Goal: Task Accomplishment & Management: Manage account settings

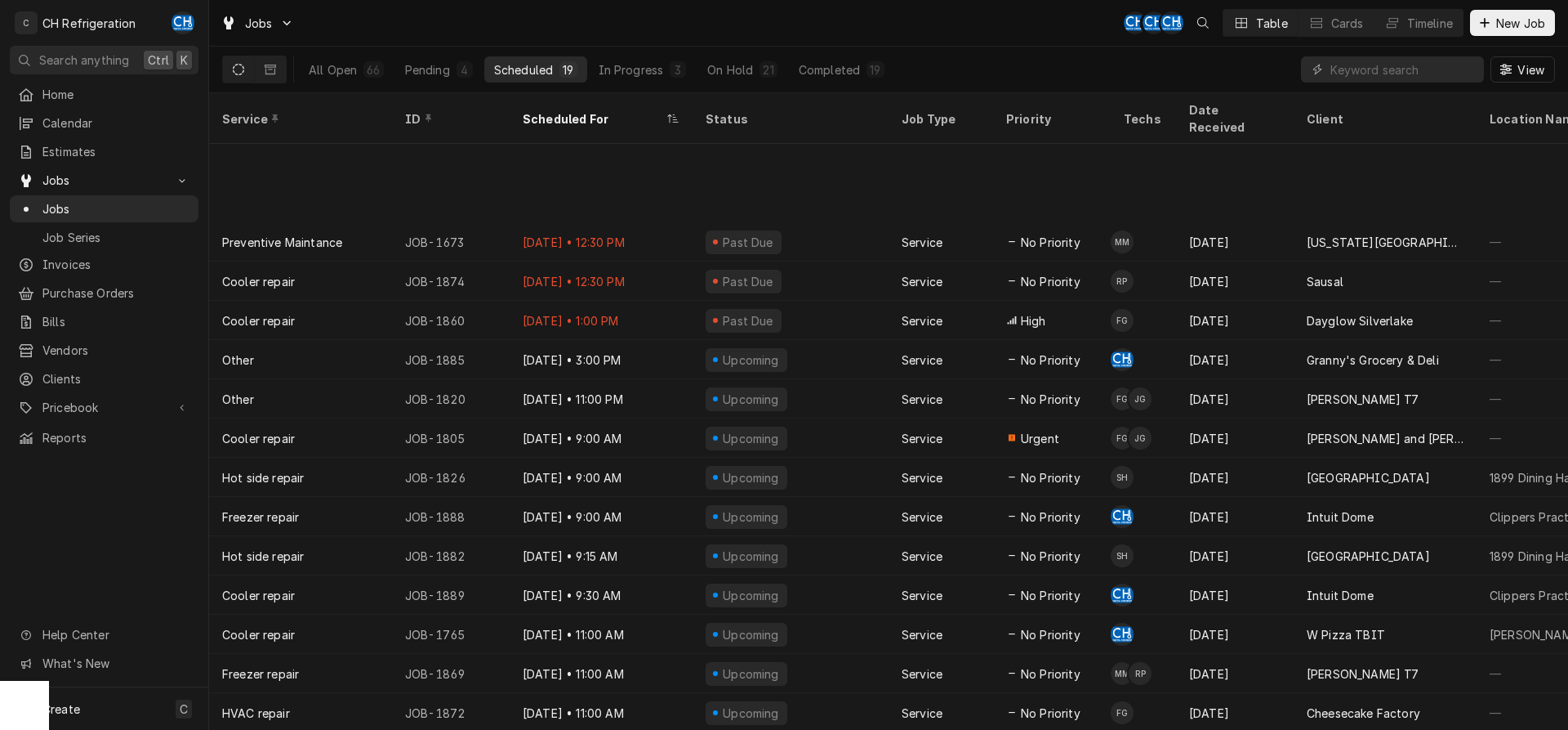
scroll to position [139, 0]
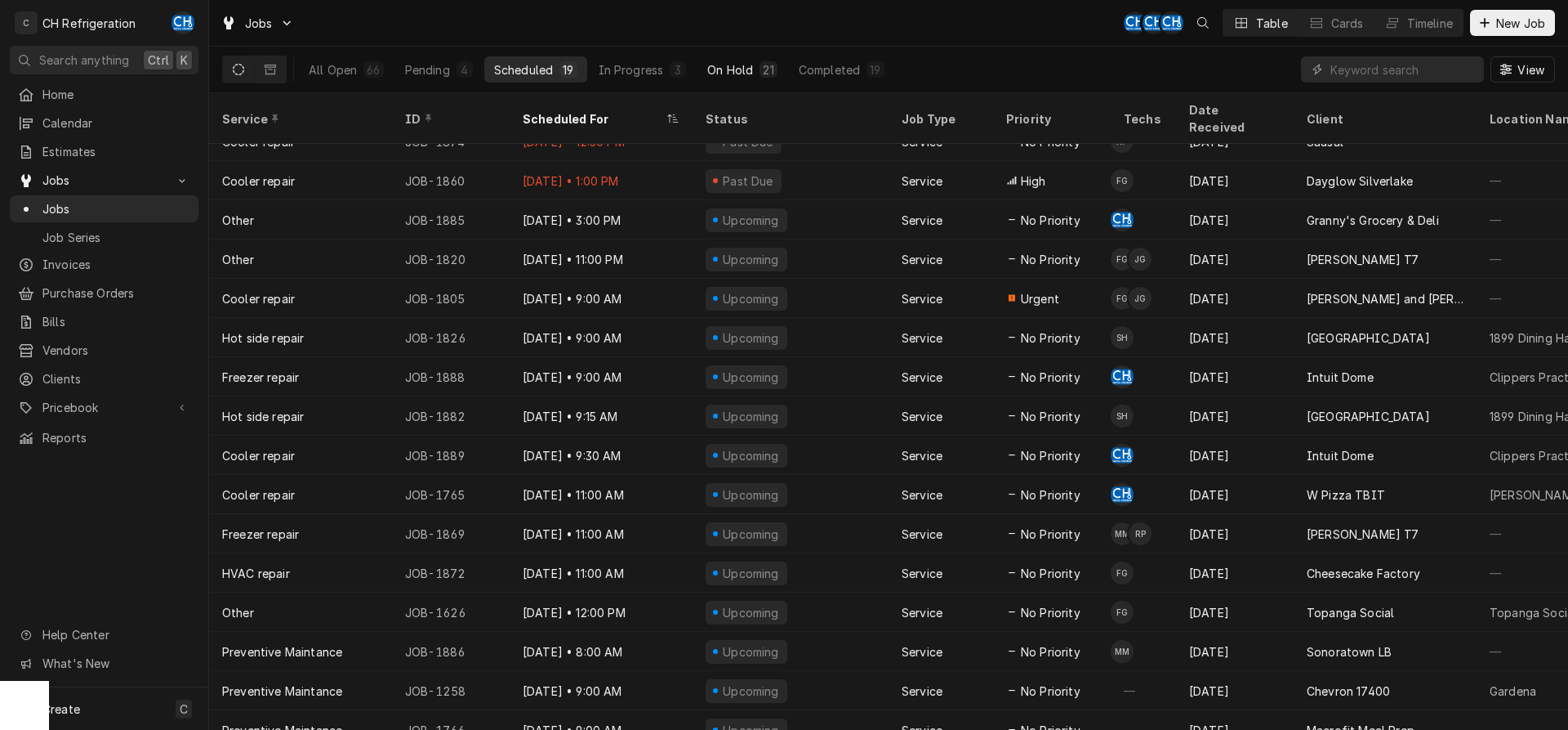
click at [751, 71] on div "On Hold" at bounding box center [730, 70] width 46 height 17
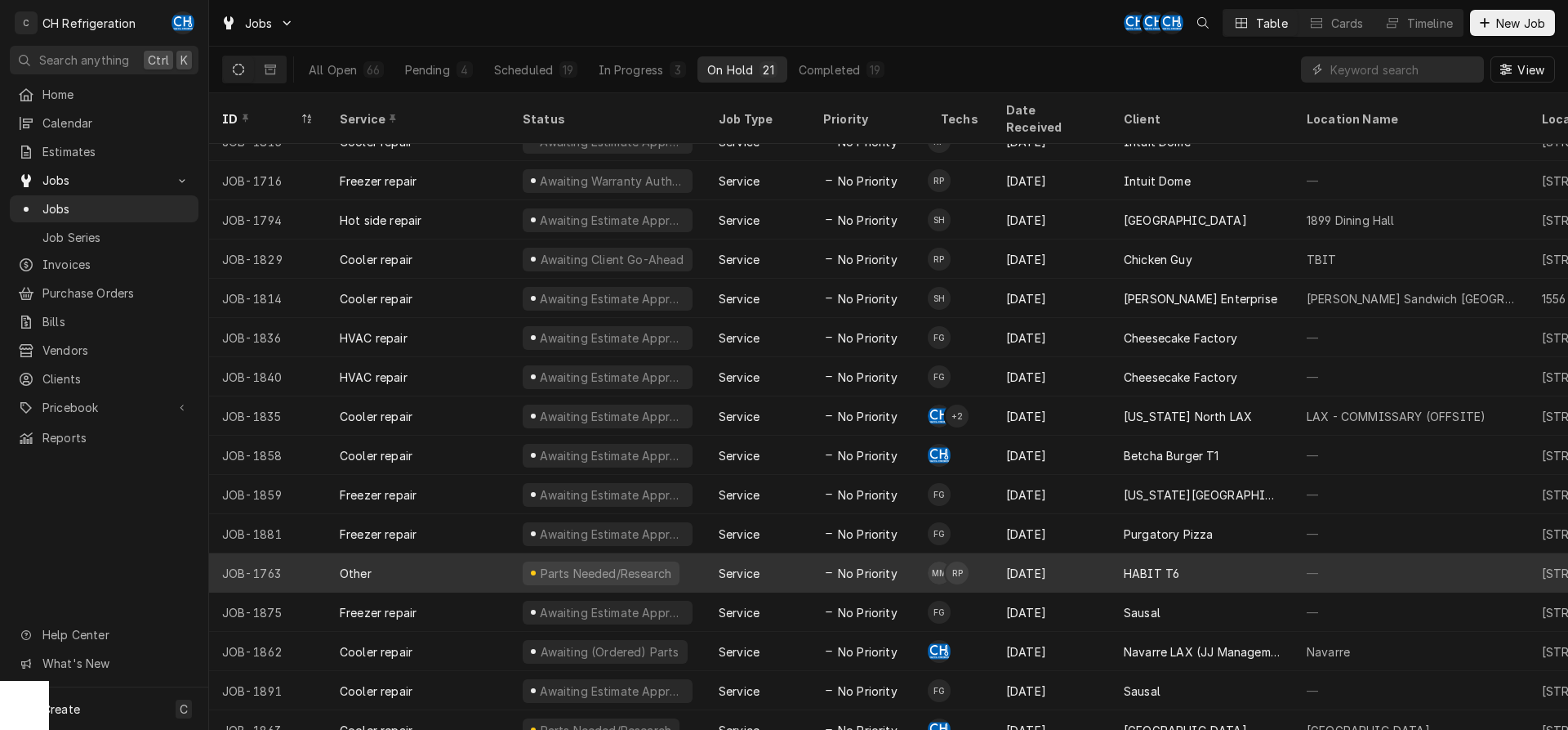
scroll to position [218, 0]
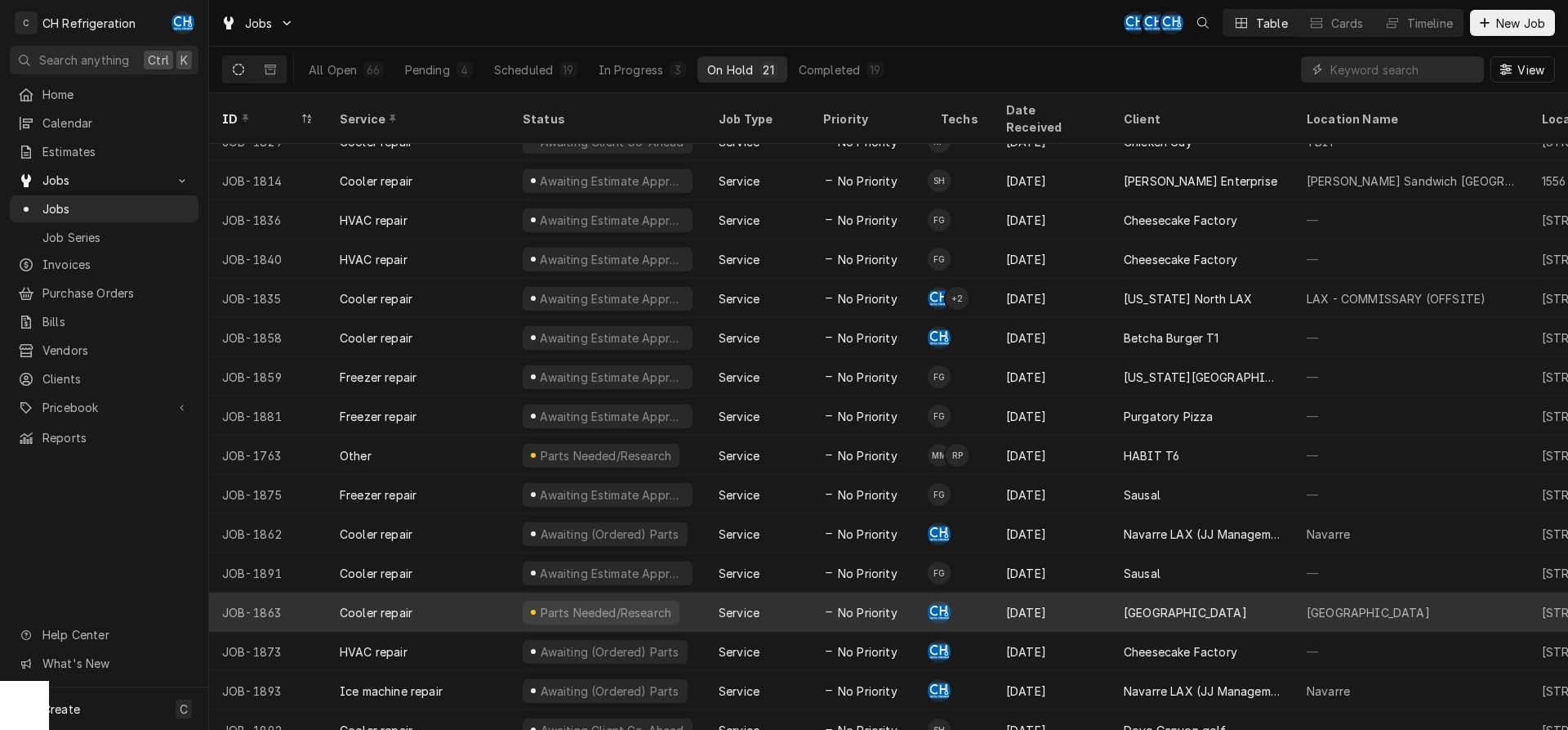
click at [1216, 592] on div "Playa Cafe" at bounding box center [1202, 611] width 183 height 39
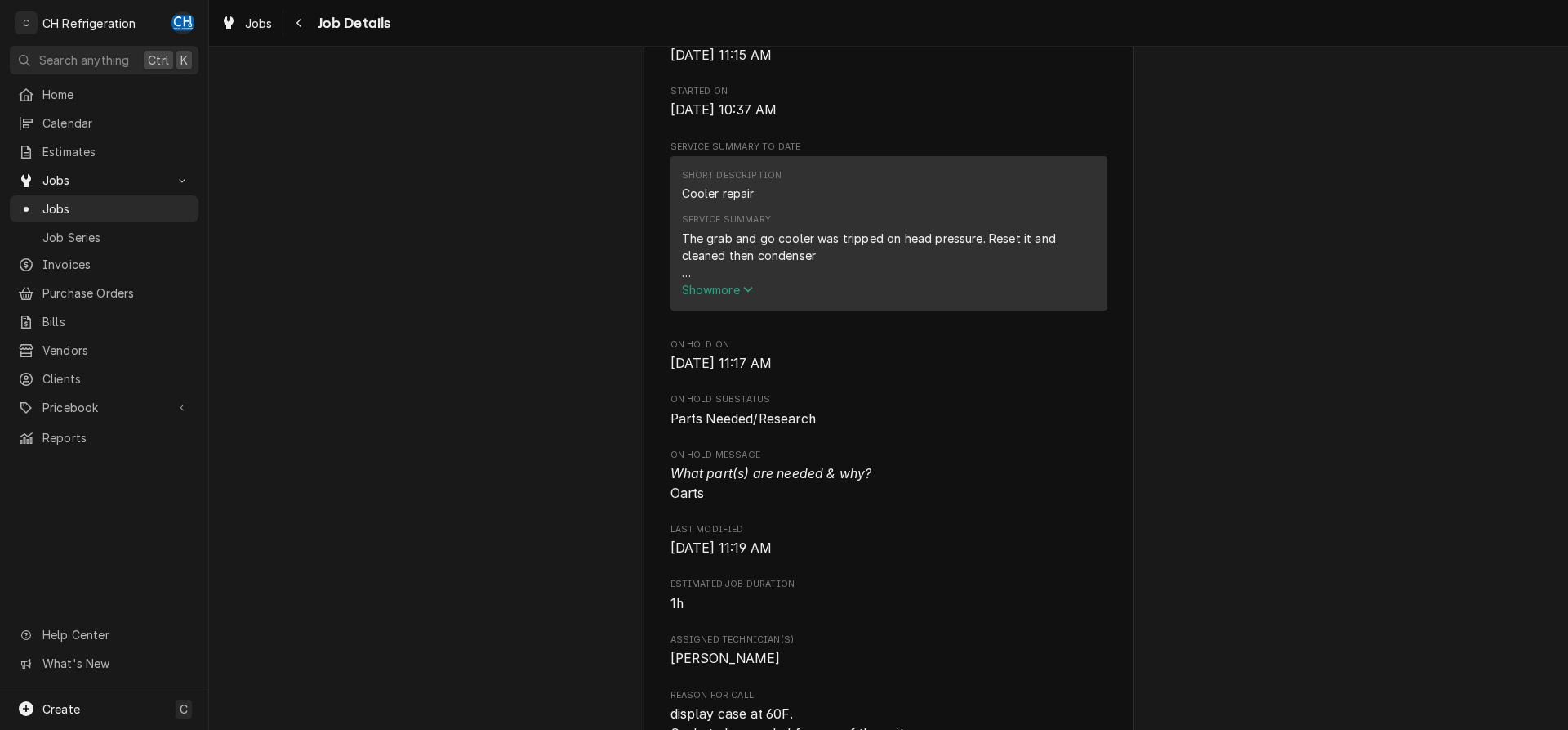
scroll to position [500, 0]
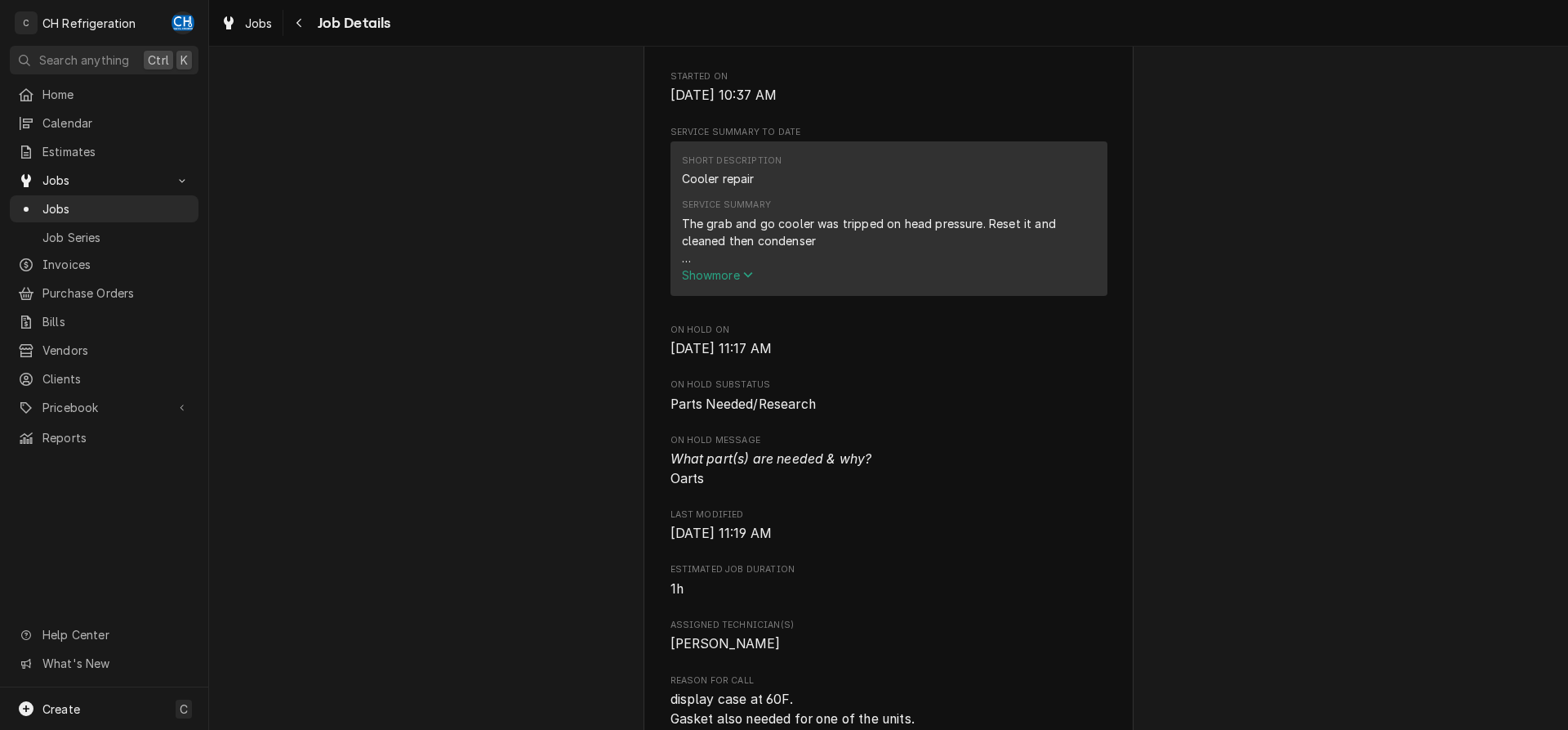
click at [712, 282] on span "Show more" at bounding box center [718, 275] width 72 height 14
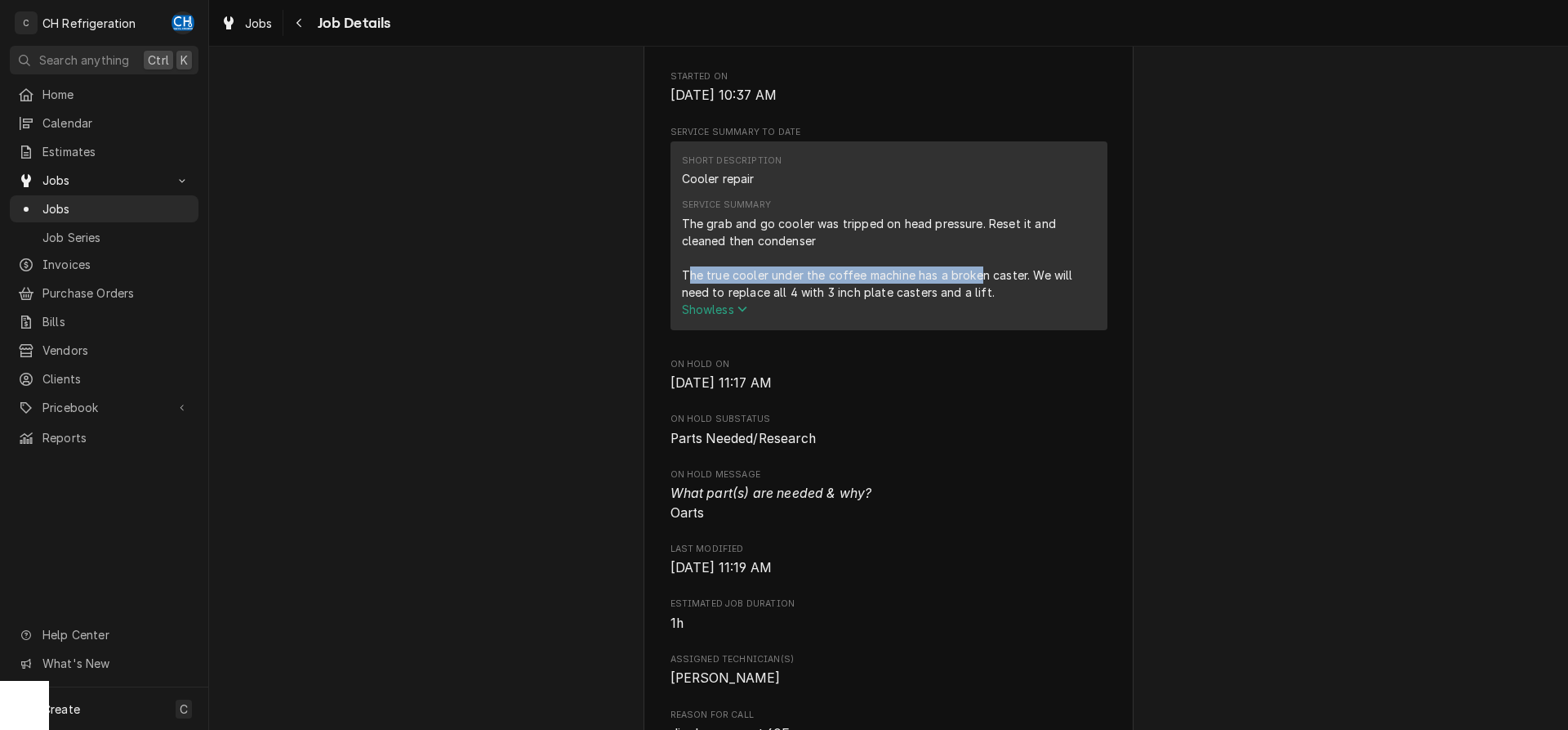
drag, startPoint x: 687, startPoint y: 291, endPoint x: 992, endPoint y: 298, distance: 305.1
click at [985, 296] on div "The grab and go cooler was tripped on head pressure. Reset it and cleaned then …" at bounding box center [889, 257] width 414 height 85
click at [992, 298] on div "The grab and go cooler was tripped on head pressure. Reset it and cleaned then …" at bounding box center [889, 257] width 414 height 85
click at [1013, 301] on div "The grab and go cooler was tripped on head pressure. Reset it and cleaned then …" at bounding box center [889, 257] width 414 height 85
drag, startPoint x: 991, startPoint y: 242, endPoint x: 1046, endPoint y: 241, distance: 55.0
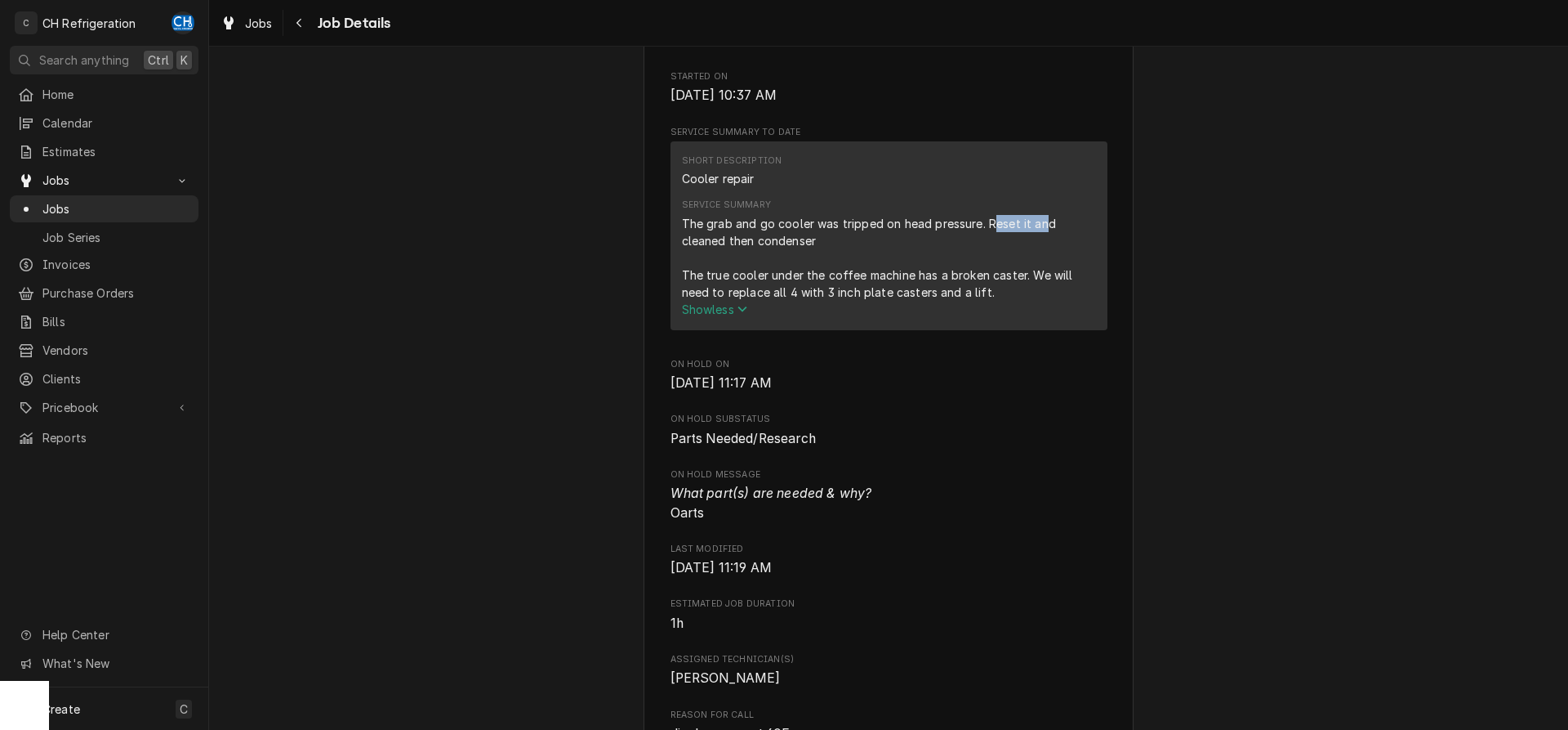
click at [1046, 241] on div "The grab and go cooler was tripped on head pressure. Reset it and cleaned then …" at bounding box center [889, 257] width 414 height 85
click at [834, 250] on div "The grab and go cooler was tripped on head pressure. Reset it and cleaned then …" at bounding box center [889, 257] width 414 height 85
click at [837, 262] on div "The grab and go cooler was tripped on head pressure. Reset it and cleaned then …" at bounding box center [889, 257] width 414 height 85
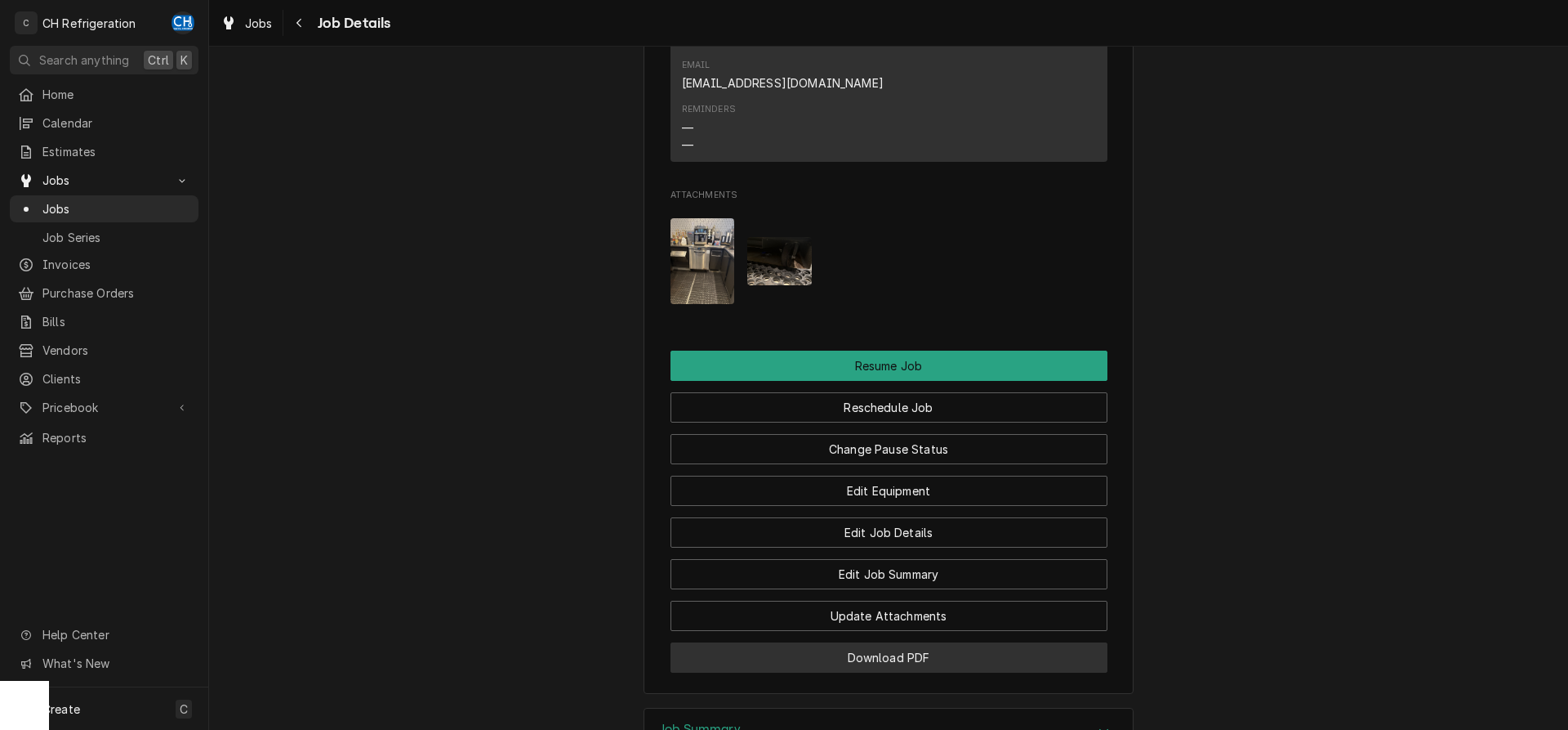
scroll to position [1667, 0]
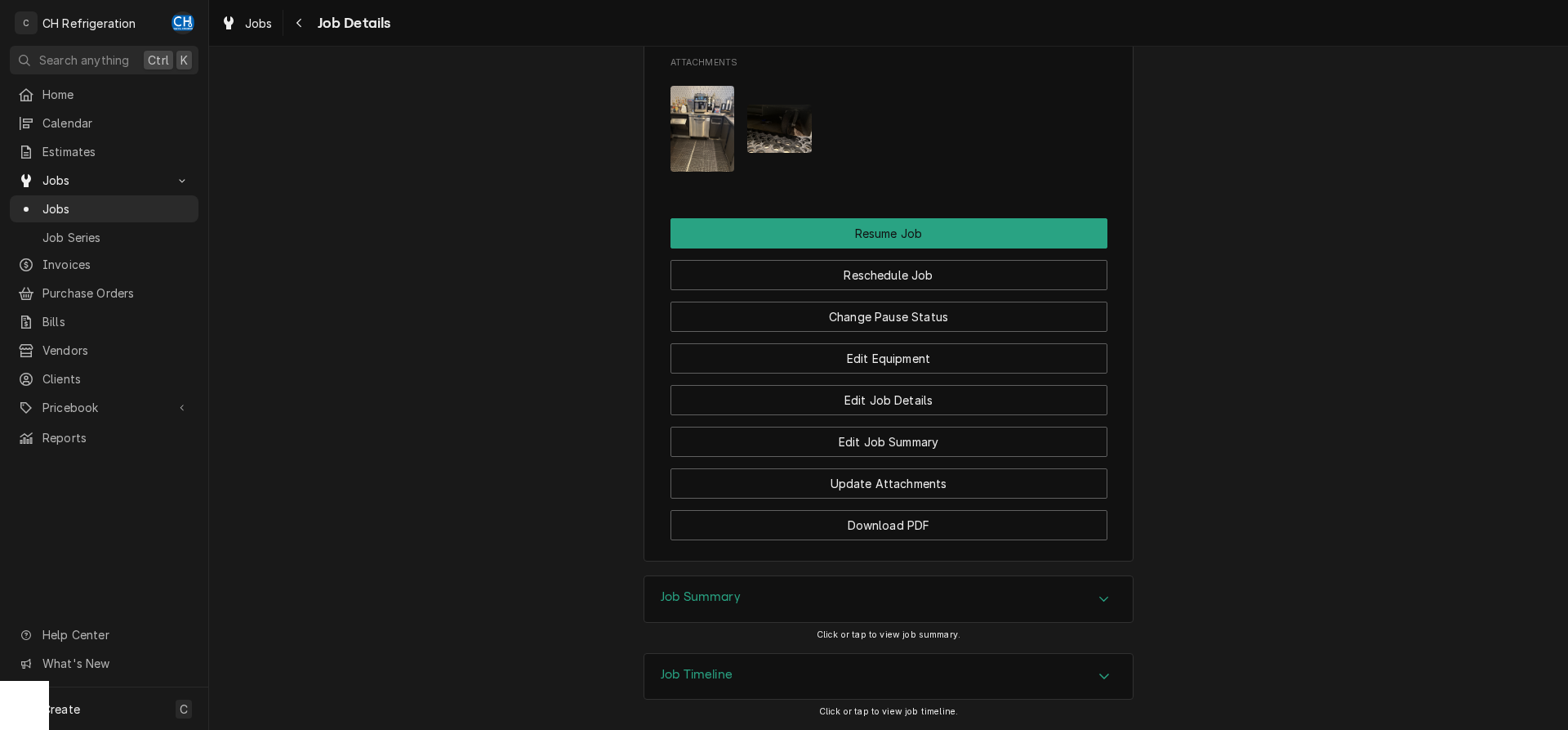
click at [683, 119] on img "Attachments" at bounding box center [703, 128] width 65 height 85
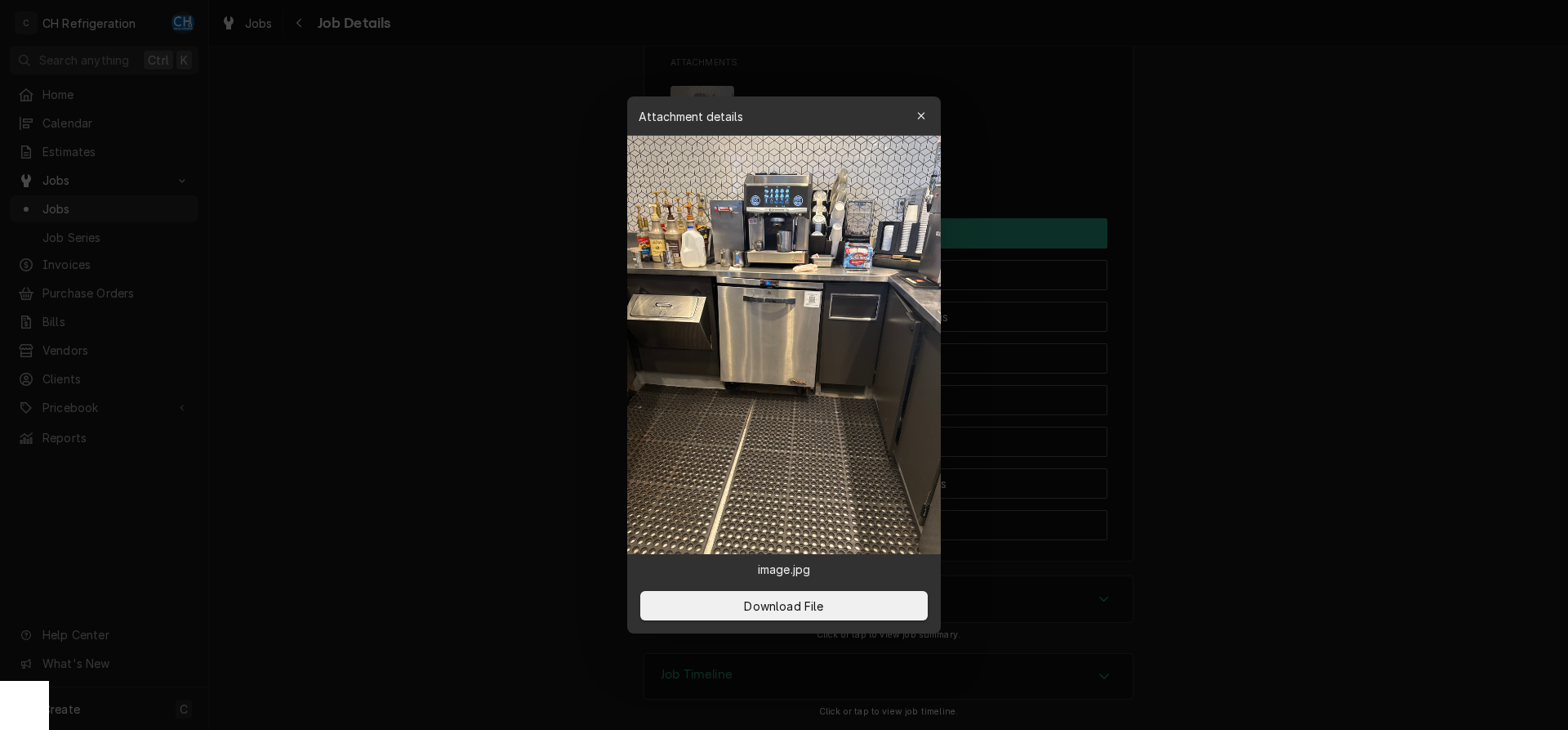
click at [532, 290] on div at bounding box center [784, 365] width 1568 height 730
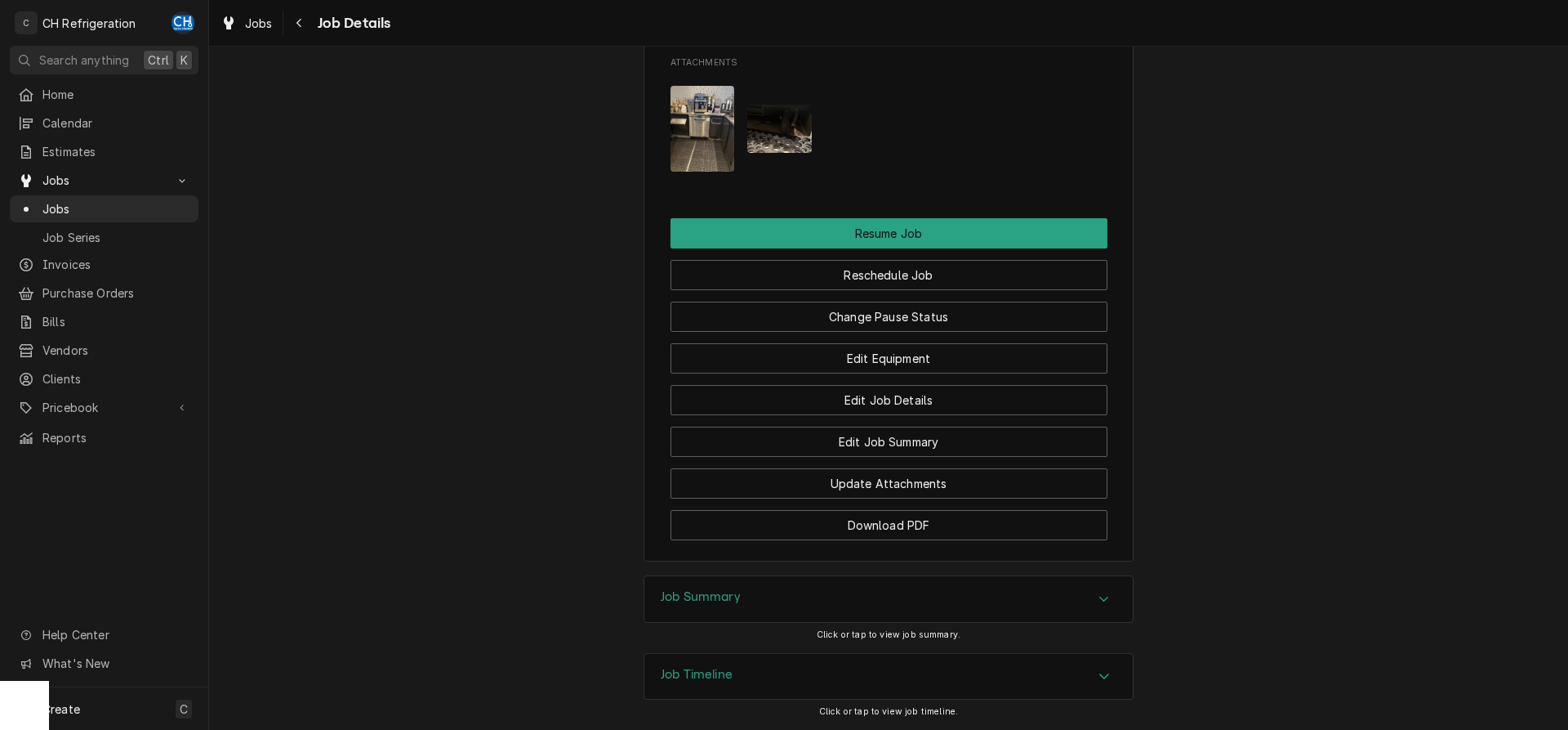
click at [757, 111] on img "Attachments" at bounding box center [779, 129] width 65 height 48
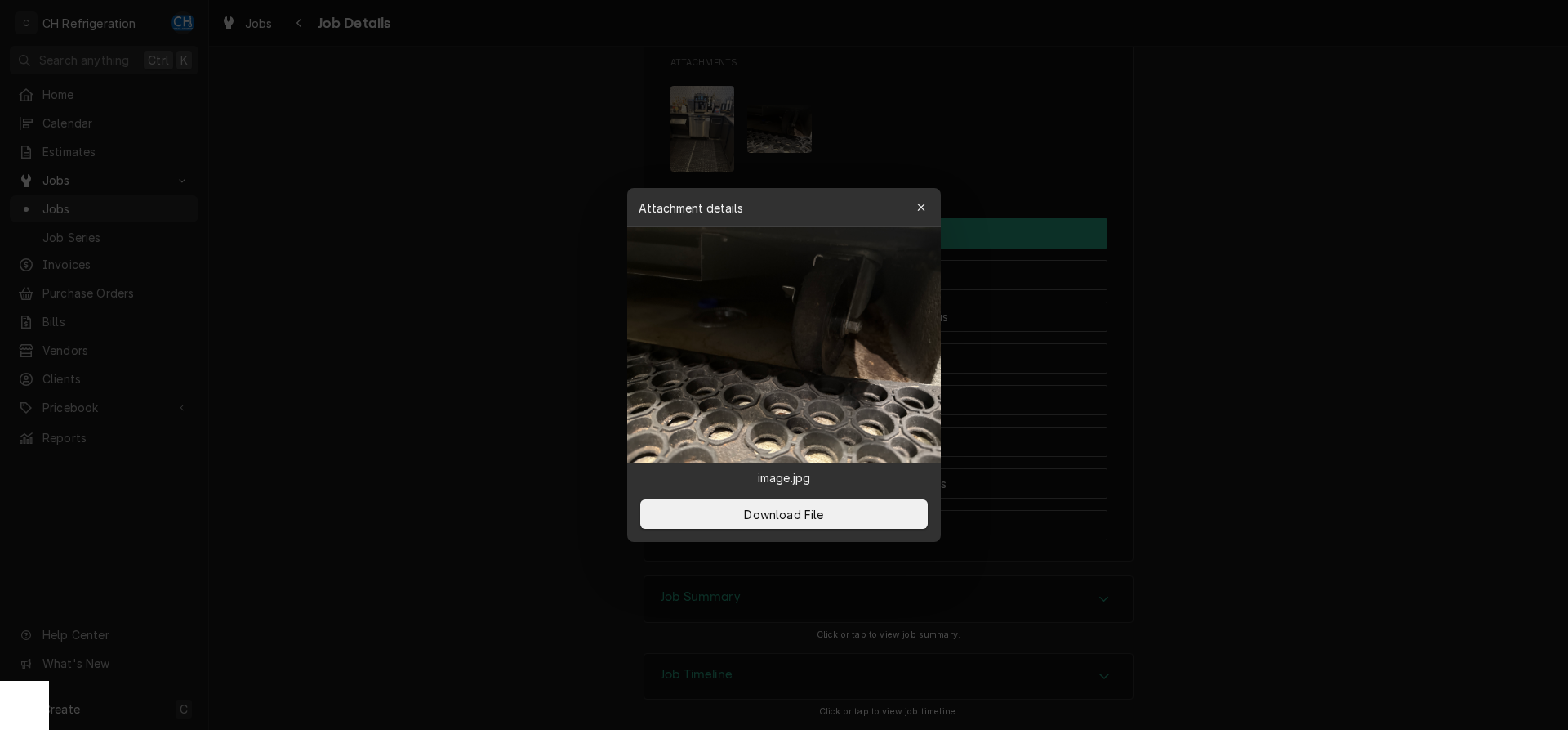
click at [556, 164] on div at bounding box center [784, 365] width 1568 height 730
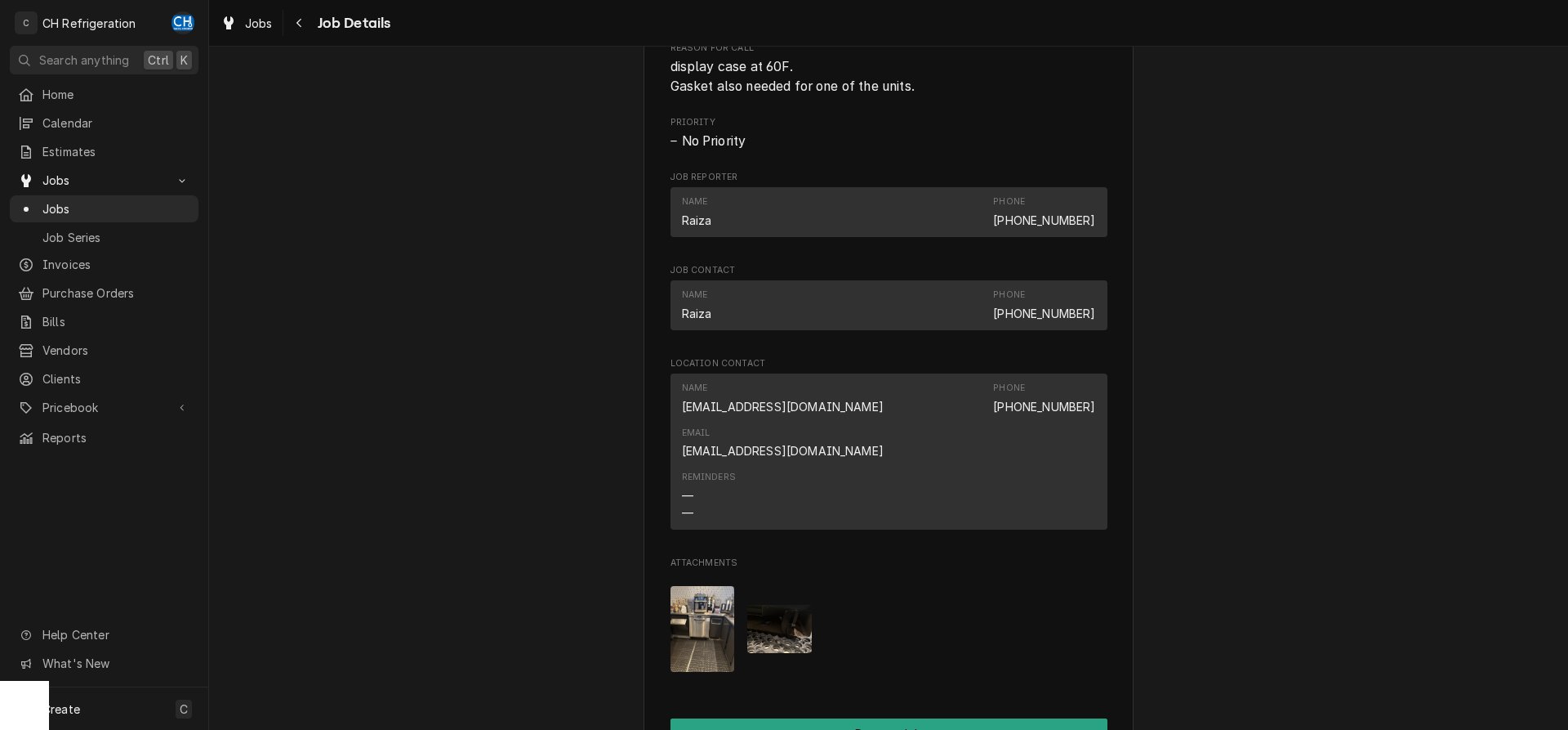
scroll to position [667, 0]
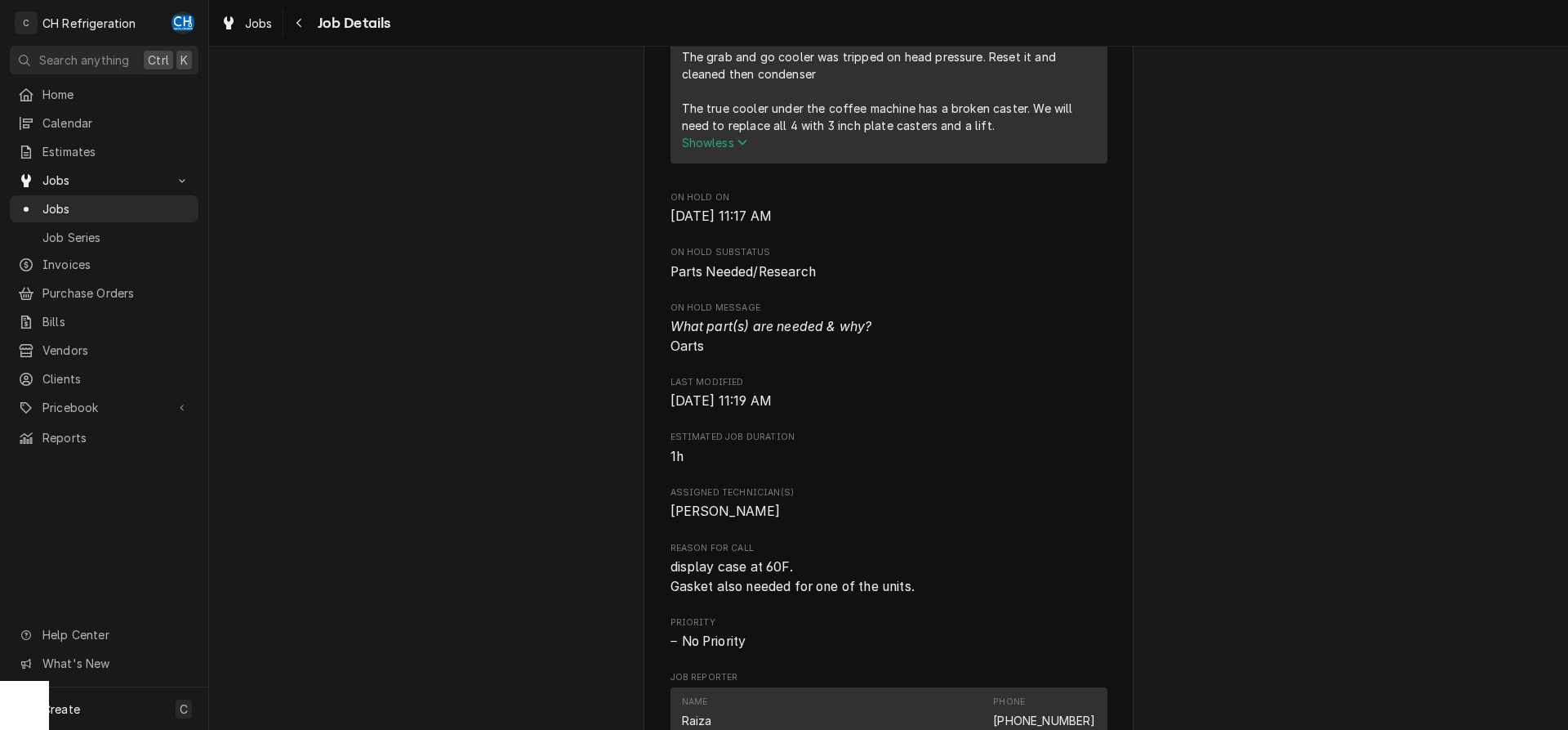
click at [697, 149] on span "Show less" at bounding box center [716, 143] width 66 height 14
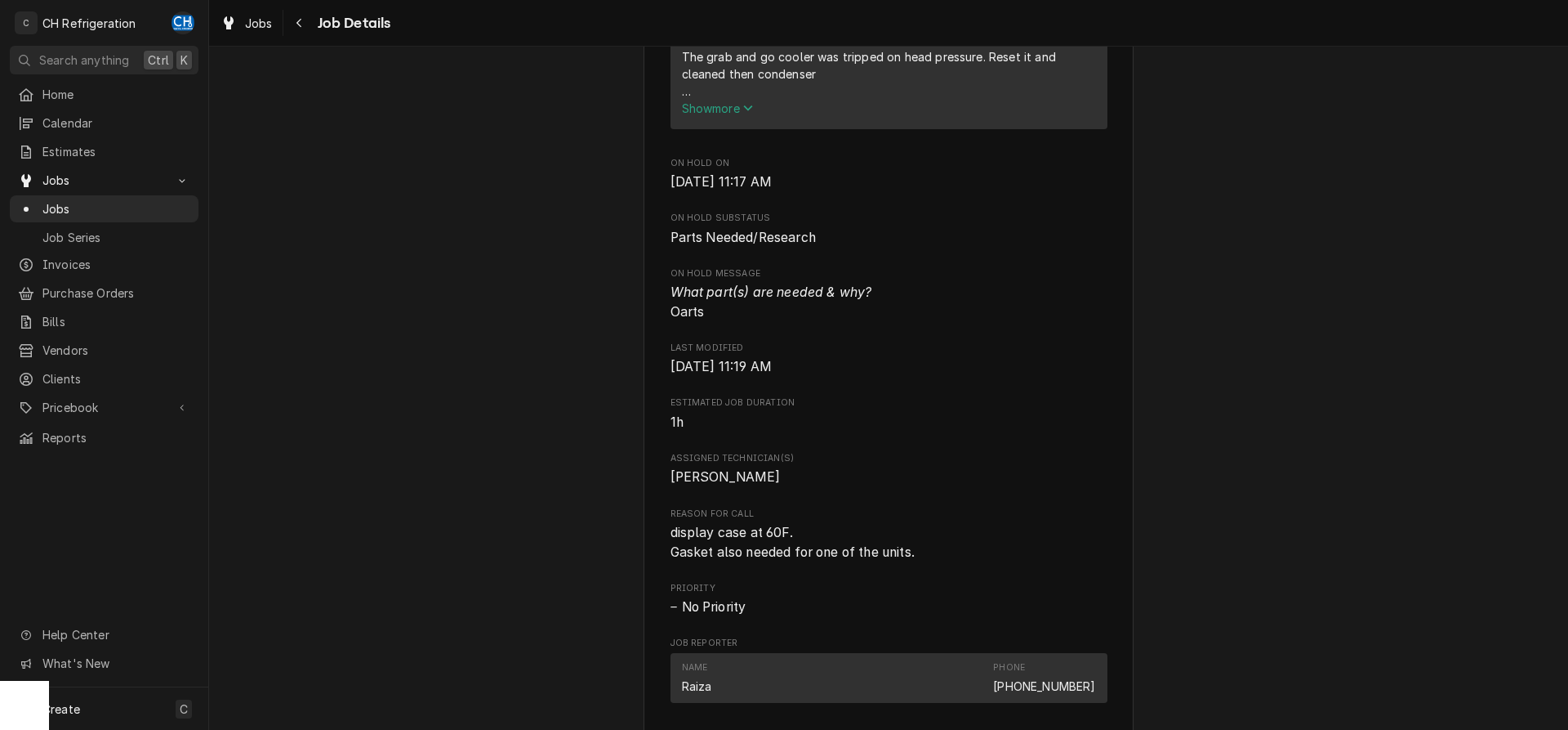
click at [719, 115] on span "Show more" at bounding box center [718, 108] width 72 height 14
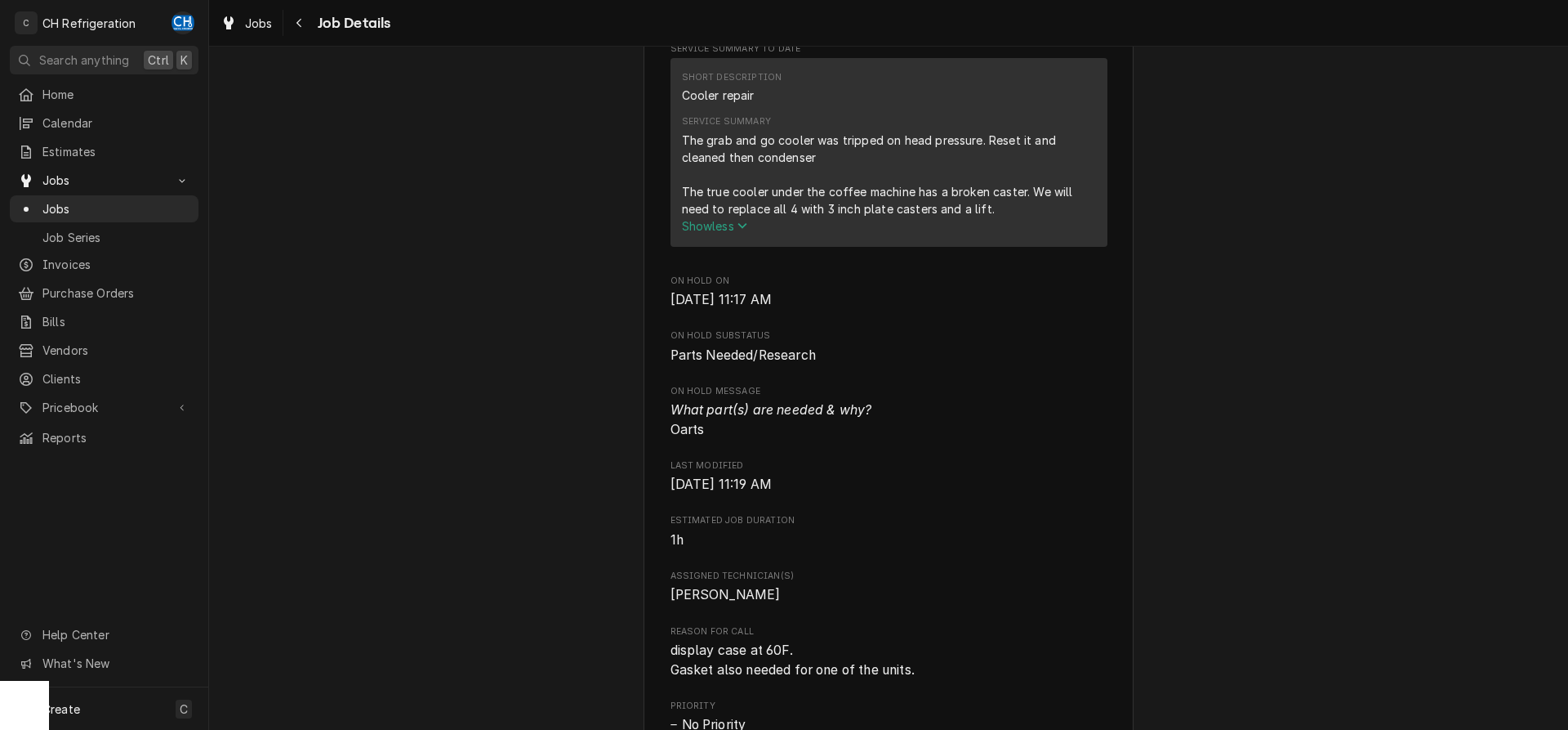
scroll to position [500, 0]
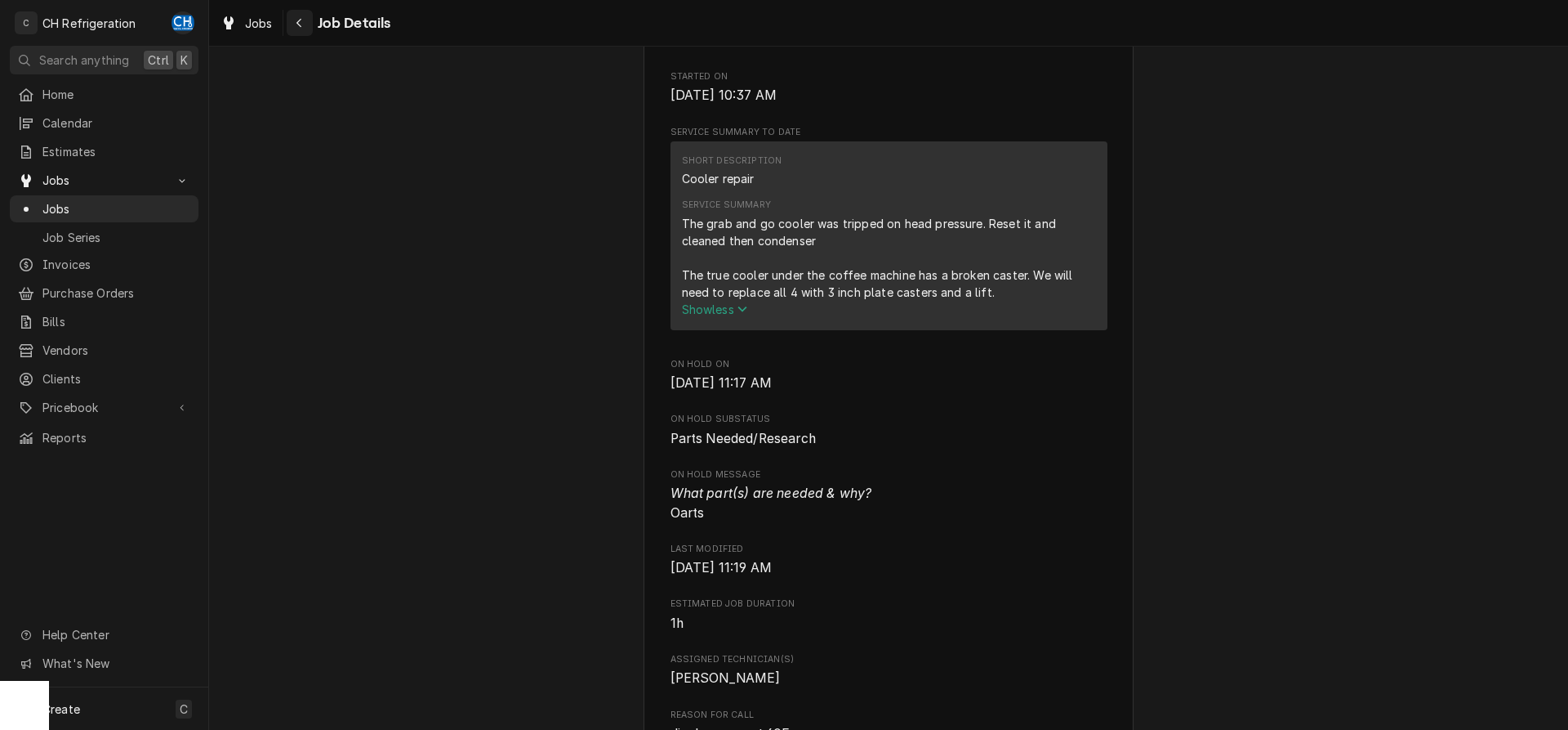
click at [292, 15] on div "Navigate back" at bounding box center [300, 23] width 17 height 17
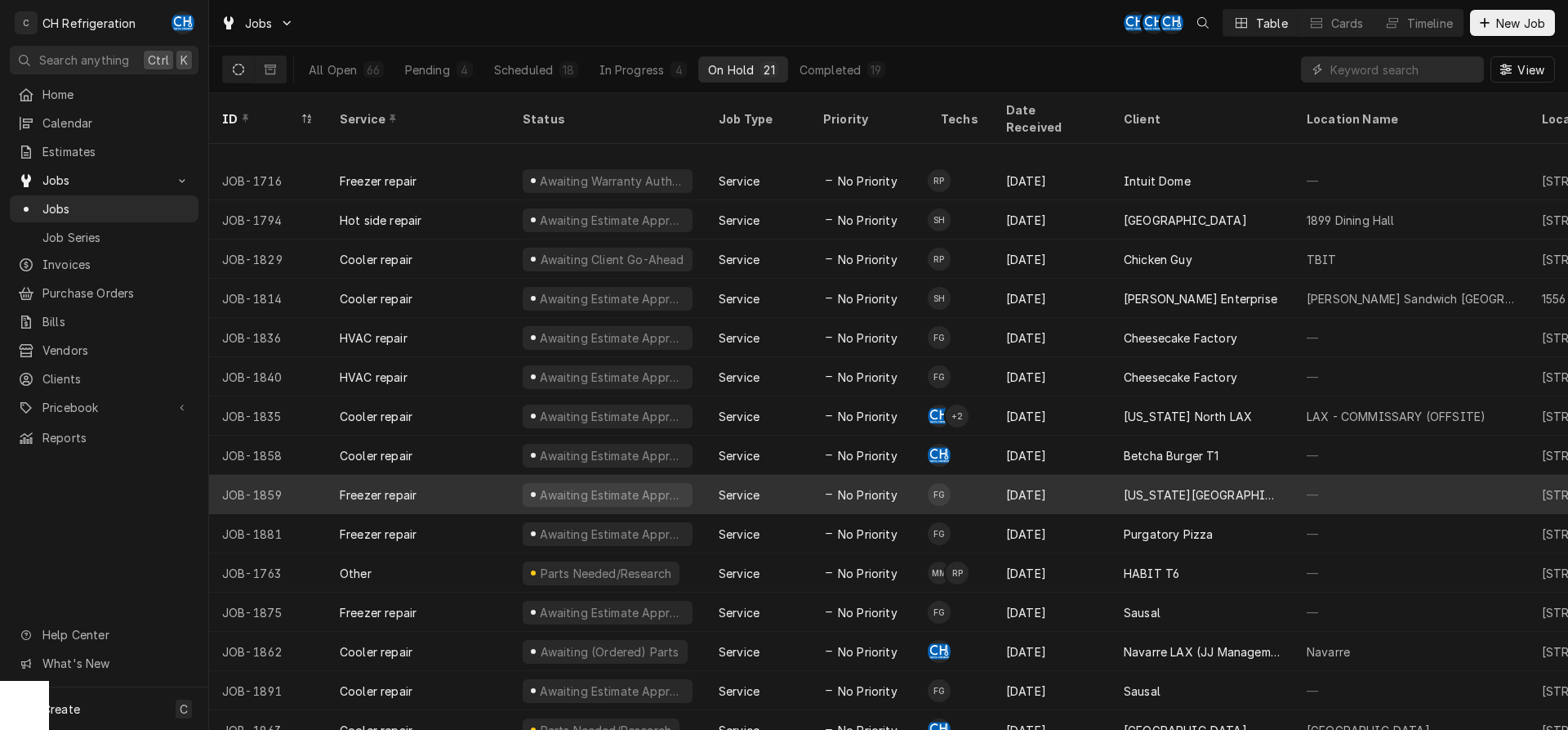
scroll to position [179, 0]
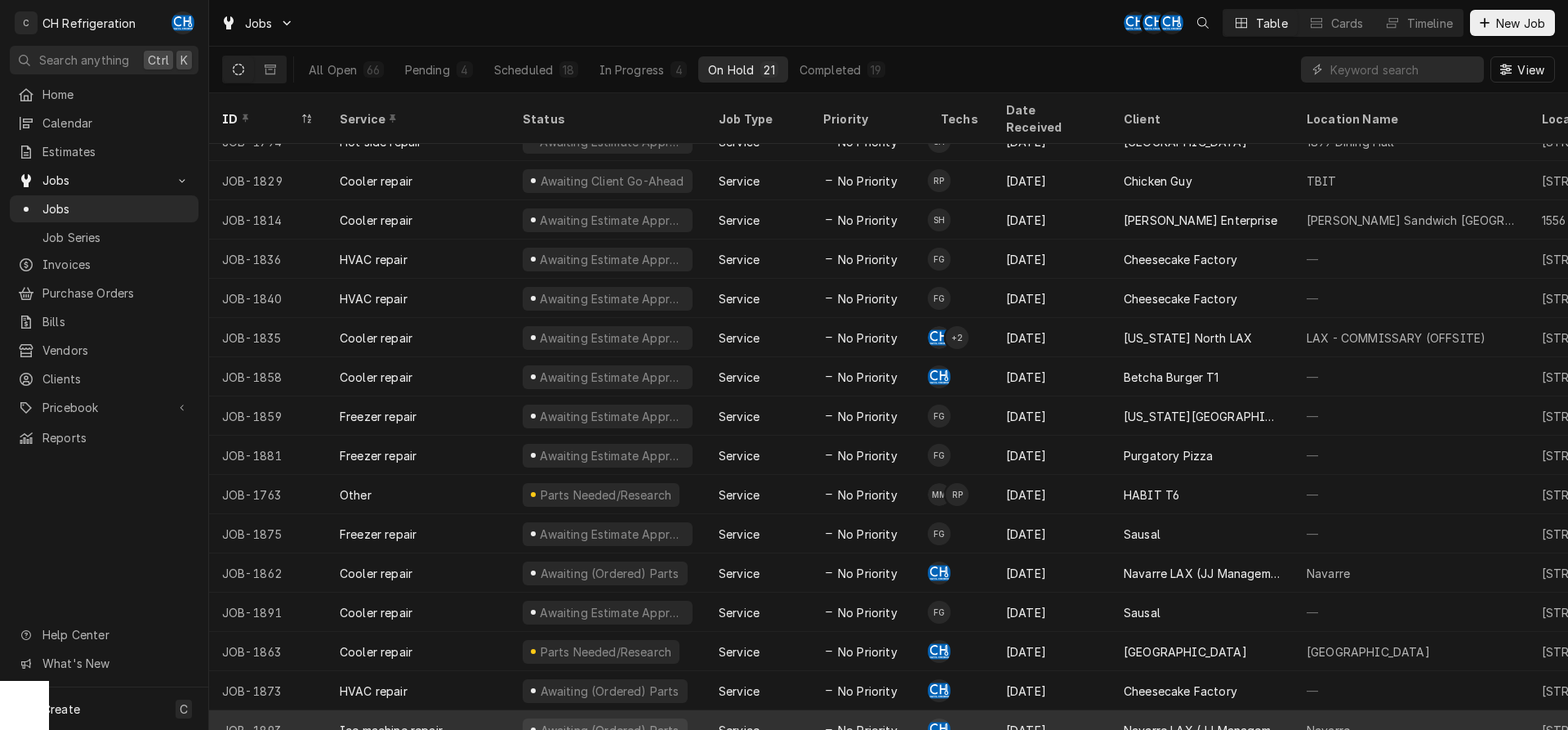
click at [1187, 722] on div "Navarre LAX (JJ Management LLC)" at bounding box center [1201, 730] width 157 height 17
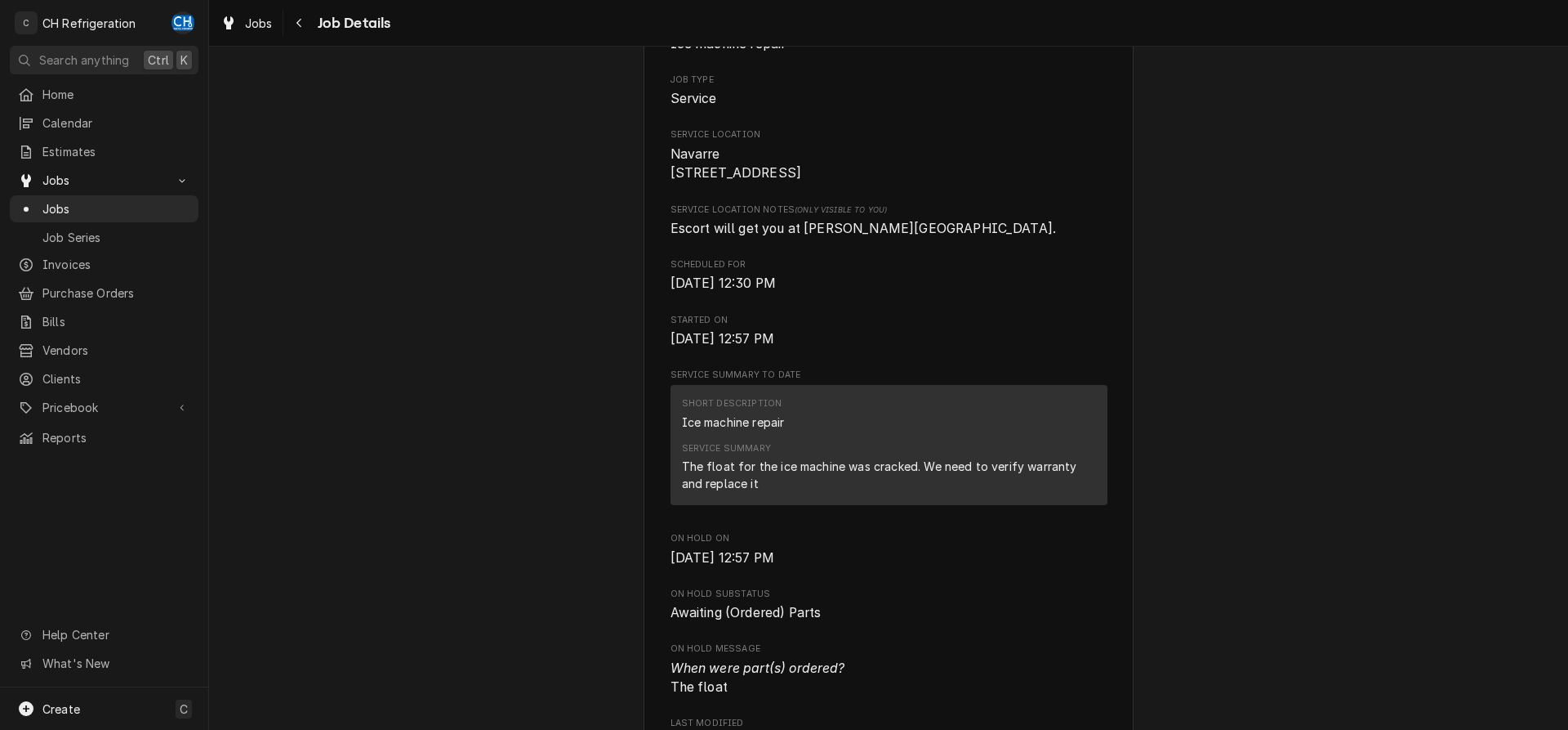
scroll to position [416, 0]
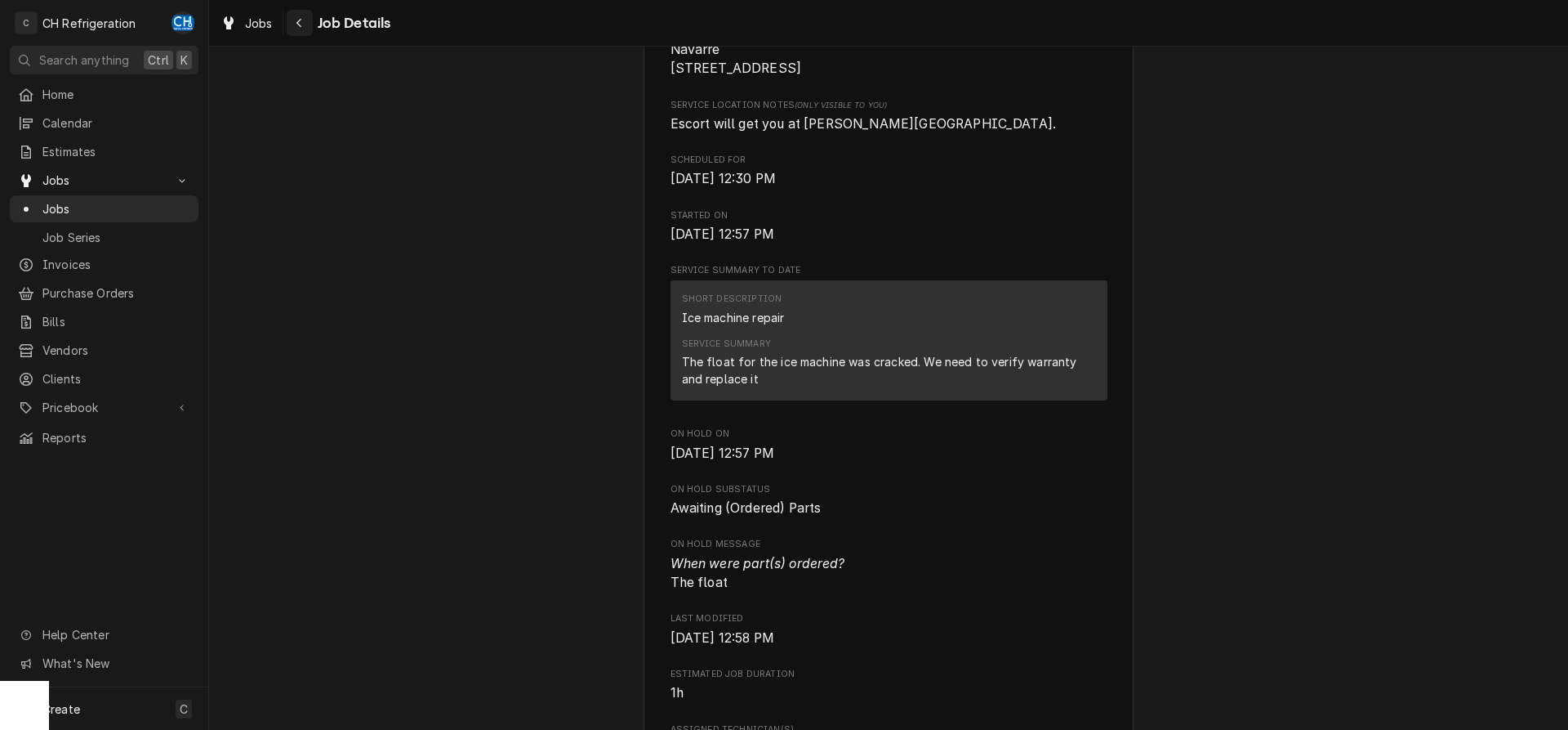
click at [303, 21] on div "Navigate back" at bounding box center [300, 23] width 17 height 17
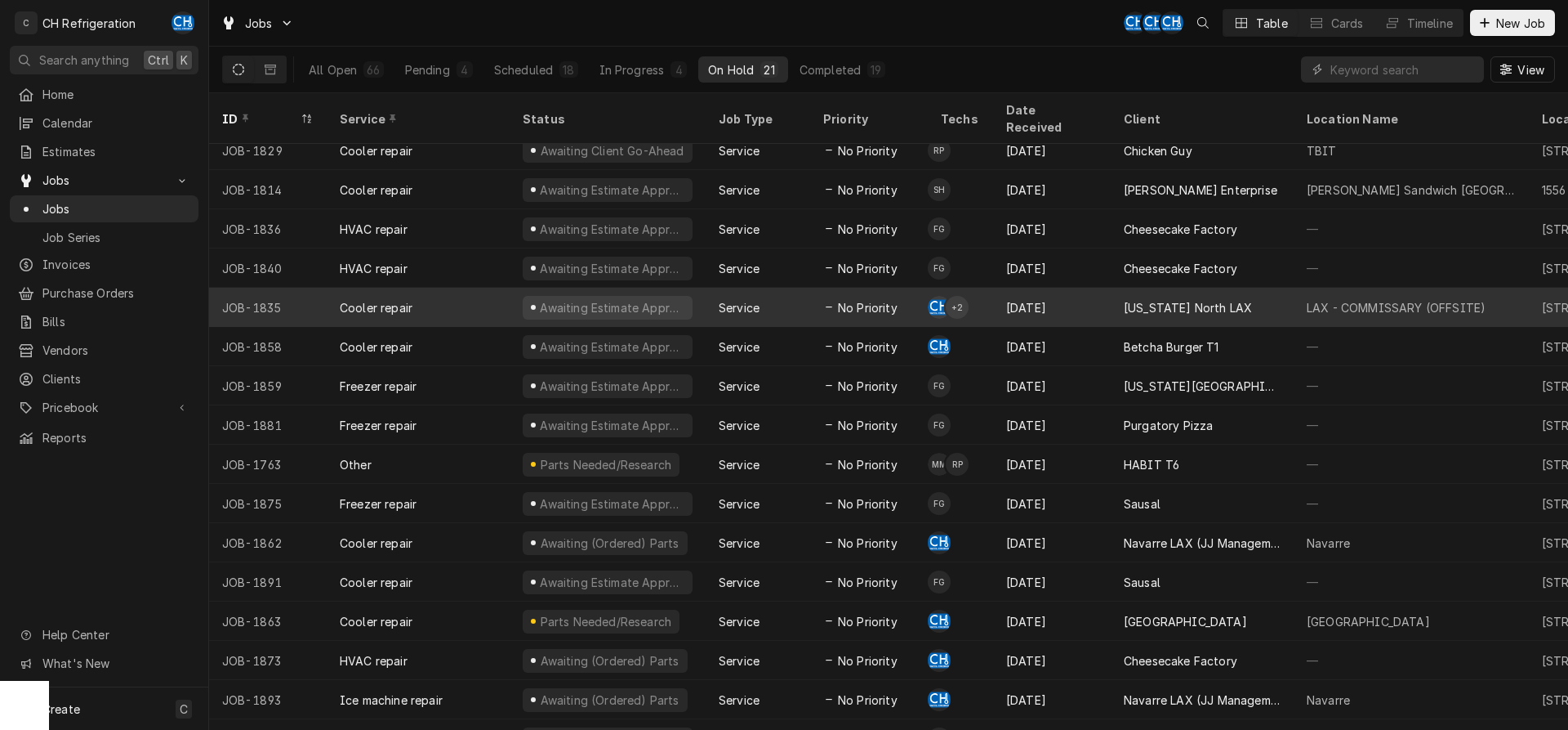
scroll to position [218, 0]
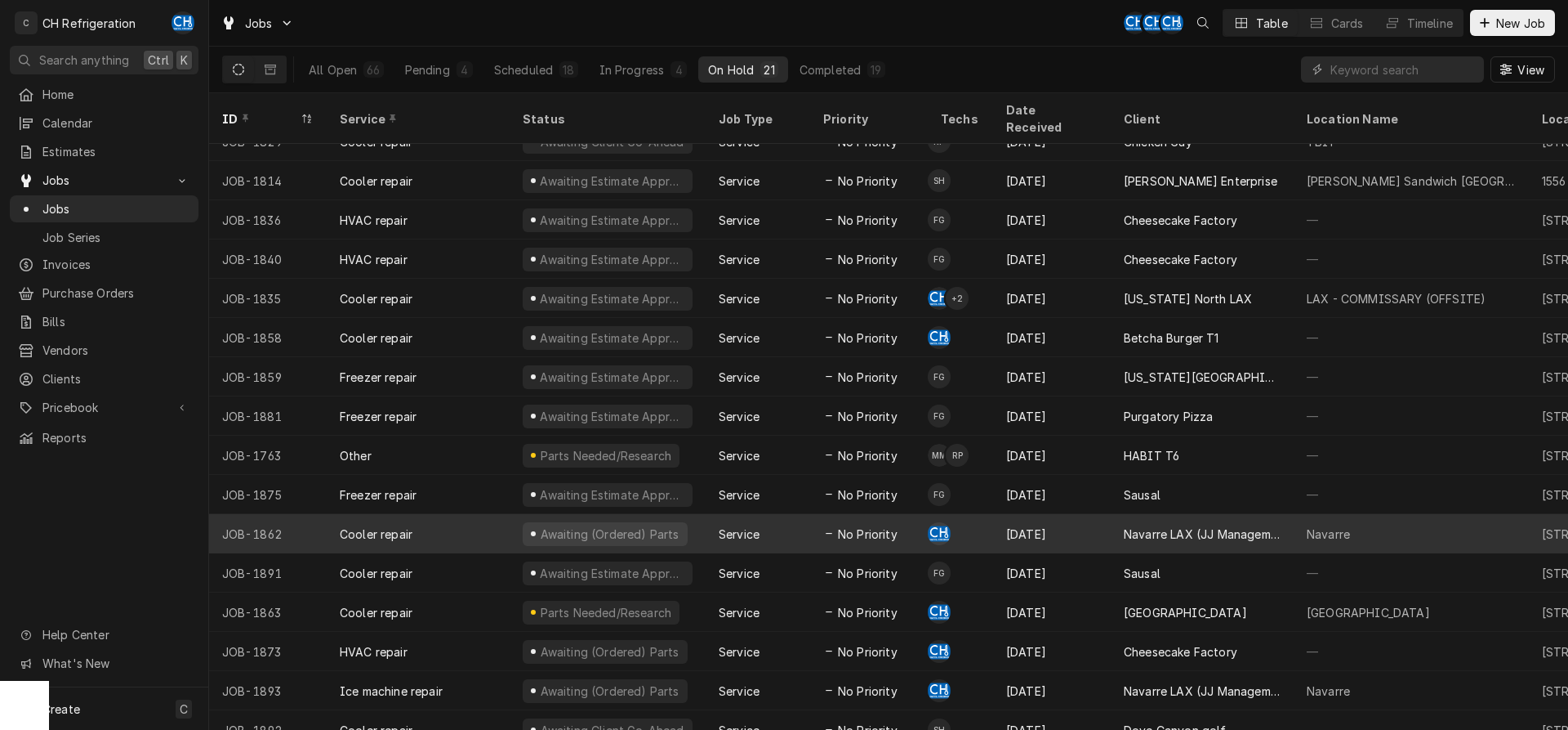
click at [997, 515] on div "Sep 2" at bounding box center [1052, 533] width 118 height 39
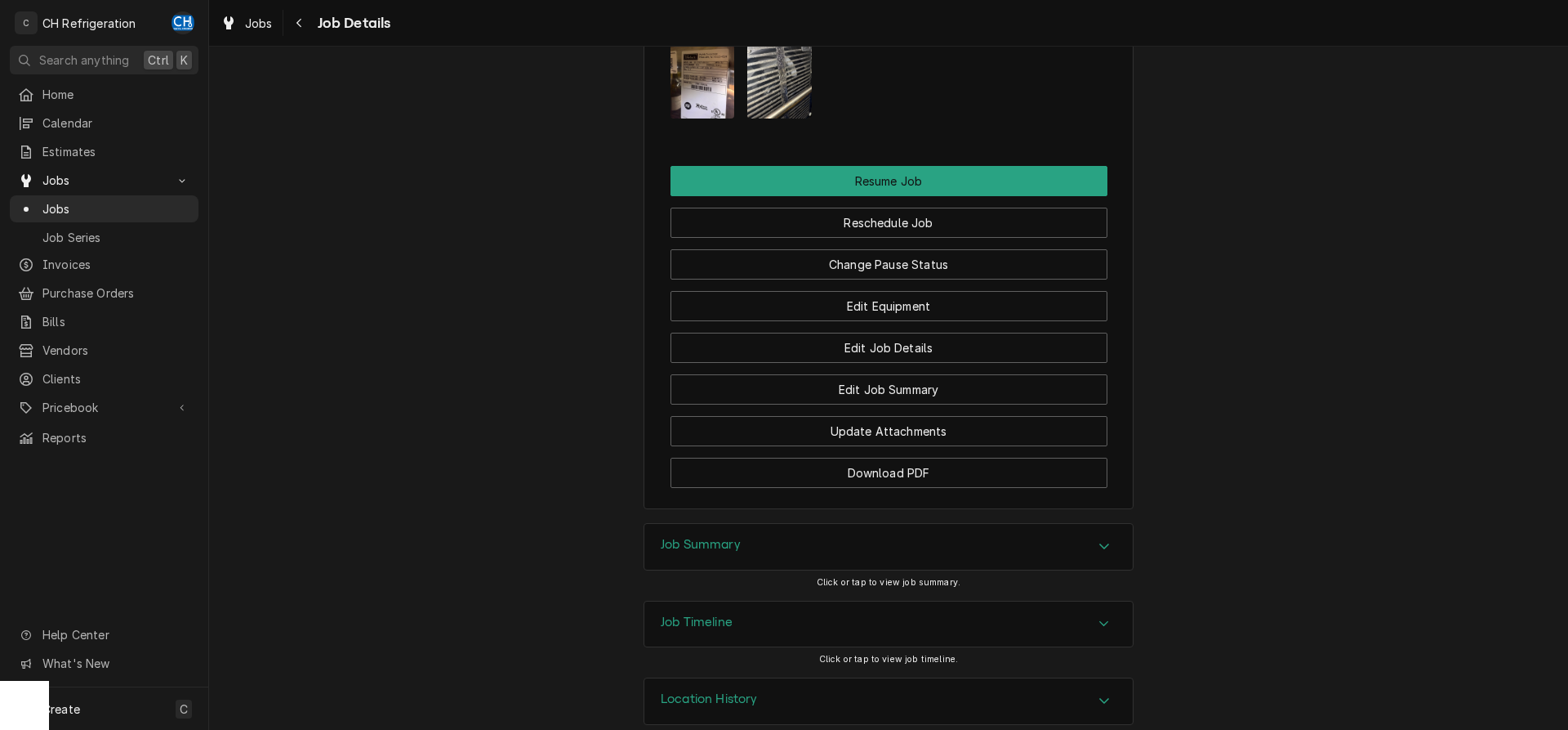
click at [810, 523] on div "Job Summary" at bounding box center [888, 546] width 488 height 46
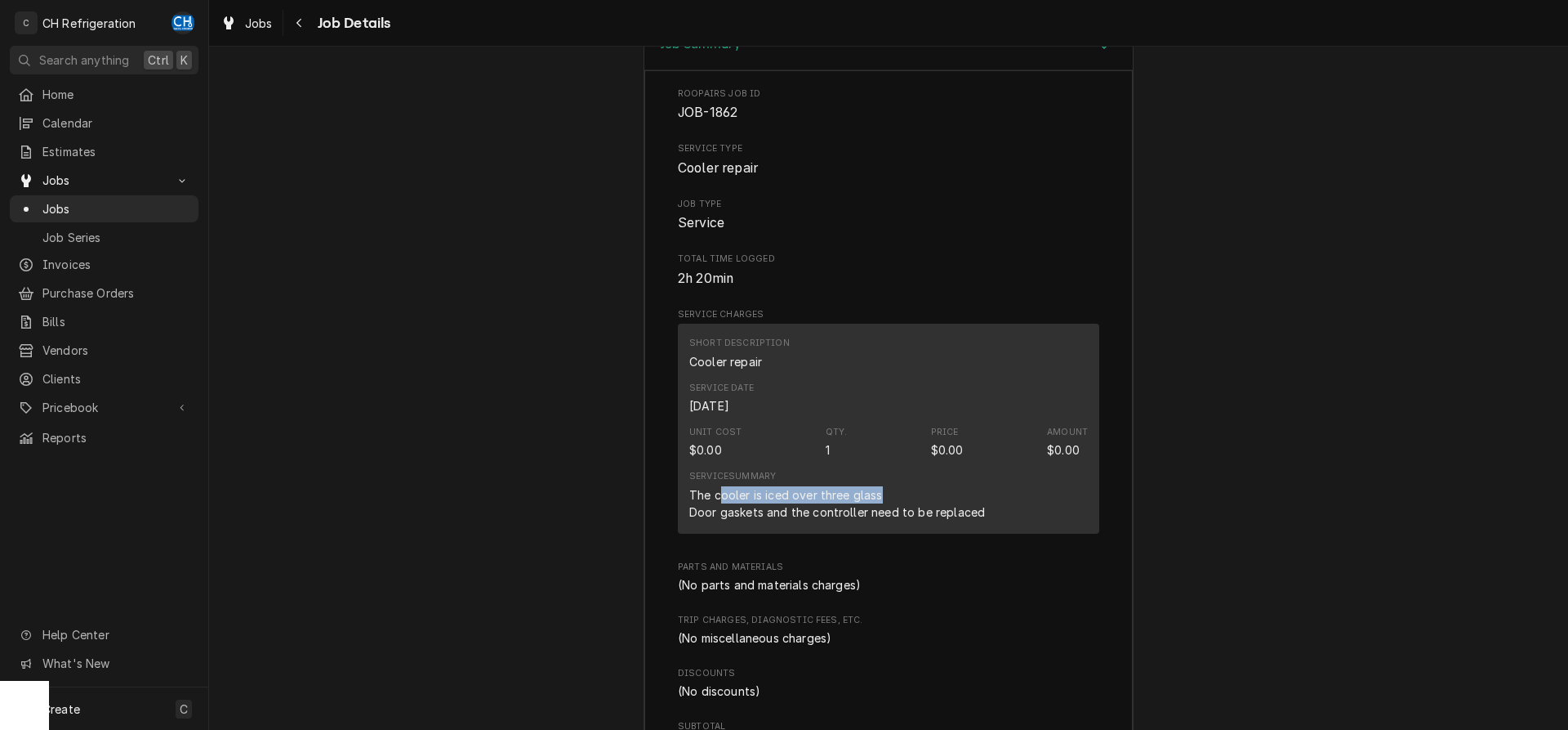
drag, startPoint x: 717, startPoint y: 472, endPoint x: 880, endPoint y: 473, distance: 163.0
click at [880, 486] on div "The cooler is iced over three glass Door gaskets and the controller need to be …" at bounding box center [837, 503] width 296 height 34
drag, startPoint x: 700, startPoint y: 490, endPoint x: 973, endPoint y: 487, distance: 273.0
click at [973, 487] on div "The cooler is iced over three glass Door gaskets and the controller need to be …" at bounding box center [837, 503] width 296 height 34
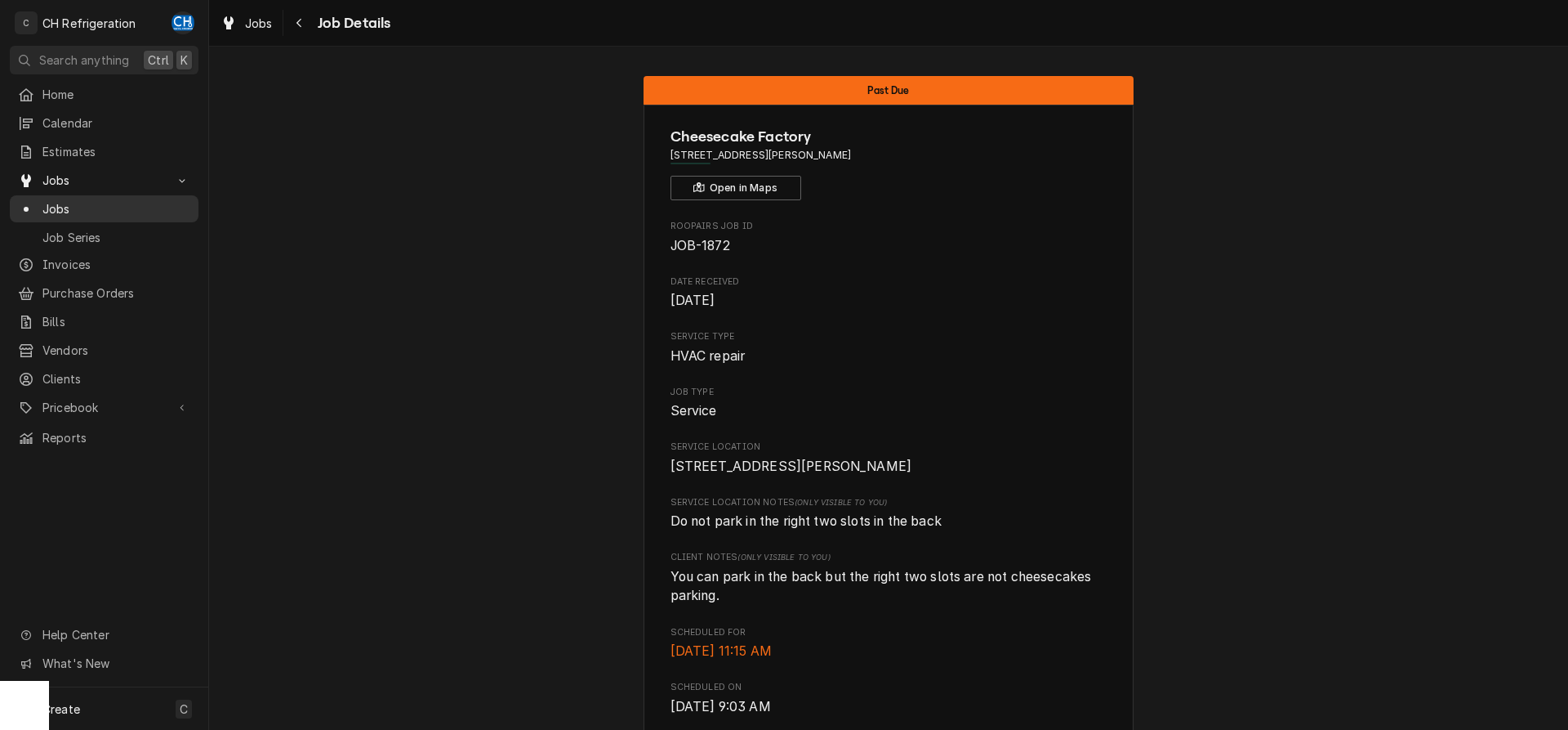
click at [75, 200] on span "Jobs" at bounding box center [116, 208] width 148 height 17
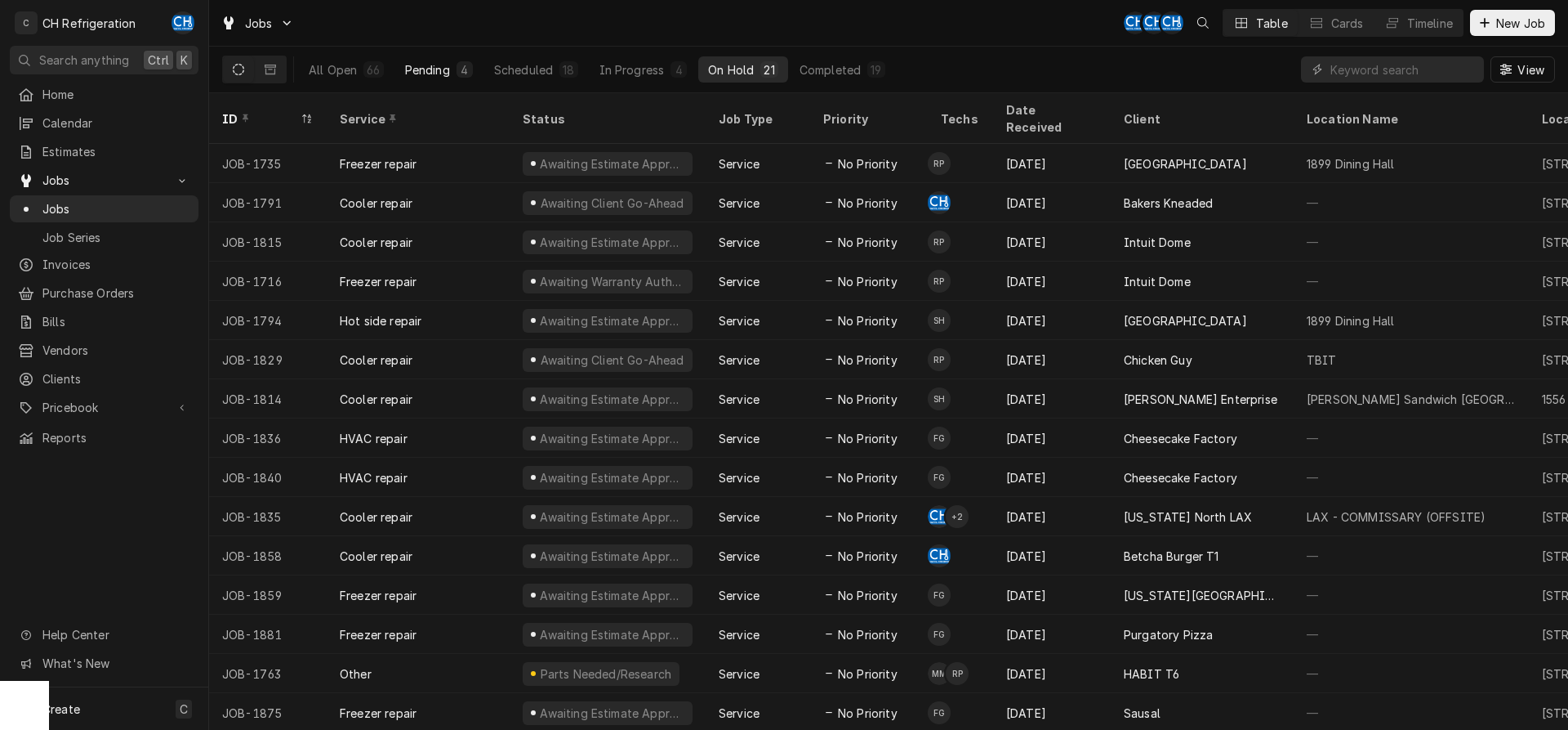
click at [418, 72] on div "Pending" at bounding box center [428, 70] width 45 height 17
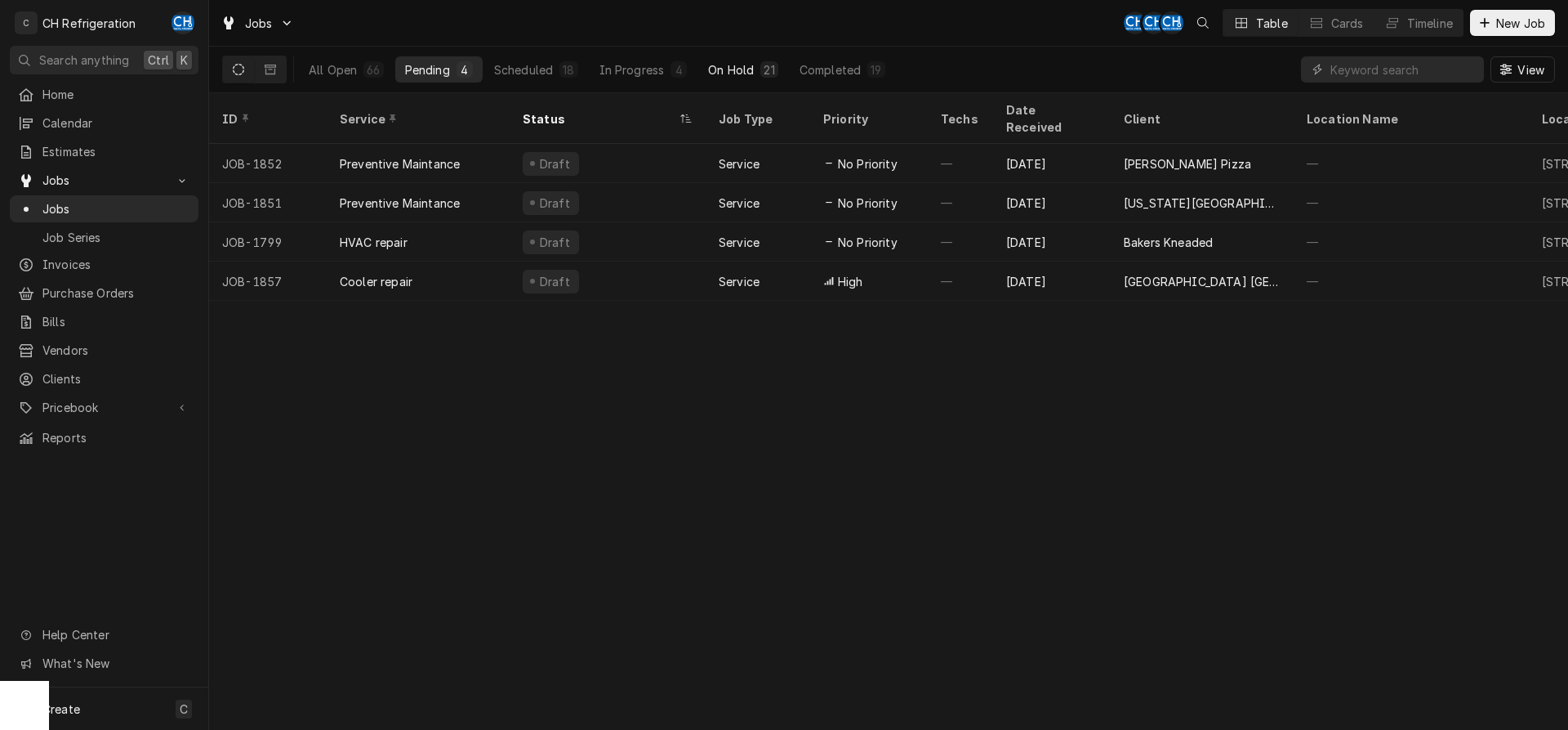
click at [750, 68] on div "On Hold" at bounding box center [731, 70] width 46 height 17
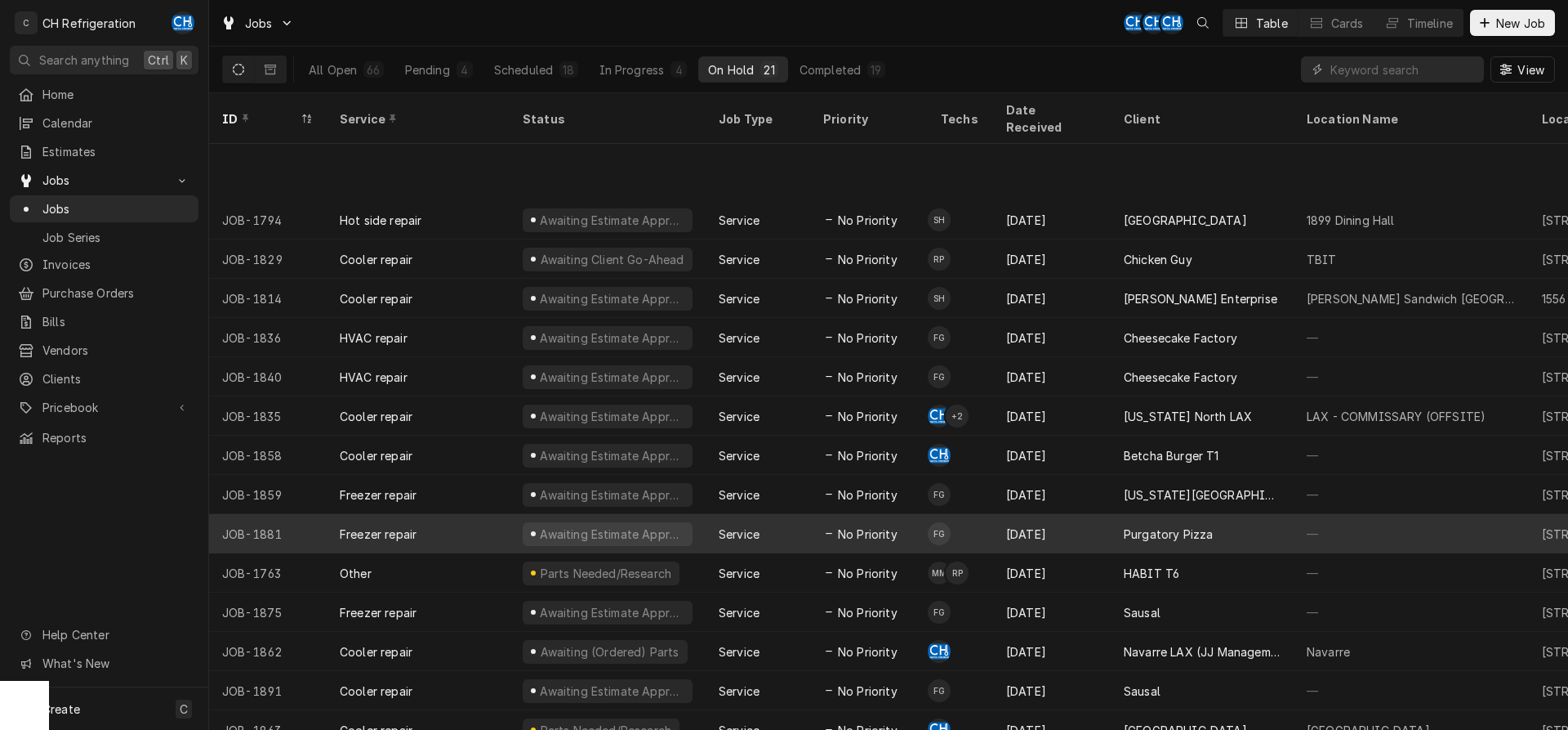
scroll to position [218, 0]
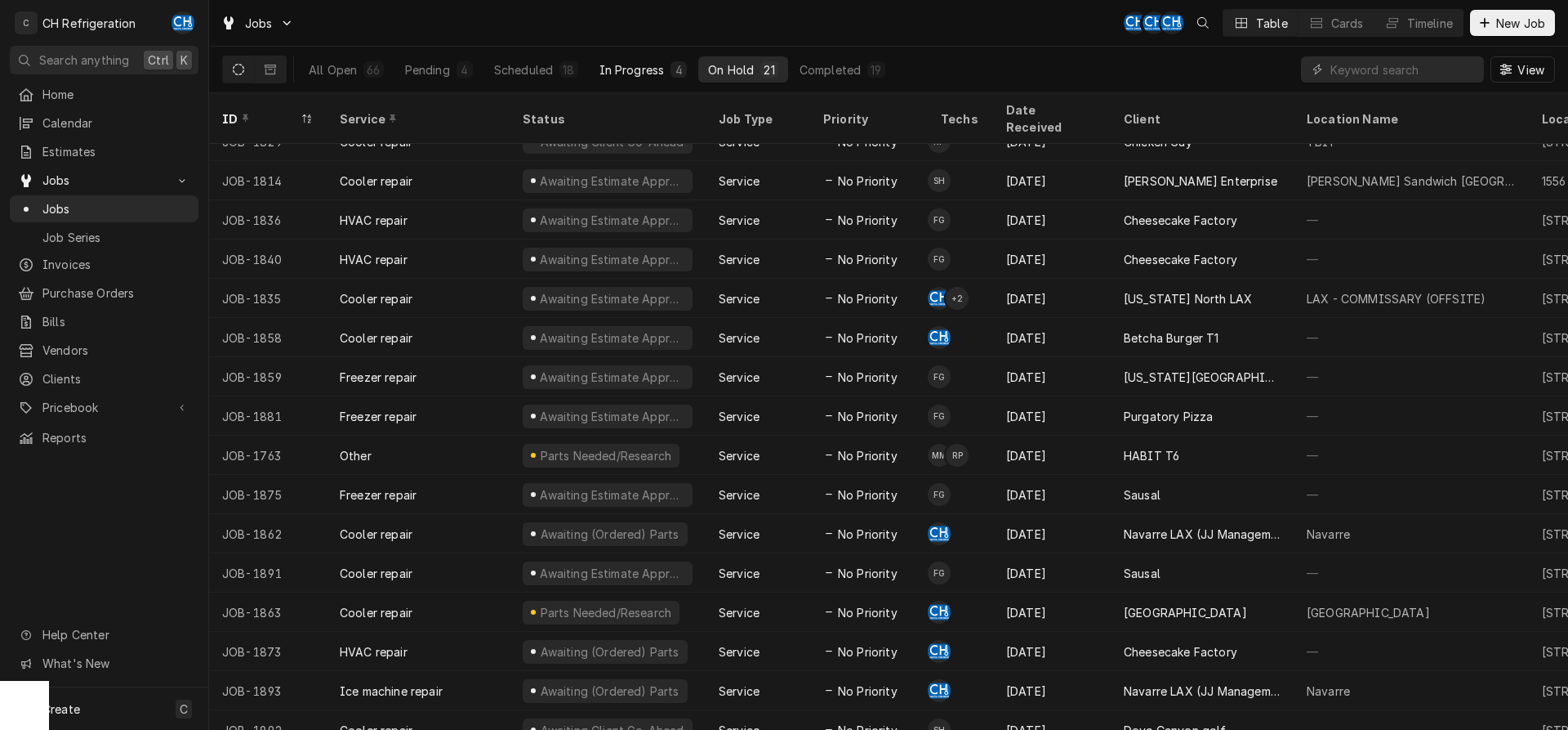
click at [656, 78] on button "In Progress 4" at bounding box center [643, 70] width 108 height 27
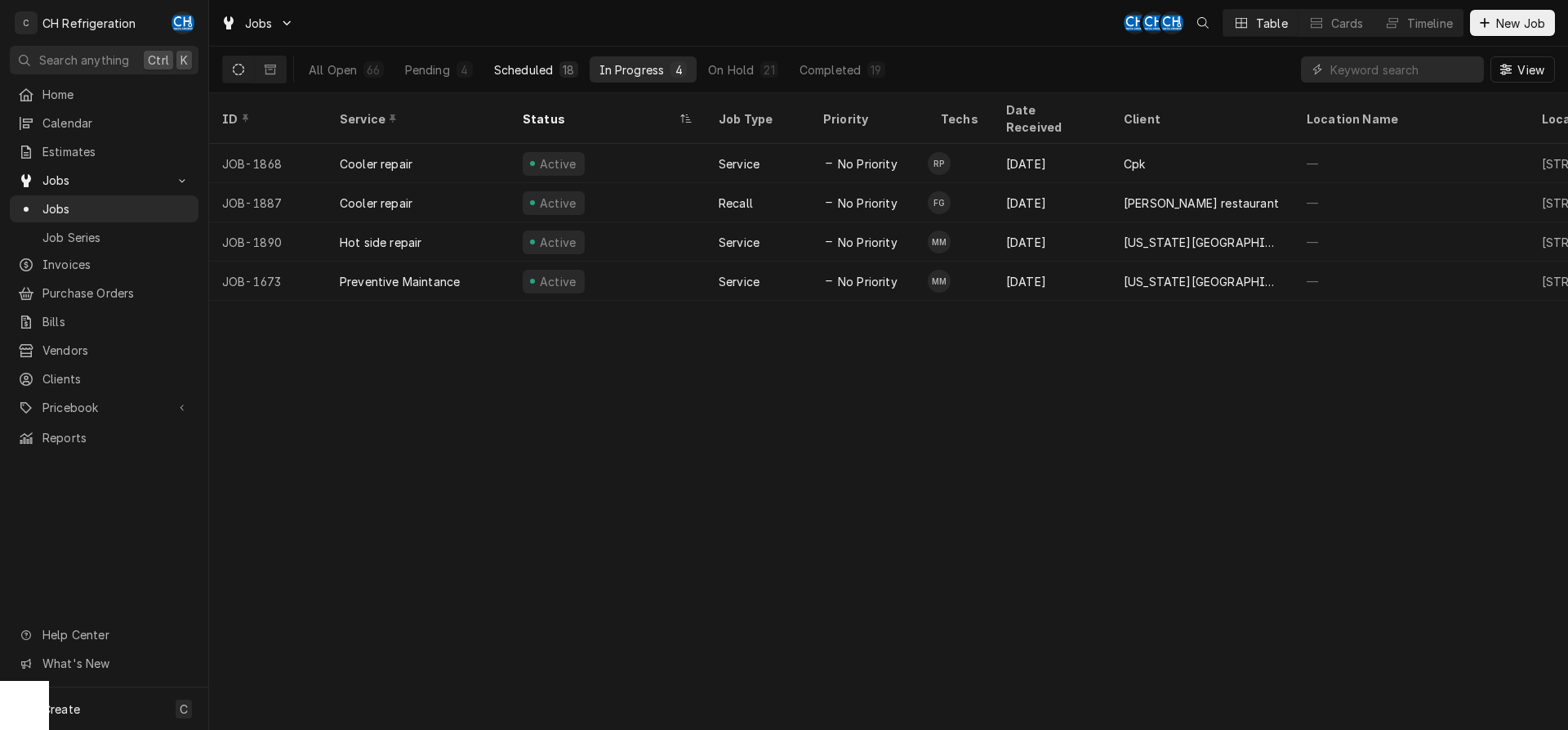
click at [529, 70] on div "Scheduled" at bounding box center [523, 70] width 59 height 17
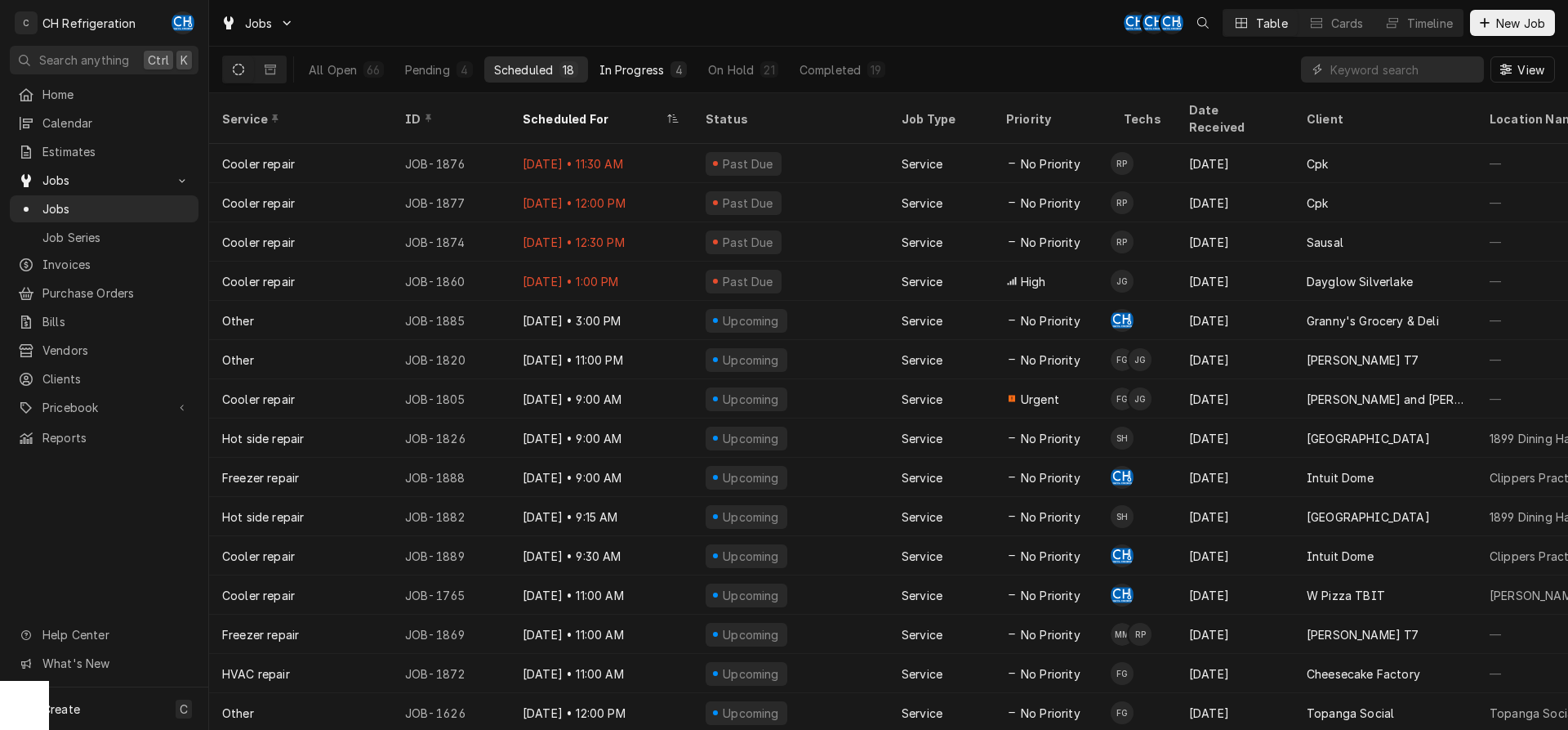
click at [642, 65] on div "In Progress" at bounding box center [632, 70] width 66 height 17
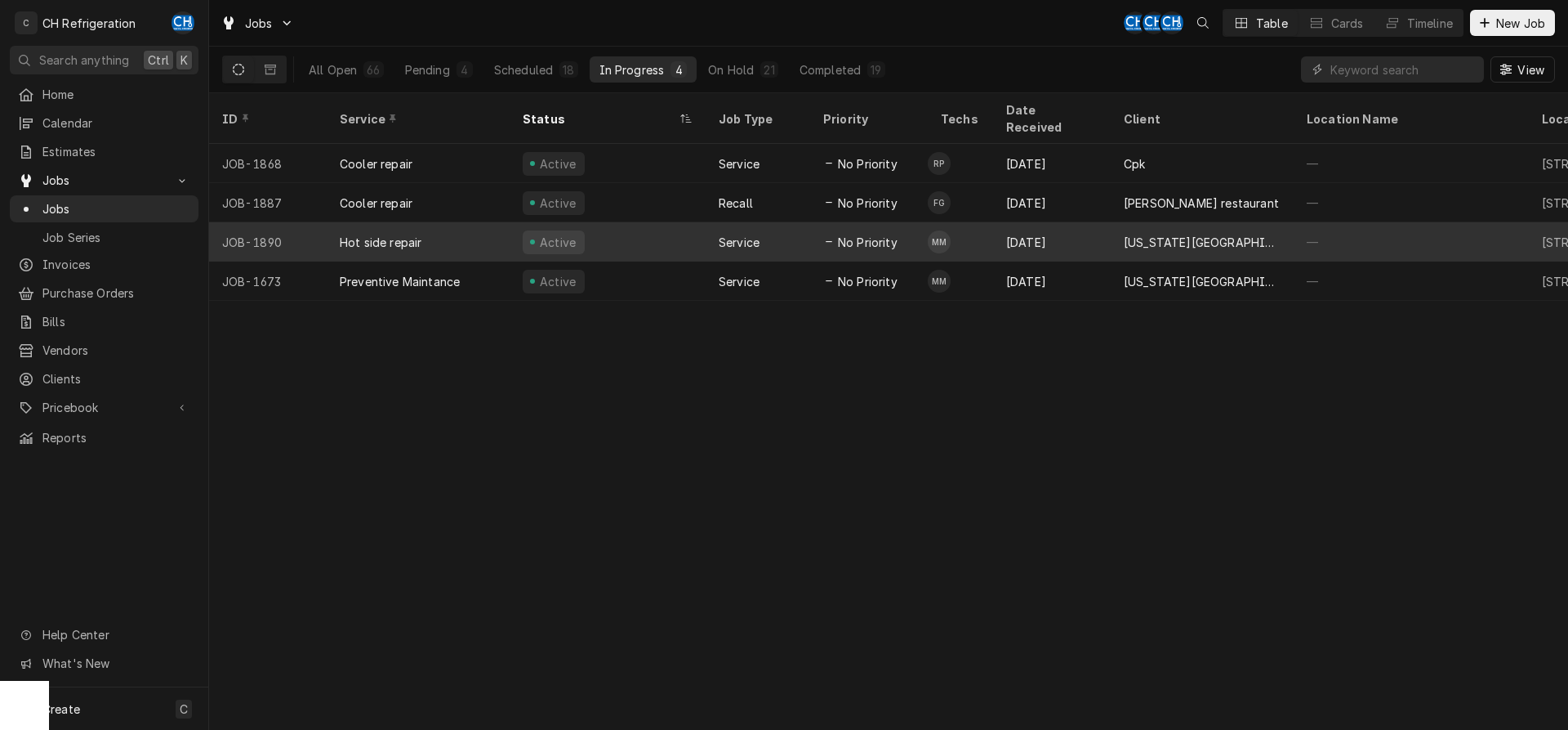
click at [685, 229] on div "Active" at bounding box center [608, 241] width 196 height 39
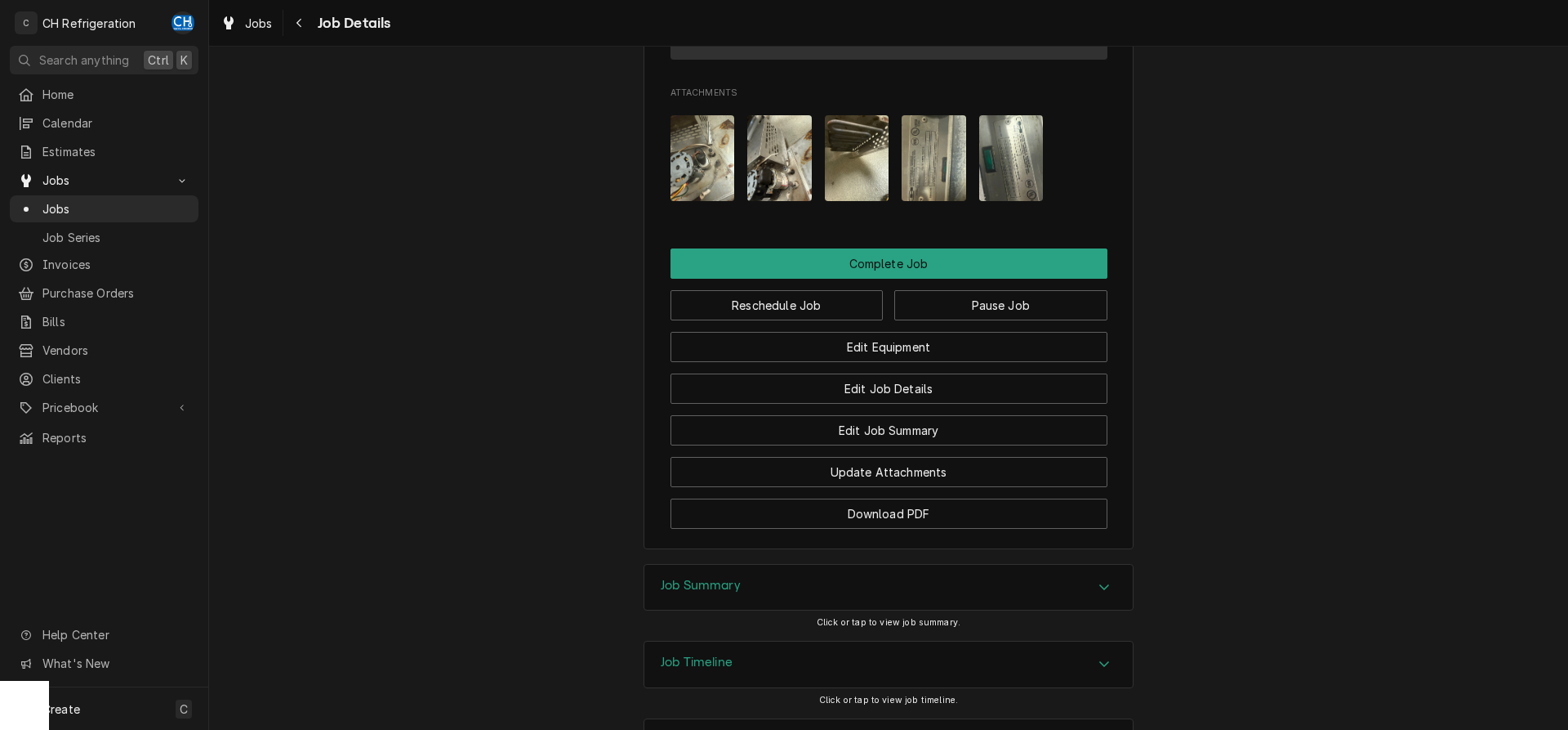
scroll to position [1313, 0]
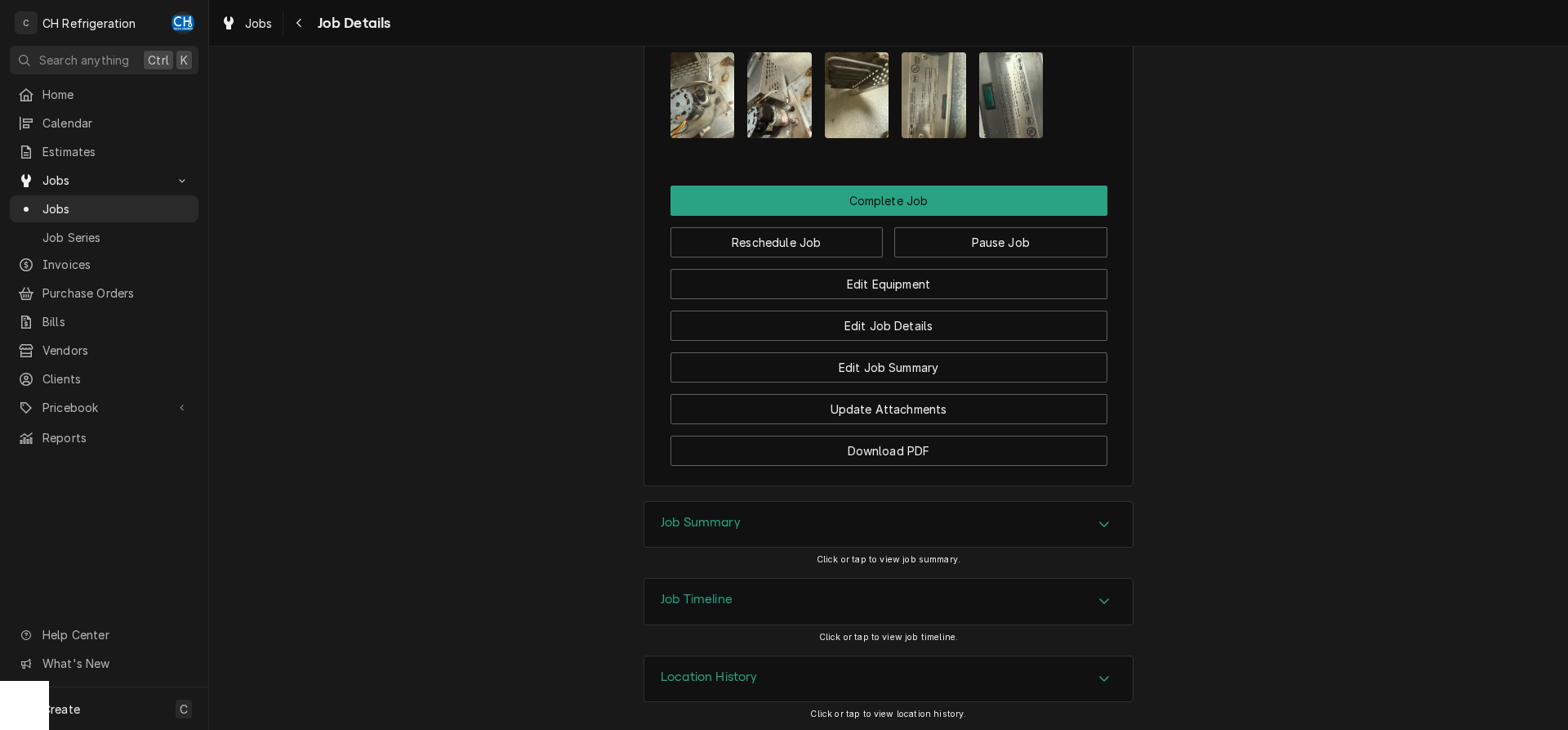
click at [697, 119] on img "Attachments" at bounding box center [703, 95] width 65 height 85
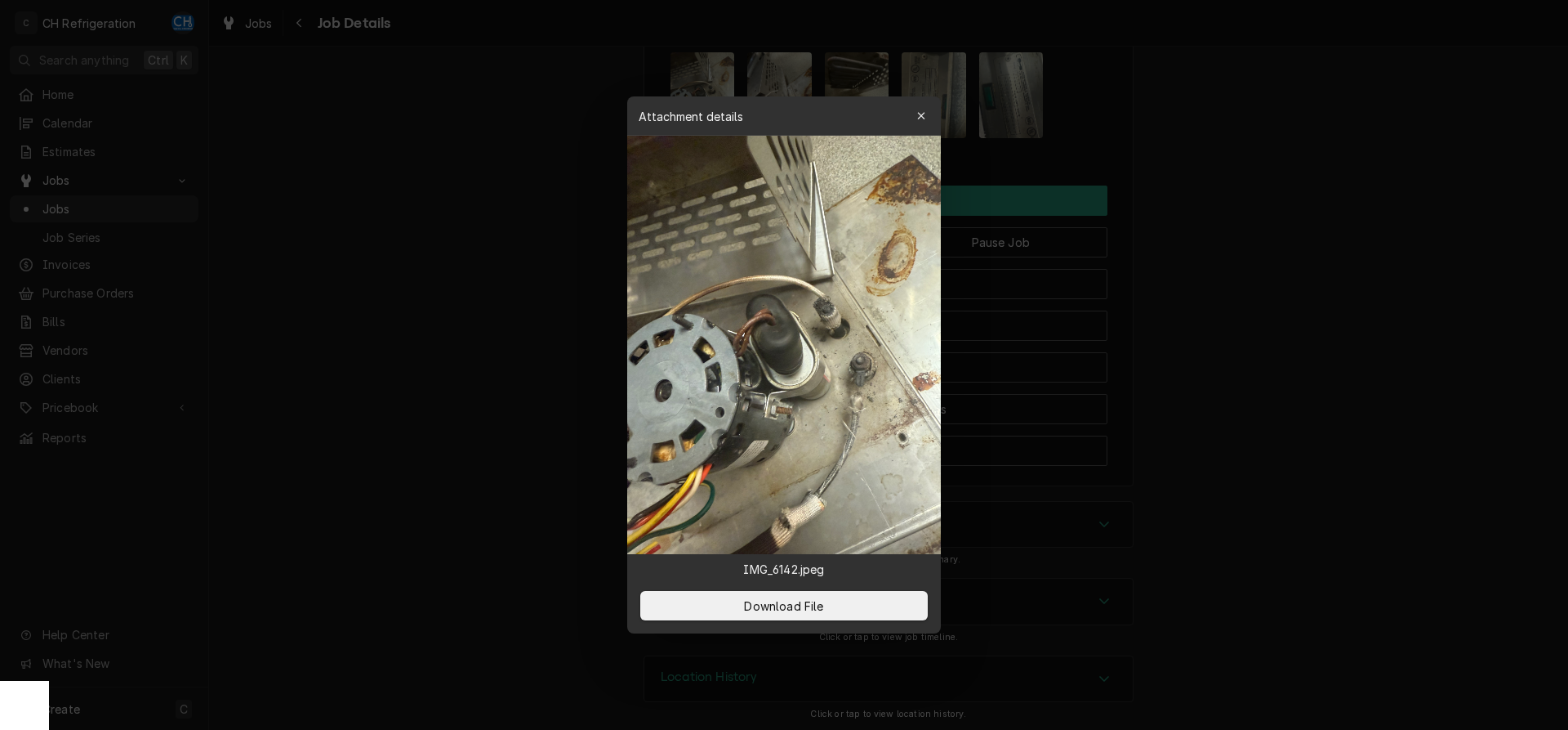
click at [562, 236] on div at bounding box center [784, 365] width 1568 height 730
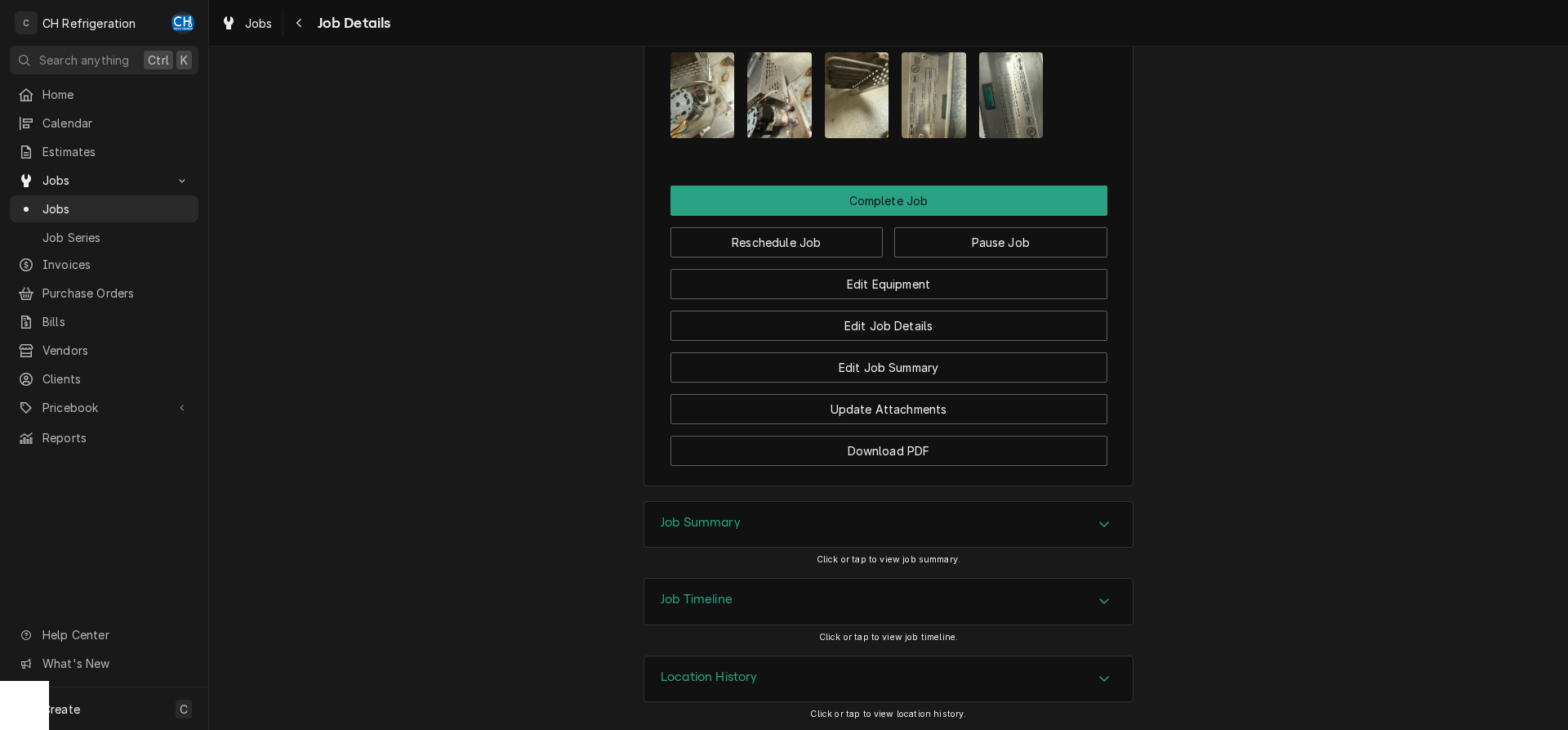
click at [789, 127] on img "Attachments" at bounding box center [779, 95] width 65 height 85
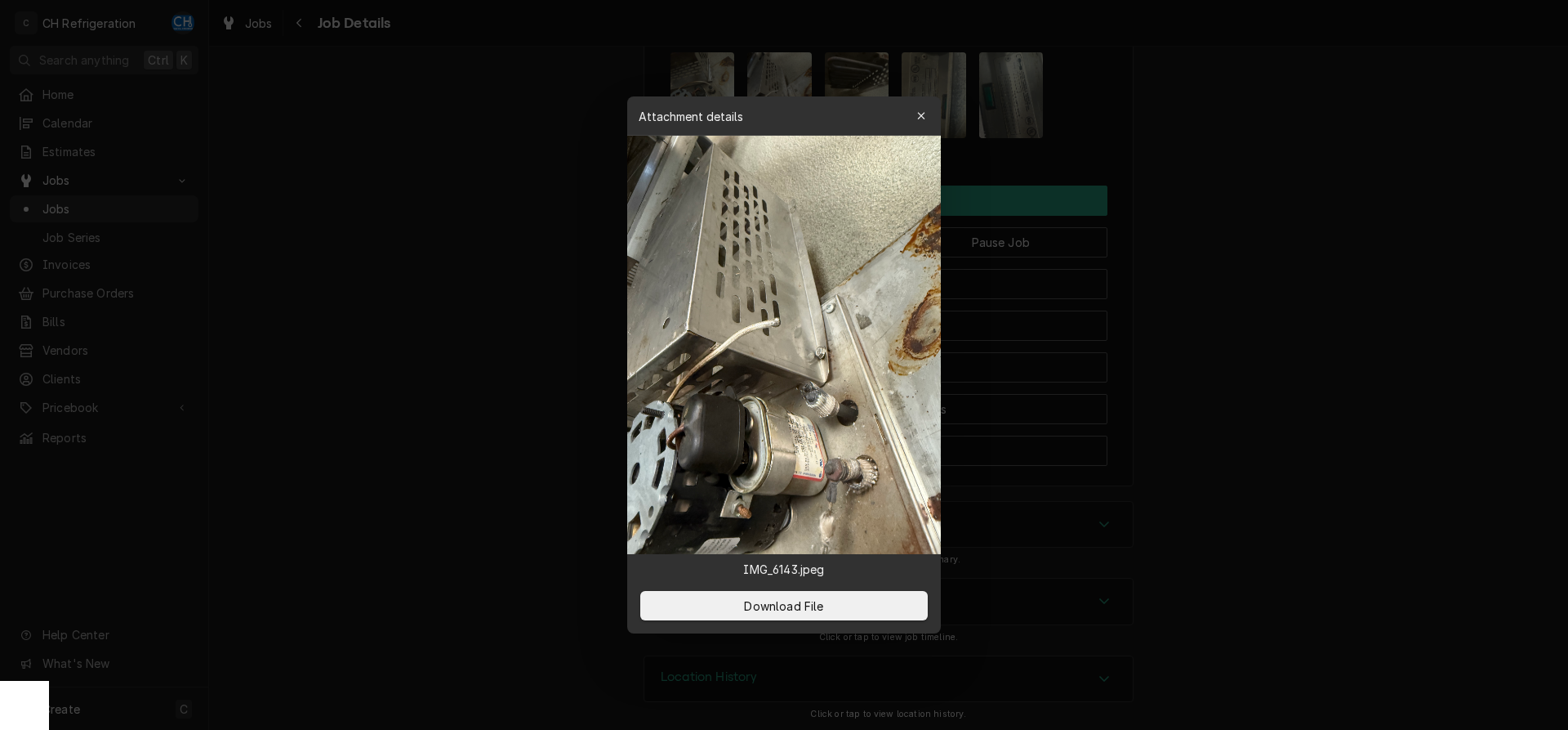
click at [532, 217] on div at bounding box center [784, 365] width 1568 height 730
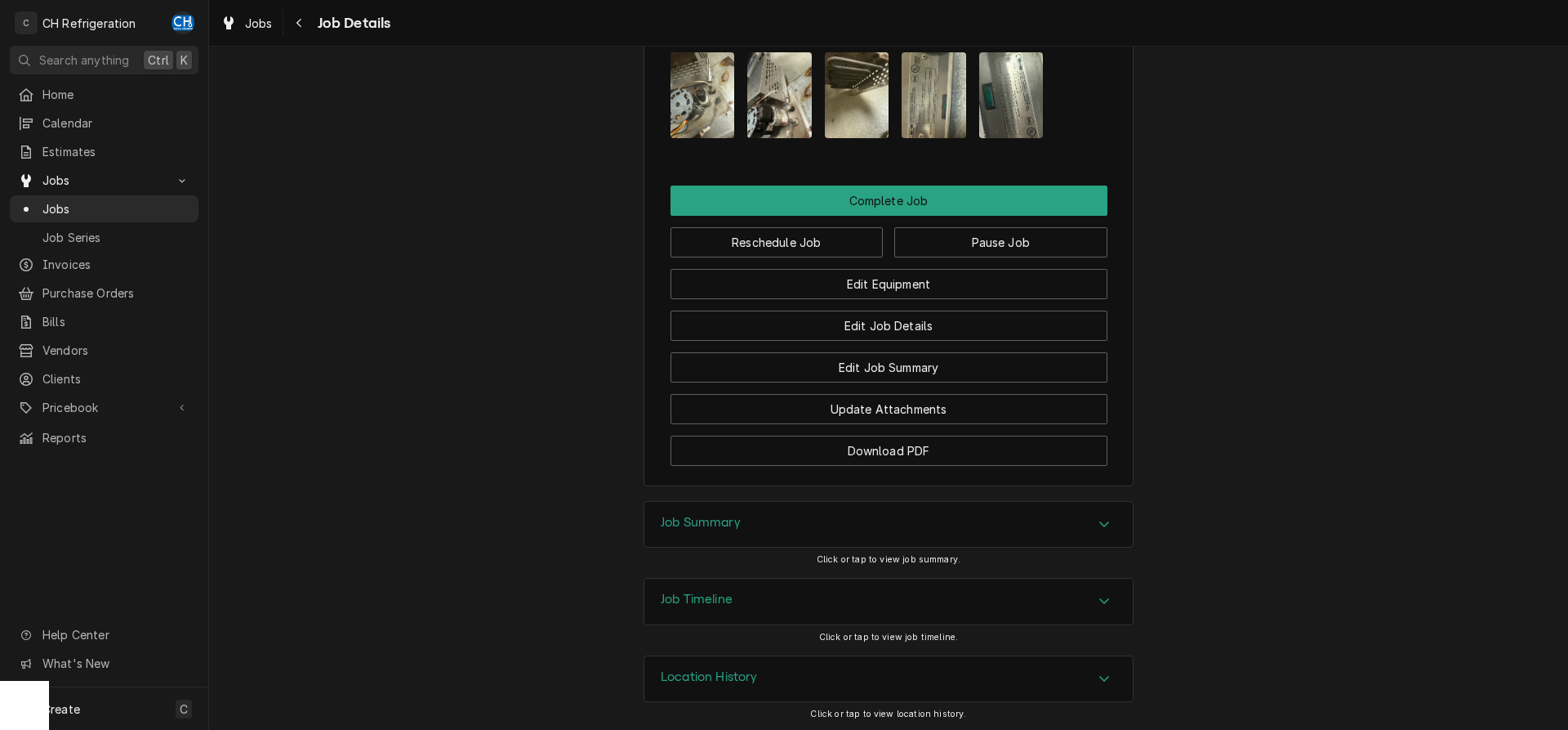
click at [864, 125] on img "Attachments" at bounding box center [857, 95] width 65 height 85
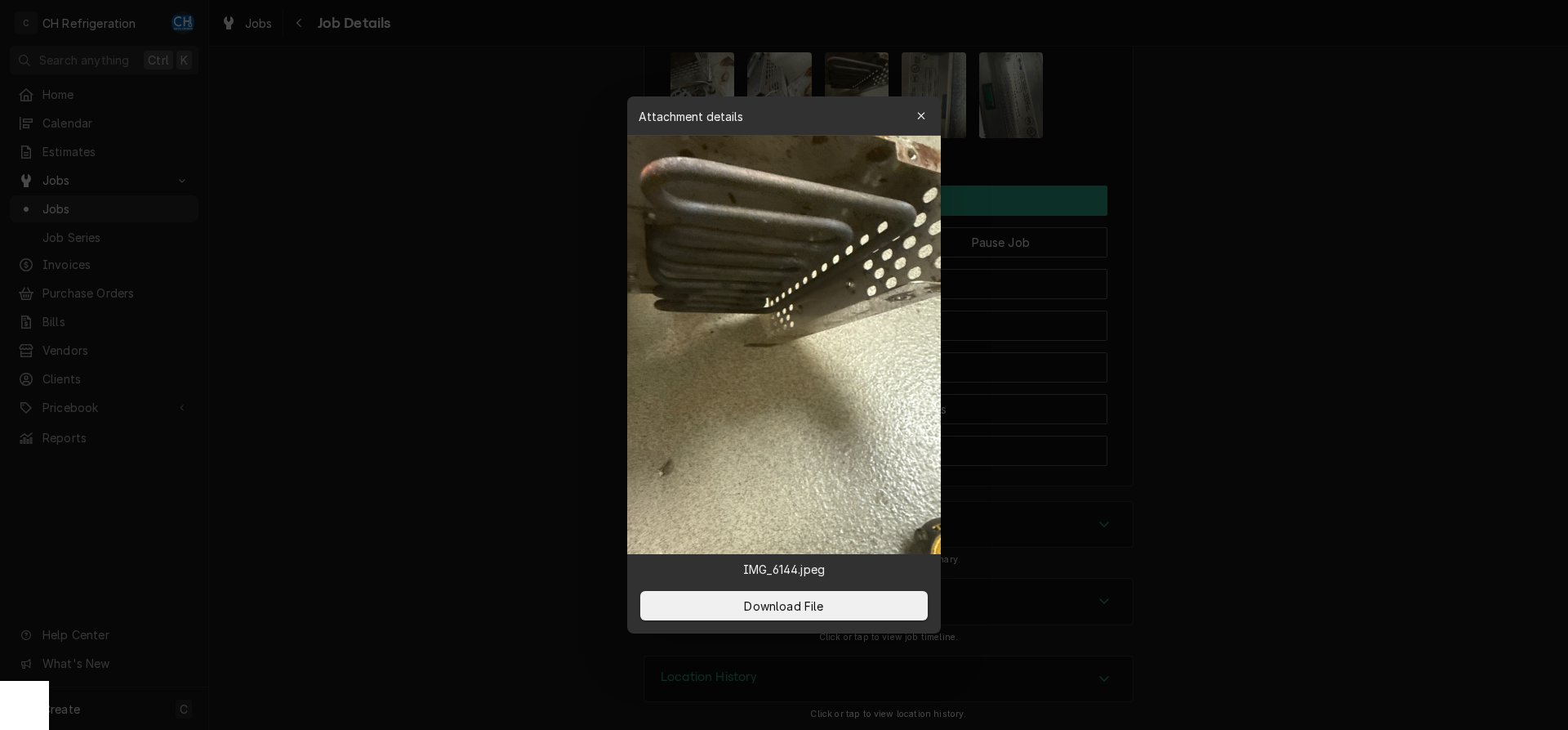
click at [1330, 256] on div at bounding box center [784, 365] width 1568 height 730
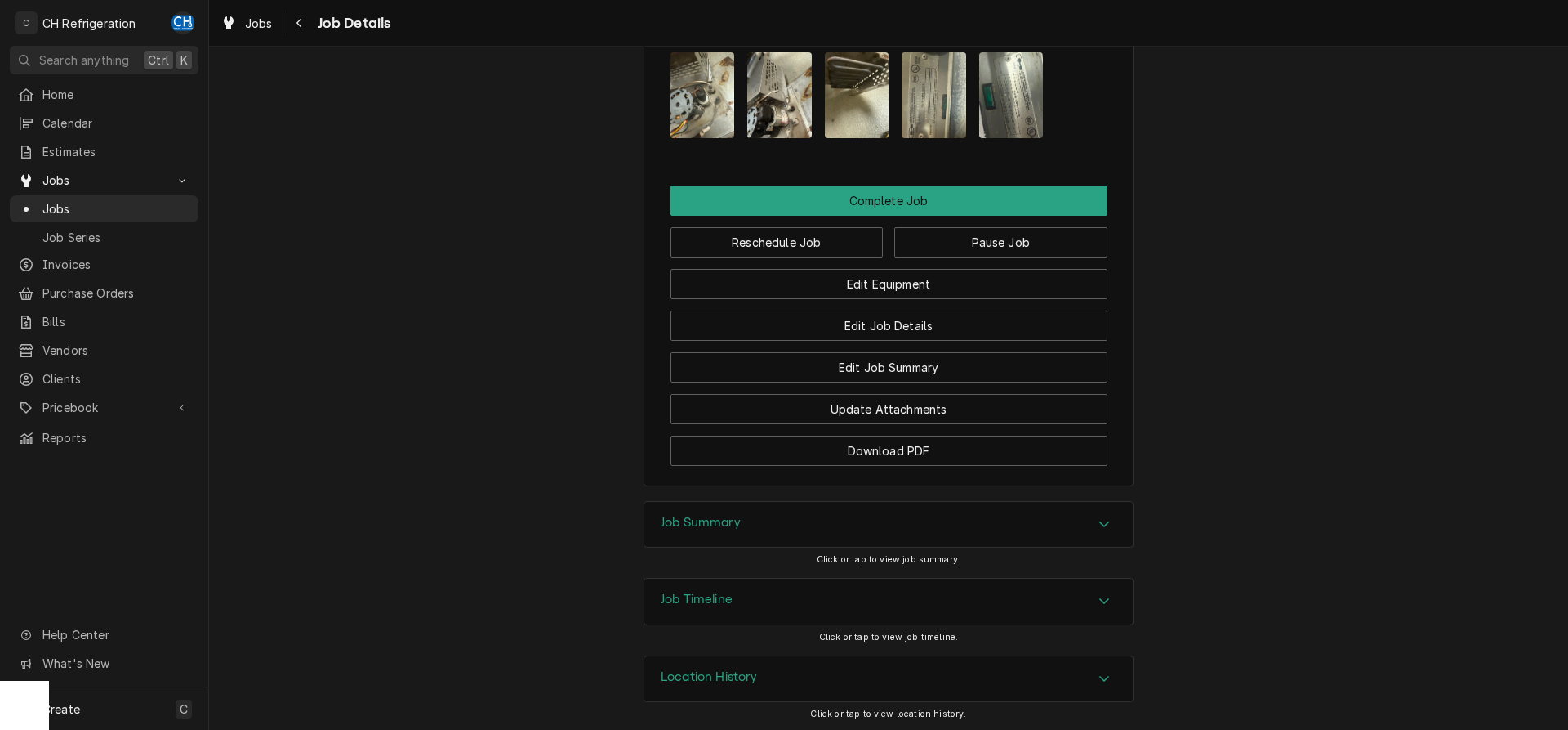
click at [947, 122] on img "Attachments" at bounding box center [934, 95] width 65 height 85
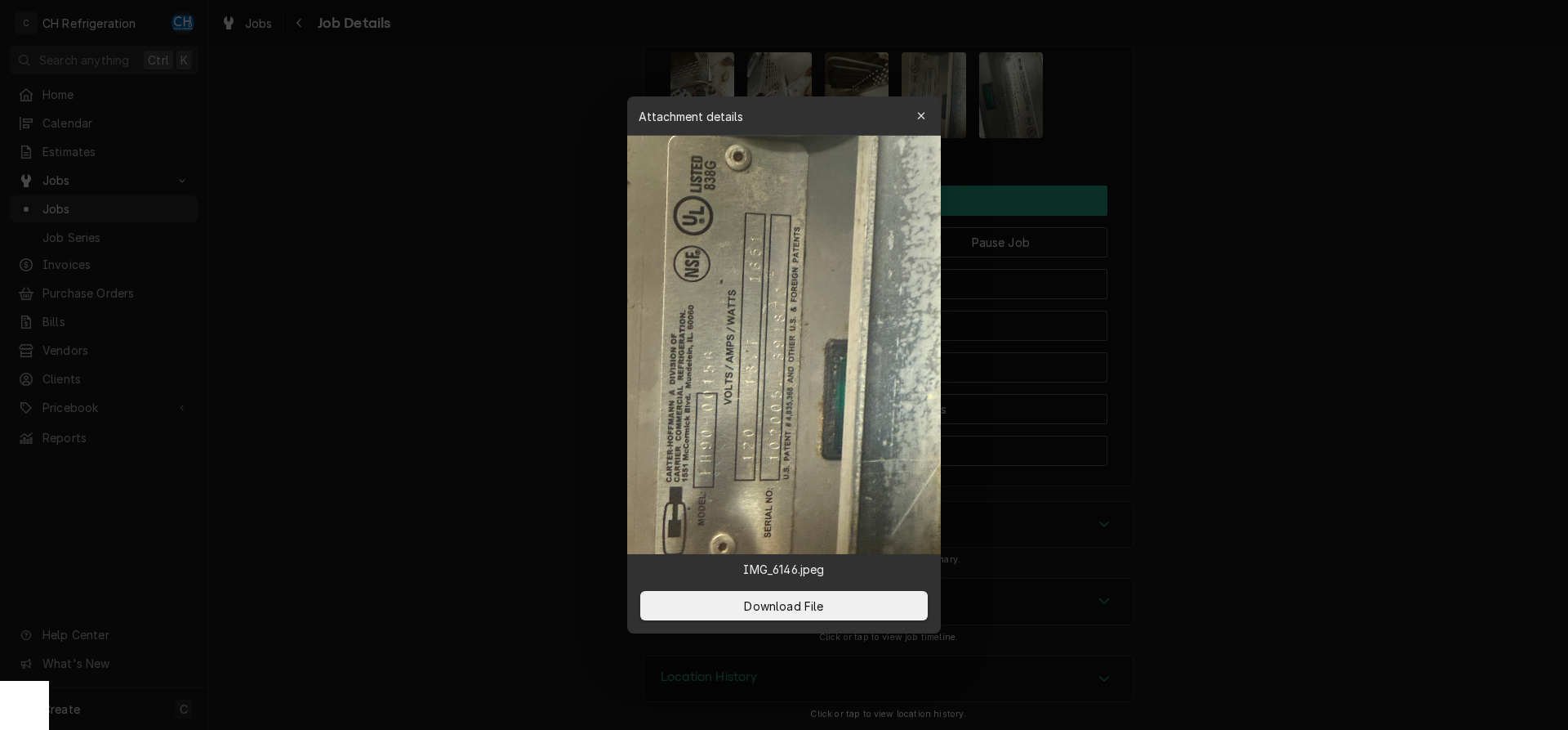
click at [1325, 208] on div at bounding box center [784, 365] width 1568 height 730
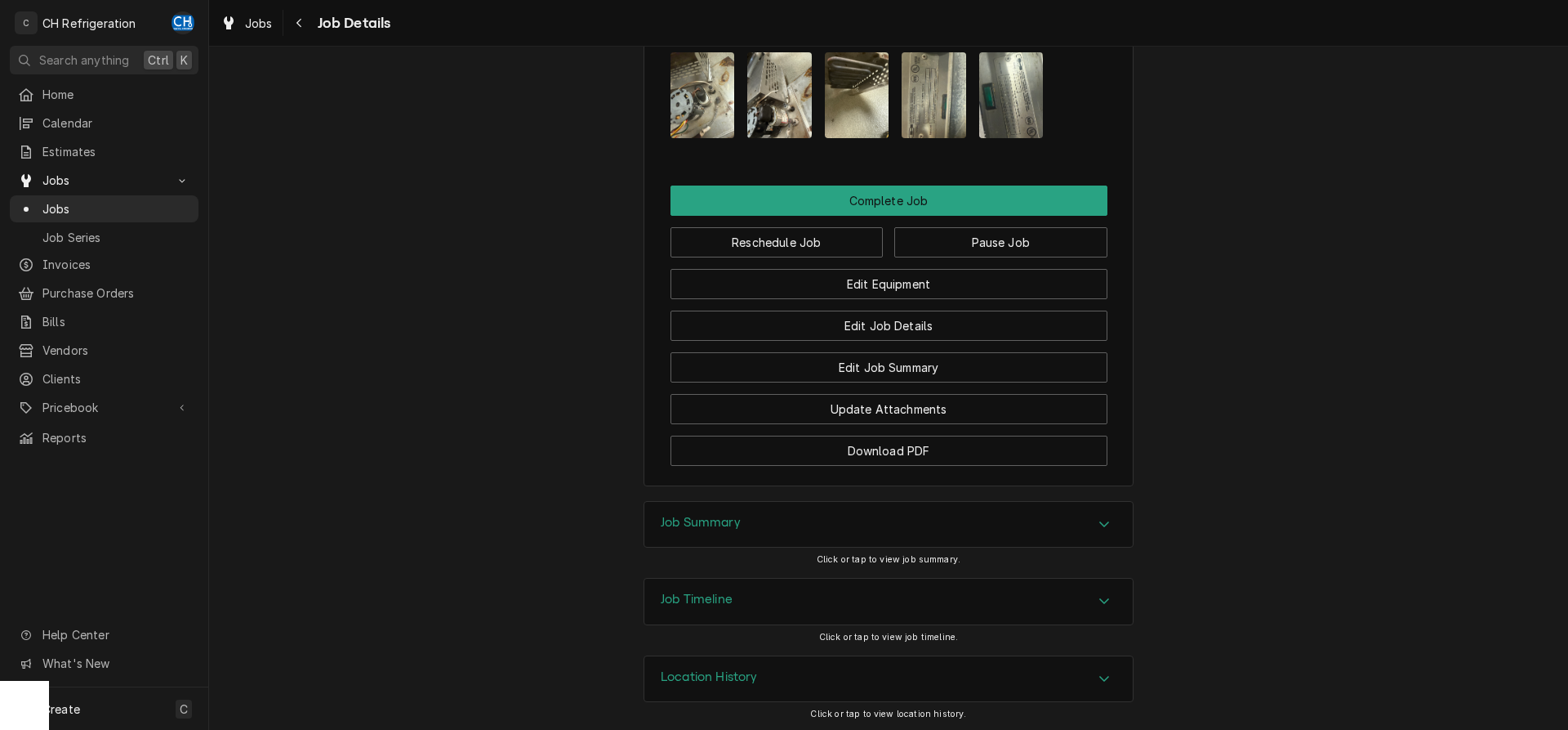
click at [1041, 114] on img "Attachments" at bounding box center [1012, 95] width 65 height 85
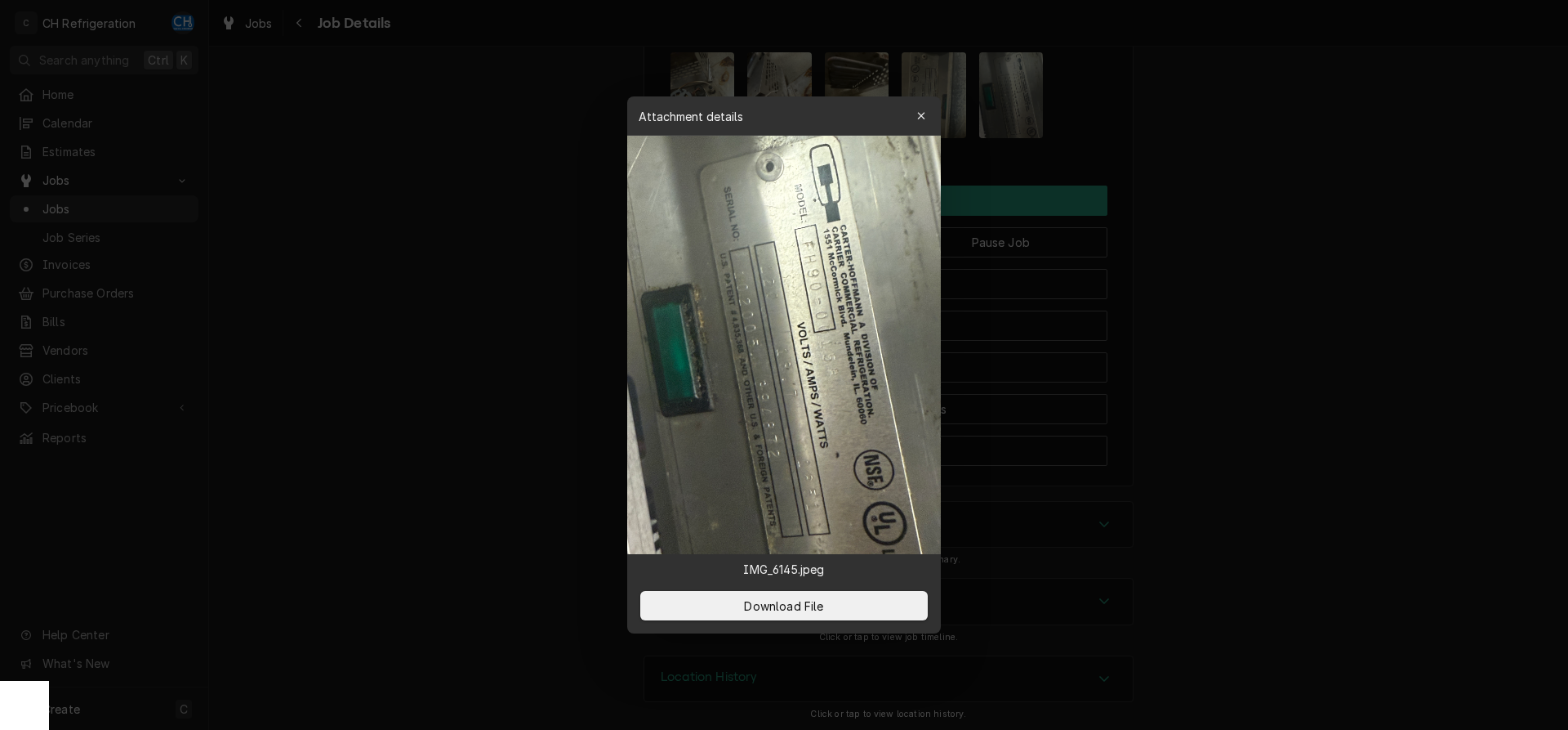
click at [1391, 211] on div at bounding box center [784, 365] width 1568 height 730
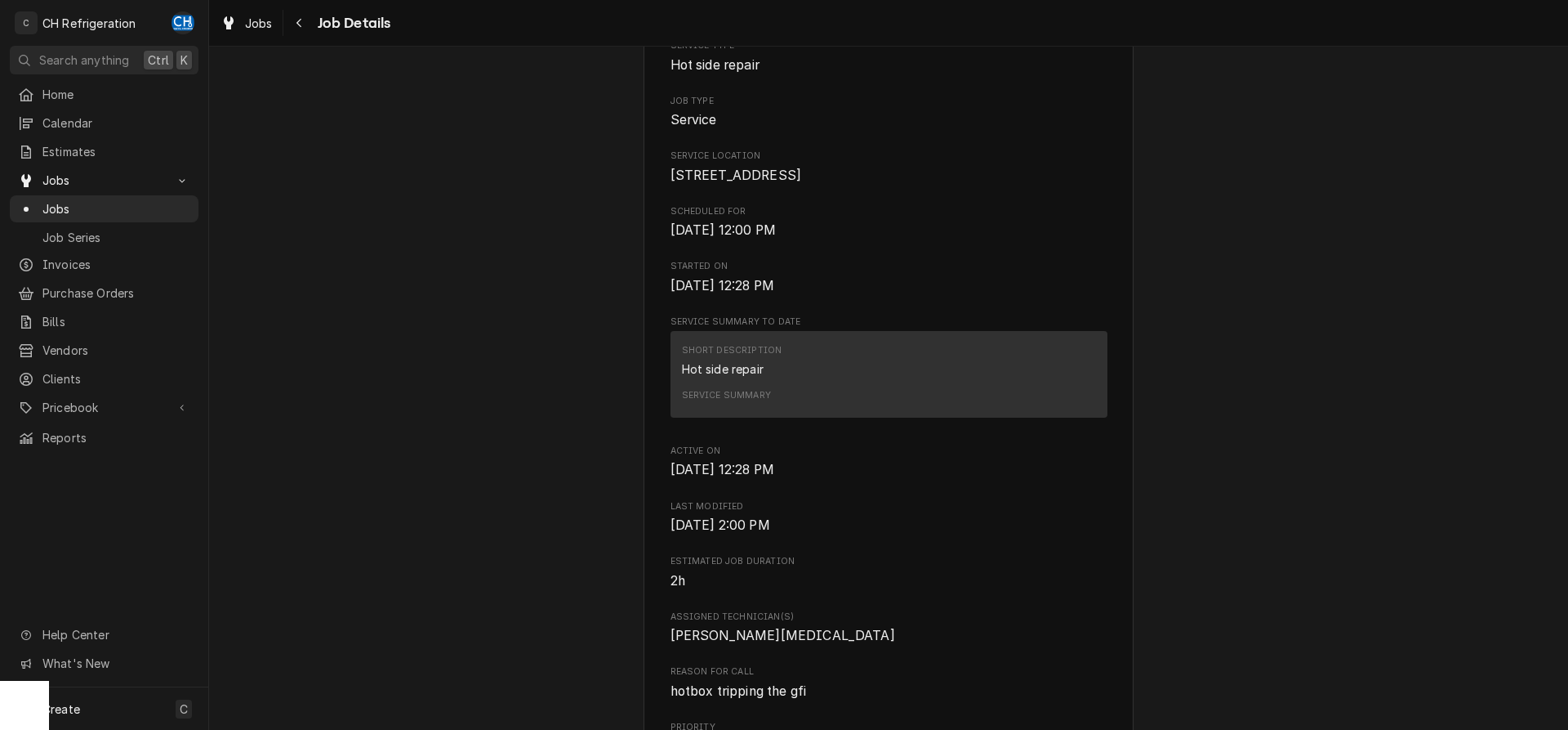
scroll to position [0, 0]
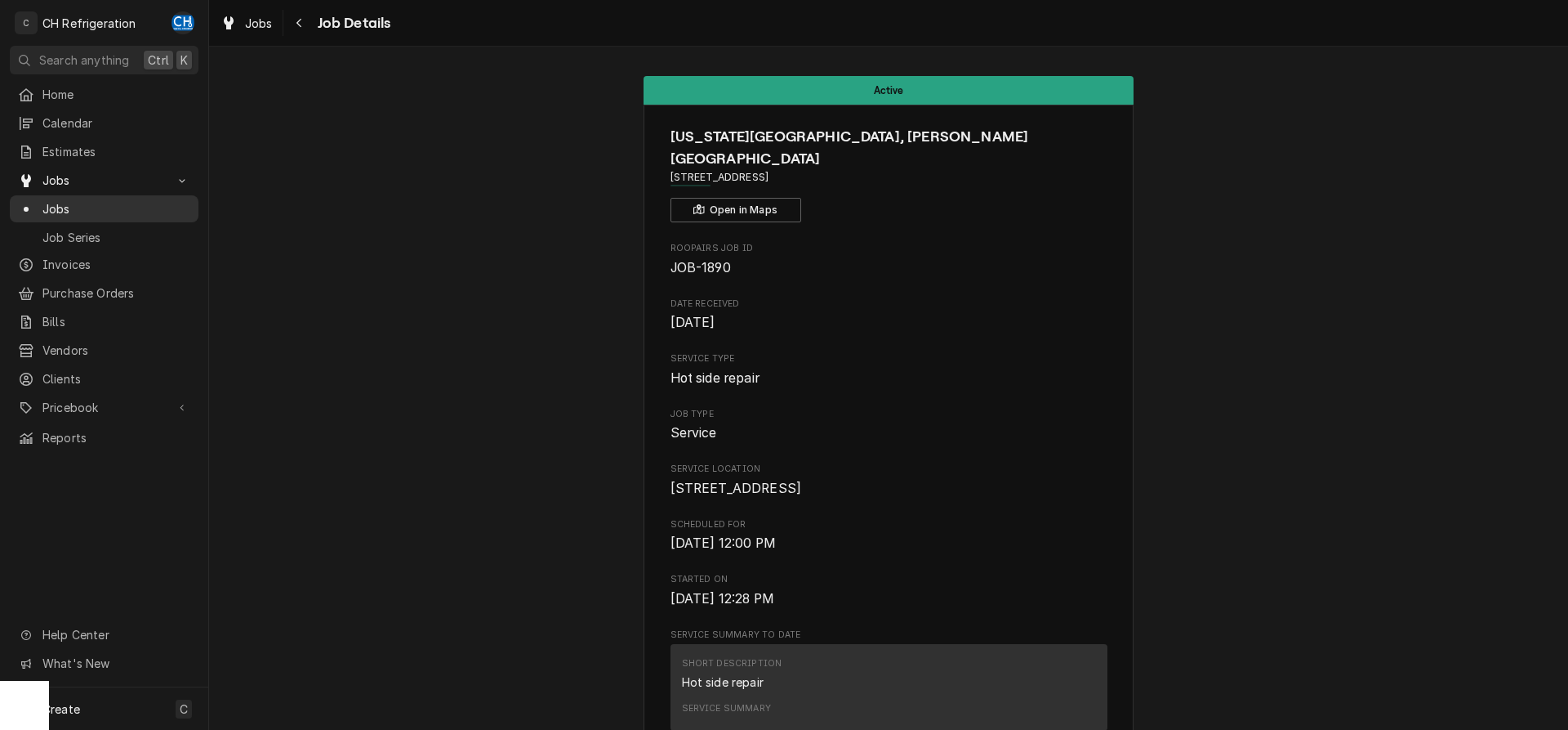
click at [65, 200] on span "Jobs" at bounding box center [116, 208] width 148 height 17
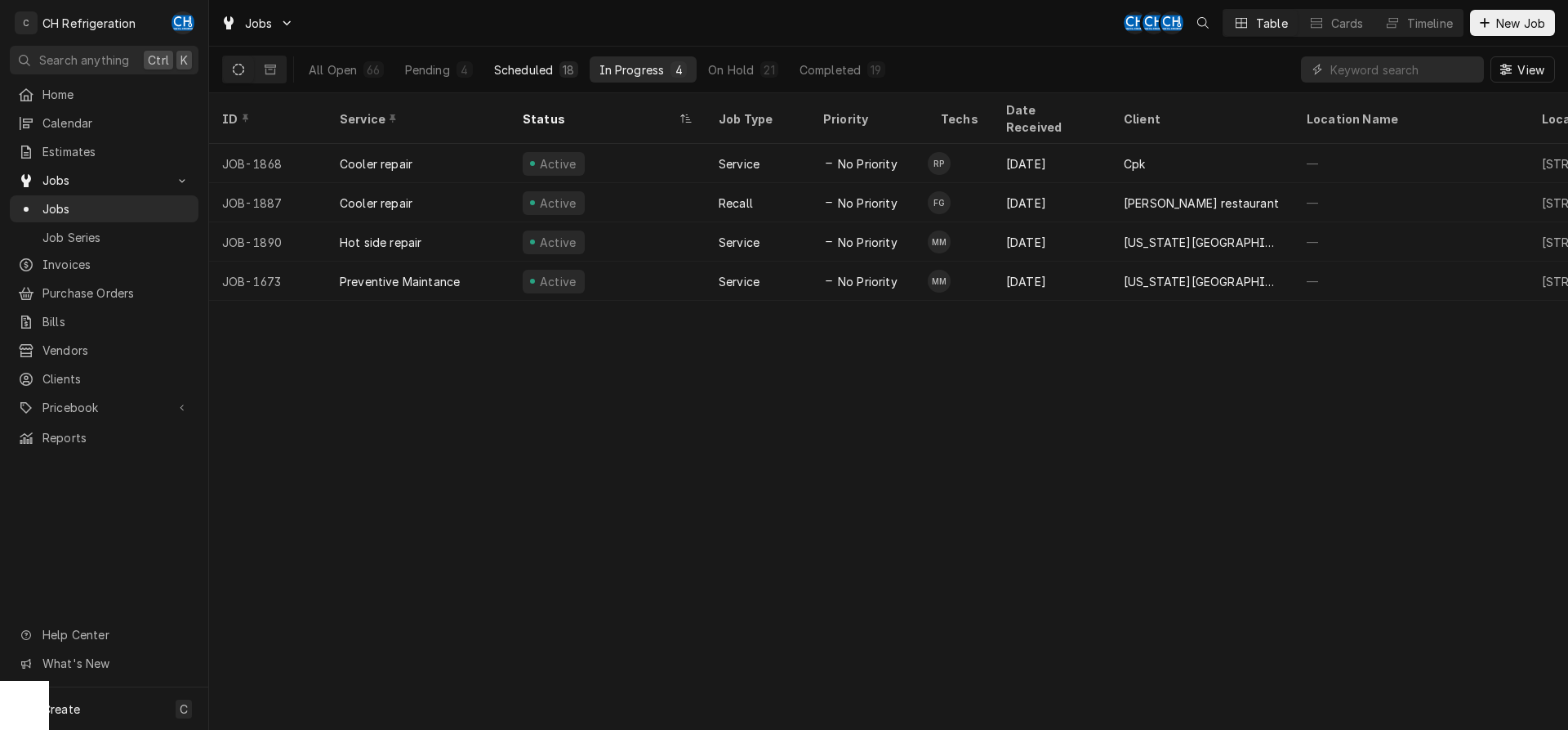
click at [498, 76] on div "Scheduled" at bounding box center [523, 70] width 59 height 17
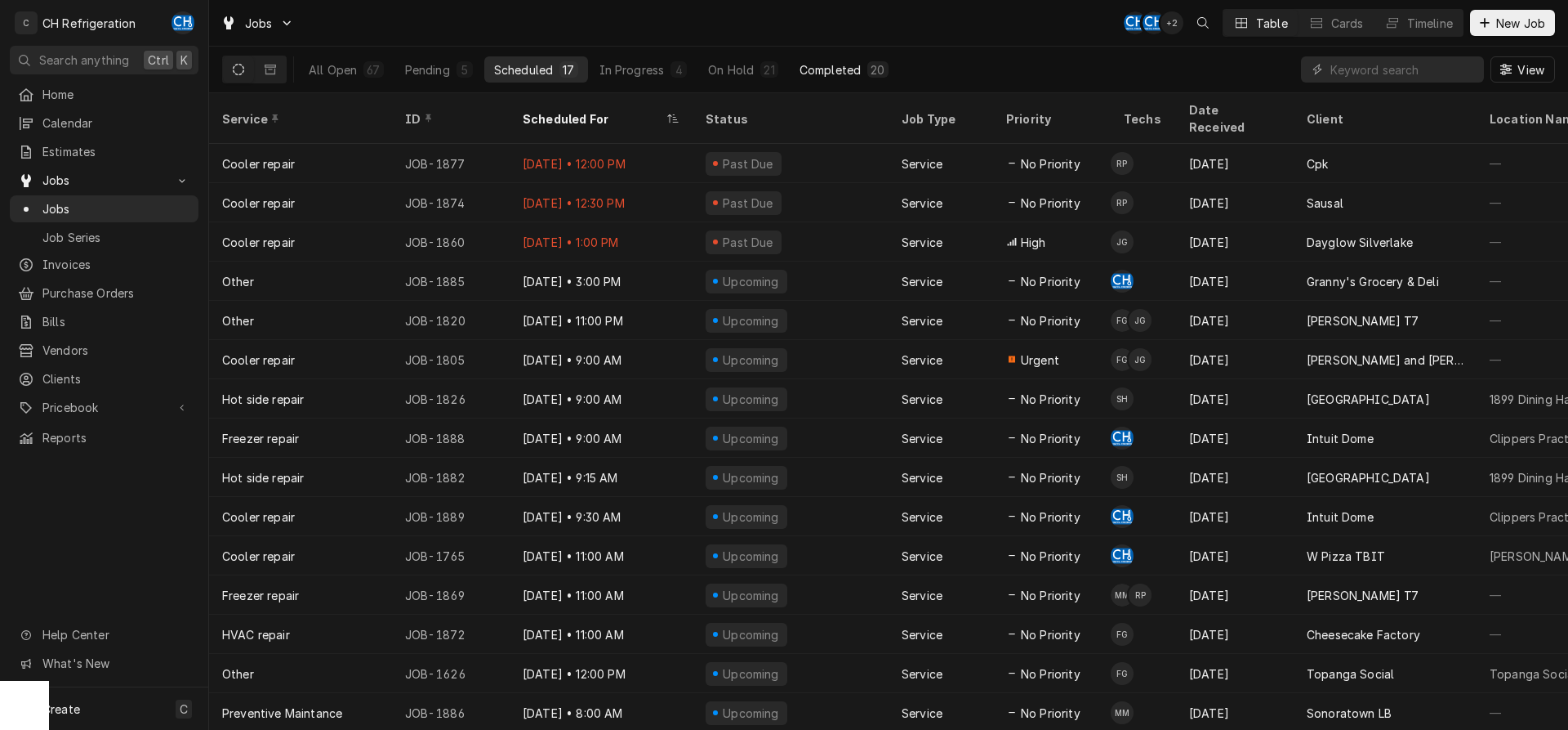
click at [846, 56] on button "Completed 20" at bounding box center [844, 70] width 109 height 27
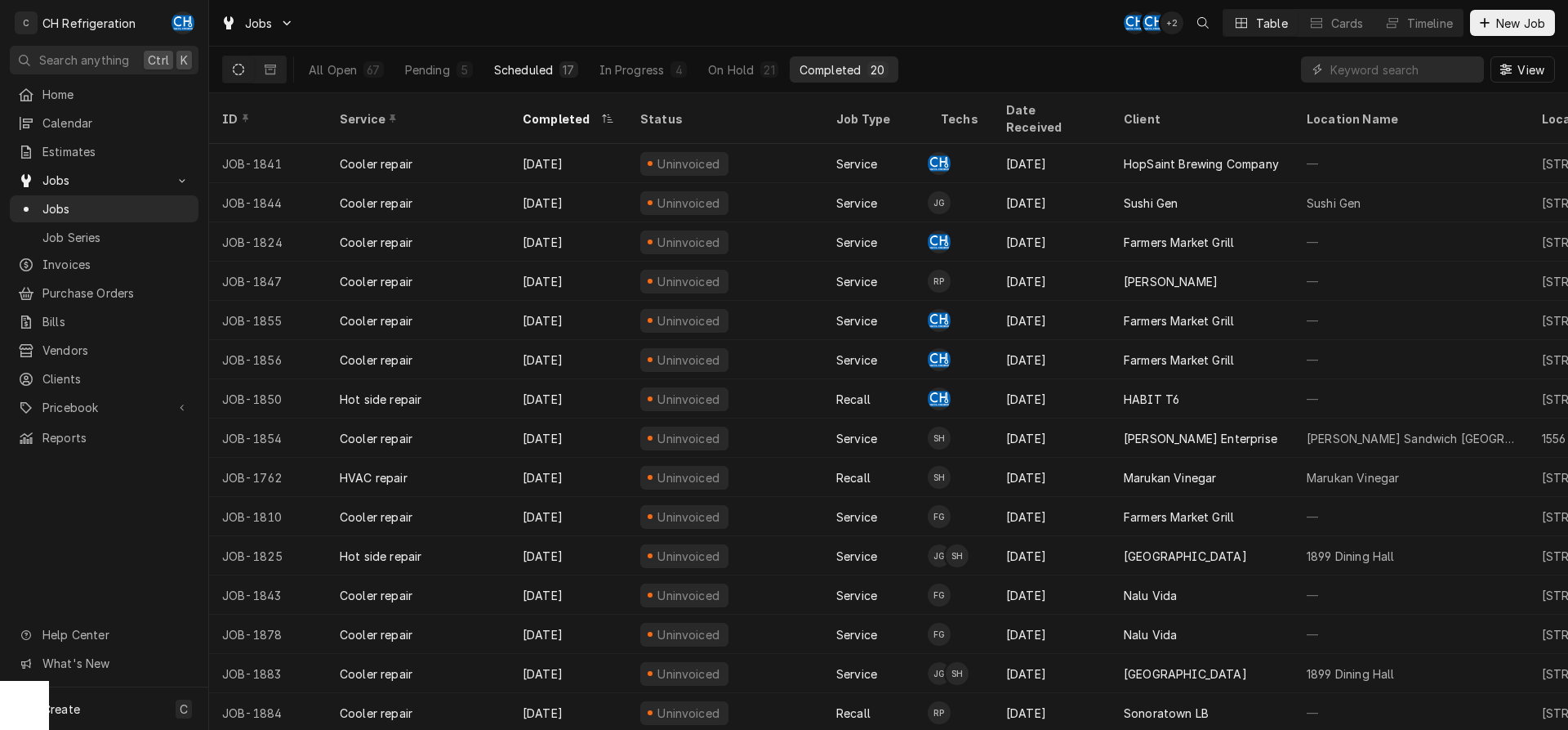
click at [546, 65] on div "Scheduled" at bounding box center [523, 70] width 59 height 17
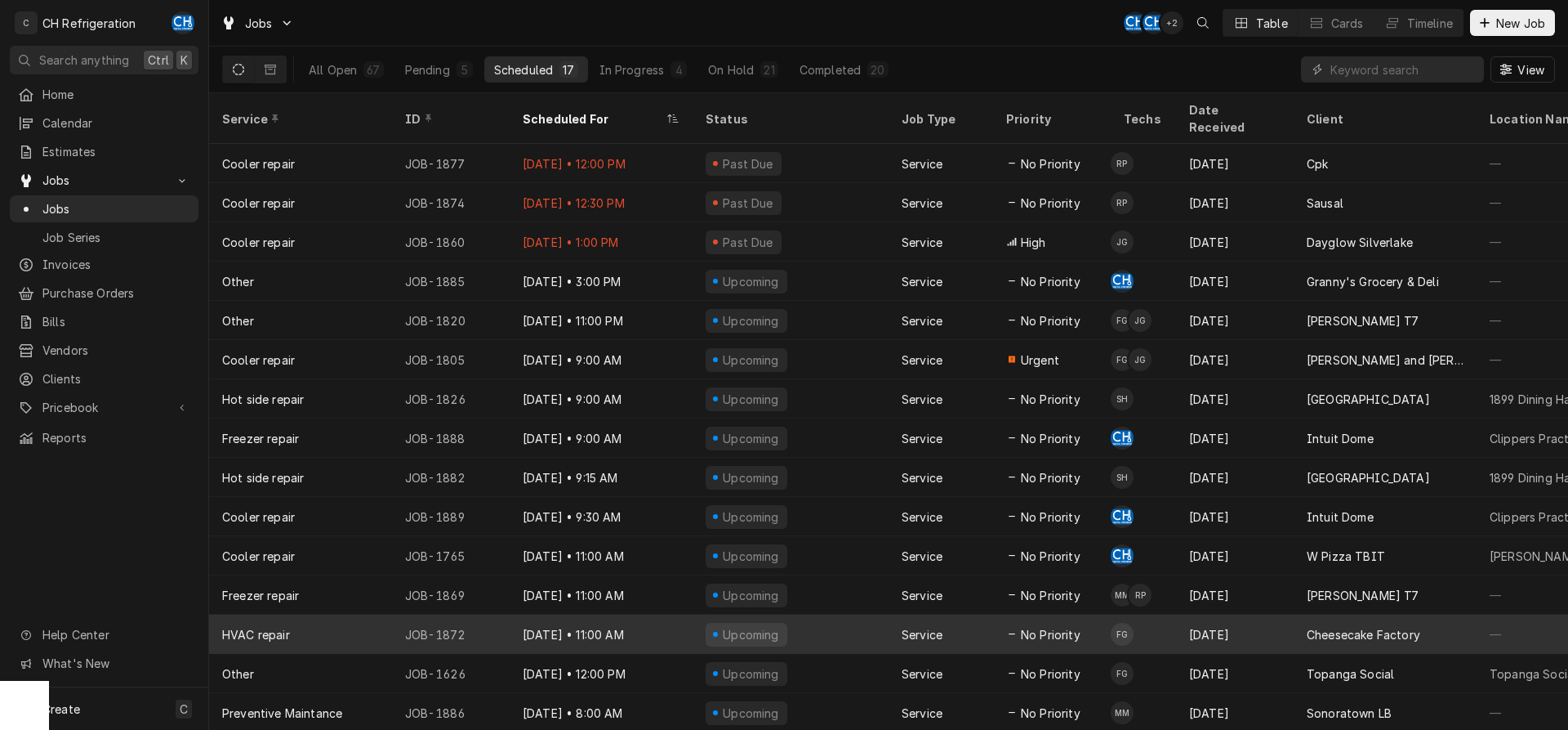
scroll to position [61, 0]
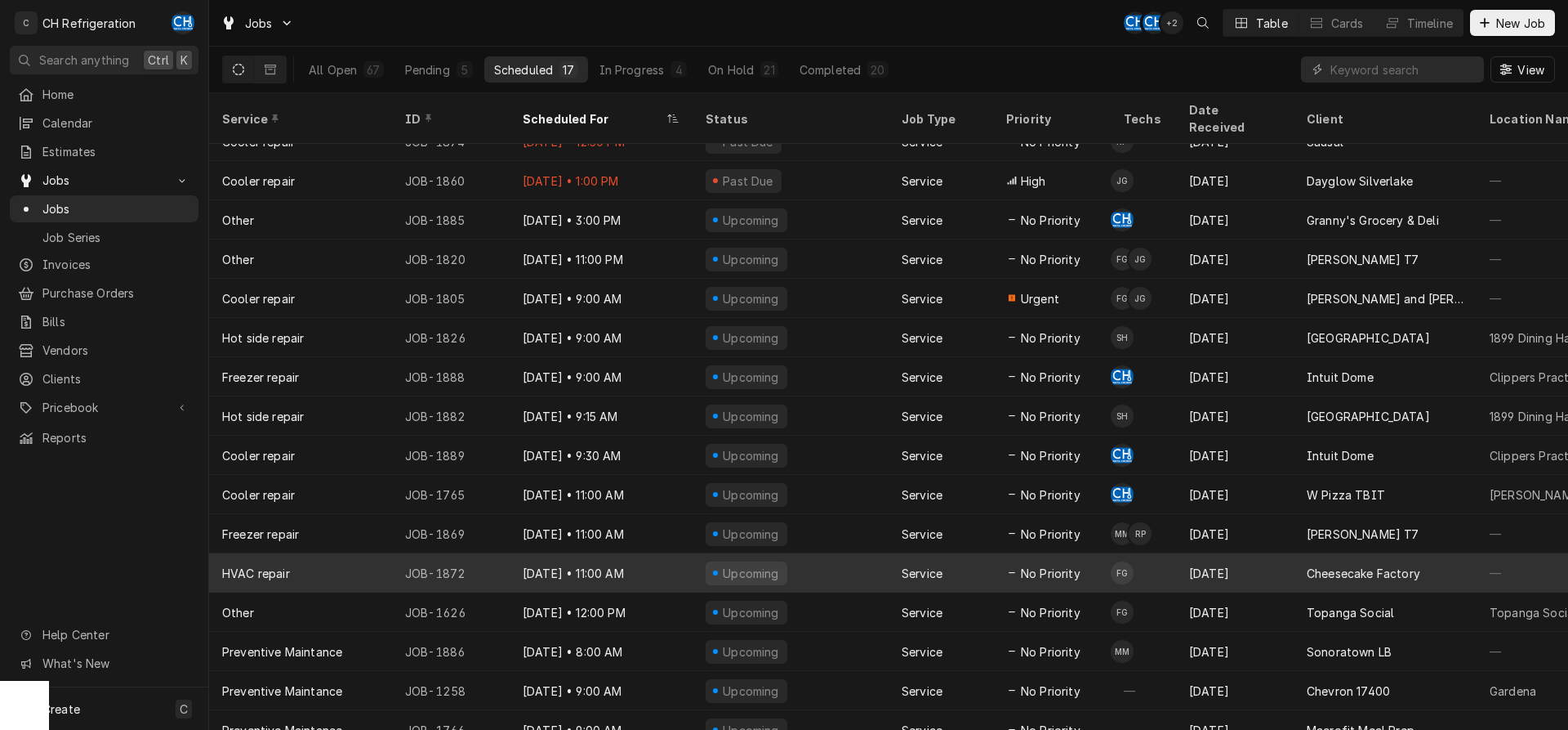
click at [1142, 555] on td "FG" at bounding box center [1143, 572] width 66 height 39
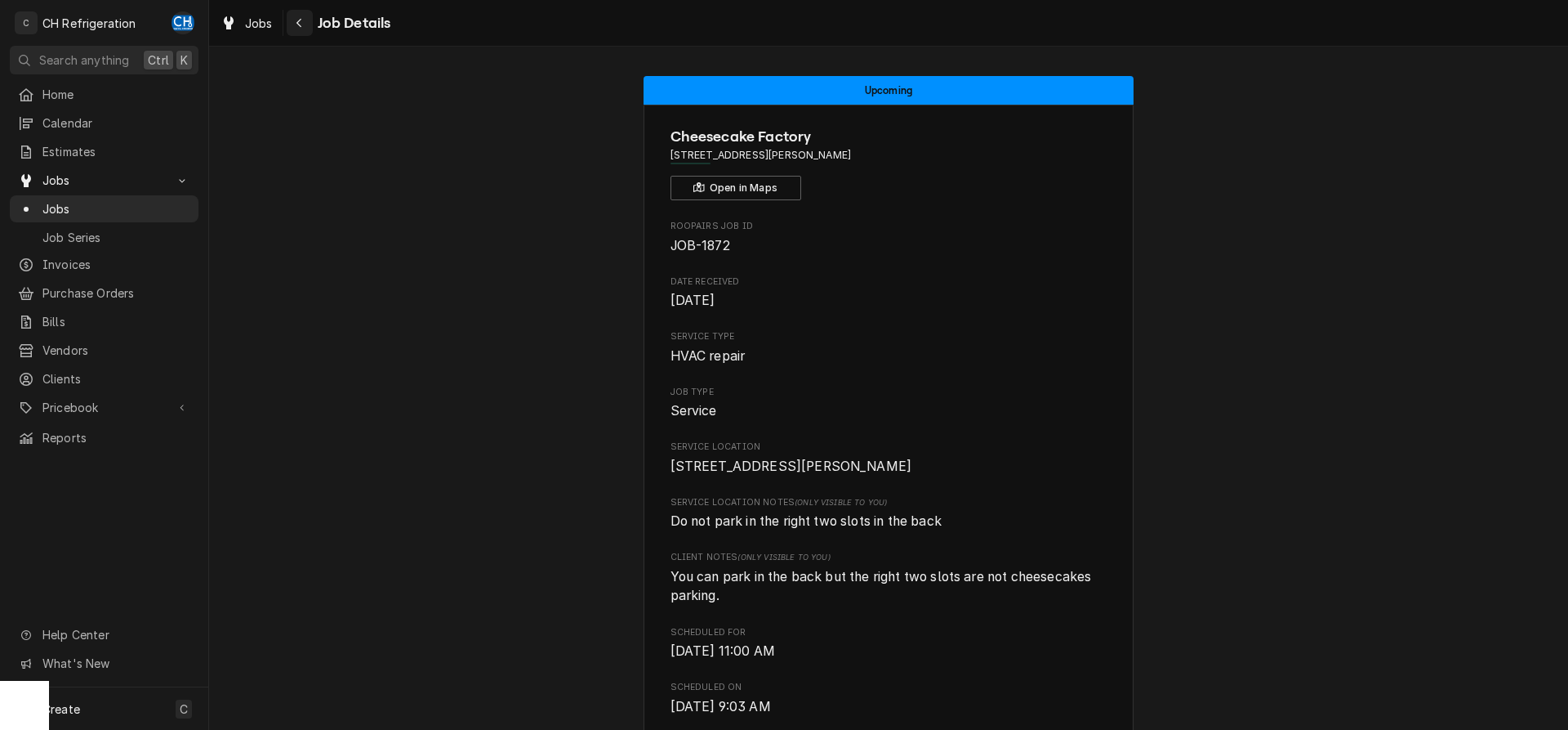
click at [292, 25] on div "Navigate back" at bounding box center [300, 23] width 17 height 17
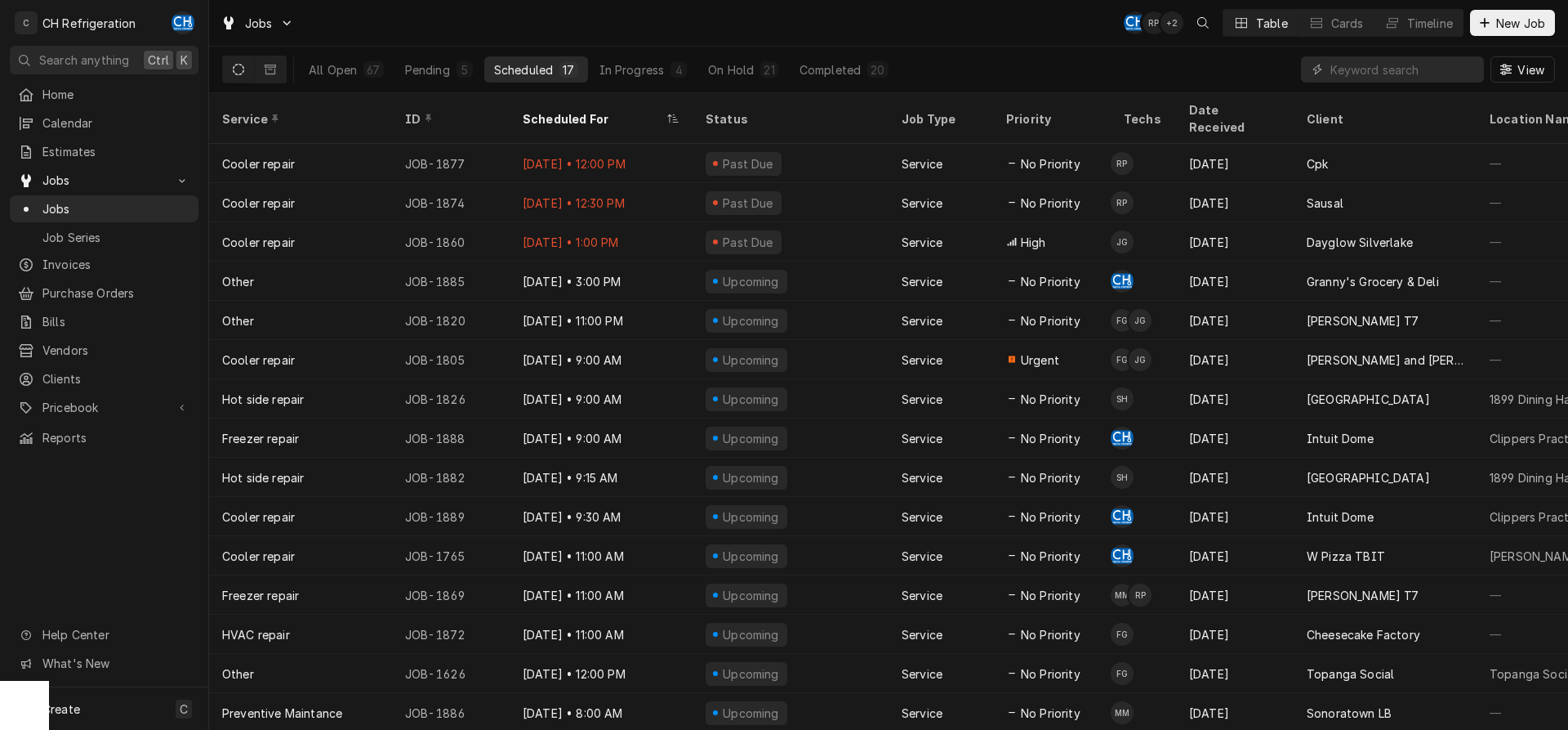
click at [835, 40] on div "Jobs CH RP + 2 Table Cards Timeline New Job" at bounding box center [888, 22] width 1359 height 46
click at [829, 65] on div "Completed" at bounding box center [830, 70] width 61 height 17
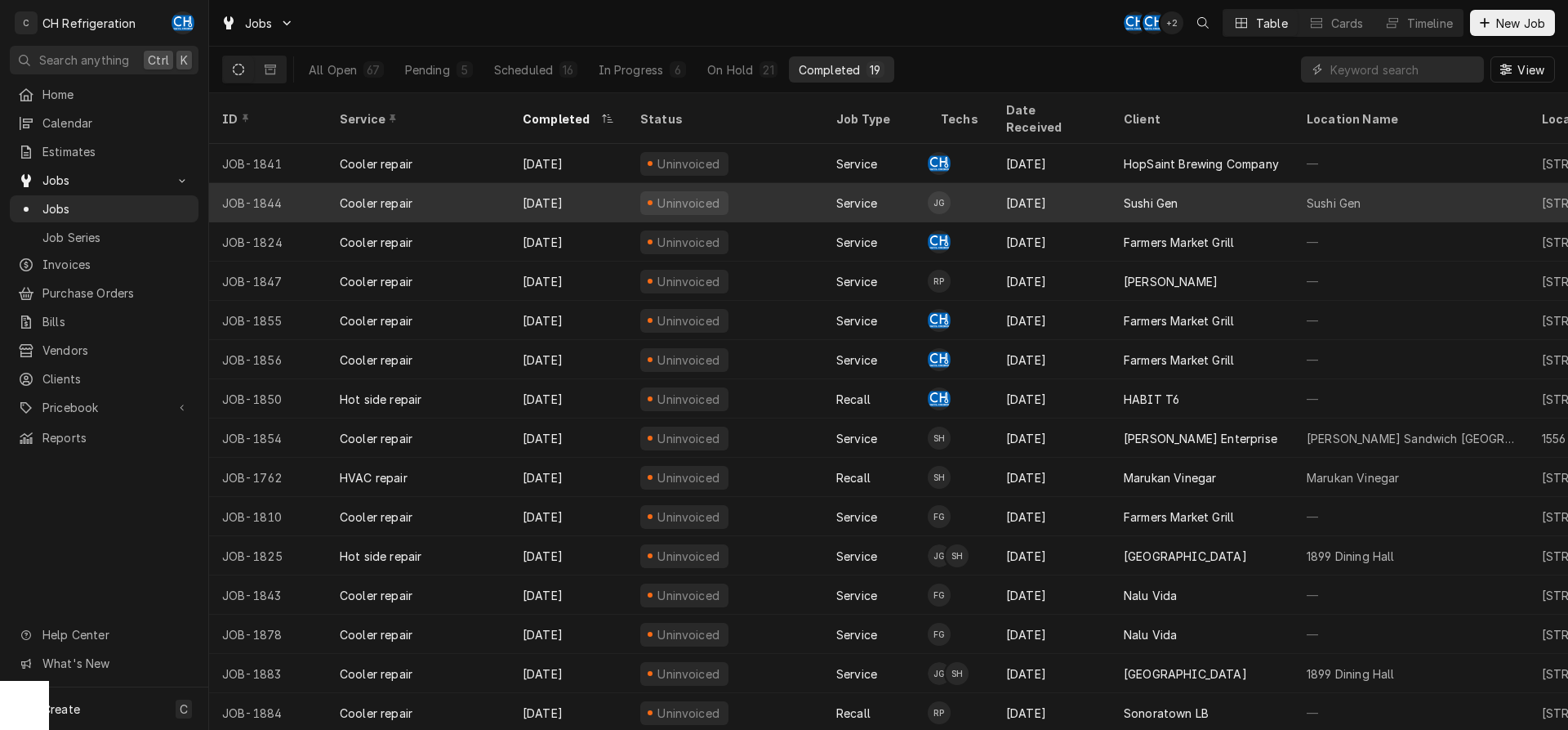
click at [1026, 192] on div "[DATE]" at bounding box center [1052, 202] width 118 height 39
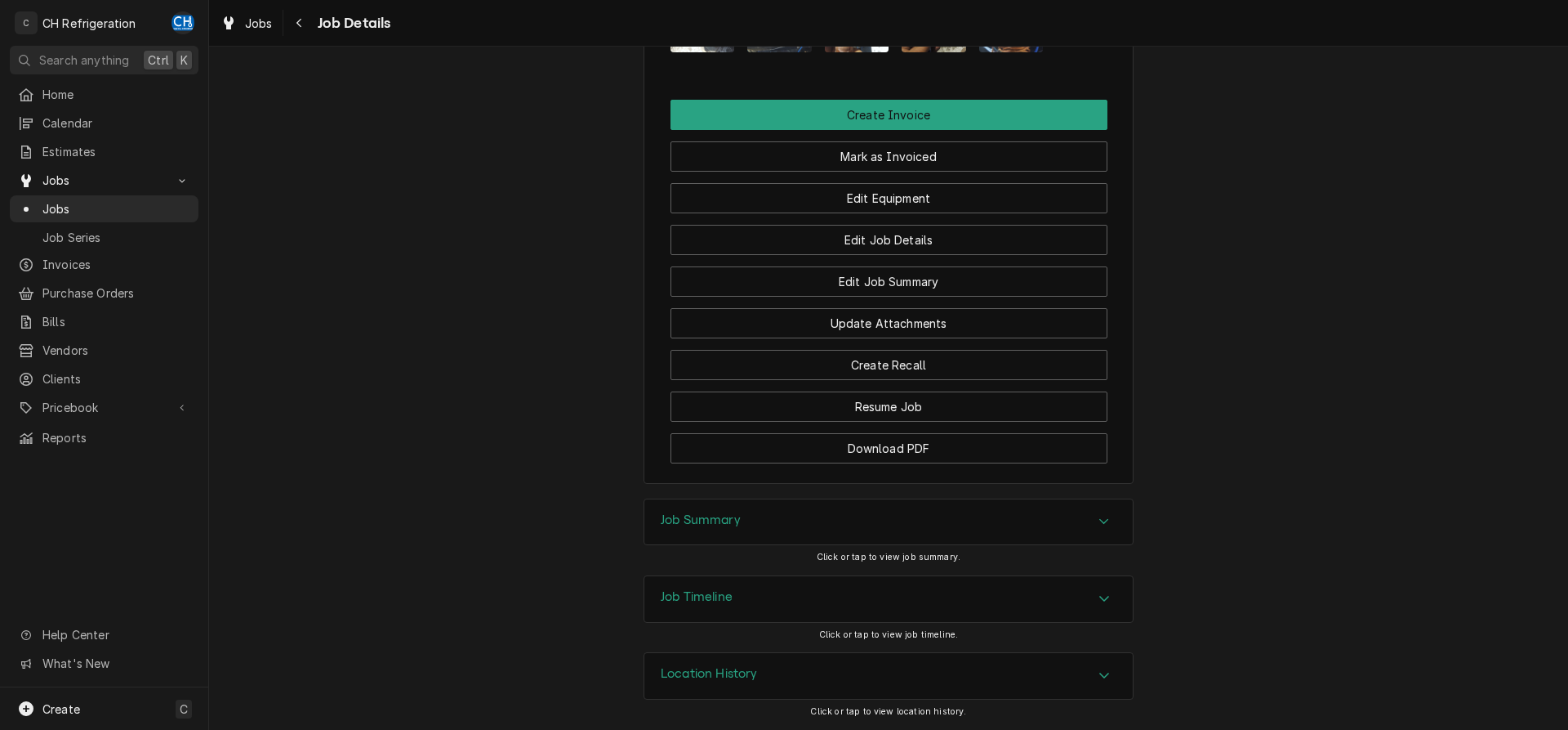
drag, startPoint x: 757, startPoint y: 519, endPoint x: 749, endPoint y: 518, distance: 8.1
click at [756, 519] on div "Job Summary" at bounding box center [888, 522] width 488 height 46
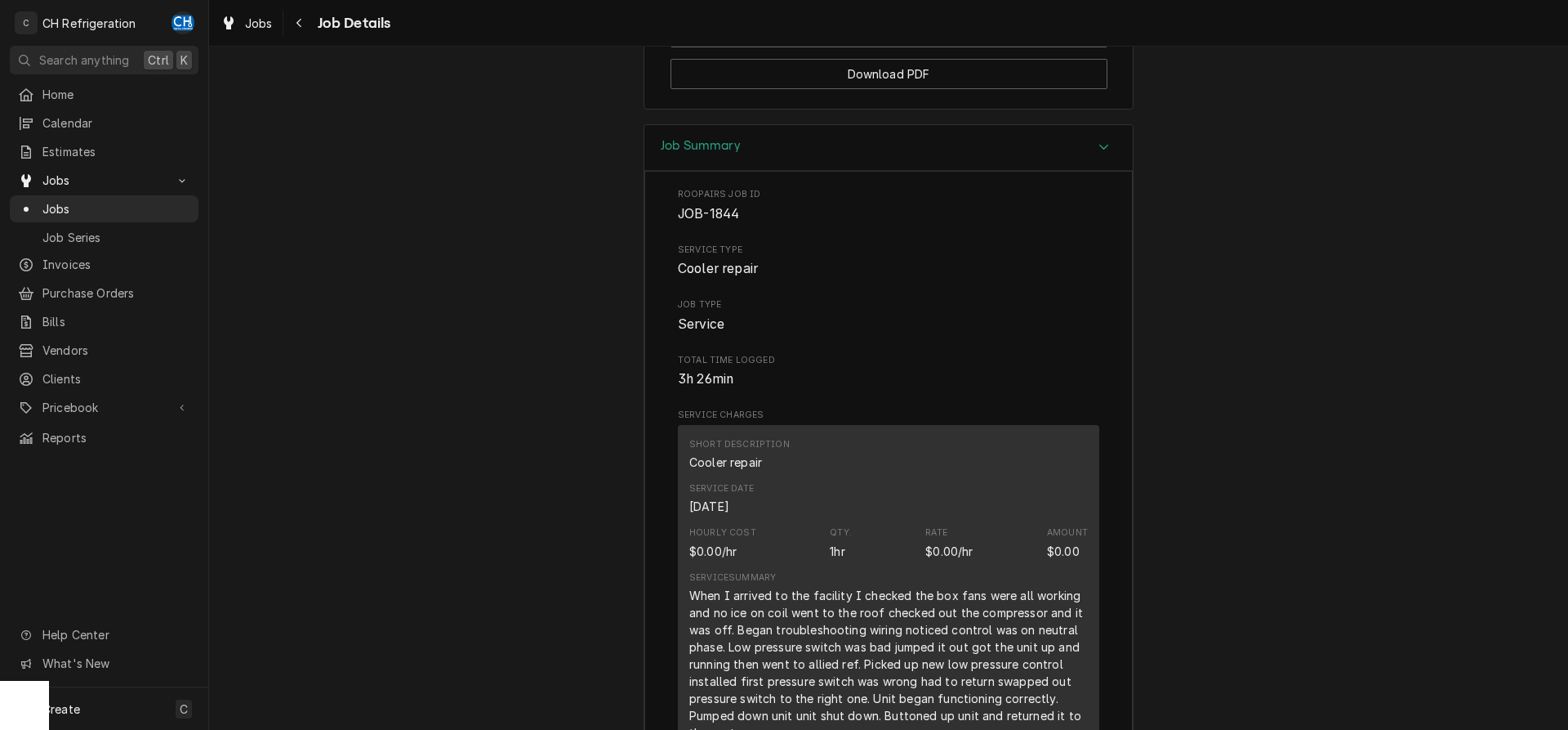
scroll to position [1985, 0]
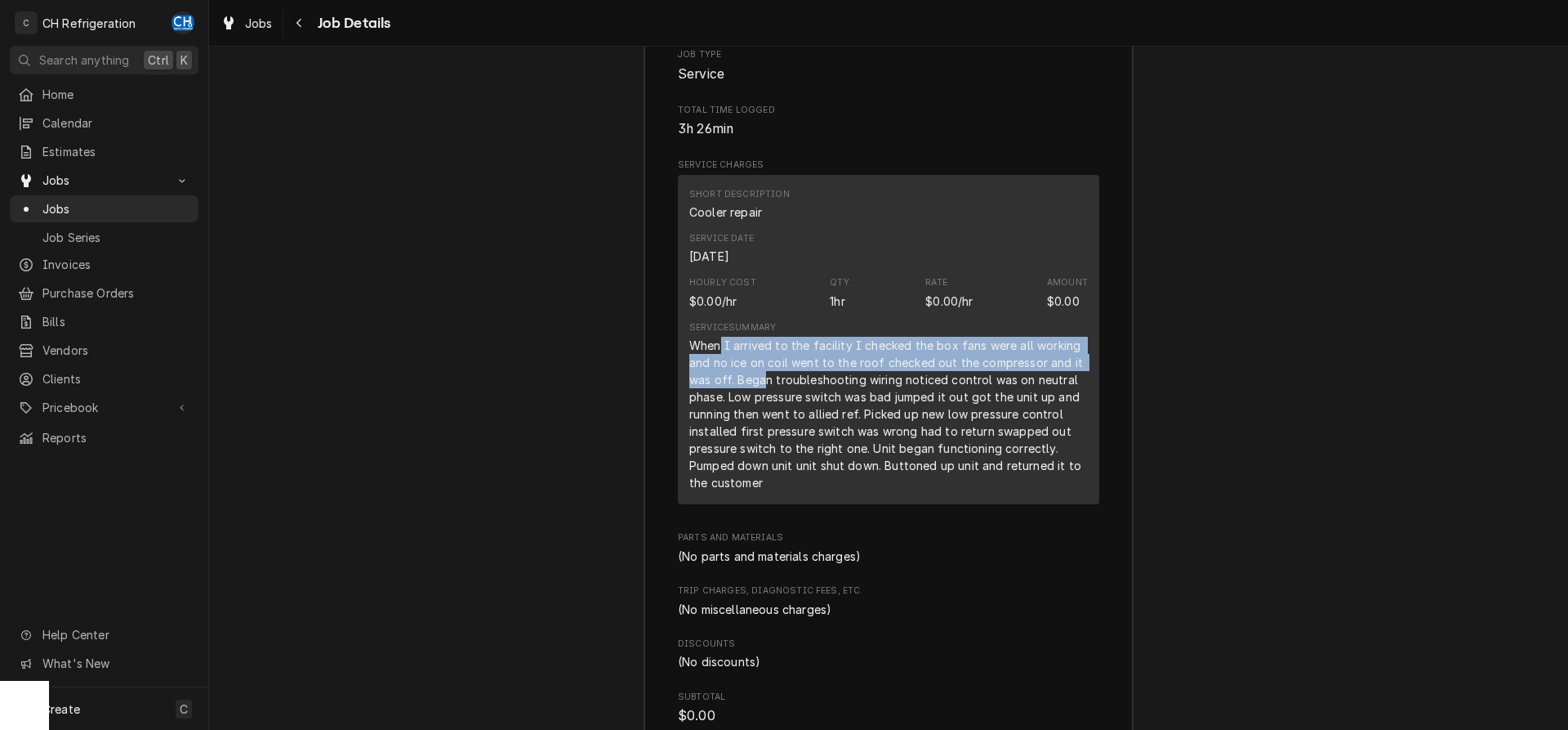
drag, startPoint x: 744, startPoint y: 364, endPoint x: 768, endPoint y: 404, distance: 46.6
click at [768, 404] on div "When I arrived to the facility I checked the box fans were all working and no i…" at bounding box center [888, 414] width 399 height 154
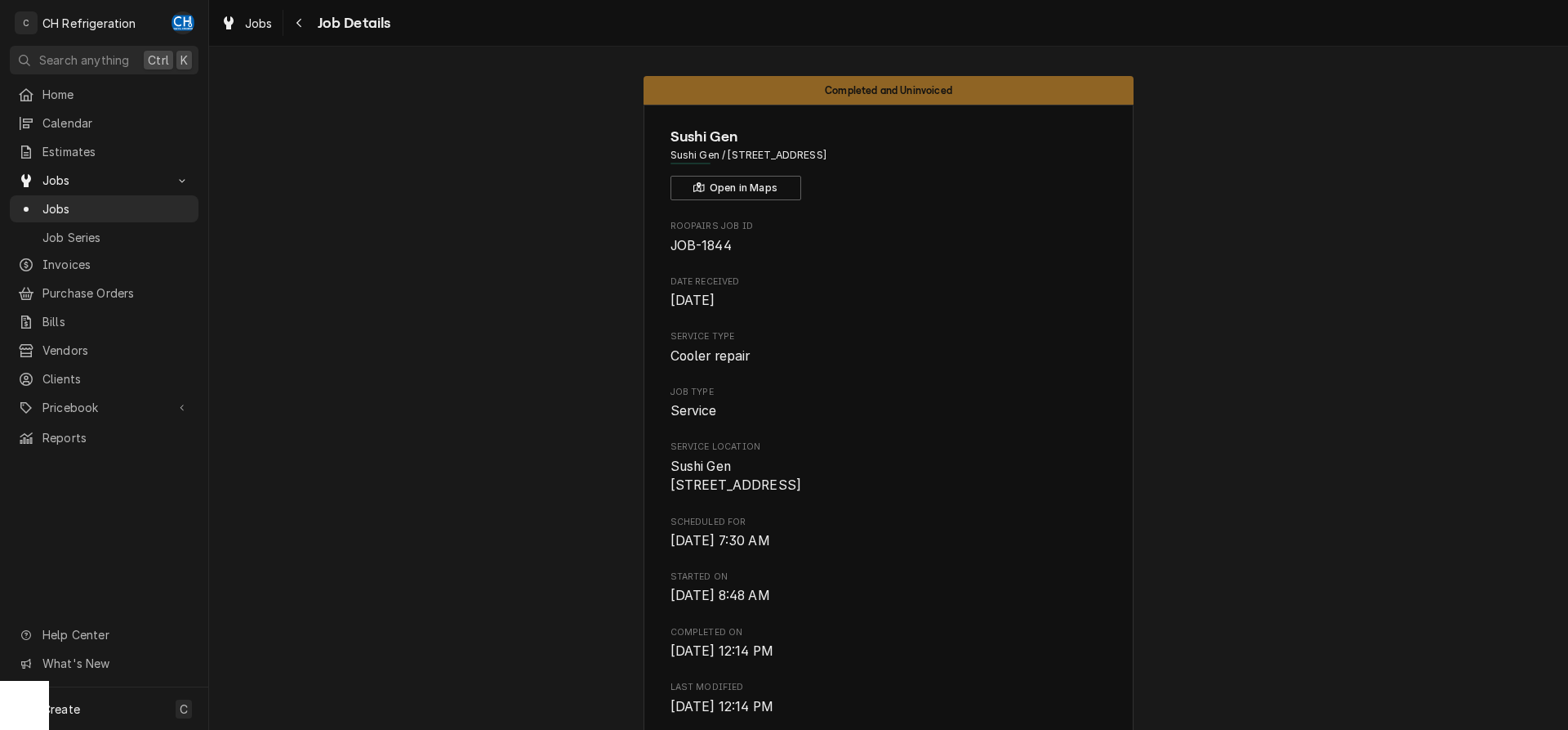
scroll to position [416, 0]
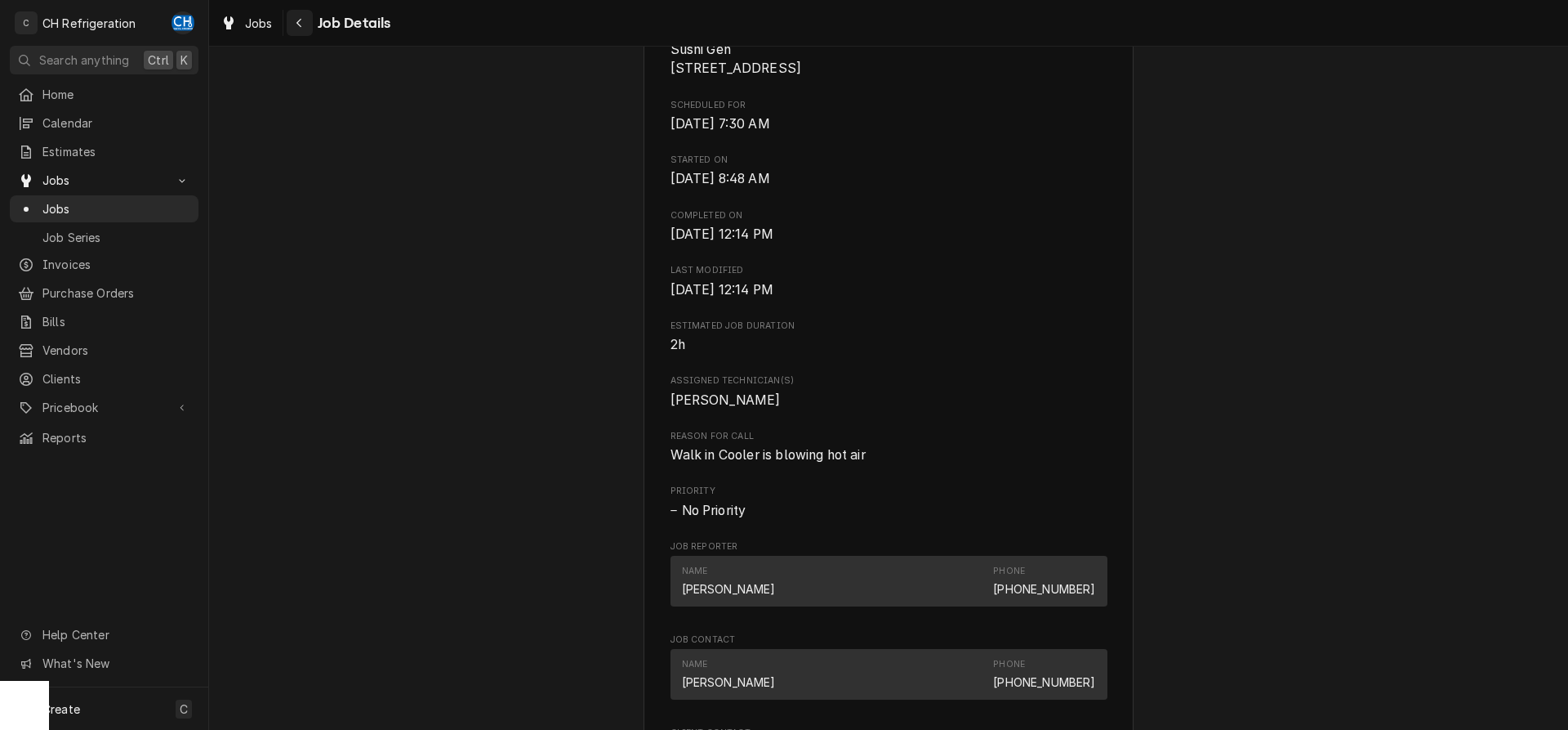
click at [295, 22] on div "Navigate back" at bounding box center [300, 23] width 17 height 17
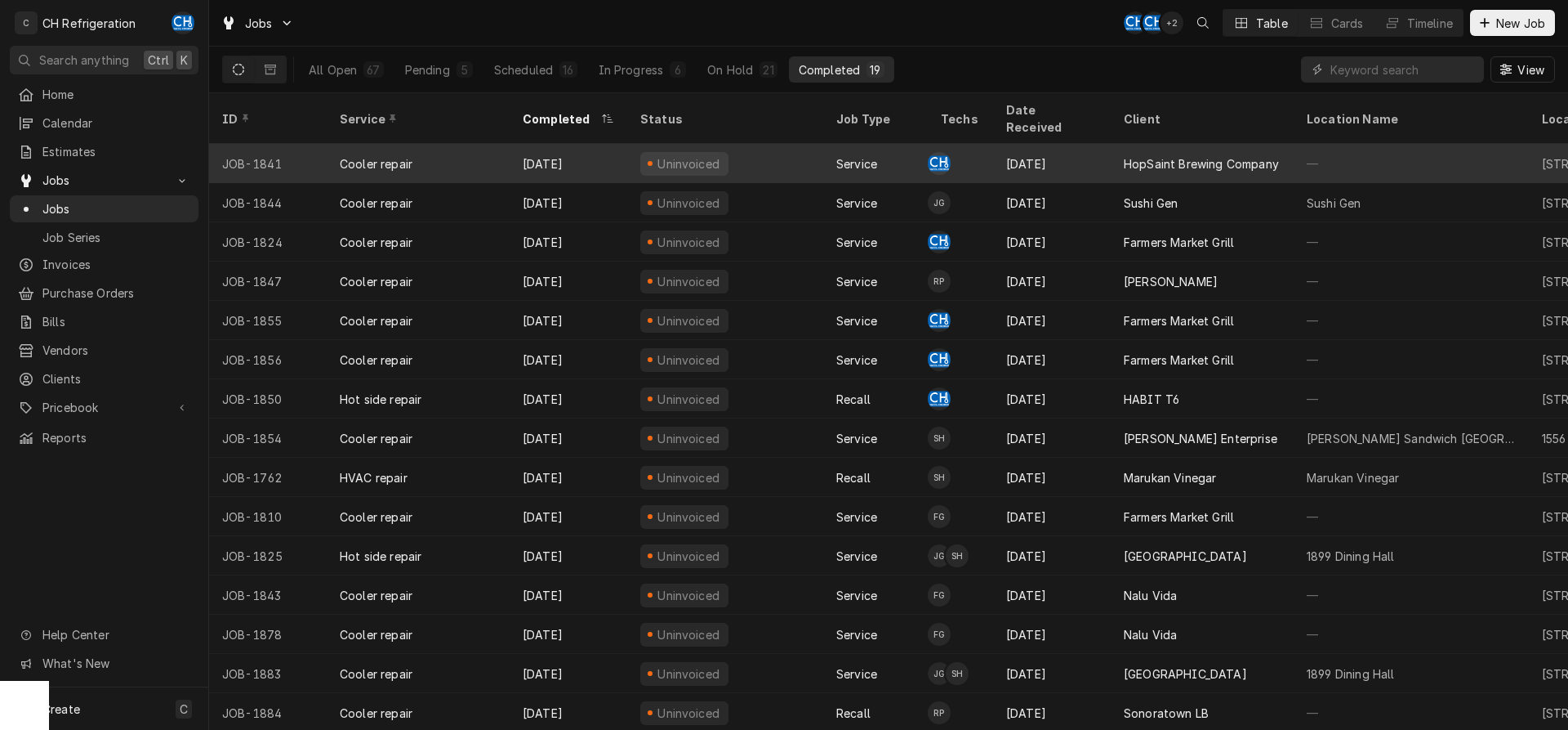
click at [1068, 153] on div "[DATE]" at bounding box center [1052, 163] width 118 height 39
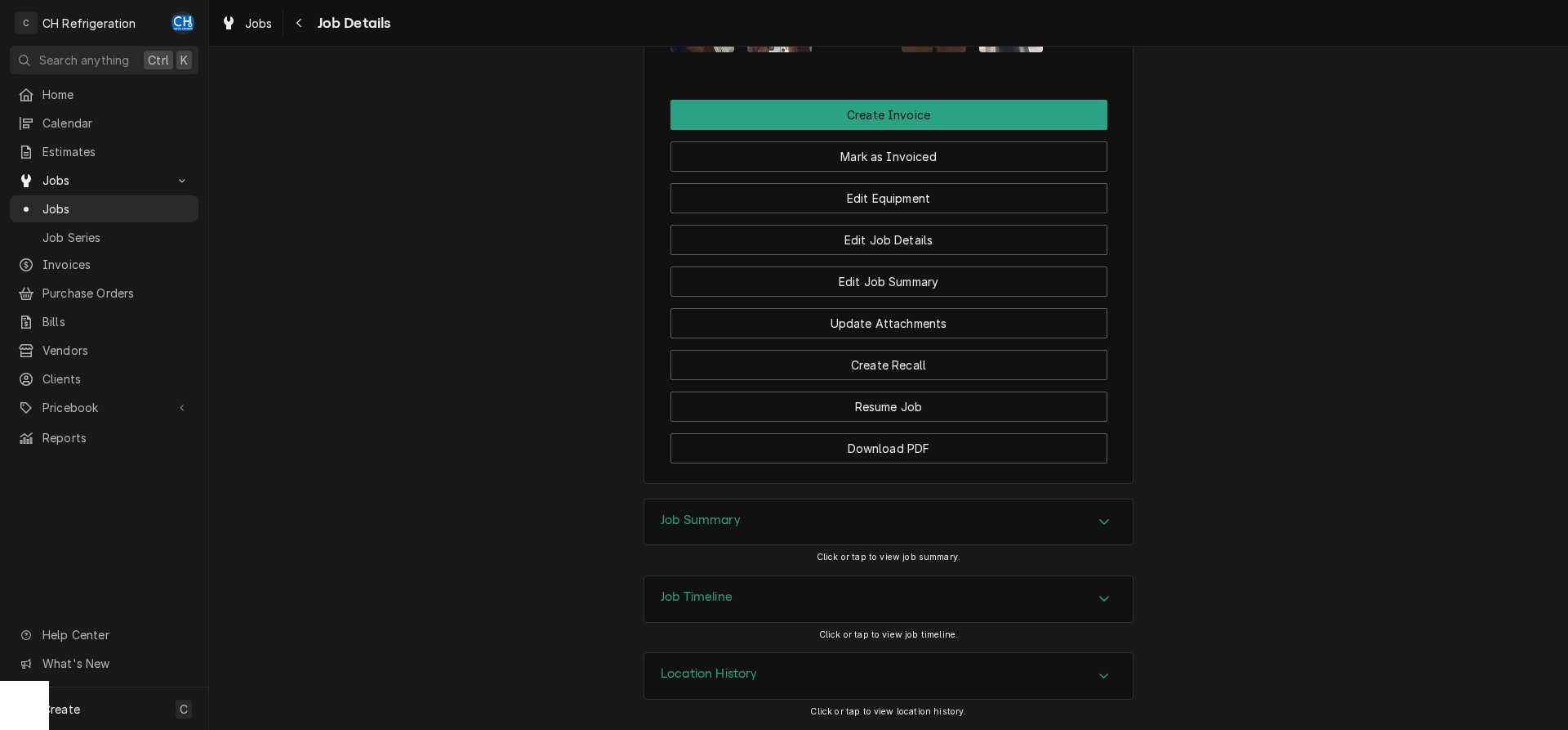
drag, startPoint x: 882, startPoint y: 521, endPoint x: 1122, endPoint y: 509, distance: 240.3
click at [884, 521] on div "Job Summary" at bounding box center [888, 522] width 488 height 46
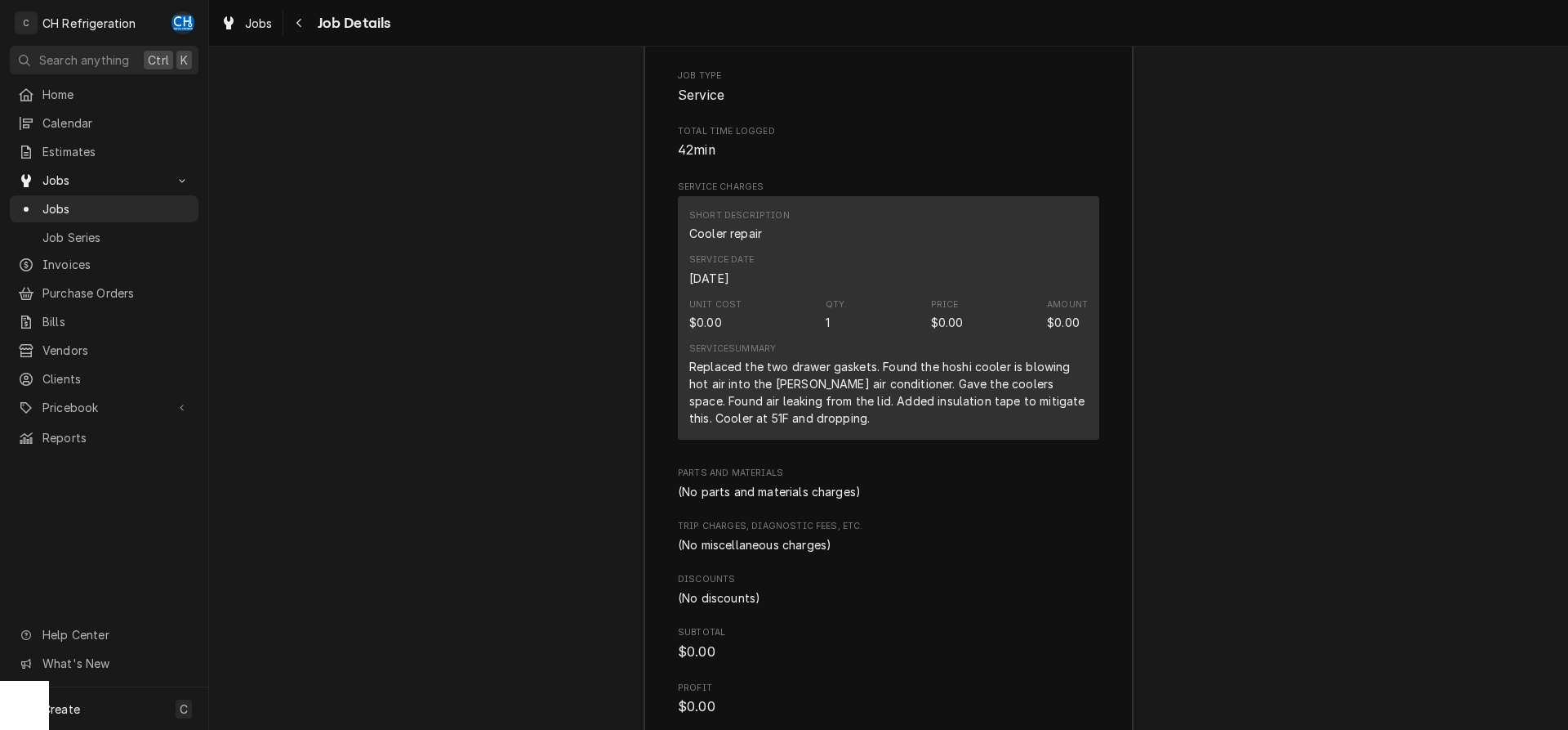
scroll to position [2075, 0]
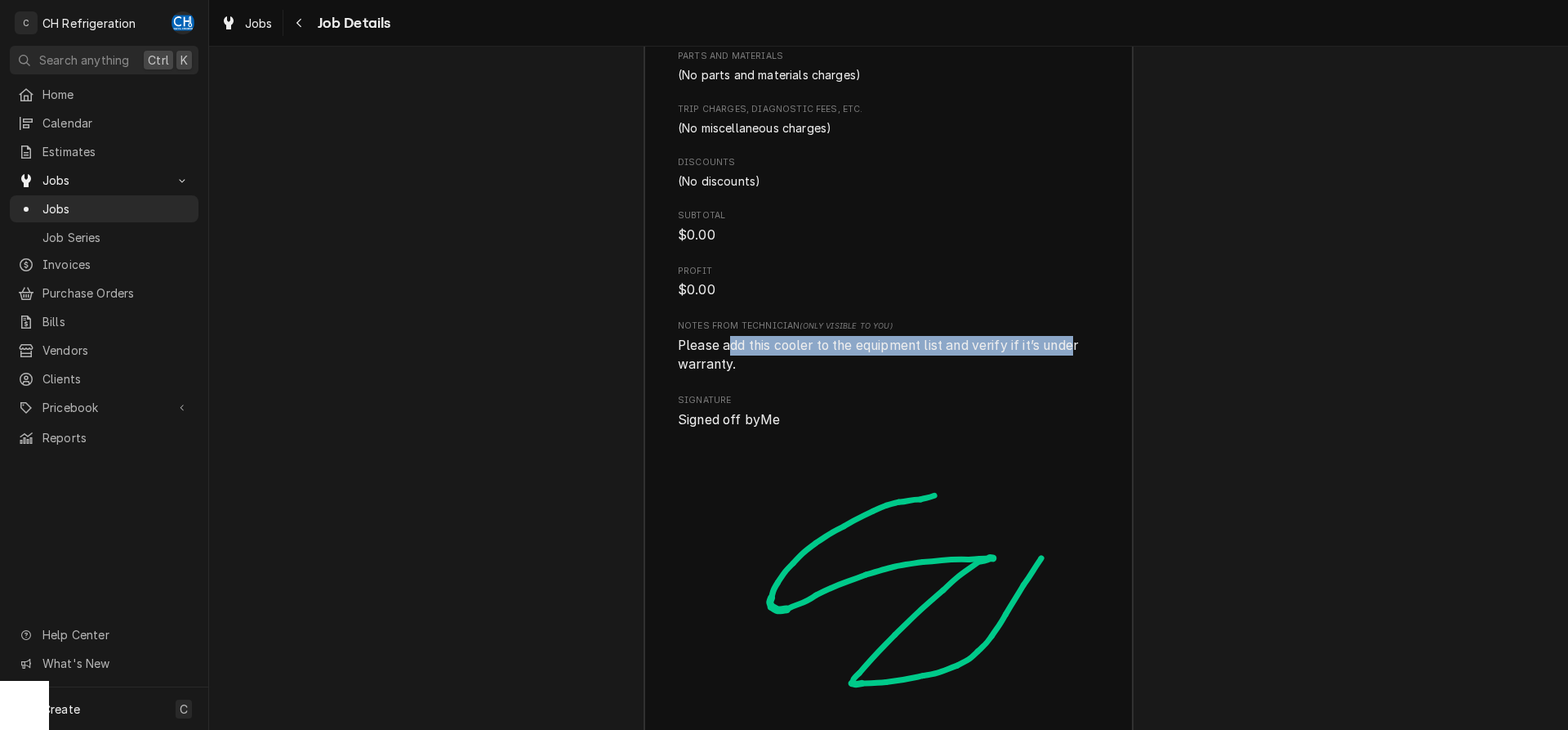
drag, startPoint x: 732, startPoint y: 363, endPoint x: 1081, endPoint y: 371, distance: 349.1
click at [1081, 371] on span "Please add this cooler to the equipment list and verify if it’s under warranty." at bounding box center [880, 355] width 404 height 35
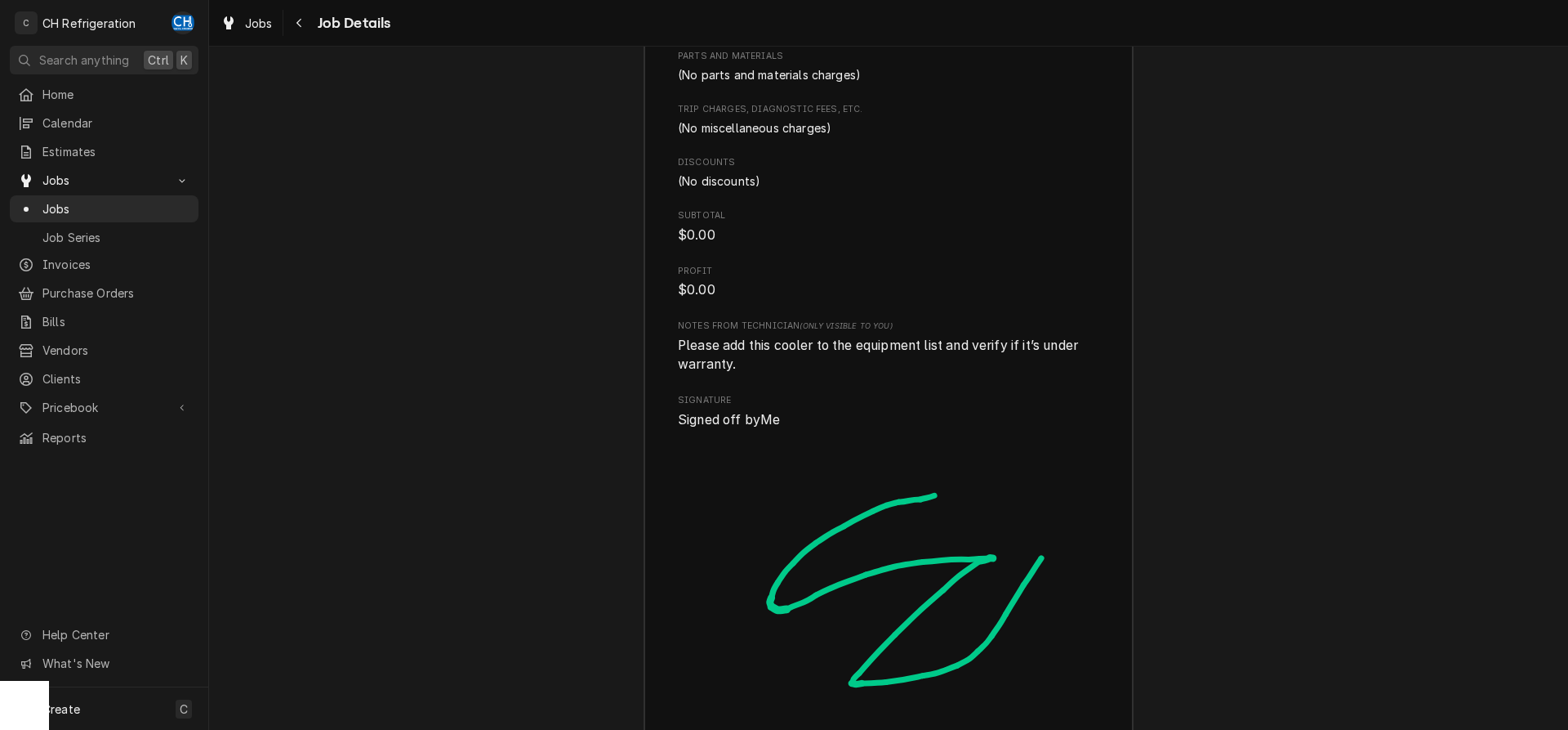
click at [1029, 374] on span "Please add this cooler to the equipment list and verify if it’s under warranty." at bounding box center [889, 355] width 421 height 38
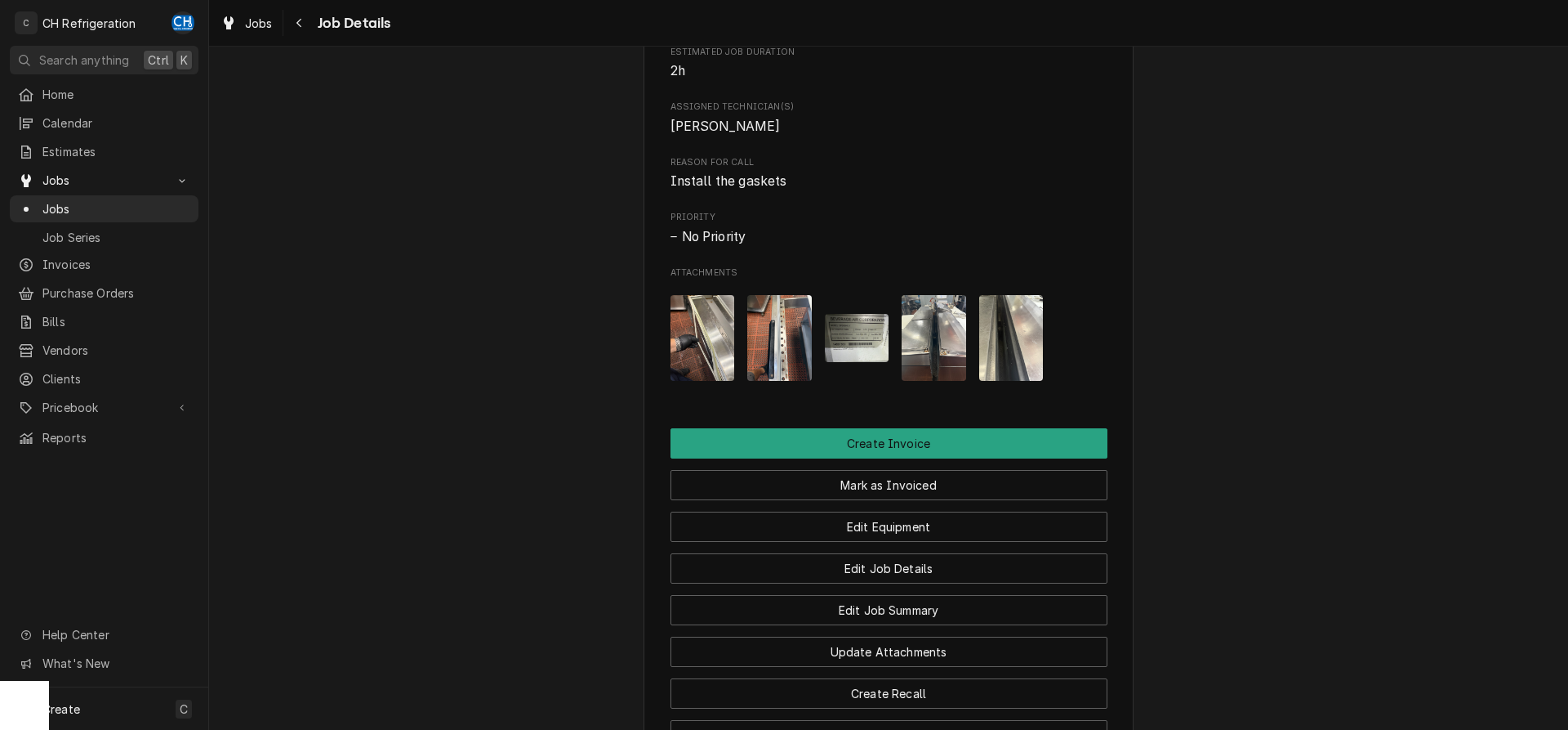
scroll to position [574, 0]
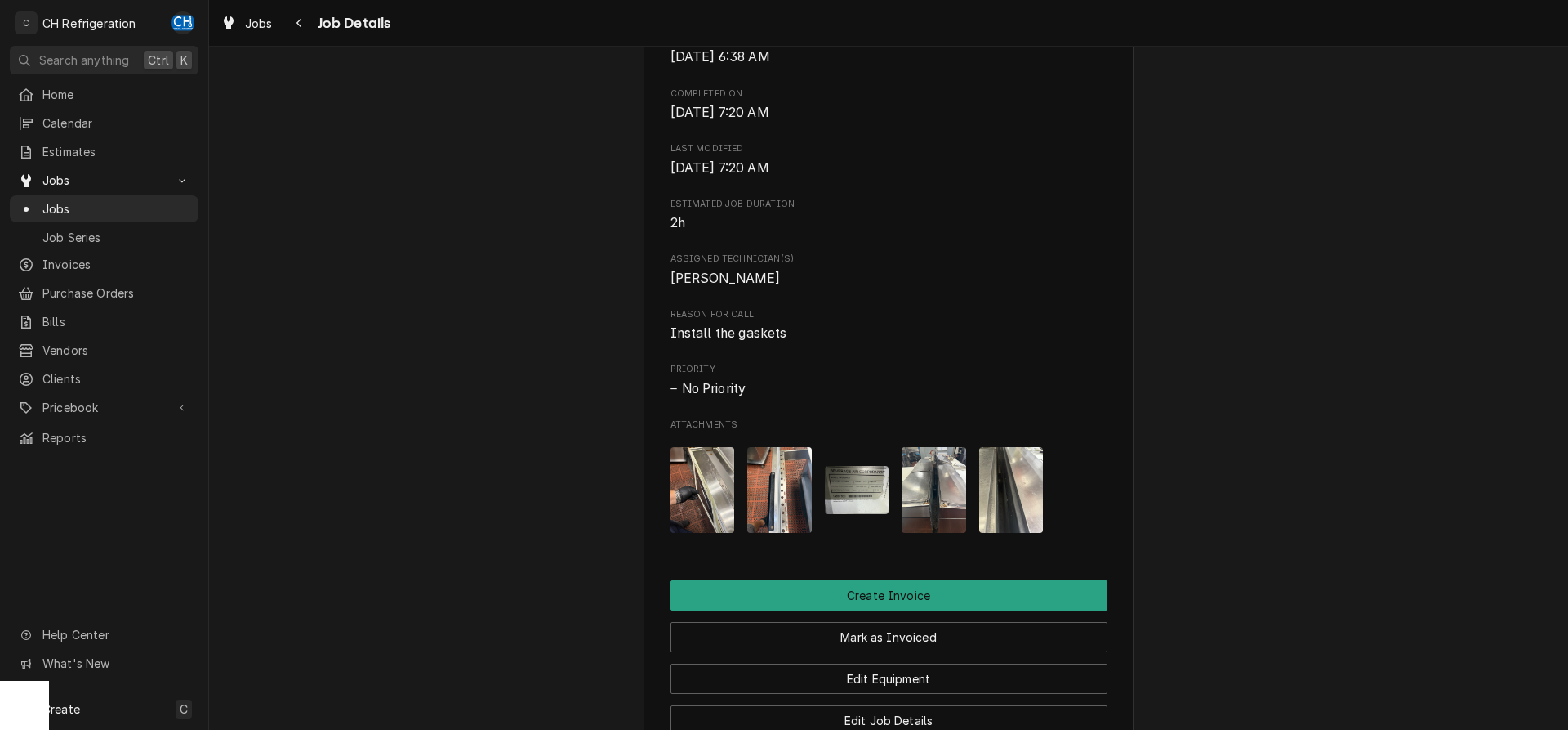
click at [852, 514] on img "Attachments" at bounding box center [857, 489] width 65 height 48
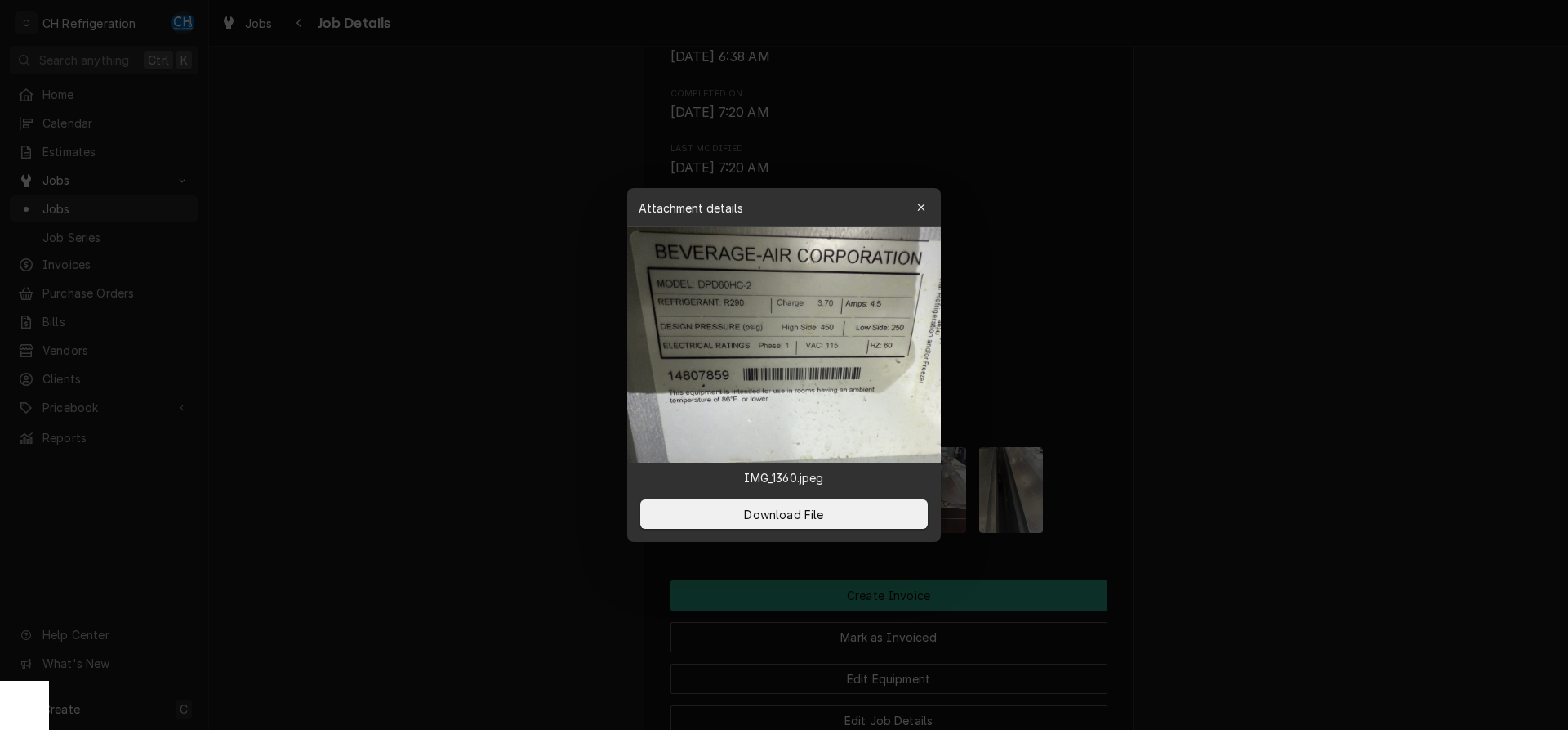
click at [1278, 364] on div at bounding box center [784, 365] width 1568 height 730
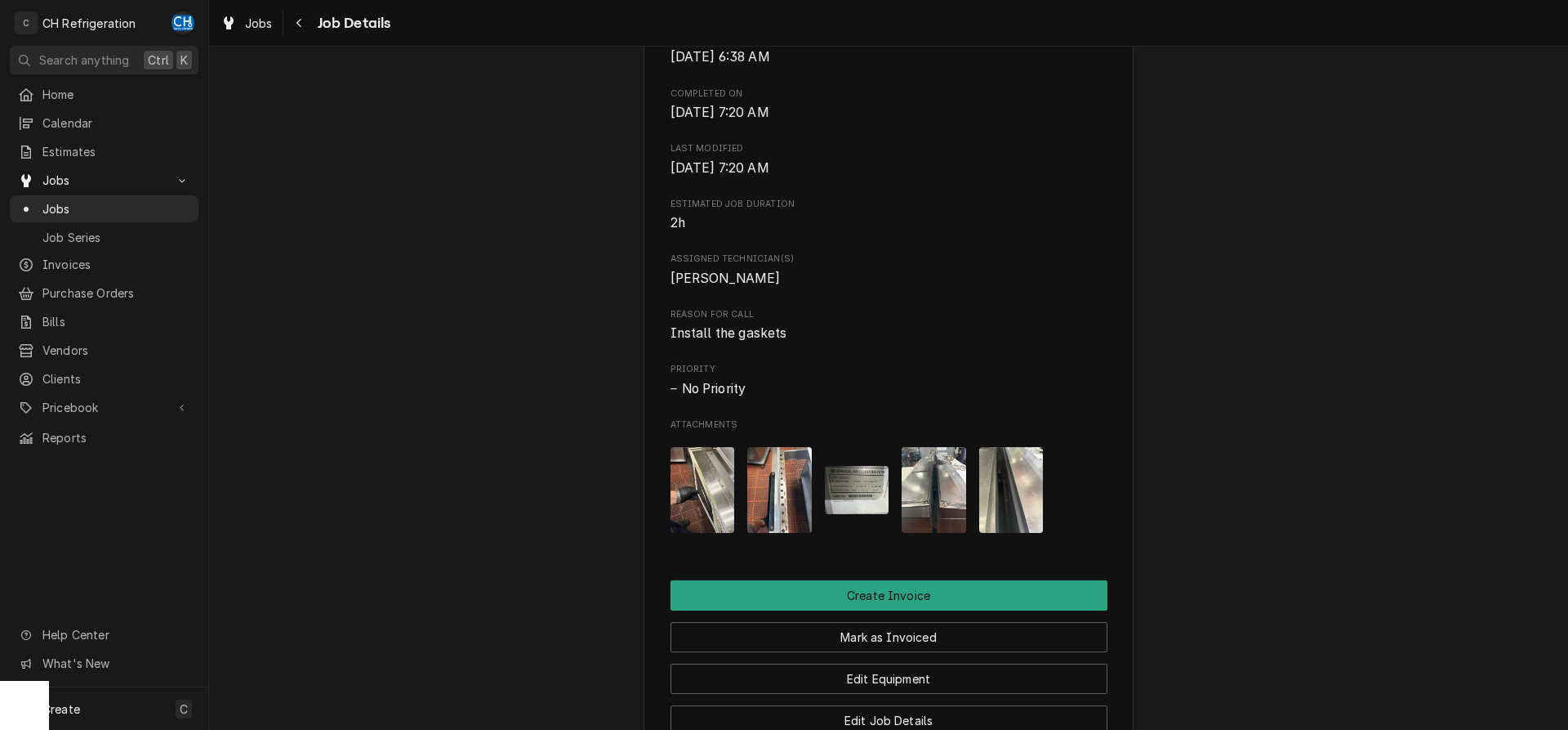
click at [684, 522] on img "Attachments" at bounding box center [703, 489] width 65 height 85
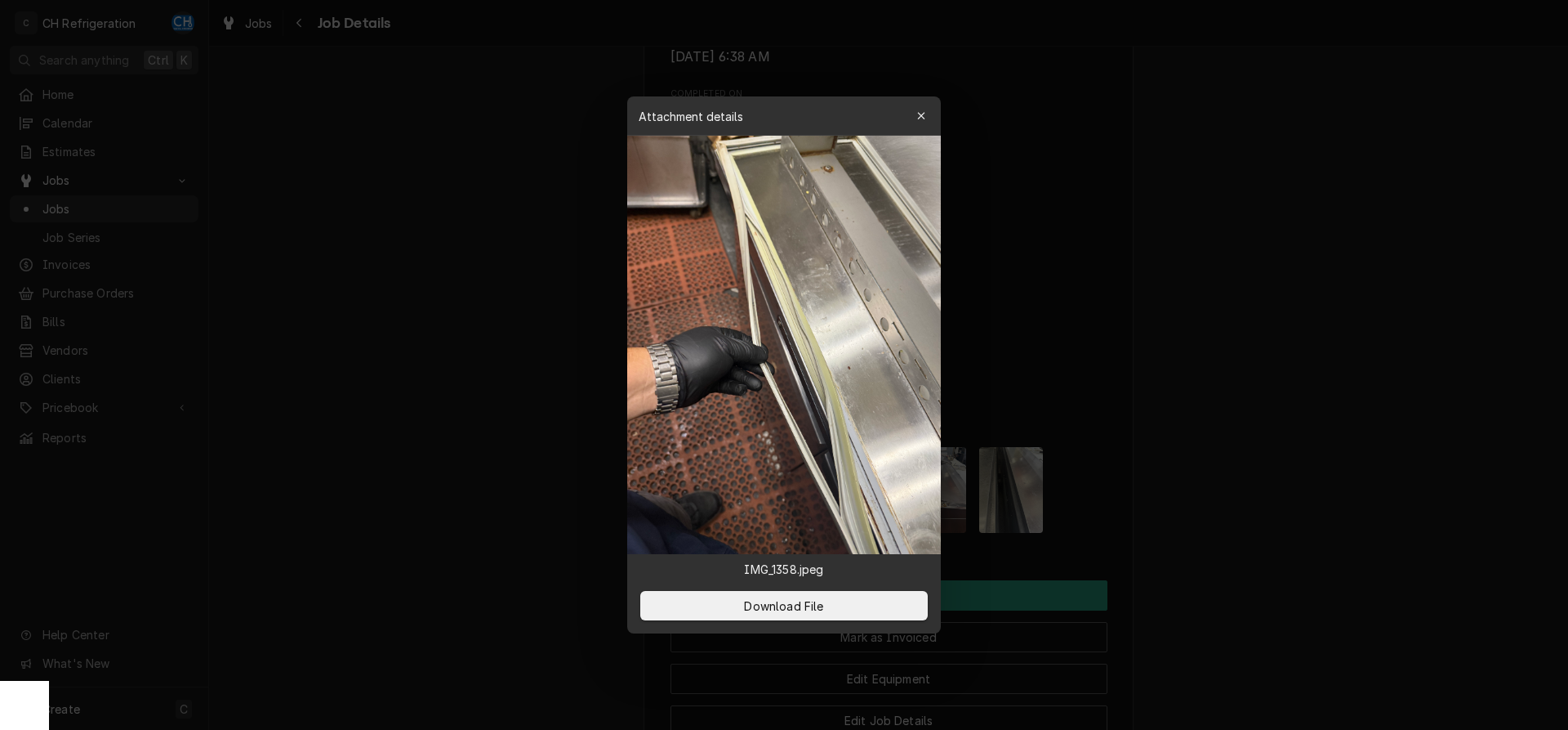
click at [1295, 475] on div at bounding box center [784, 365] width 1568 height 730
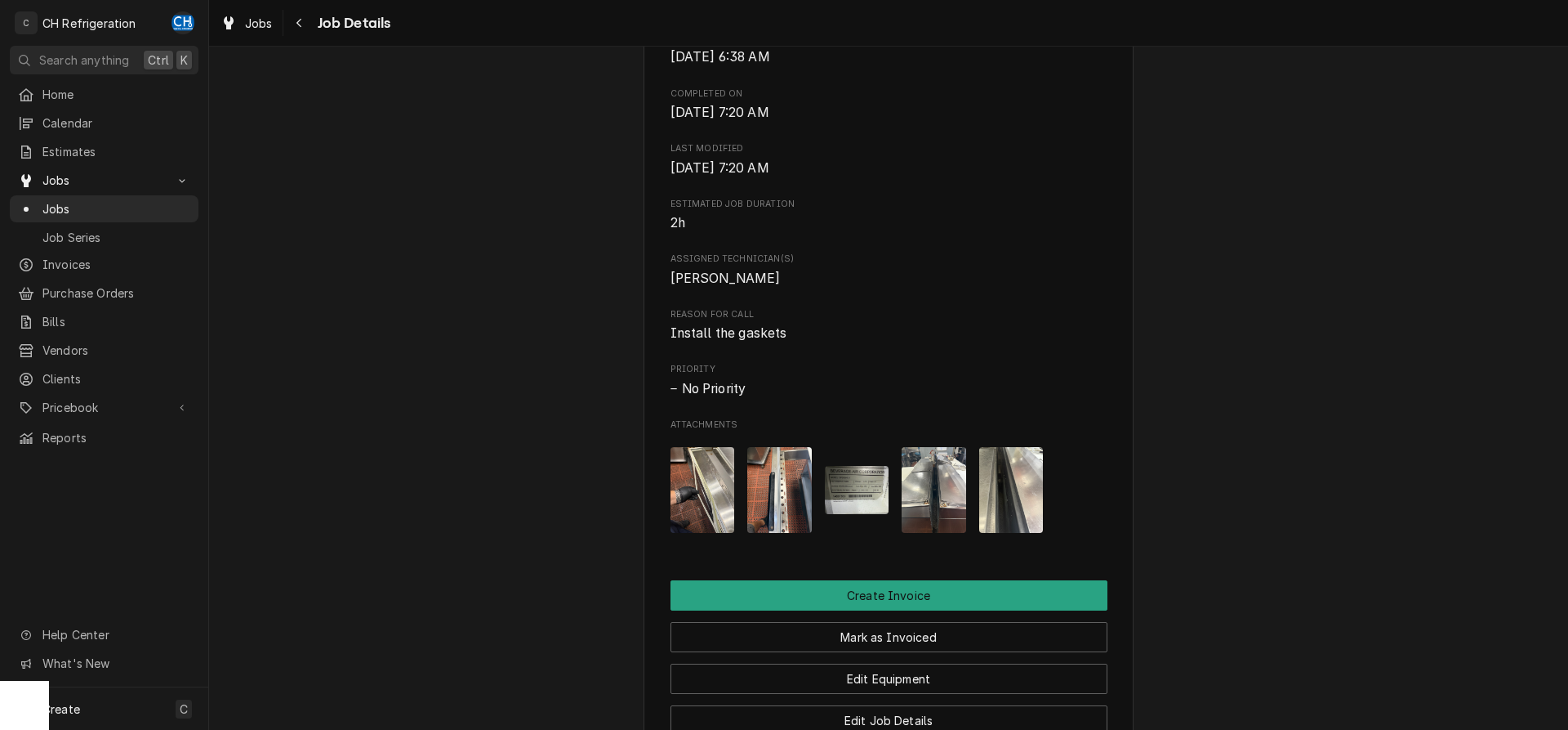
drag, startPoint x: 765, startPoint y: 521, endPoint x: 774, endPoint y: 519, distance: 9.2
click at [767, 519] on img "Attachments" at bounding box center [779, 489] width 65 height 85
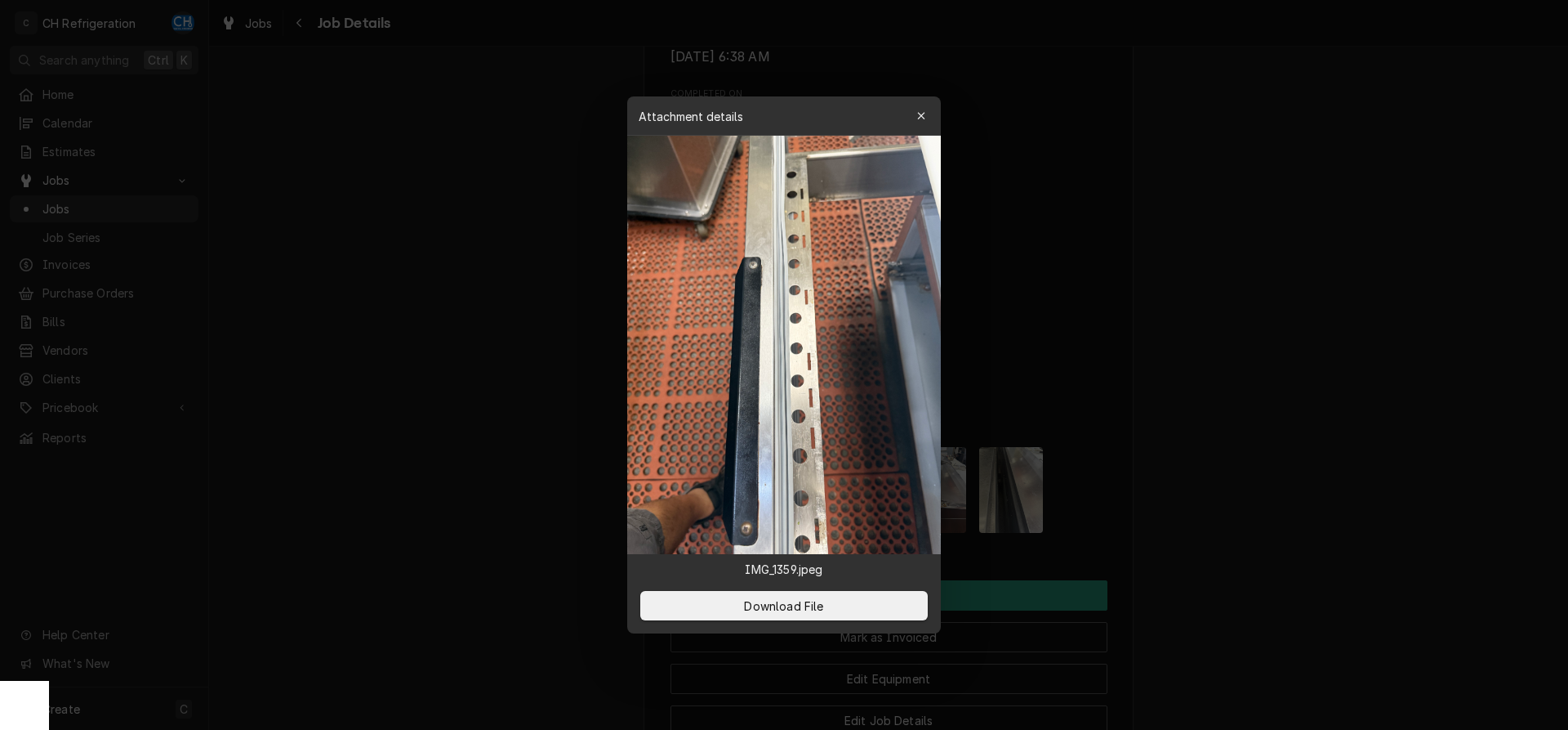
click at [1227, 484] on div at bounding box center [784, 365] width 1568 height 730
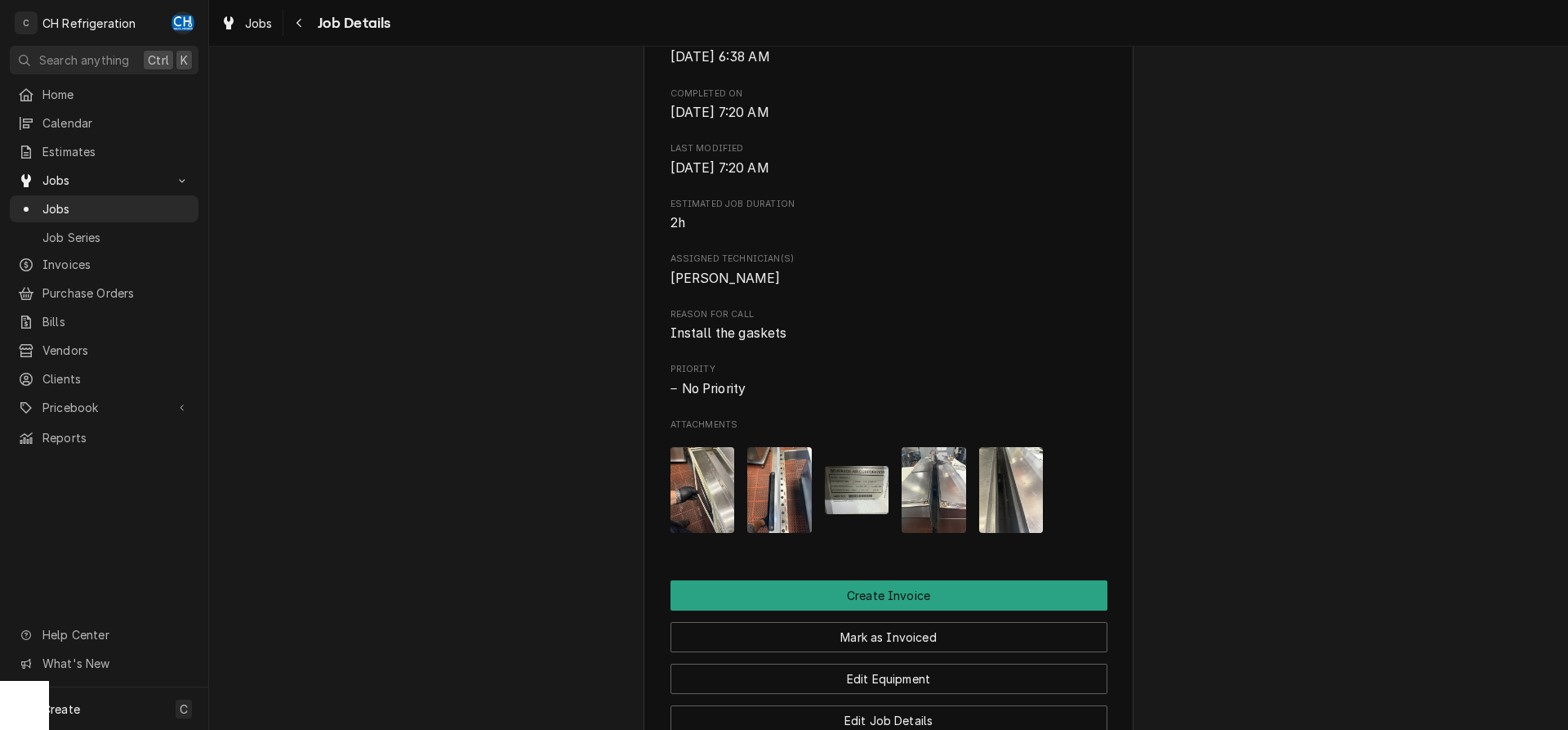
click at [844, 514] on img "Attachments" at bounding box center [857, 489] width 65 height 48
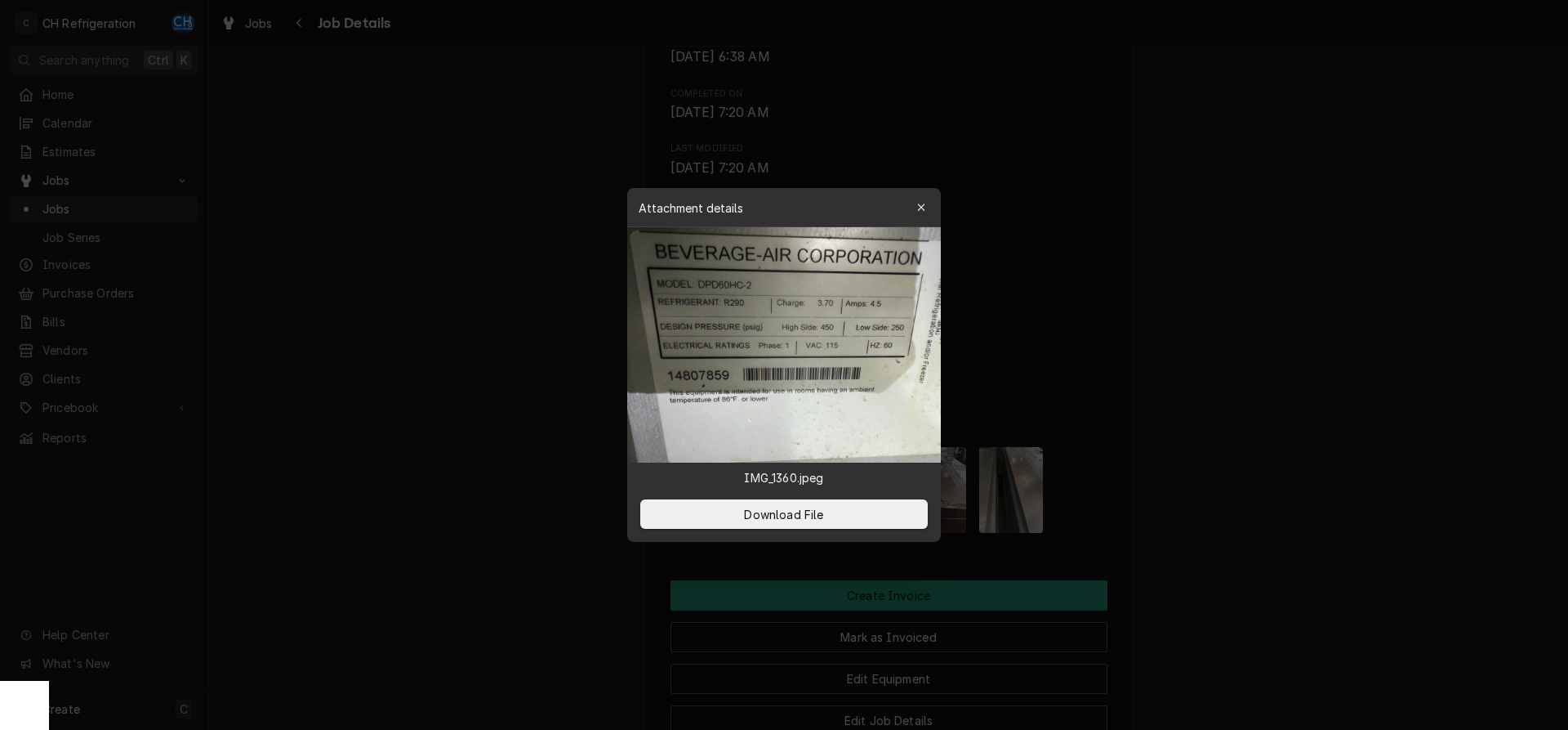
click at [1253, 517] on div at bounding box center [784, 365] width 1568 height 730
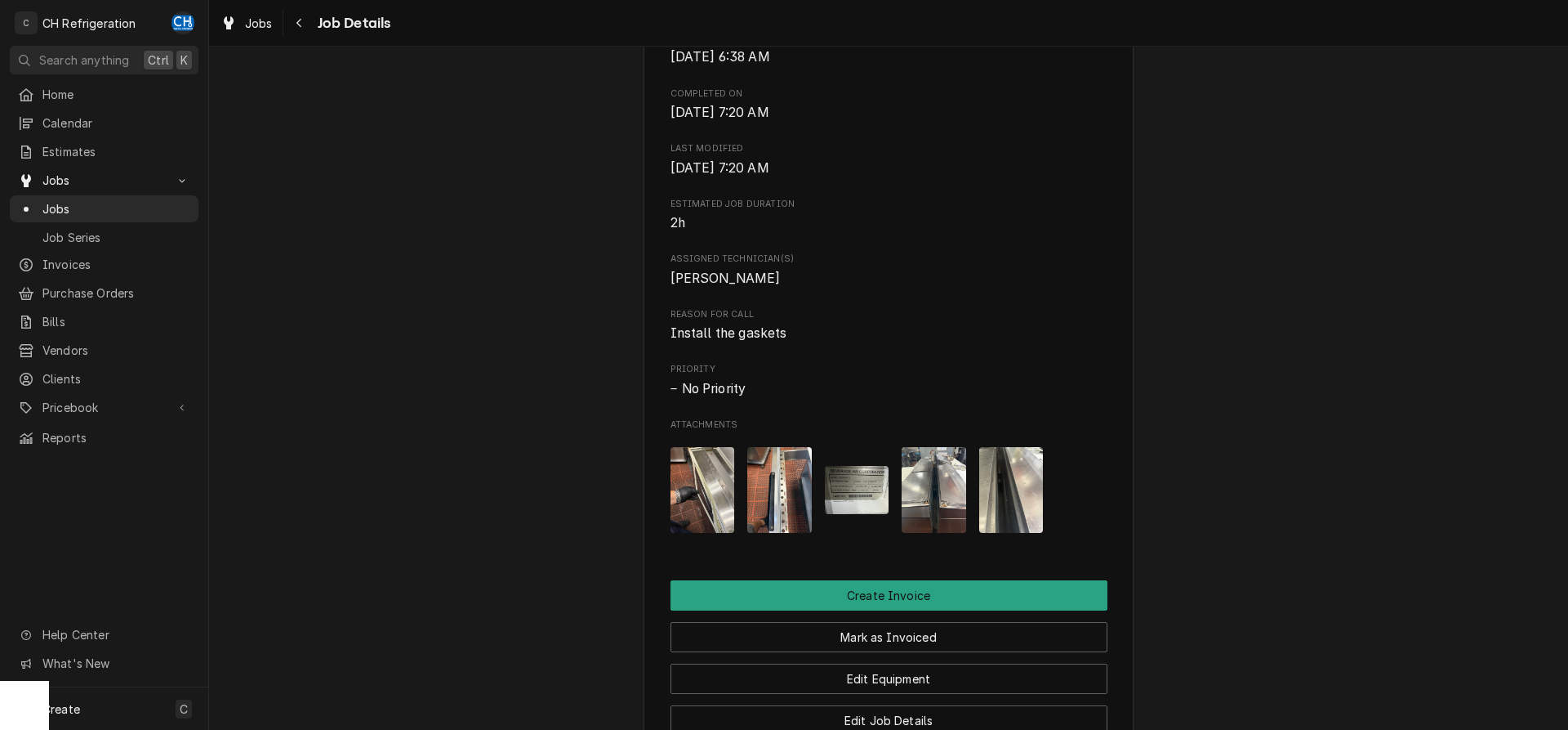
click at [800, 517] on img "Attachments" at bounding box center [779, 489] width 65 height 85
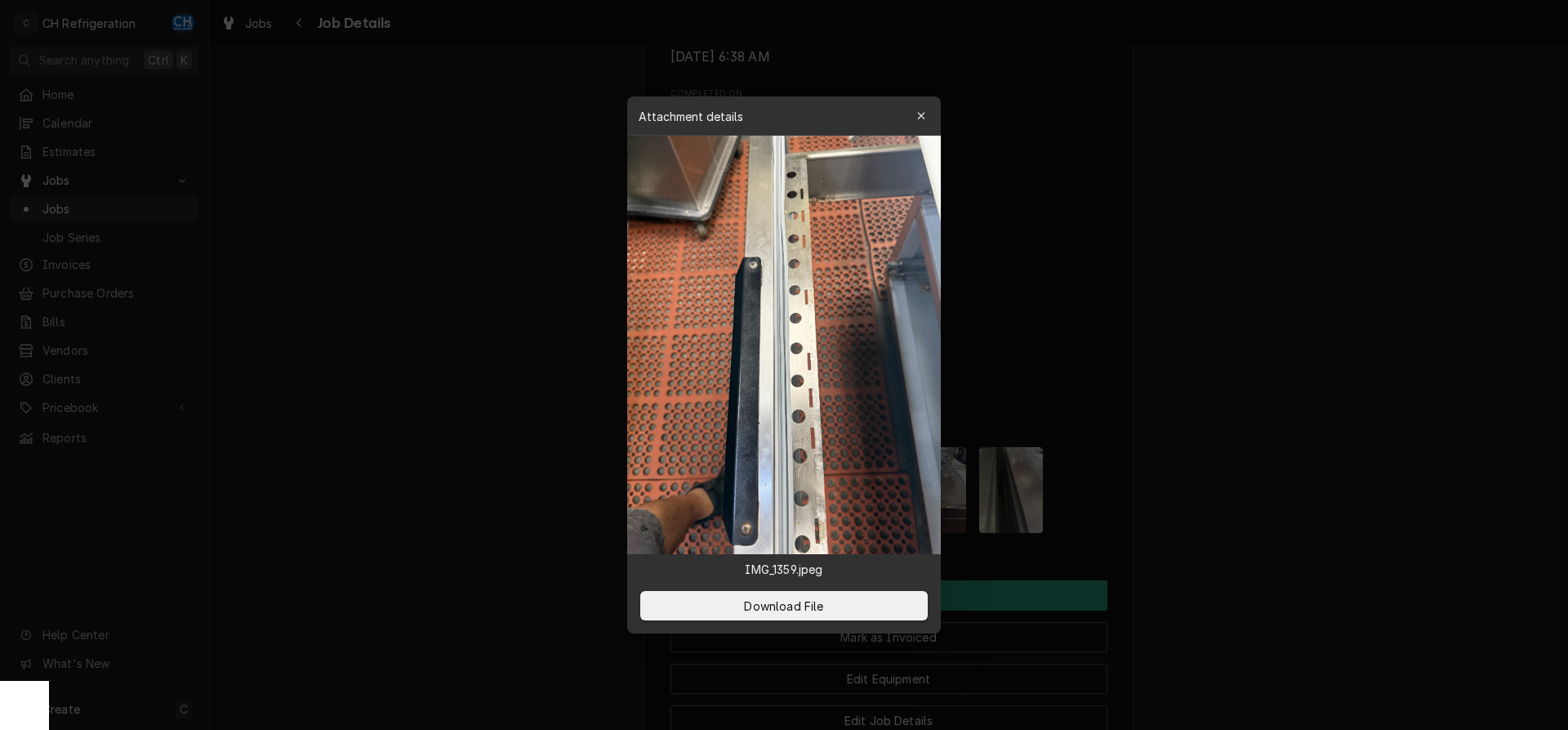
click at [1261, 518] on div at bounding box center [784, 365] width 1568 height 730
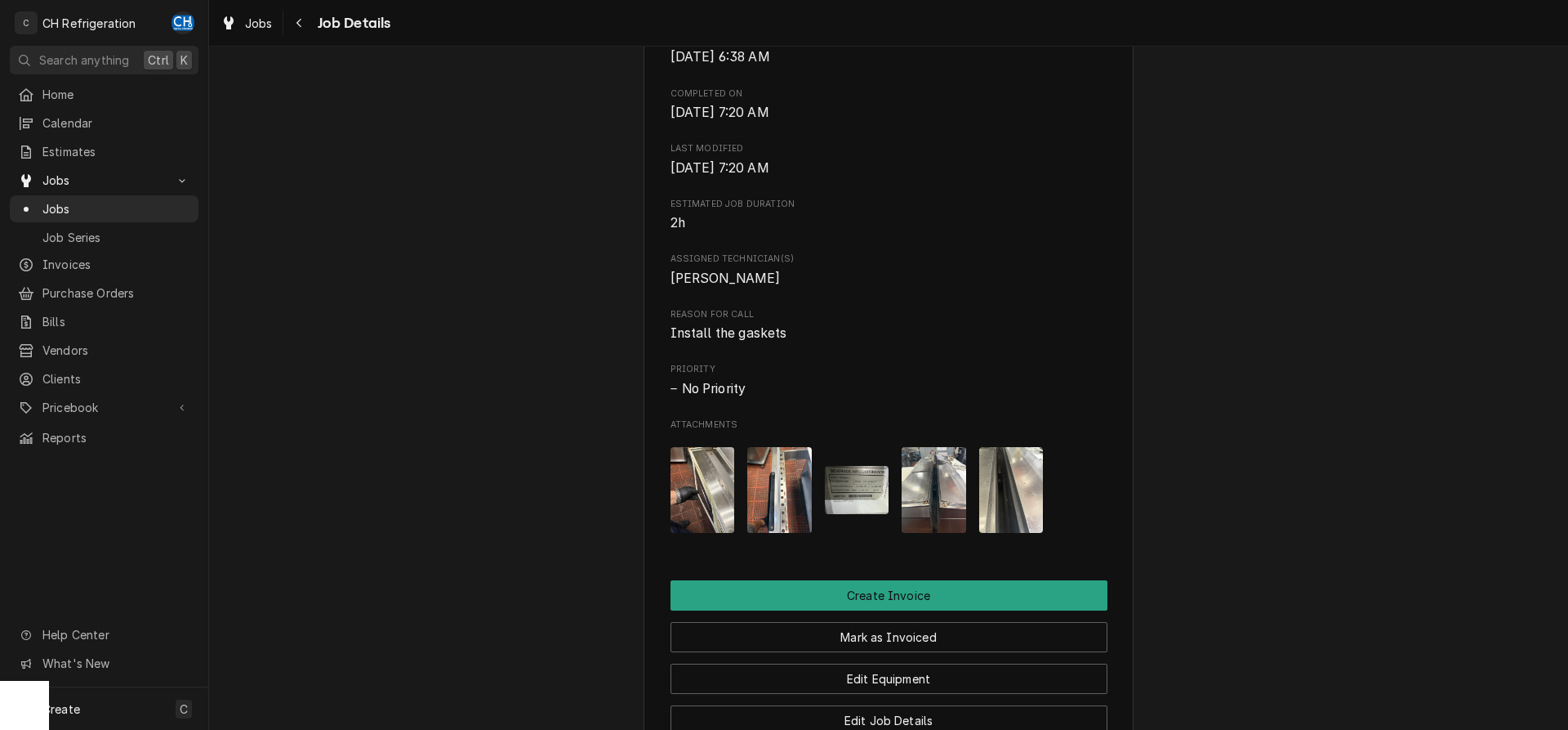
click at [908, 514] on img "Attachments" at bounding box center [934, 489] width 65 height 85
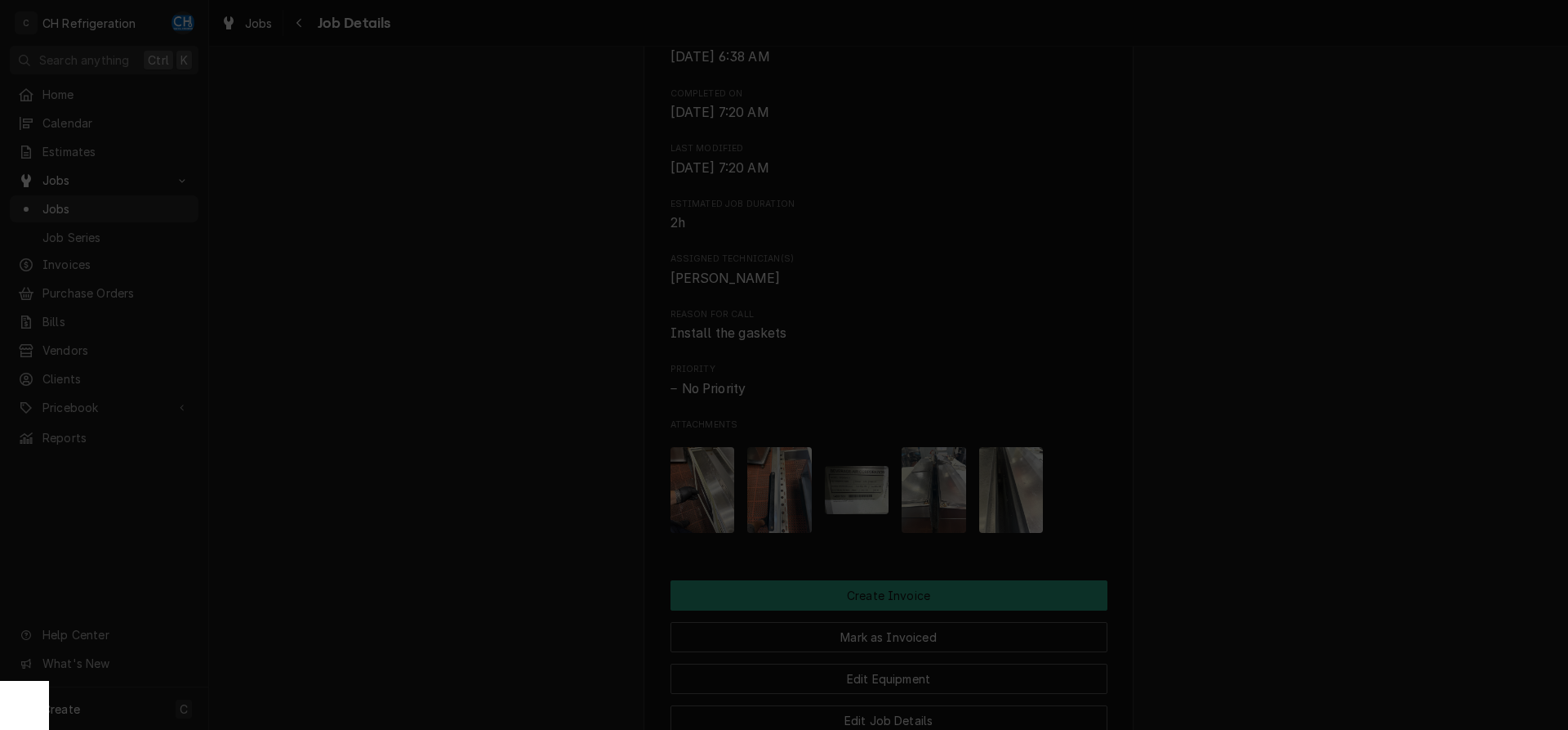
click at [1222, 528] on div at bounding box center [784, 365] width 1568 height 730
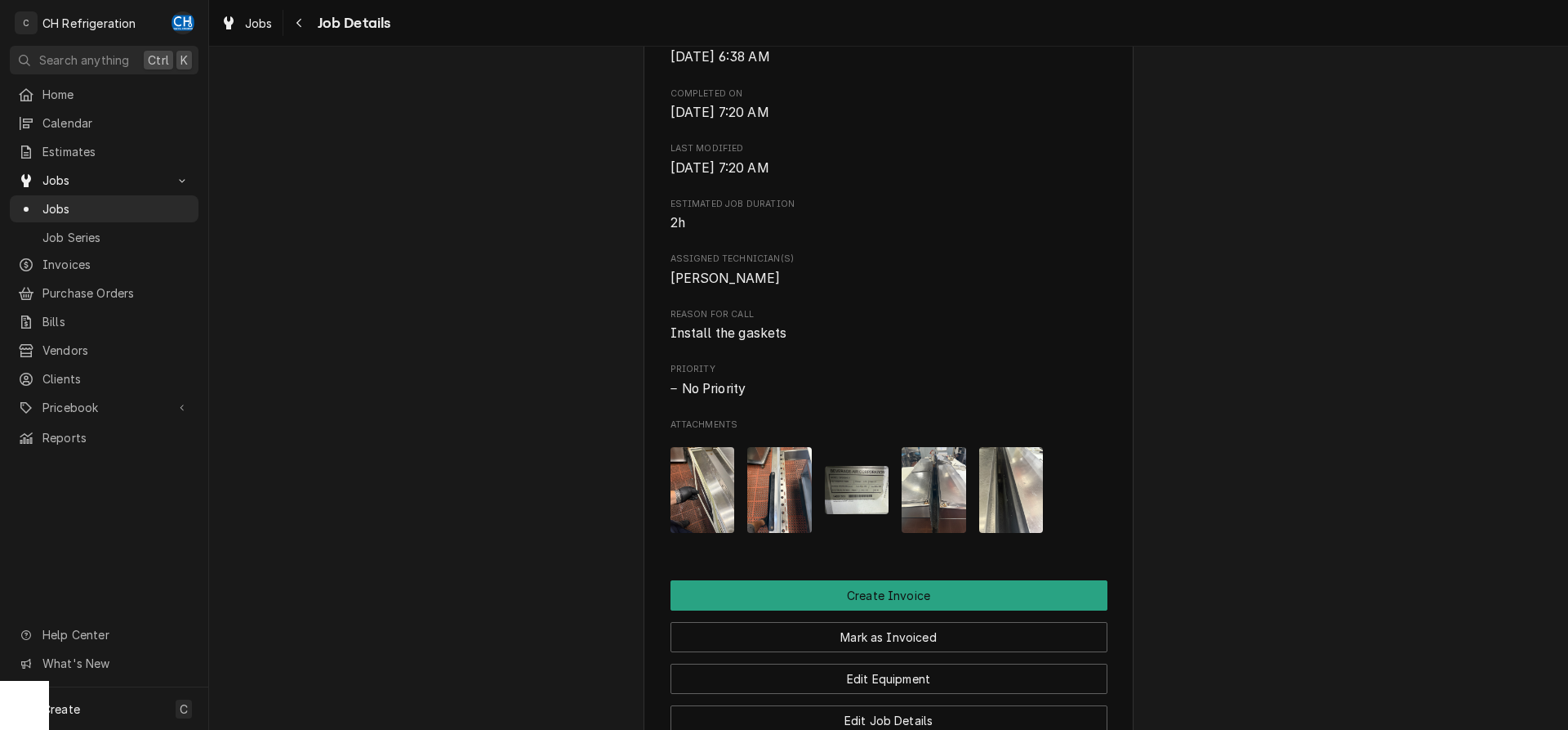
click at [997, 497] on img "Attachments" at bounding box center [1012, 489] width 65 height 85
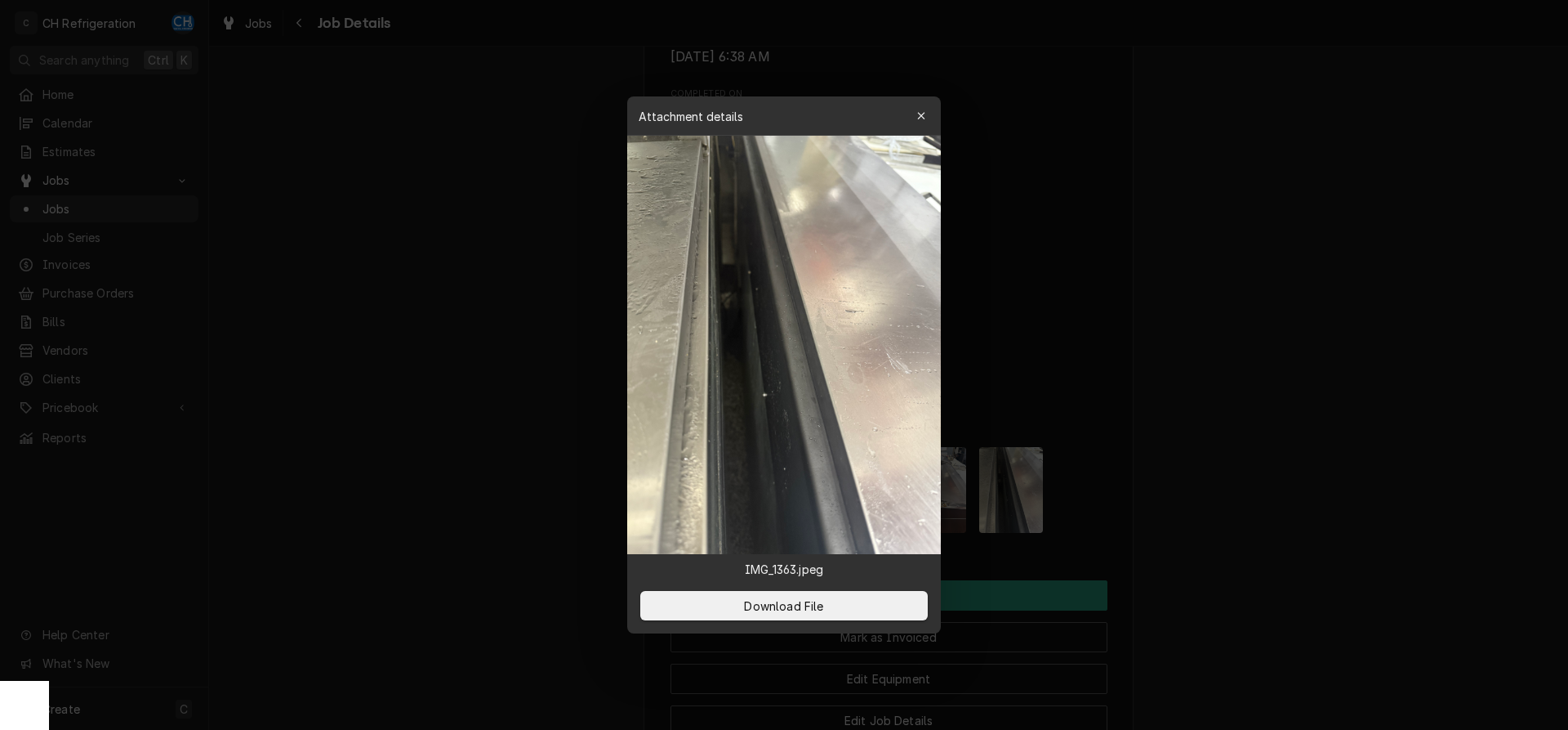
click at [1300, 514] on div at bounding box center [784, 365] width 1568 height 730
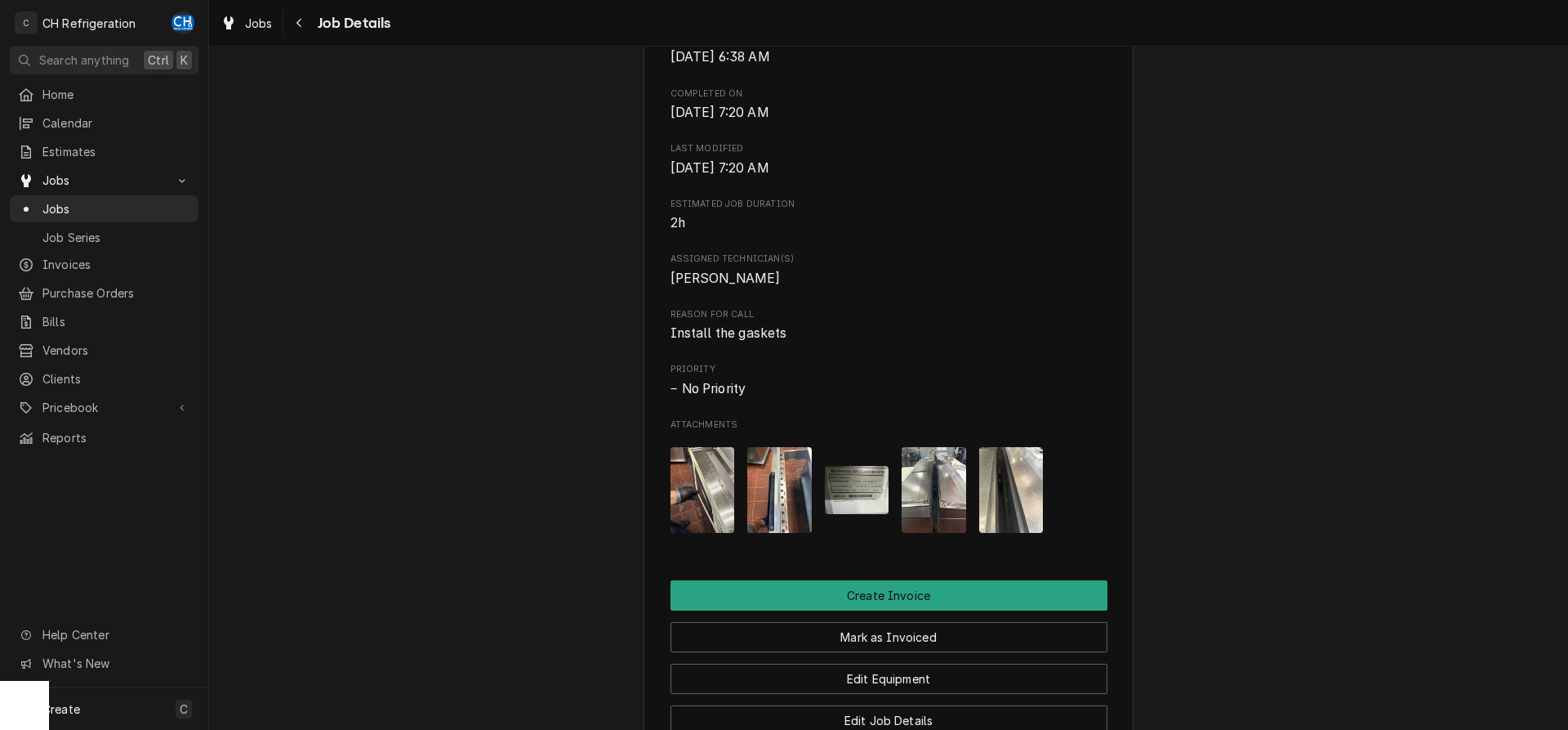
click at [886, 508] on img "Attachments" at bounding box center [857, 489] width 65 height 48
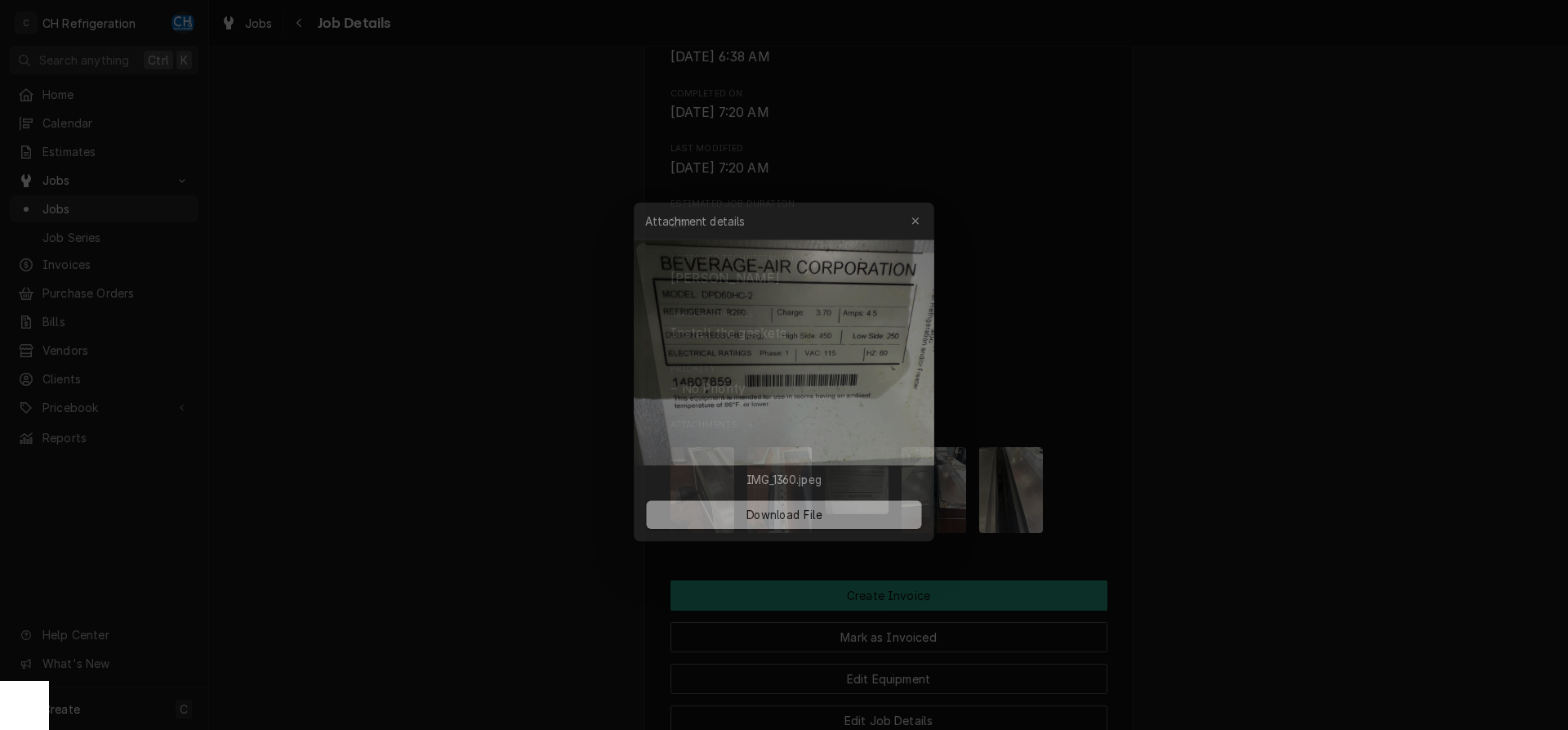
click at [1294, 315] on div at bounding box center [784, 365] width 1568 height 730
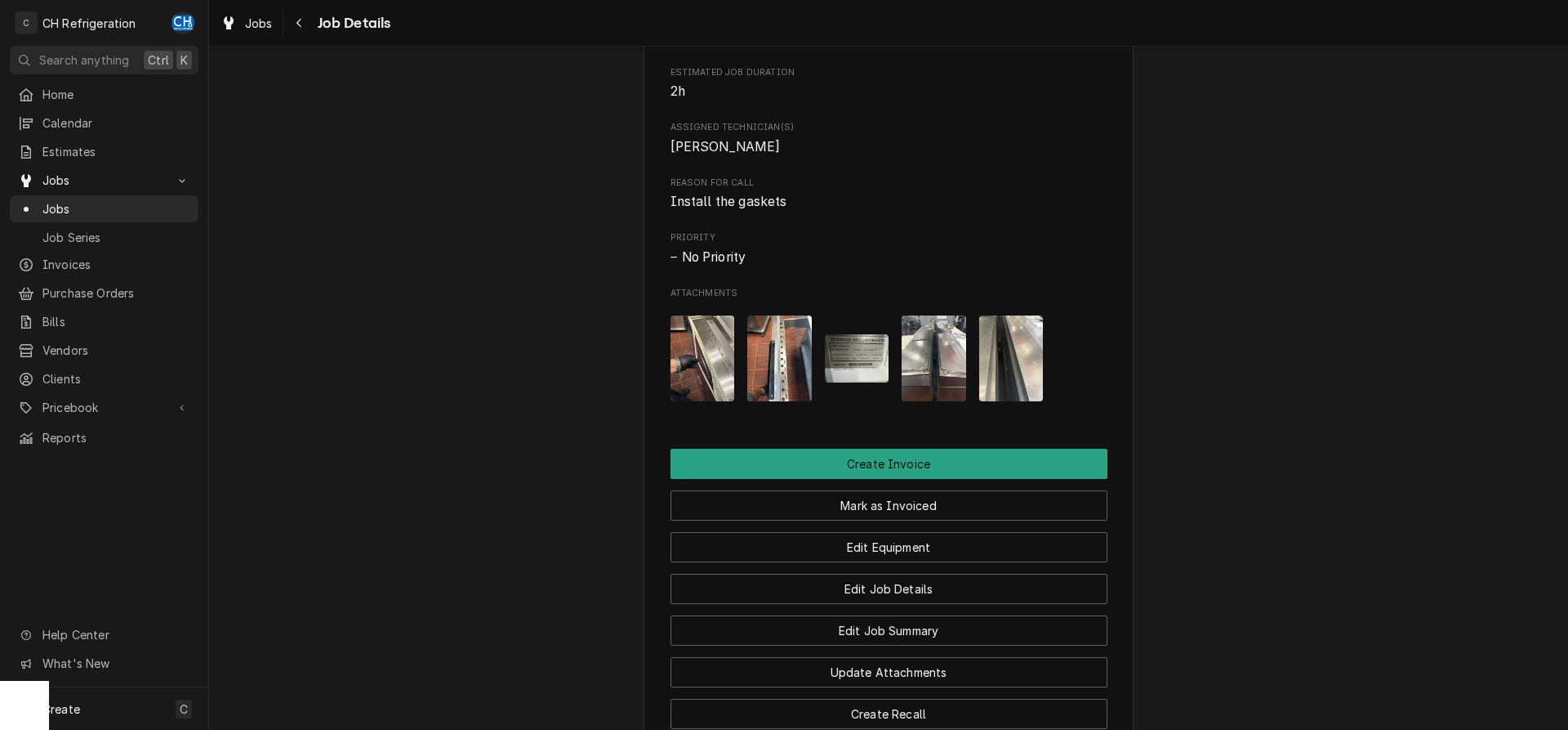
scroll to position [741, 0]
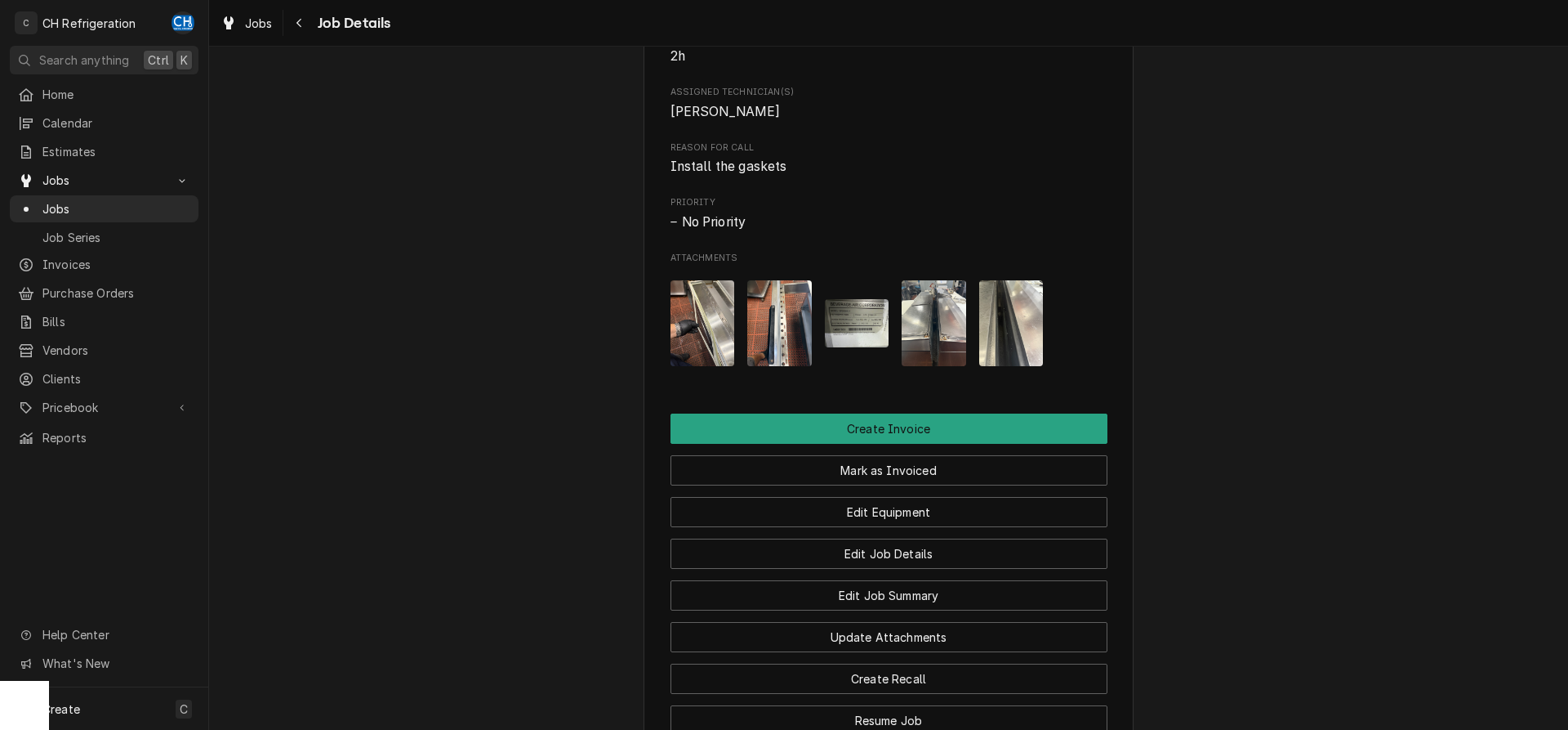
click at [861, 347] on img "Attachments" at bounding box center [857, 324] width 65 height 48
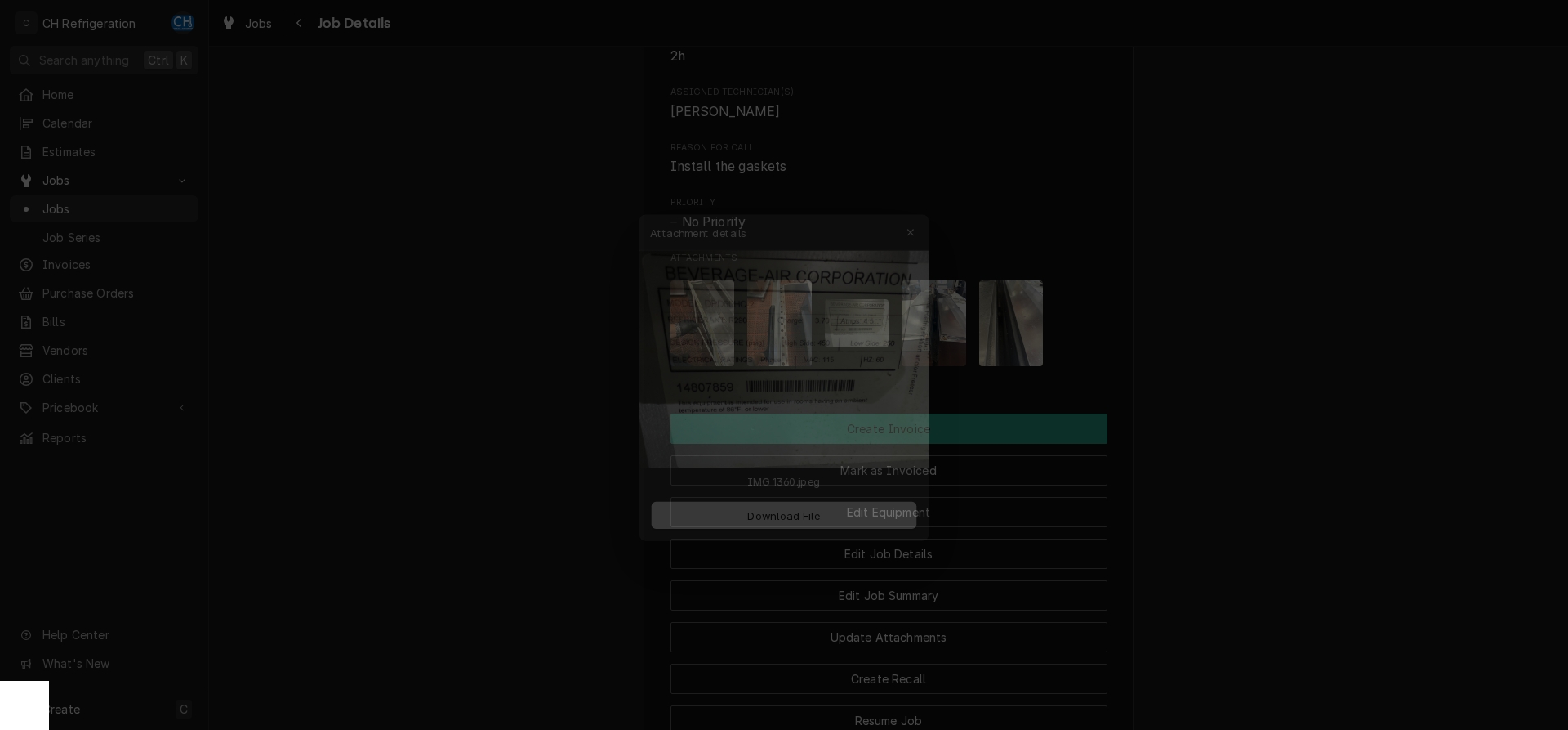
click at [1262, 389] on div at bounding box center [784, 365] width 1568 height 730
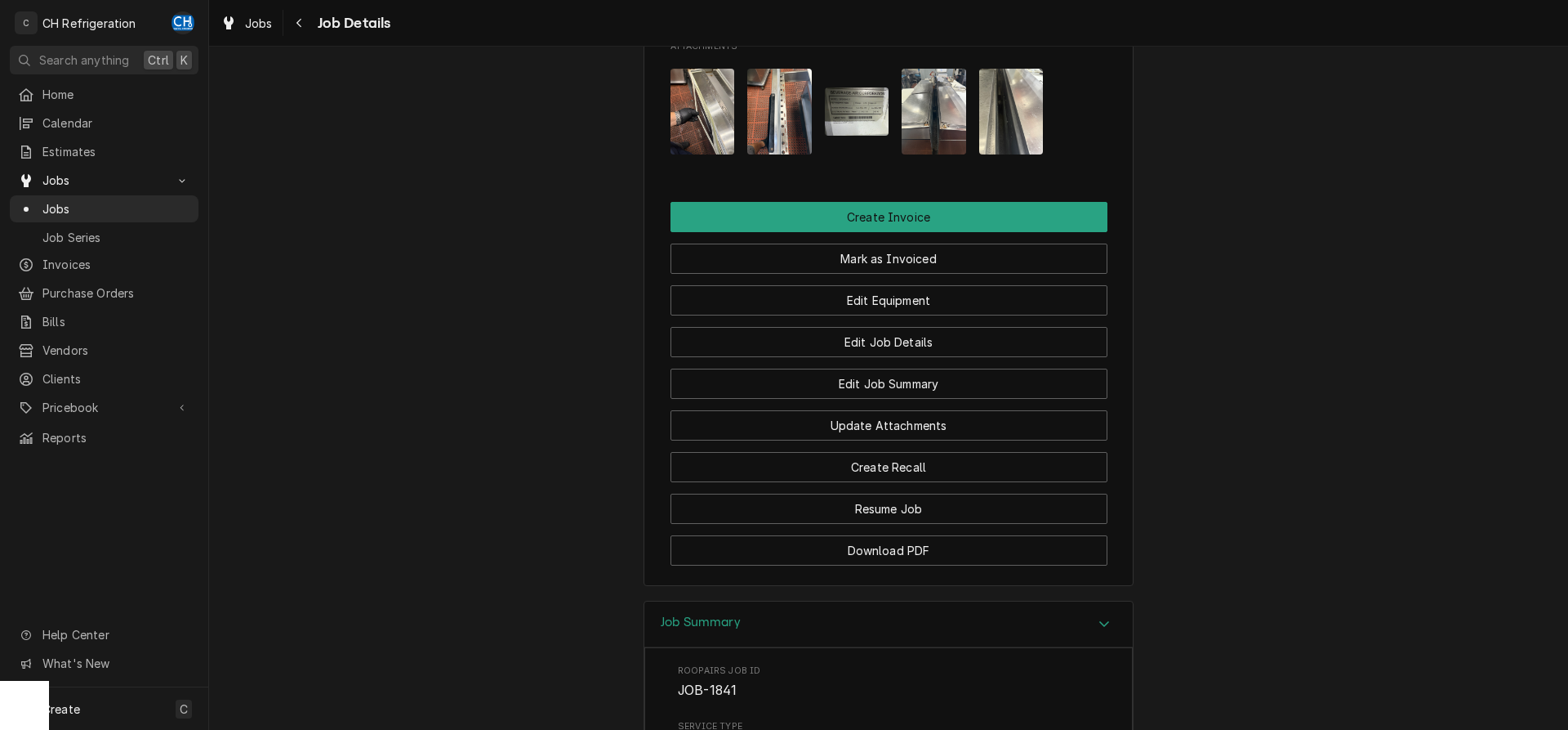
scroll to position [991, 0]
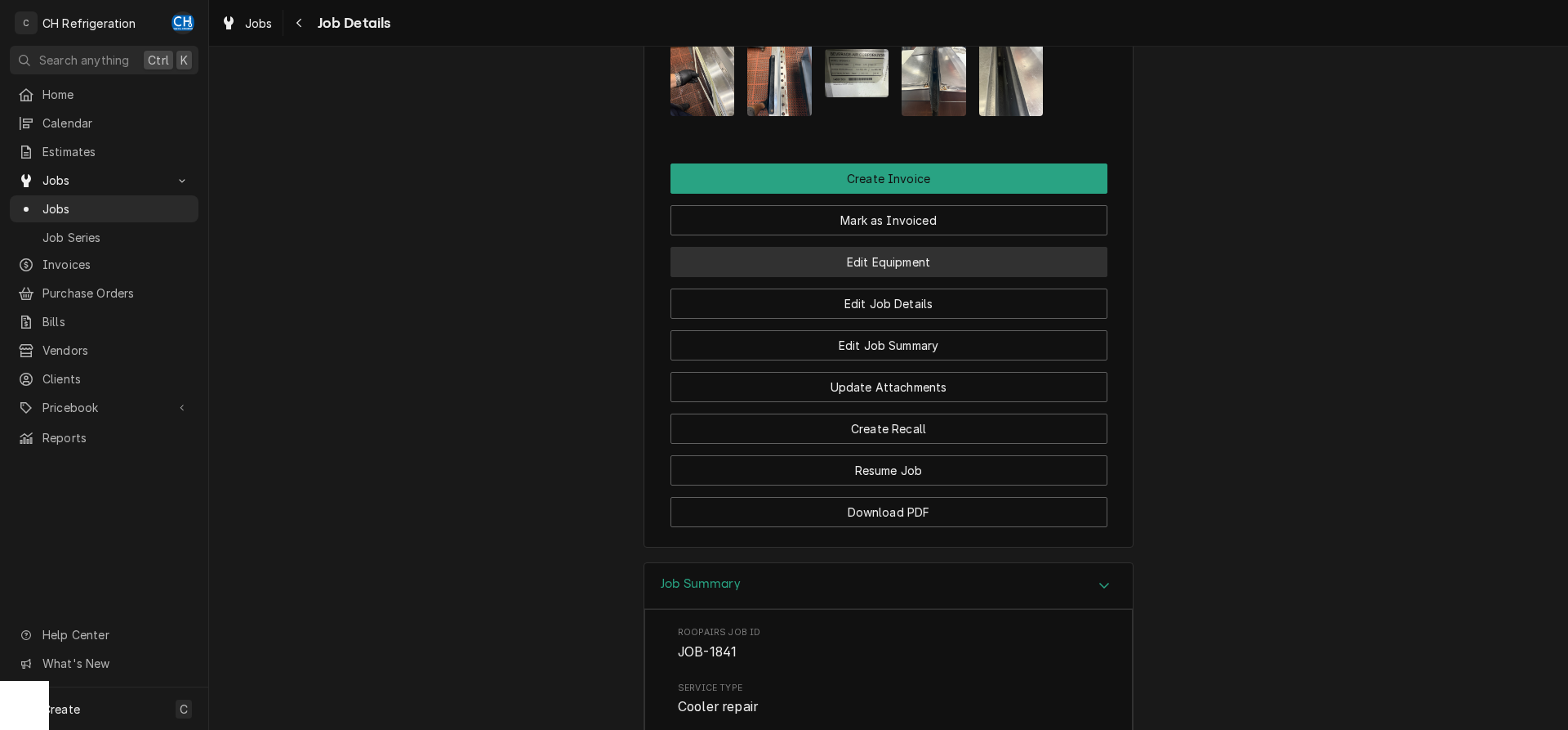
click at [912, 277] on button "Edit Equipment" at bounding box center [889, 261] width 437 height 30
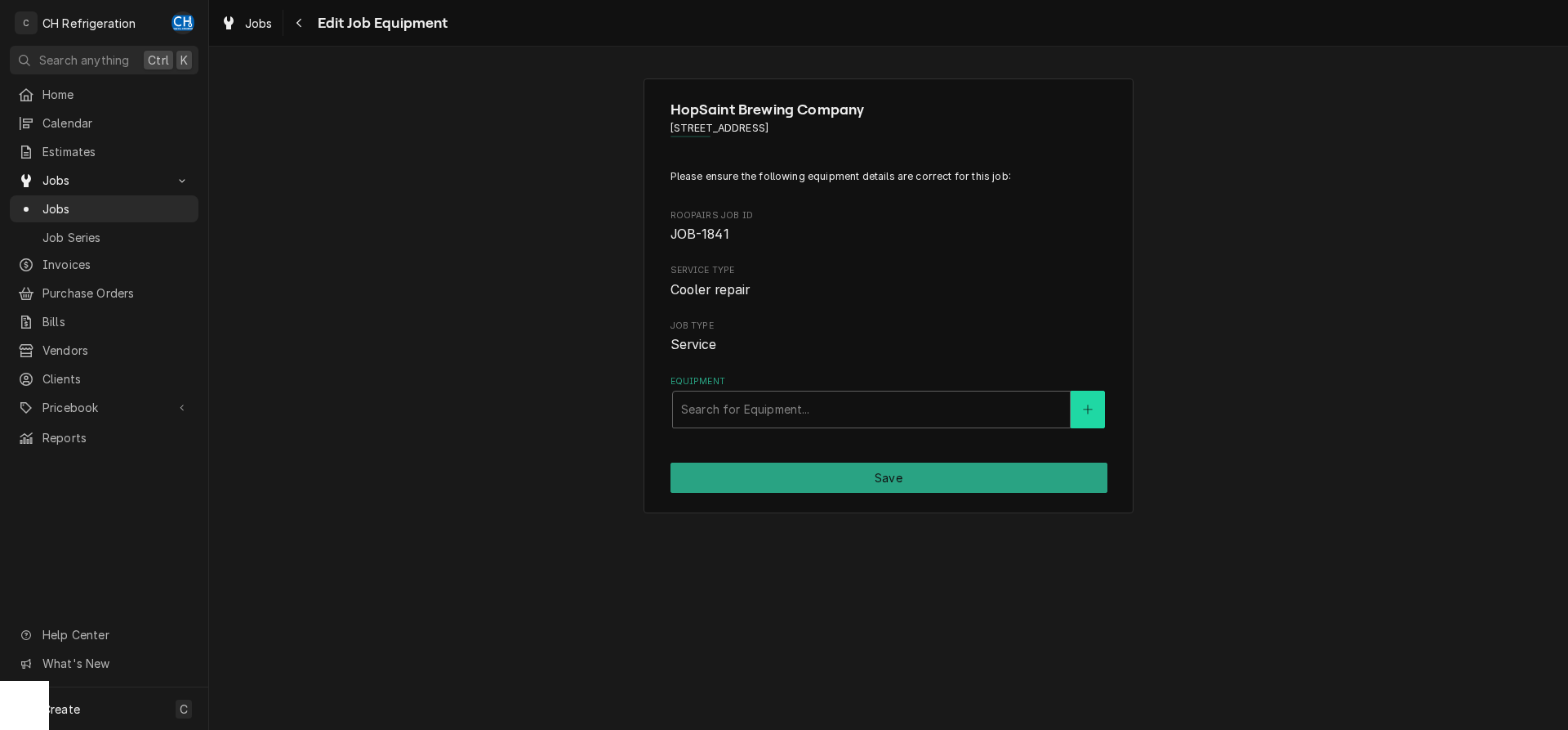
click at [1086, 397] on button "Equipment" at bounding box center [1087, 409] width 34 height 37
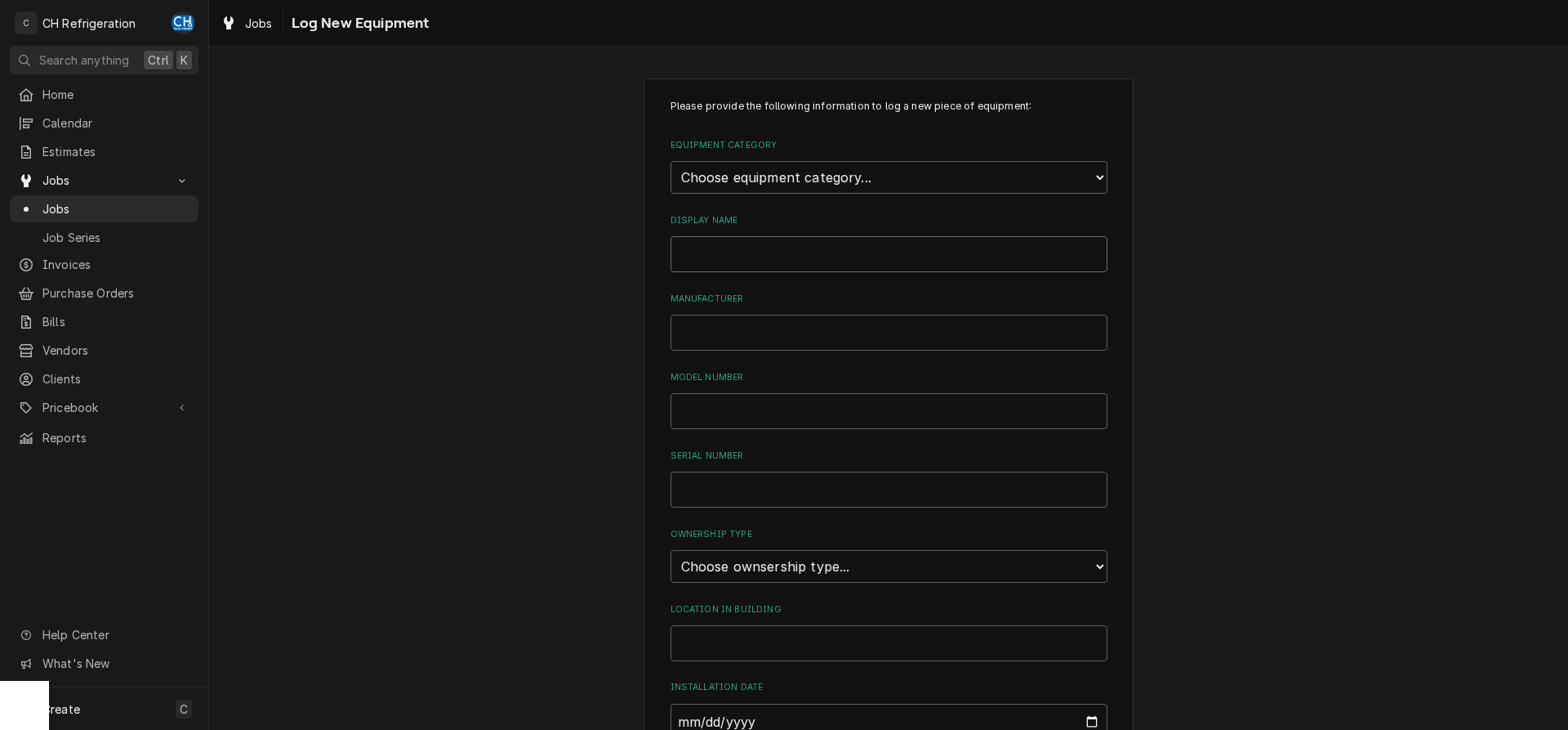
click at [769, 243] on input "Display Name" at bounding box center [889, 254] width 437 height 36
click at [814, 249] on input "Display Name" at bounding box center [889, 254] width 437 height 36
type input "Bev Air Cooler"
click at [803, 334] on input "Manufacturer" at bounding box center [889, 332] width 437 height 36
type input "Beverage Air"
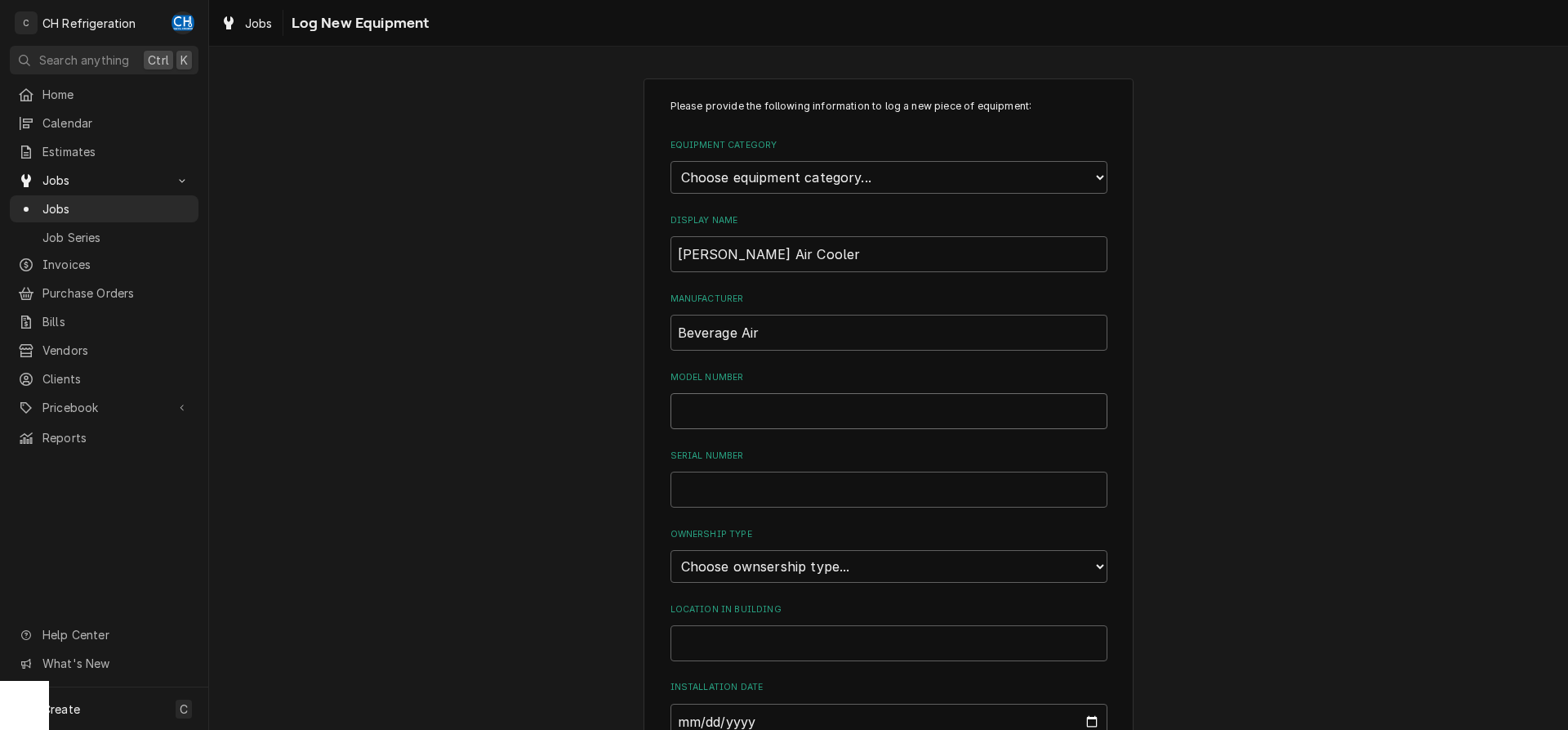
click at [822, 401] on input "Model Number" at bounding box center [889, 411] width 437 height 36
type input "DPD60HC-2"
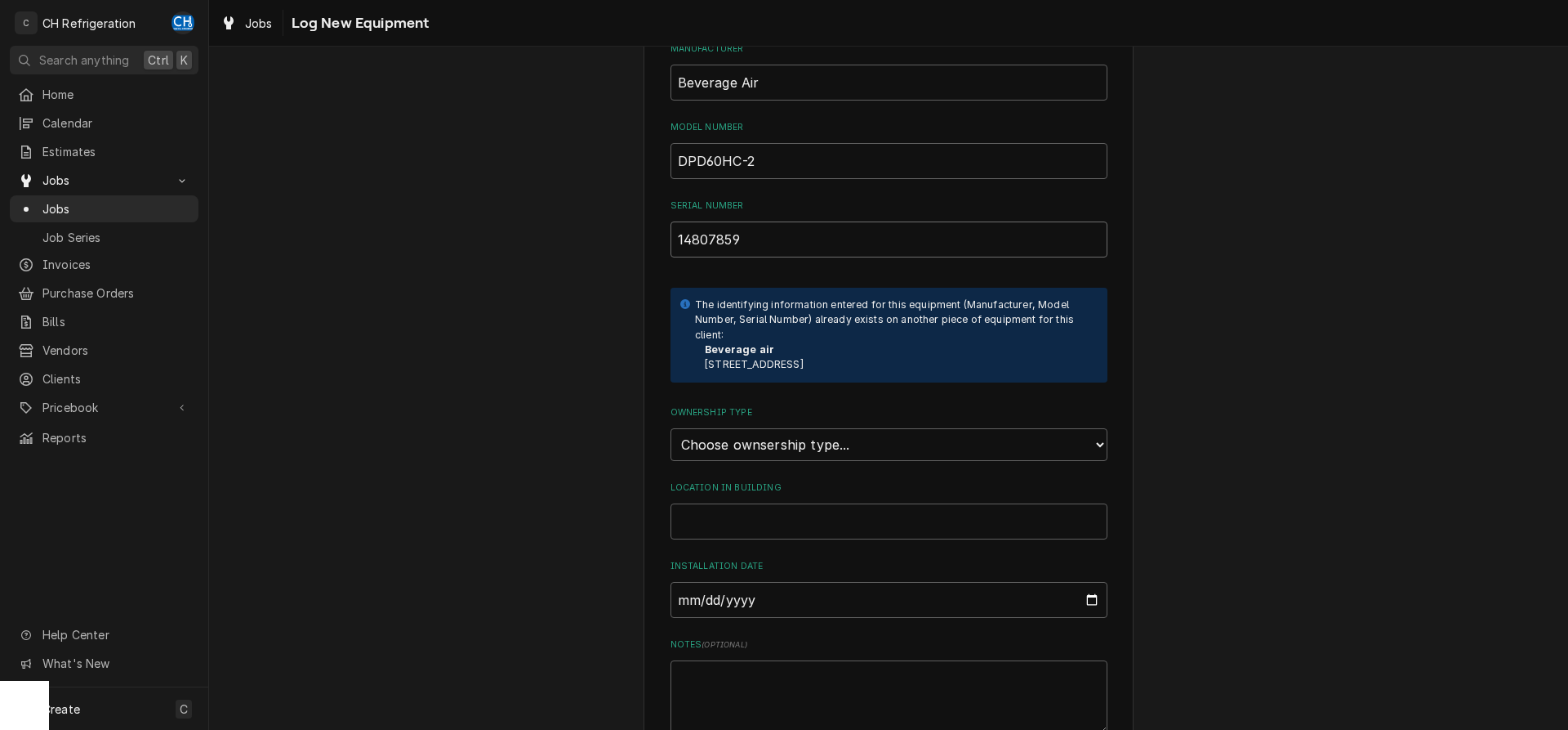
type input "14807859"
click at [1214, 426] on div "Please provide the following information to log a new piece of equipment: Equip…" at bounding box center [888, 360] width 1359 height 1093
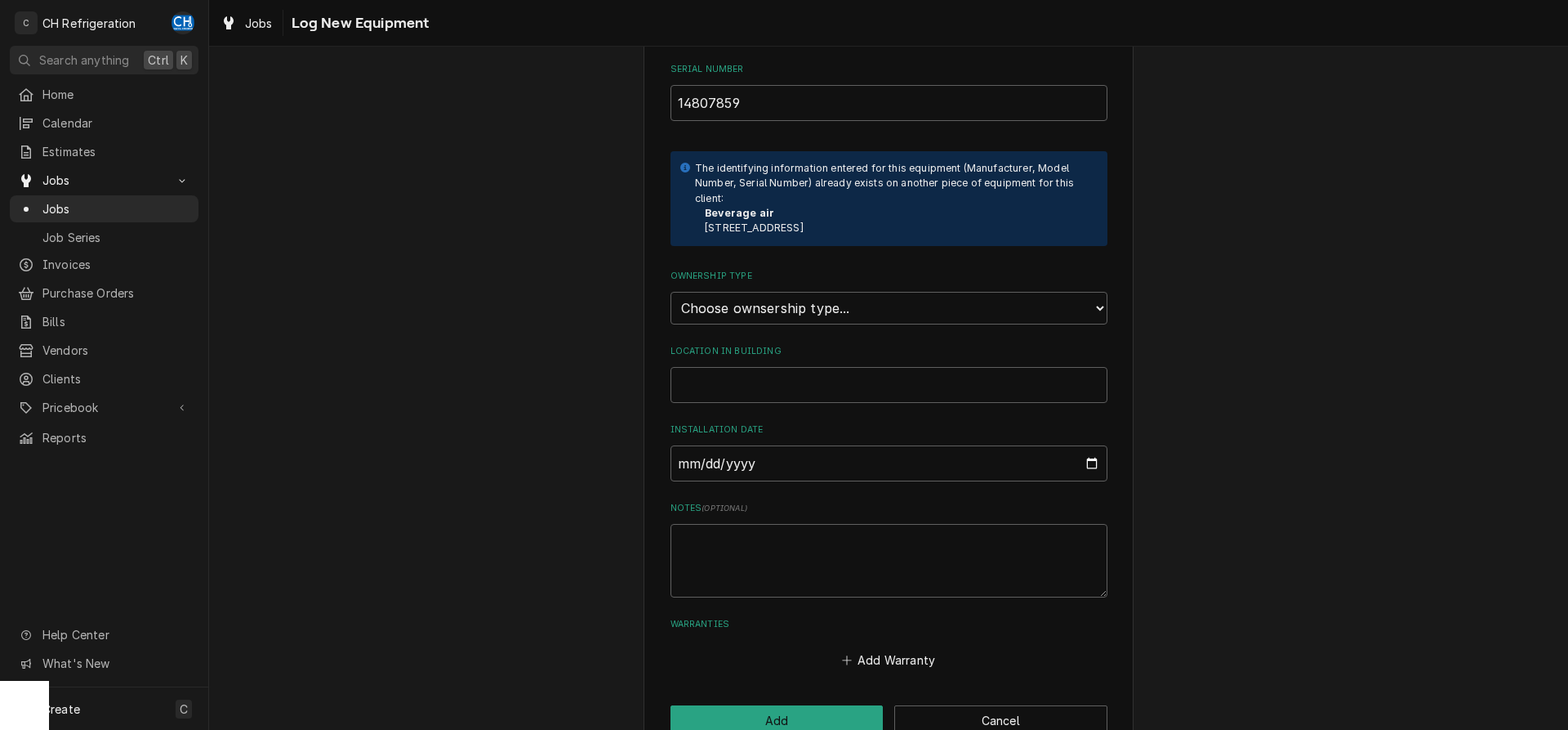
scroll to position [416, 0]
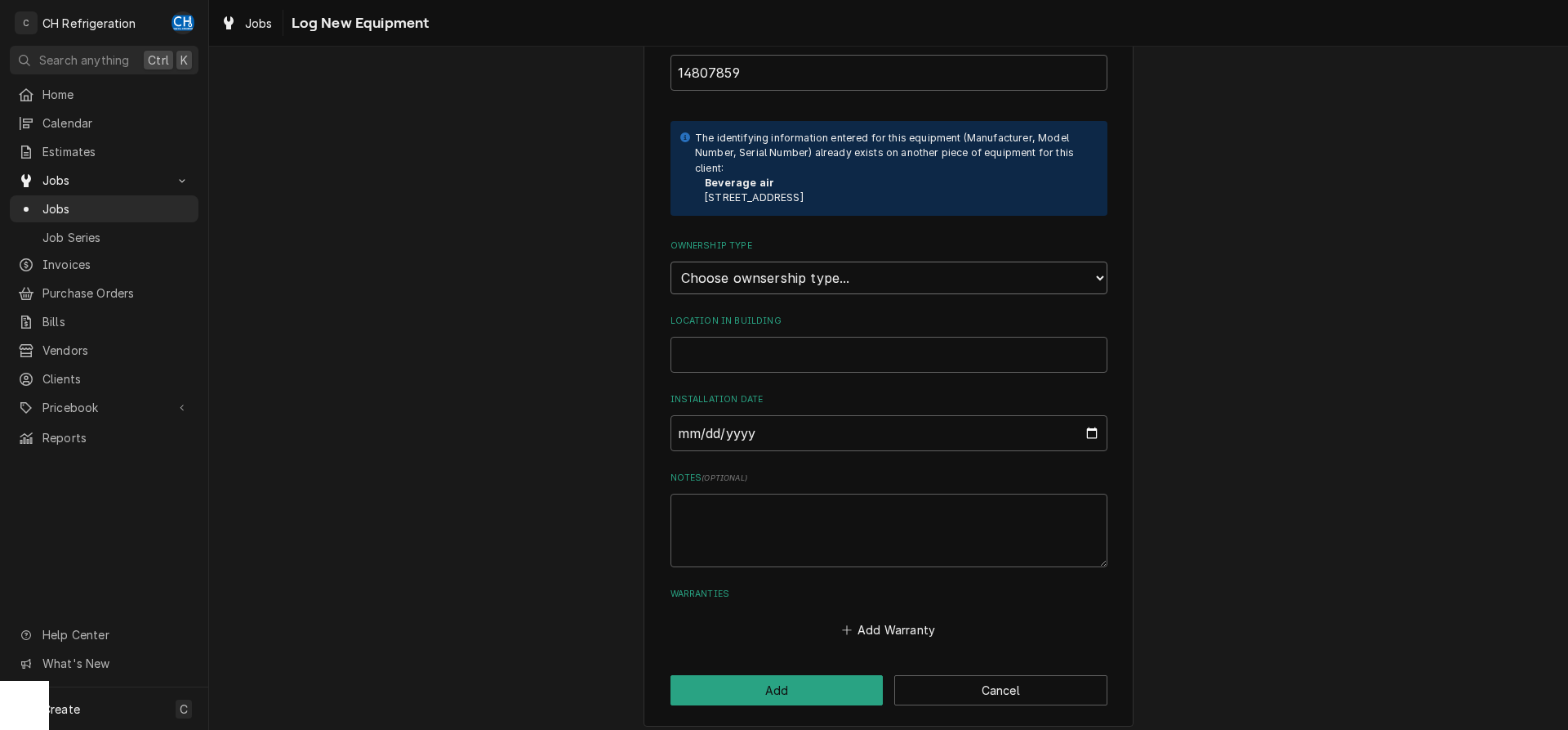
click at [671, 261] on select "Choose ownsership type... Unknown Owned Leased Rented" at bounding box center [889, 277] width 437 height 32
select select "0"
click option "Unknown" at bounding box center [0, 0] width 0 height 0
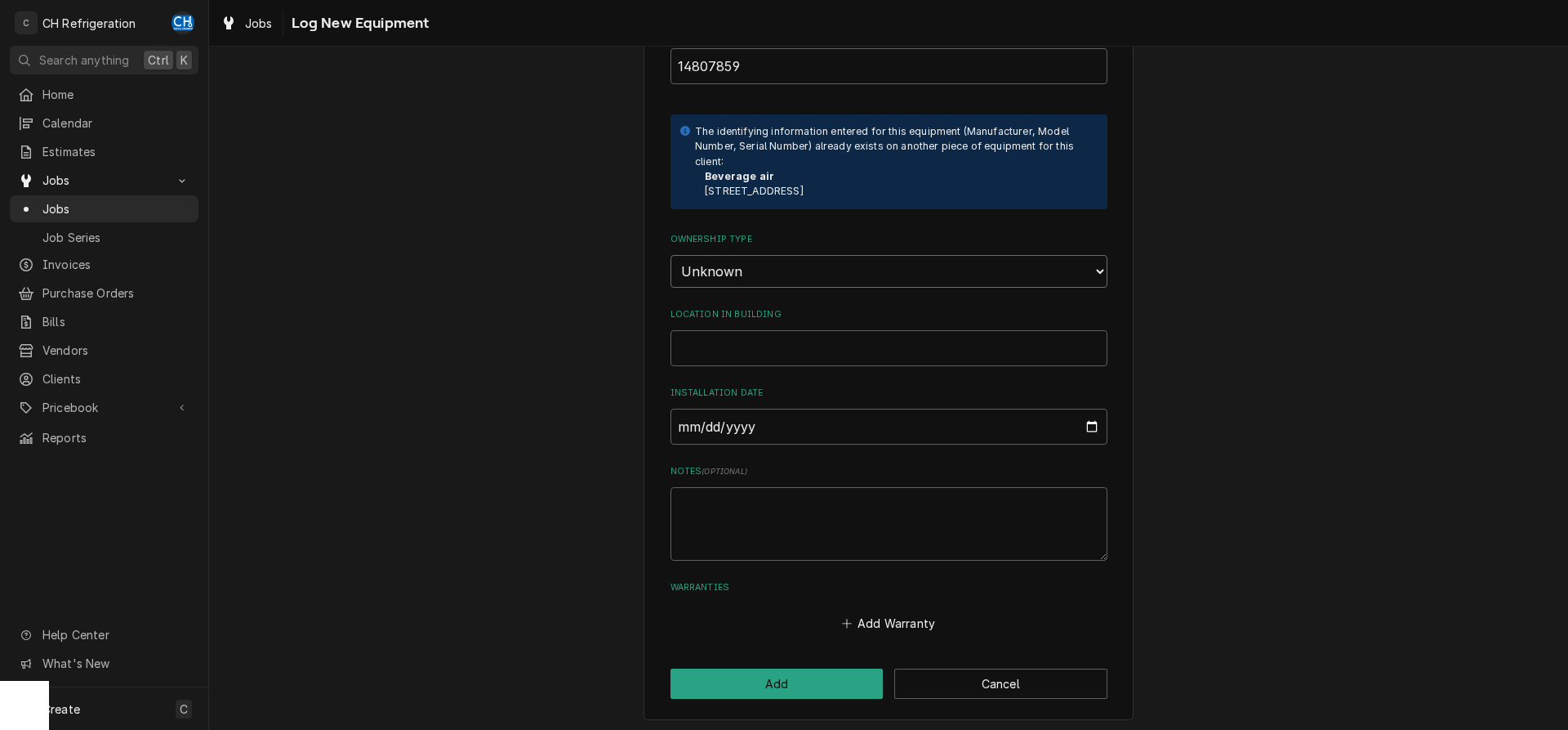
scroll to position [425, 0]
click at [874, 333] on input "Location in Building" at bounding box center [889, 346] width 437 height 36
click at [1085, 424] on input "Installation Date" at bounding box center [889, 425] width 437 height 36
click at [1084, 424] on input "Installation Date" at bounding box center [889, 425] width 437 height 36
click at [828, 533] on textarea "Notes ( optional )" at bounding box center [889, 522] width 437 height 74
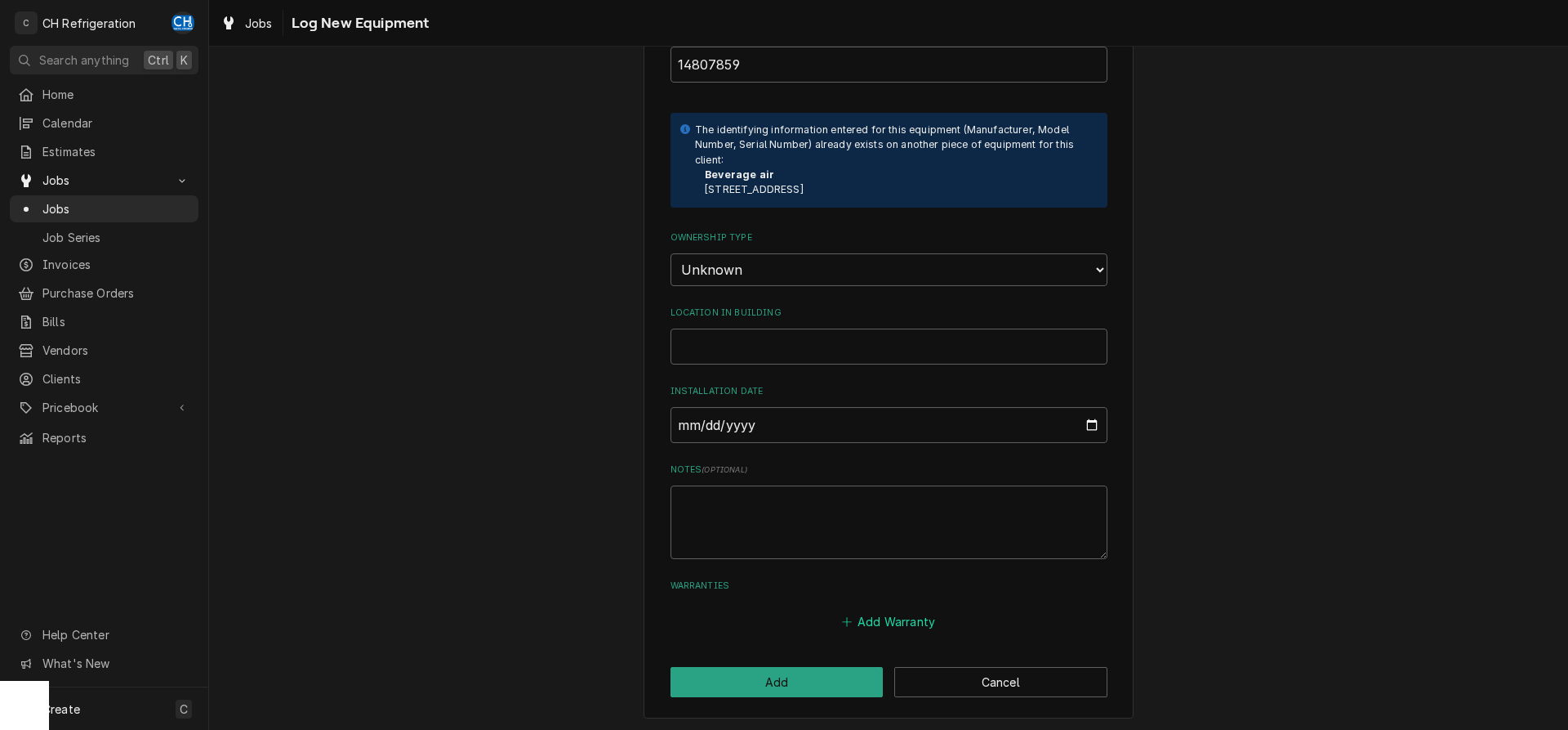
click at [898, 618] on button "Add Warranty" at bounding box center [888, 621] width 99 height 23
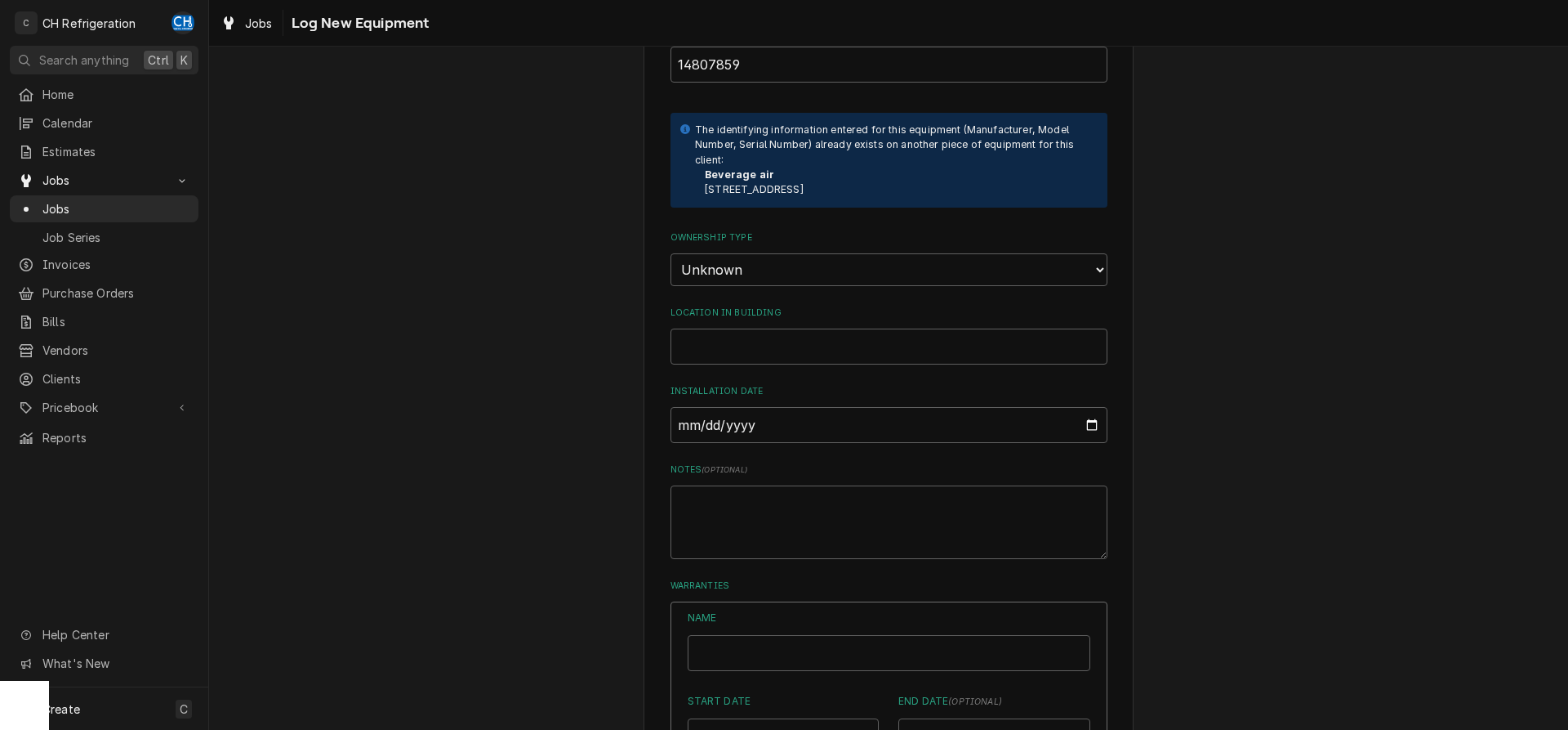
scroll to position [675, 0]
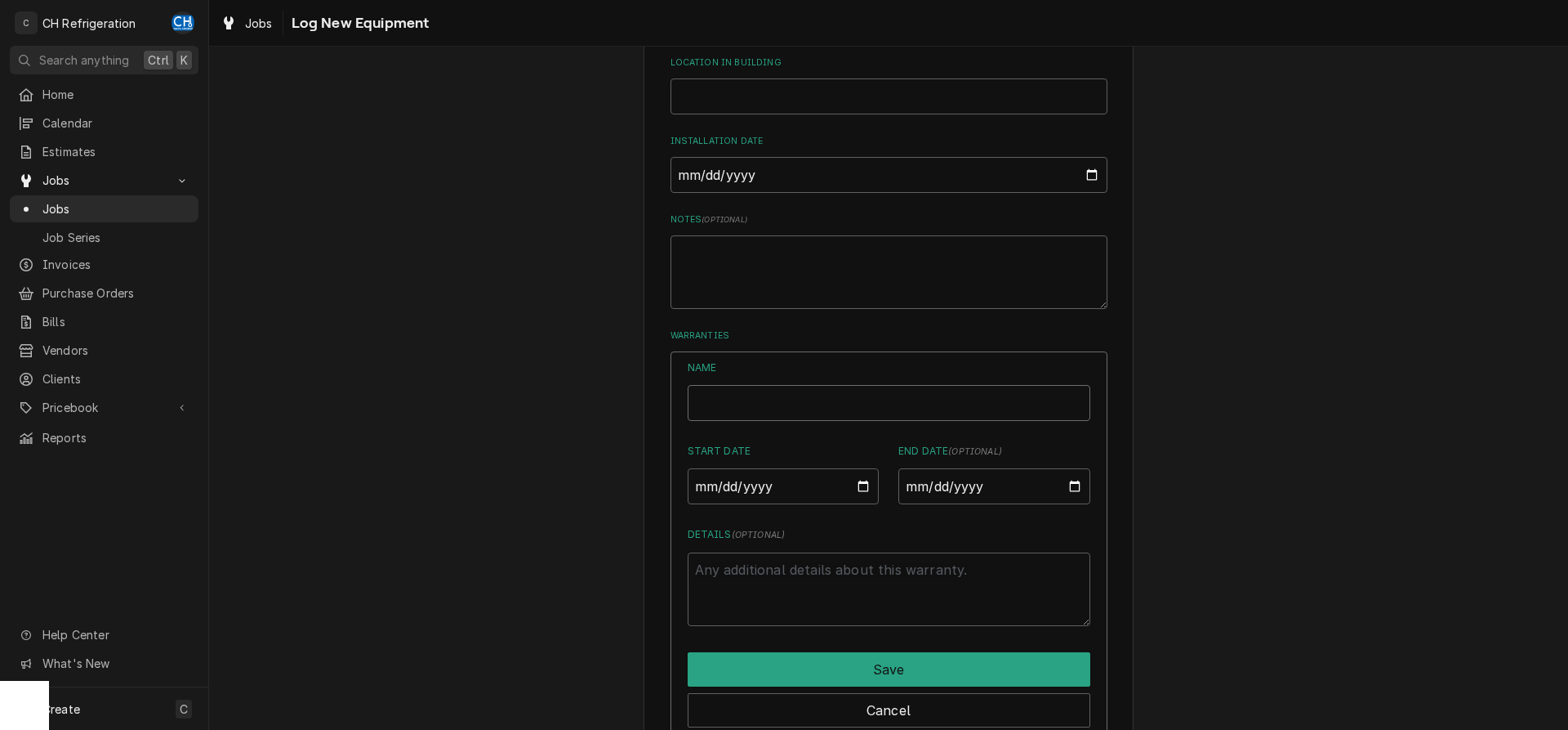
click at [759, 408] on input "Name" at bounding box center [889, 402] width 403 height 36
click at [738, 389] on input "Name" at bounding box center [889, 402] width 403 height 36
type textarea "x"
type input "v"
type textarea "x"
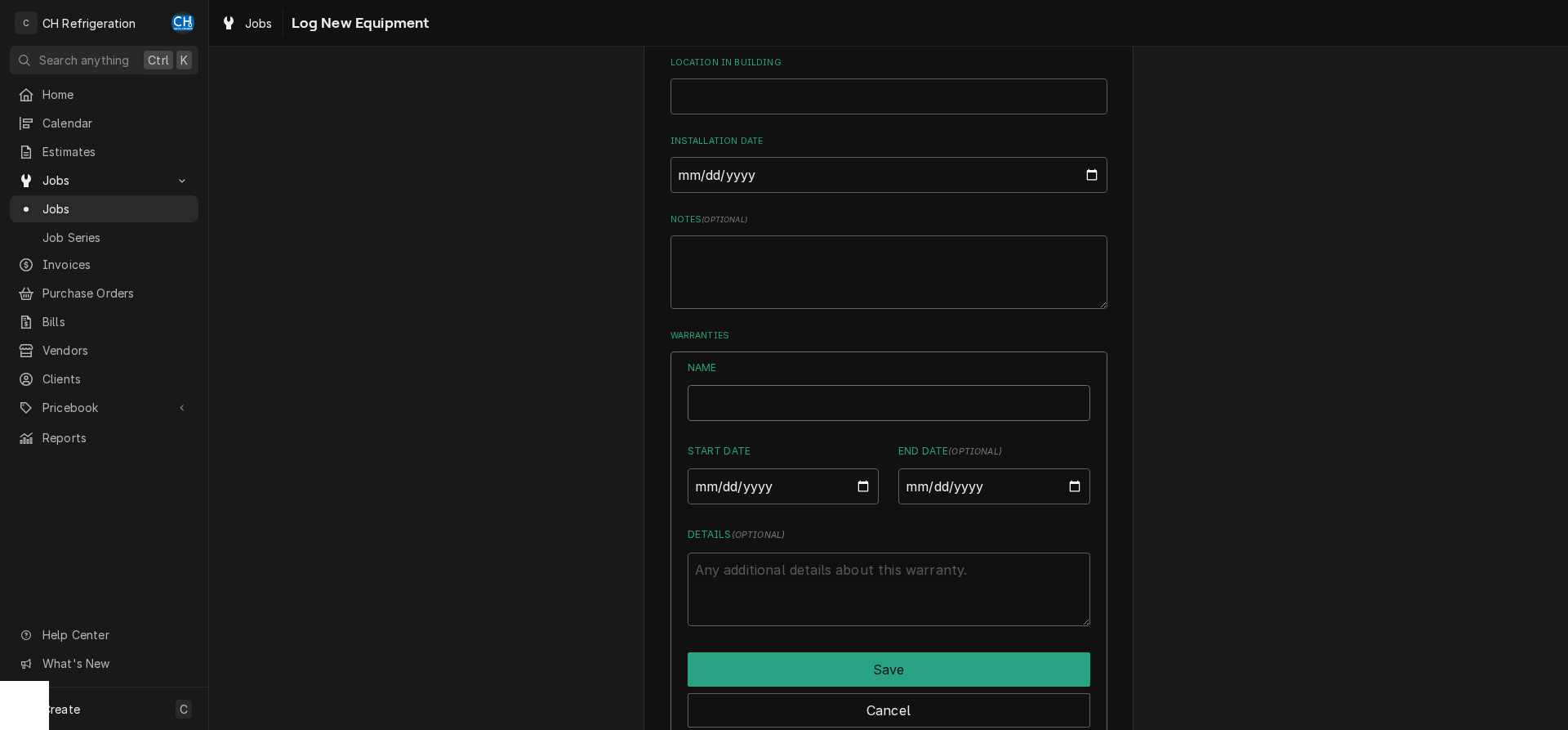
type textarea "x"
type input "b"
type textarea "x"
type input "bE"
type textarea "x"
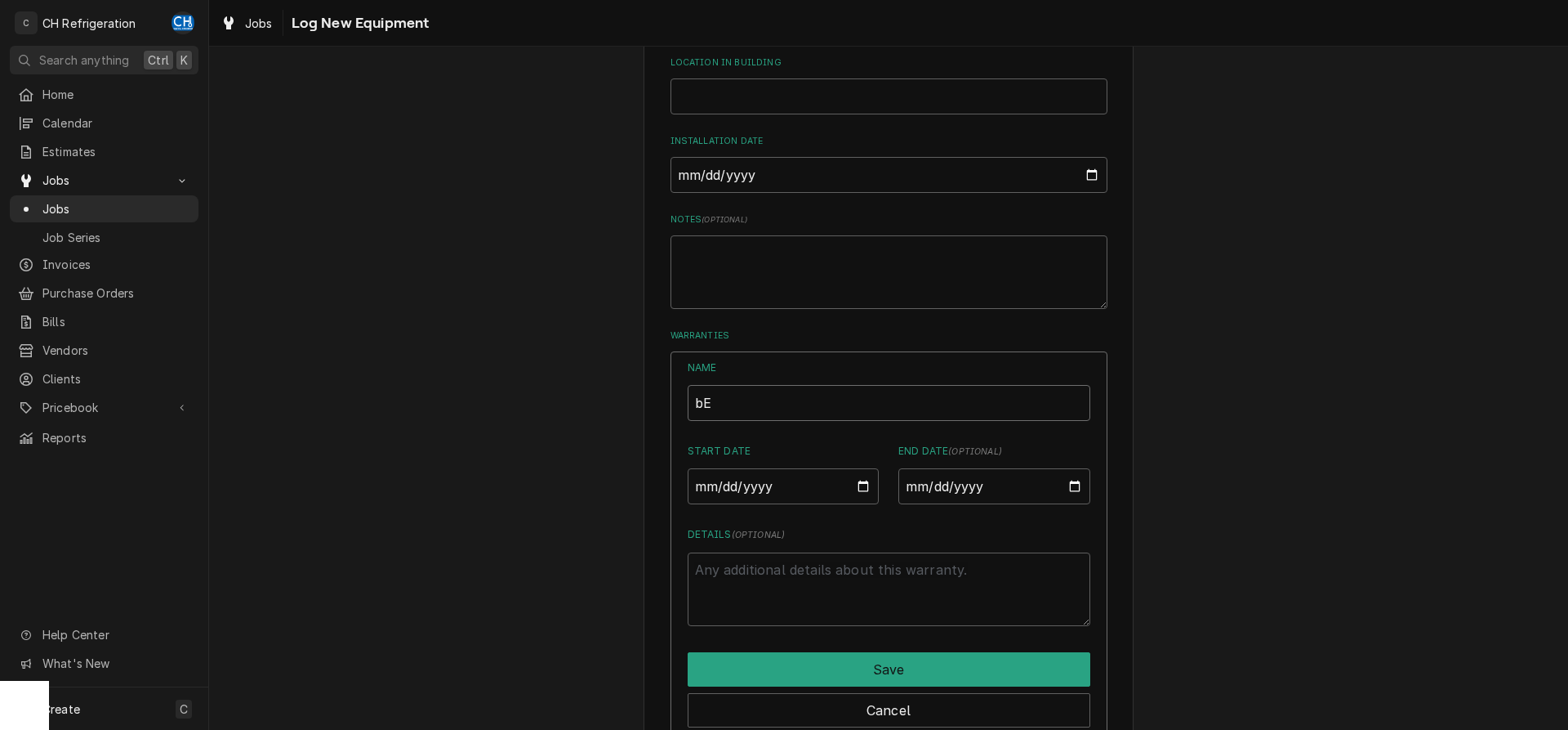
type input "bEV"
type textarea "x"
type input "bEV"
type textarea "x"
type input "bEV"
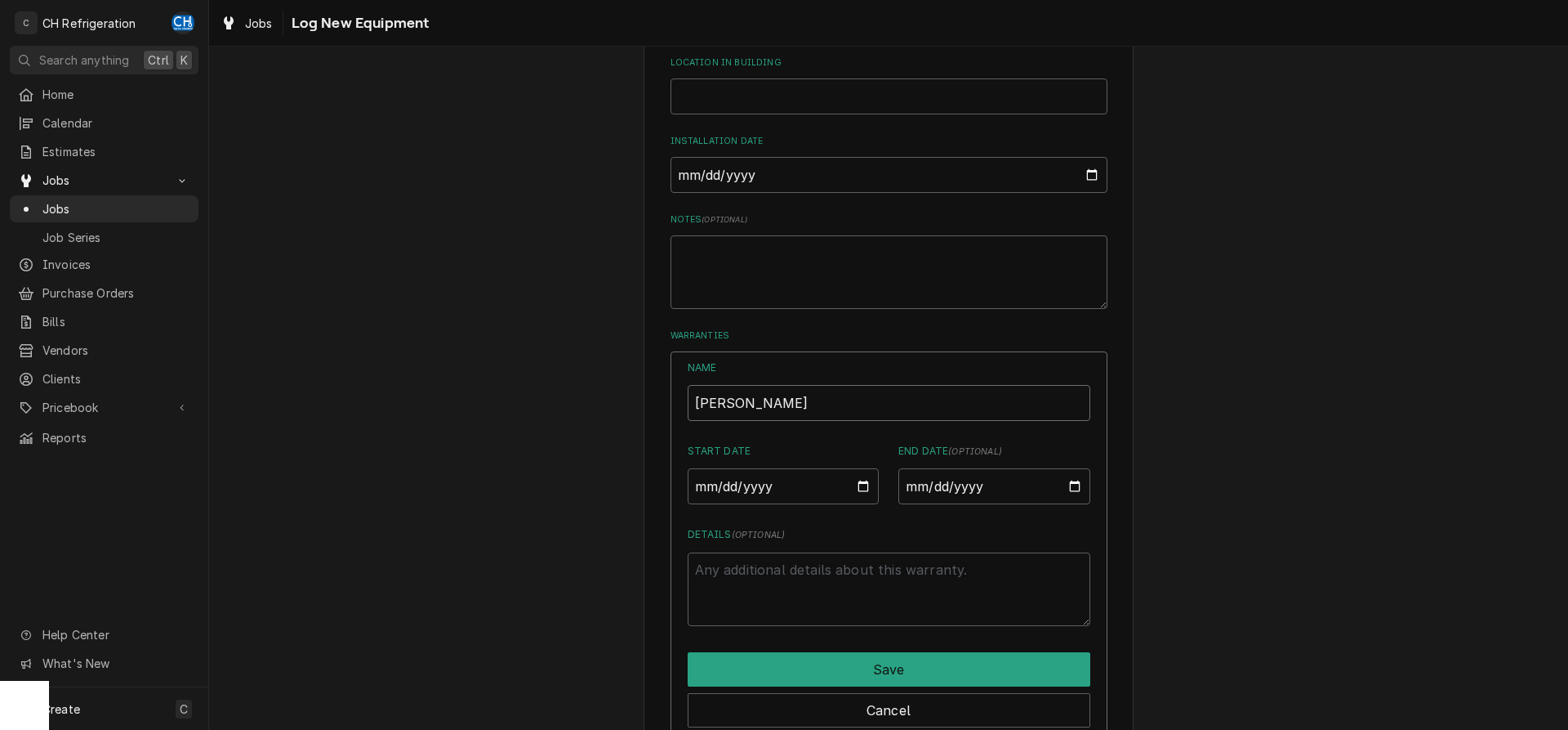
type textarea "x"
type input "bE"
type textarea "x"
type input "b"
type textarea "x"
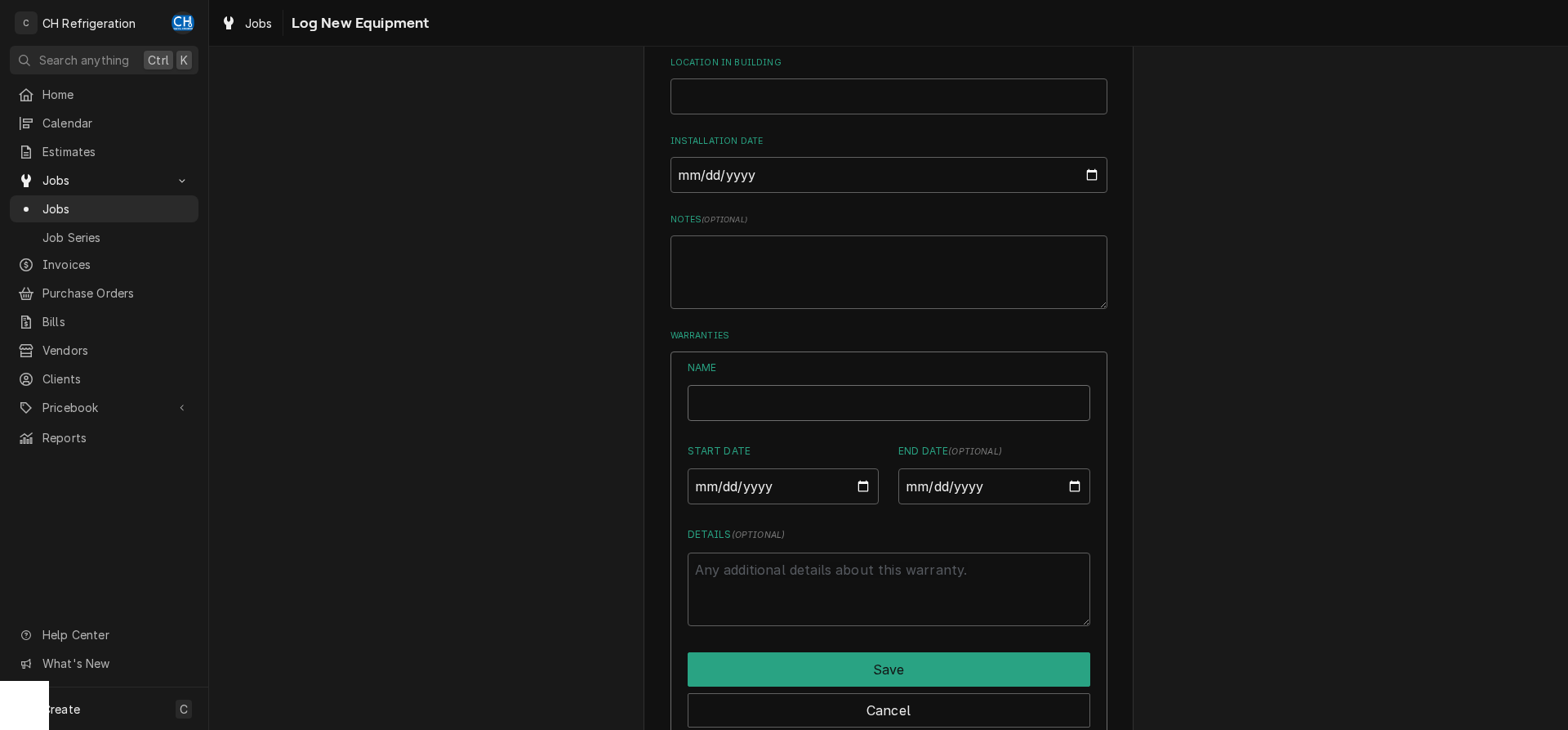
type textarea "x"
type input "B"
type textarea "x"
type input "Bv"
type textarea "x"
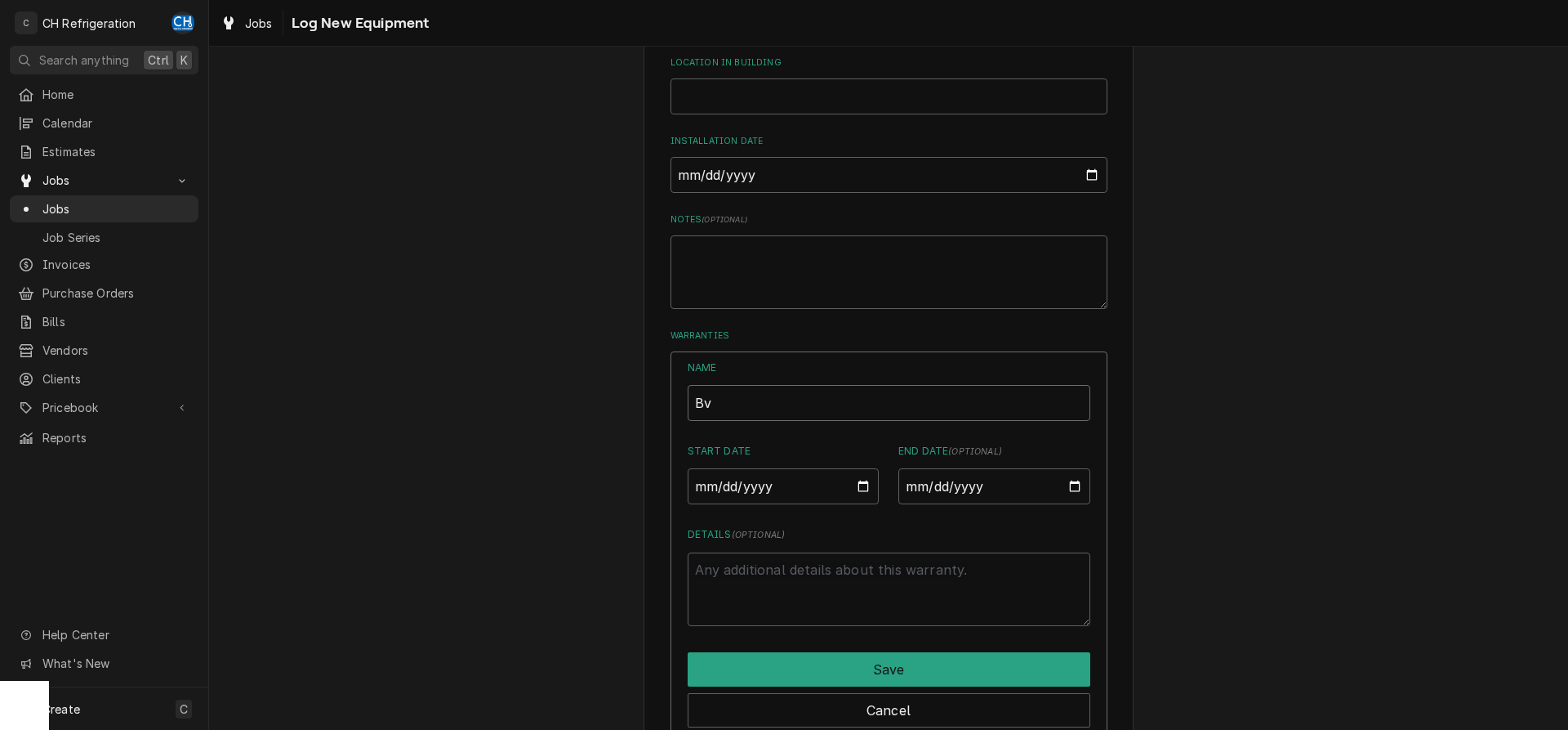
type input "Bv"
type textarea "x"
type input "Bv"
type textarea "x"
type input "B"
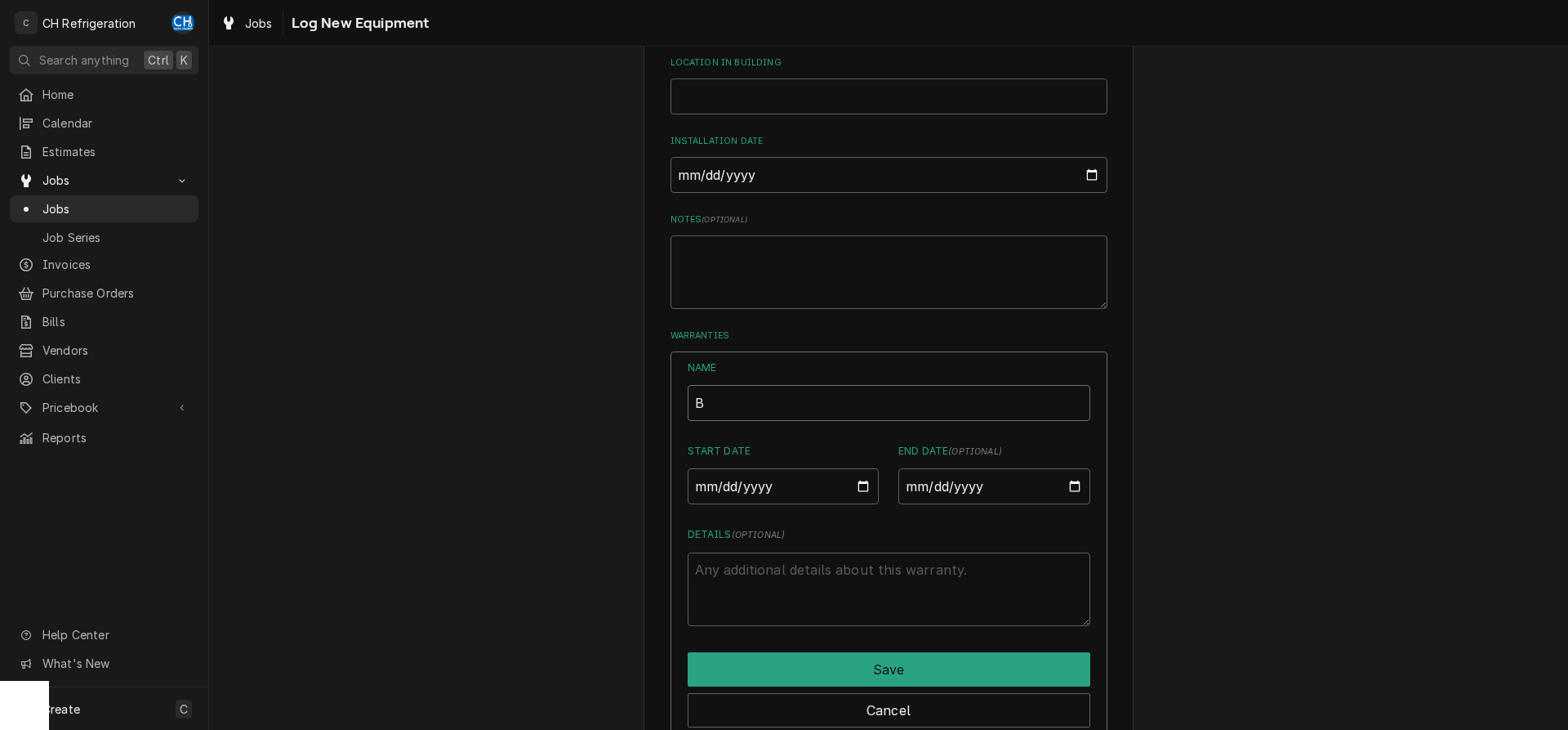
type textarea "x"
type input "Be"
type textarea "x"
type input "Bev"
type textarea "x"
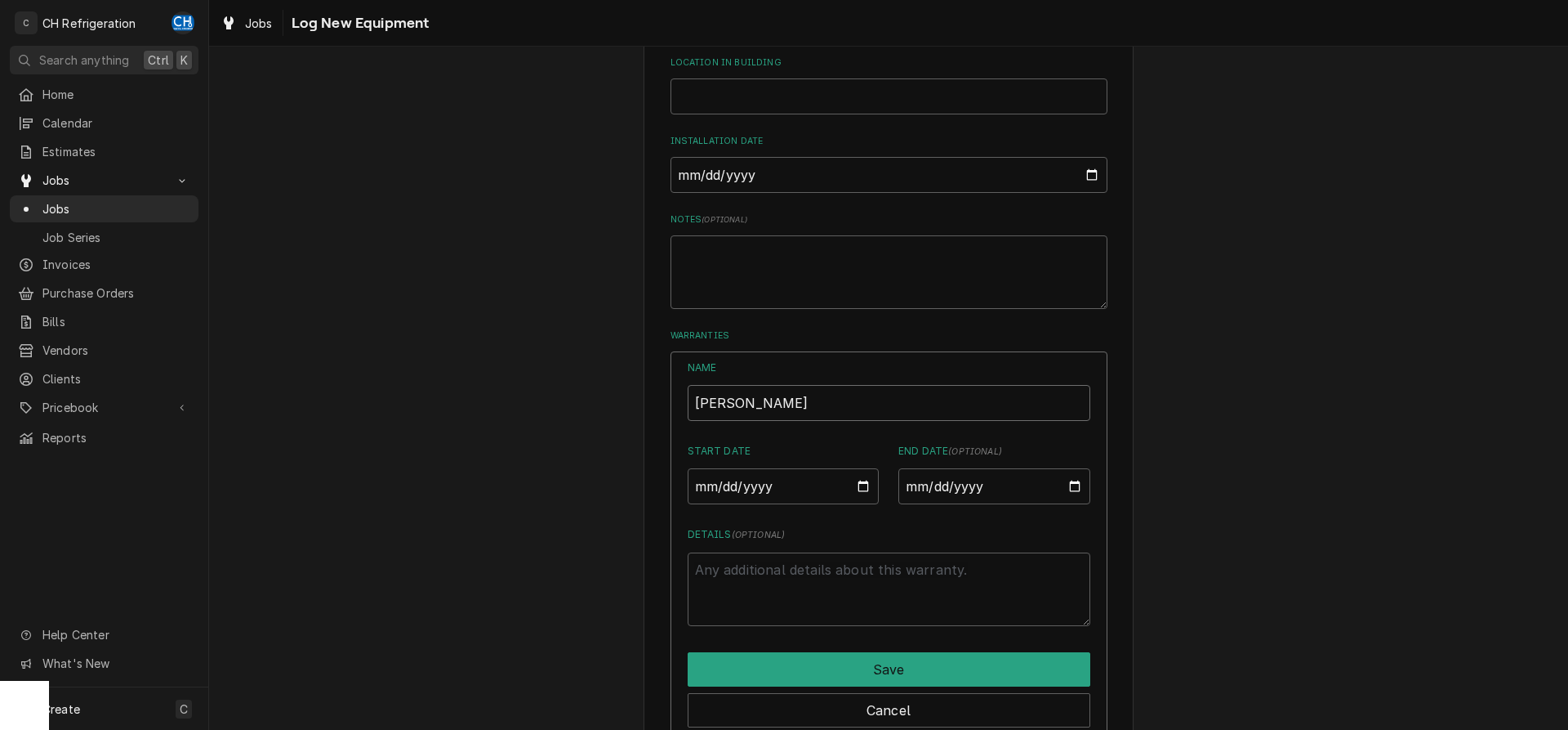
type input "Bev"
type textarea "x"
type input "Bev A"
type textarea "x"
type input "Bev Ai"
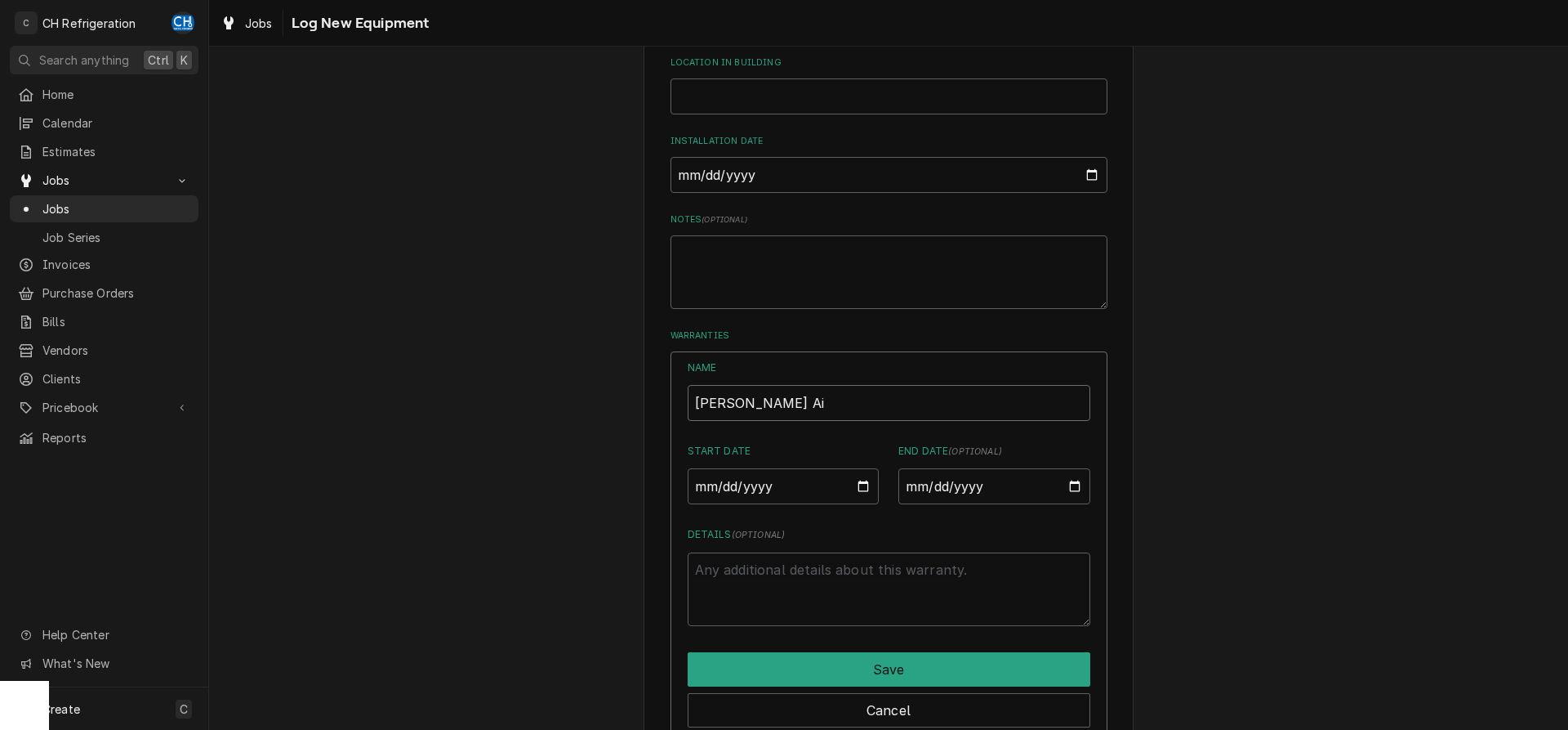
type textarea "x"
type input "Bev Air"
type textarea "x"
type input "Bev Air"
click at [1066, 479] on input "End Date ( optional )" at bounding box center [994, 485] width 192 height 36
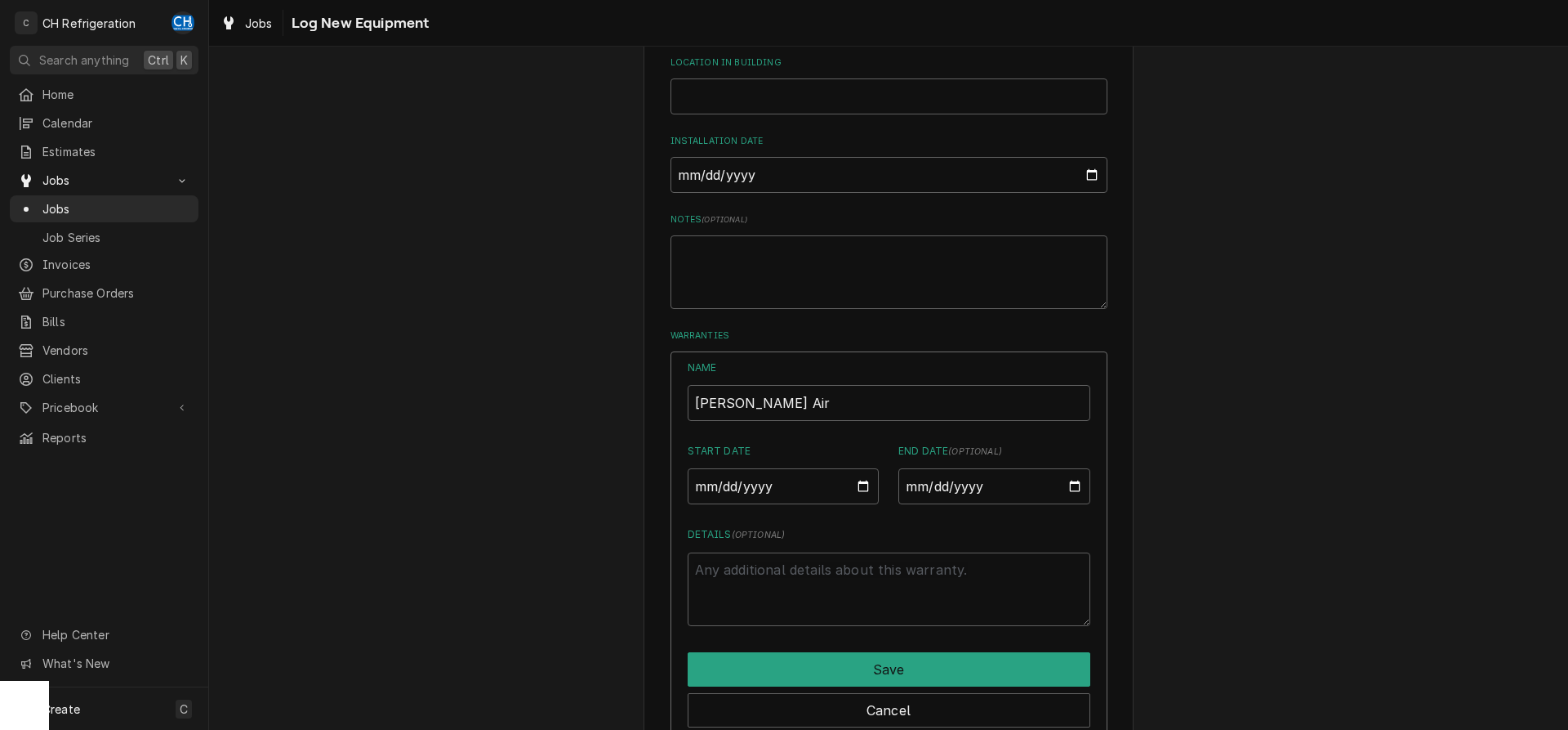
click at [1230, 397] on div "Please provide the following information to log a new piece of equipment: Equip…" at bounding box center [888, 116] width 1359 height 1455
click at [1080, 483] on input "End Date ( optional )" at bounding box center [994, 485] width 192 height 36
click at [1187, 338] on div "Please provide the following information to log a new piece of equipment: Equip…" at bounding box center [888, 116] width 1359 height 1455
click at [948, 480] on input "End Date ( optional )" at bounding box center [994, 485] width 192 height 36
type input "2026-10-22"
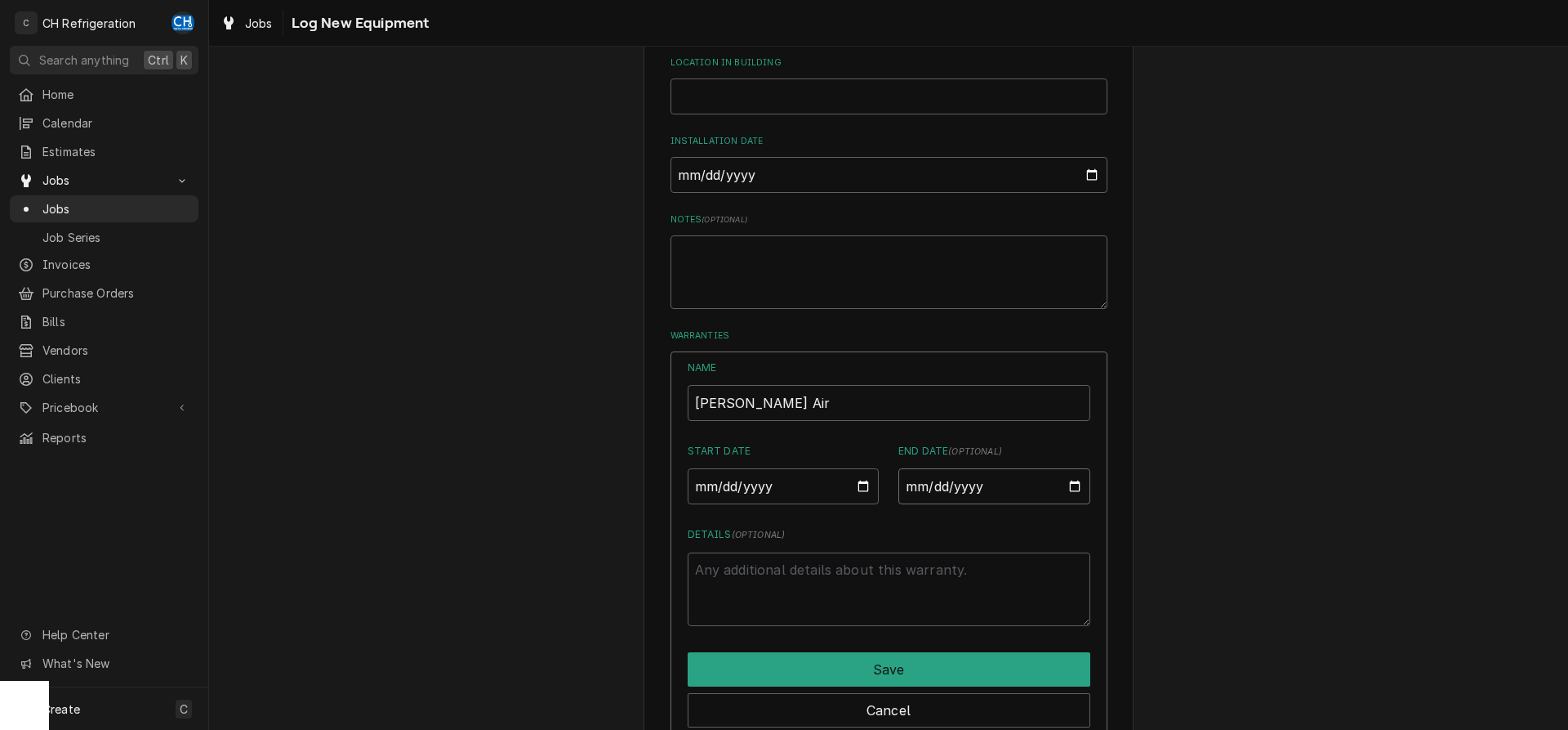
type textarea "x"
click at [941, 479] on input "2026-10-22" at bounding box center [994, 485] width 192 height 36
type input "2026-10-21"
click at [1259, 454] on div "Please provide the following information to log a new piece of equipment: Equip…" at bounding box center [888, 116] width 1359 height 1455
click at [853, 613] on textarea "Details ( optional )" at bounding box center [889, 589] width 403 height 74
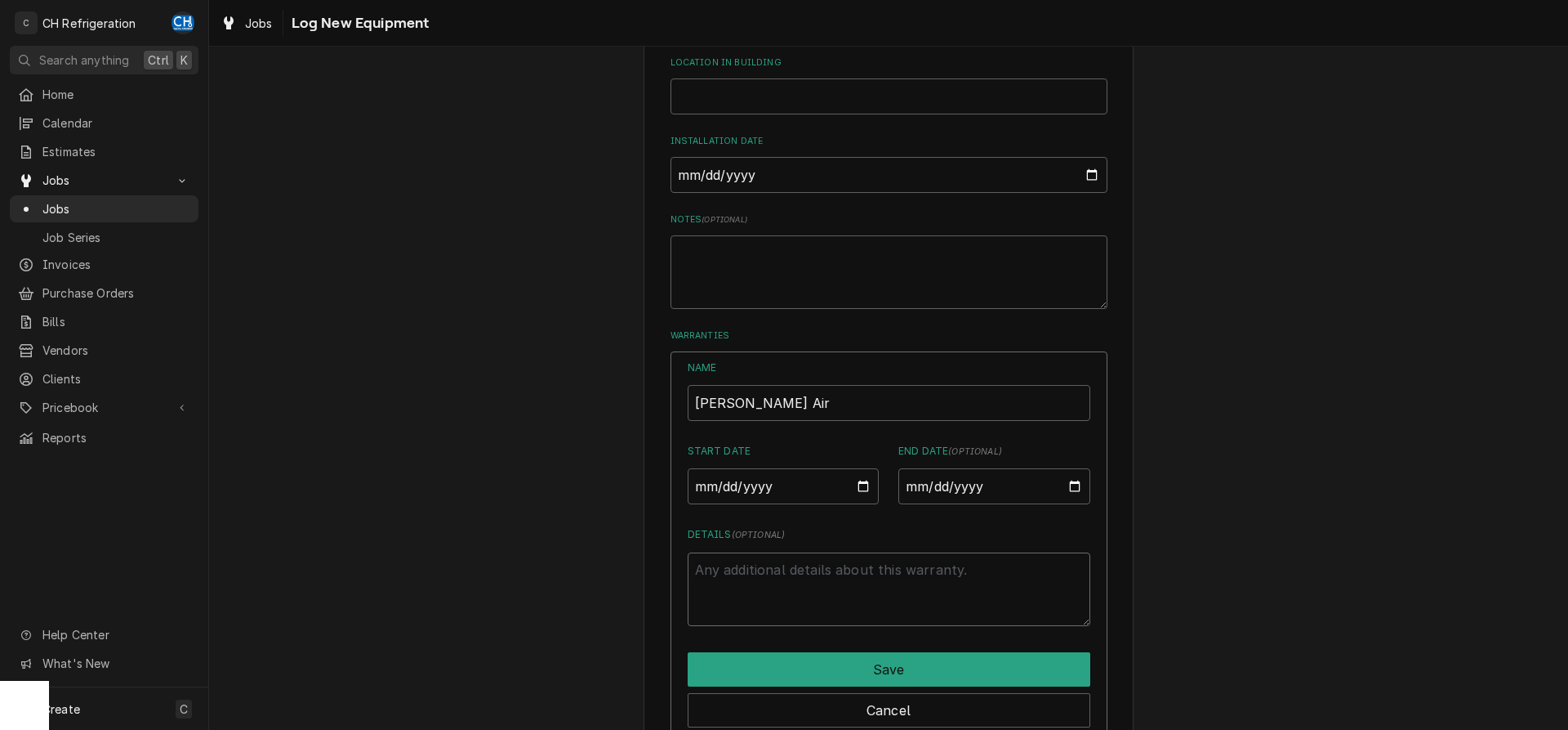
scroll to position [786, 0]
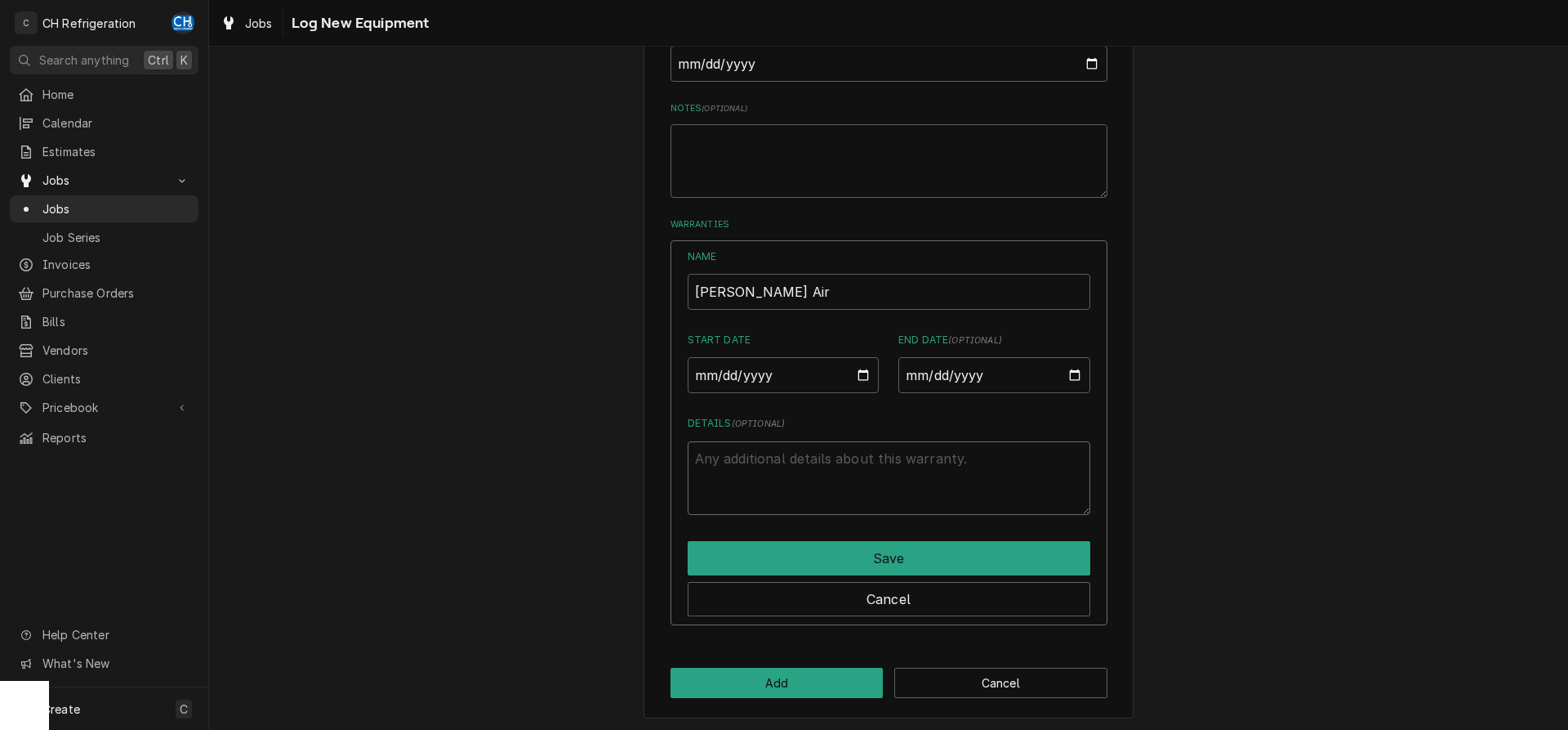
type textarea "x"
type textarea "d"
type textarea "x"
type textarea "do"
type textarea "x"
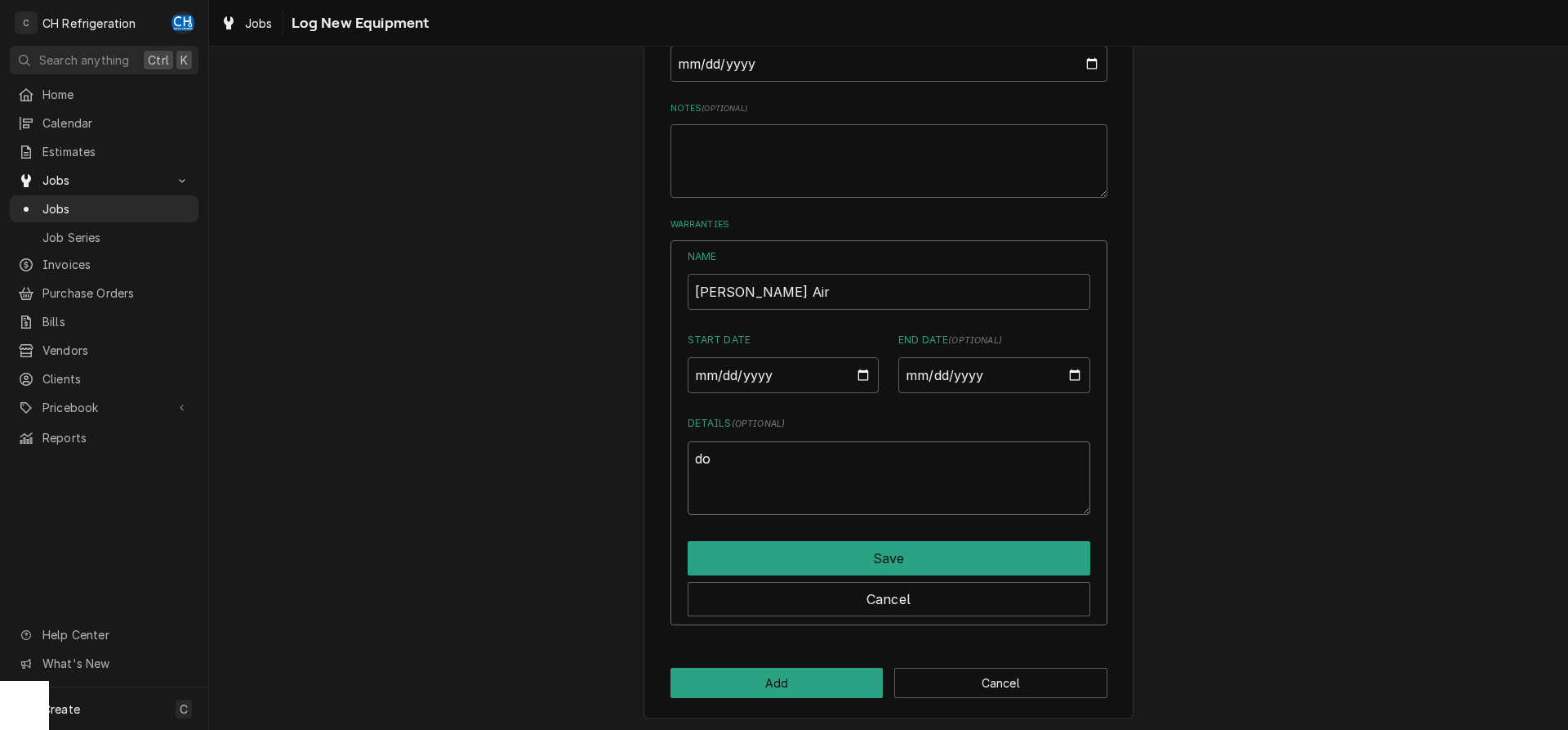
type textarea "dou"
type textarea "x"
type textarea "doub"
type textarea "x"
type textarea "doubl"
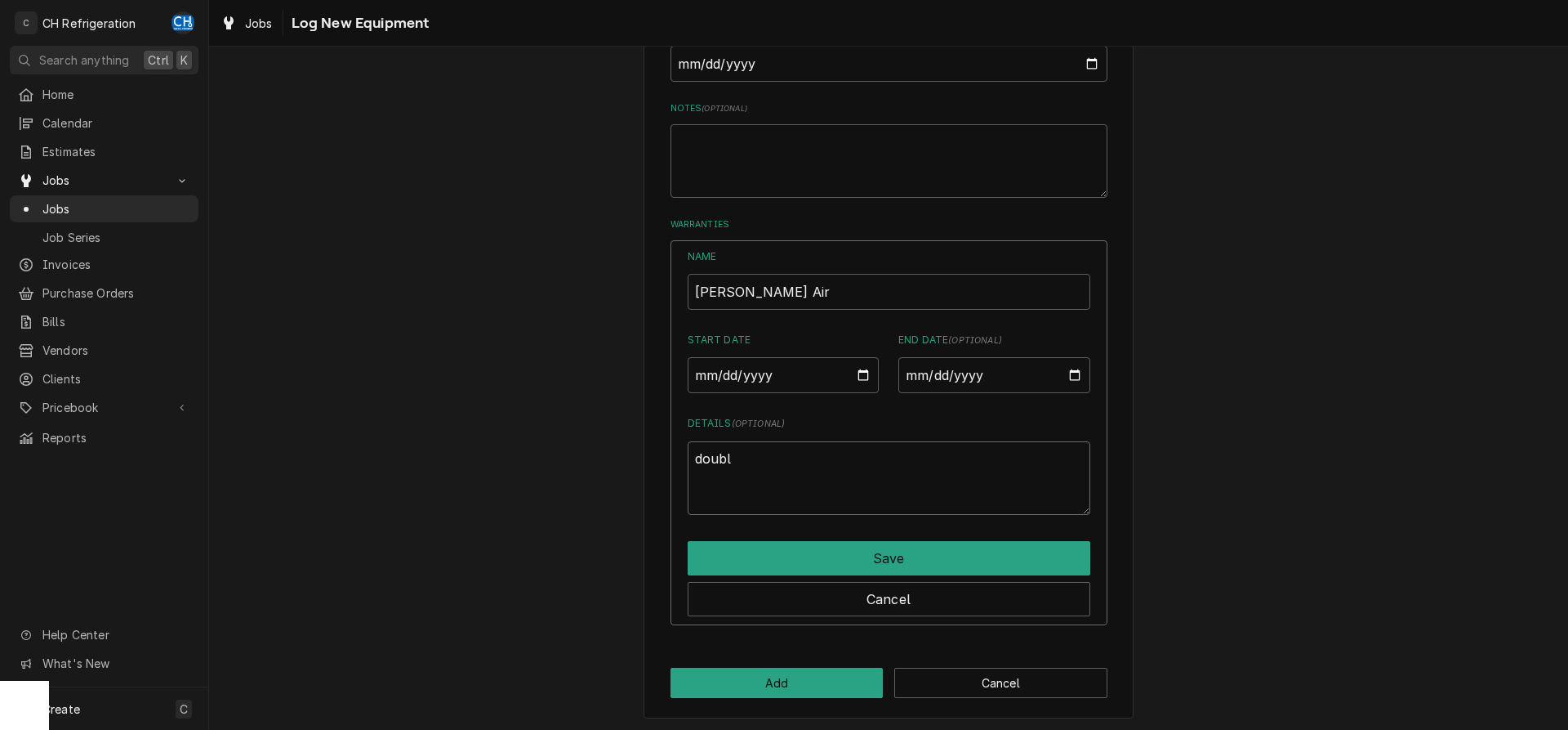
type textarea "x"
type textarea "double"
type textarea "x"
type textarea "double"
type textarea "x"
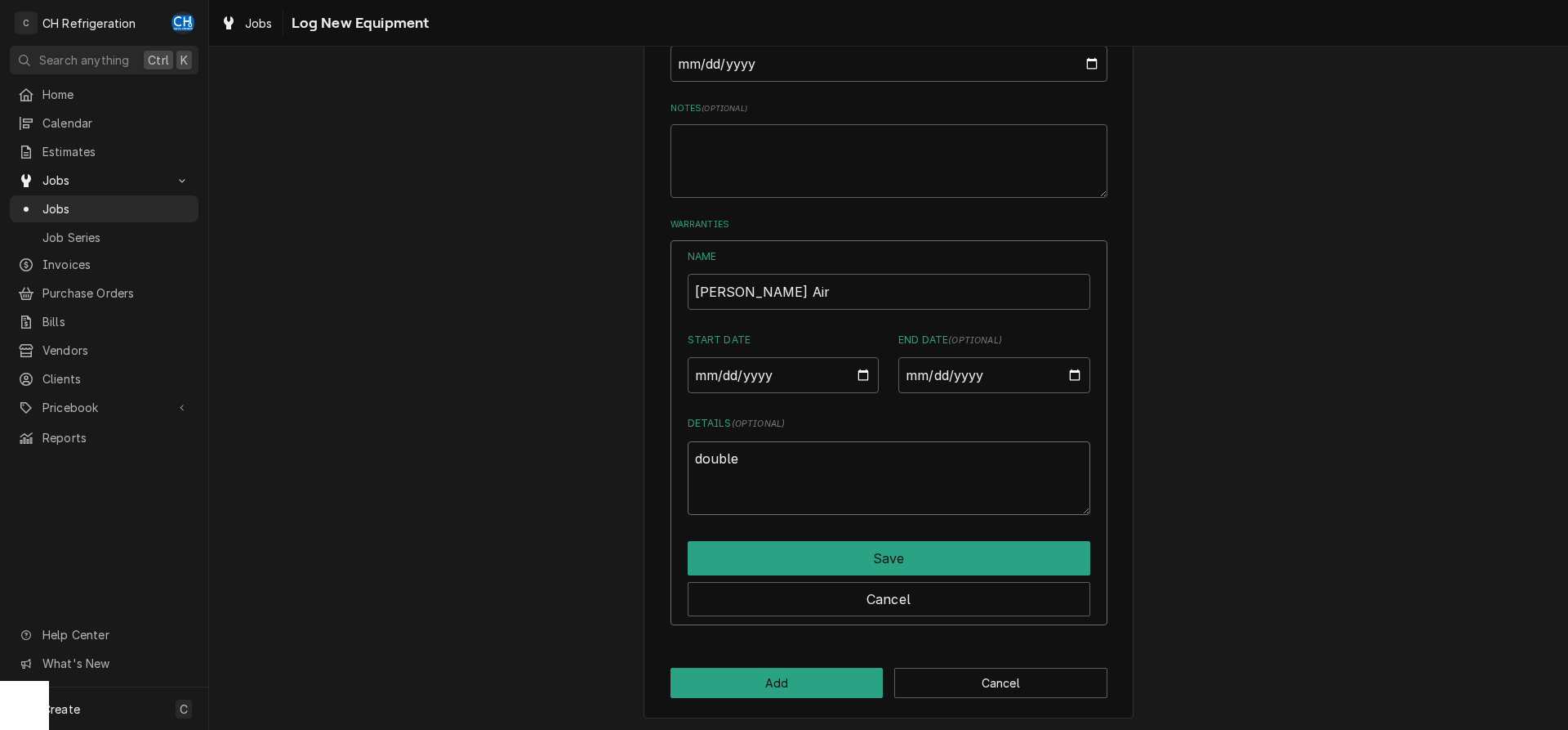
type textarea "double c"
type textarea "x"
type textarea "double ch"
type textarea "x"
type textarea "double che"
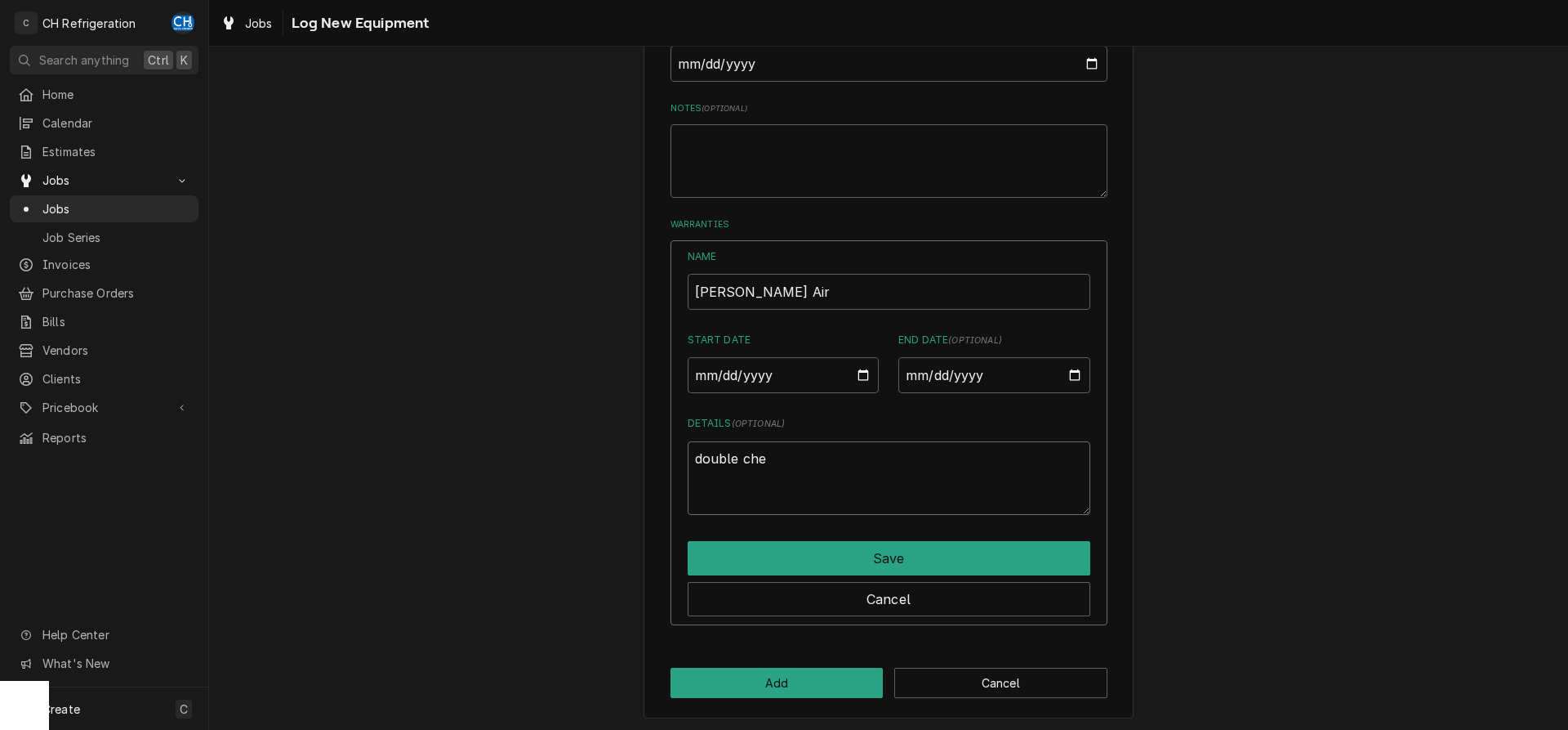
type textarea "x"
type textarea "double chec"
type textarea "x"
type textarea "double check"
type textarea "x"
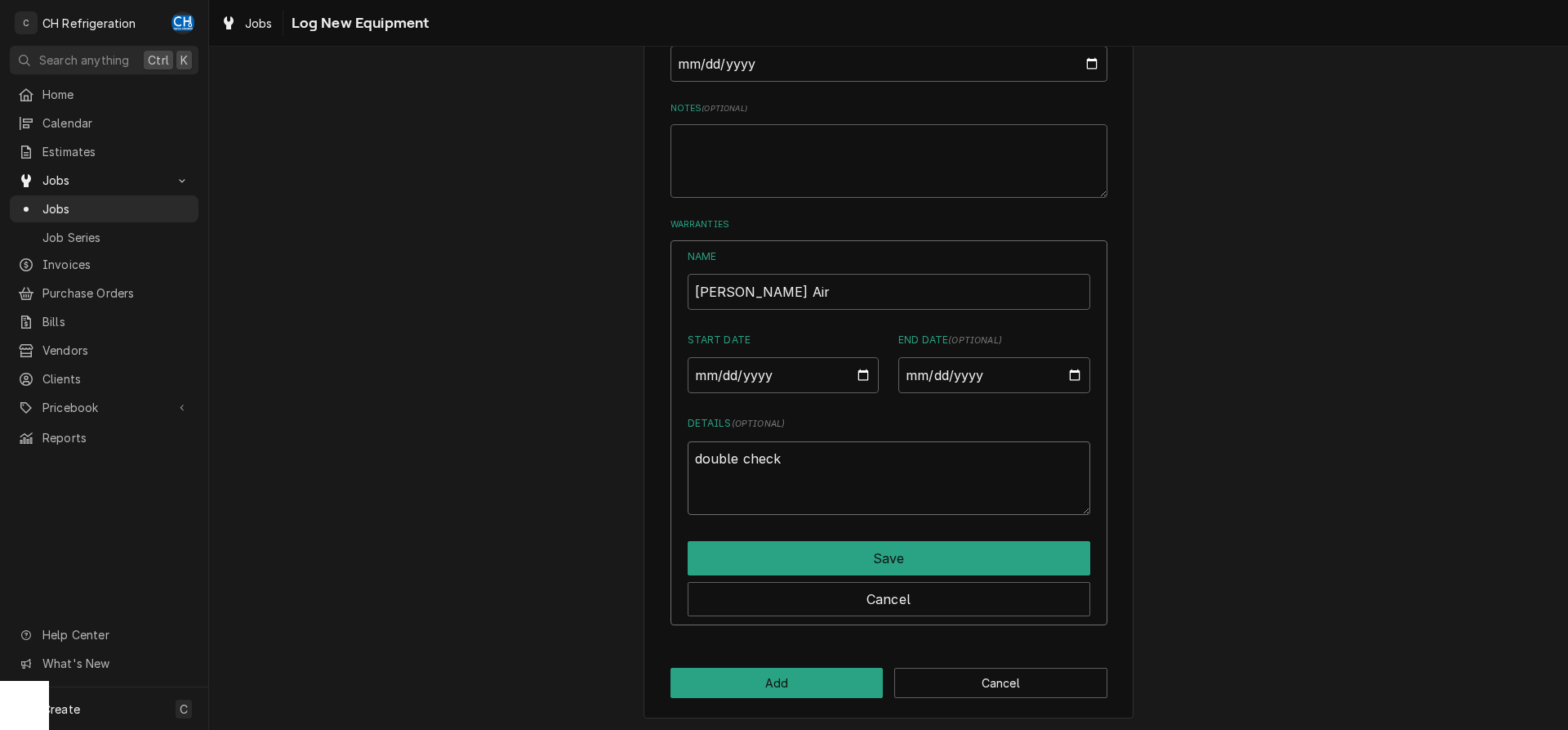
type textarea "double check"
type textarea "x"
type textarea "double check w"
type textarea "x"
type textarea "double check wa"
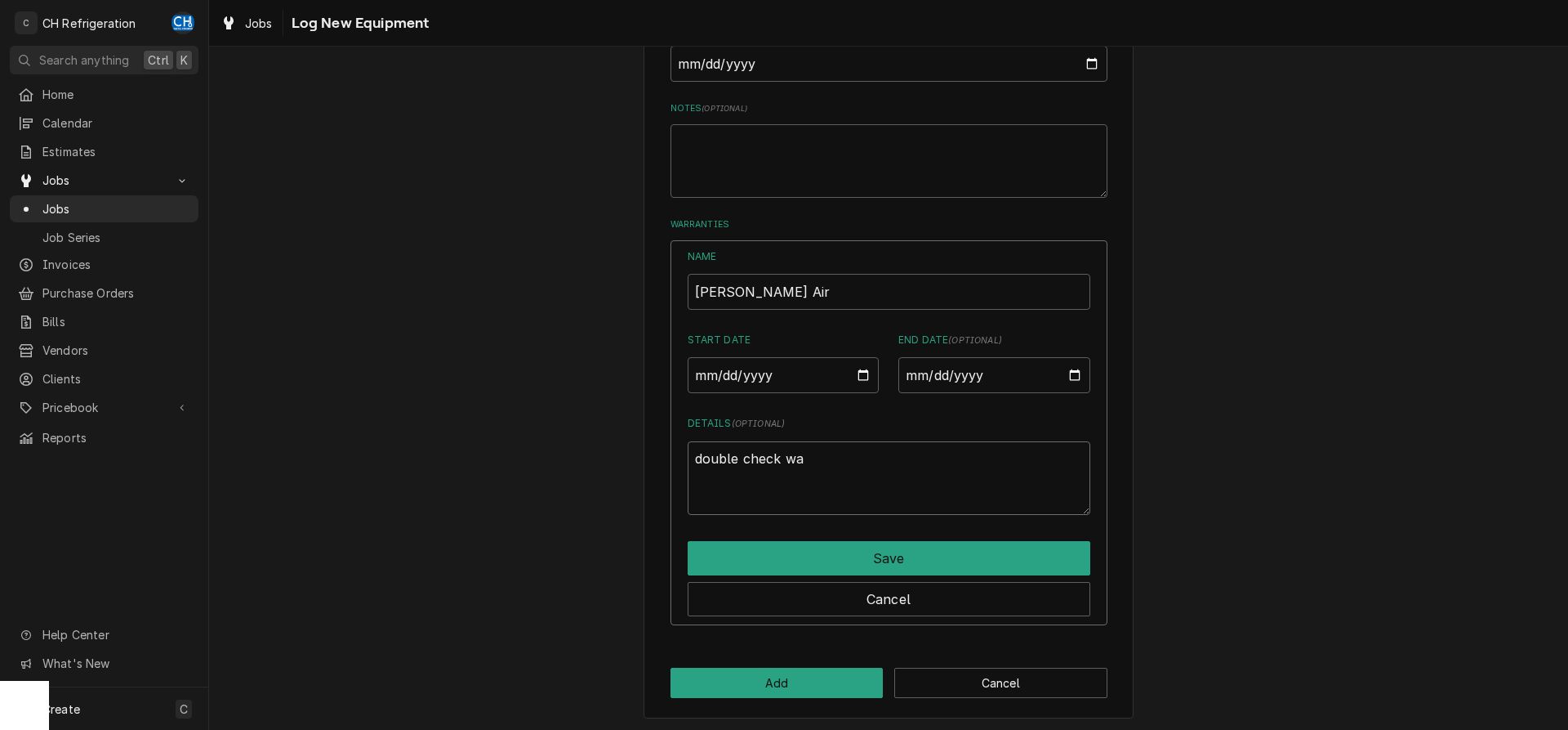
type textarea "x"
type textarea "double check war"
type textarea "x"
type textarea "double check warr"
type textarea "x"
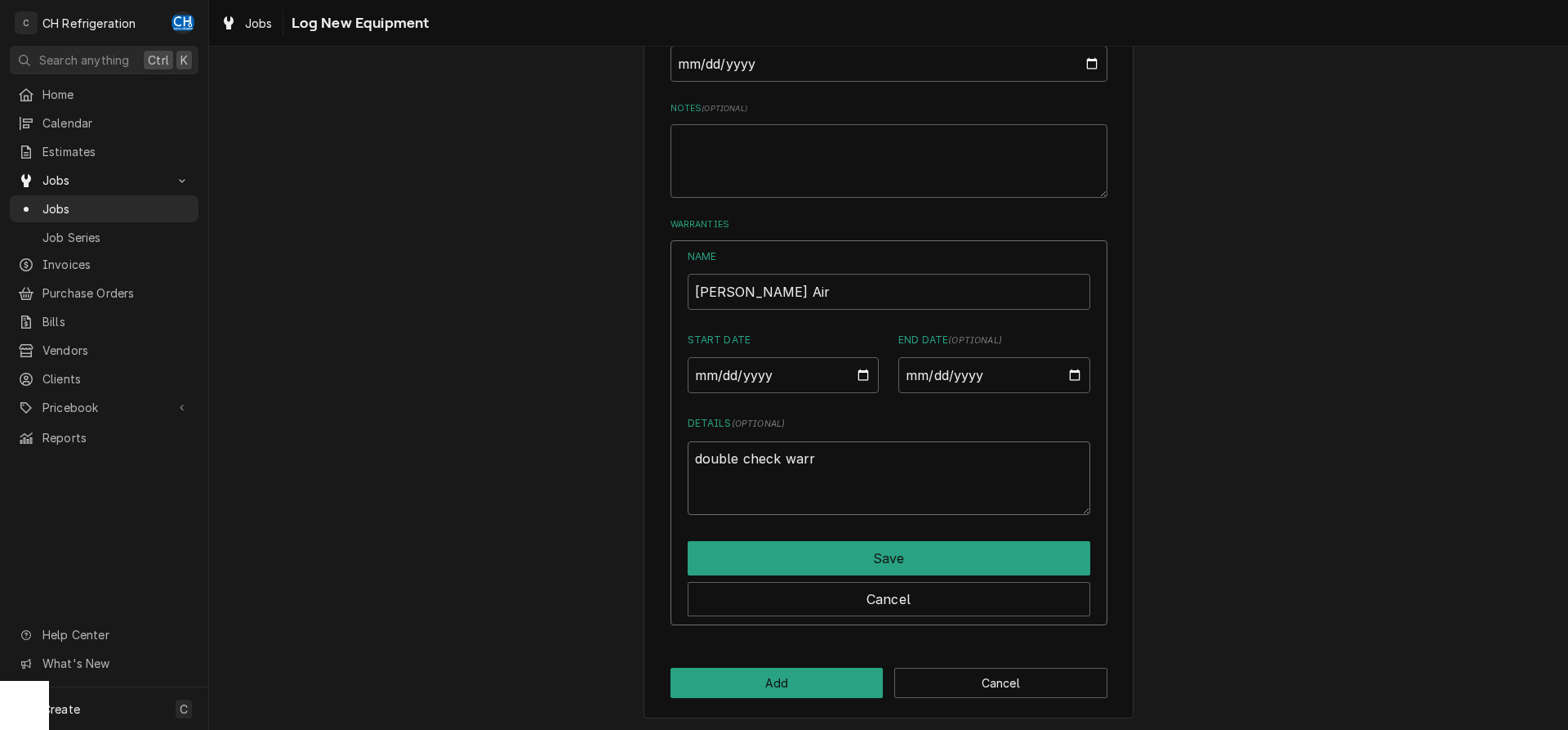
type textarea "double check warra"
type textarea "x"
type textarea "double check warran"
type textarea "x"
type textarea "double check warrant"
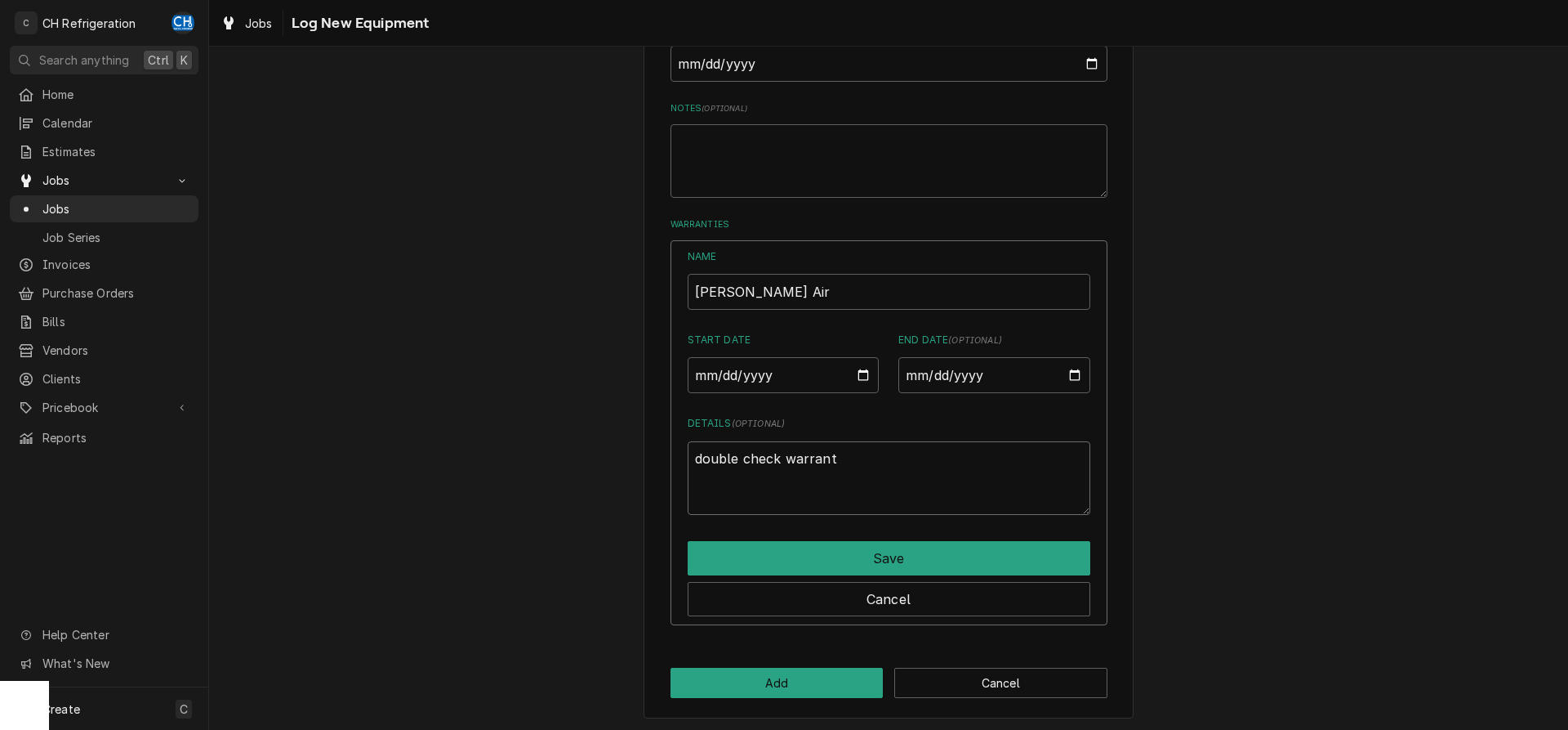
type textarea "x"
type textarea "double check warranty"
type textarea "x"
type textarea "double check warranty"
type textarea "x"
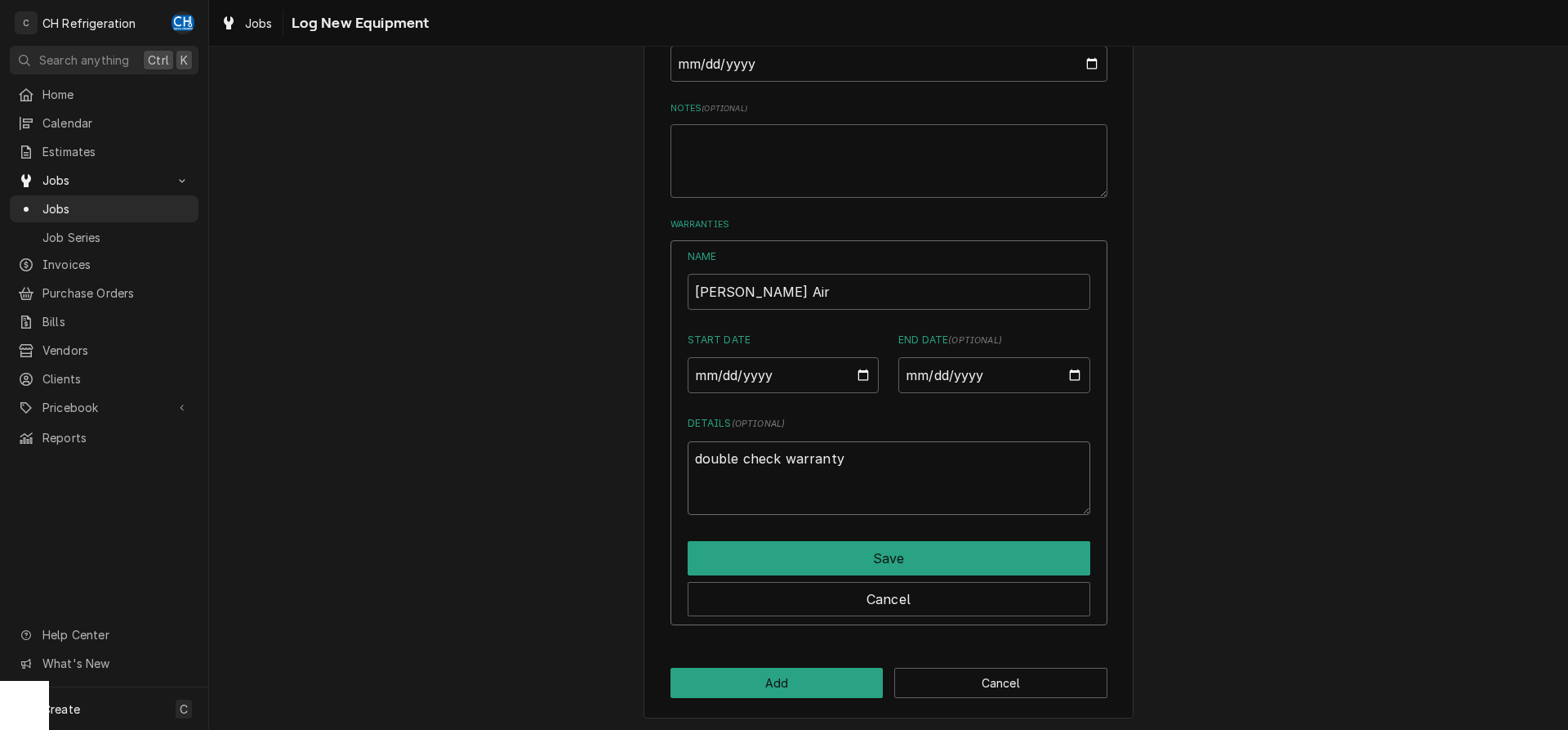
type textarea "double check warranty d"
type textarea "x"
type textarea "double check warranty dat"
type textarea "x"
type textarea "double check warranty date"
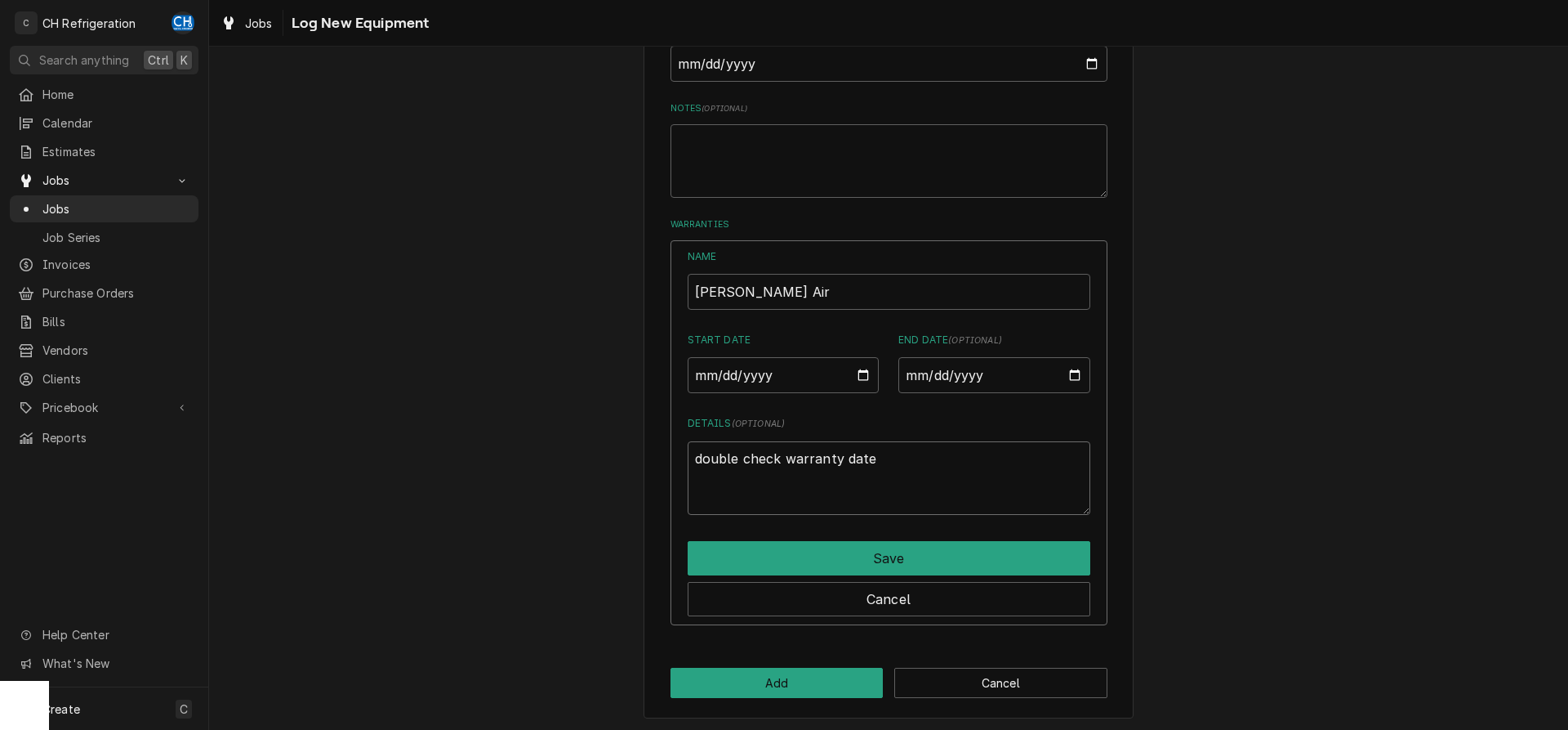
type textarea "x"
type textarea "double check warranty date"
type textarea "x"
type textarea "double check warranty date"
type textarea "x"
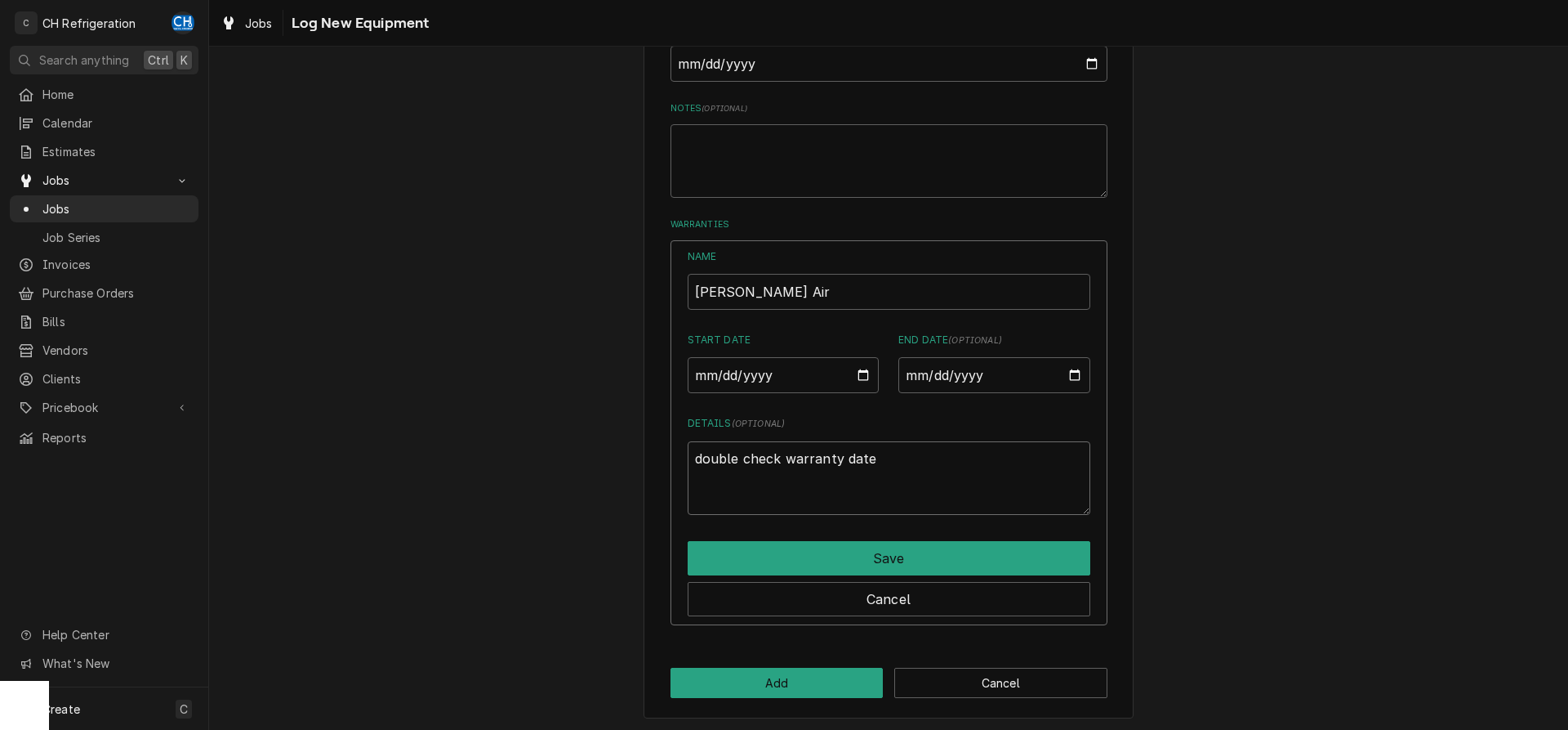
type textarea "double check warranty dat"
type textarea "x"
type textarea "double check warranty da"
type textarea "x"
type textarea "double check warranty d"
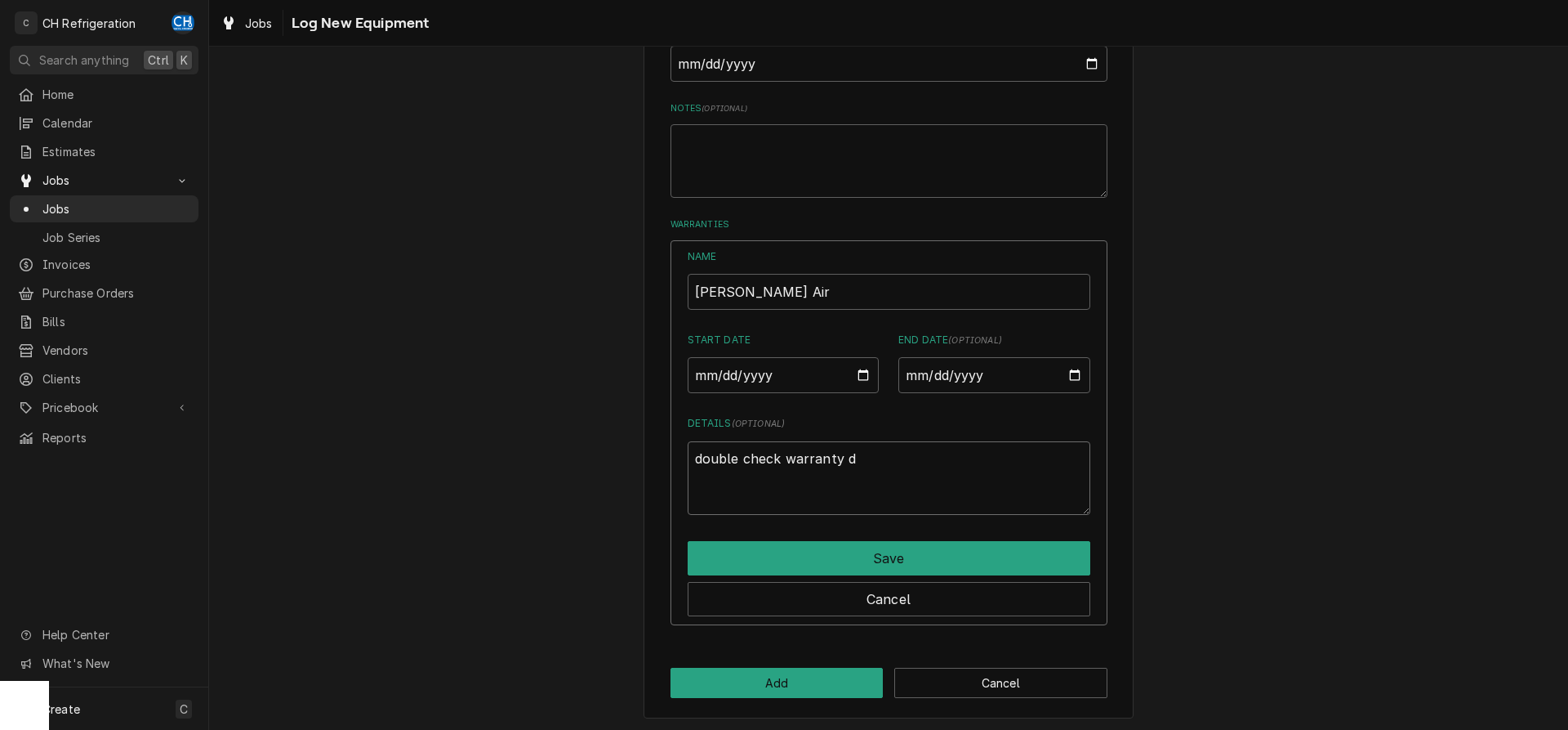
type textarea "x"
type textarea "double check warranty"
type textarea "x"
type textarea "double check warranty"
type textarea "x"
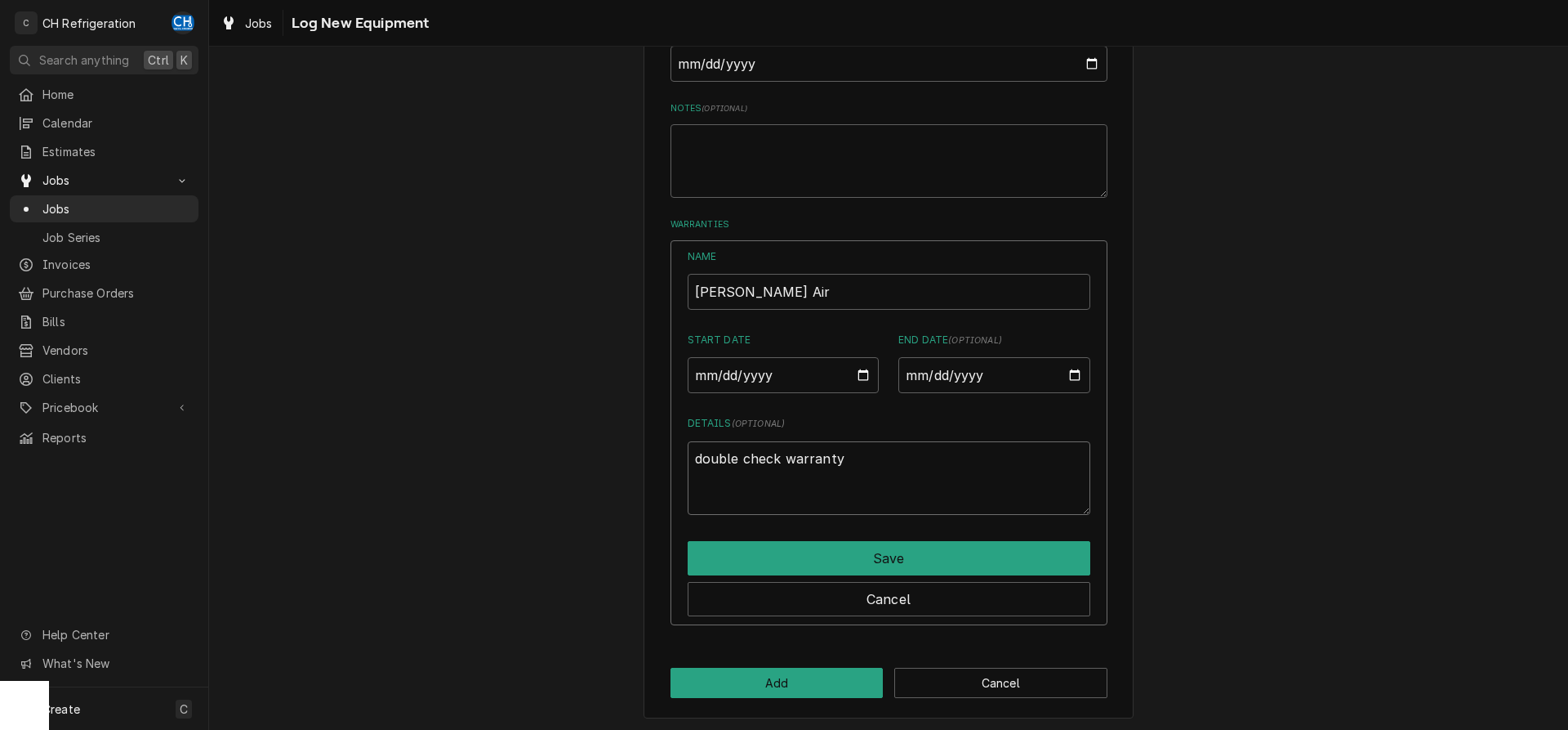
type textarea "double check warrant"
type textarea "x"
type textarea "double check warran"
type textarea "x"
type textarea "double check warra"
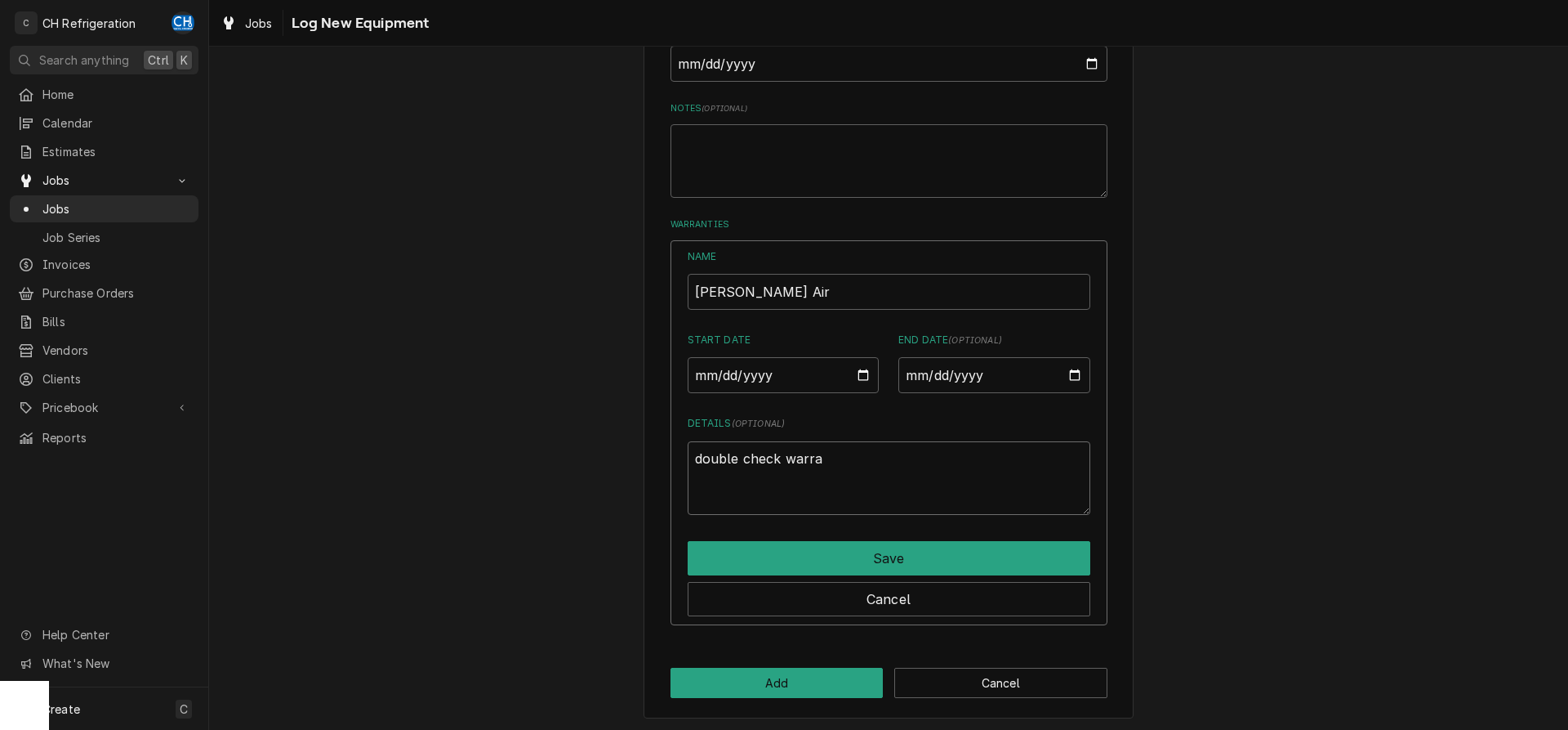
type textarea "x"
type textarea "double check warr"
type textarea "x"
type textarea "double check war"
type textarea "x"
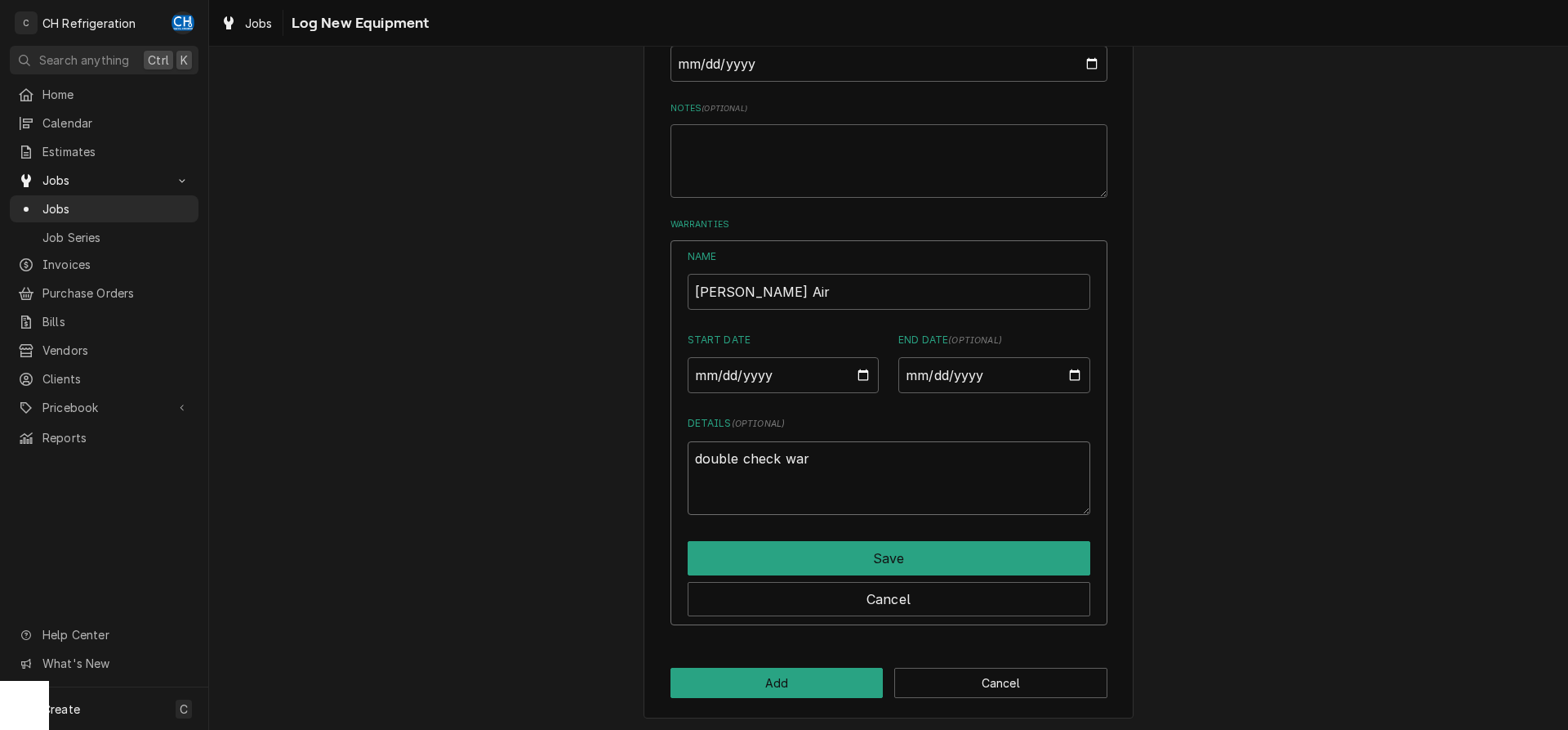
type textarea "double check wa"
type textarea "x"
type textarea "double check w"
type textarea "x"
type textarea "double check"
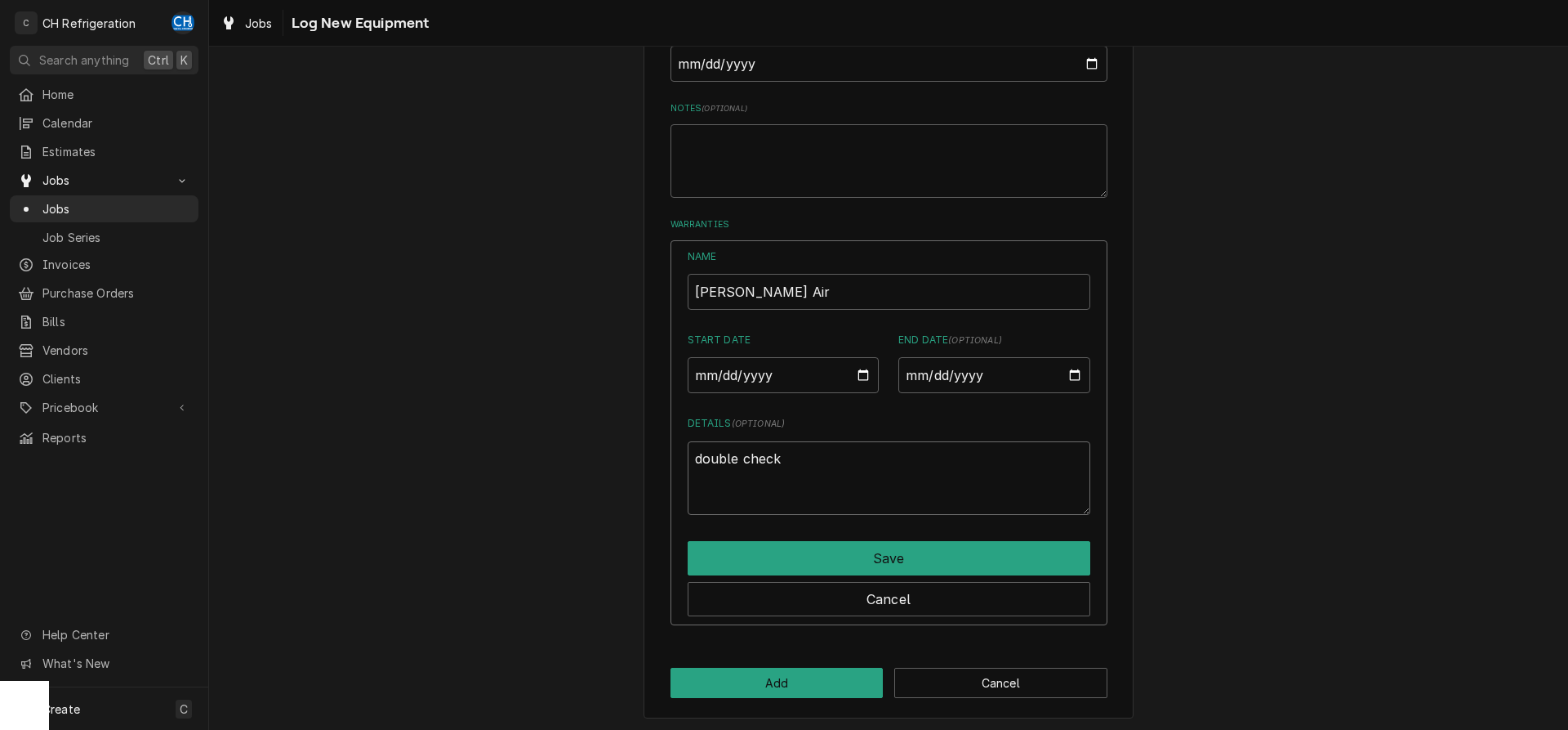
type textarea "x"
type textarea "double check"
type textarea "x"
type textarea "double chec"
type textarea "x"
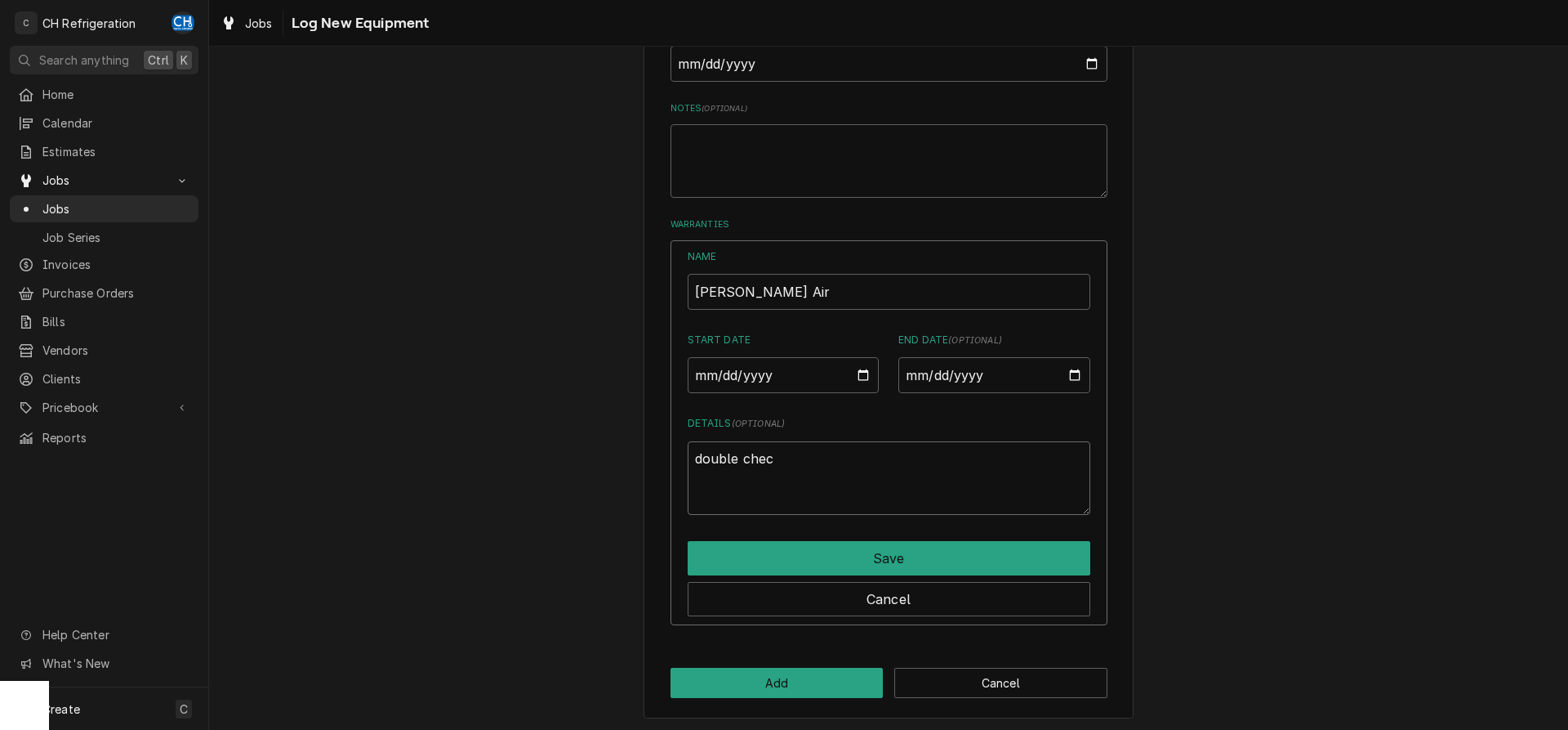
type textarea "double che"
type textarea "x"
type textarea "double ch"
type textarea "x"
type textarea "double c"
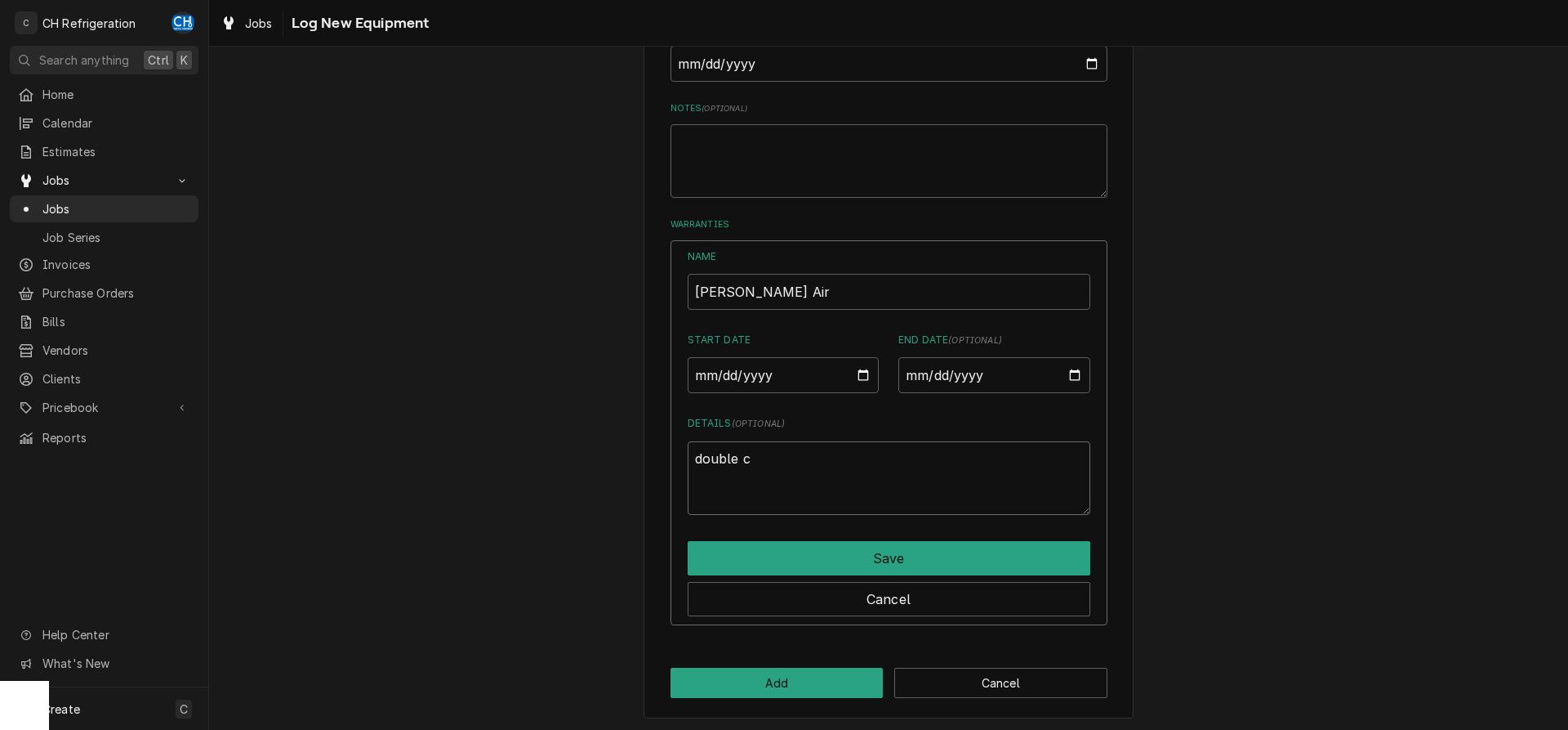
type textarea "x"
type textarea "double"
type textarea "x"
type textarea "double"
type textarea "x"
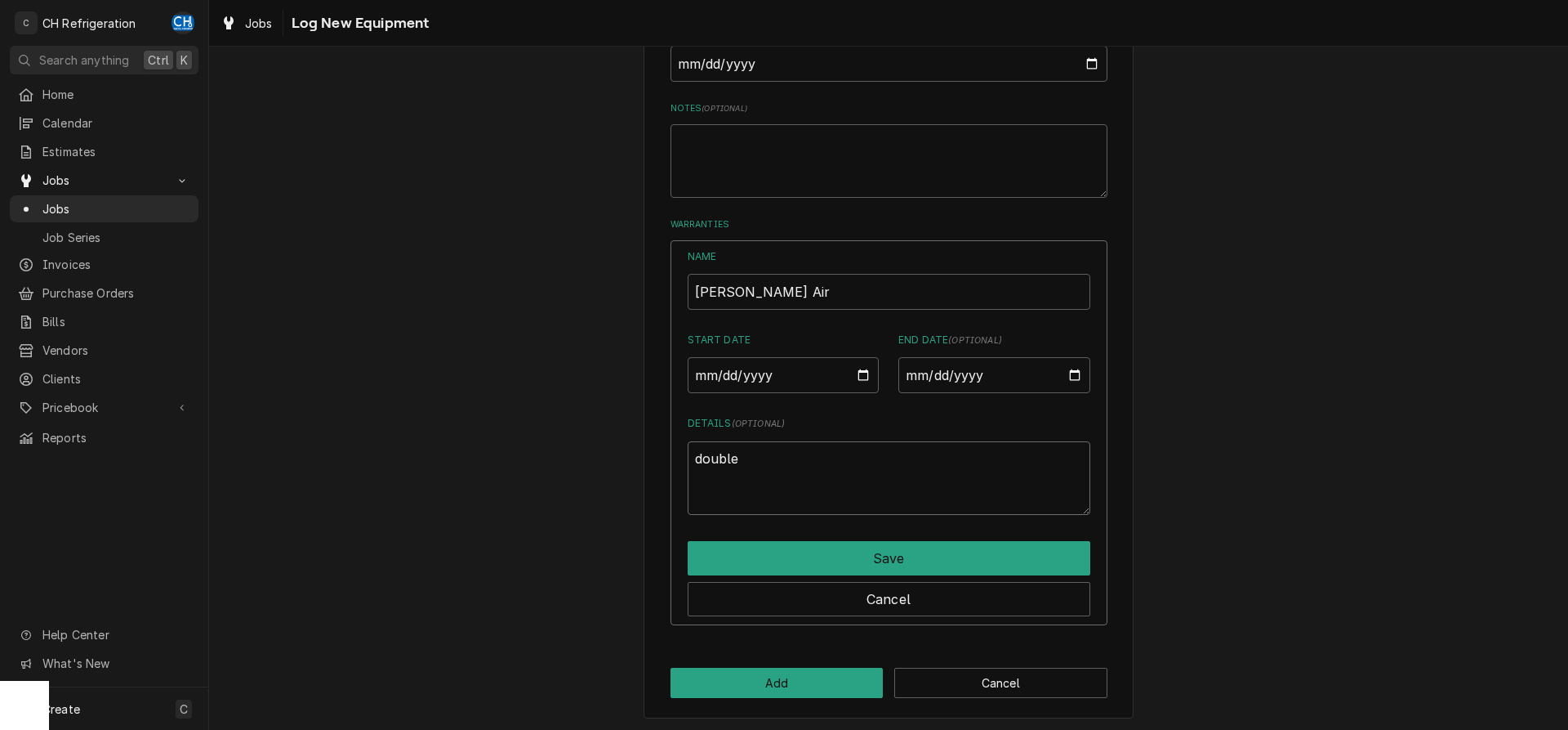
type textarea "doubl"
type textarea "x"
type textarea "doub"
type textarea "x"
type textarea "dou"
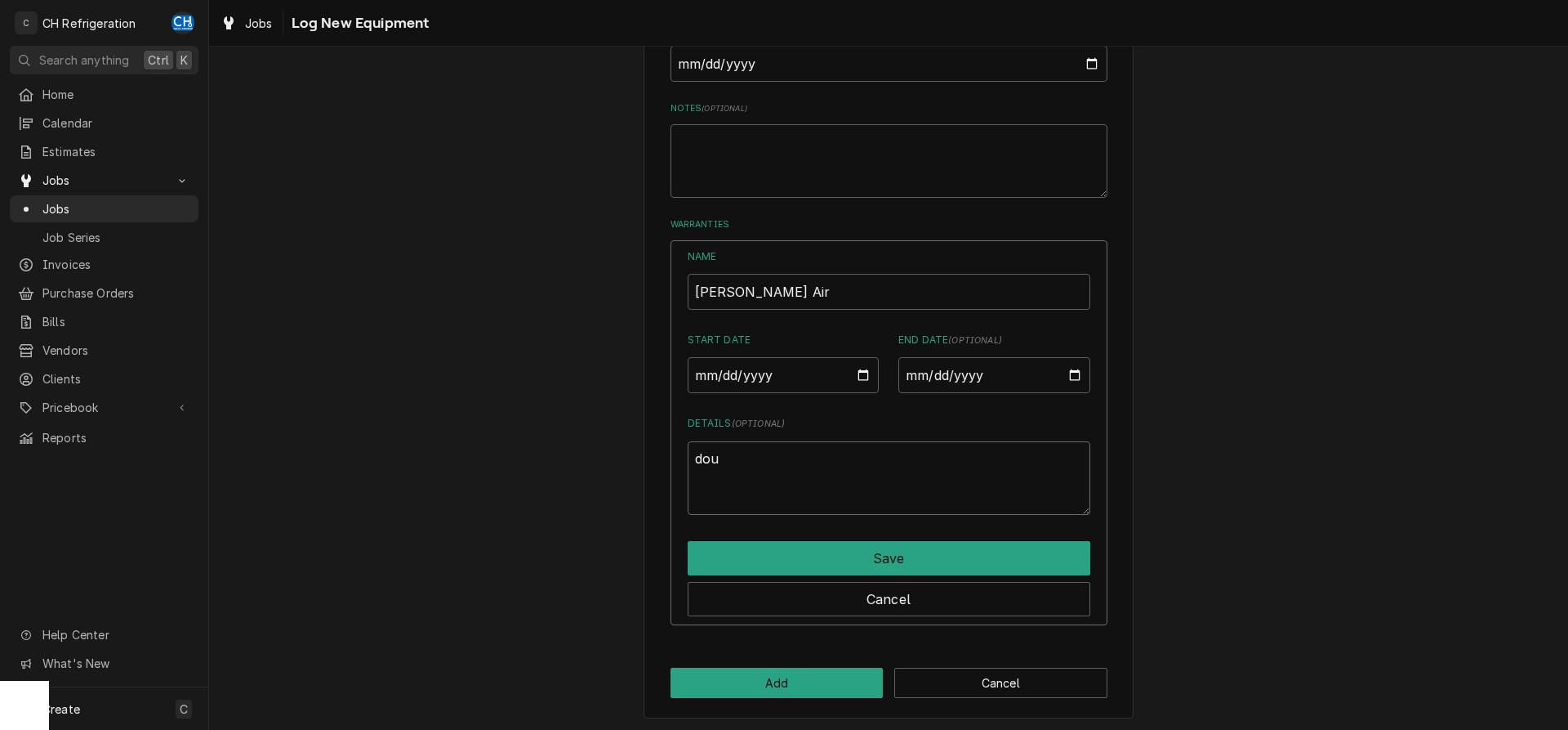
type textarea "x"
type textarea "do"
type textarea "x"
type textarea "d"
type textarea "x"
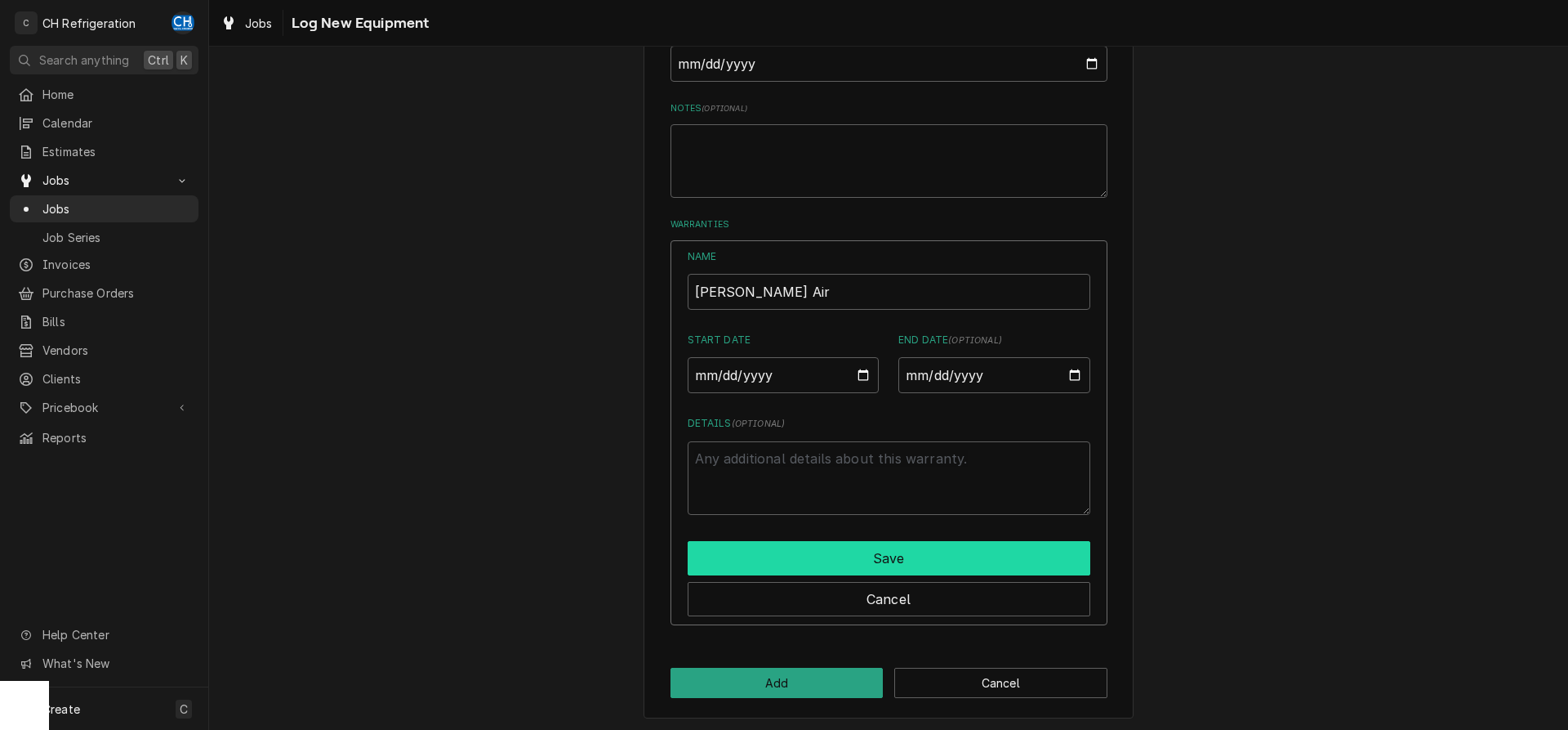
click at [905, 551] on button "Save" at bounding box center [889, 557] width 403 height 34
type textarea "x"
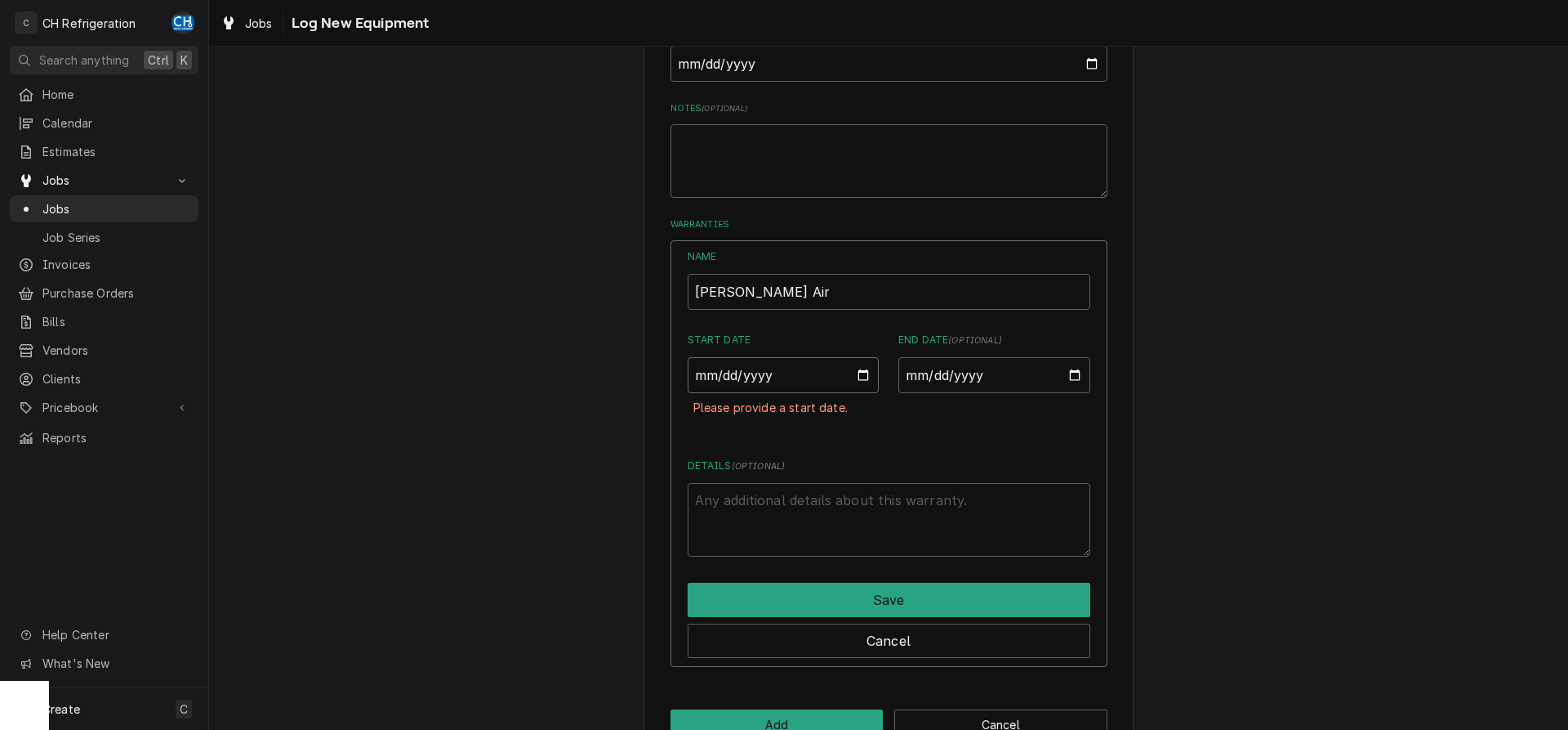
click at [854, 371] on input "Start Date" at bounding box center [783, 374] width 192 height 36
click at [862, 370] on input "Start Date" at bounding box center [783, 374] width 192 height 36
click at [845, 361] on input "Start Date" at bounding box center [783, 374] width 192 height 36
click at [709, 366] on input "Start Date" at bounding box center [783, 374] width 192 height 36
type input "2022-09-20"
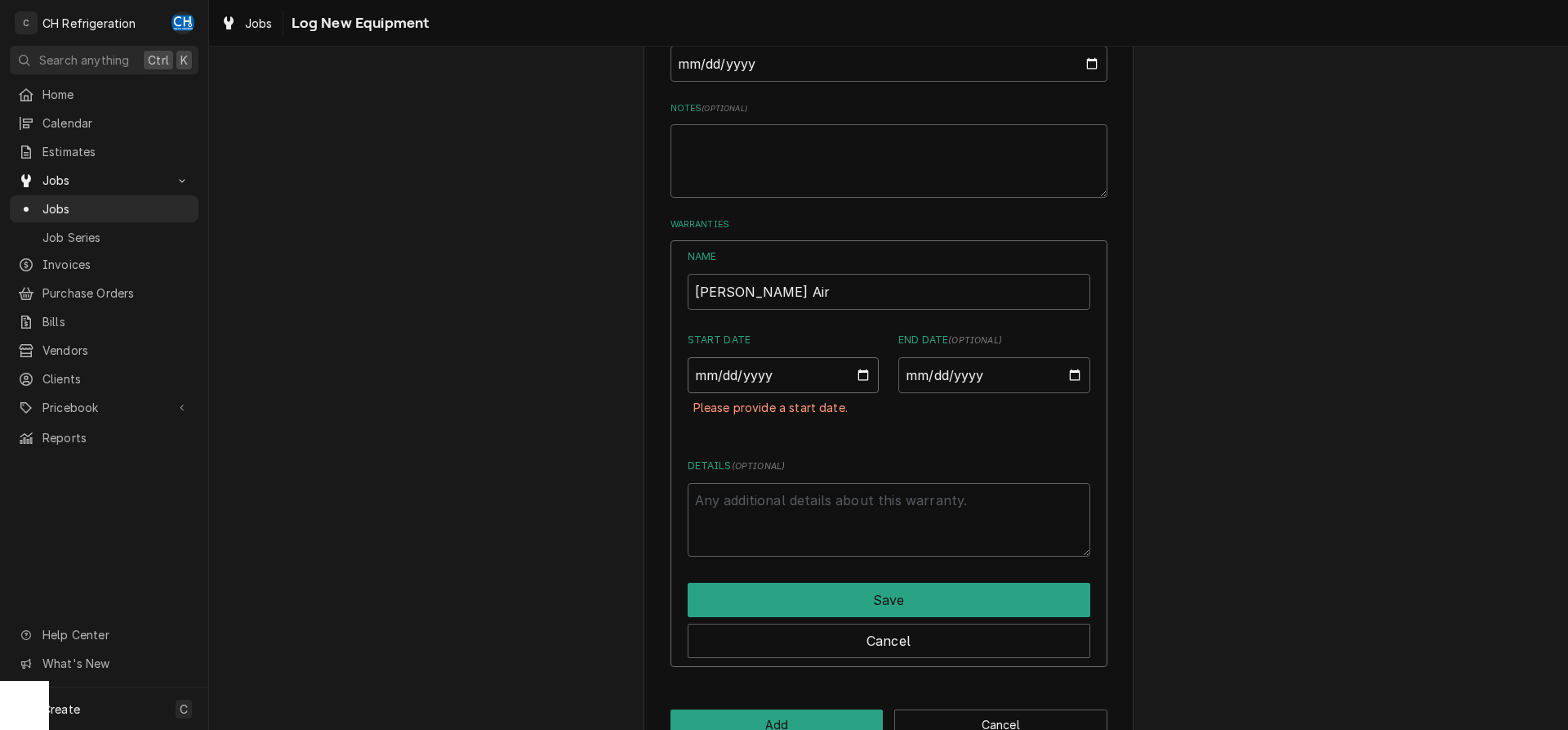
type textarea "x"
click at [859, 483] on textarea "Details ( optional )" at bounding box center [889, 519] width 403 height 74
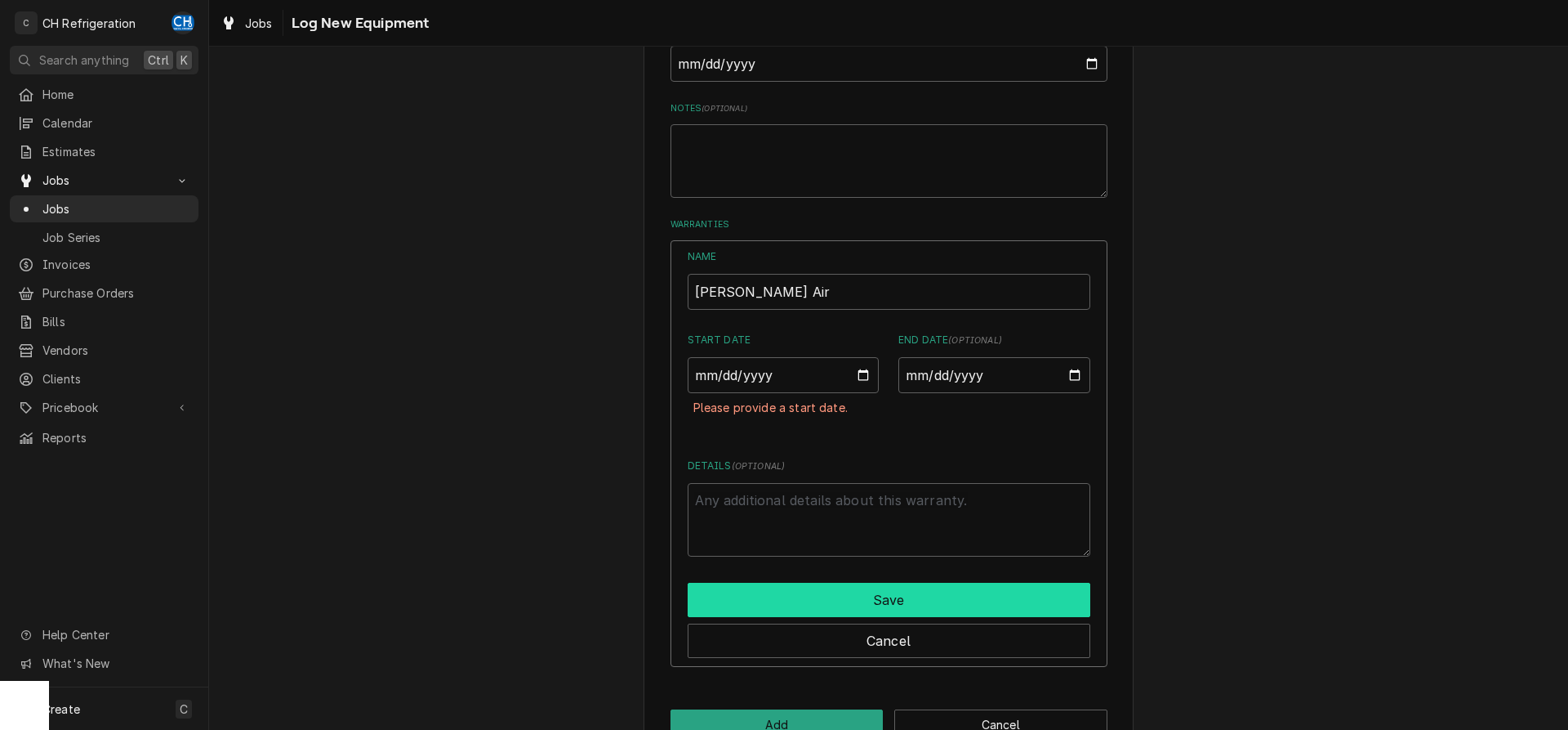
click at [965, 585] on button "Save" at bounding box center [889, 599] width 403 height 34
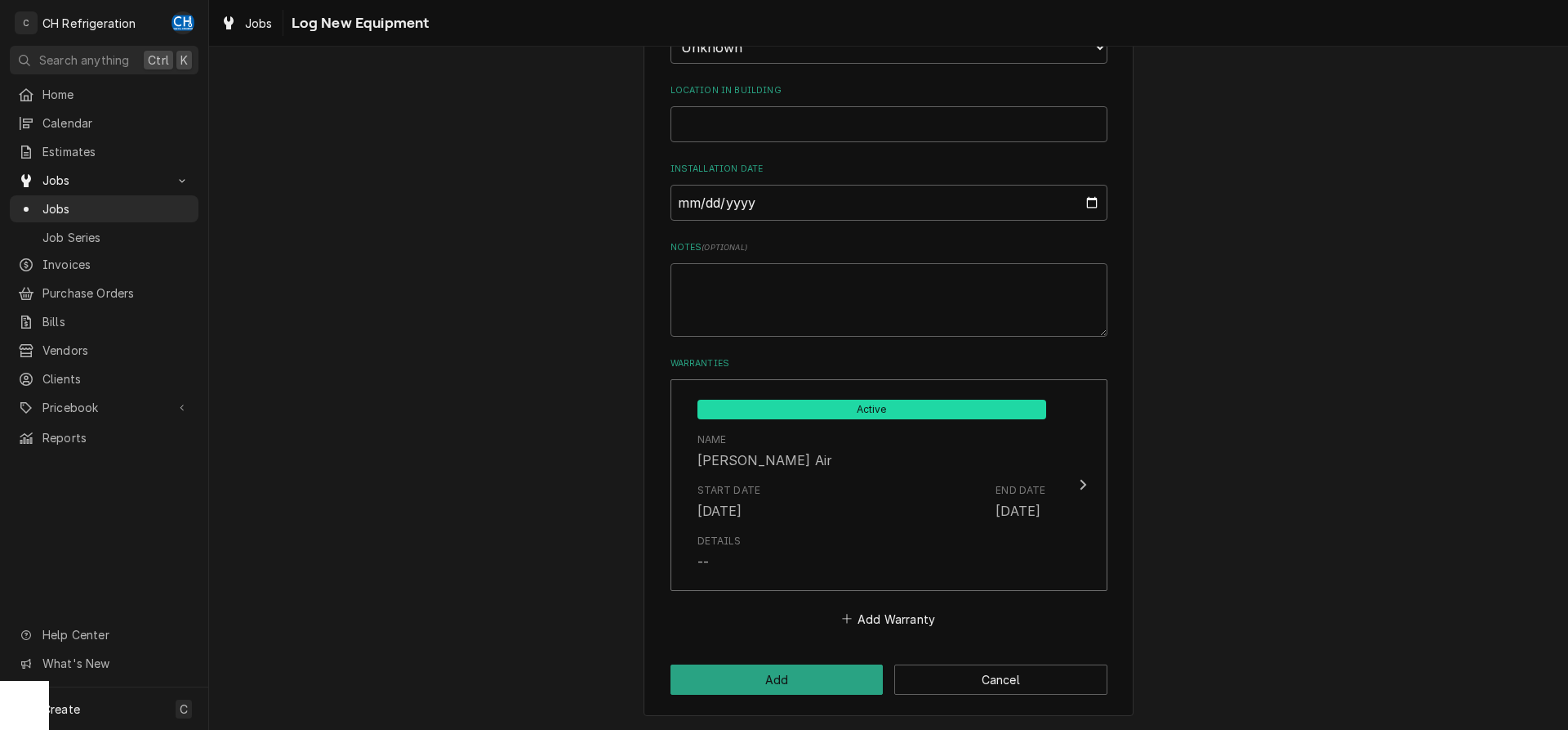
scroll to position [644, 0]
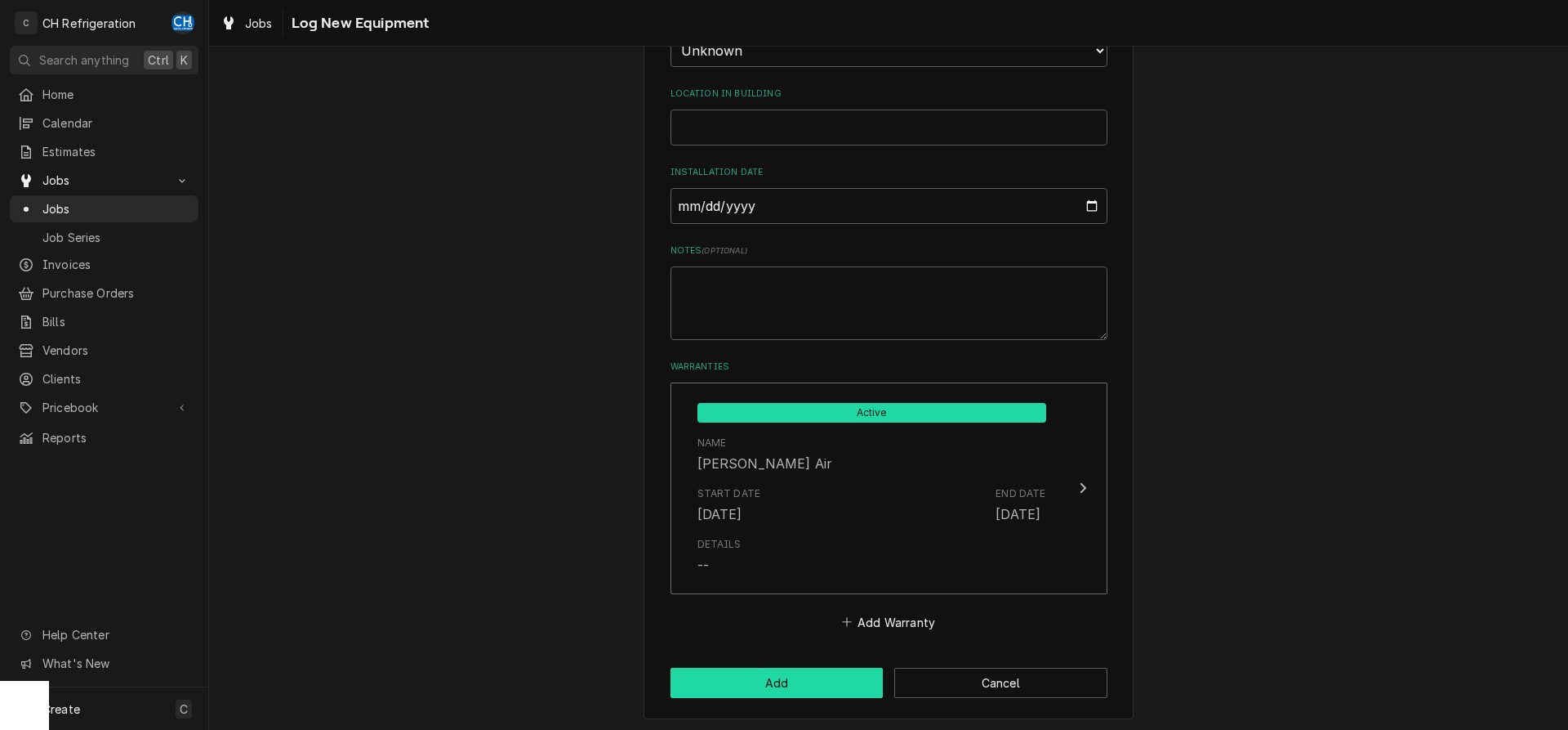
click at [798, 678] on button "Add" at bounding box center [777, 683] width 213 height 30
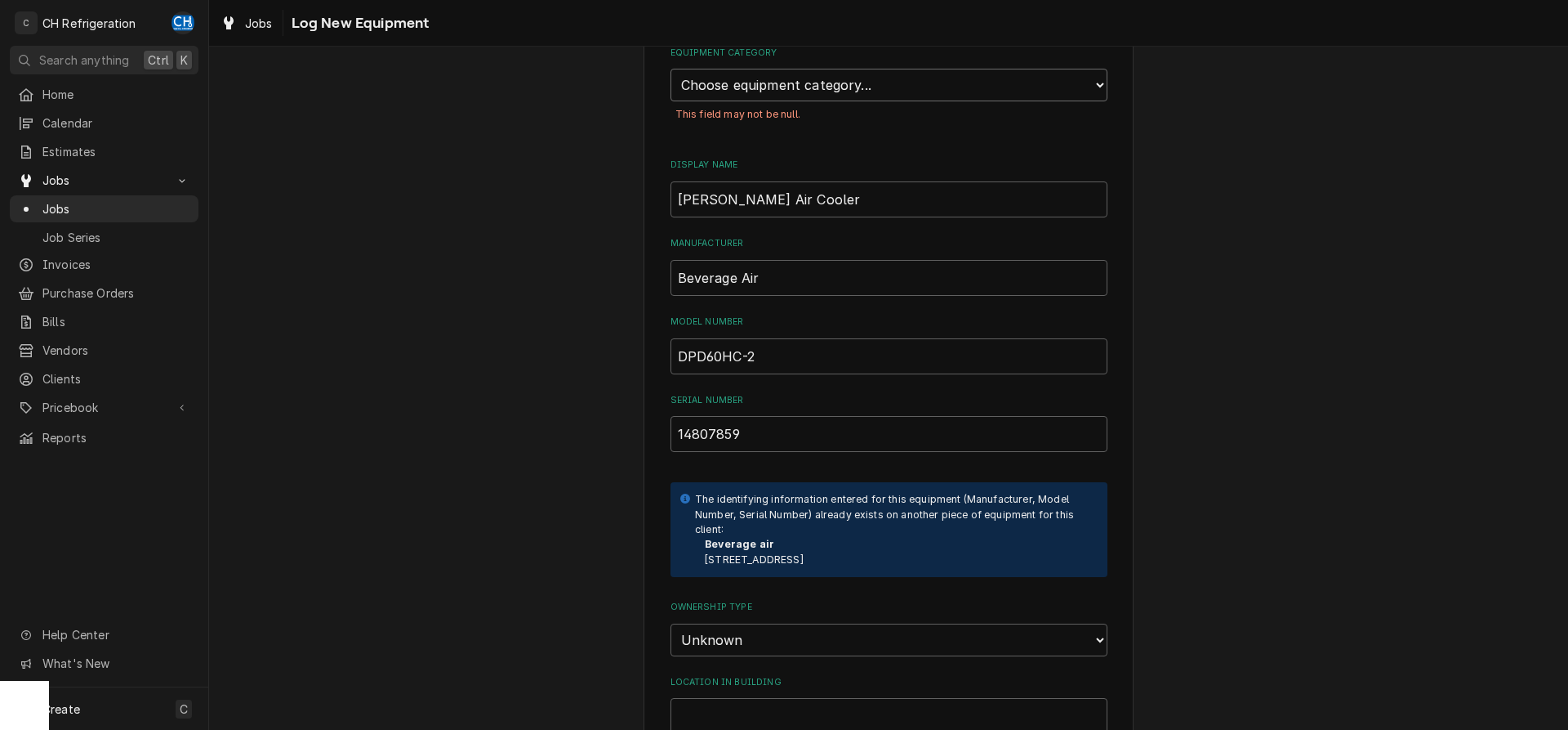
click at [671, 69] on select "Choose equipment category... Cooking Equipment Fryers Ice Machines Ovens and Ra…" at bounding box center [889, 85] width 437 height 32
select select "8"
click option "Refrigeration" at bounding box center [0, 0] width 0 height 0
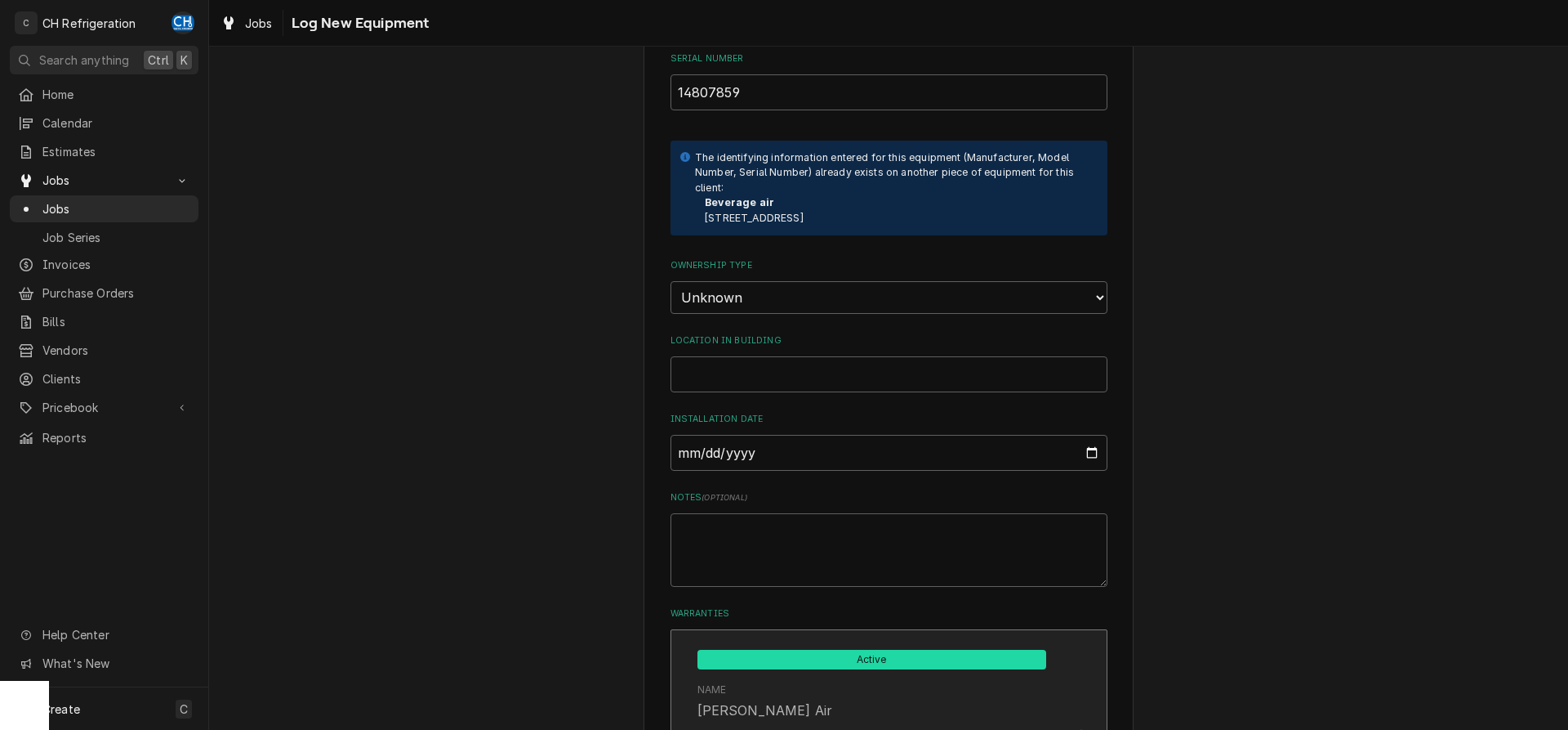
scroll to position [754, 0]
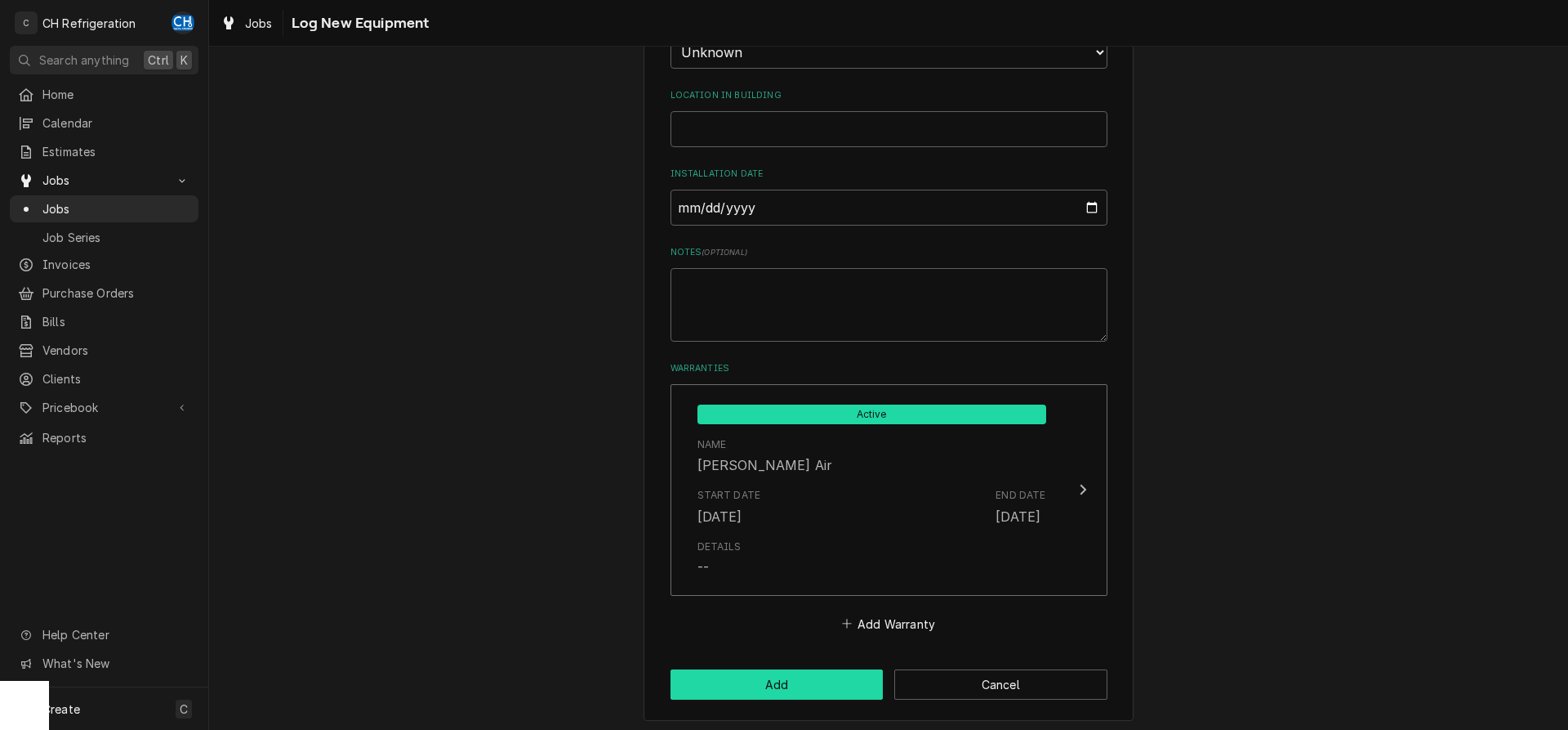
click at [828, 674] on button "Add" at bounding box center [777, 684] width 213 height 30
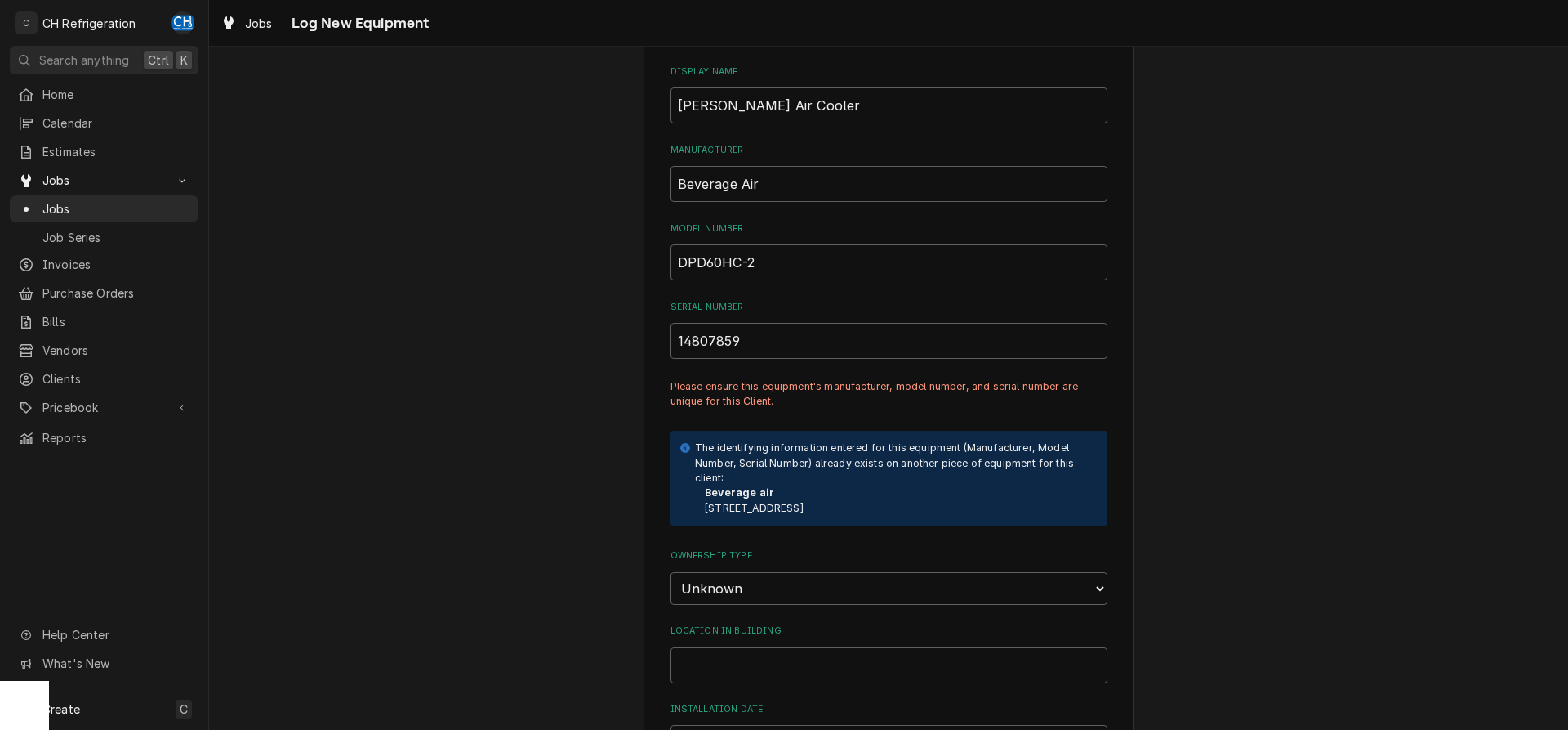
scroll to position [759, 0]
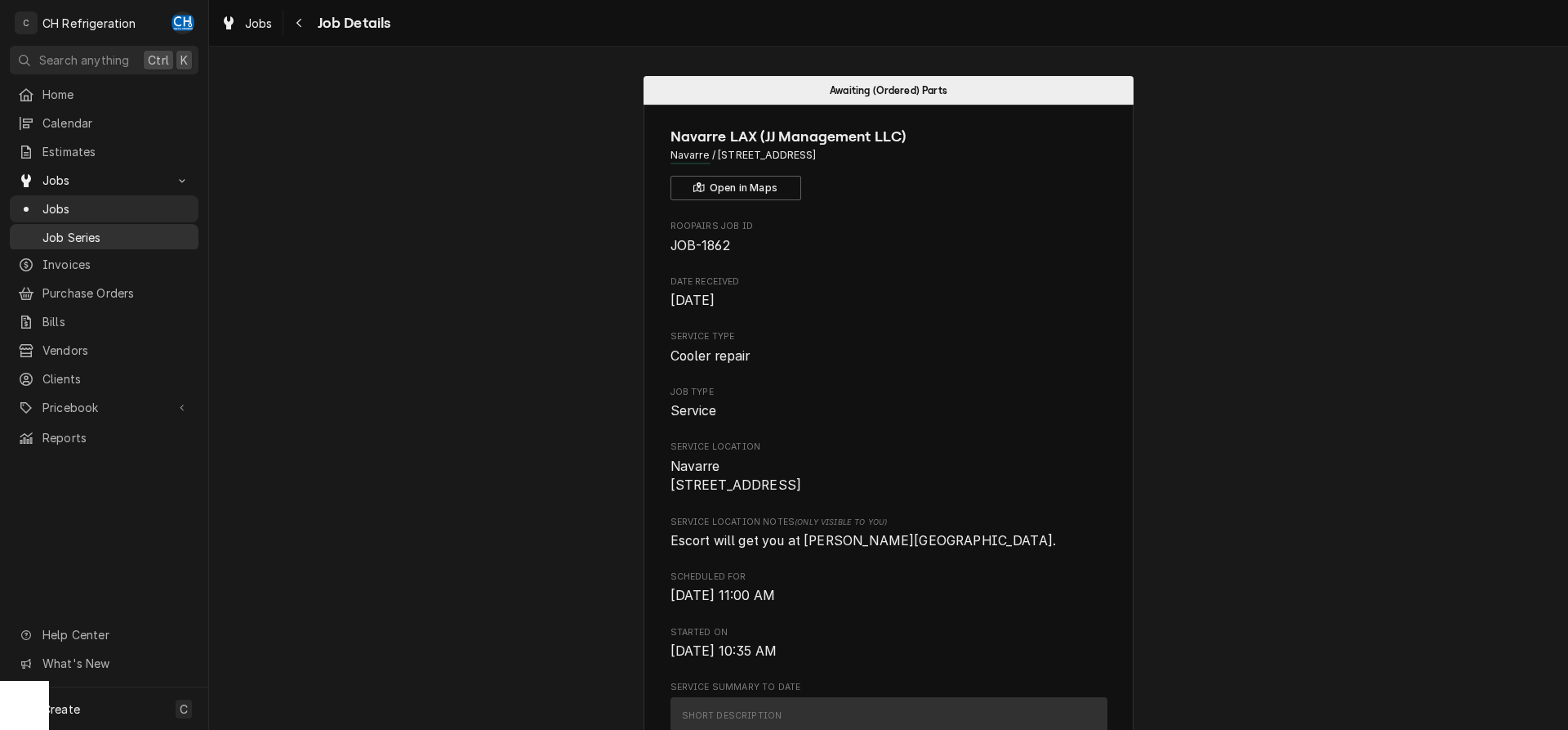
scroll to position [2094, 0]
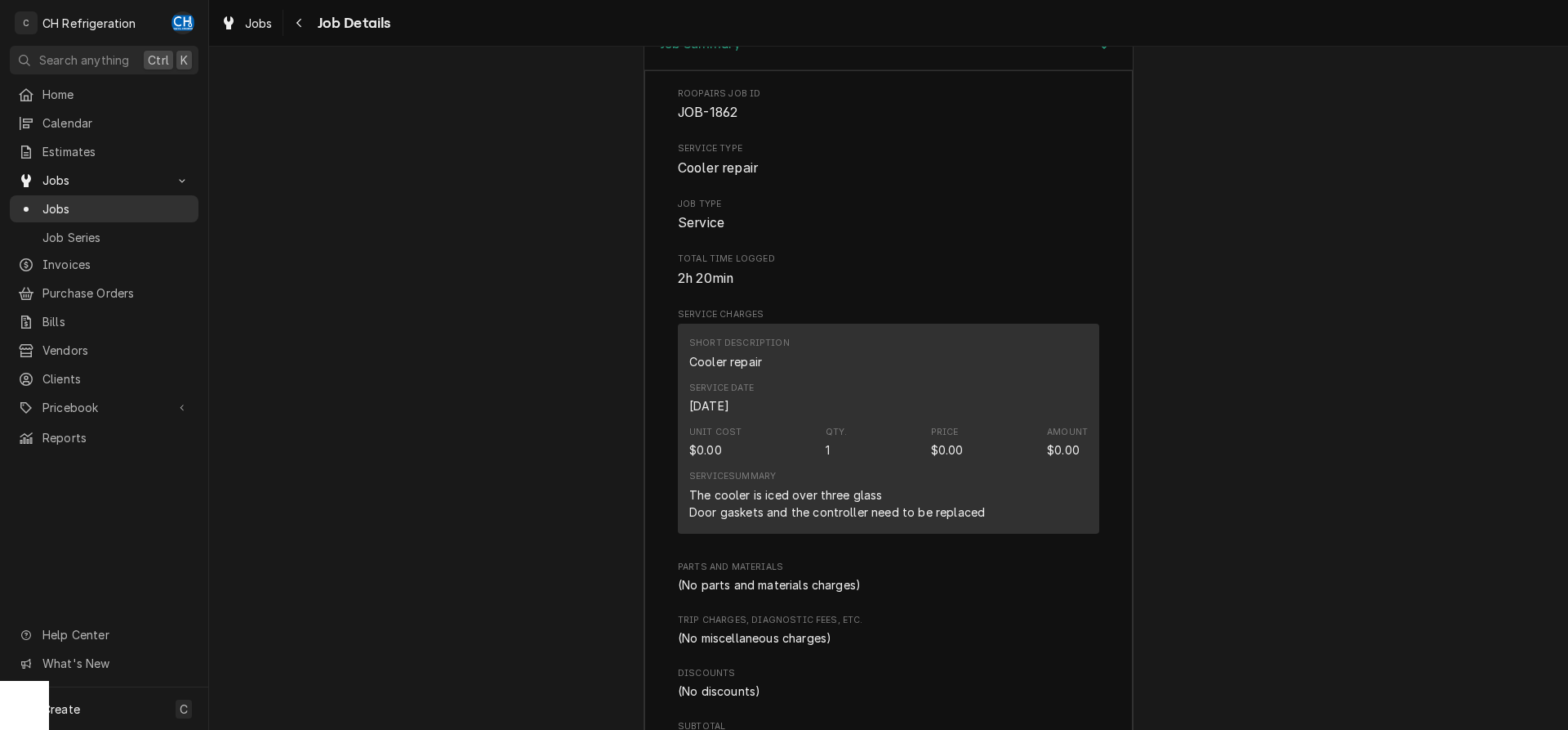
click at [65, 210] on span "Jobs" at bounding box center [116, 208] width 148 height 17
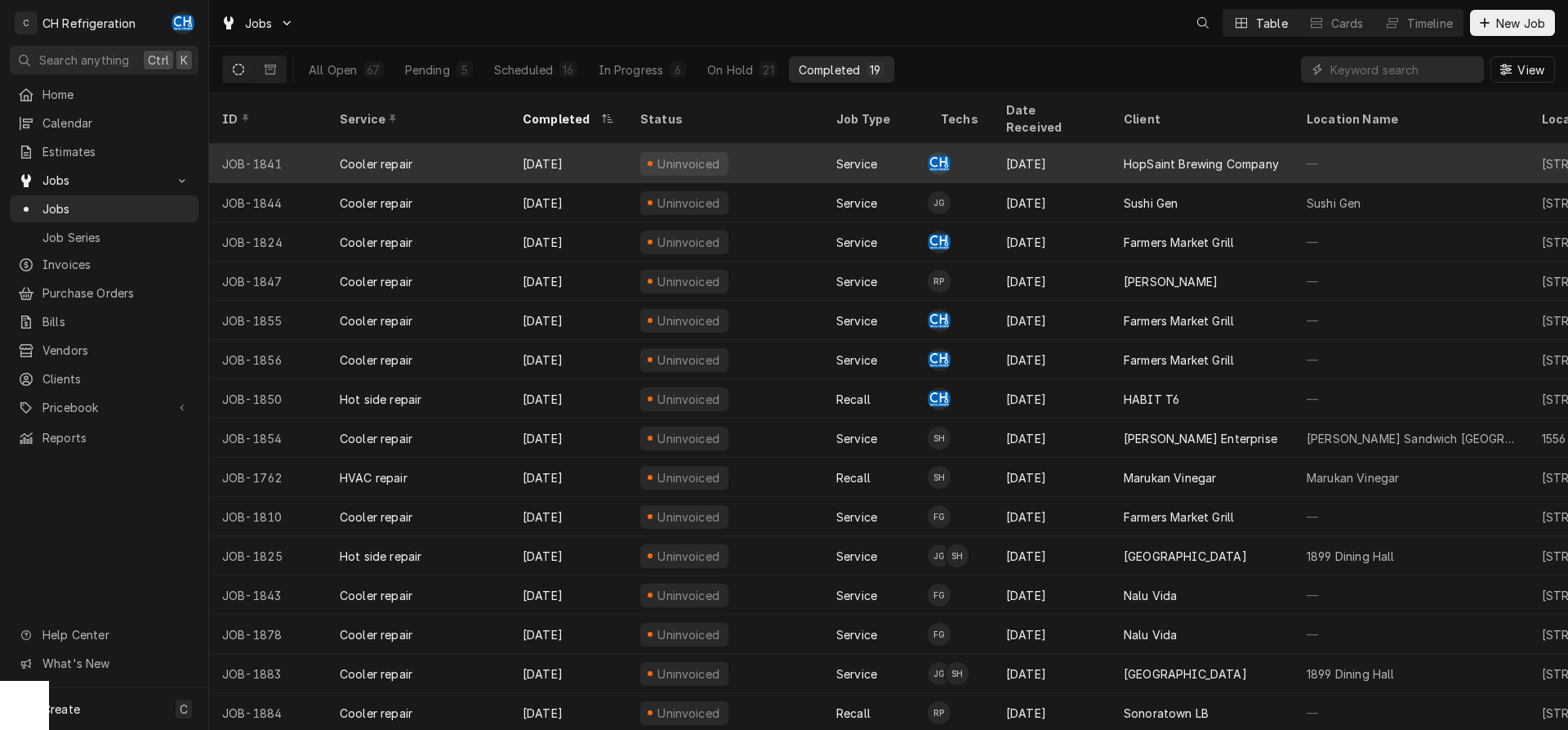
click at [1094, 144] on div "Aug 31" at bounding box center [1052, 163] width 118 height 39
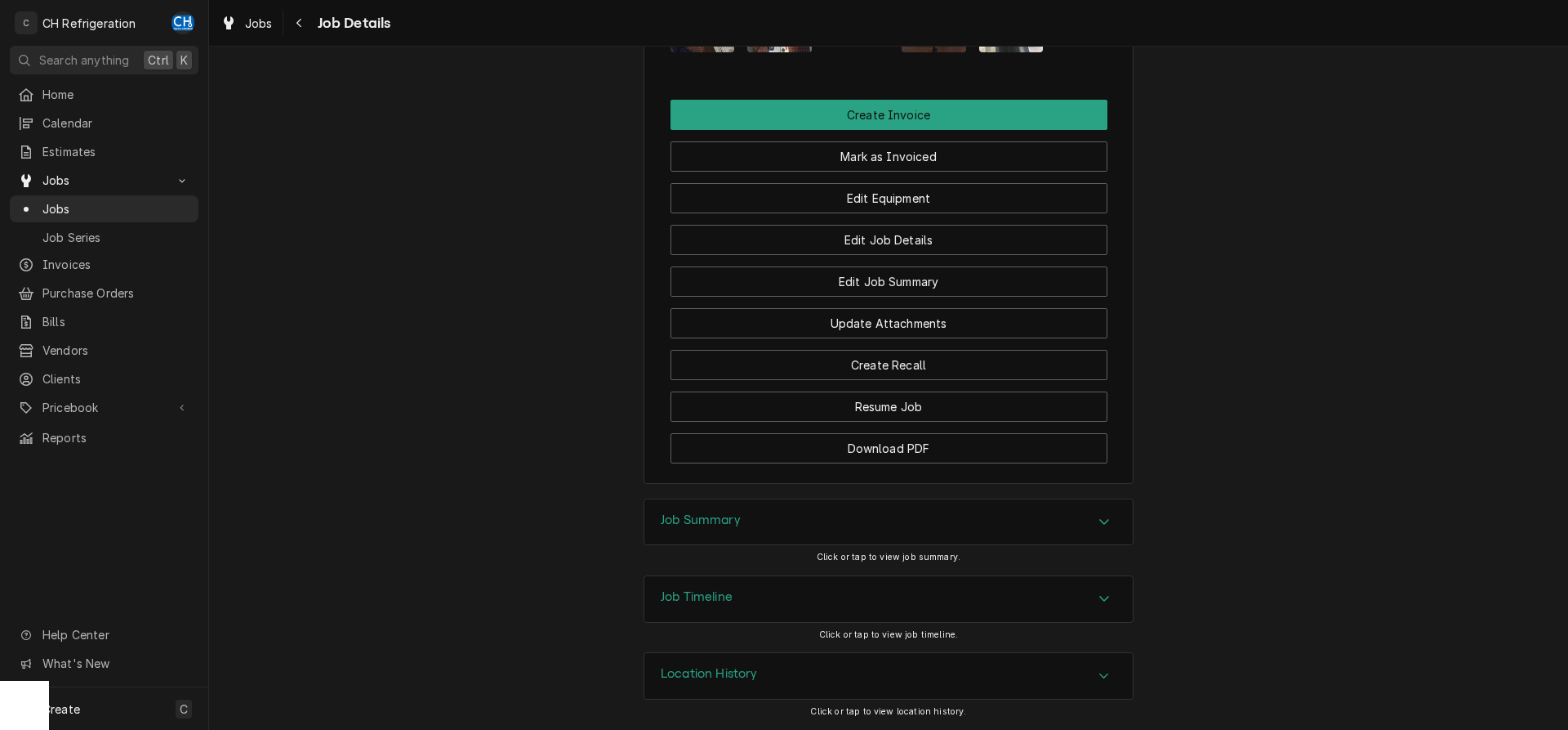
scroll to position [825, 0]
click at [987, 512] on div "Job Summary" at bounding box center [888, 522] width 488 height 46
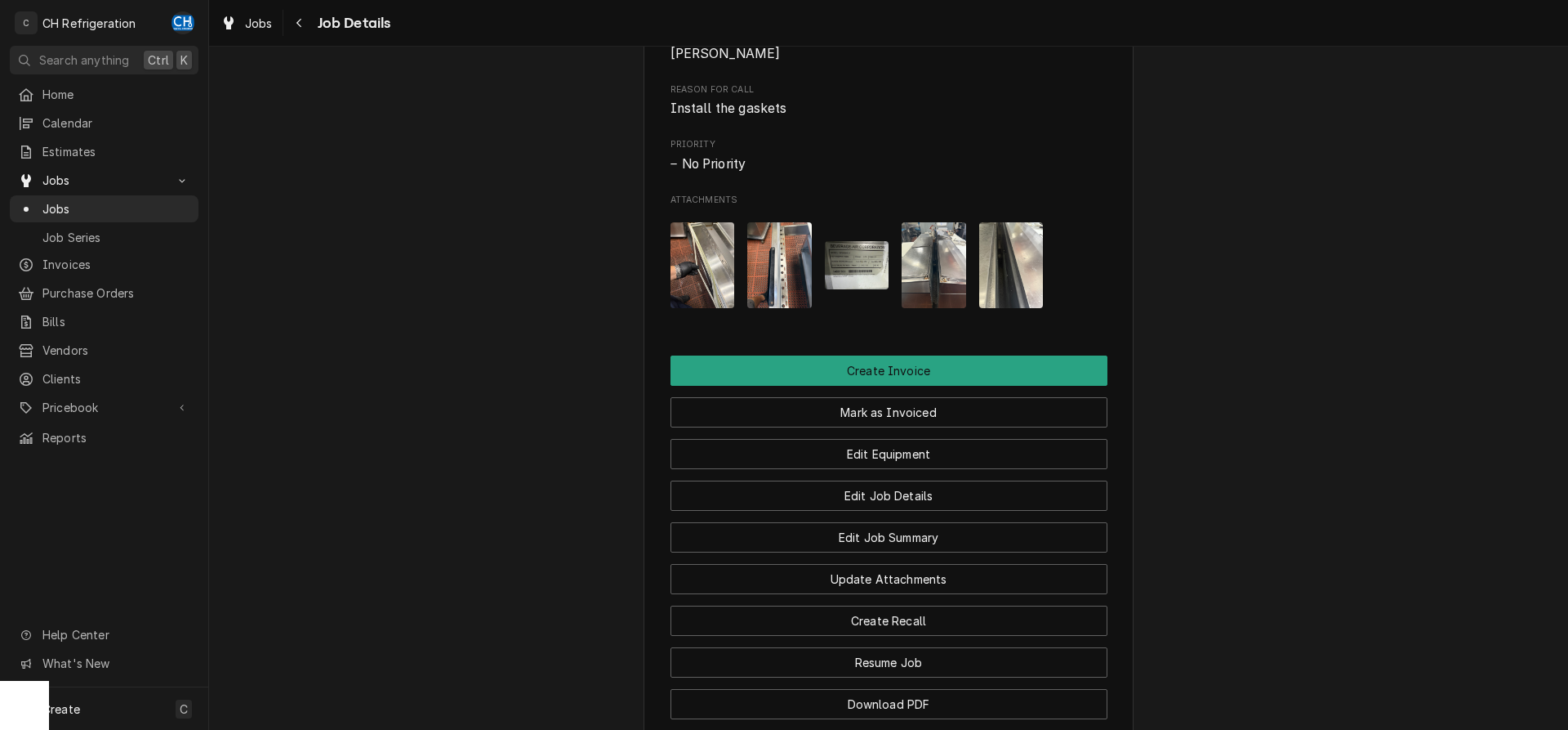
scroll to position [750, 0]
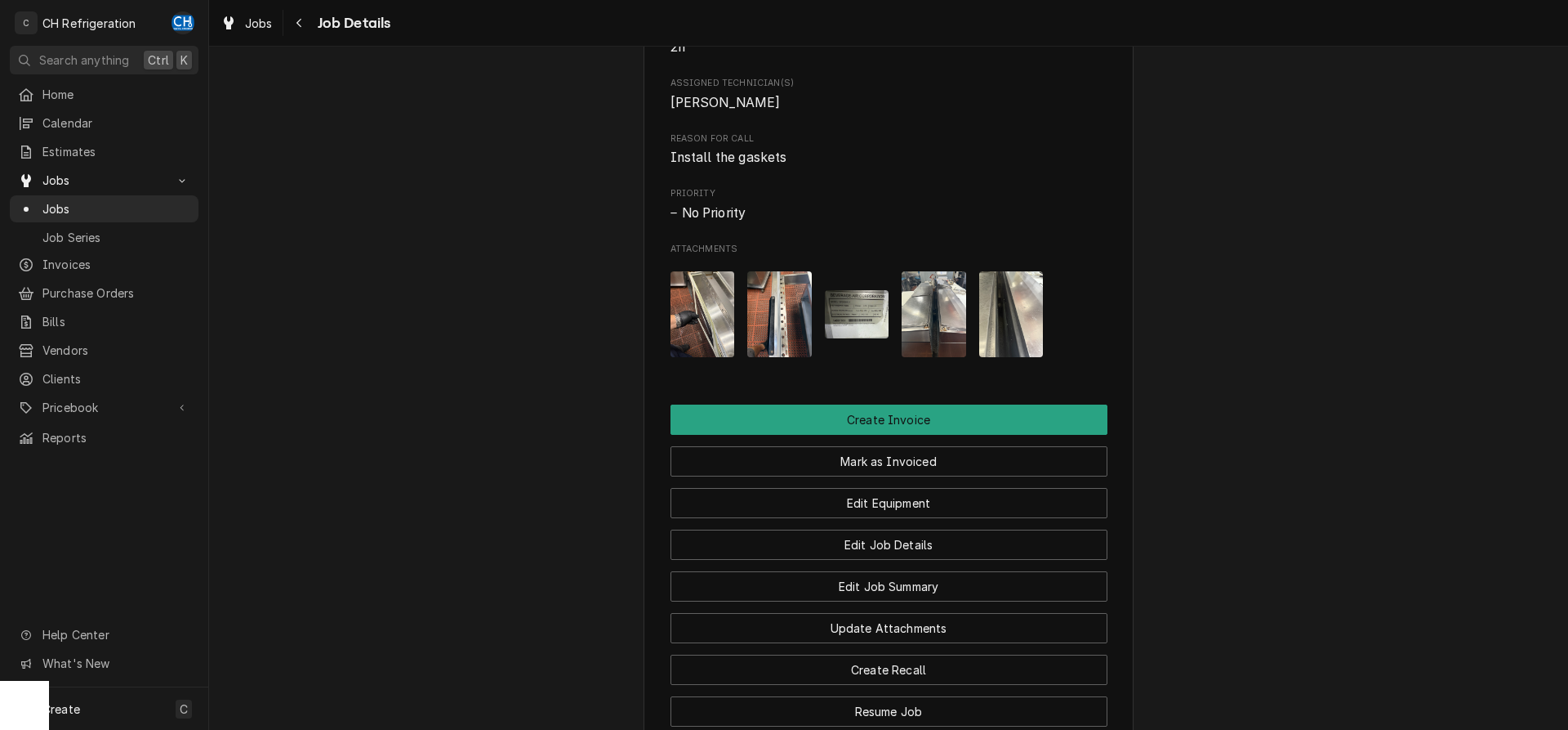
click at [856, 308] on button "Attachments" at bounding box center [857, 314] width 65 height 85
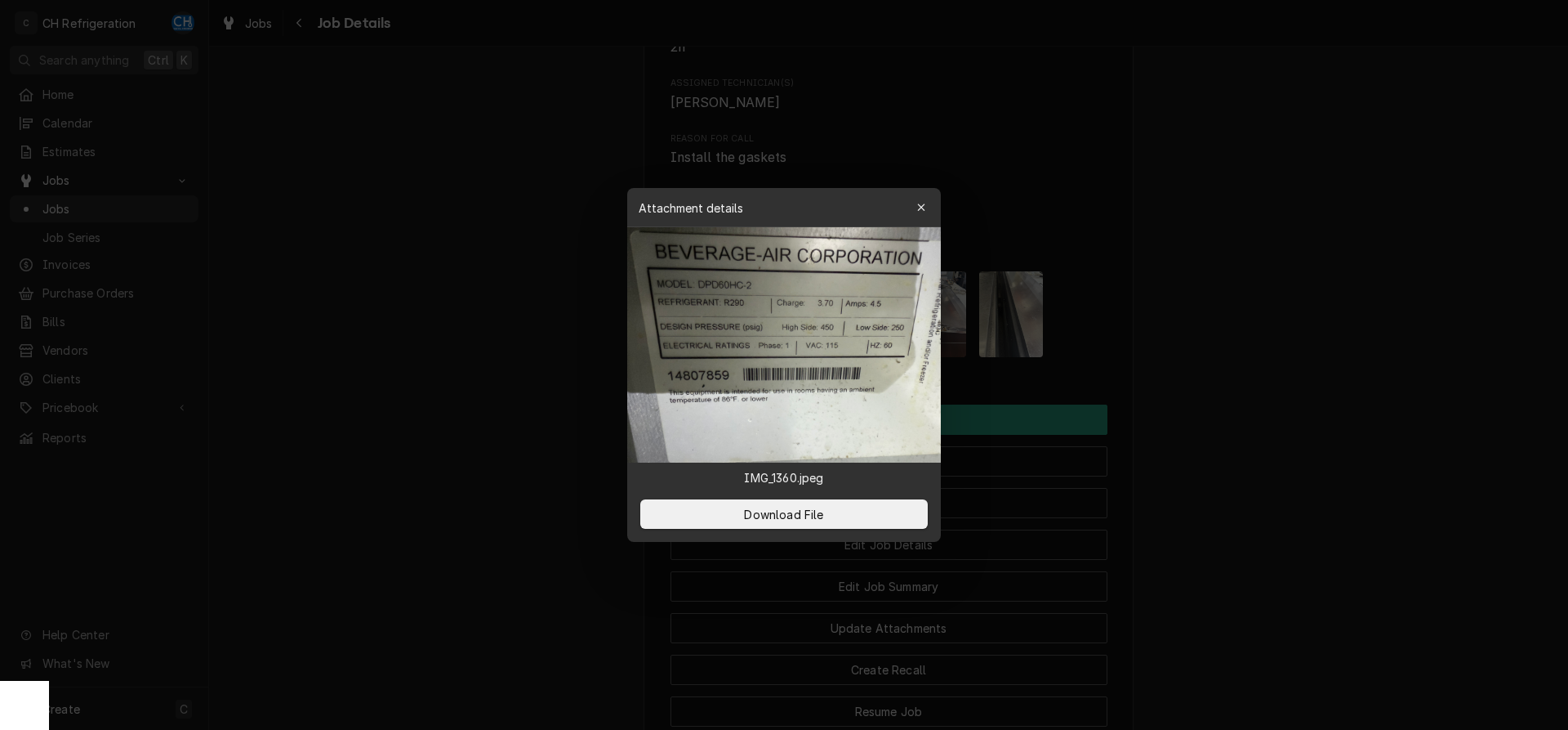
click at [1379, 253] on div at bounding box center [784, 365] width 1568 height 730
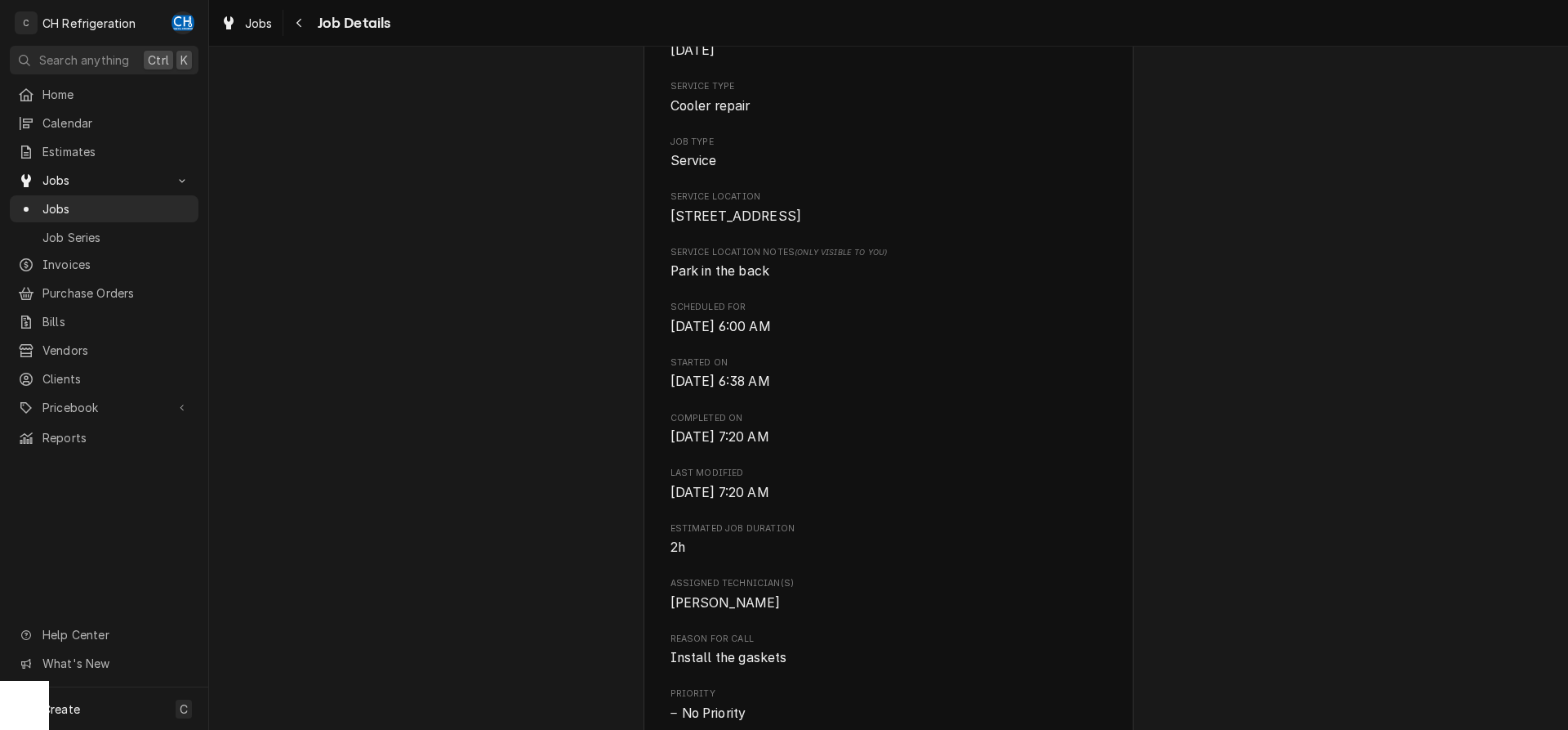
scroll to position [0, 0]
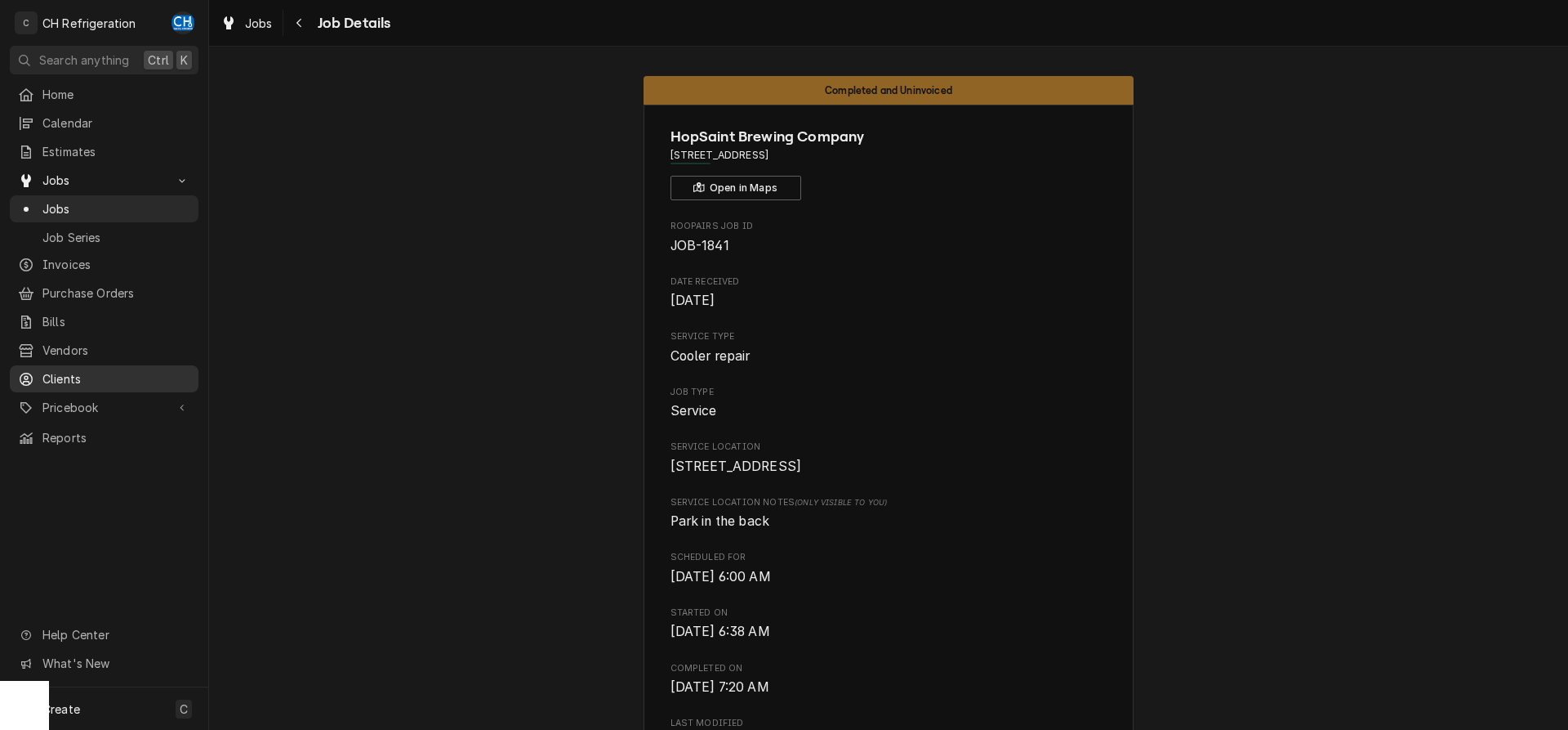
click at [73, 370] on span "Clients" at bounding box center [116, 378] width 148 height 17
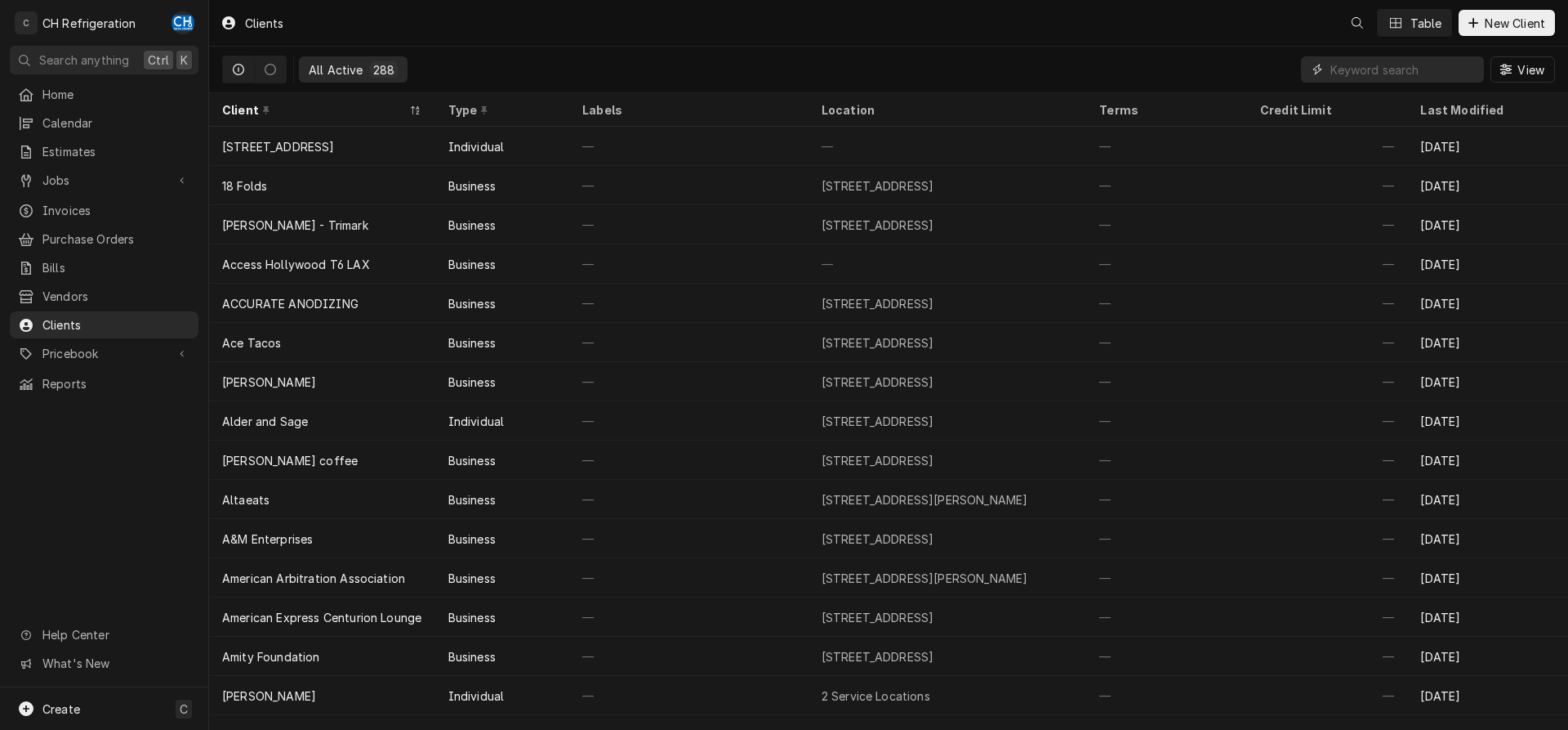
click at [1387, 67] on input "Dynamic Content Wrapper" at bounding box center [1403, 70] width 145 height 27
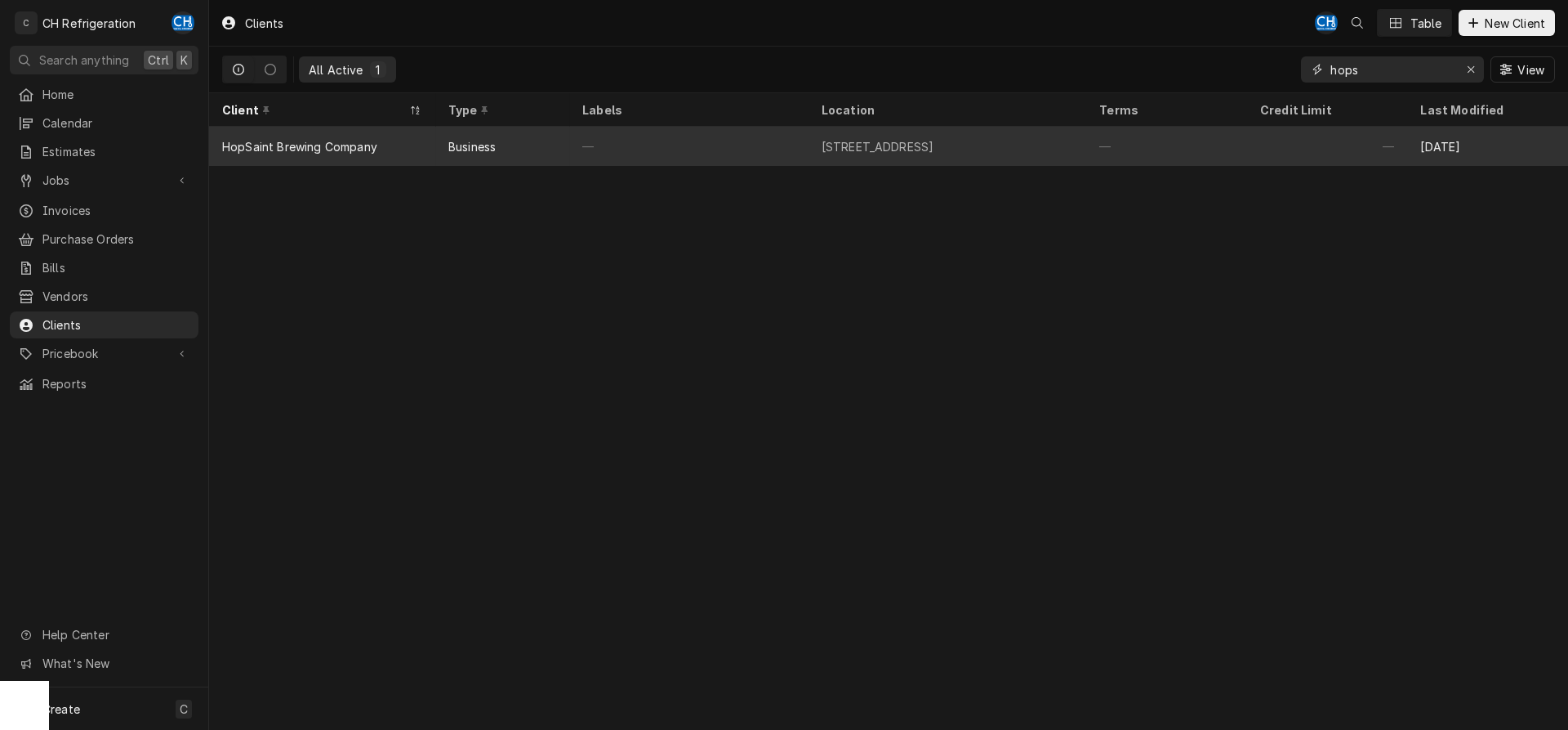
type input "hops"
click at [781, 159] on div "—" at bounding box center [689, 146] width 240 height 39
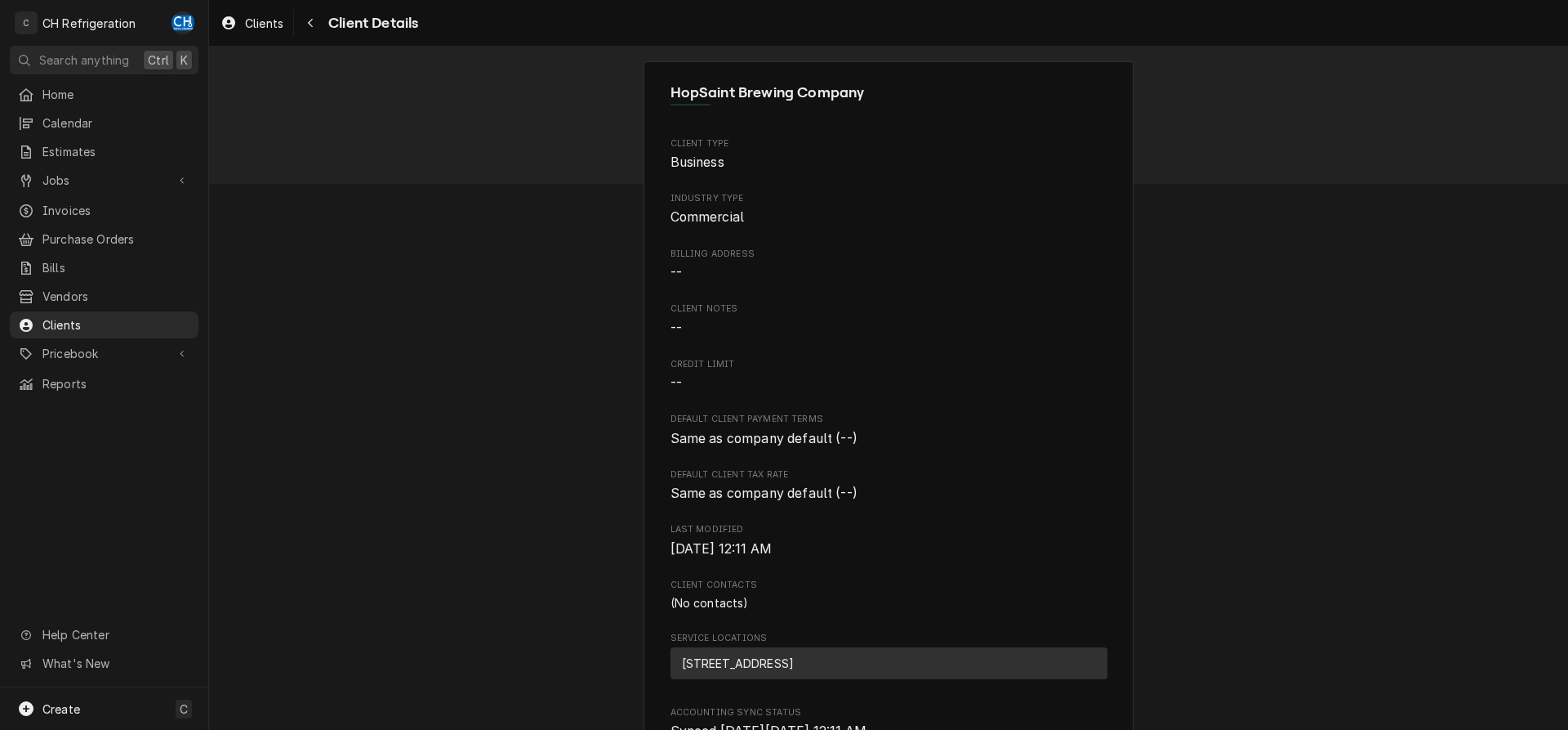
scroll to position [356, 0]
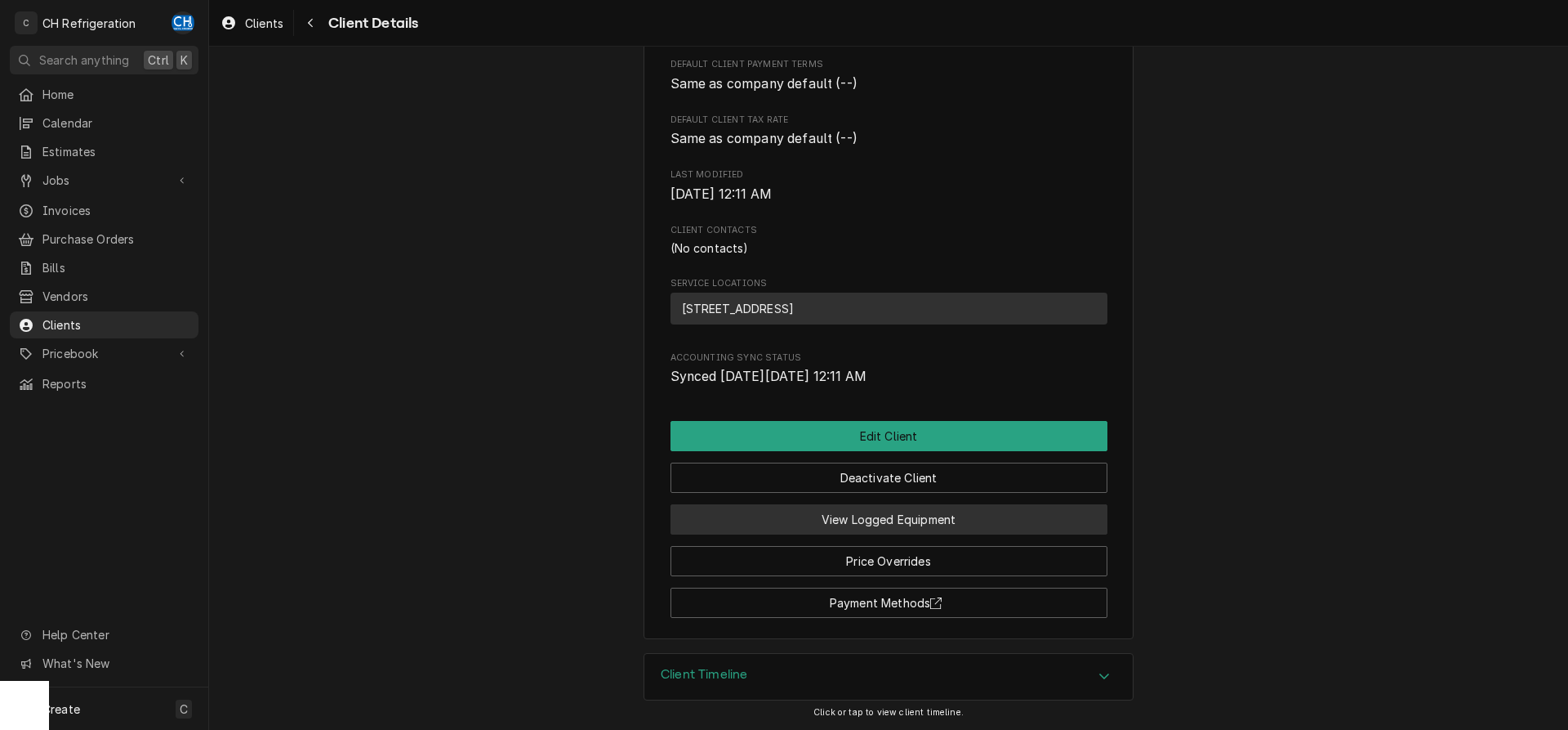
click at [974, 520] on button "View Logged Equipment" at bounding box center [889, 519] width 437 height 30
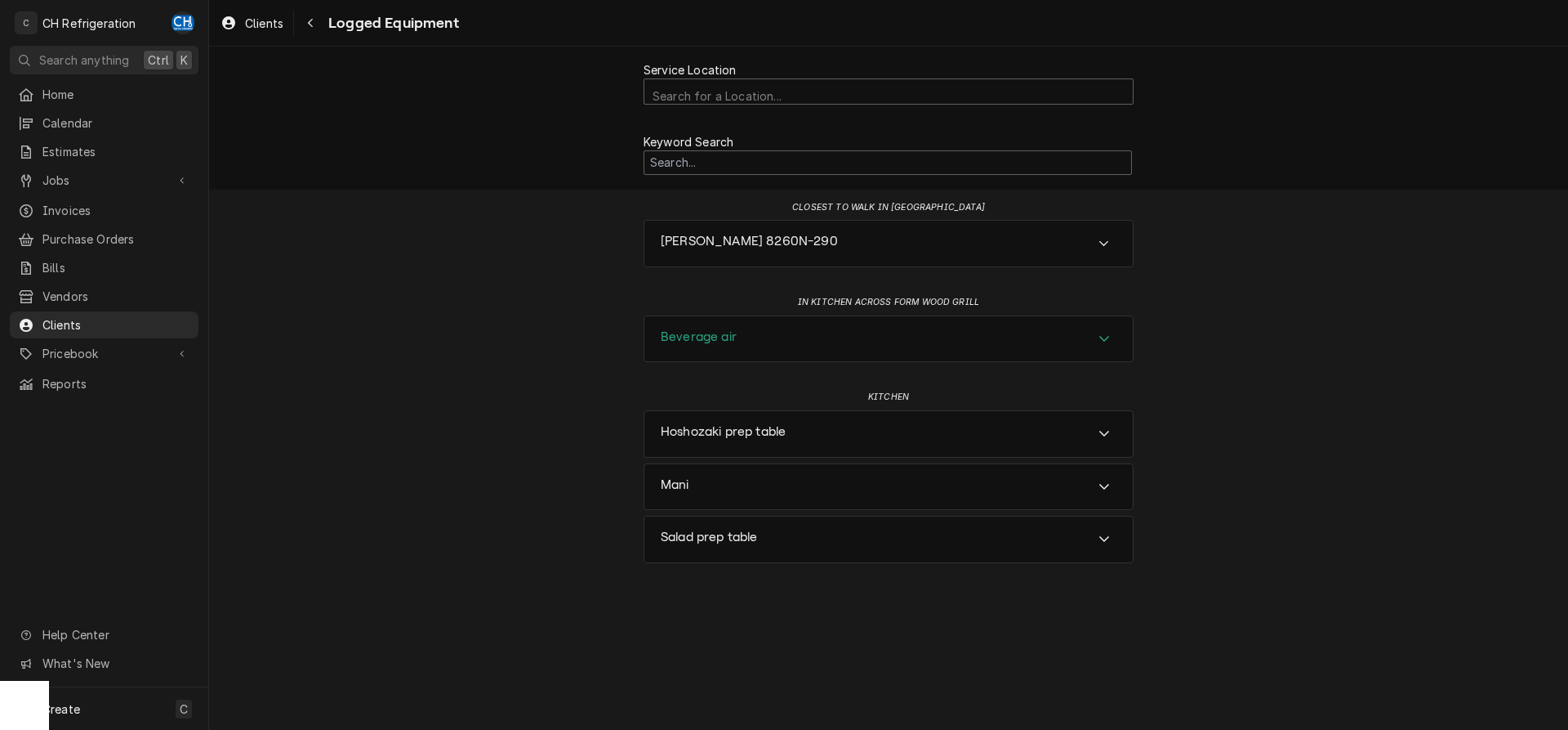
click at [829, 348] on div "Beverage air" at bounding box center [888, 338] width 488 height 46
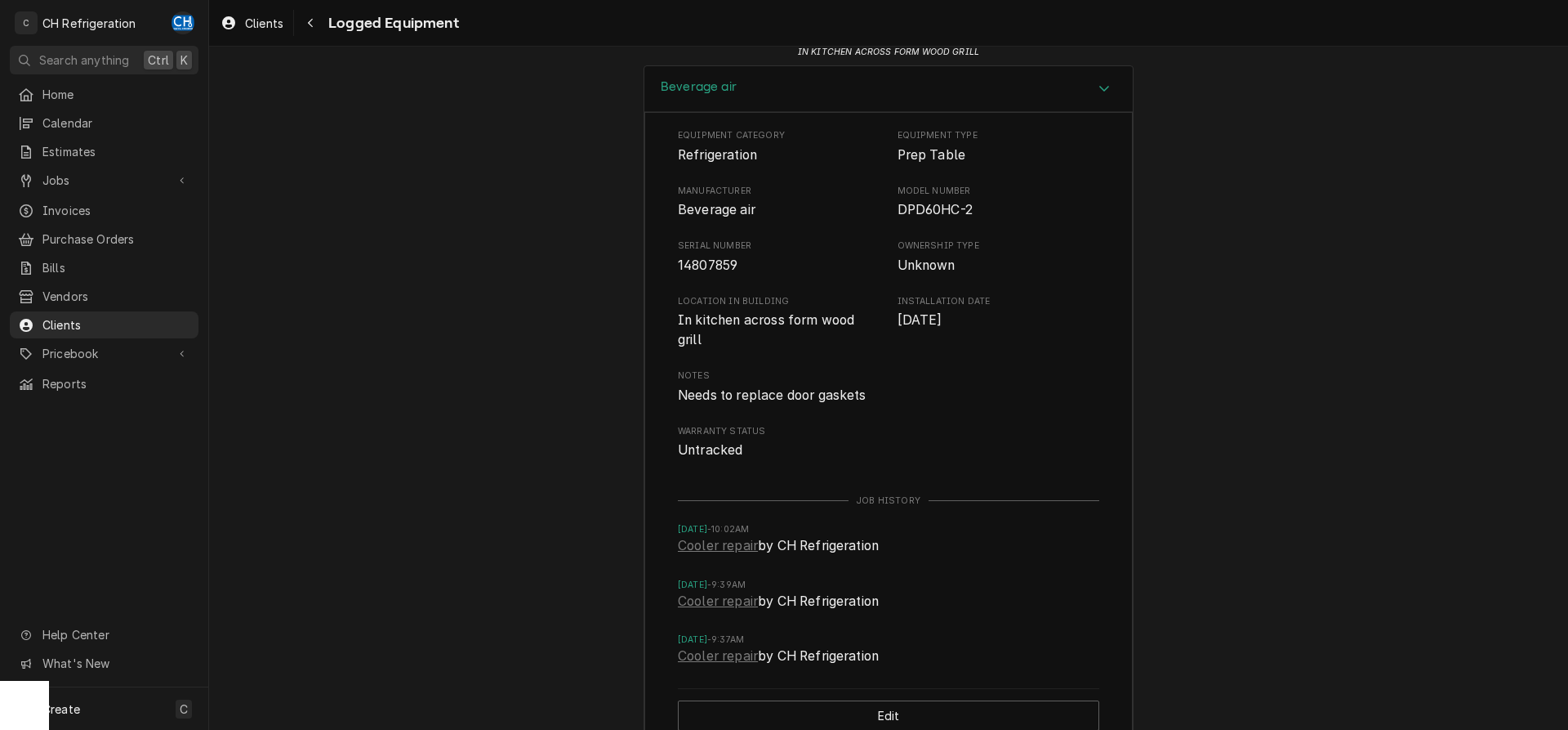
scroll to position [482, 0]
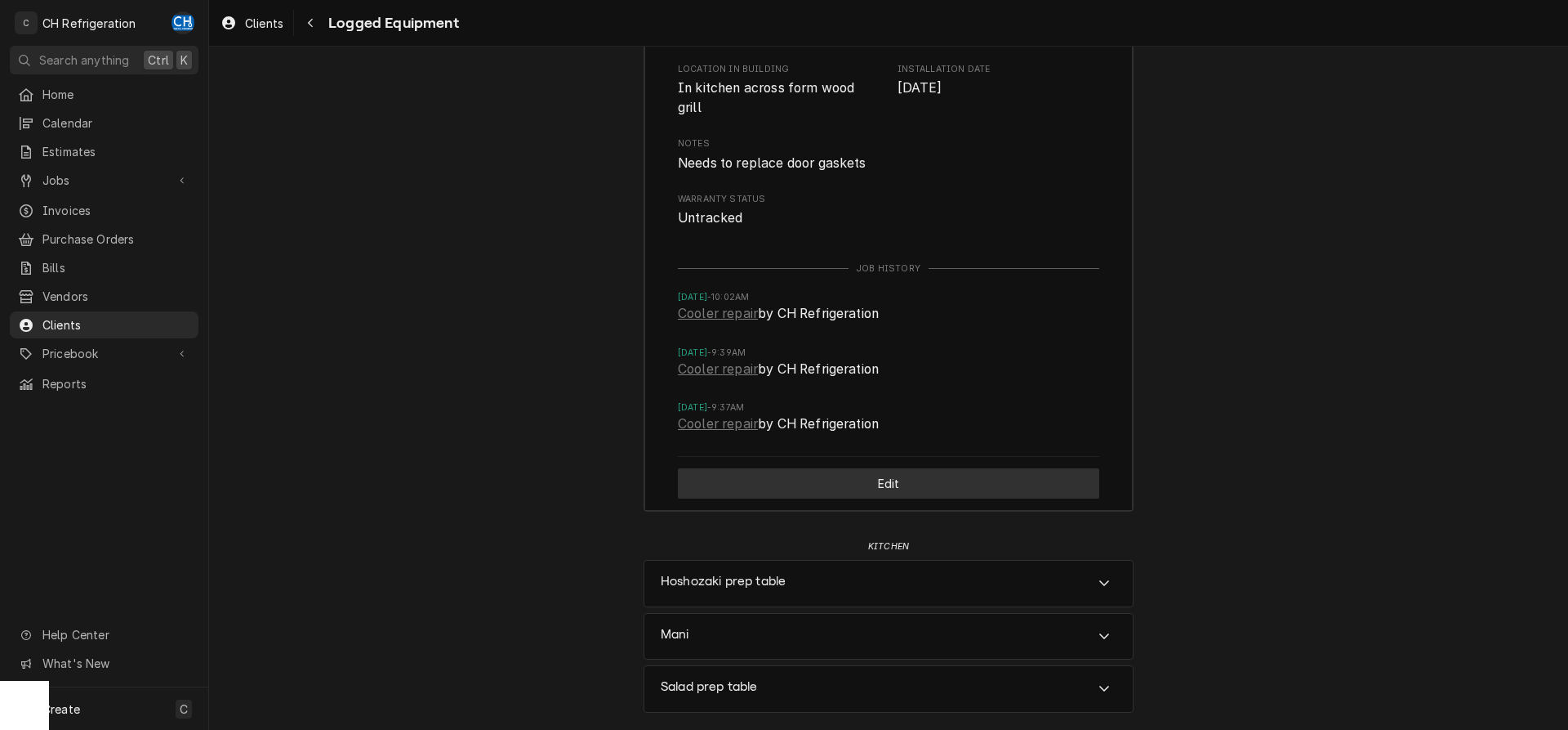
click at [886, 488] on button "Edit" at bounding box center [889, 483] width 421 height 30
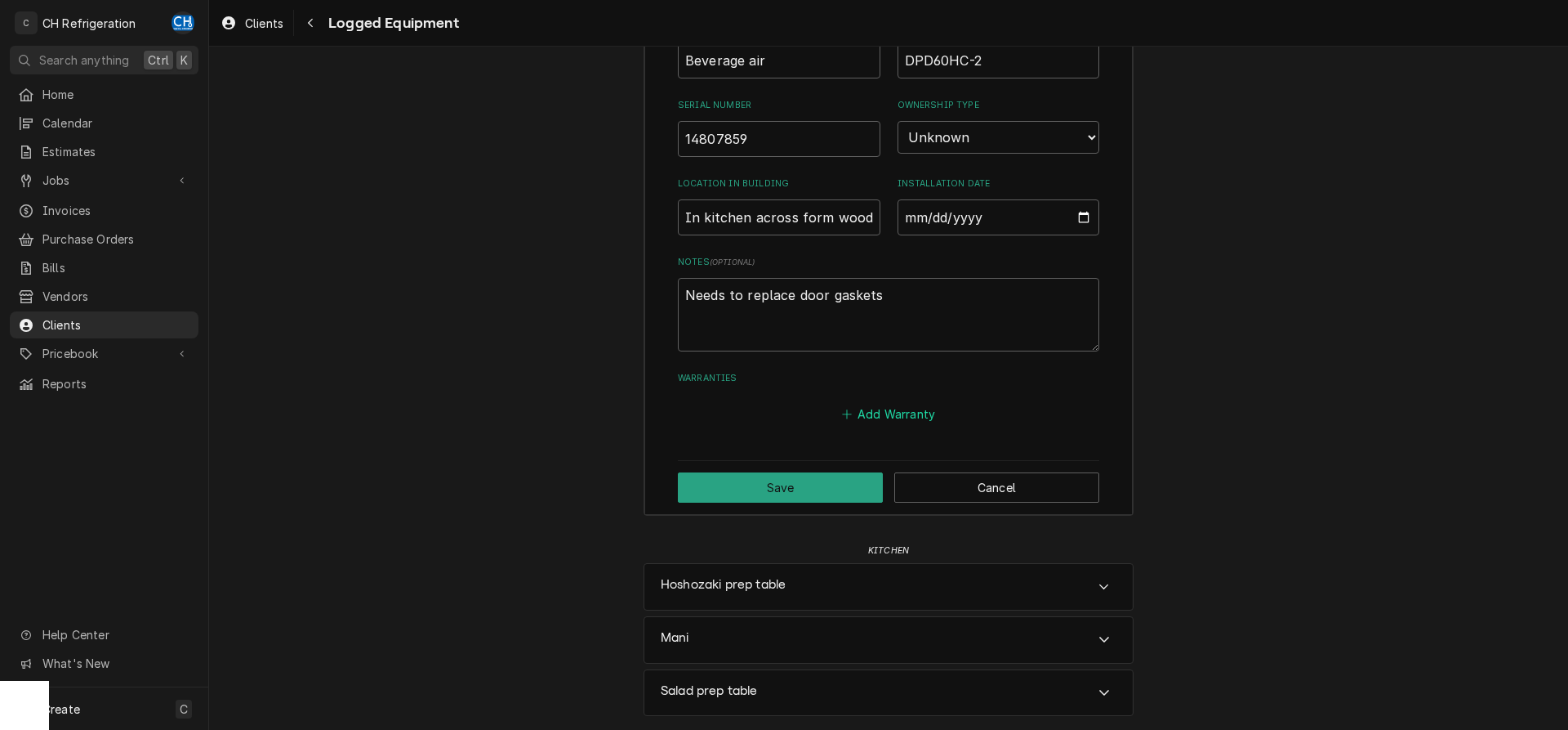
click at [884, 410] on button "Add Warranty" at bounding box center [888, 415] width 99 height 23
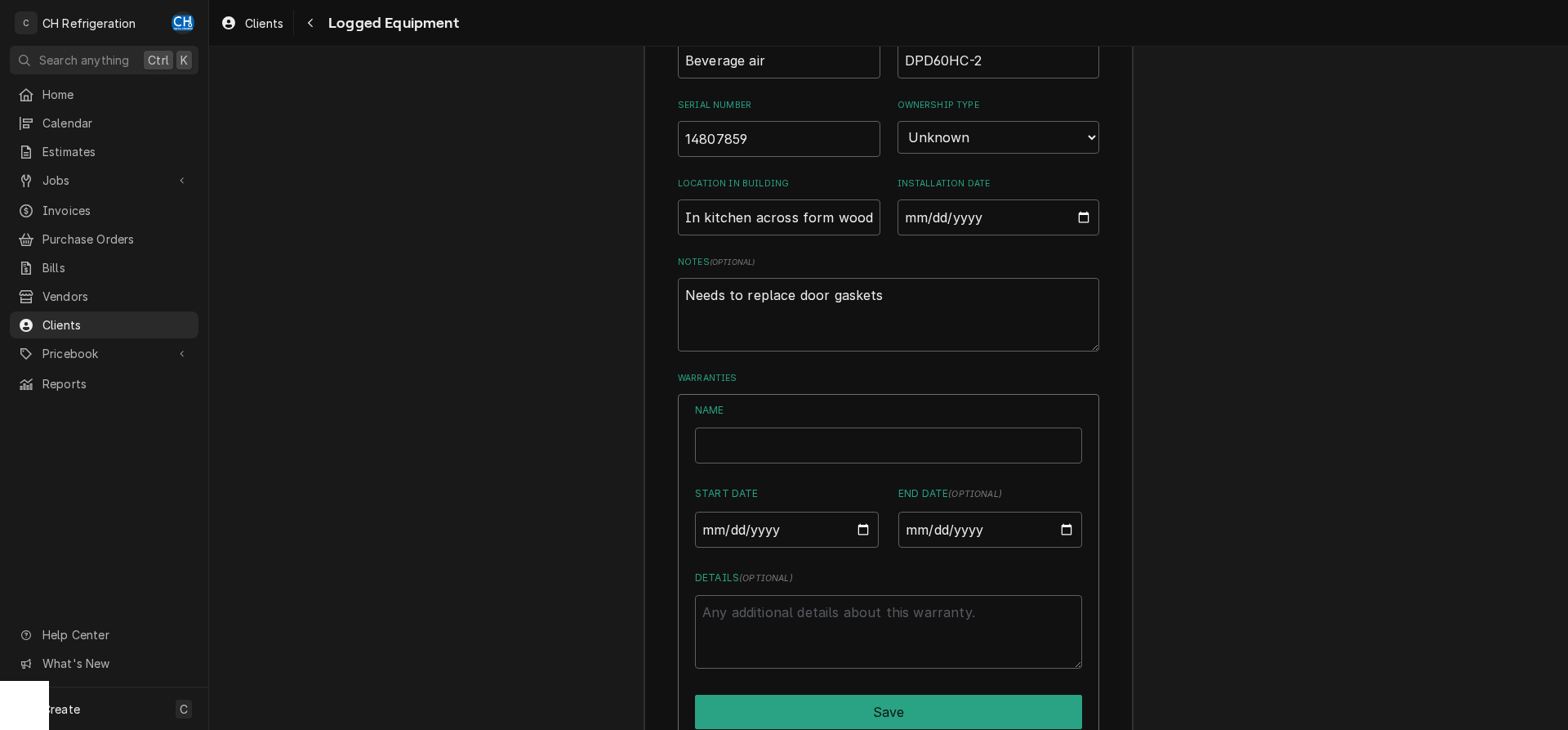
scroll to position [688, 0]
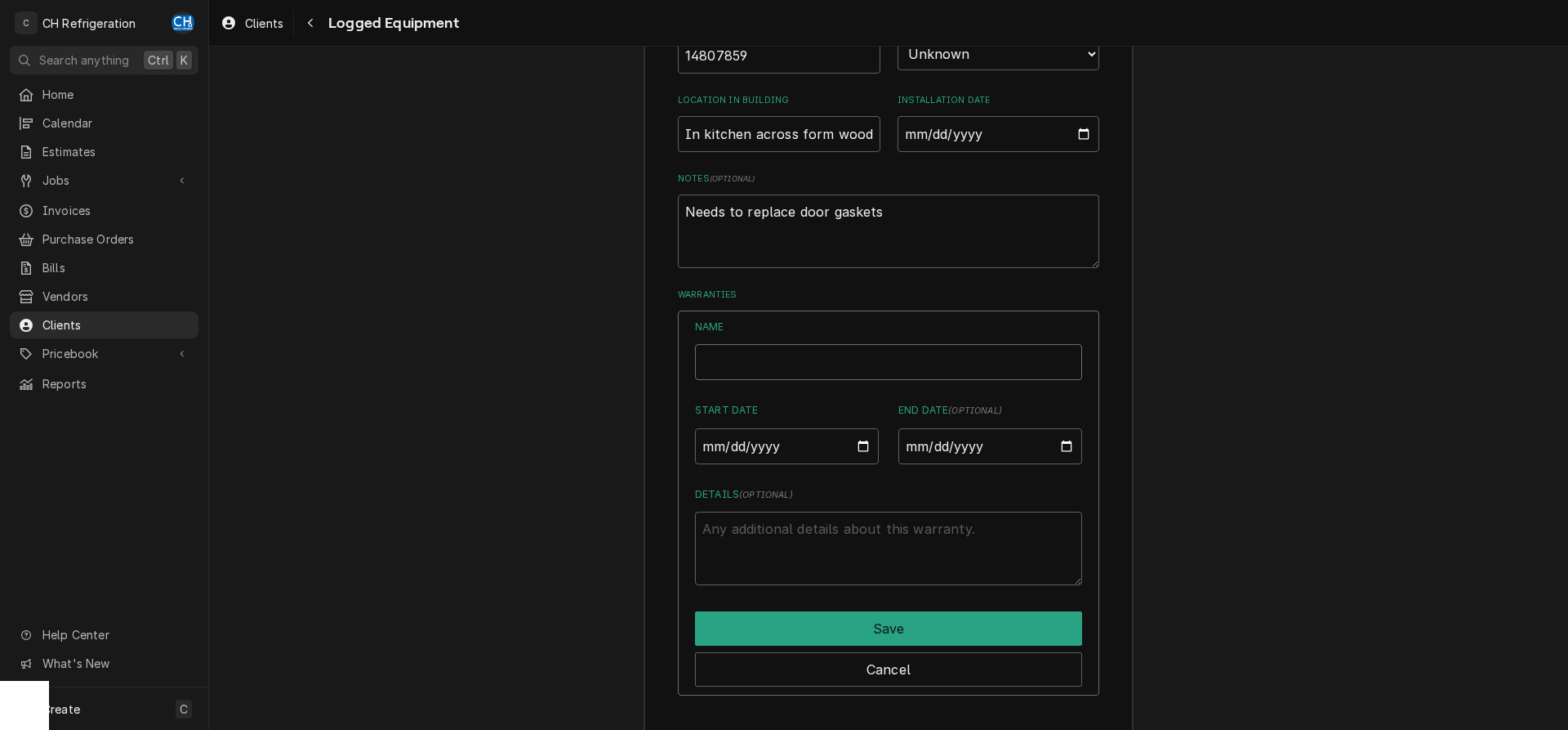
click at [779, 355] on input "Name" at bounding box center [888, 362] width 387 height 36
type textarea "x"
type input "B"
type textarea "x"
type input "Be"
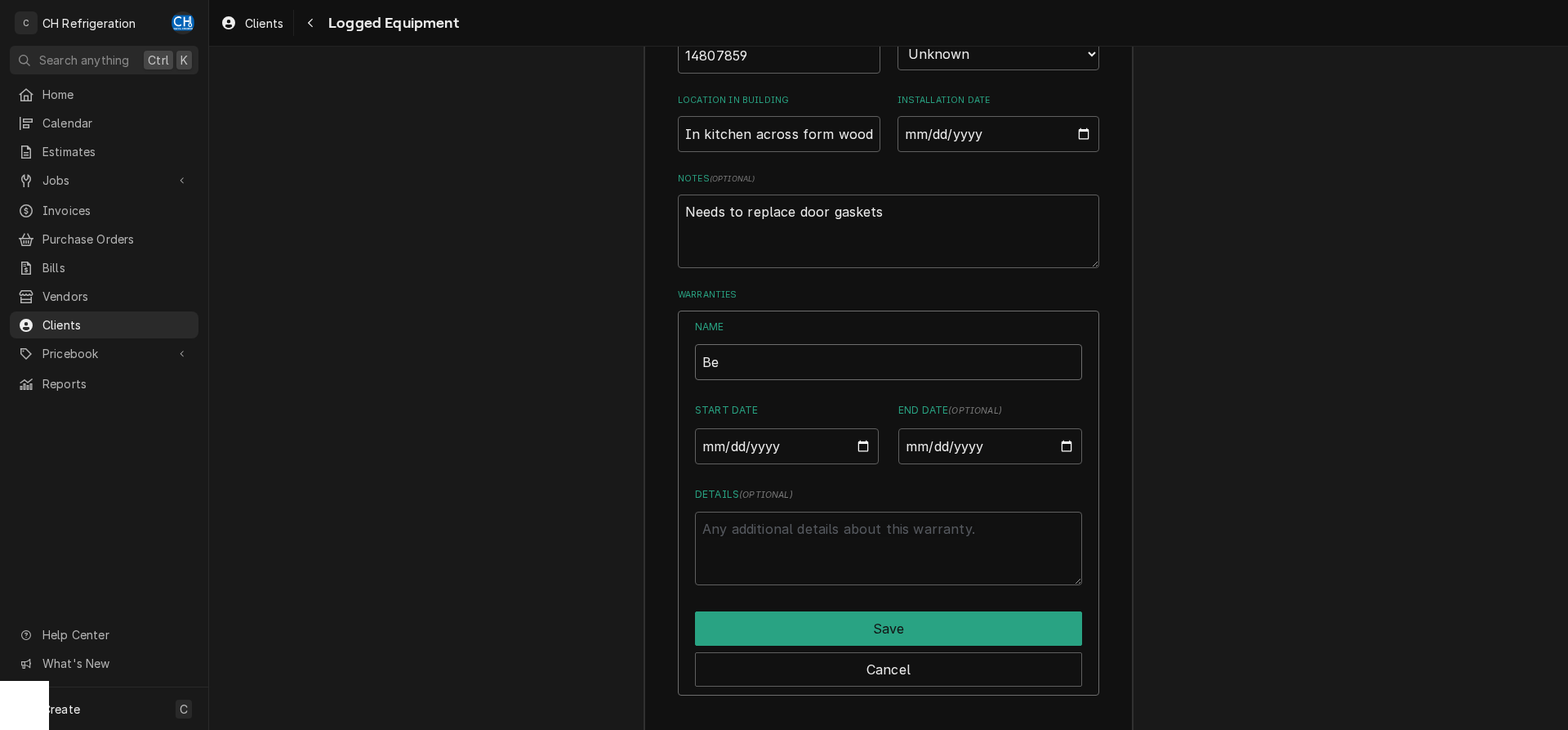
type textarea "x"
type input "Bev"
type textarea "x"
type input "Bev"
type textarea "x"
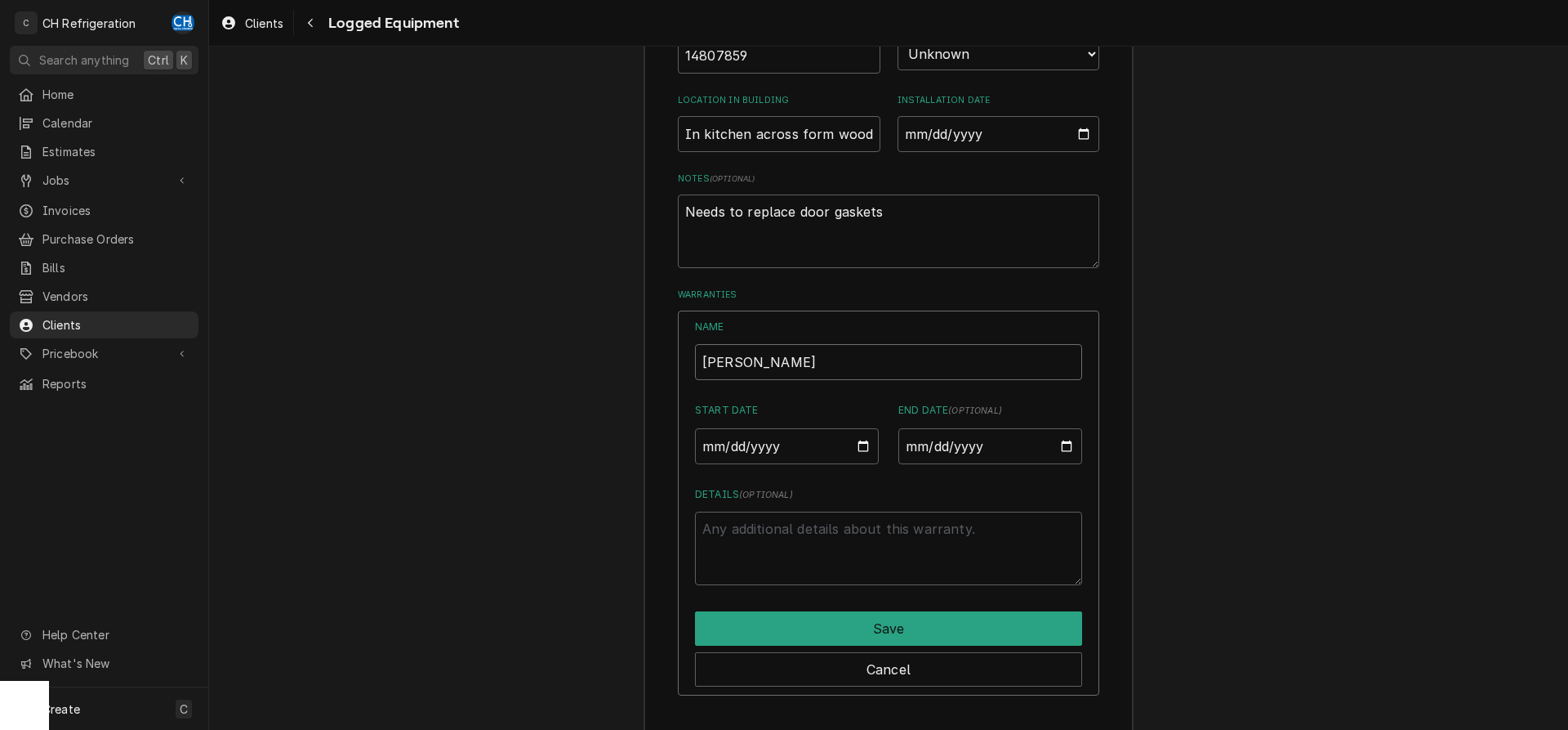
type input "Bev A"
type textarea "x"
type input "Bev Ai"
type textarea "x"
type input "Bev Air"
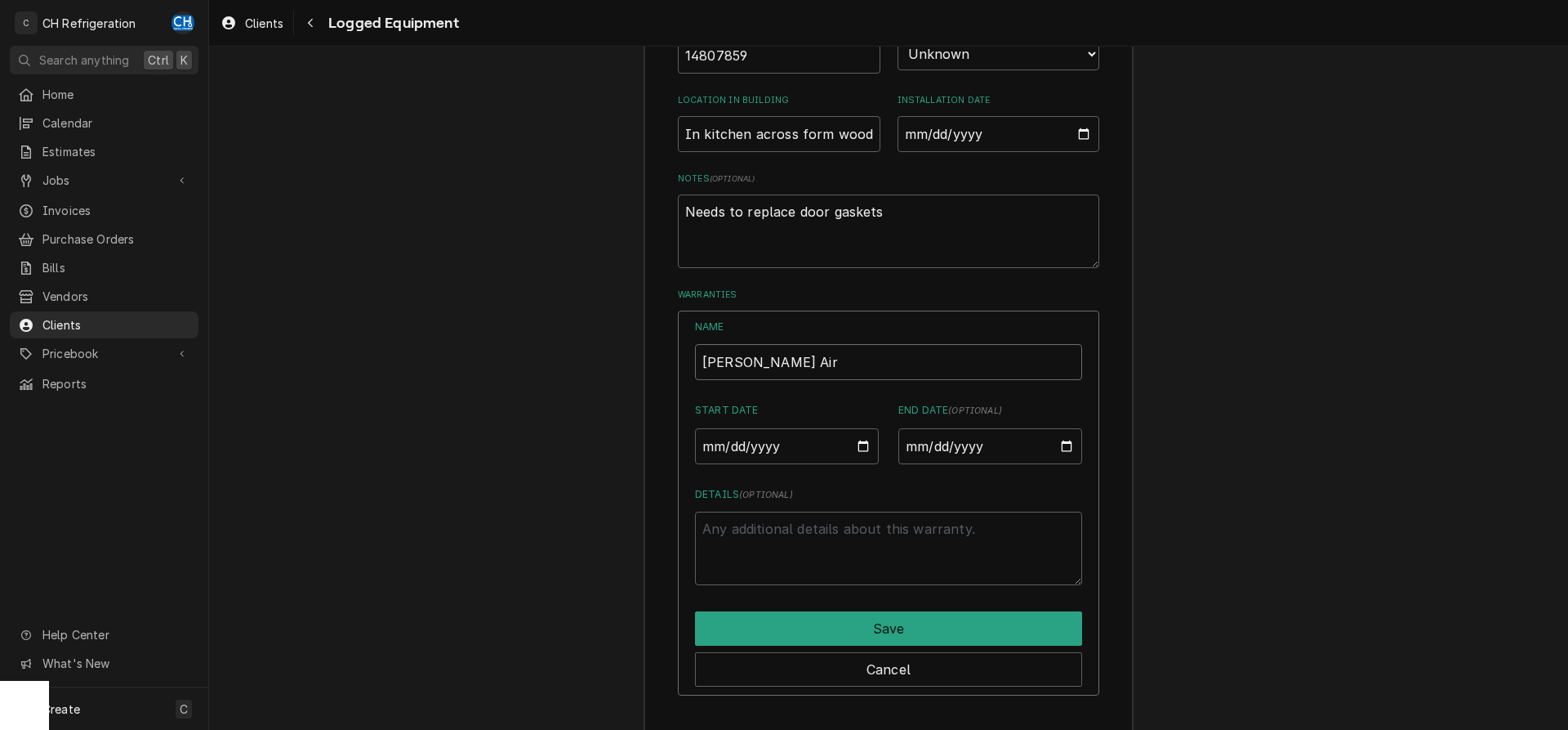
type textarea "x"
type input "Bev Air"
click at [854, 436] on input "Start Date" at bounding box center [787, 445] width 184 height 36
click at [857, 437] on input "Start Date" at bounding box center [787, 445] width 184 height 36
click at [712, 441] on input "Start Date" at bounding box center [787, 445] width 184 height 36
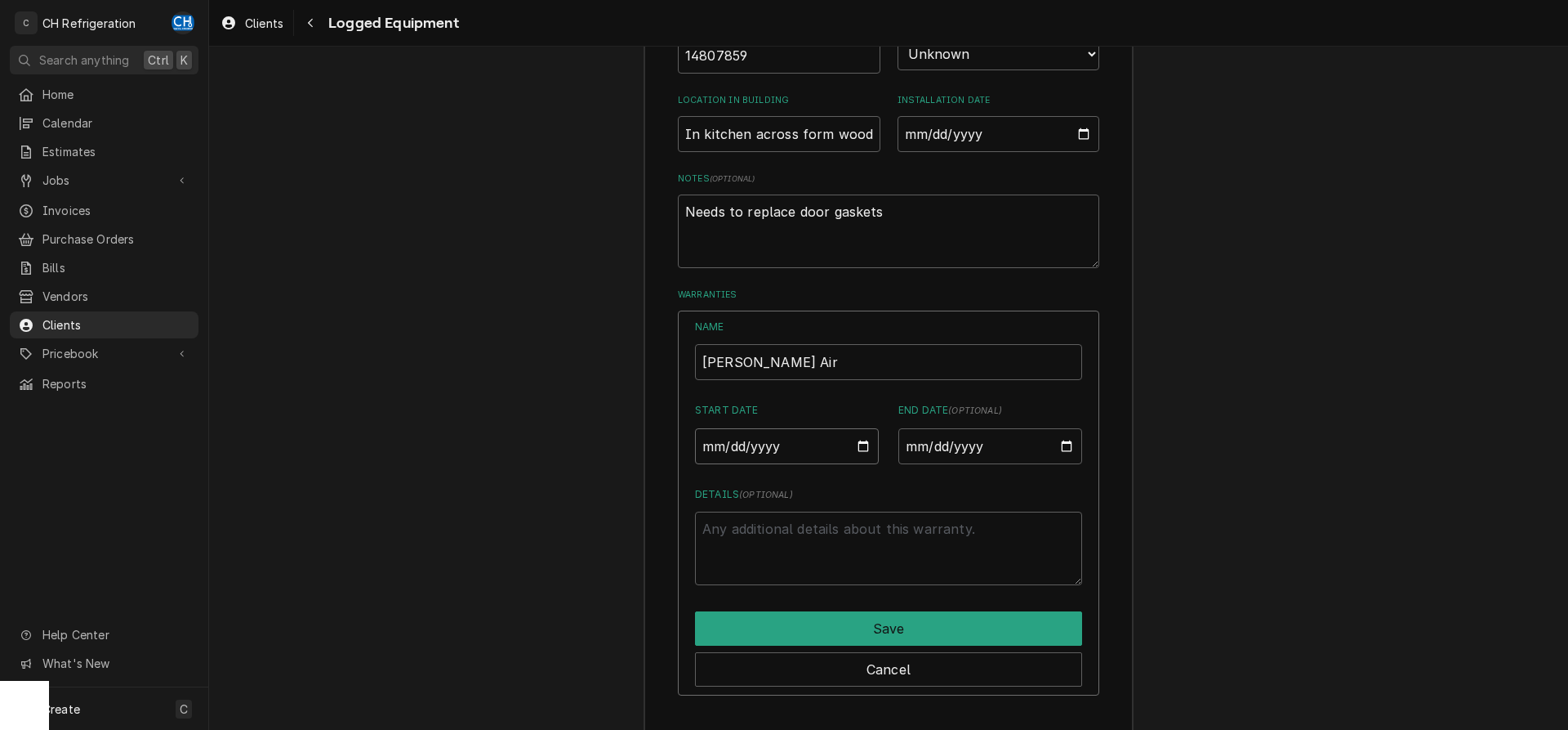
type input "2022-09-20"
type textarea "x"
click at [915, 443] on input "End Date ( optional )" at bounding box center [991, 445] width 184 height 36
type input "2026-10-21"
click at [925, 532] on textarea "Details ( optional )" at bounding box center [888, 548] width 387 height 74
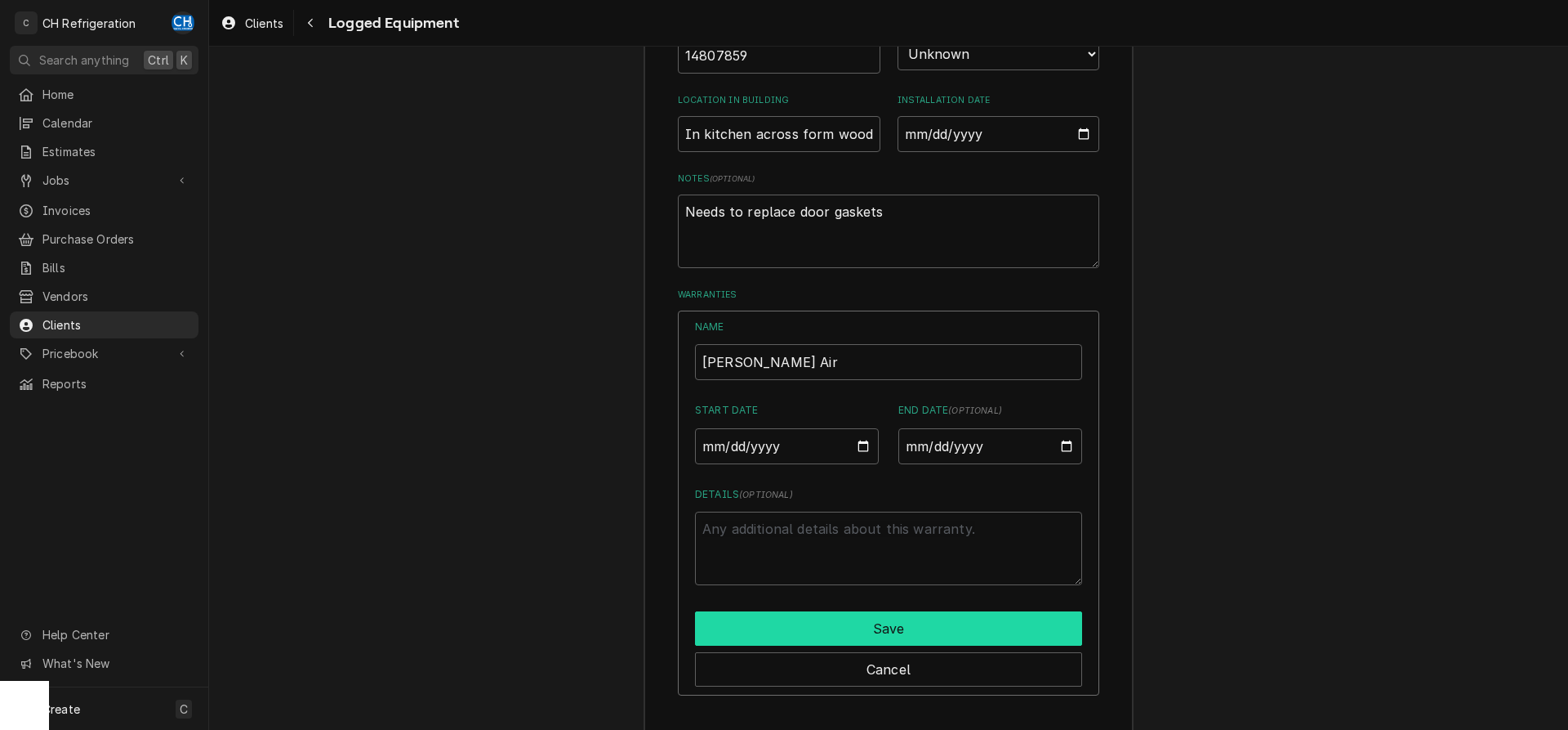
click at [895, 622] on button "Save" at bounding box center [888, 628] width 387 height 34
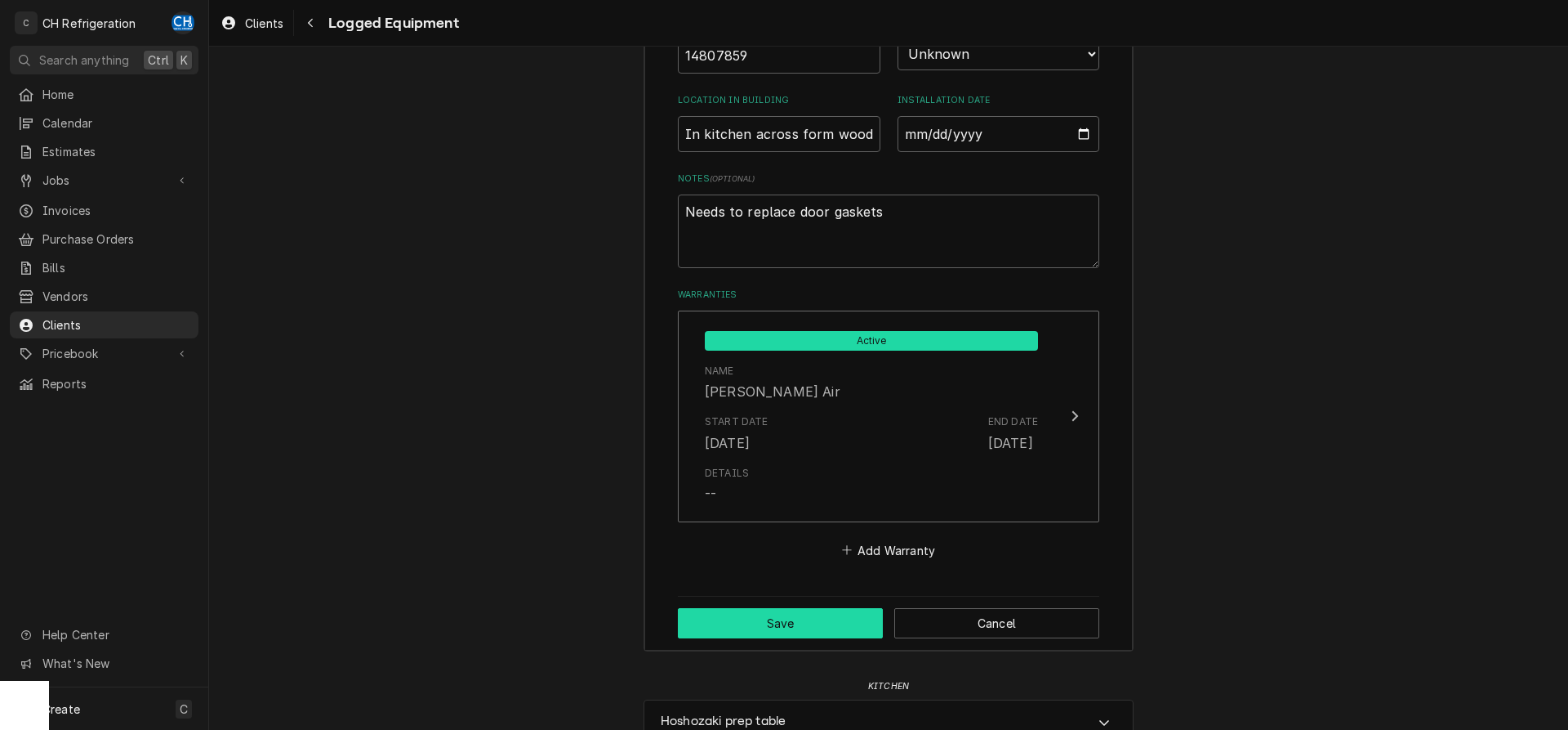
drag, startPoint x: 801, startPoint y: 611, endPoint x: 833, endPoint y: 611, distance: 32.0
click at [803, 611] on button "Save" at bounding box center [780, 623] width 205 height 30
type textarea "x"
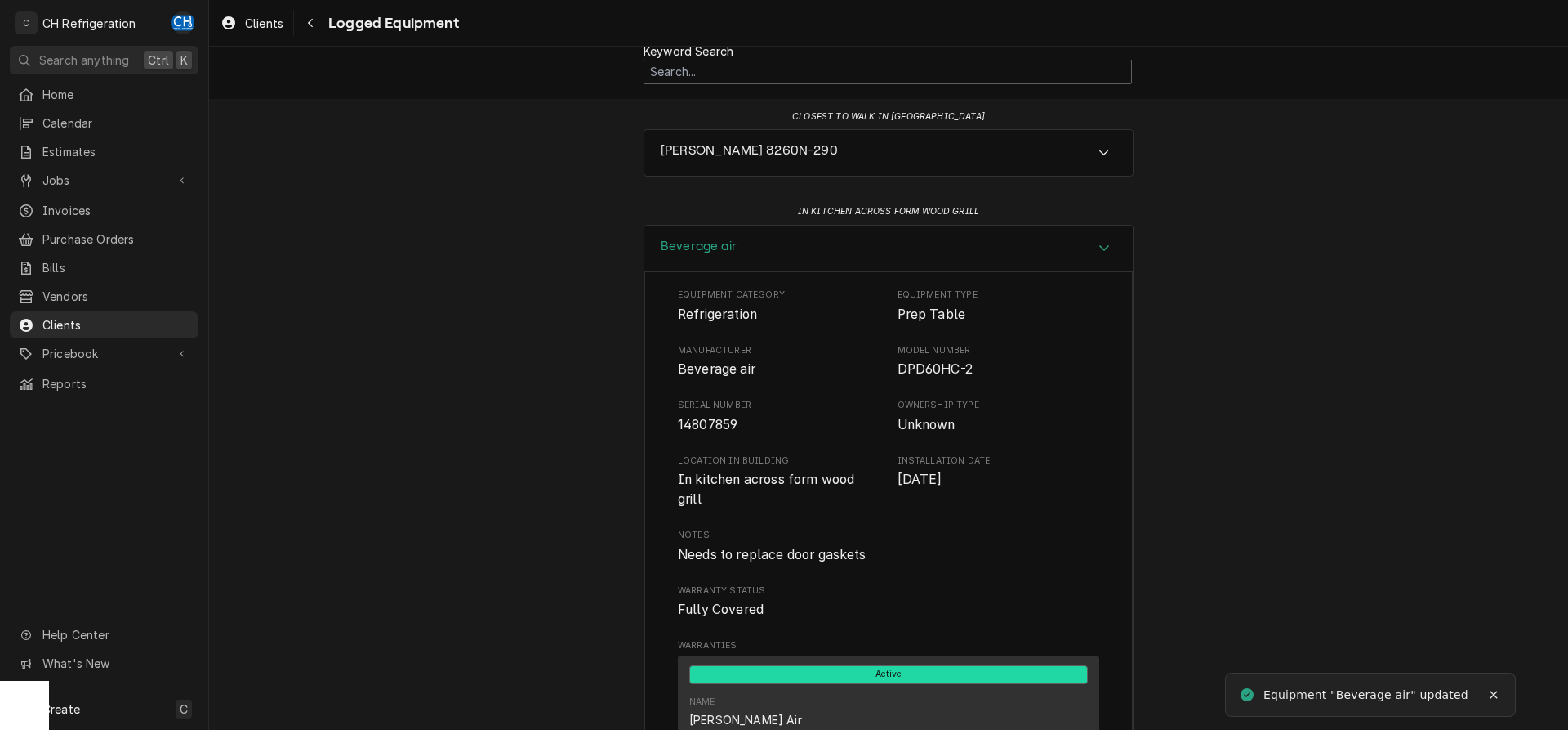
scroll to position [0, 0]
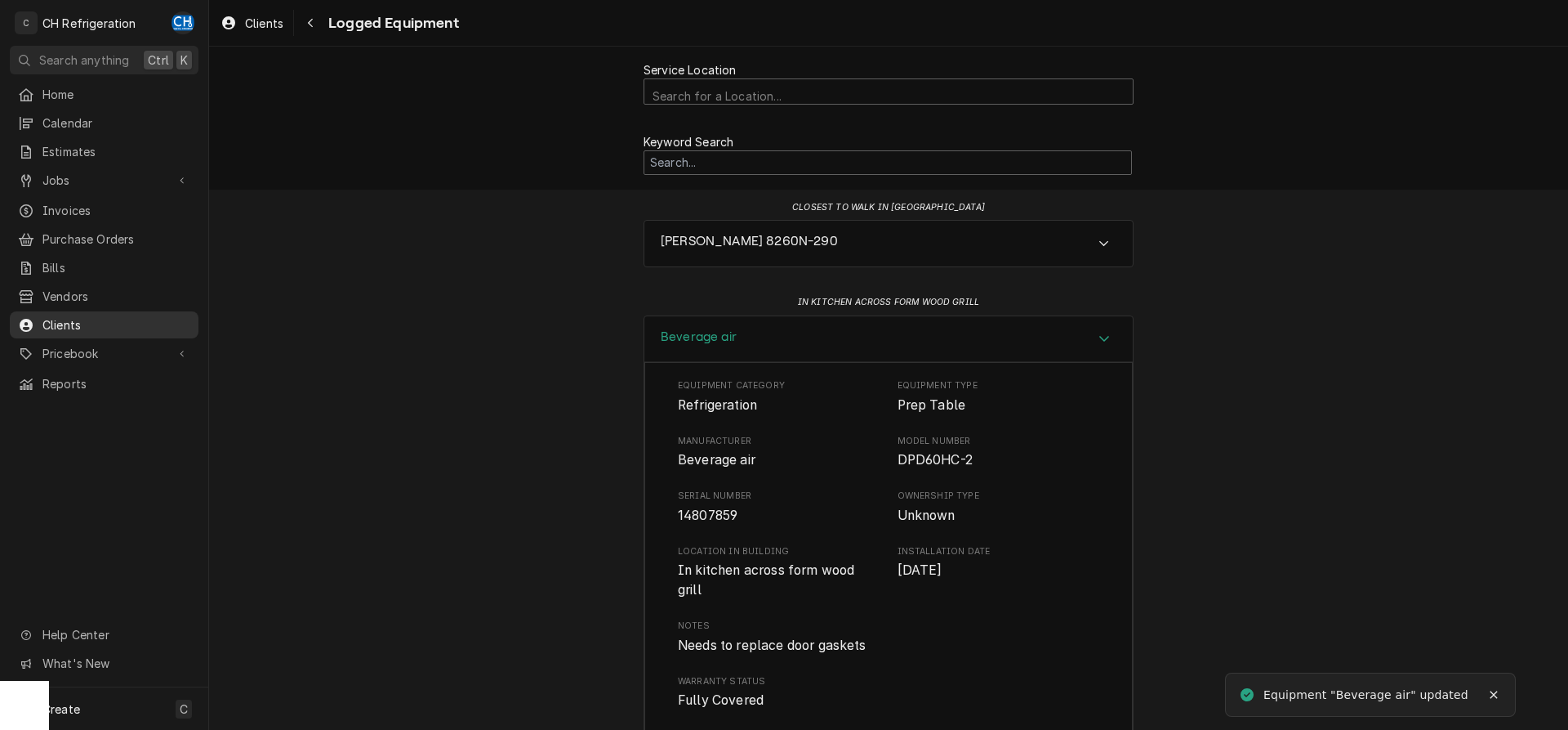
click at [85, 316] on span "Clients" at bounding box center [116, 324] width 148 height 17
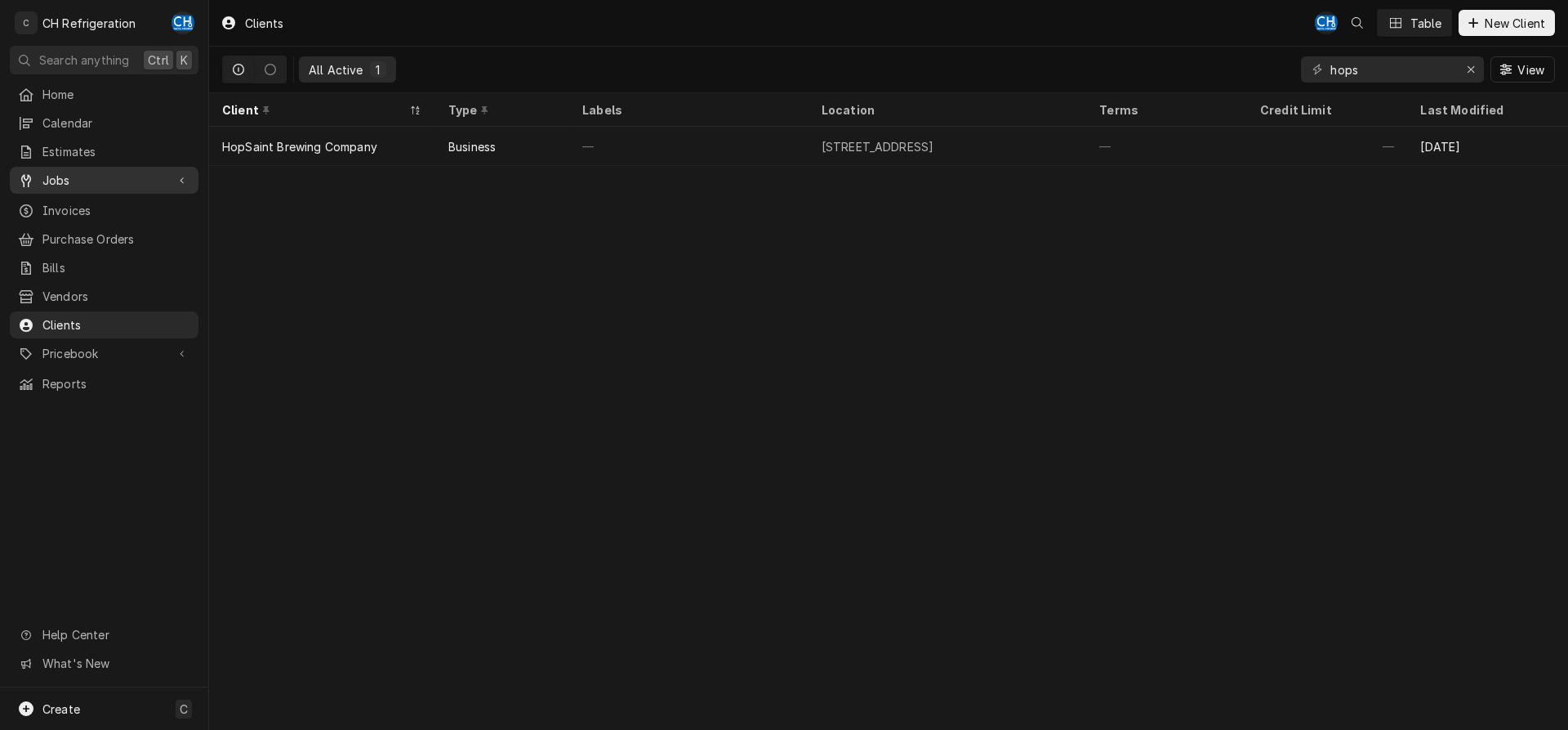
click at [90, 170] on div "Jobs" at bounding box center [104, 180] width 182 height 21
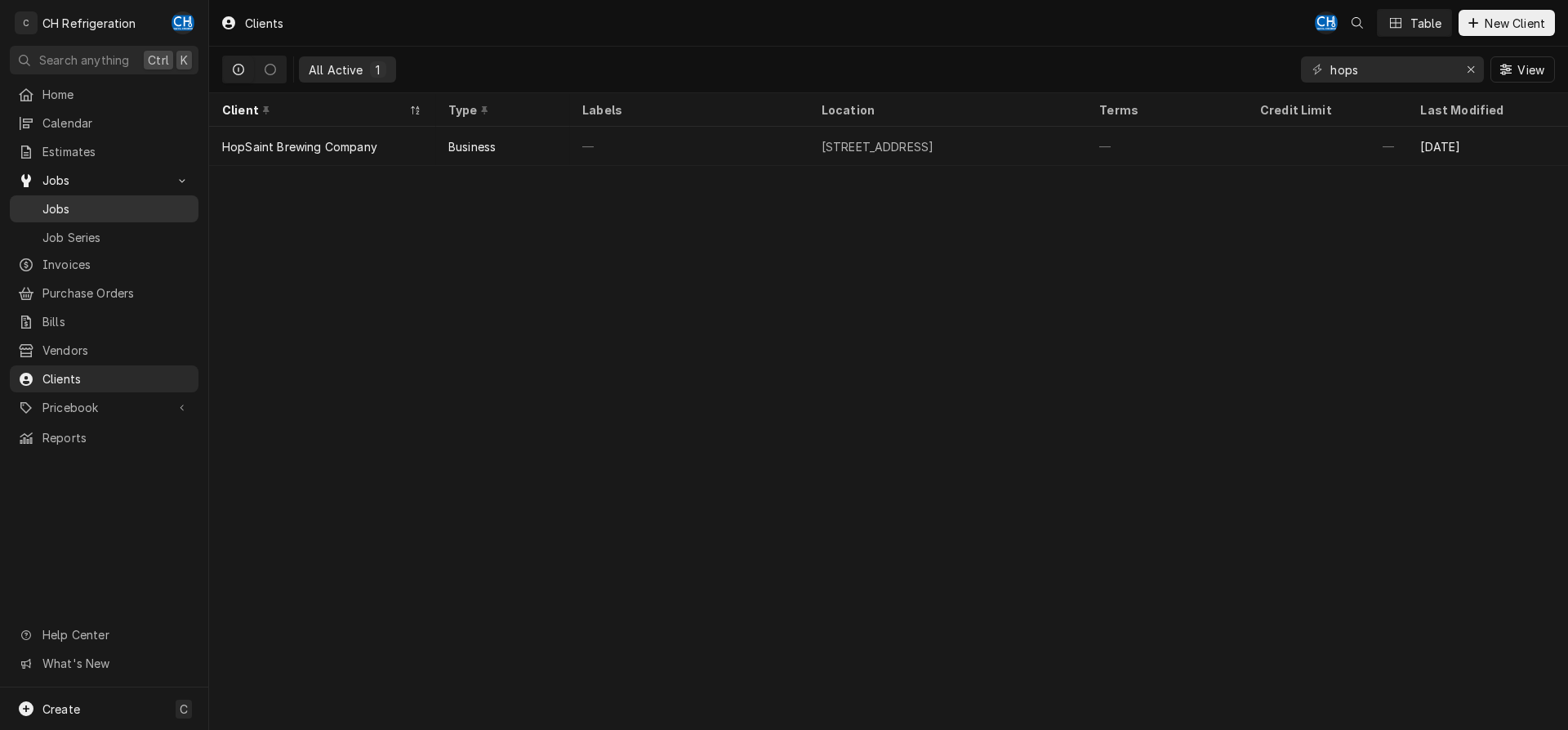
click at [88, 210] on span "Jobs" at bounding box center [116, 208] width 148 height 17
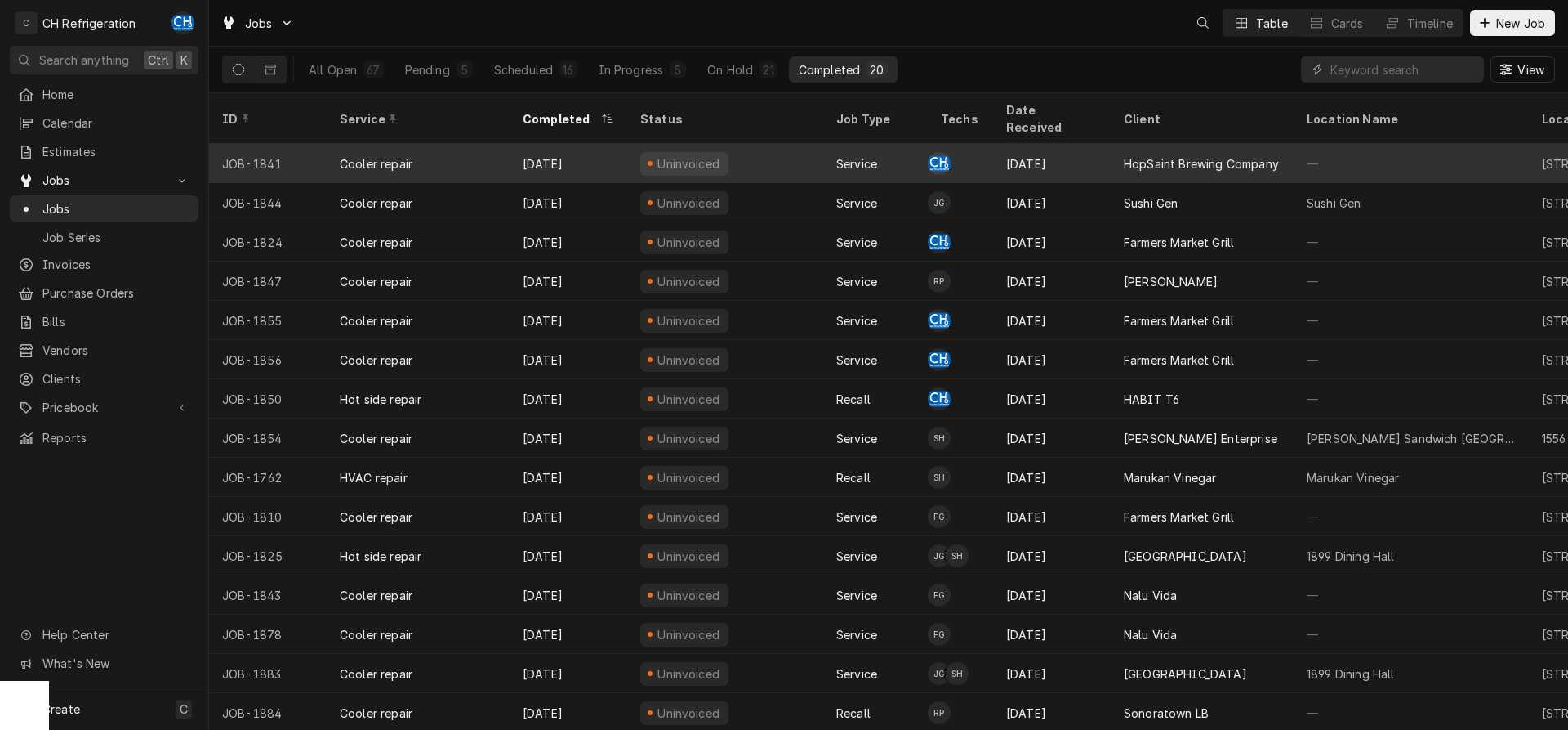
click at [1145, 155] on div "HopSaint Brewing Company" at bounding box center [1201, 163] width 155 height 17
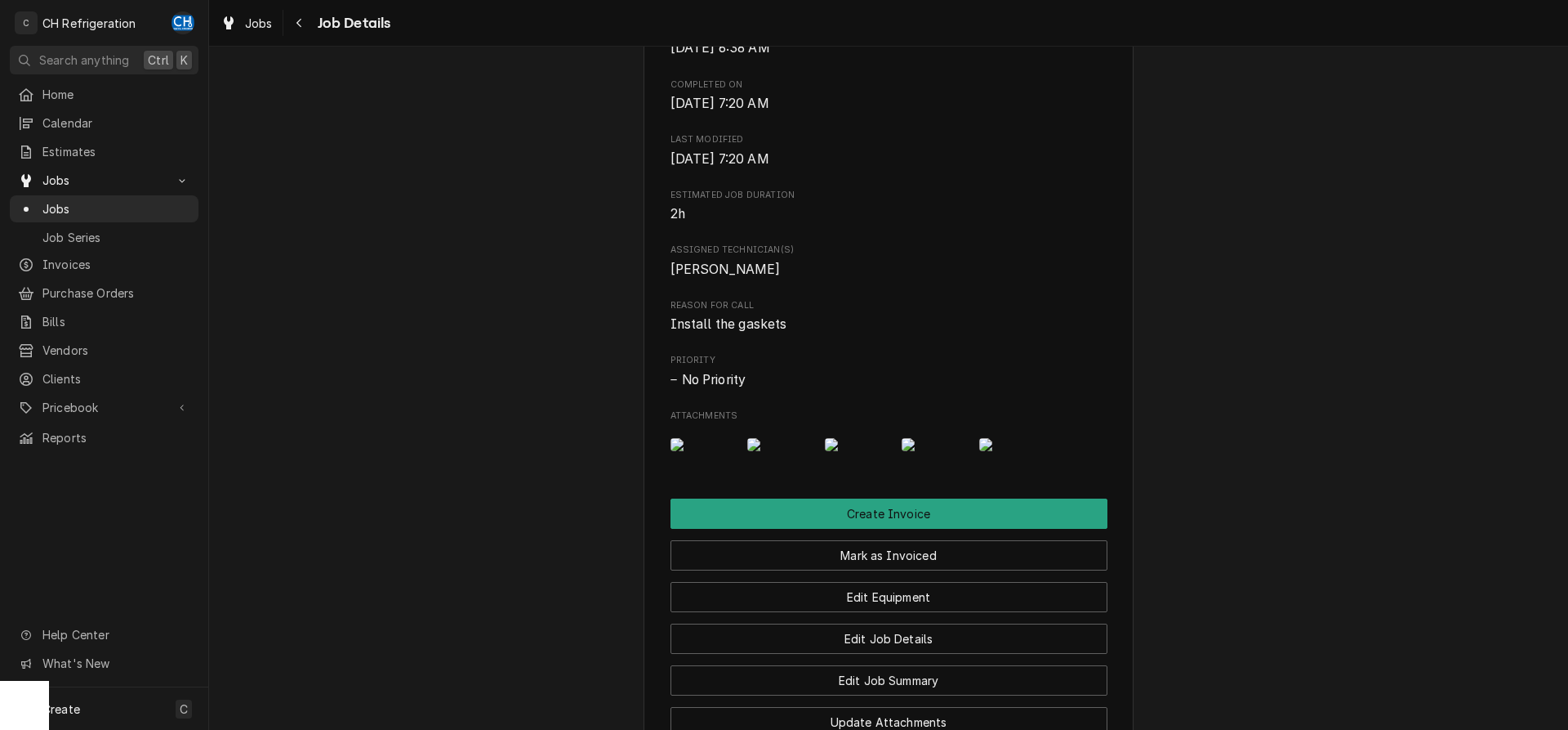
scroll to position [1074, 0]
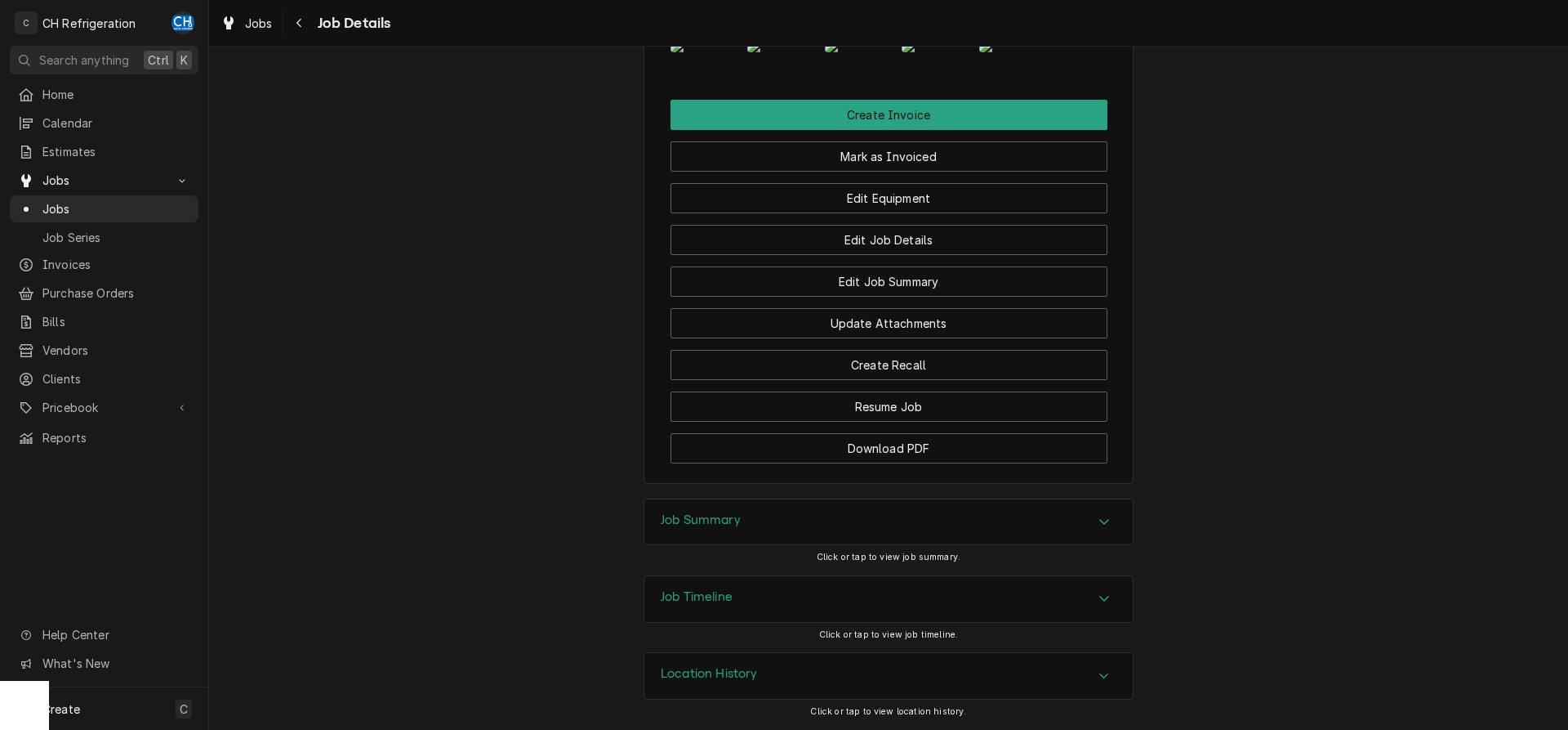
drag, startPoint x: 716, startPoint y: 498, endPoint x: 674, endPoint y: 499, distance: 42.0
click at [664, 504] on div "Job Summary" at bounding box center [888, 522] width 488 height 46
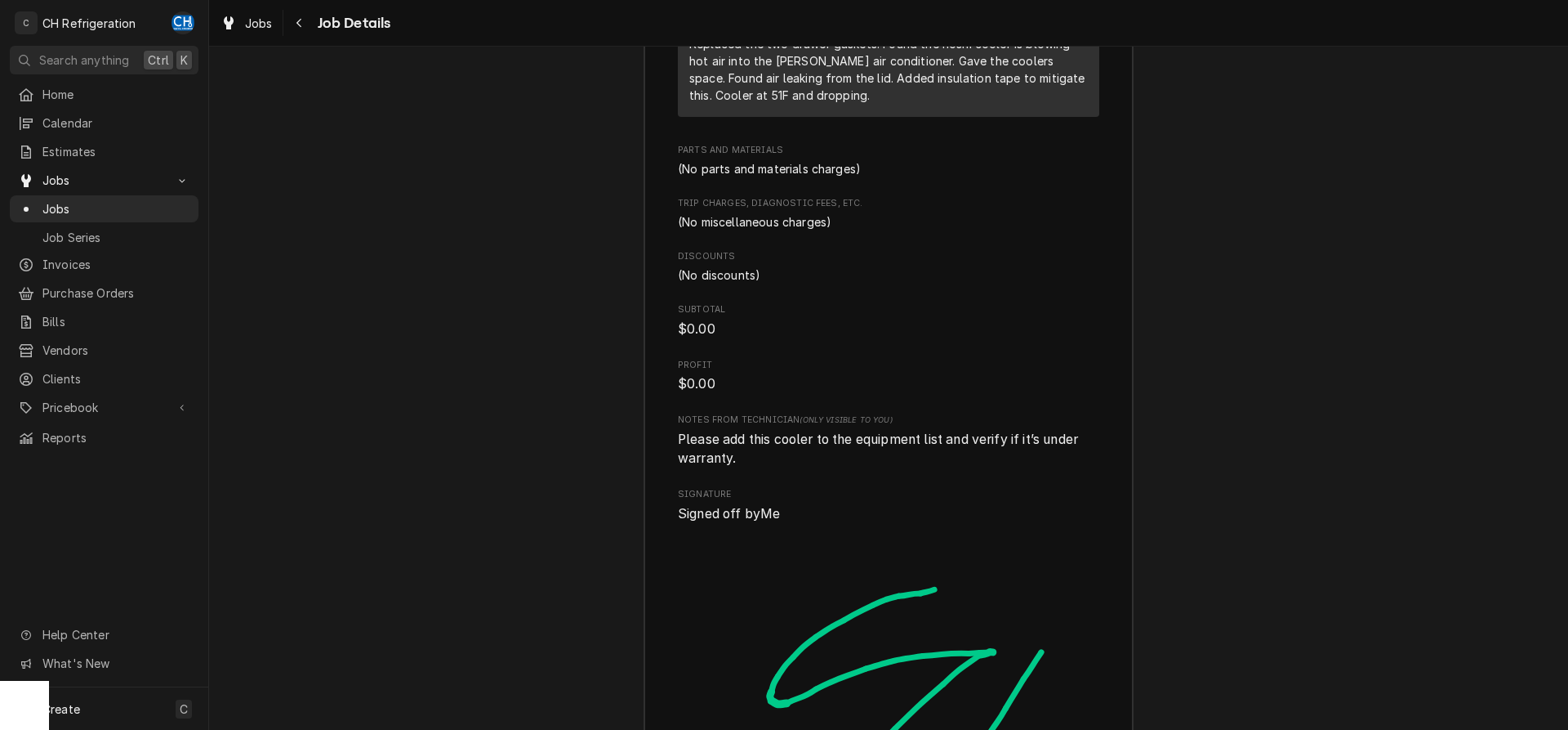
scroll to position [1741, 0]
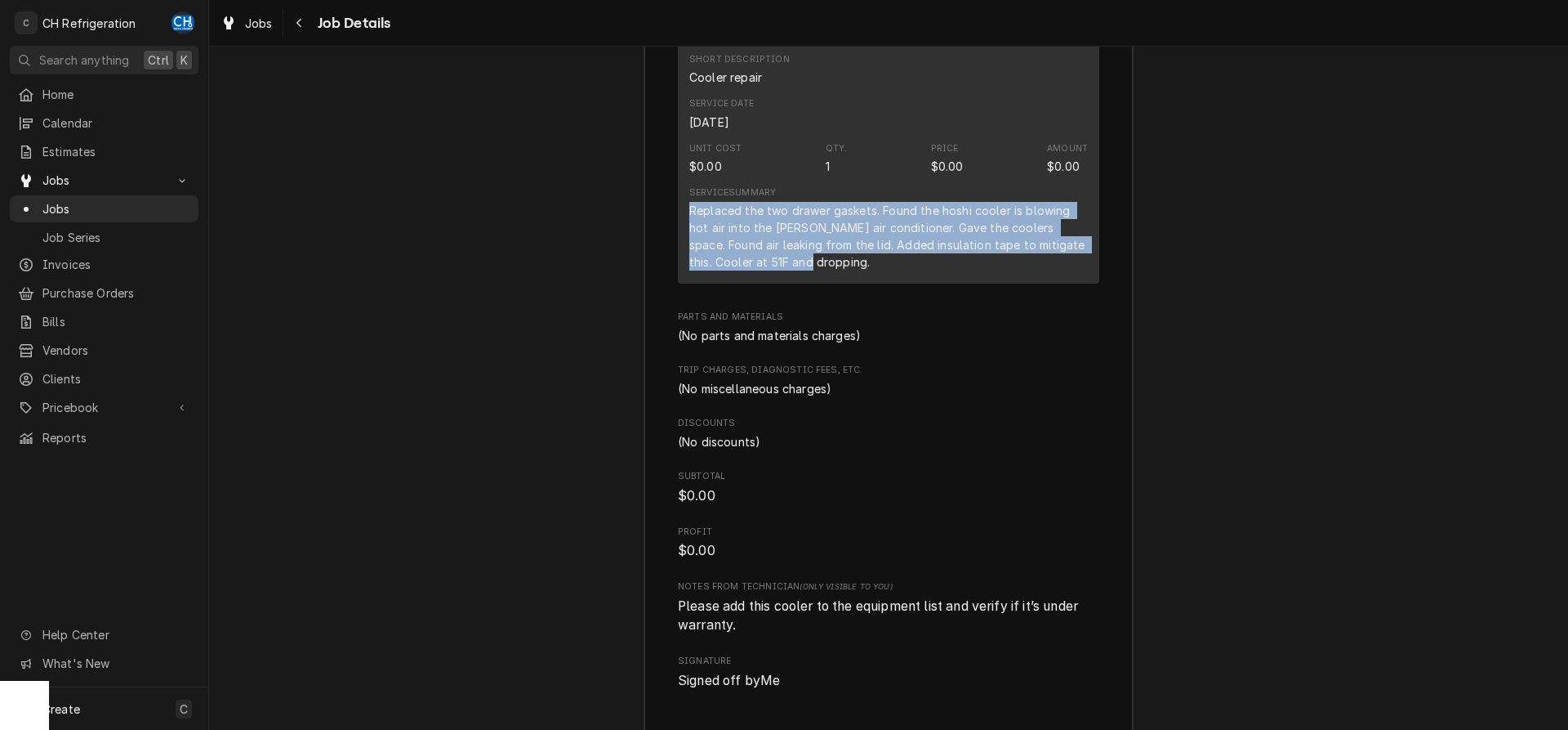
drag, startPoint x: 701, startPoint y: 307, endPoint x: 817, endPoint y: 354, distance: 125.2
click at [817, 284] on div "Short Description Cooler repair Service Date Sep 2, 2025 Unit Cost $0.00 Qty. 1…" at bounding box center [889, 162] width 421 height 244
copy div "Replaced the two drawer gaskets. Found the hoshi cooler is blowing hot air into…"
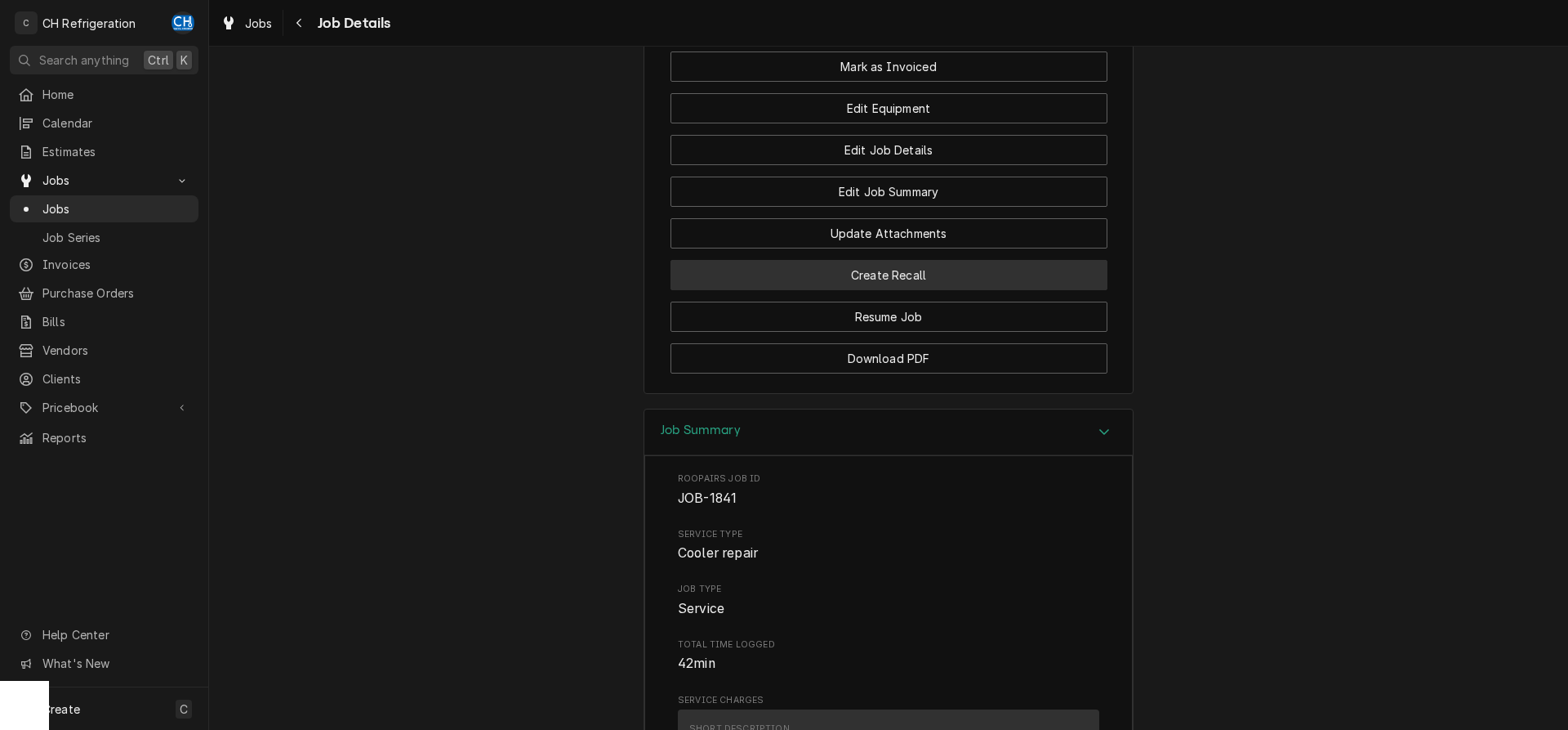
scroll to position [1000, 0]
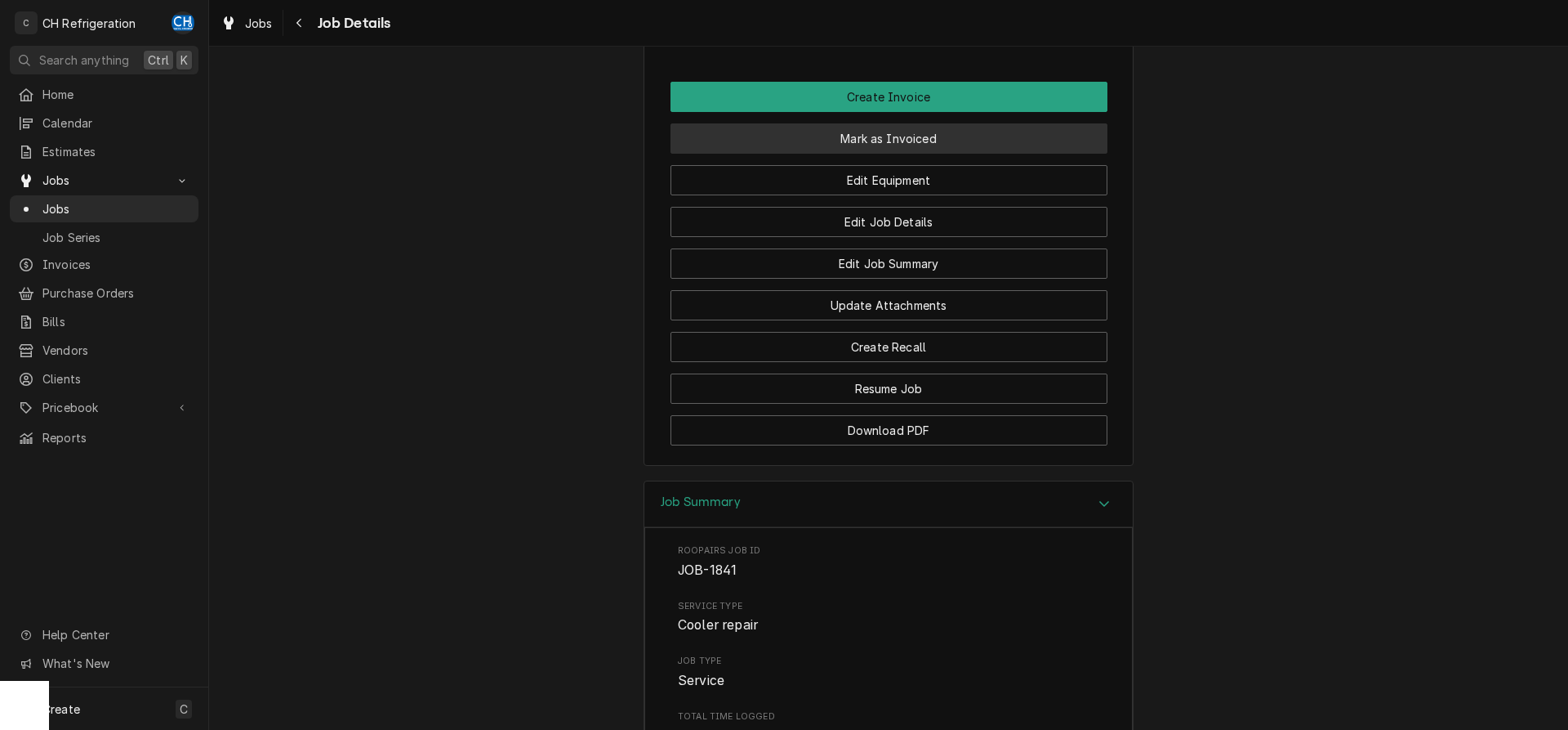
click at [872, 153] on button "Mark as Invoiced" at bounding box center [889, 139] width 437 height 30
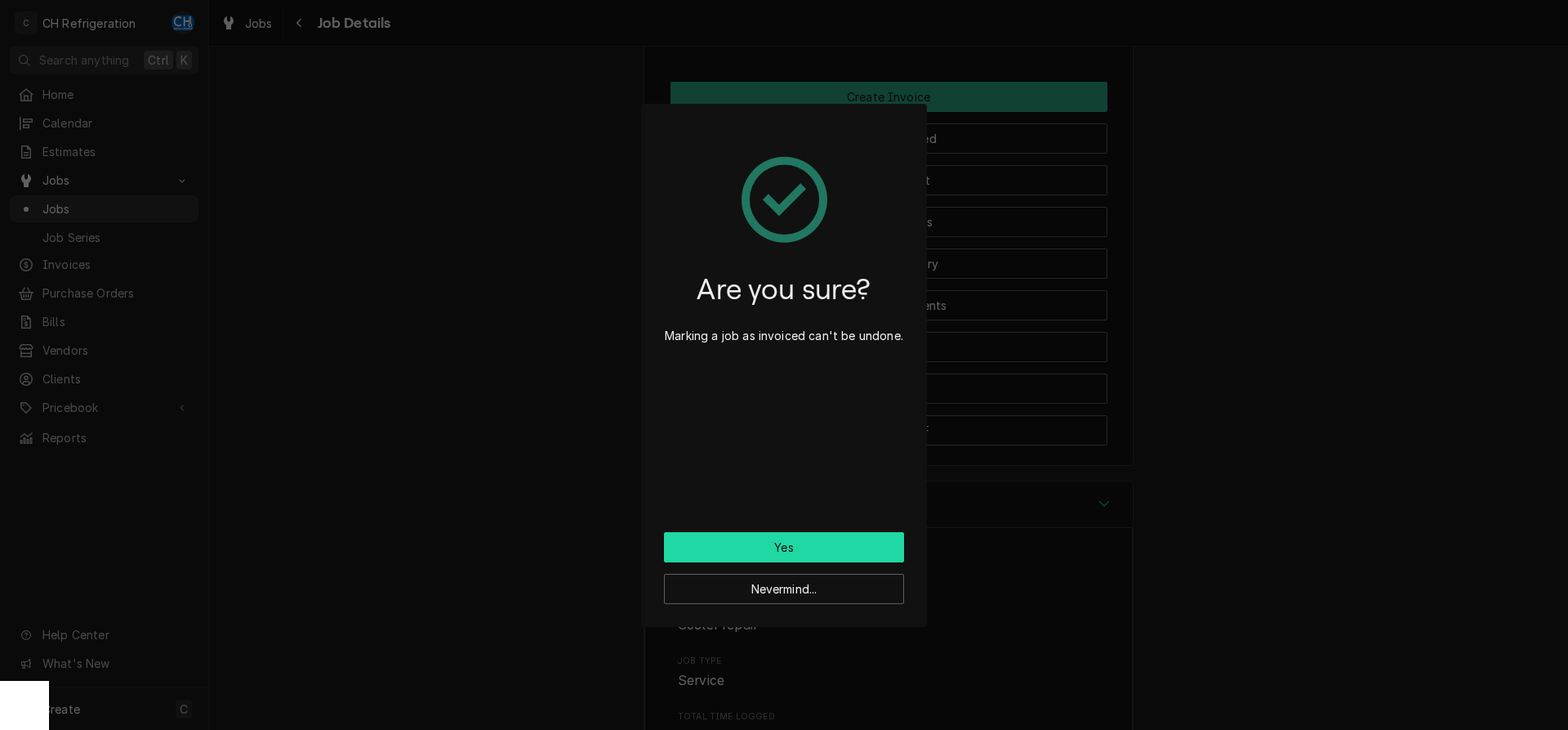
click at [761, 538] on button "Yes" at bounding box center [784, 547] width 240 height 30
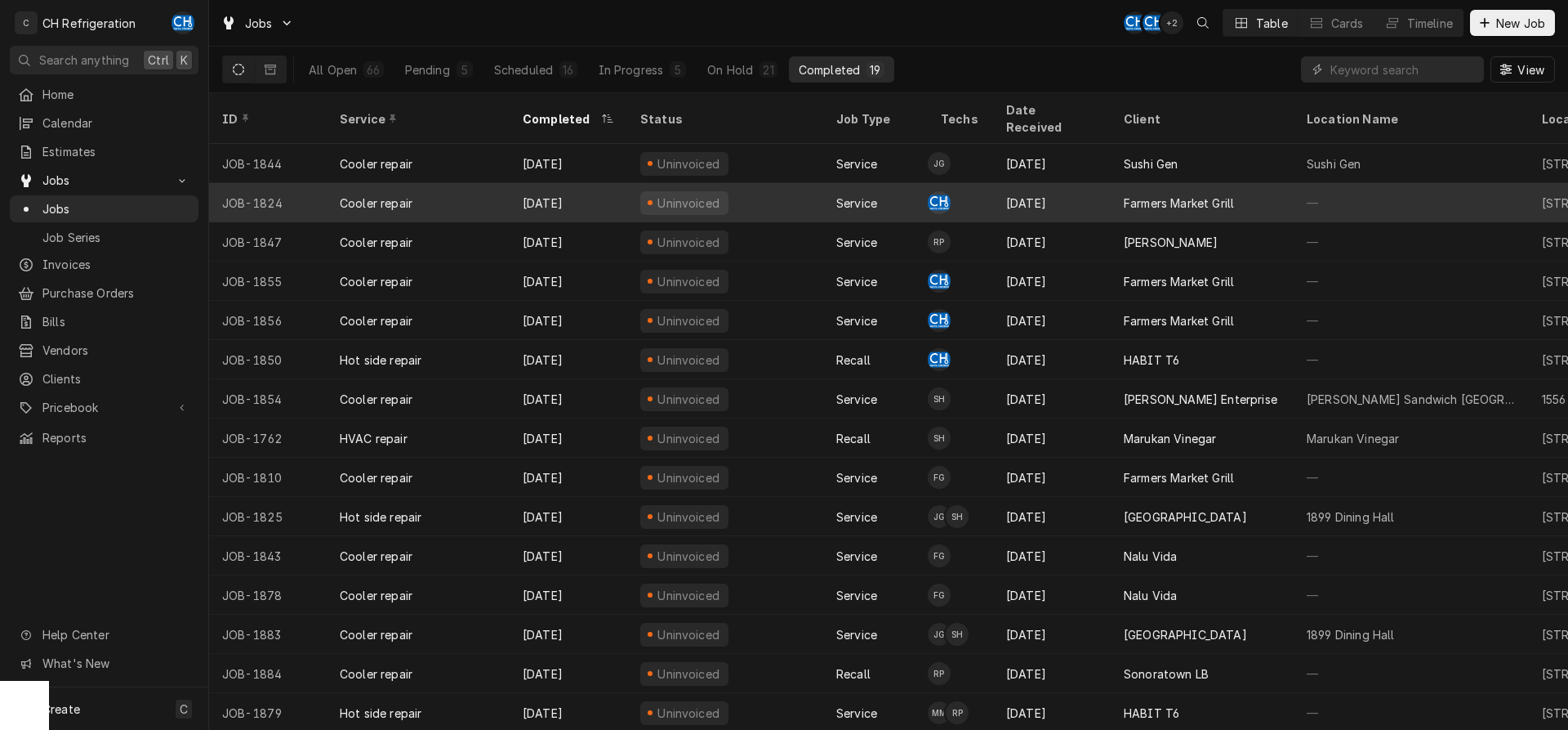
click at [1027, 192] on div "[DATE]" at bounding box center [1052, 202] width 118 height 39
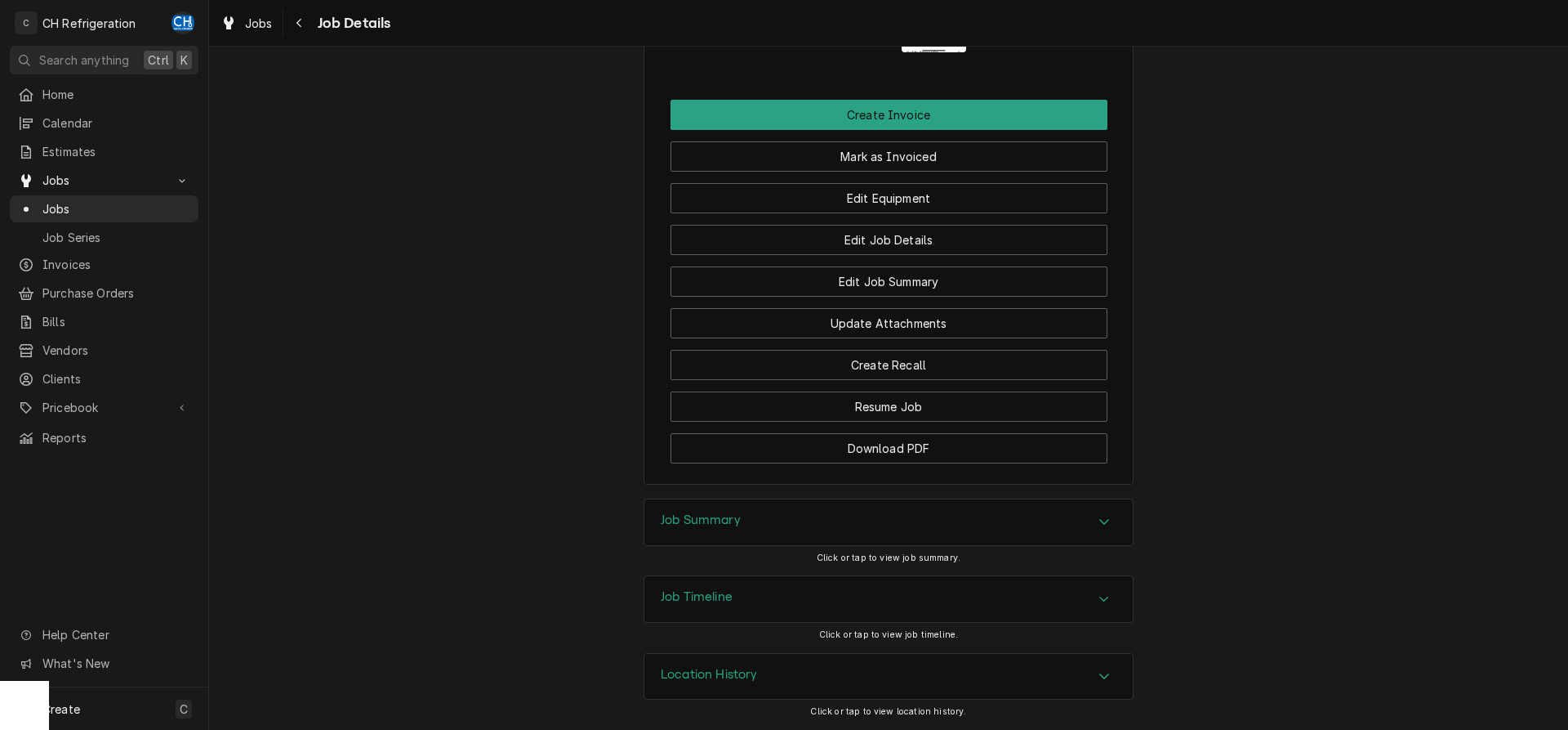
click at [740, 516] on h3 "Job Summary" at bounding box center [701, 520] width 80 height 16
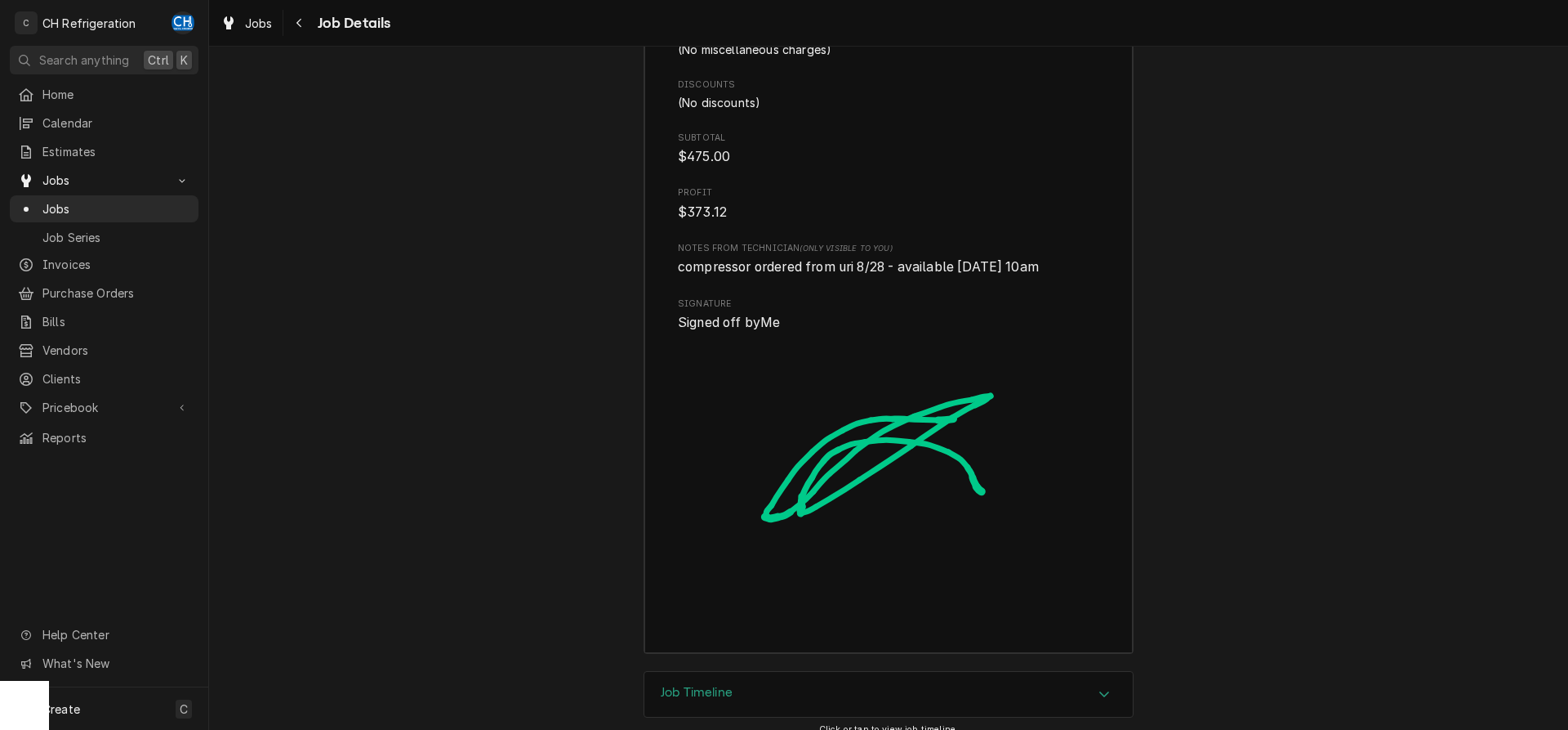
scroll to position [4717, 0]
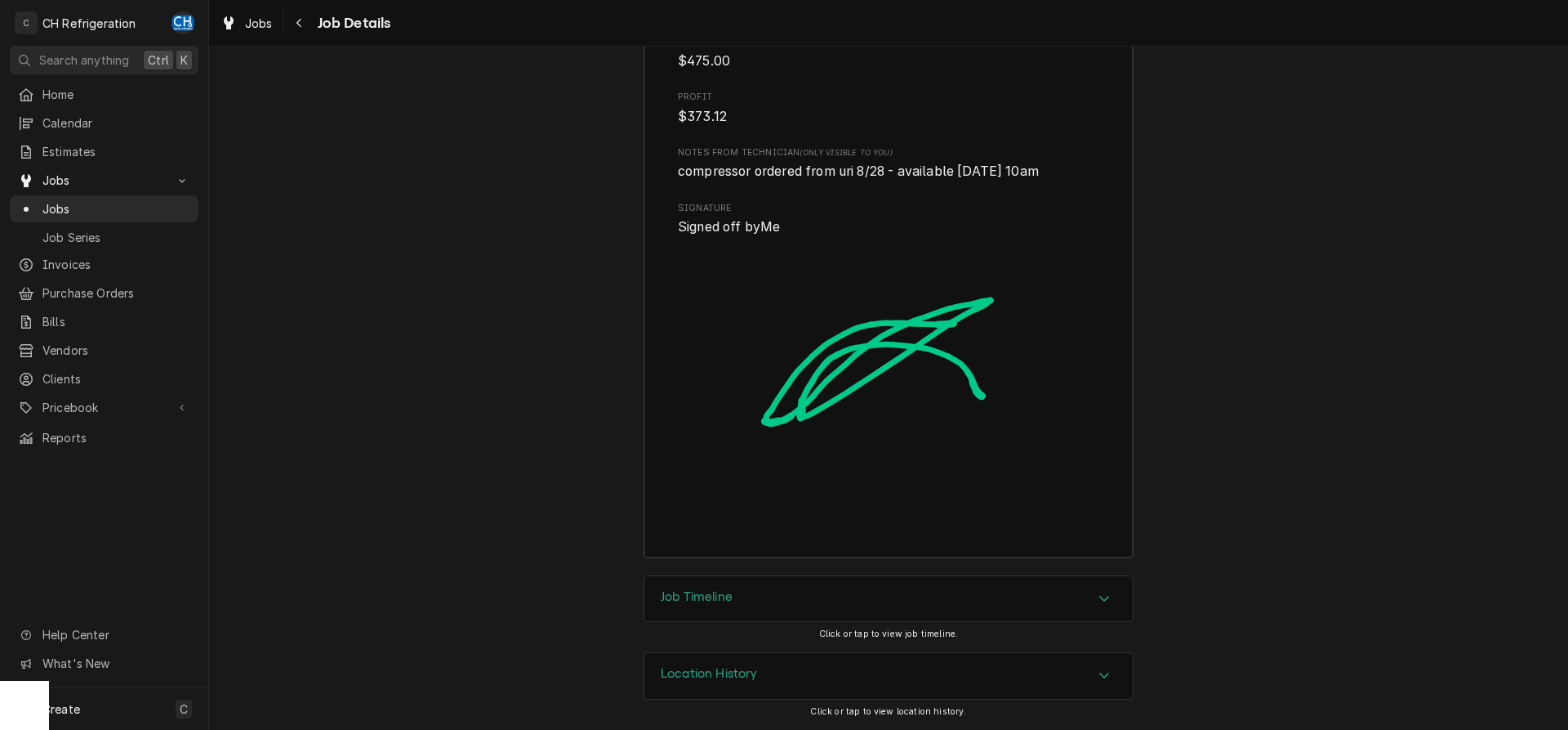
click at [692, 591] on h3 "Job Timeline" at bounding box center [697, 596] width 72 height 16
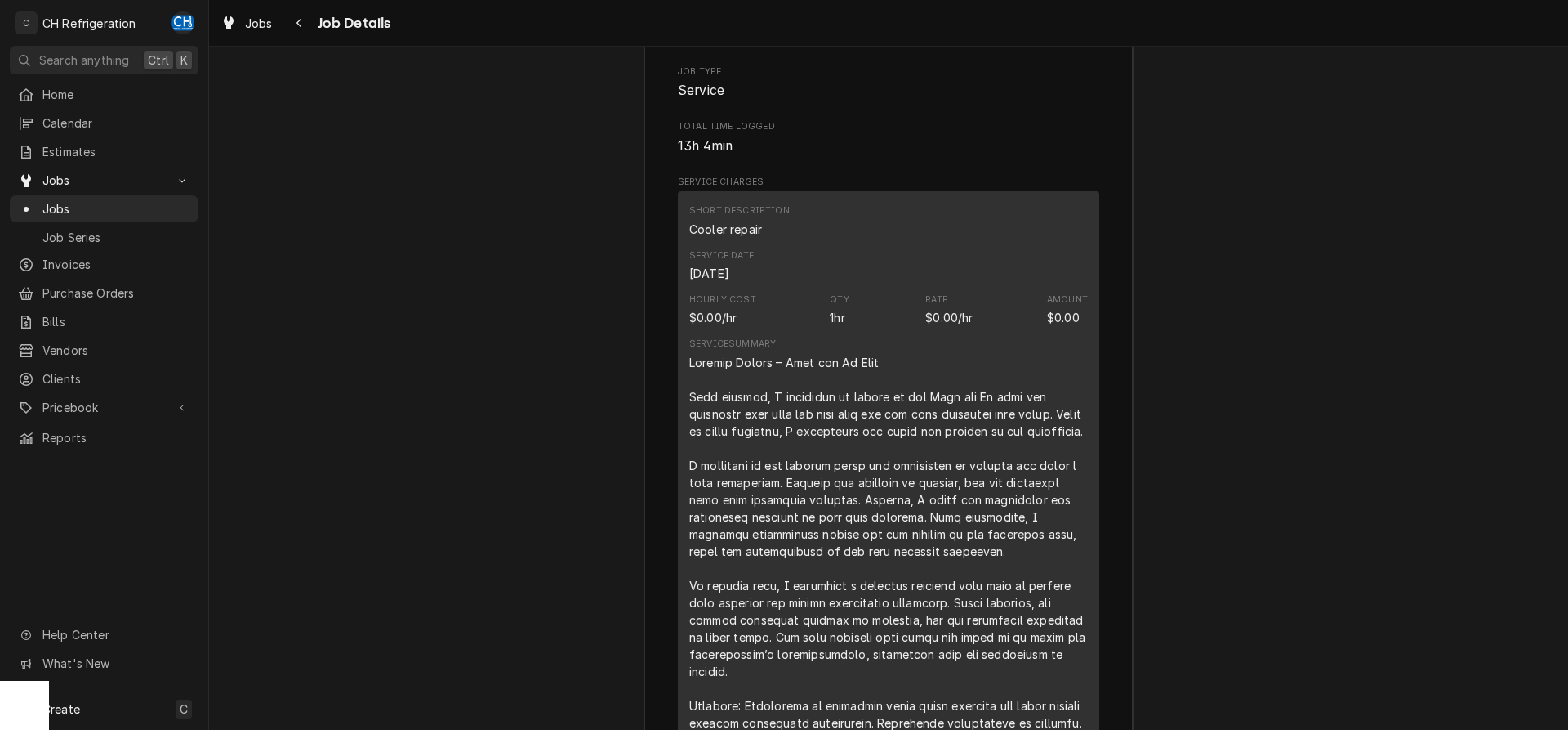
scroll to position [1883, 0]
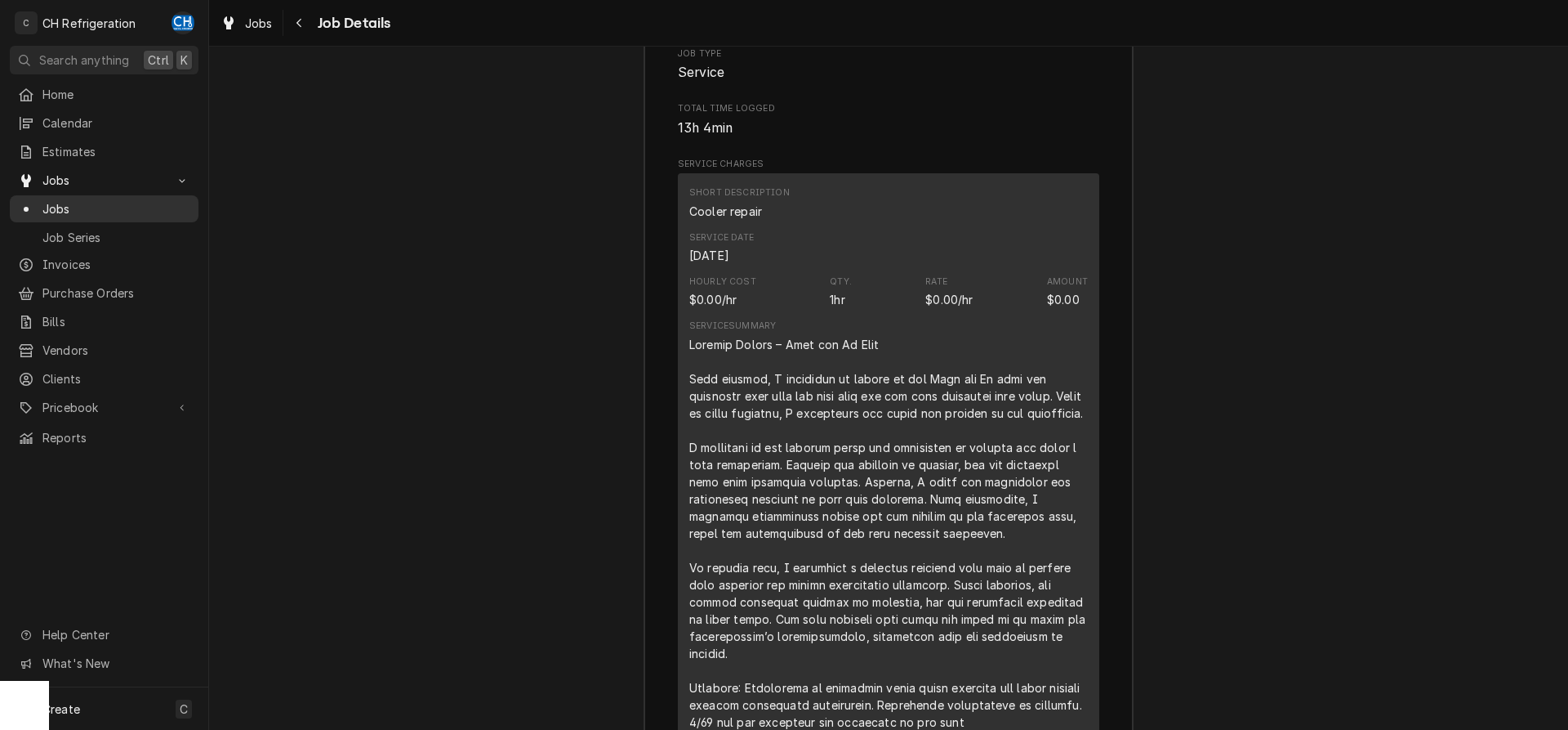
click at [42, 200] on span "Jobs" at bounding box center [116, 208] width 148 height 17
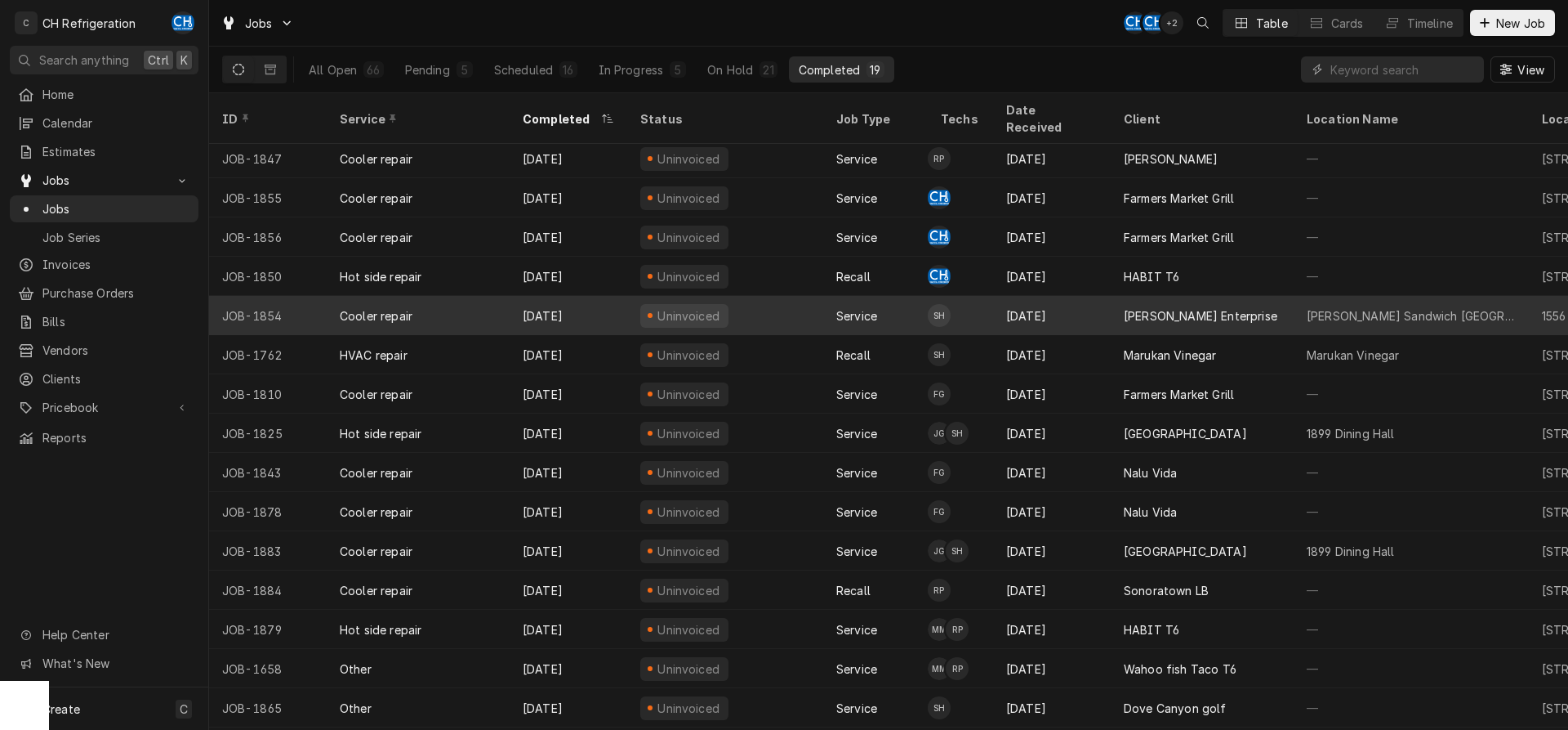
scroll to position [139, 0]
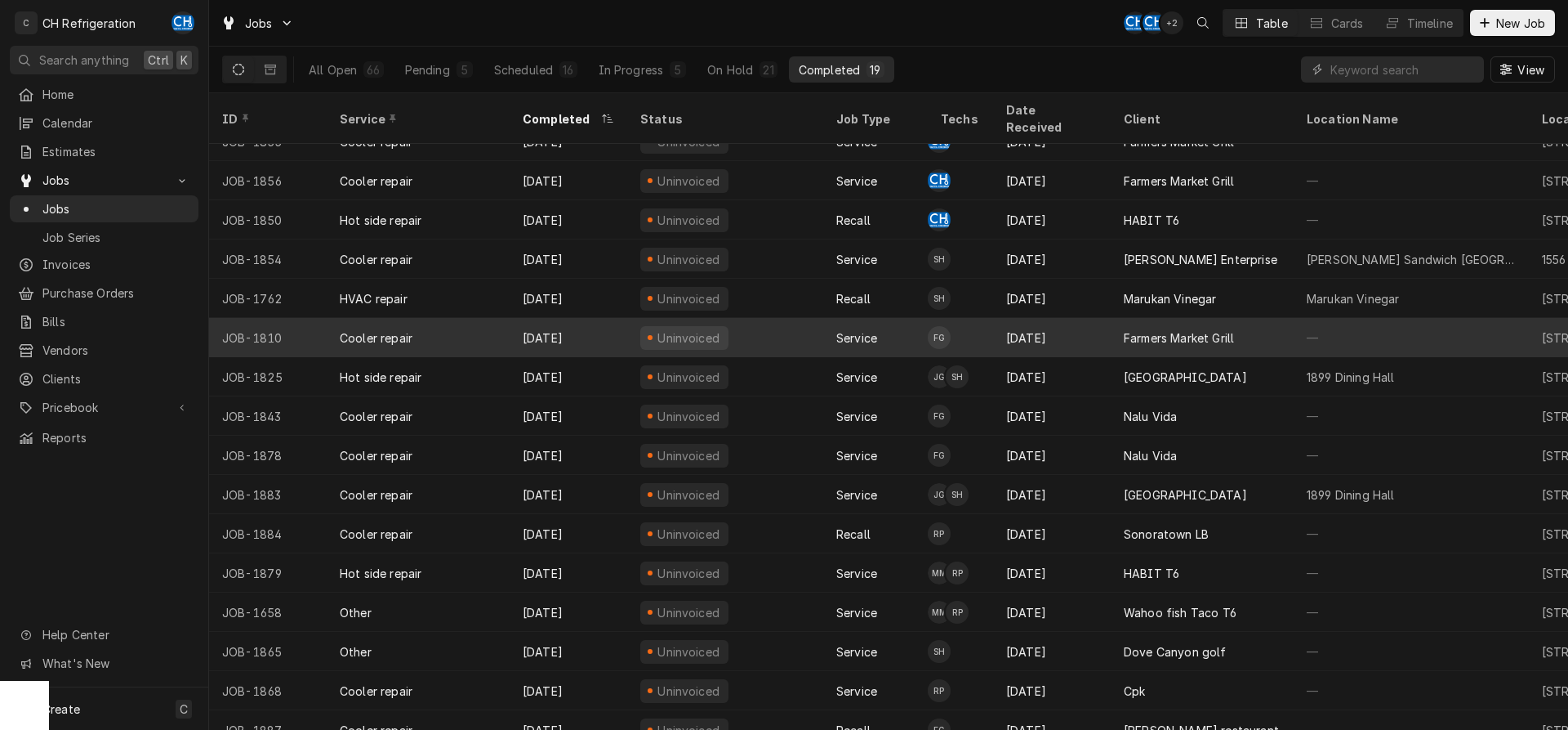
click at [1122, 334] on div "Farmers Market Grill" at bounding box center [1202, 337] width 183 height 39
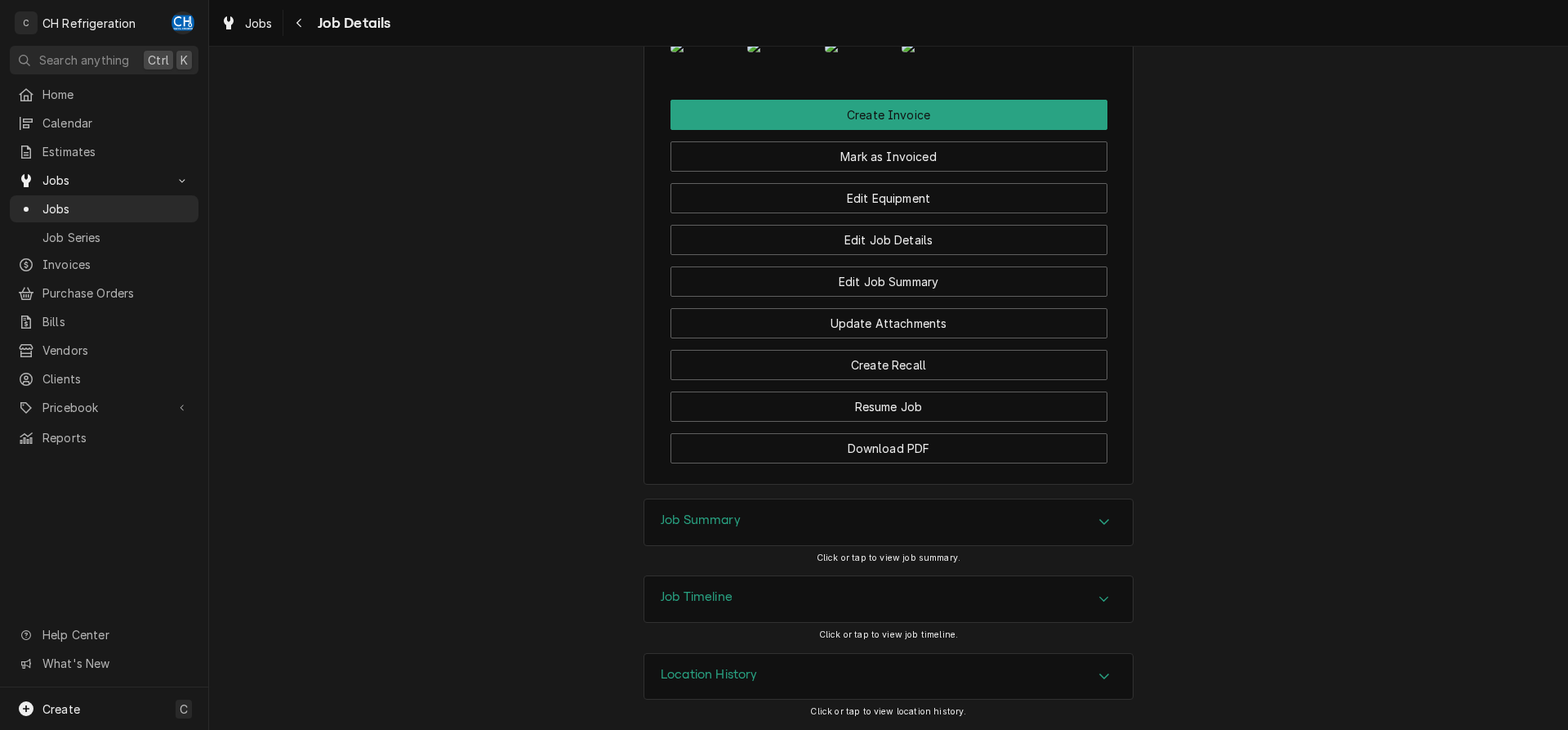
click at [742, 533] on div "Job Summary" at bounding box center [888, 522] width 488 height 46
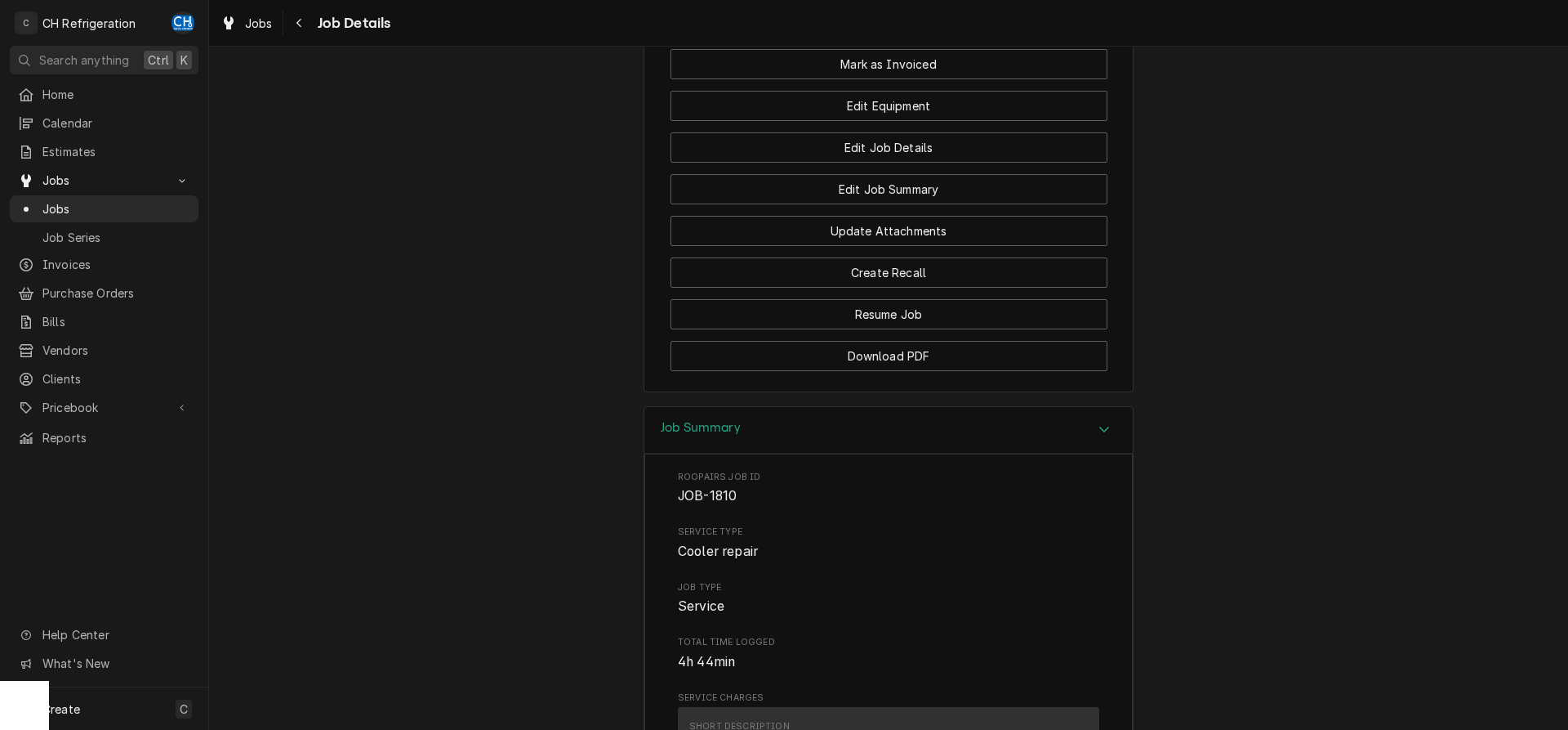
scroll to position [1909, 0]
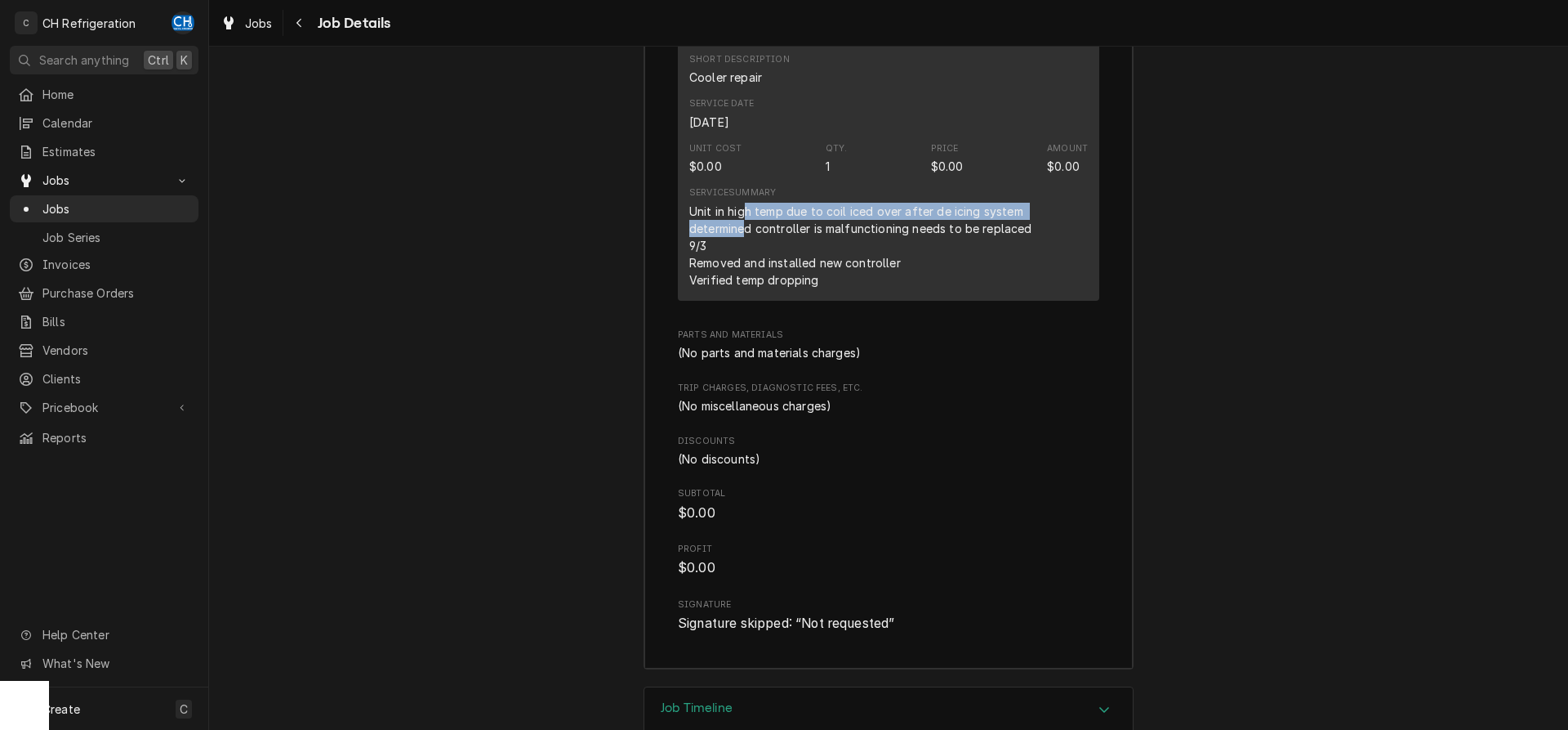
drag, startPoint x: 744, startPoint y: 304, endPoint x: 1057, endPoint y: 309, distance: 313.0
click at [1077, 289] on div "Unit in high temp due to coil iced over after de icing system determined contro…" at bounding box center [888, 245] width 399 height 85
drag, startPoint x: 673, startPoint y: 318, endPoint x: 944, endPoint y: 328, distance: 271.2
click at [956, 325] on div "Roopairs Job ID JOB-1810 Service Type Cooler repair Job Type Service Total Time…" at bounding box center [888, 227] width 488 height 882
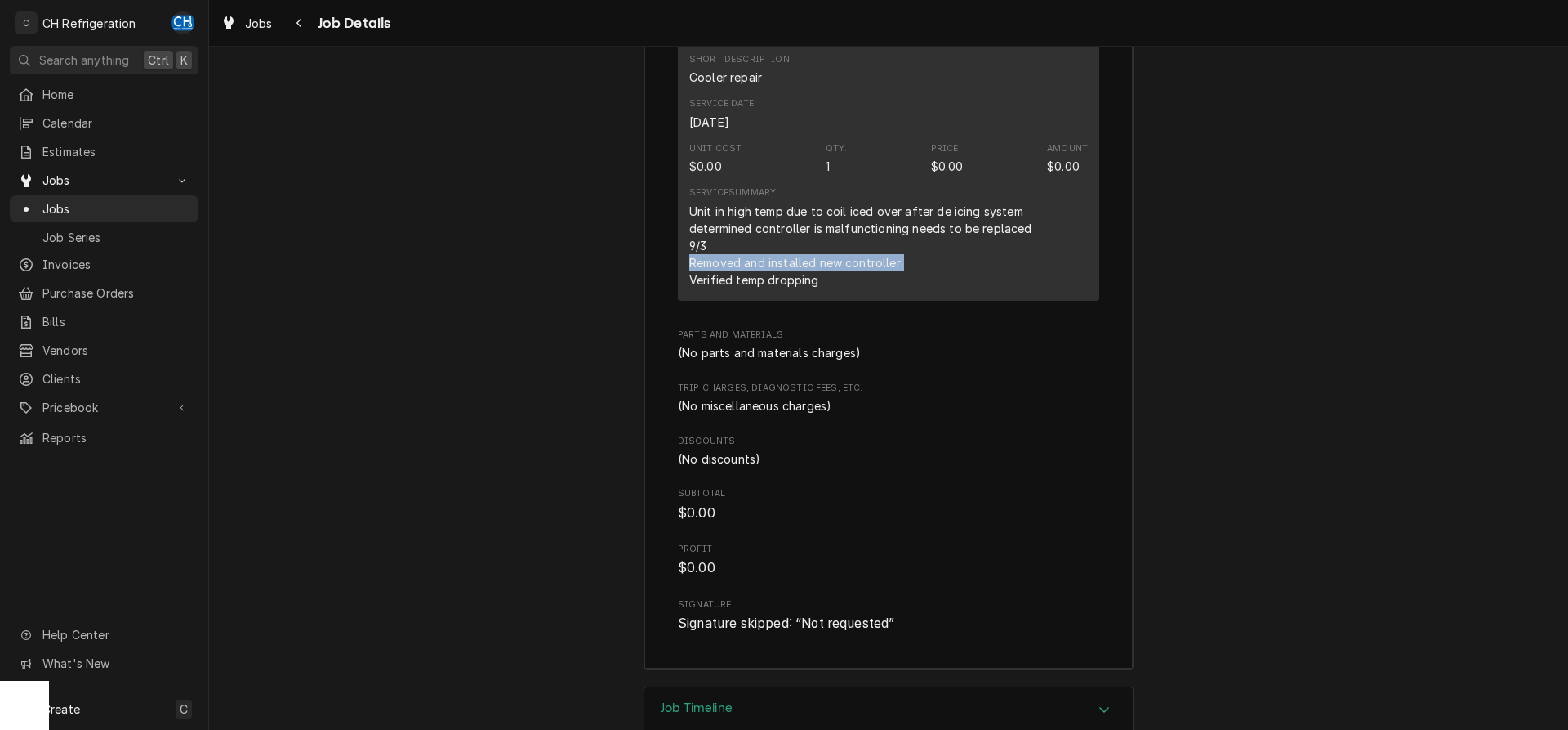
drag, startPoint x: 687, startPoint y: 355, endPoint x: 918, endPoint y: 358, distance: 231.0
click at [918, 301] on div "Short Description Cooler repair Service Date Aug 27, 2025 Unit Cost $0.00 Qty. …" at bounding box center [889, 170] width 421 height 260
drag, startPoint x: 691, startPoint y: 377, endPoint x: 844, endPoint y: 376, distance: 153.0
click at [844, 289] on div "Unit in high temp due to coil iced over after de icing system determined contro…" at bounding box center [888, 245] width 399 height 85
click at [316, 29] on span "Job Details" at bounding box center [352, 23] width 79 height 22
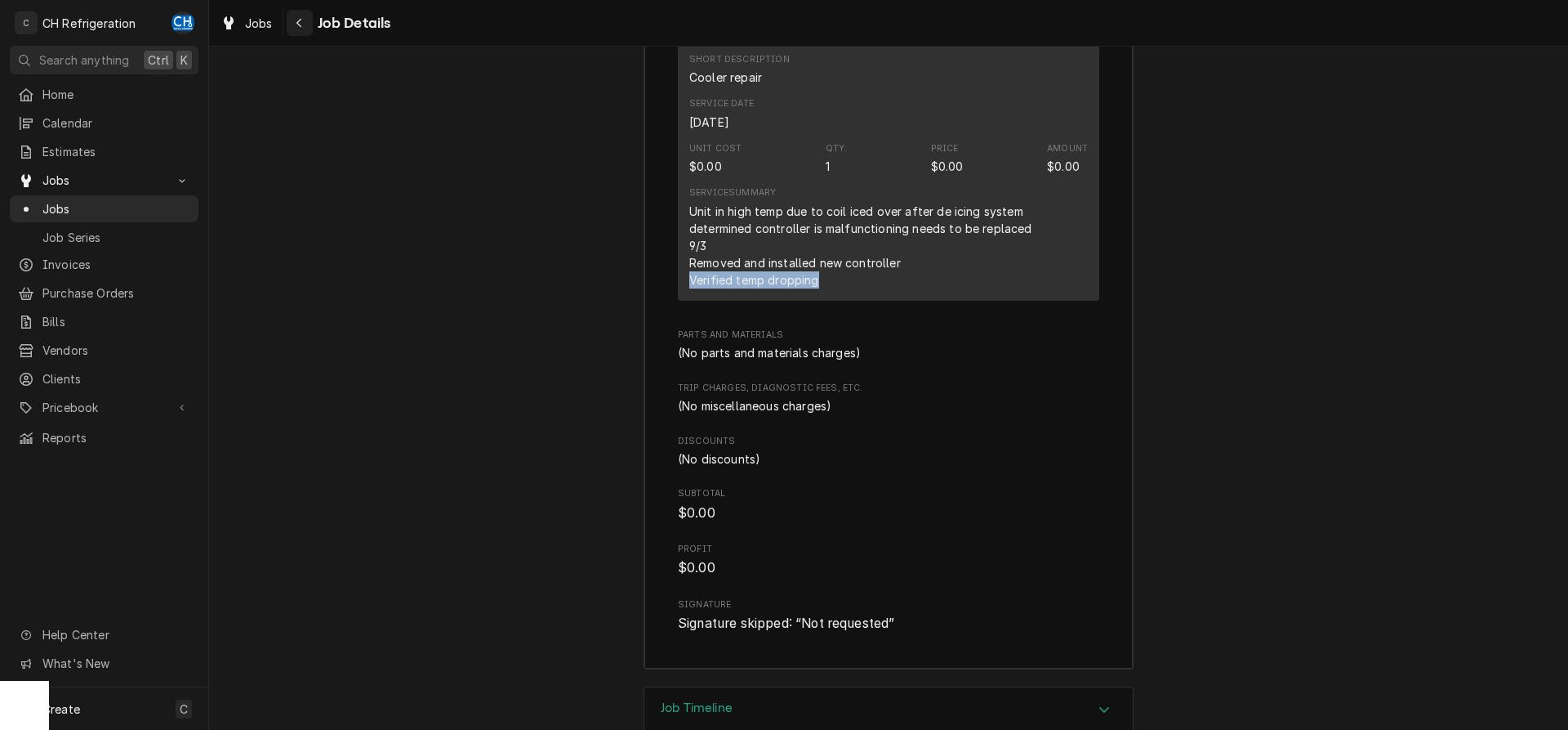
click at [308, 29] on button "Navigate back" at bounding box center [300, 23] width 27 height 27
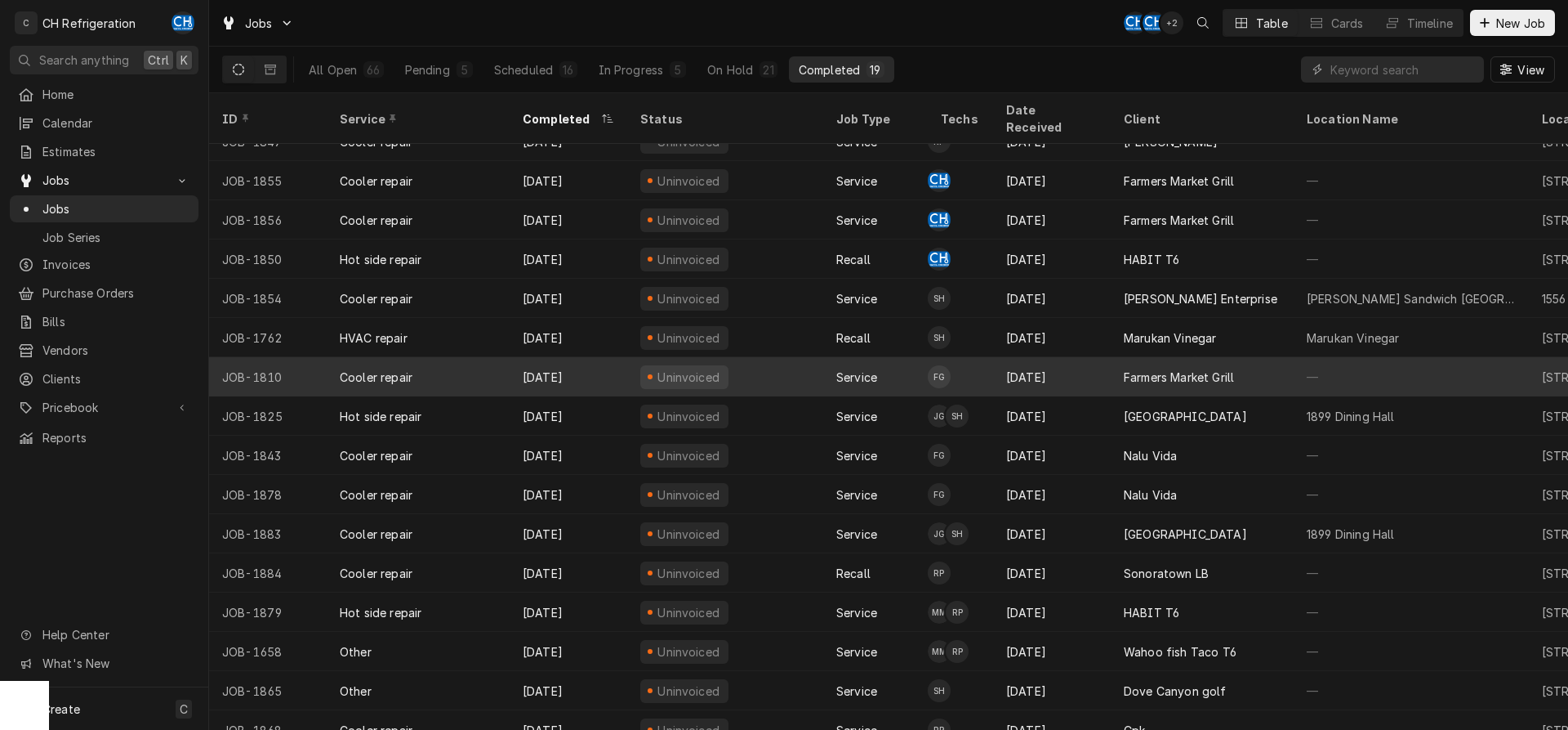
scroll to position [139, 0]
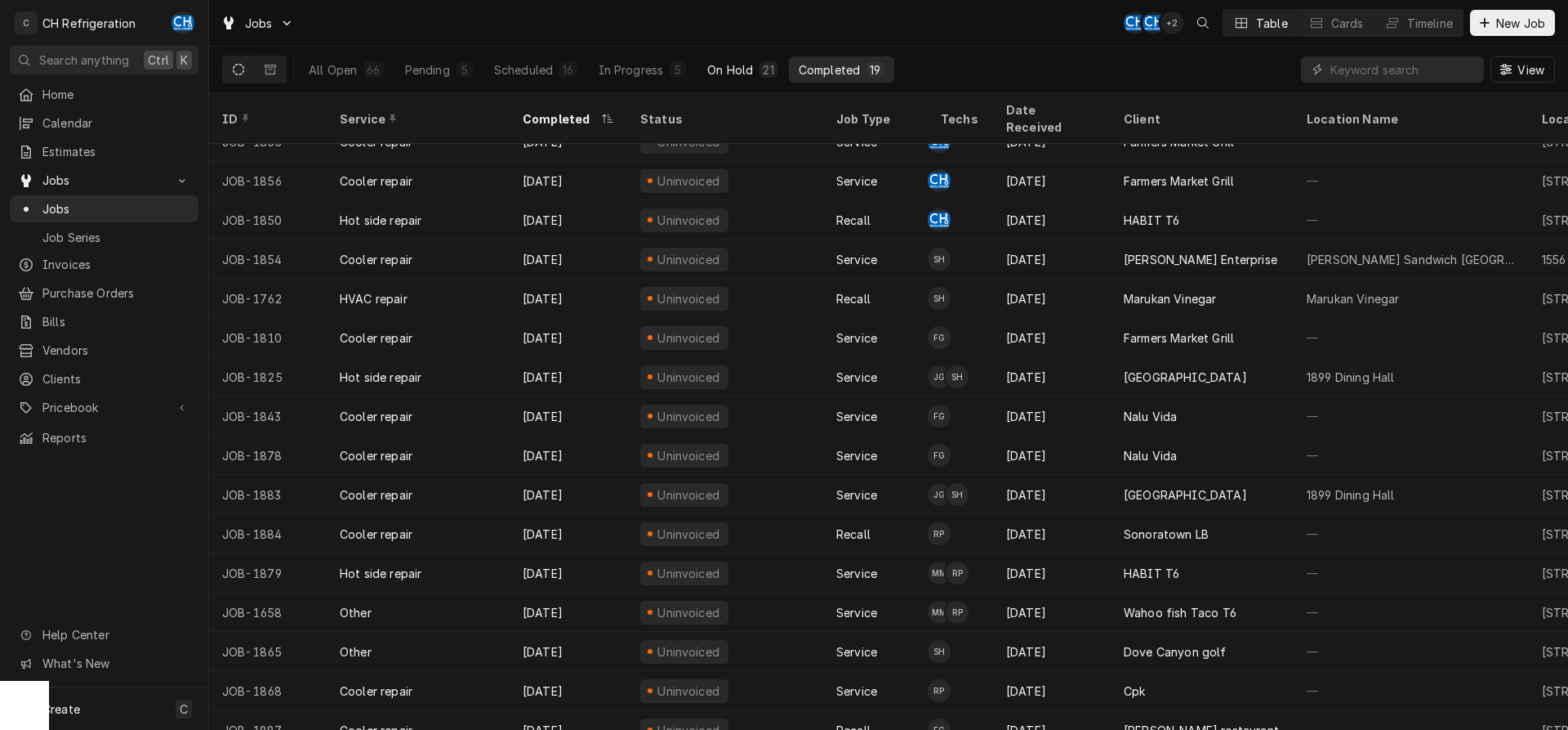
click at [749, 70] on div "On Hold" at bounding box center [730, 70] width 46 height 17
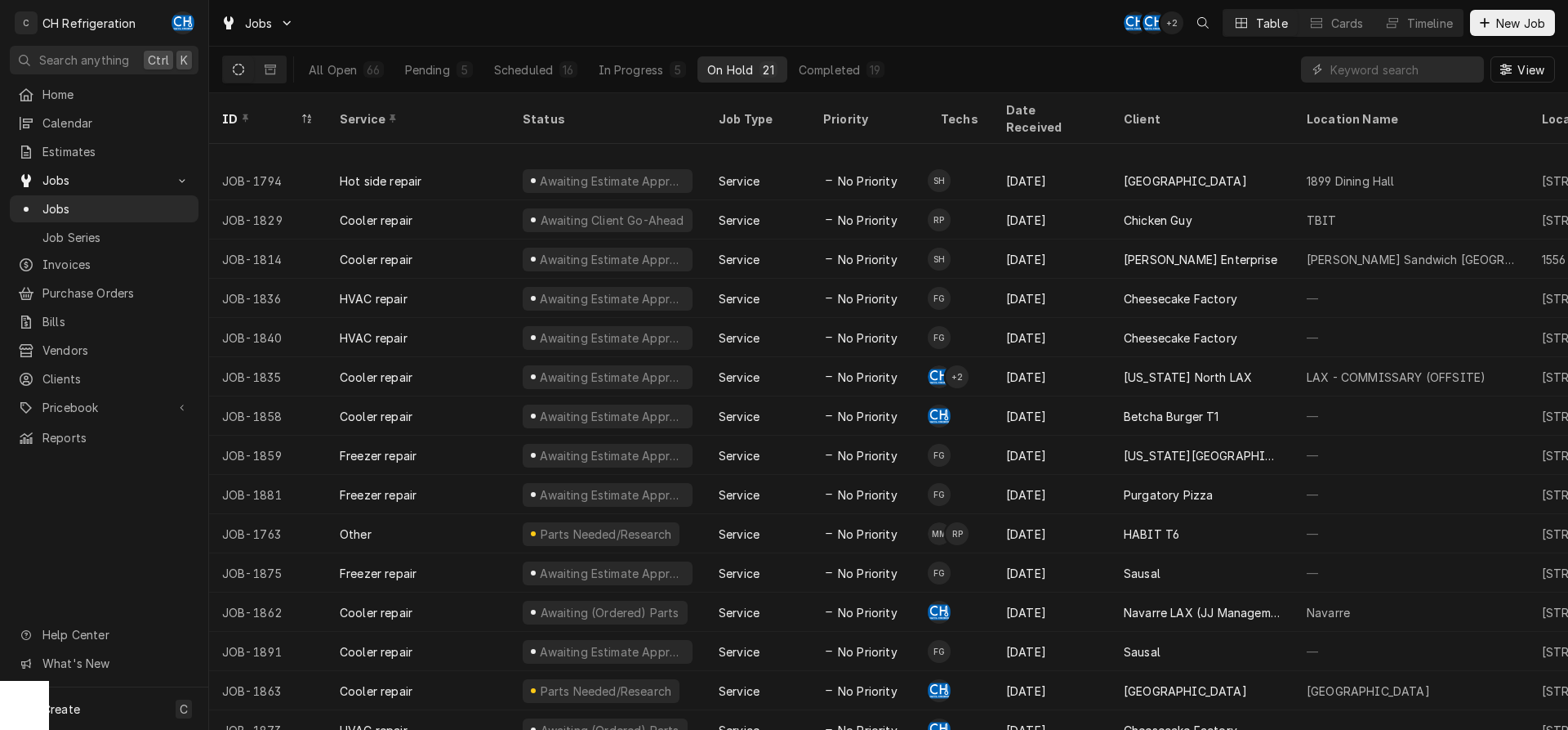
scroll to position [218, 0]
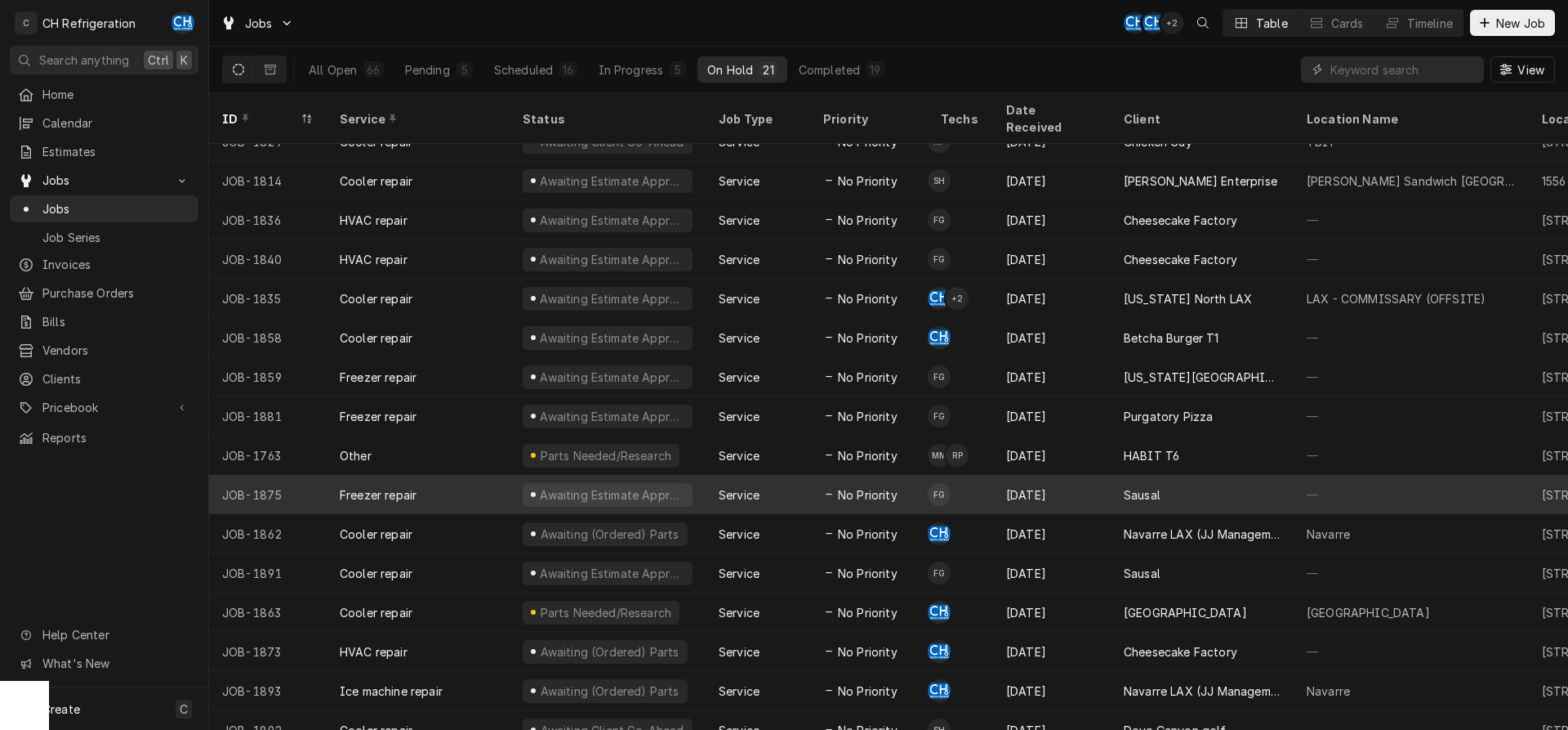
click at [1002, 479] on div "Sep 3" at bounding box center [1052, 494] width 118 height 39
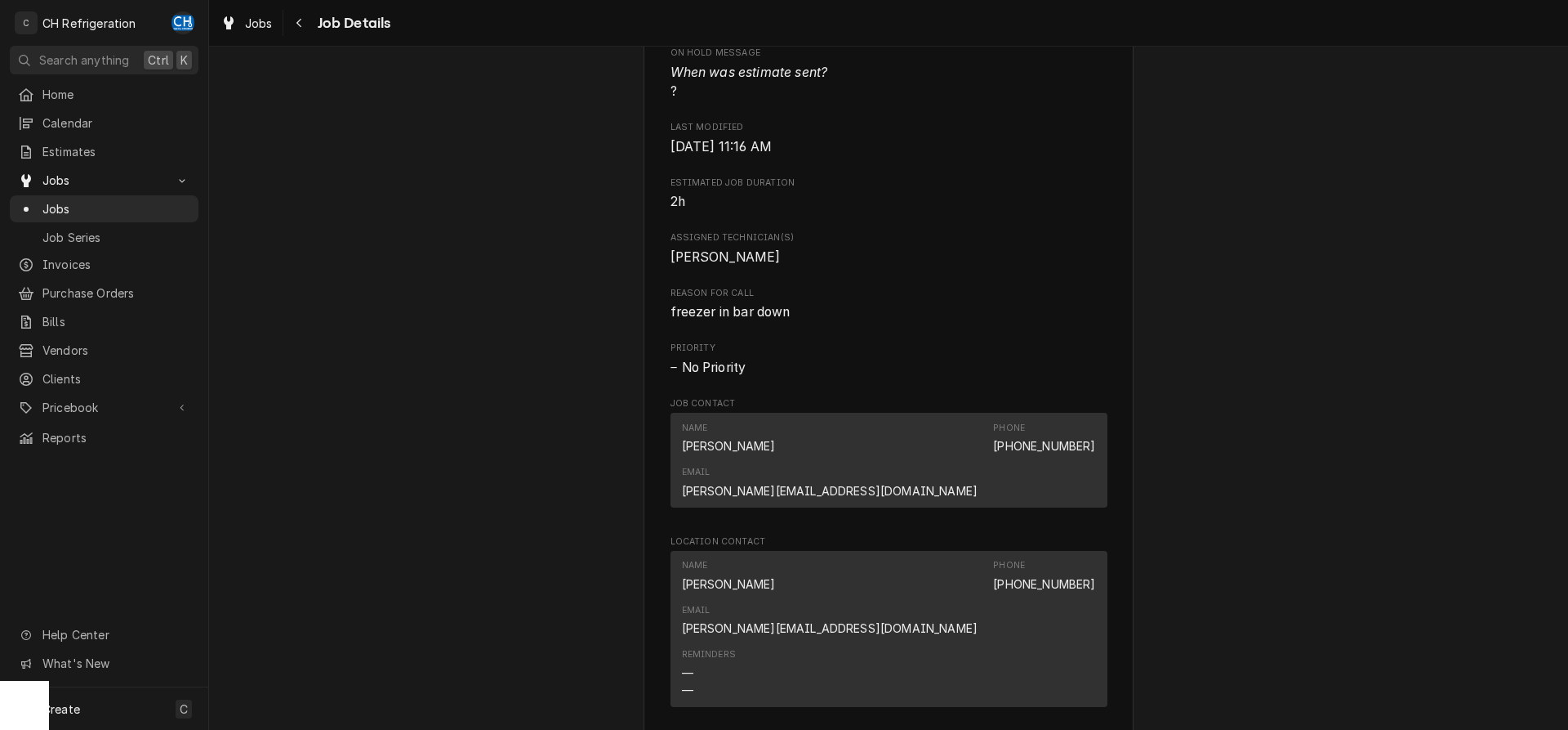
scroll to position [1083, 0]
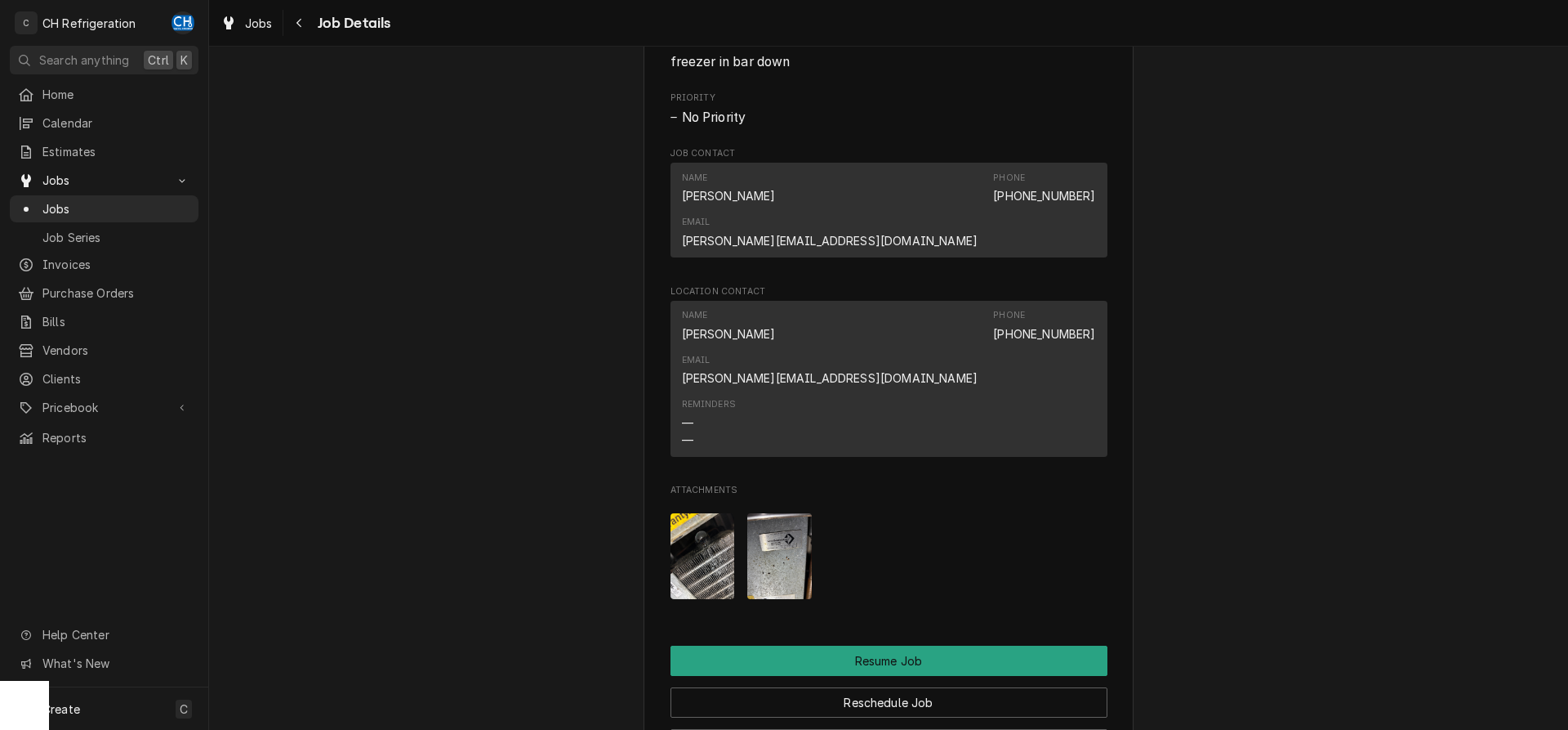
click at [709, 513] on img "Attachments" at bounding box center [703, 556] width 65 height 85
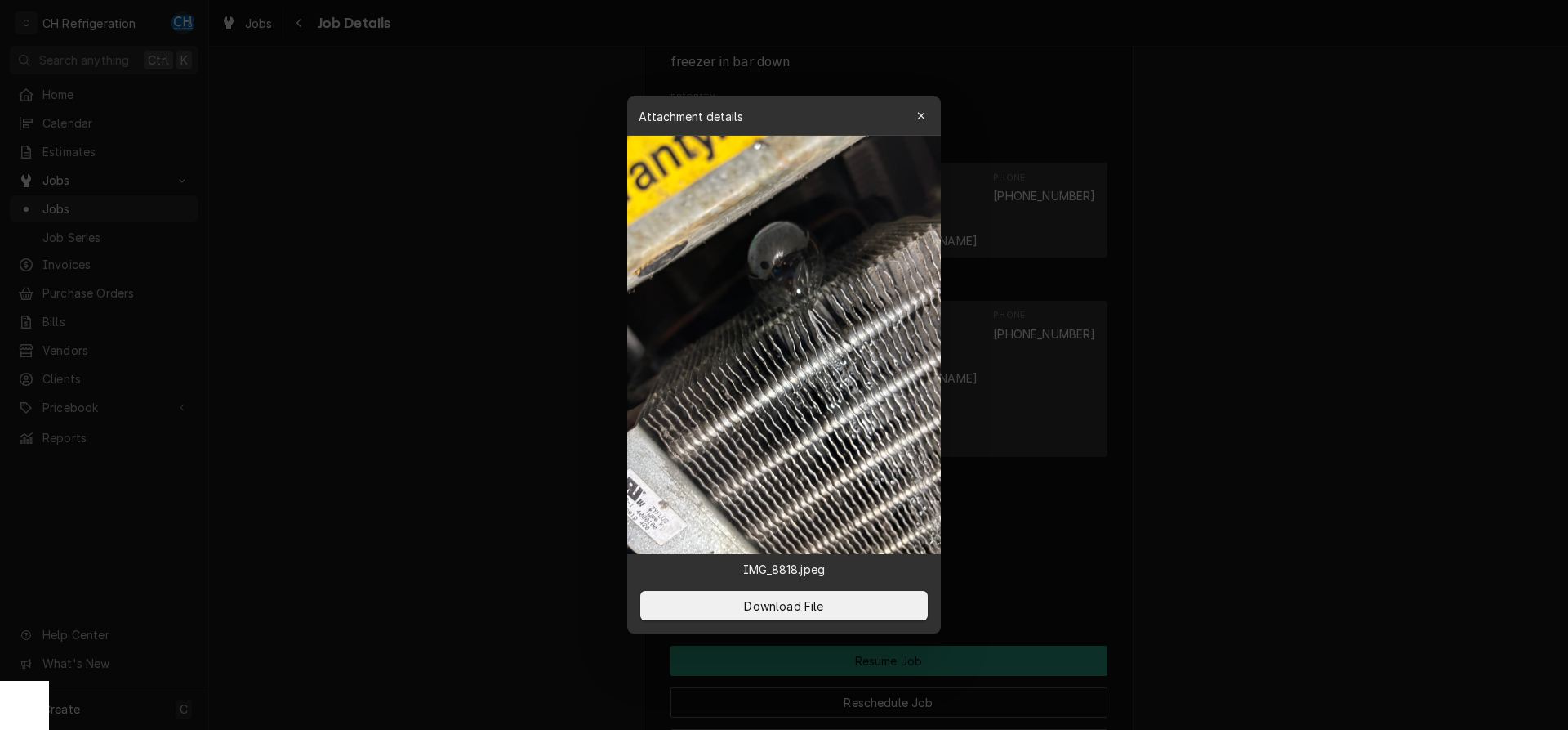
click at [1265, 397] on div at bounding box center [784, 365] width 1568 height 730
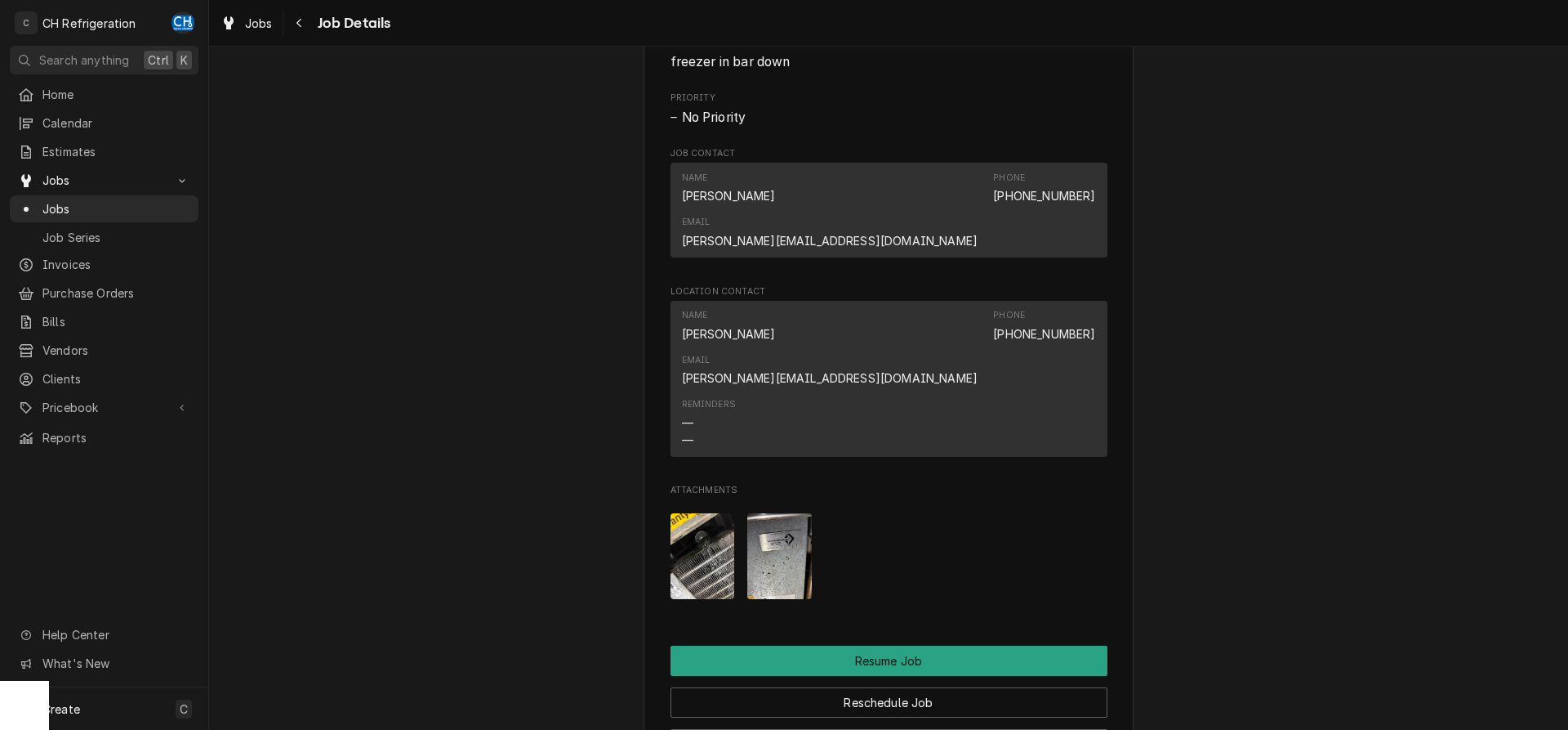
scroll to position [1417, 0]
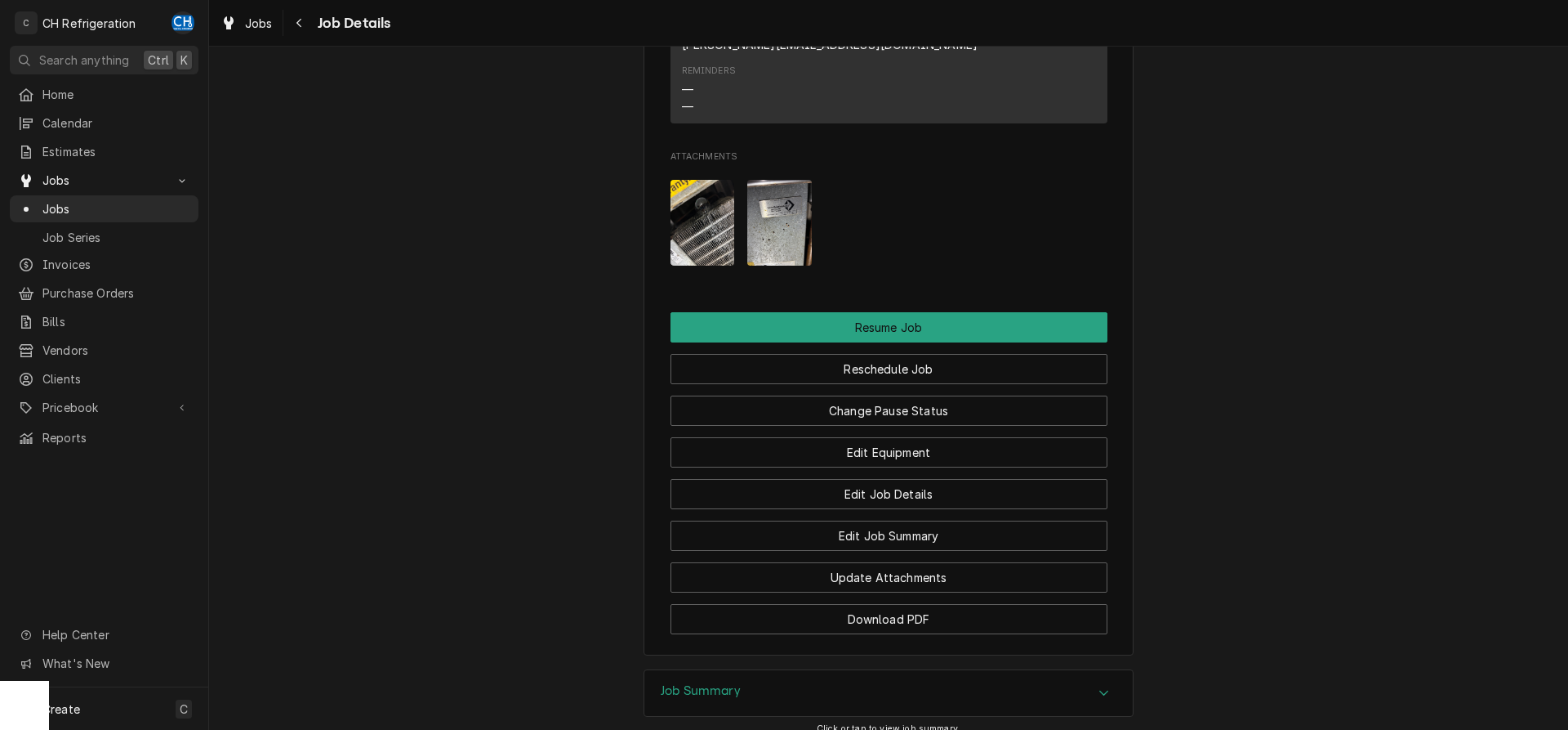
click at [779, 180] on img "Attachments" at bounding box center [779, 222] width 65 height 85
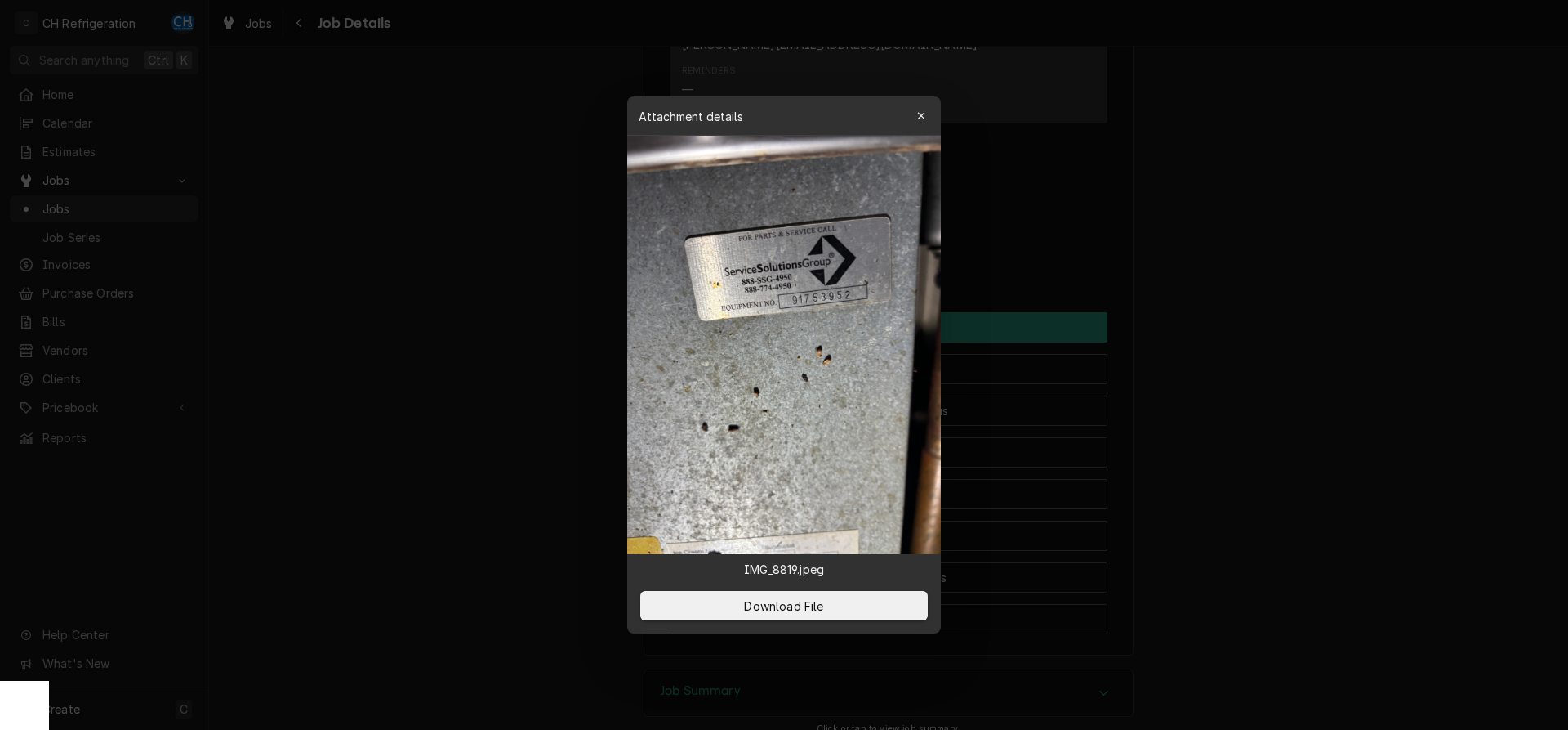
click at [1285, 363] on div at bounding box center [784, 365] width 1568 height 730
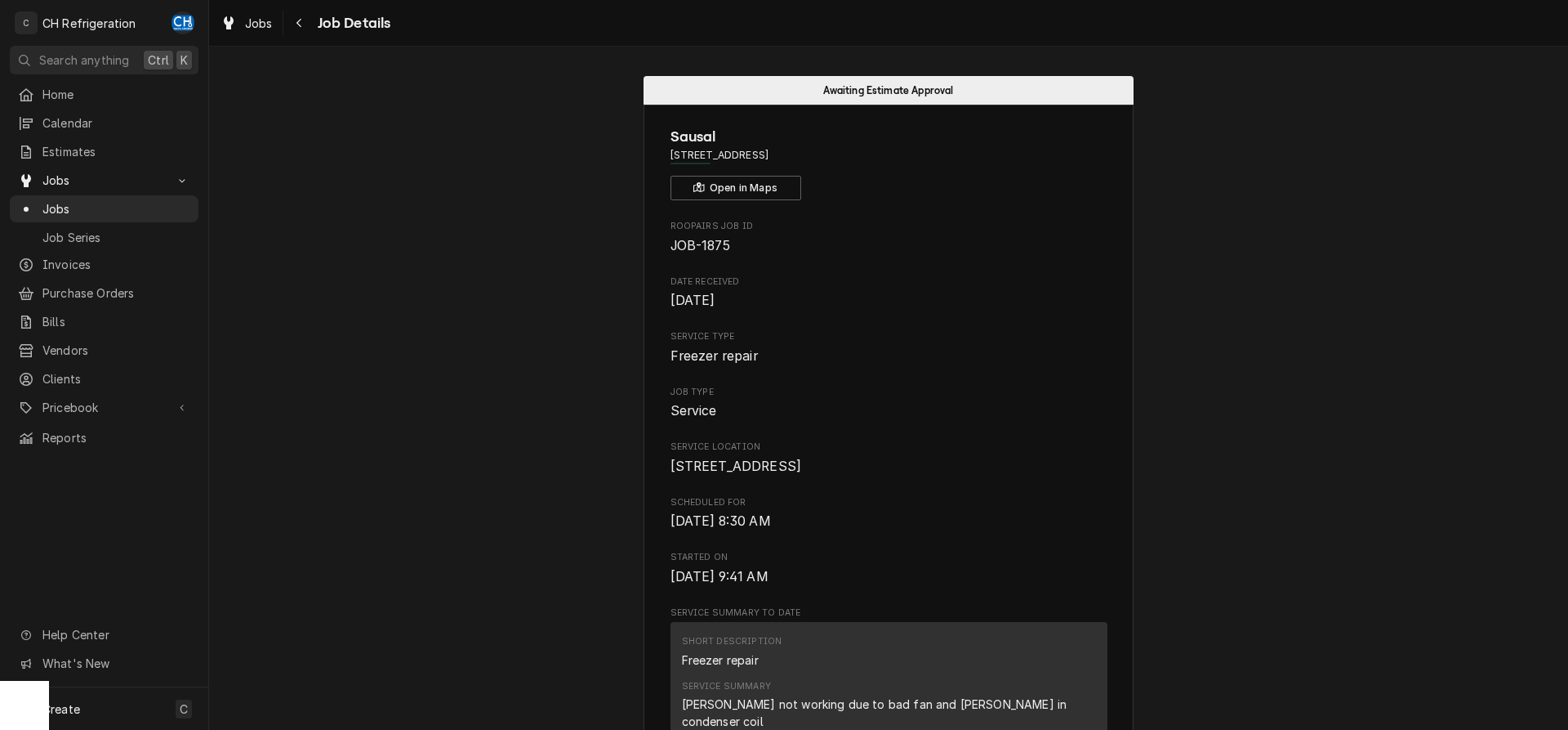
scroll to position [500, 0]
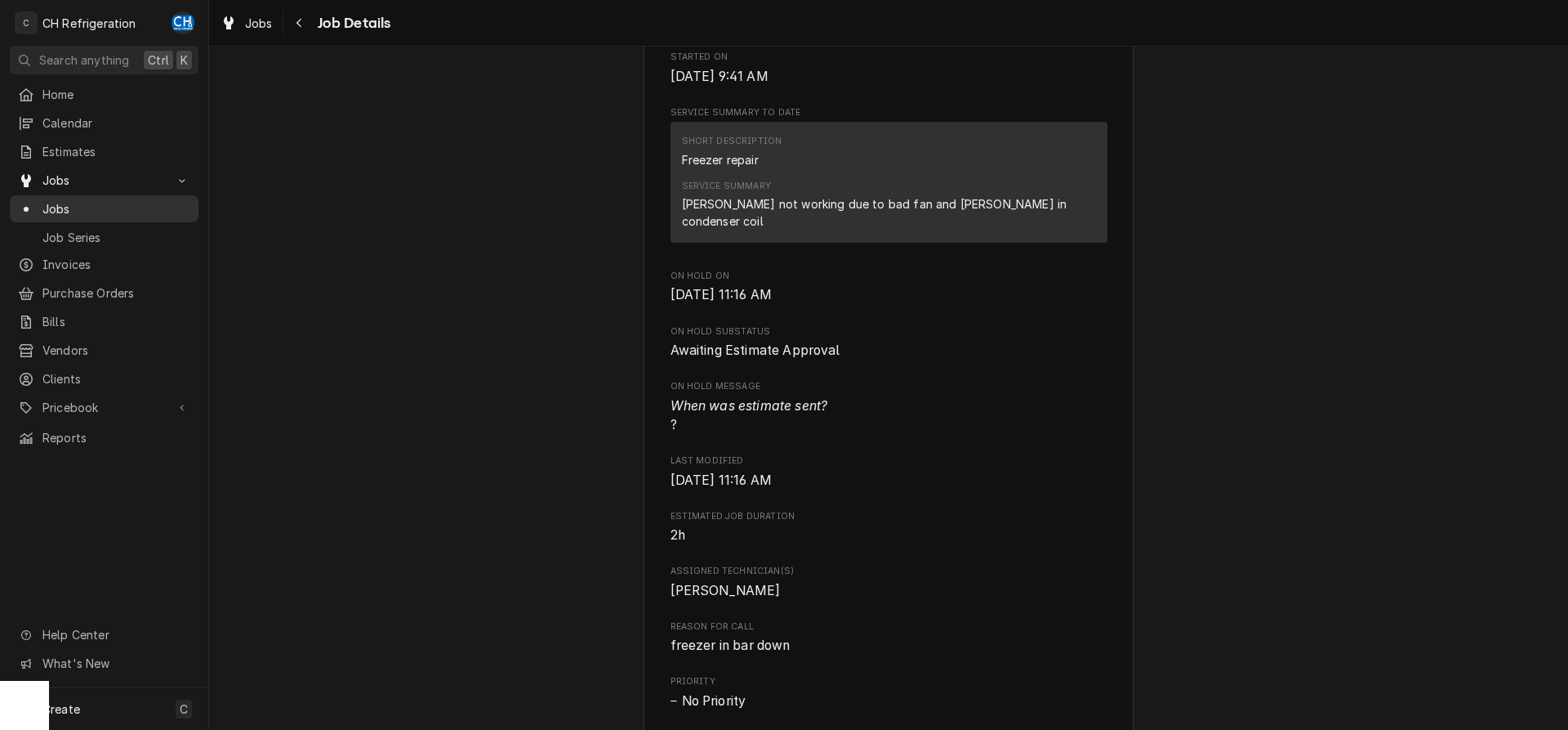
click at [83, 202] on span "Jobs" at bounding box center [116, 208] width 148 height 17
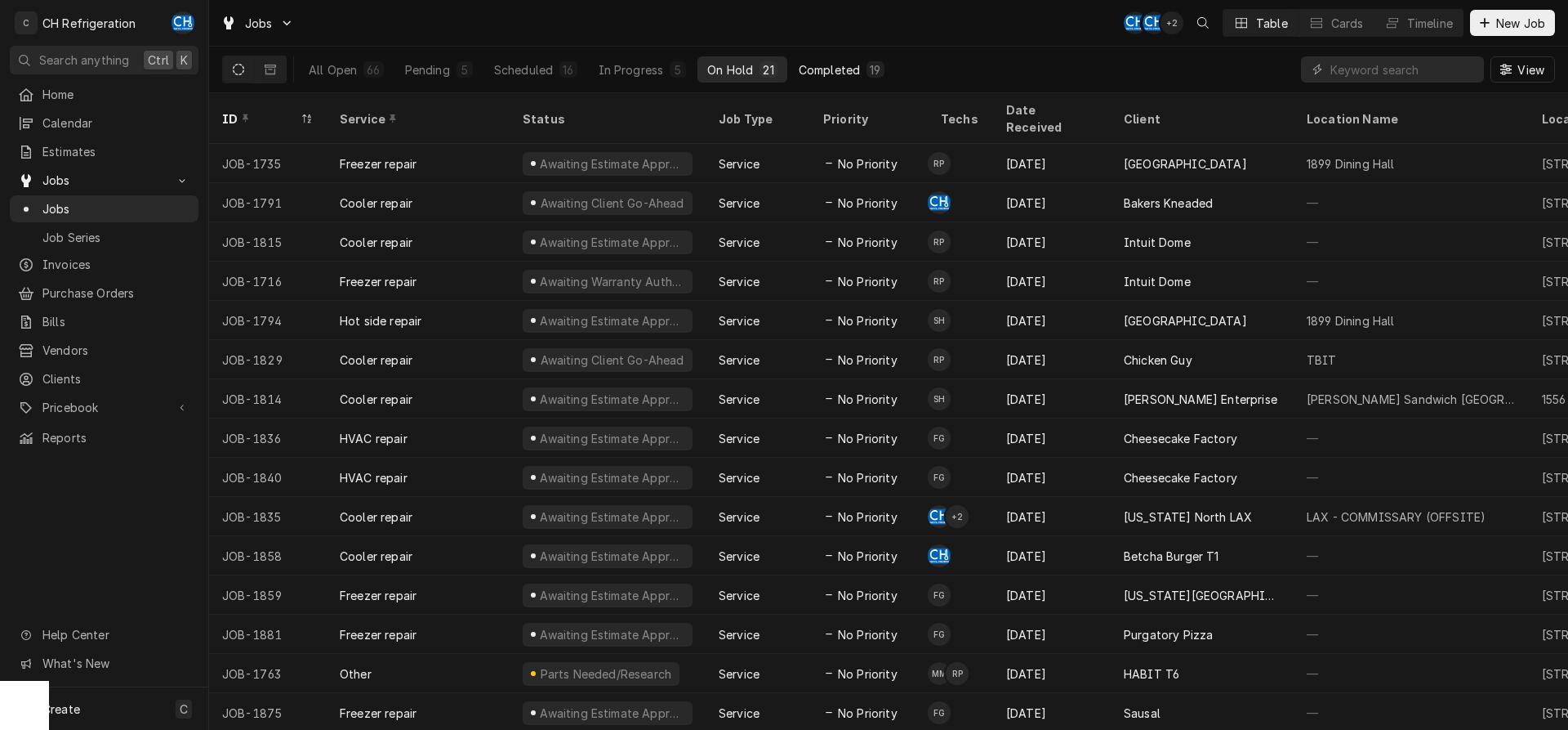
click at [852, 70] on div "Completed" at bounding box center [829, 70] width 61 height 17
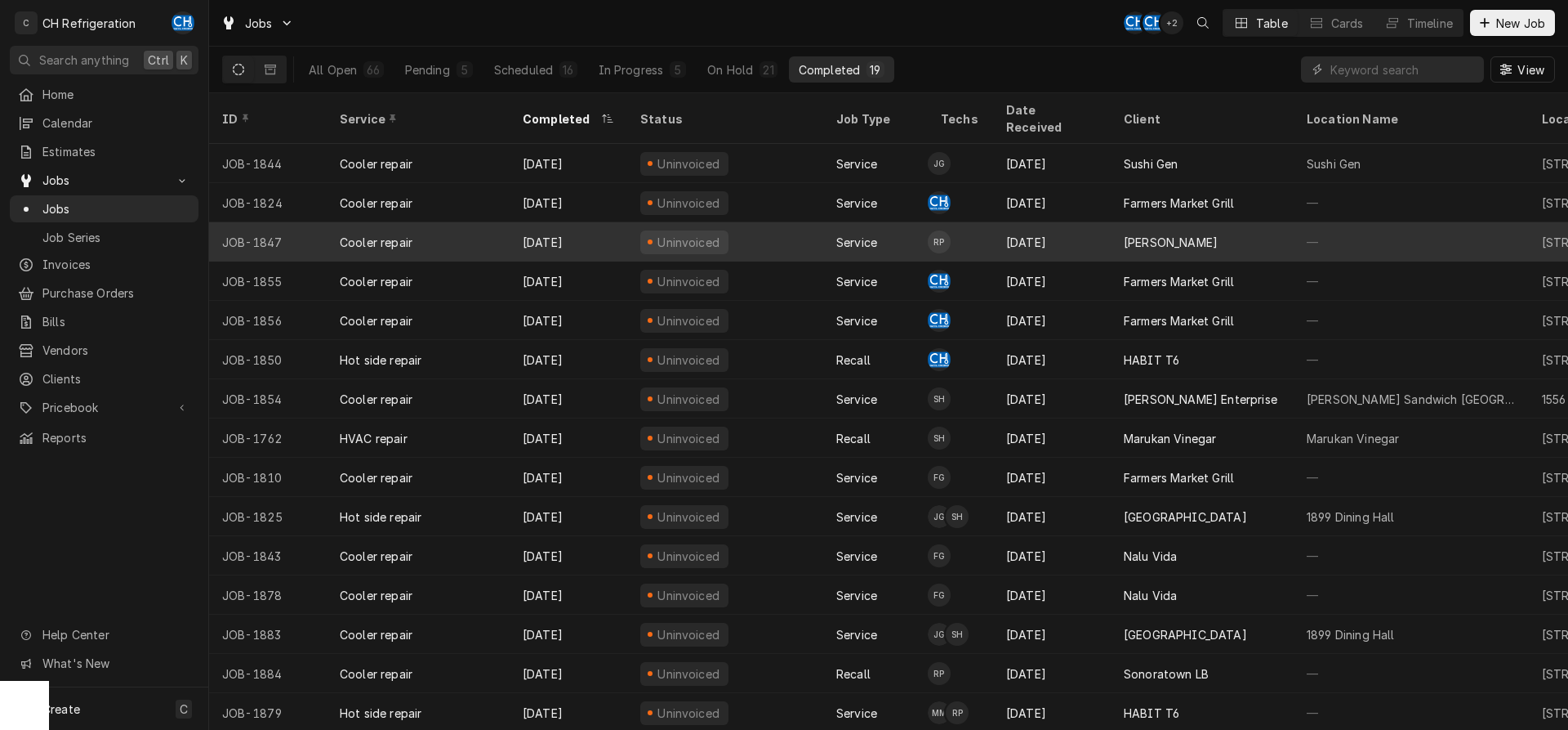
click at [979, 222] on td "RP" at bounding box center [960, 241] width 66 height 39
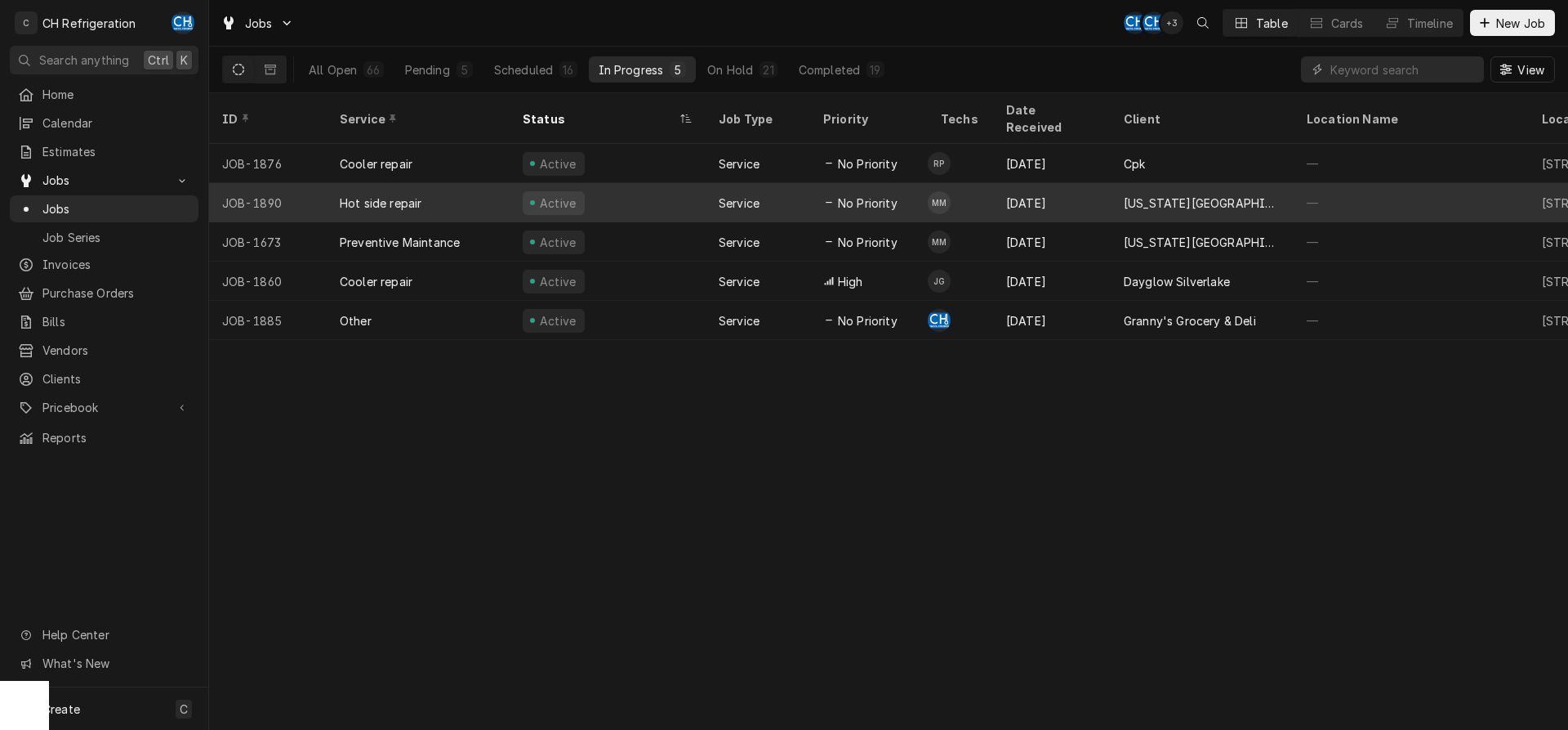
click at [470, 192] on div "Hot side repair" at bounding box center [418, 202] width 183 height 39
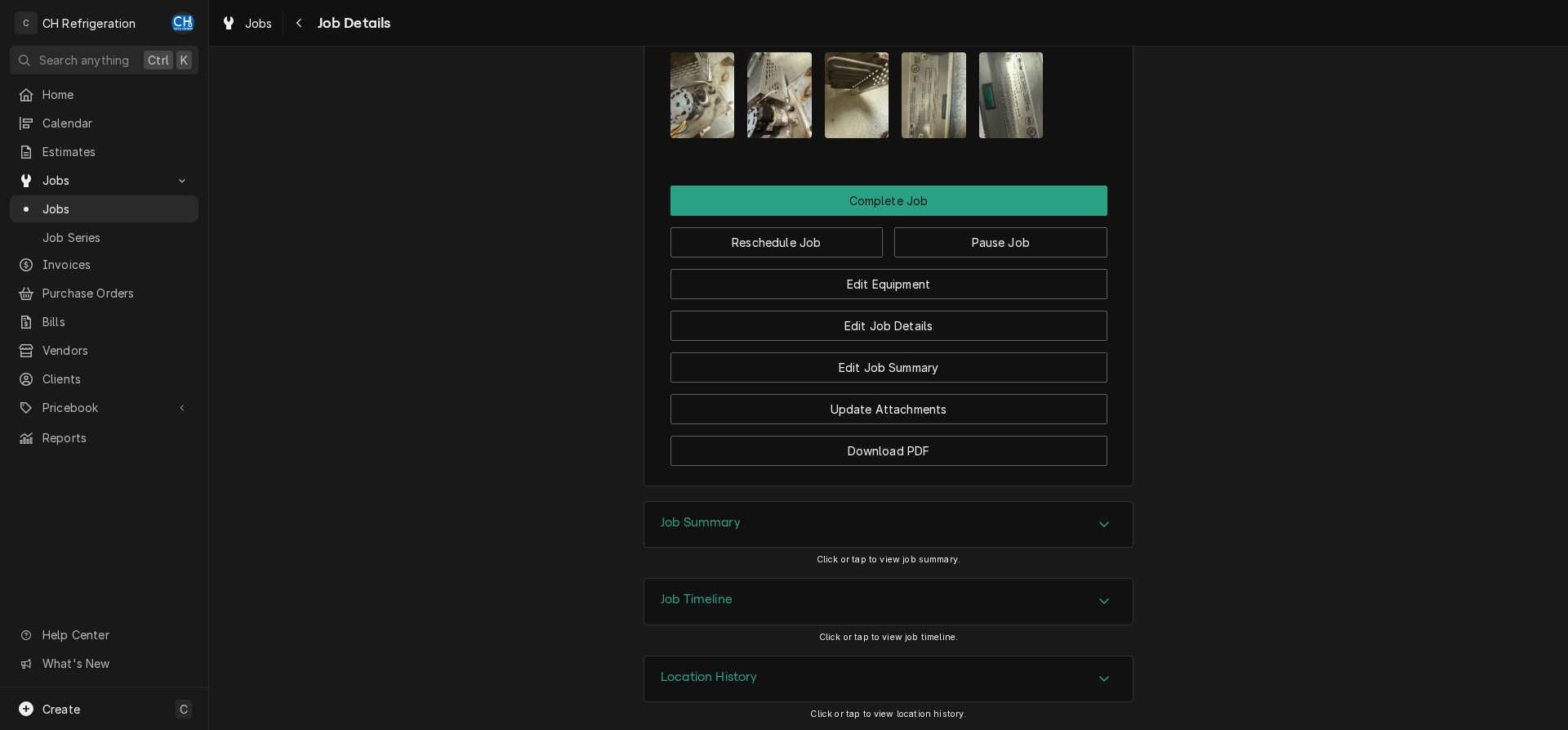
click at [701, 528] on div "Job Summary" at bounding box center [701, 525] width 80 height 20
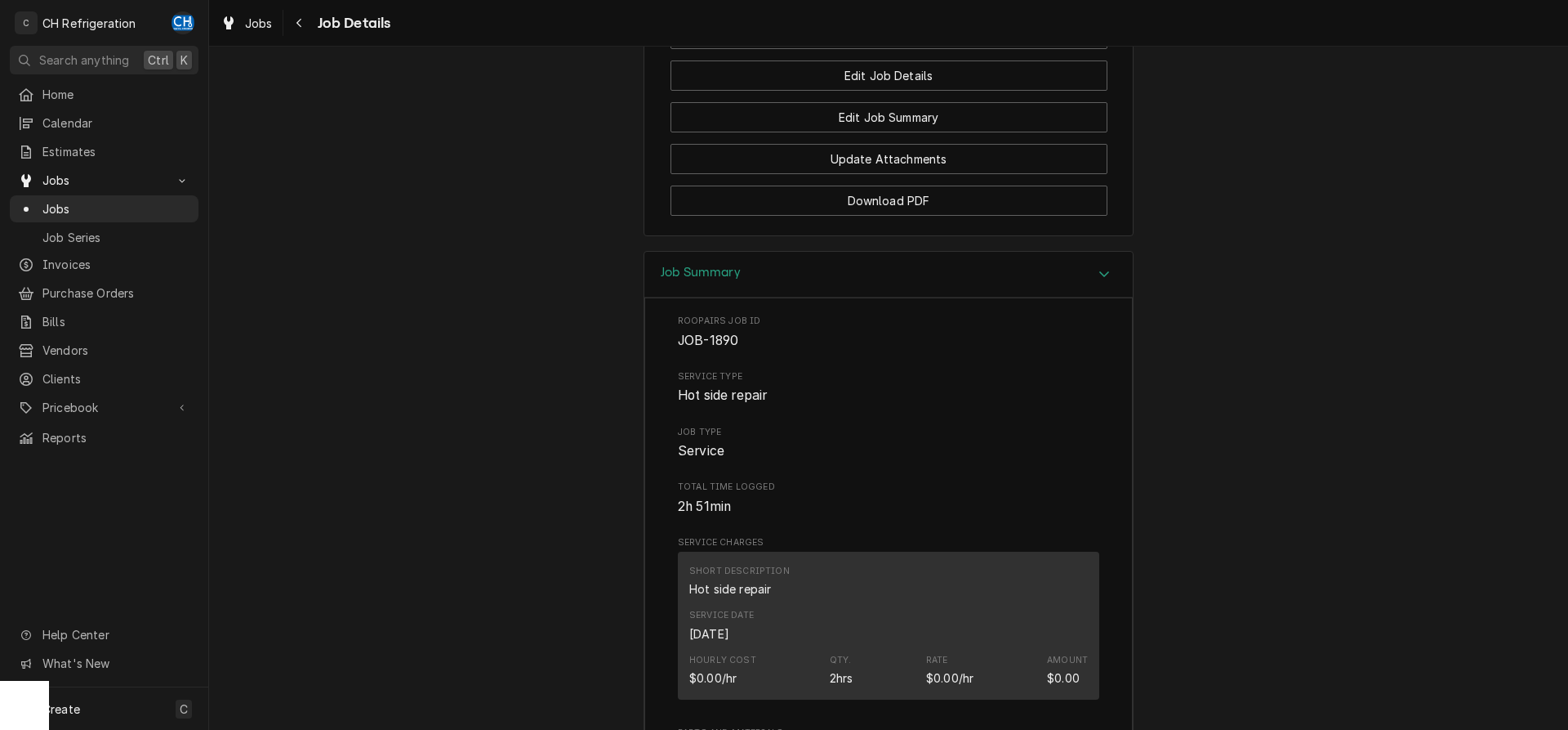
scroll to position [1146, 0]
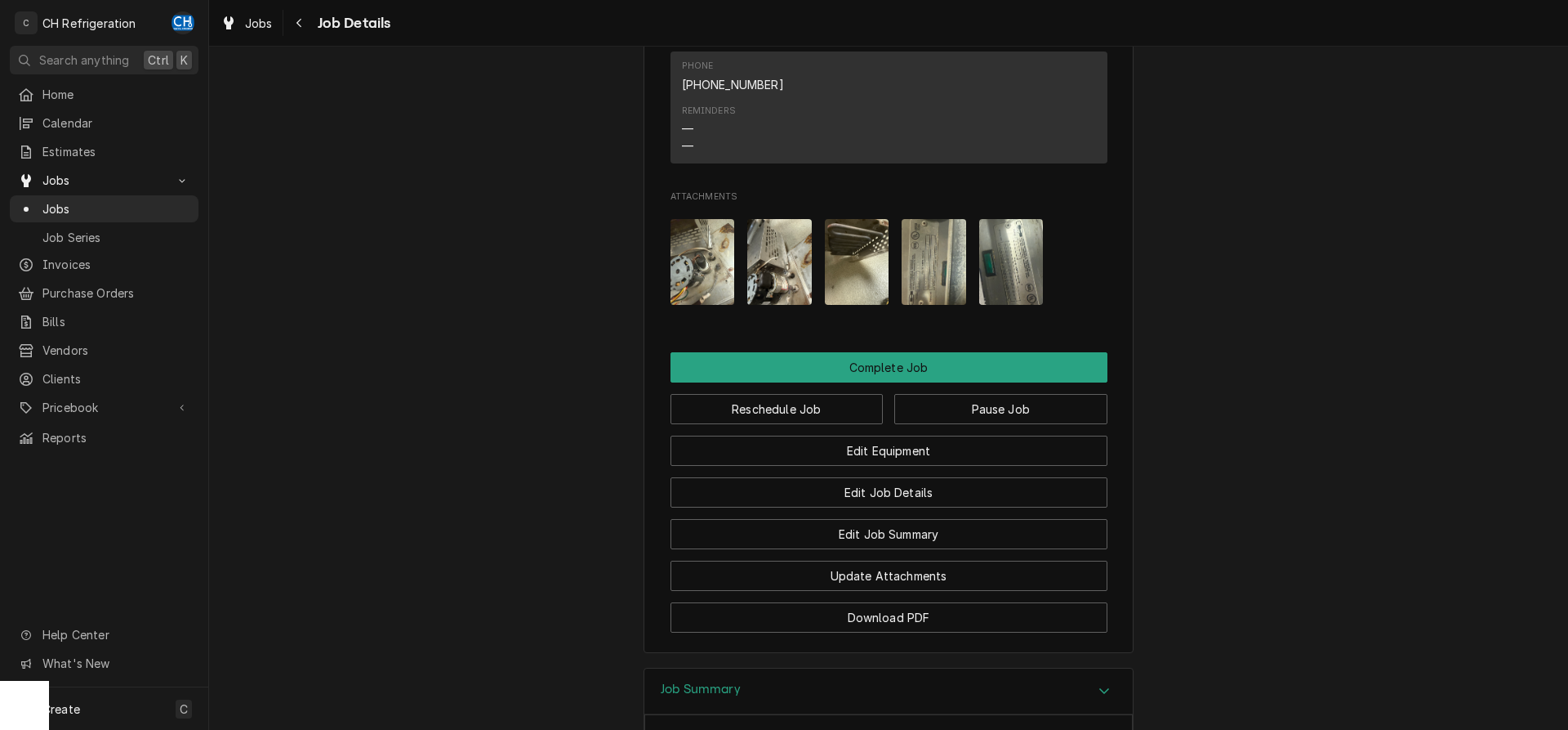
click at [938, 279] on img "Attachments" at bounding box center [934, 261] width 65 height 85
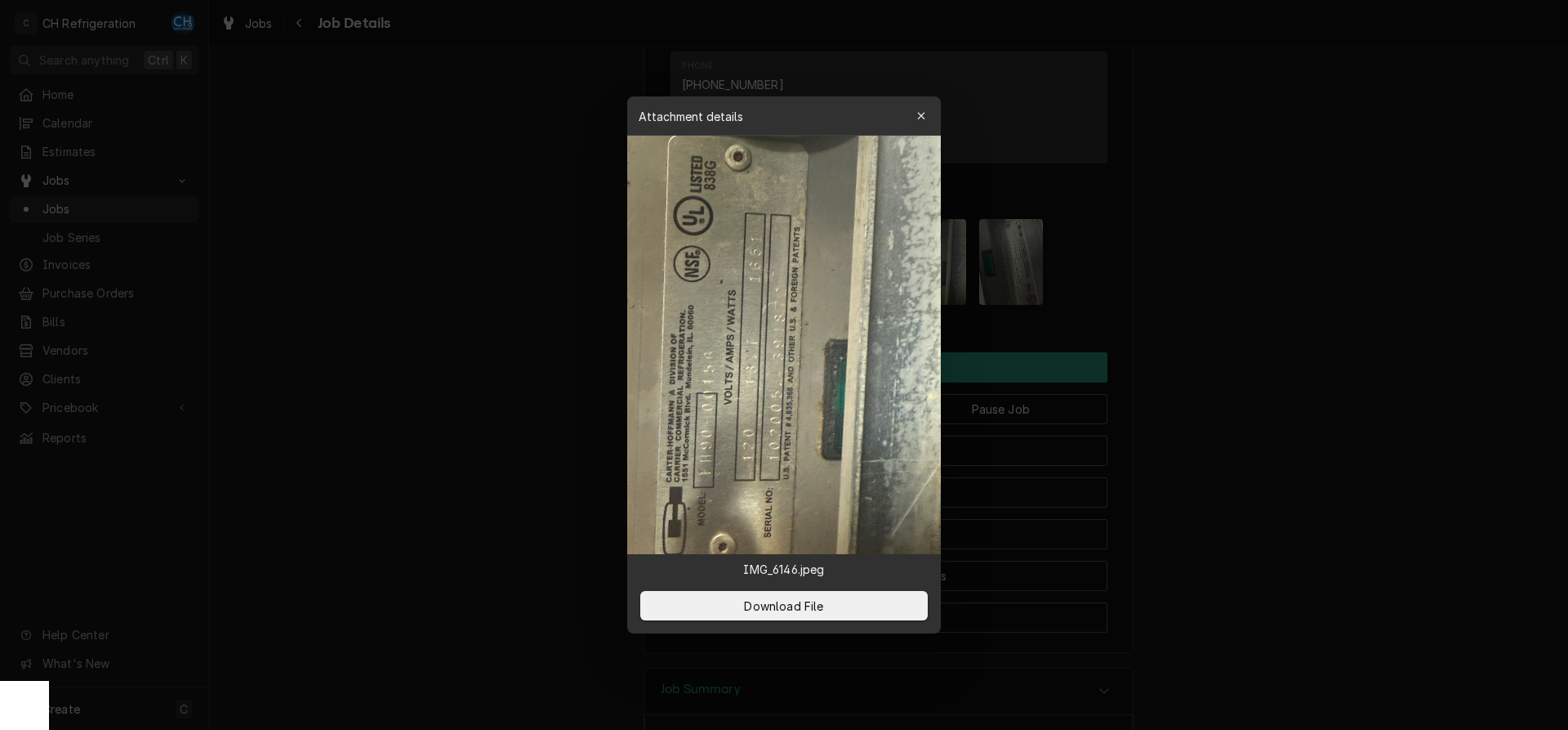
click at [1224, 308] on div at bounding box center [784, 365] width 1568 height 730
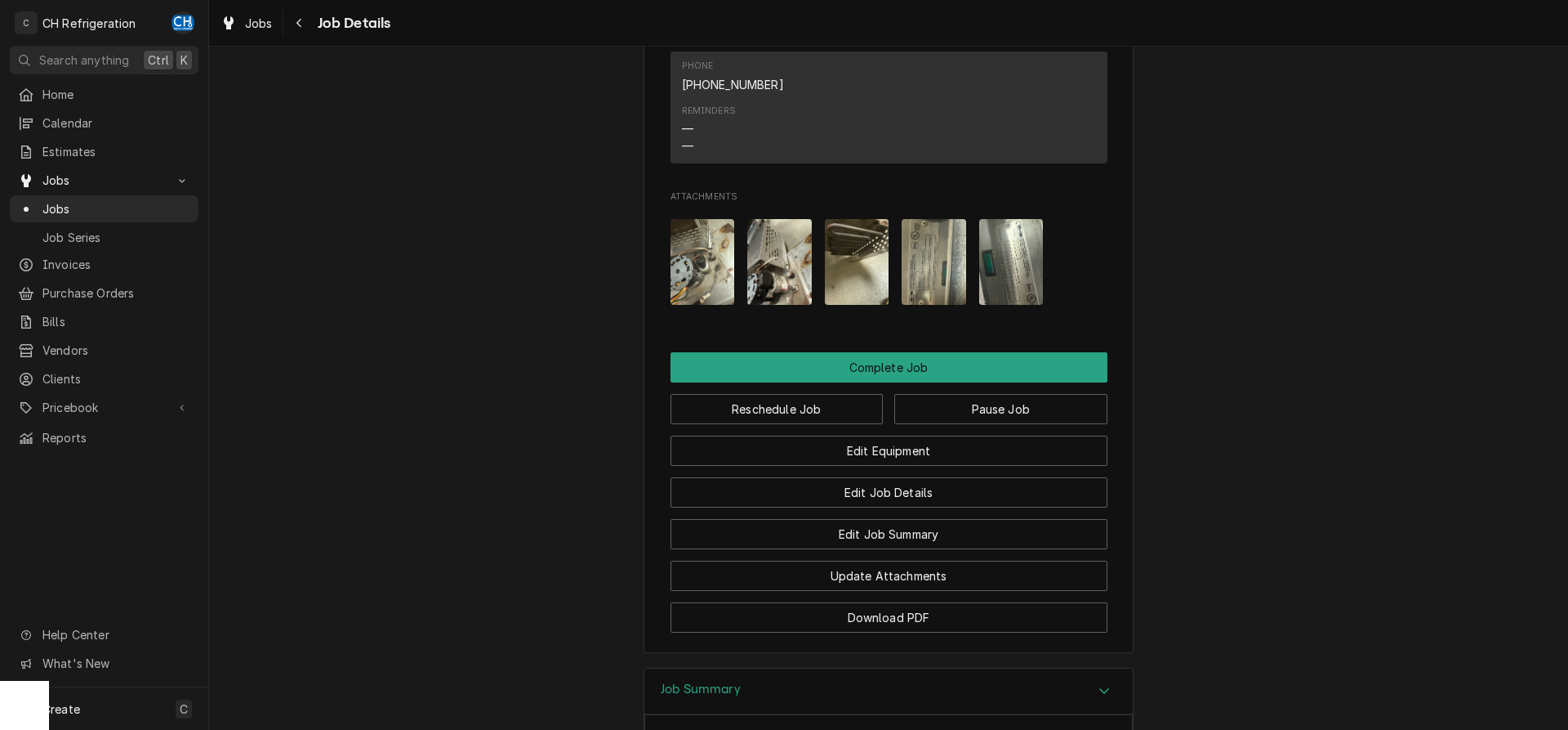
click at [1040, 282] on img "Attachments" at bounding box center [1012, 261] width 65 height 85
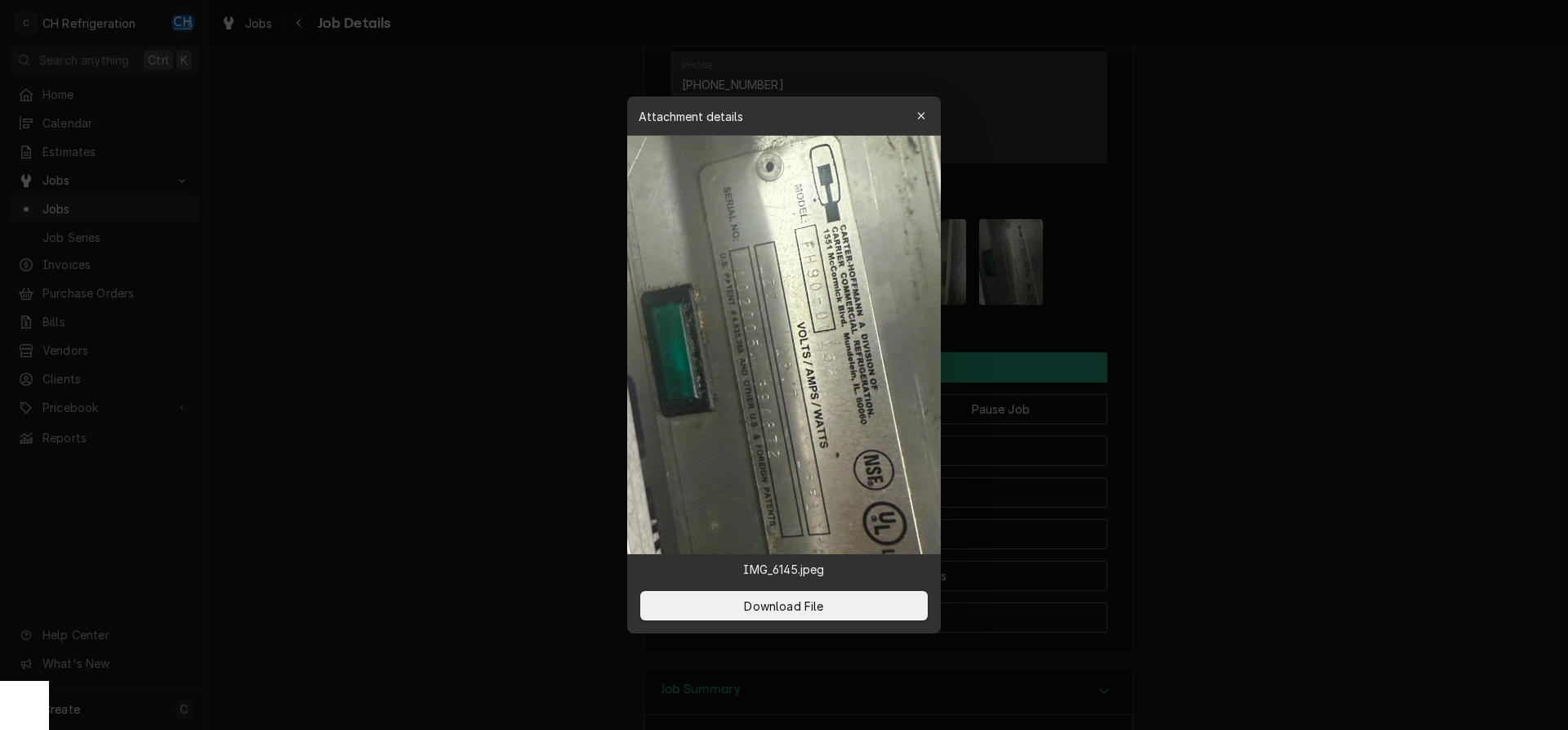
click at [1216, 309] on div at bounding box center [784, 365] width 1568 height 730
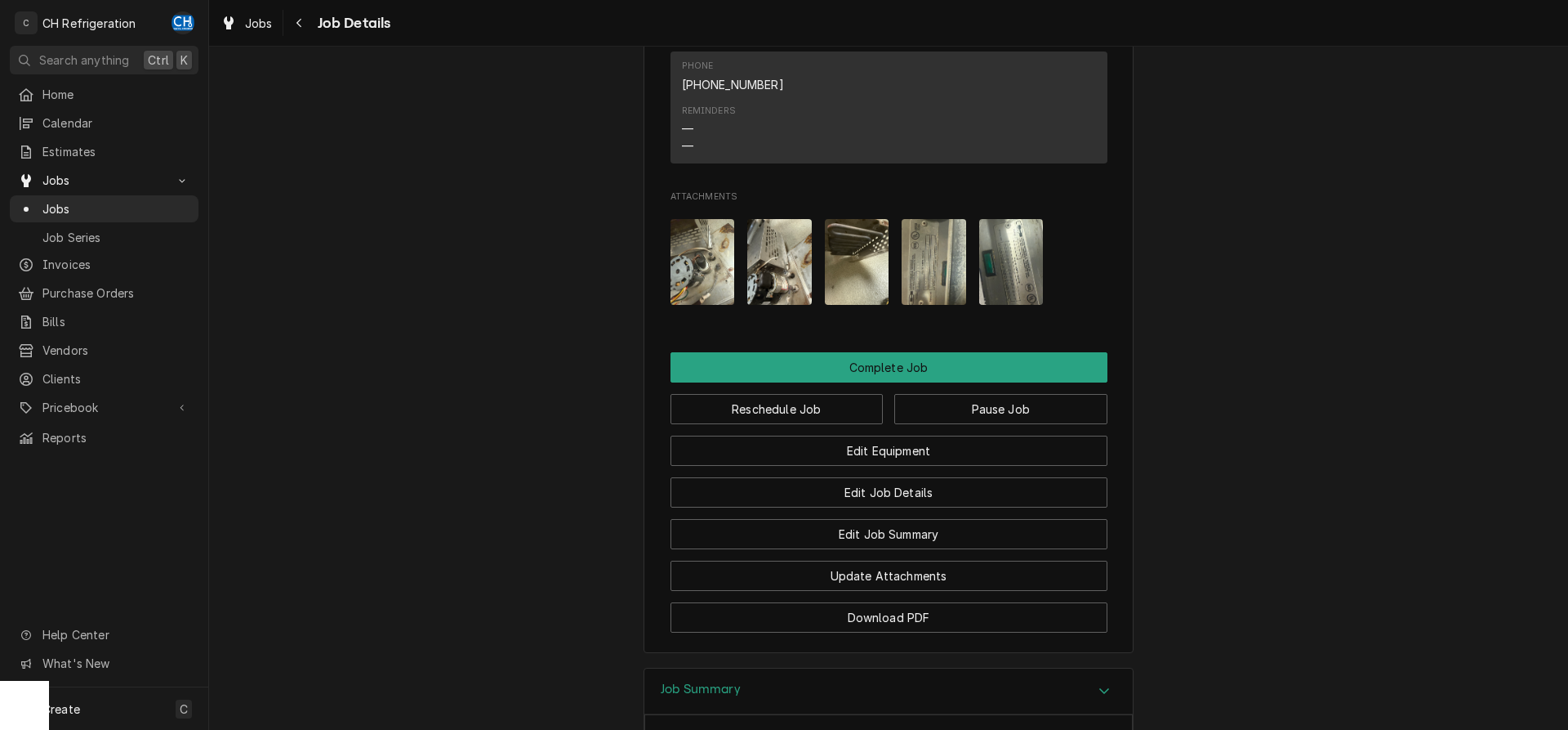
click at [947, 269] on img "Attachments" at bounding box center [934, 261] width 65 height 85
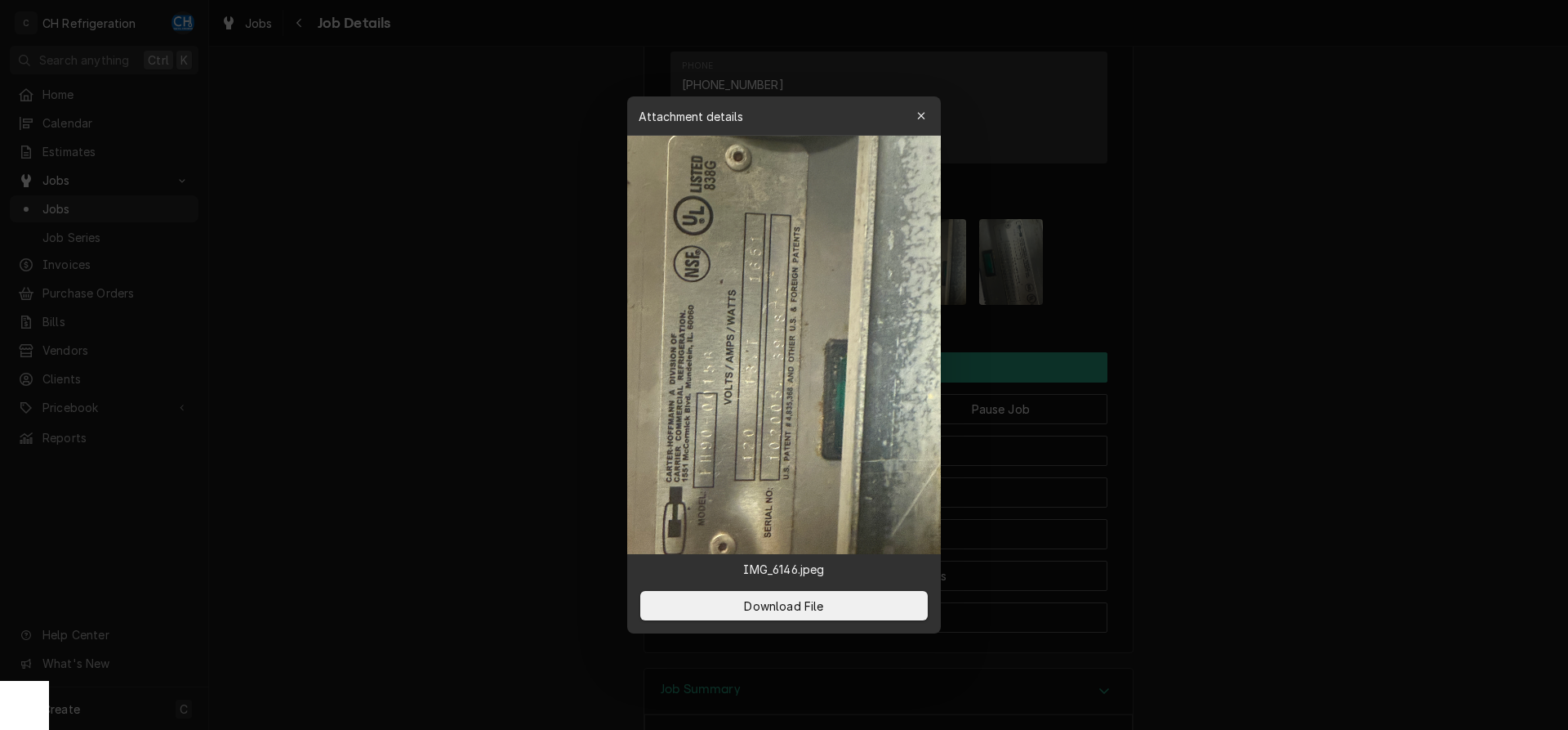
click at [1201, 310] on div at bounding box center [784, 365] width 1568 height 730
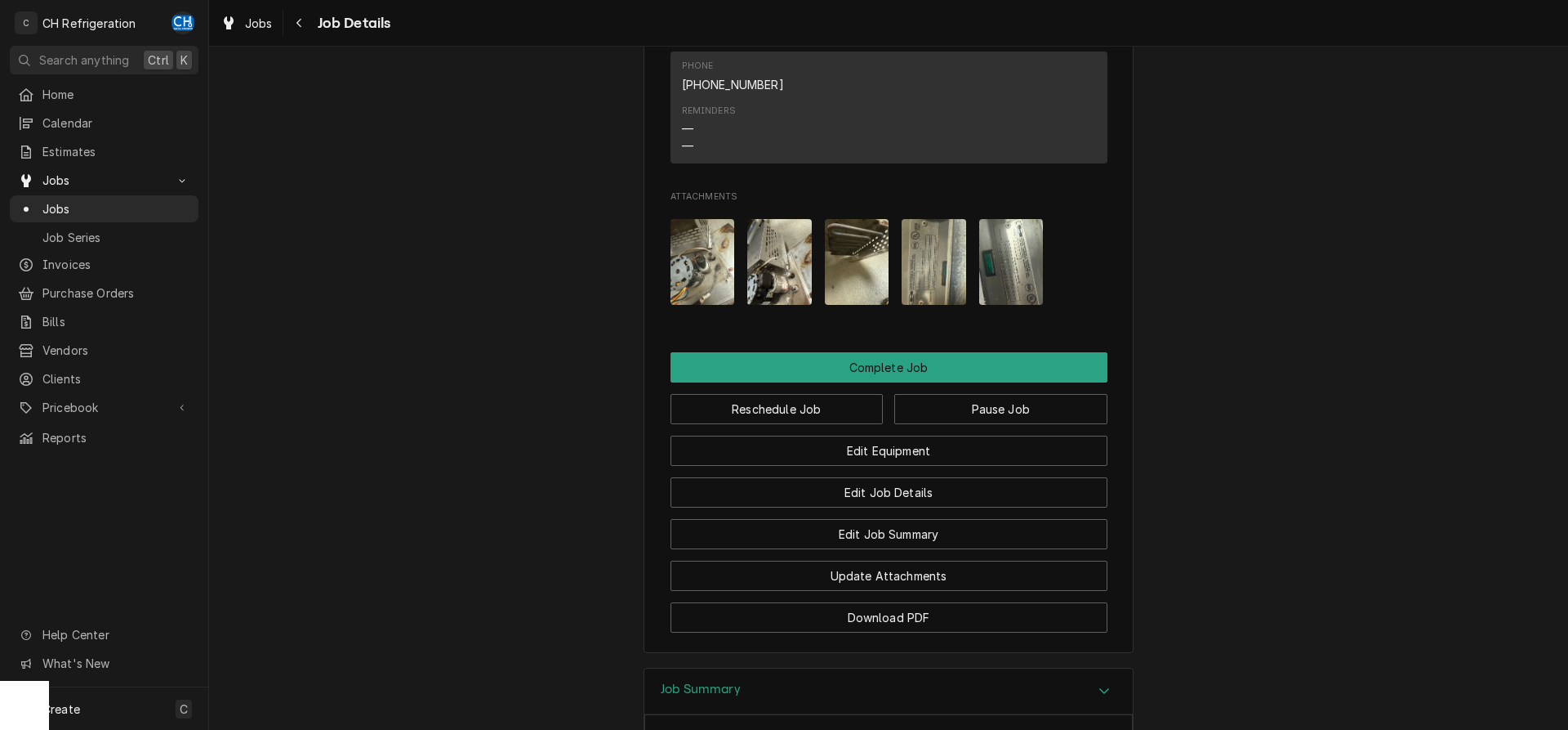
click at [1038, 272] on img "Attachments" at bounding box center [1012, 261] width 65 height 85
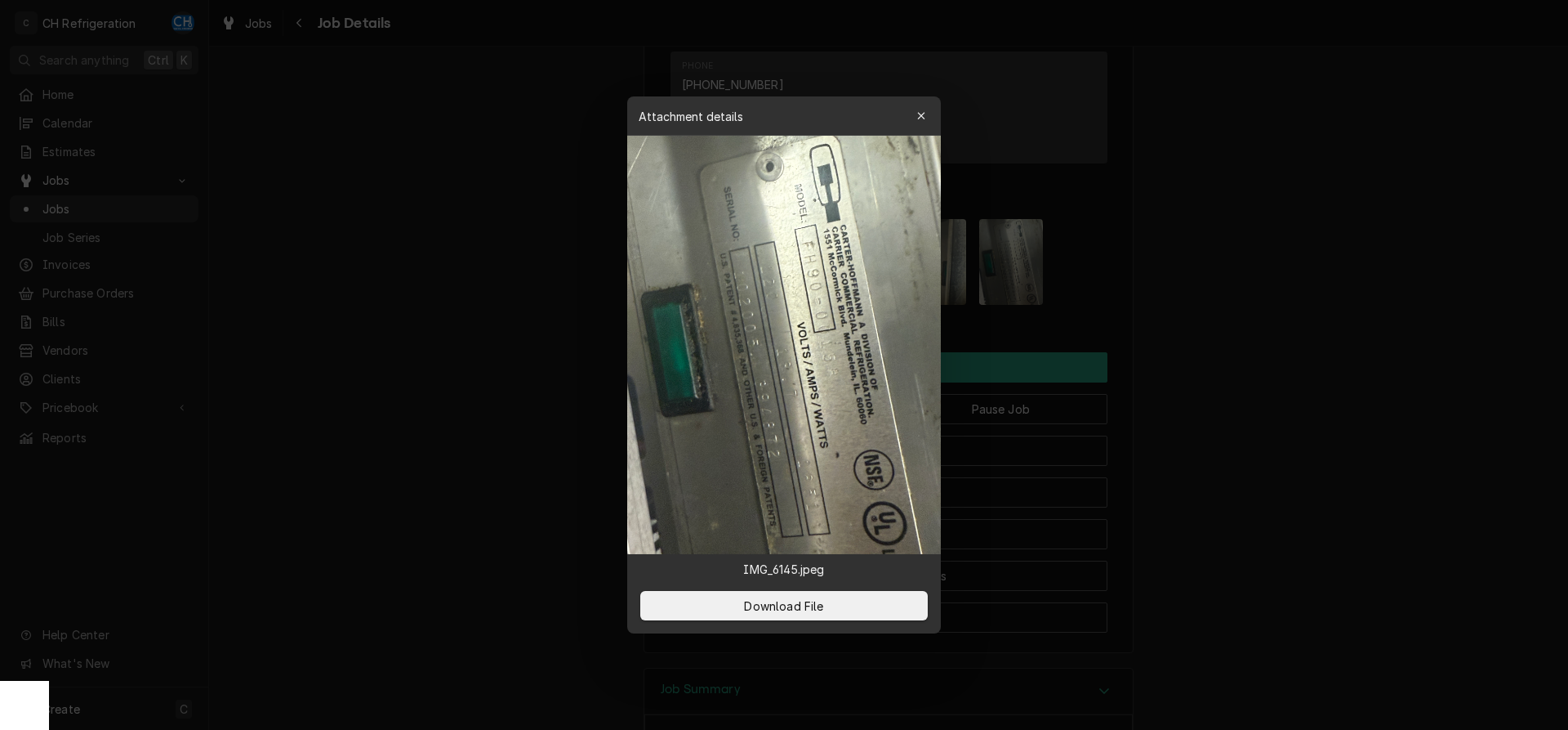
click at [1289, 290] on div at bounding box center [784, 365] width 1568 height 730
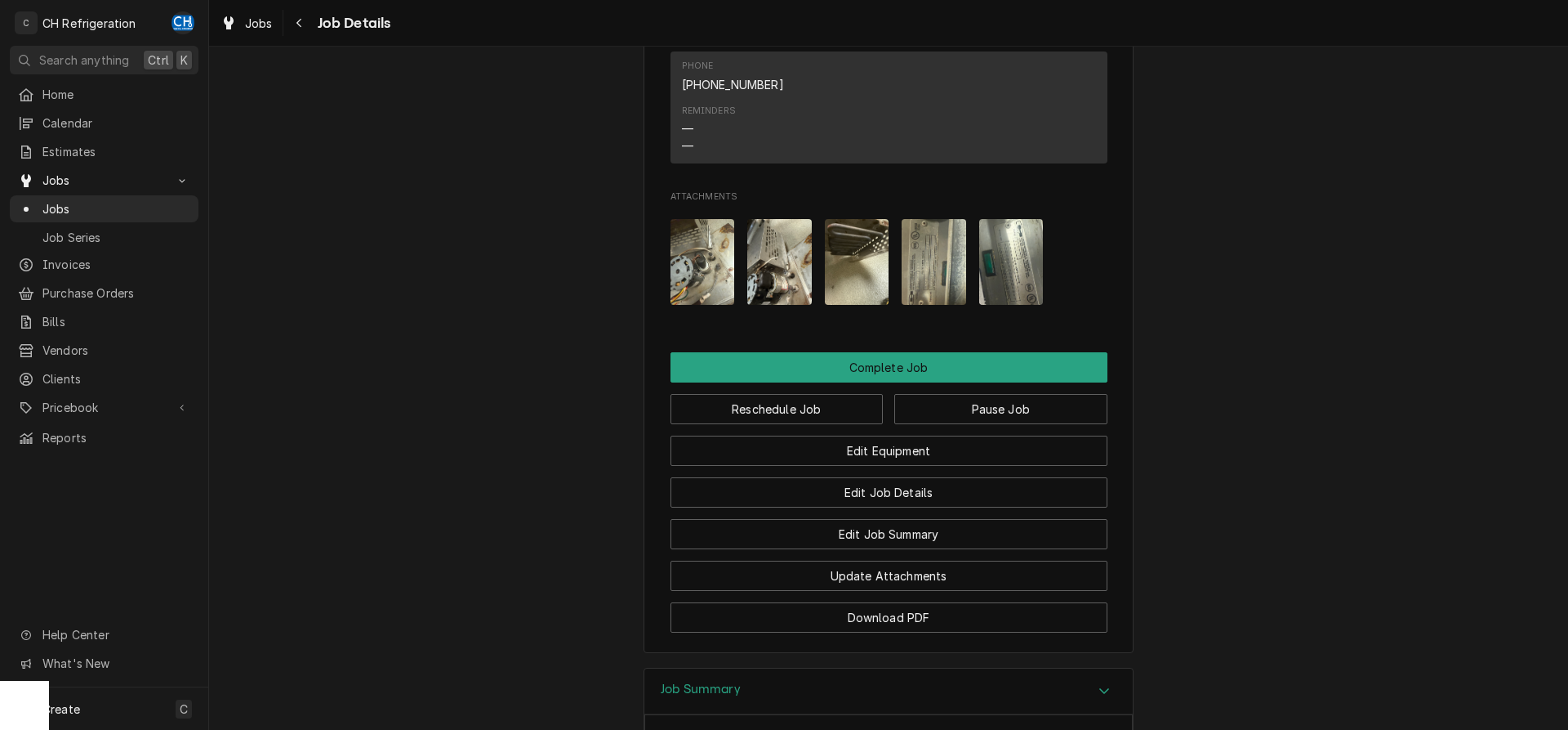
click at [927, 254] on img "Attachments" at bounding box center [934, 261] width 65 height 85
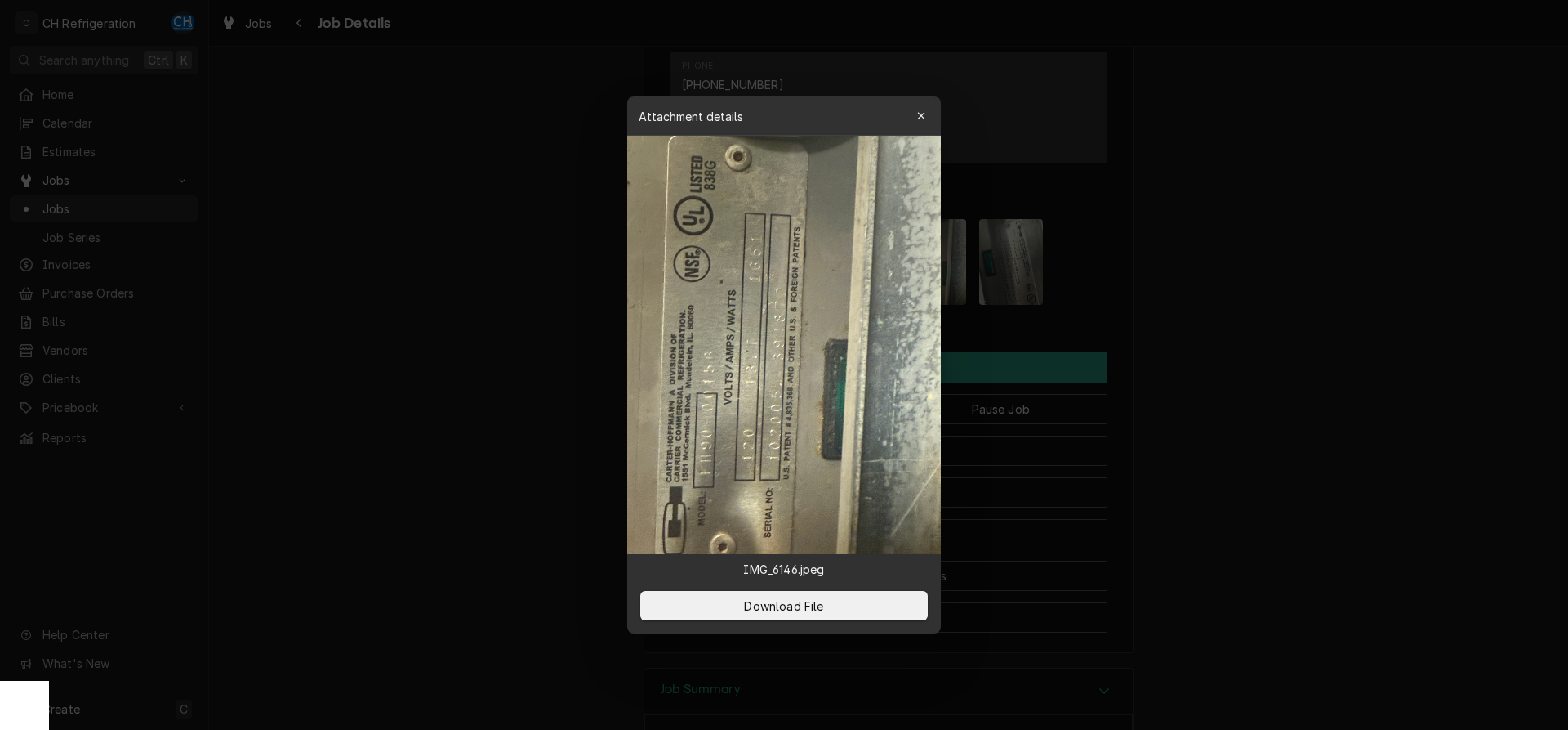
click at [1289, 379] on div at bounding box center [784, 365] width 1568 height 730
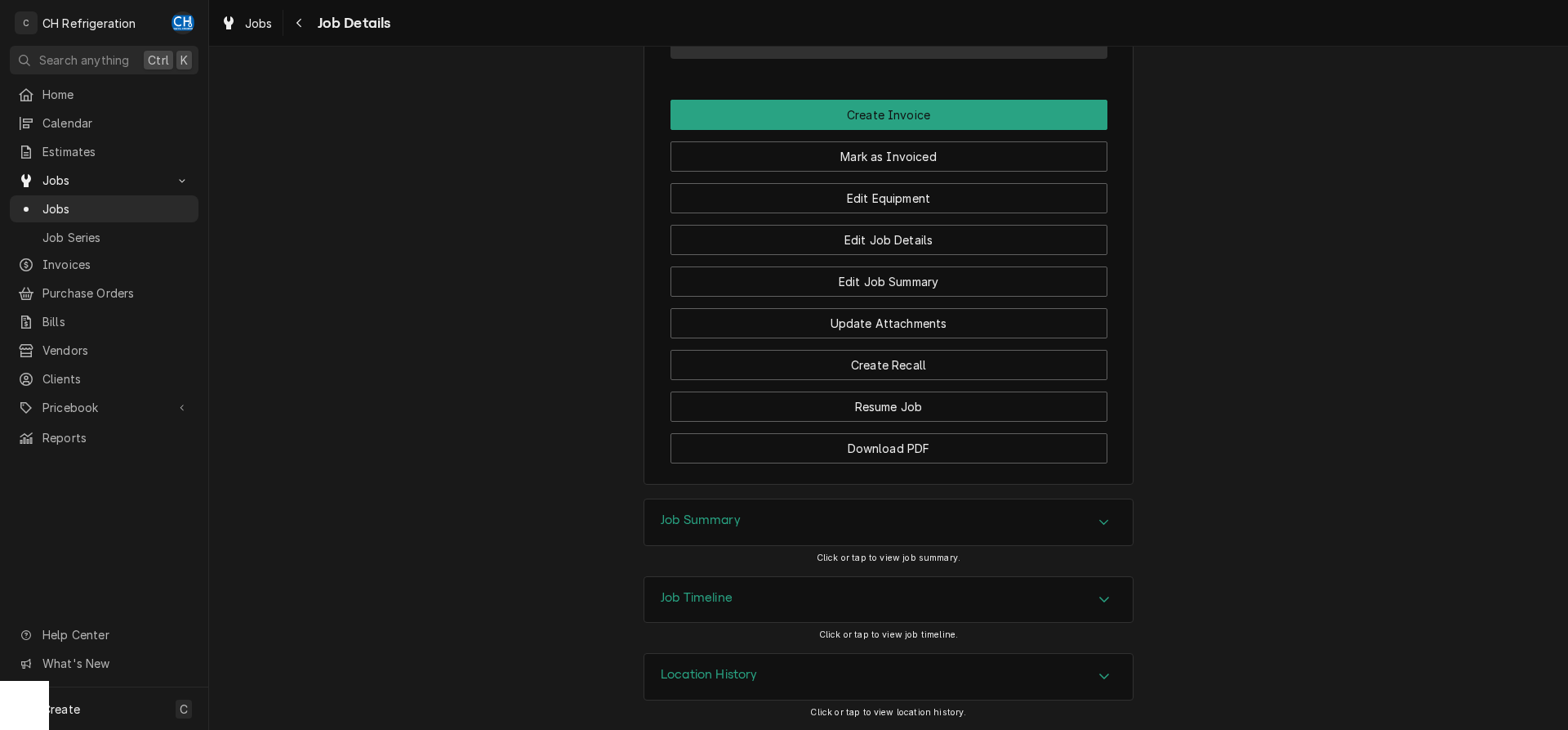
scroll to position [1082, 0]
drag, startPoint x: 740, startPoint y: 522, endPoint x: 729, endPoint y: 516, distance: 12.5
click at [740, 521] on h3 "Job Summary" at bounding box center [701, 519] width 80 height 16
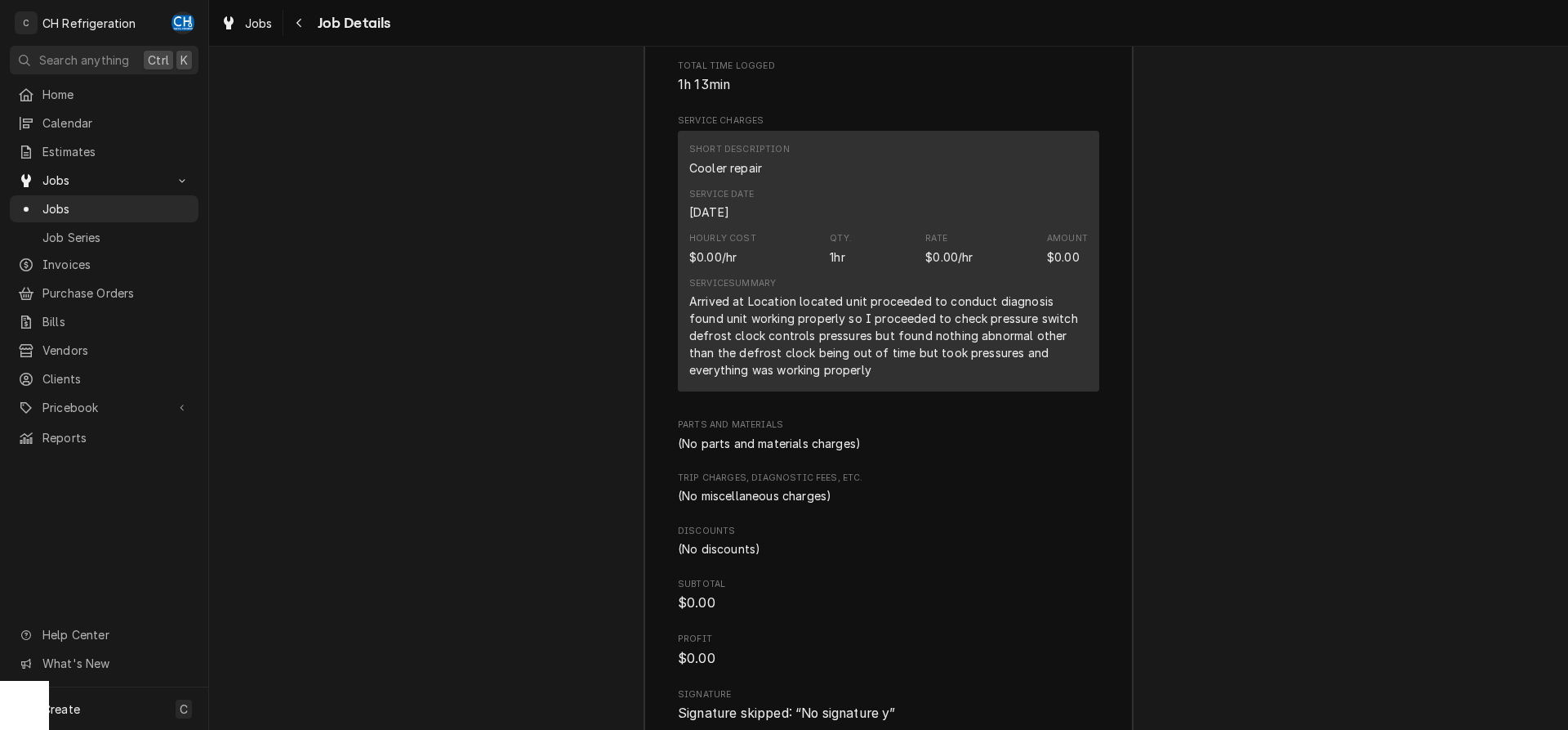
scroll to position [1951, 0]
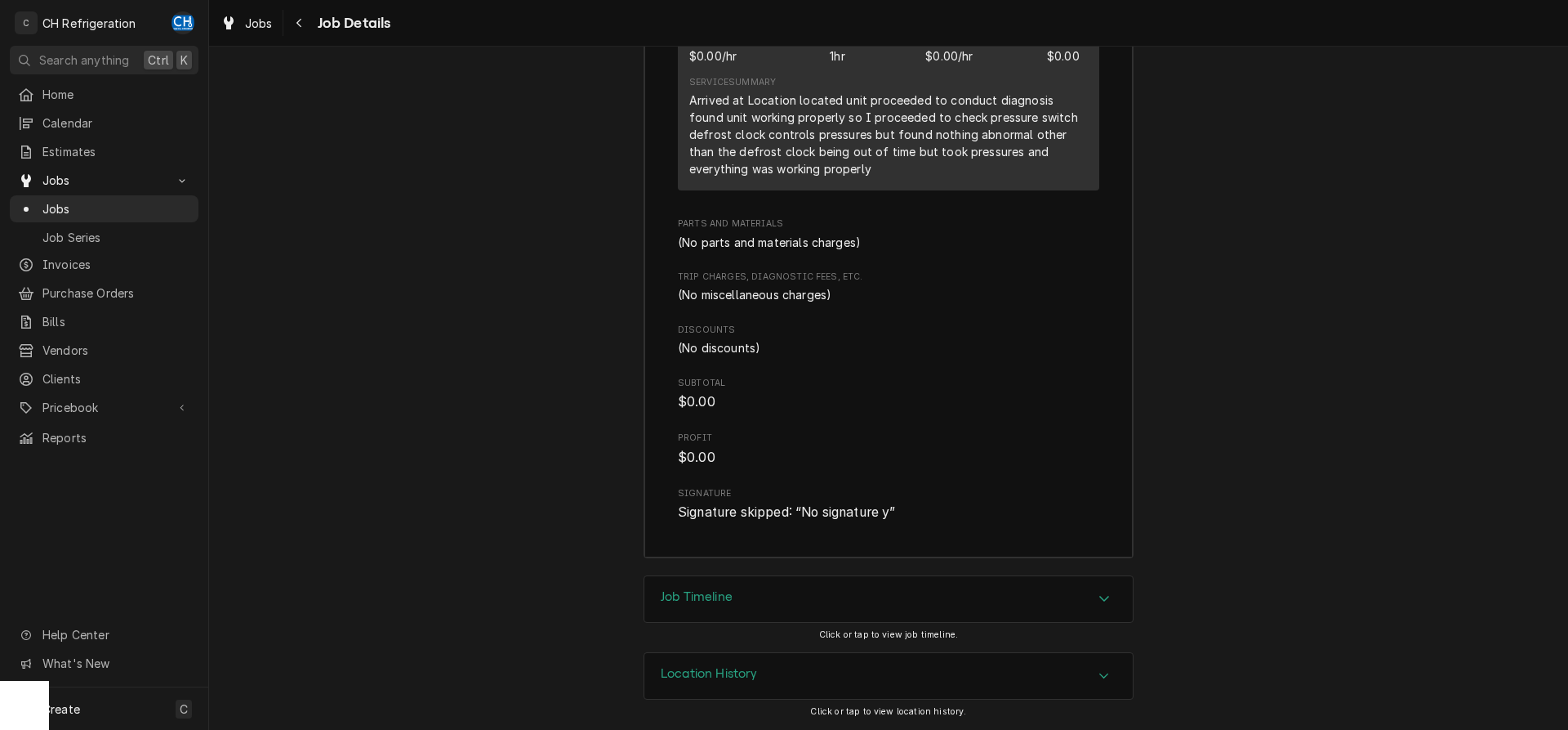
click at [731, 593] on h3 "Job Timeline" at bounding box center [697, 596] width 72 height 16
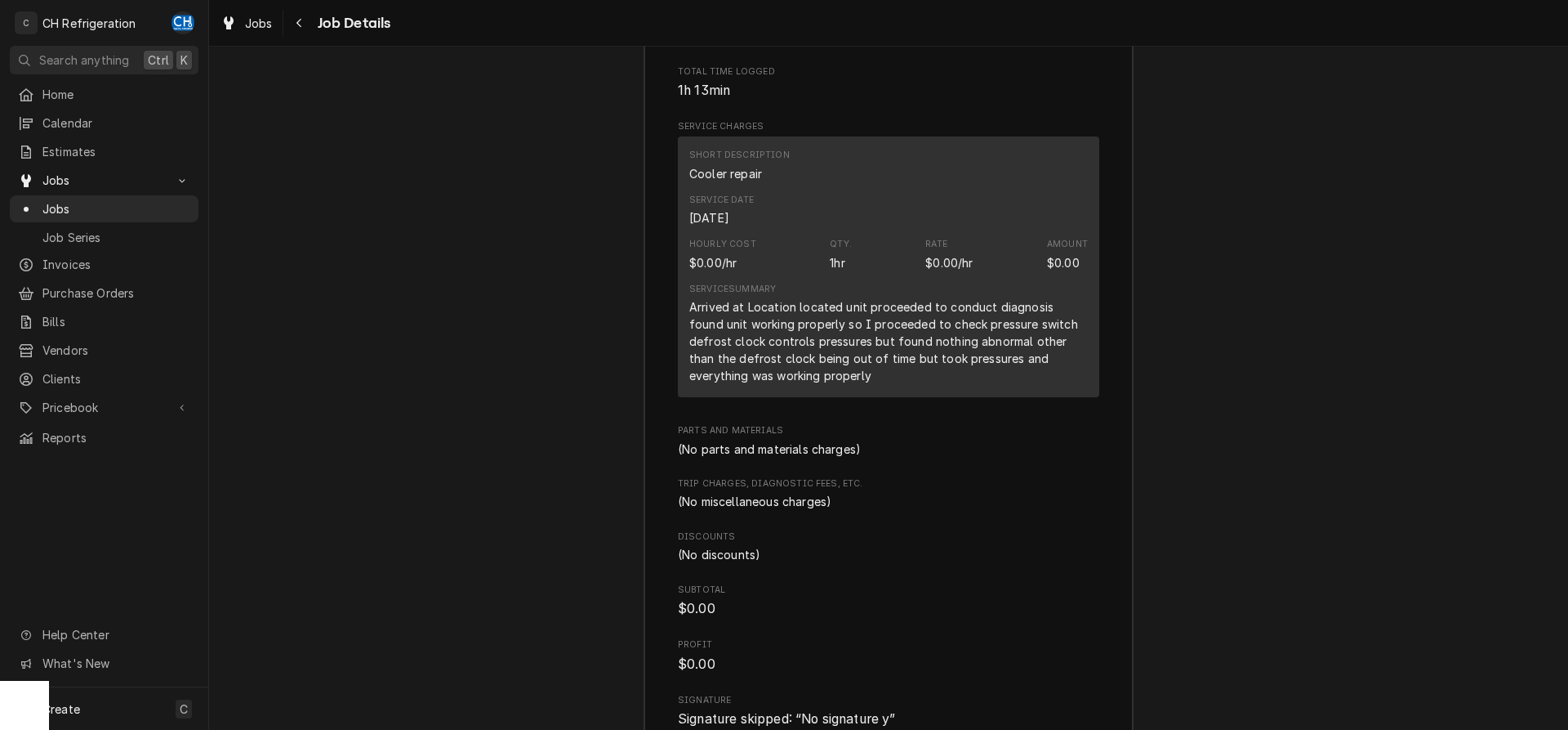
scroll to position [1667, 0]
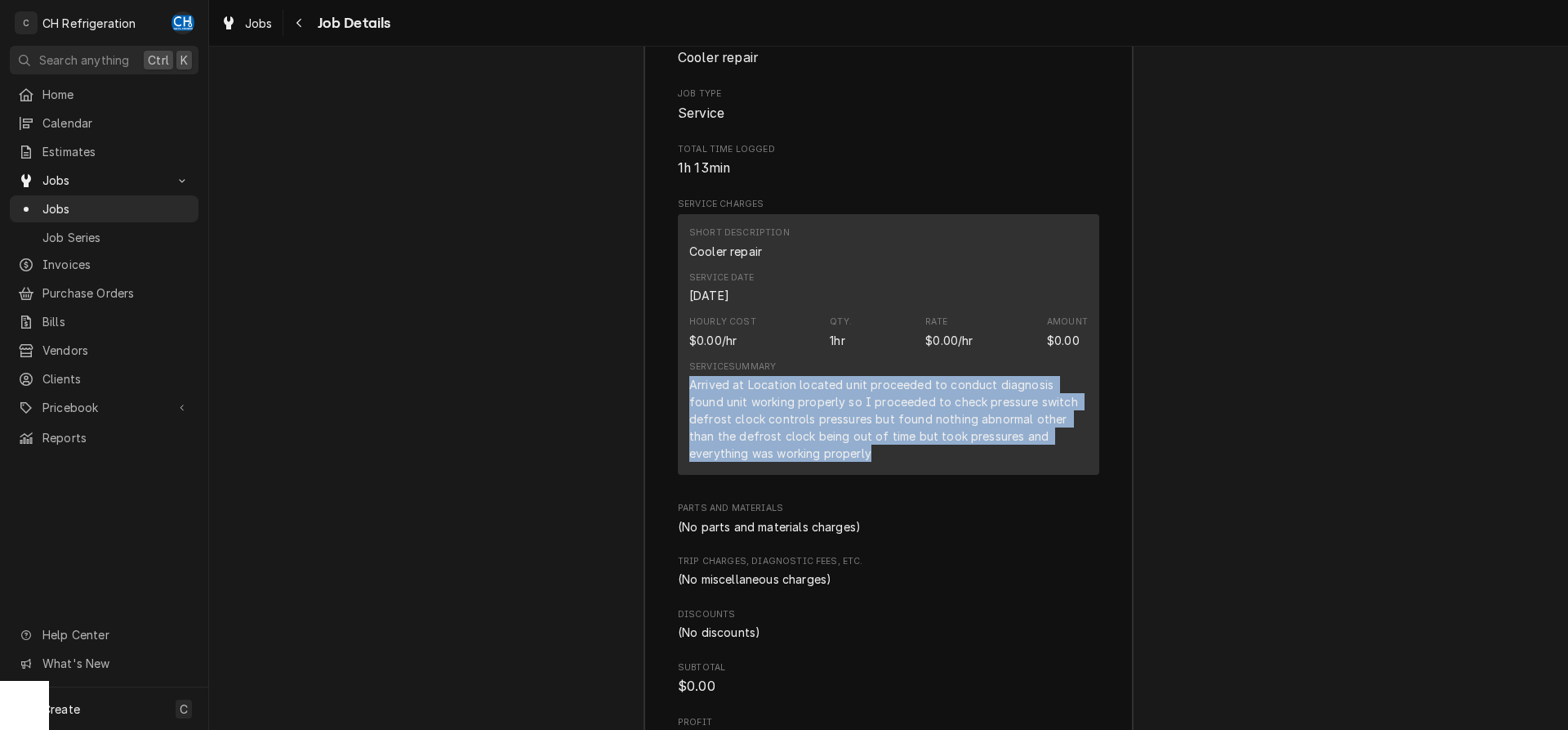
drag, startPoint x: 687, startPoint y: 387, endPoint x: 811, endPoint y: 453, distance: 140.5
click at [811, 453] on div "Short Description Cooler repair Service Date Sep 2, 2025 Hourly Cost $0.00/hr Q…" at bounding box center [889, 344] width 421 height 260
copy div "Arrived at Location located unit proceeded to conduct diagnosis found unit work…"
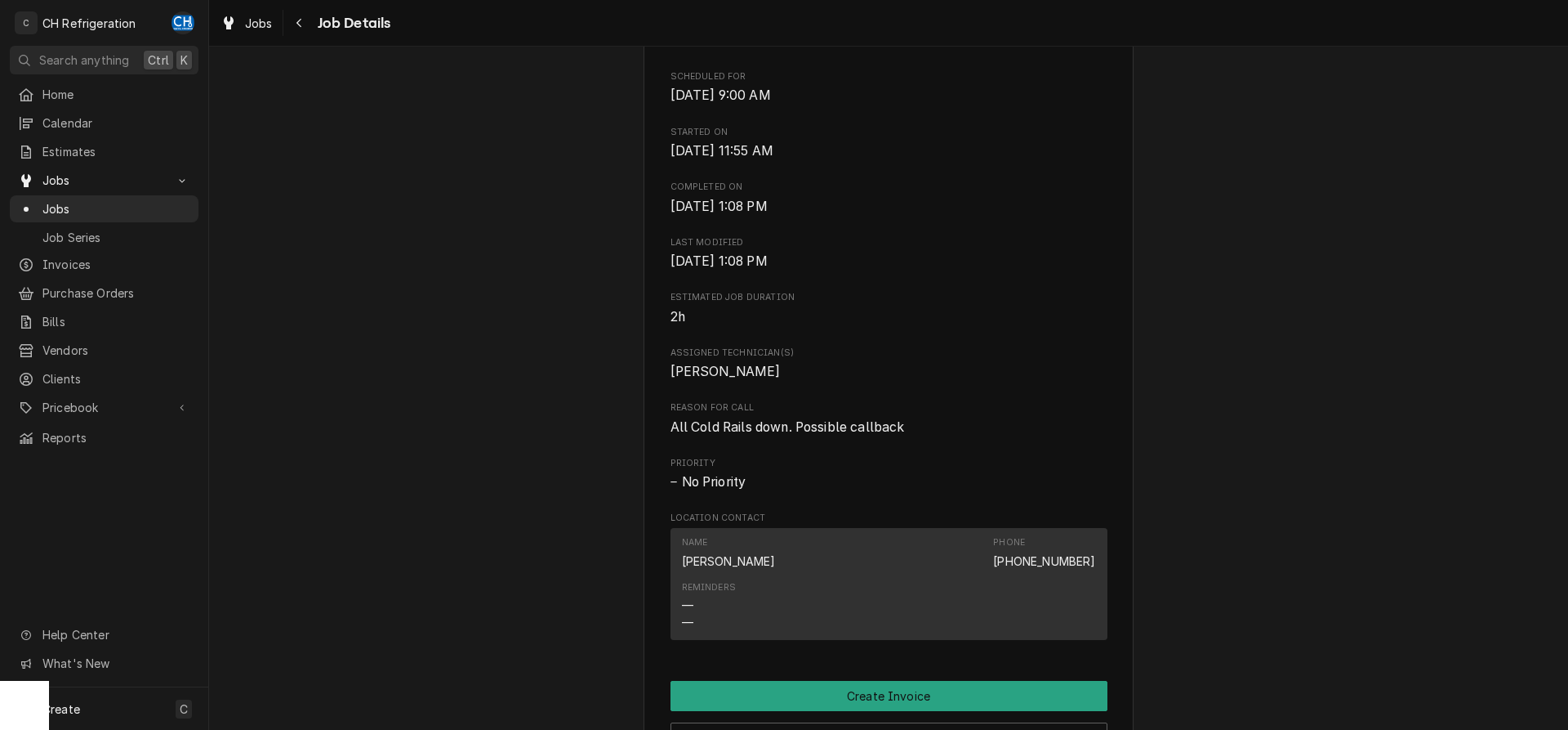
scroll to position [917, 0]
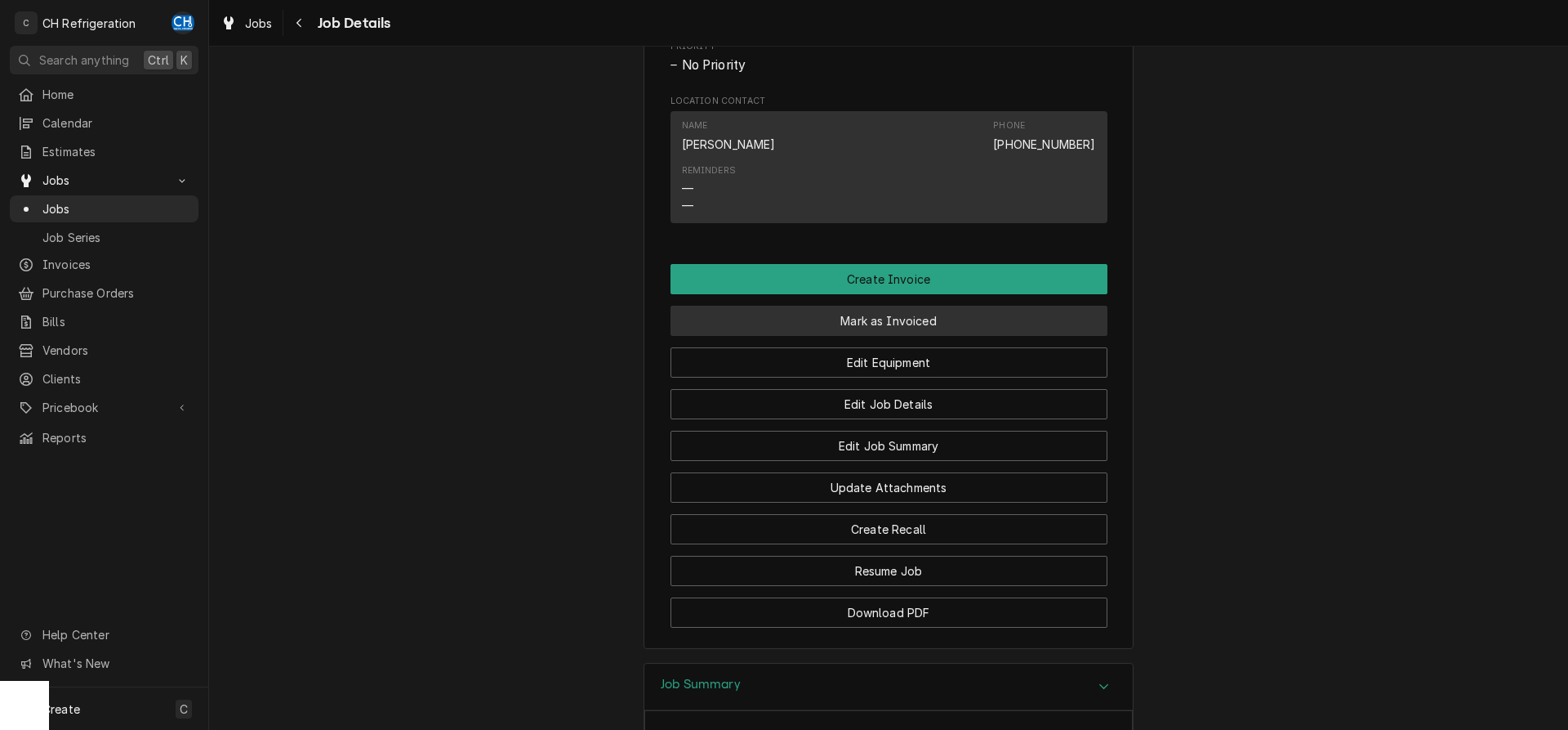
click at [867, 313] on button "Mark as Invoiced" at bounding box center [889, 320] width 437 height 30
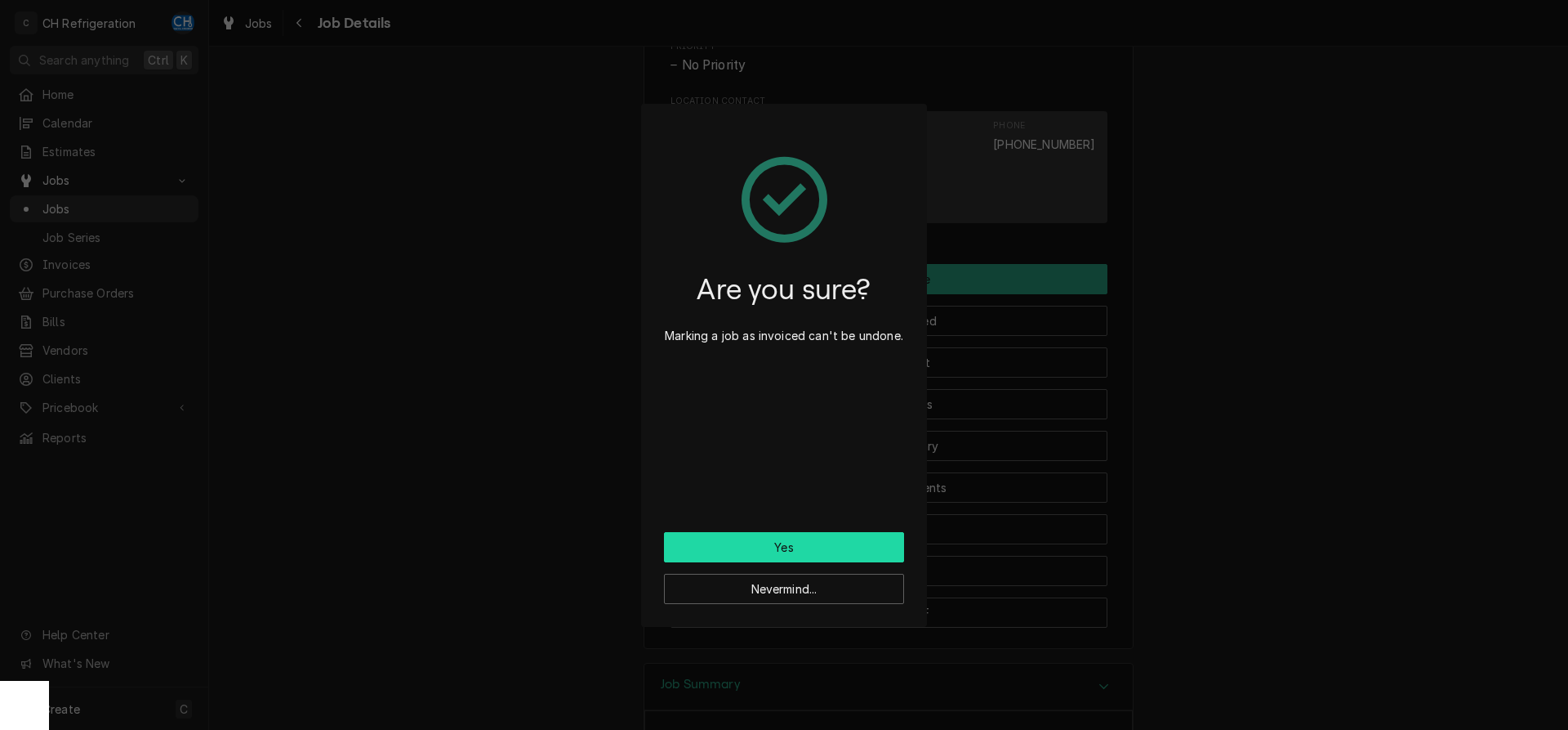
click at [773, 555] on button "Yes" at bounding box center [784, 547] width 240 height 30
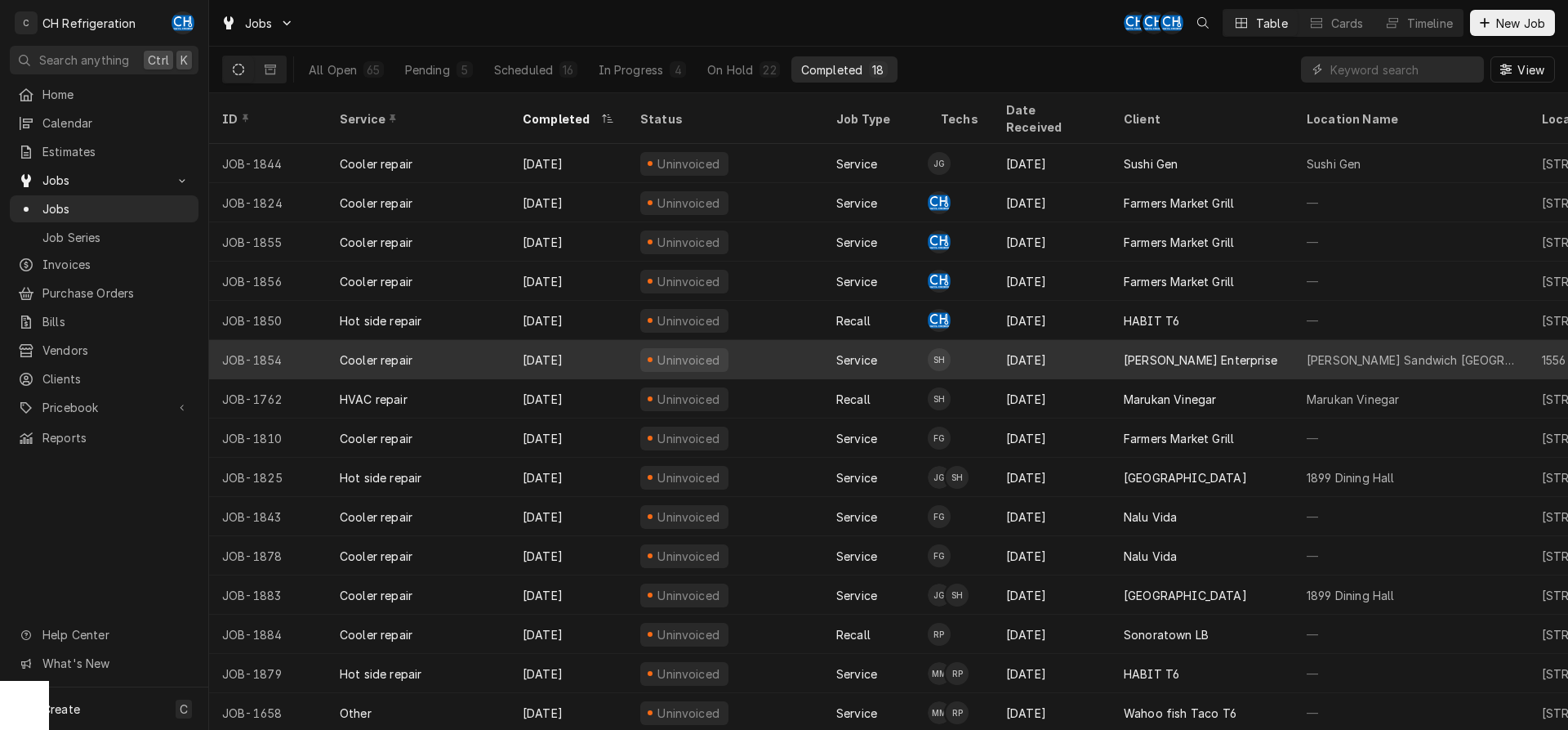
click at [1114, 348] on div "[PERSON_NAME] Enterprise" at bounding box center [1202, 359] width 183 height 39
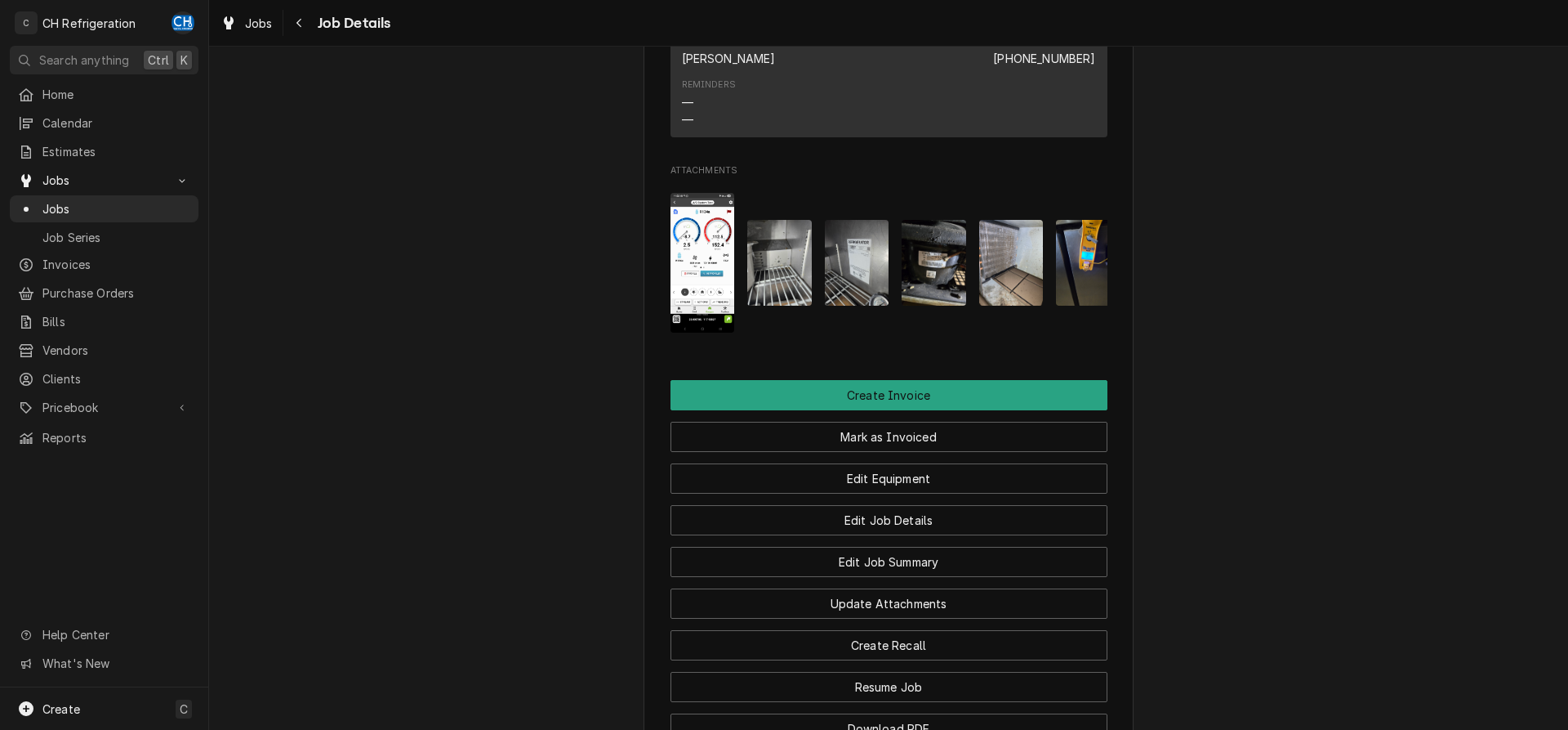
scroll to position [1608, 0]
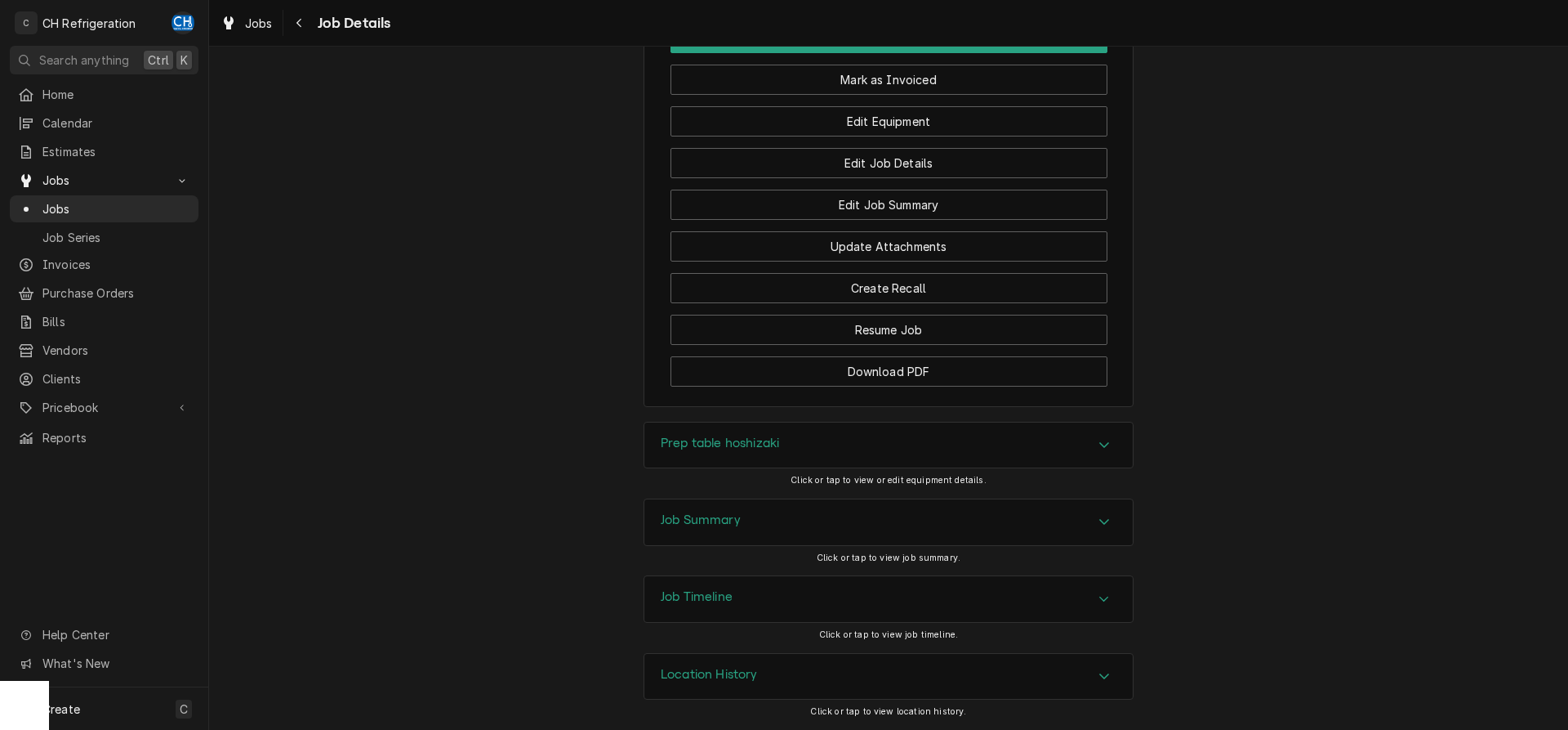
click at [786, 526] on div "Job Summary" at bounding box center [888, 522] width 488 height 46
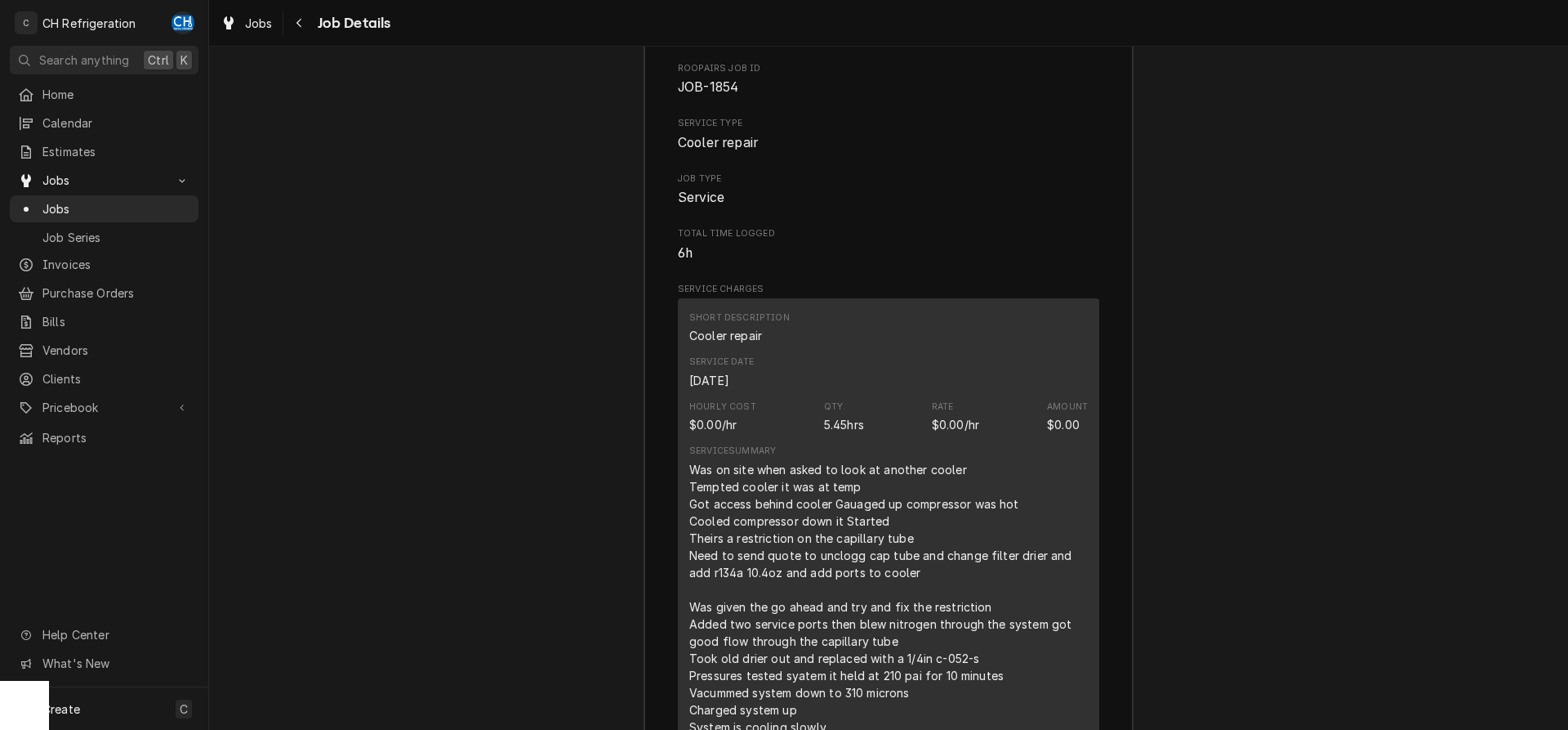
scroll to position [2358, 0]
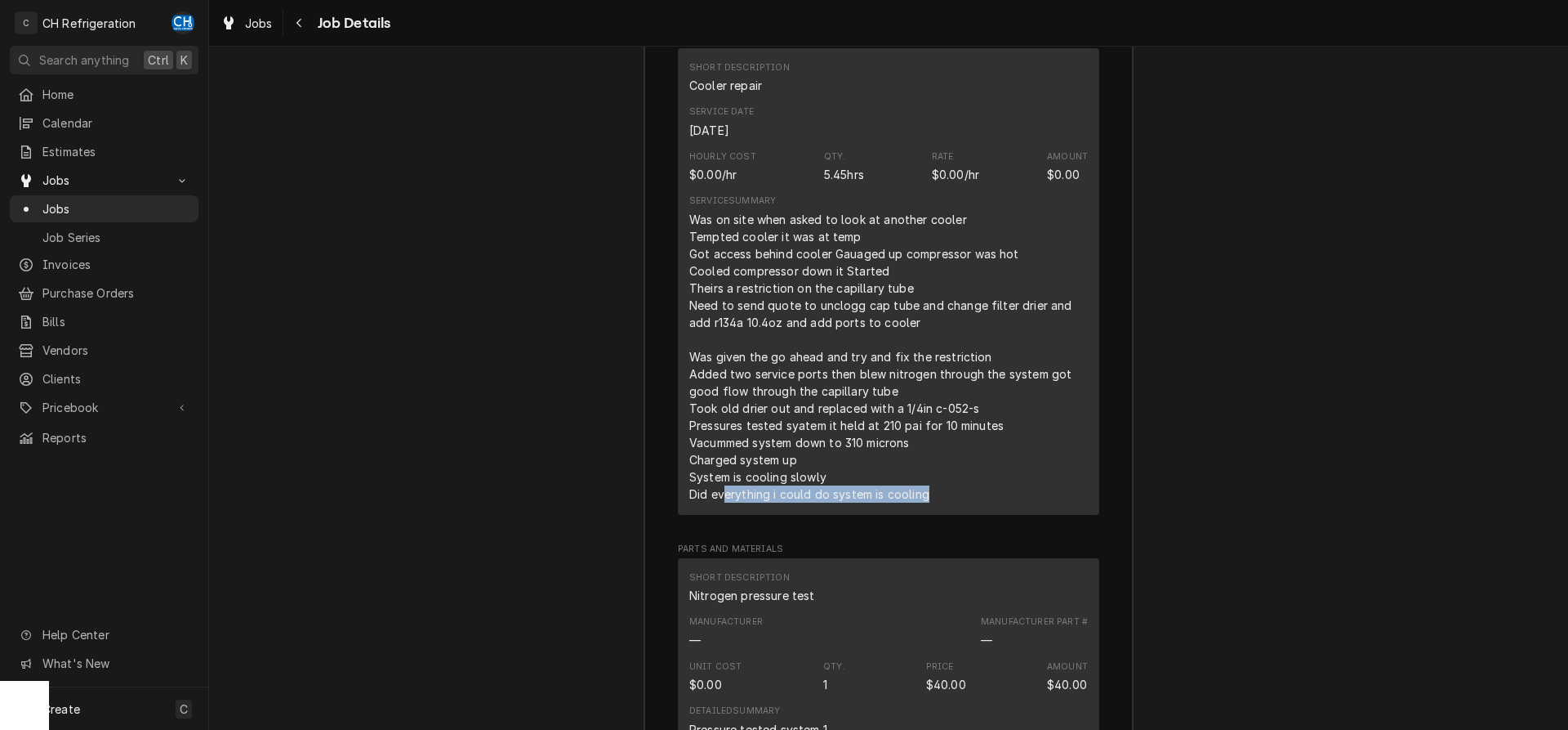
drag, startPoint x: 727, startPoint y: 503, endPoint x: 926, endPoint y: 507, distance: 199.0
click at [926, 507] on div "Service Summary Was on site when asked to look at another cooler Tempted cooler…" at bounding box center [888, 348] width 399 height 319
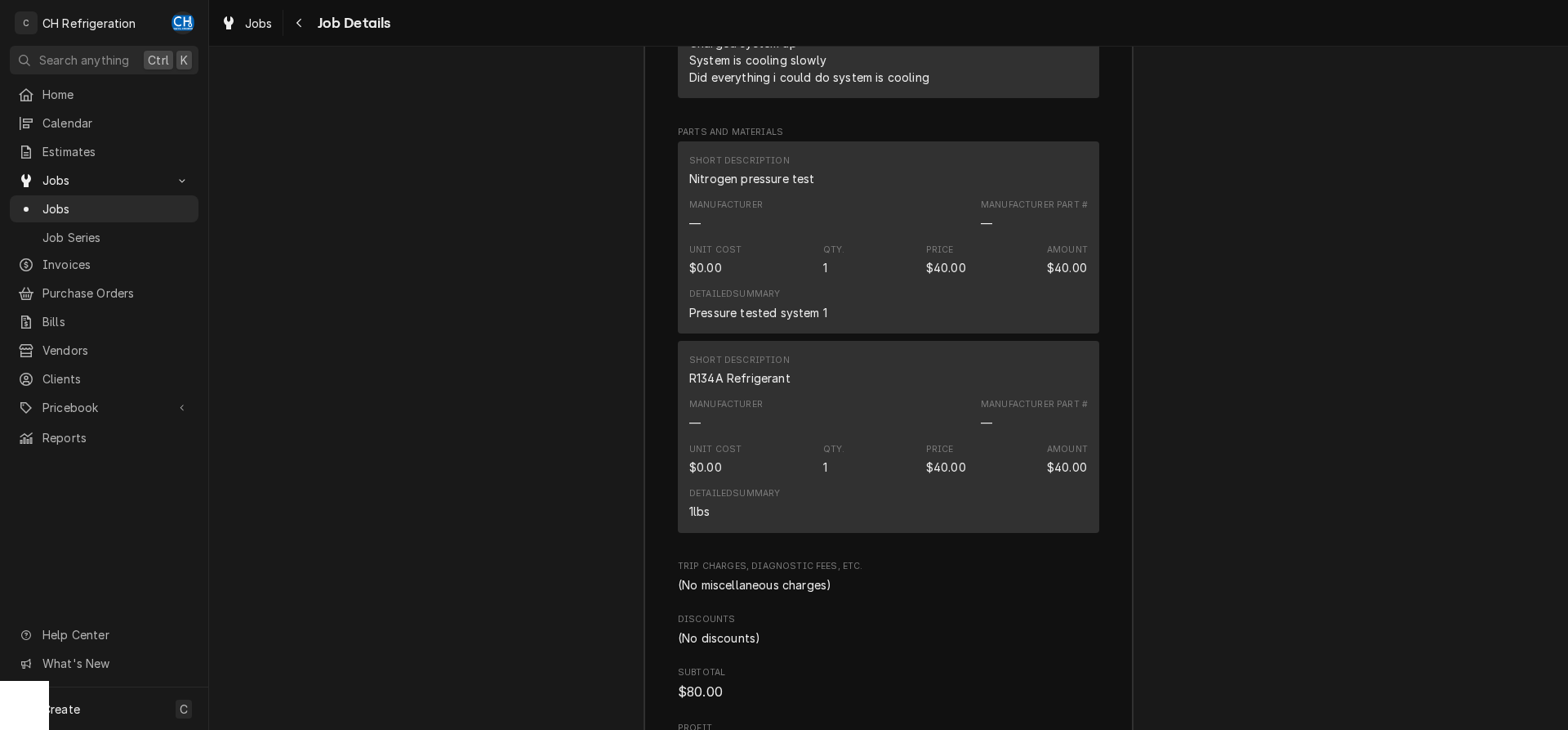
scroll to position [3217, 0]
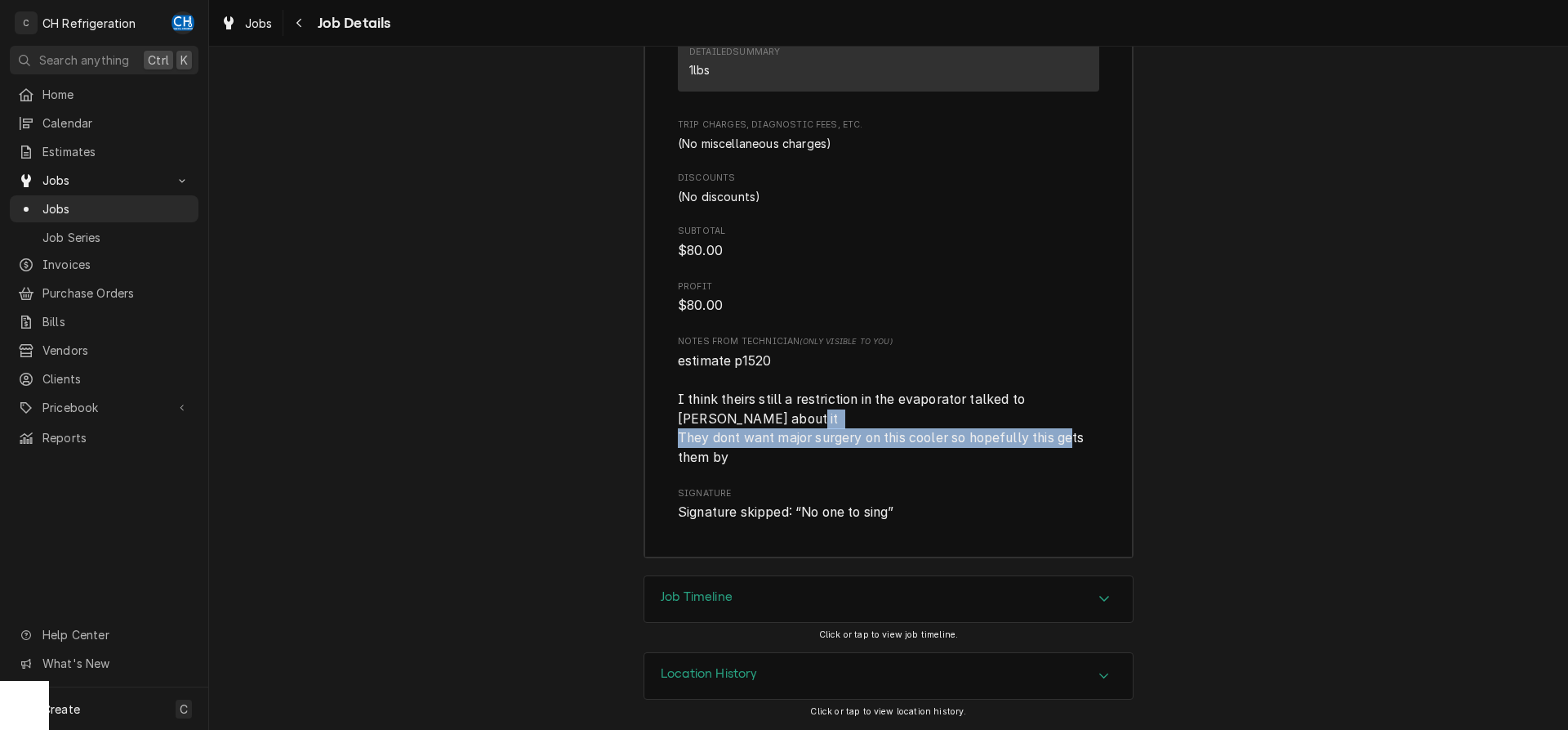
drag, startPoint x: 711, startPoint y: 441, endPoint x: 720, endPoint y: 451, distance: 13.5
click at [720, 451] on span "estimate p1520 I think theirs still a restriction in the evaporator talked to j…" at bounding box center [883, 409] width 410 height 112
click at [808, 609] on div "Job Timeline" at bounding box center [888, 598] width 488 height 46
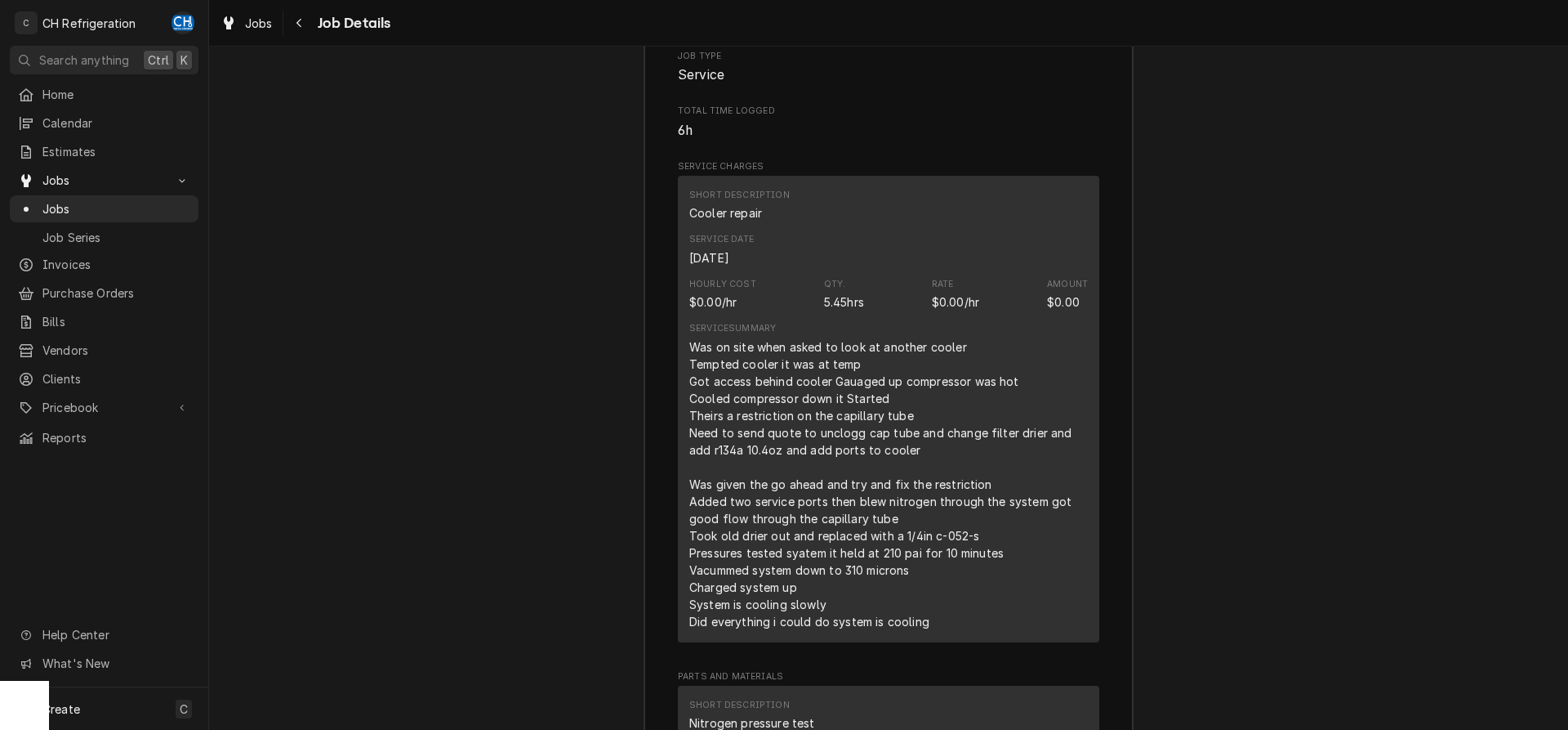
scroll to position [2334, 0]
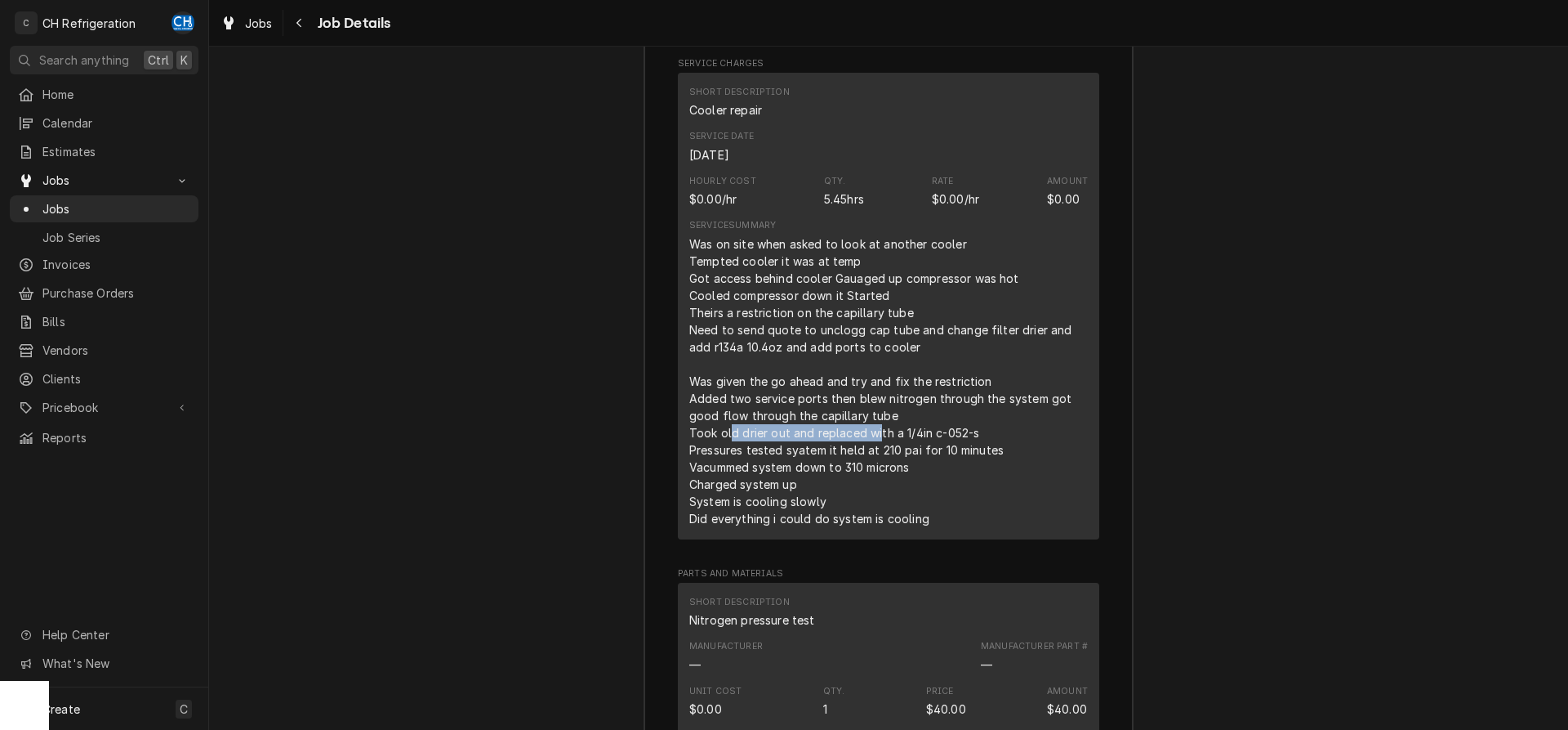
drag, startPoint x: 733, startPoint y: 430, endPoint x: 881, endPoint y: 435, distance: 148.1
click at [881, 435] on div "Was on site when asked to look at another cooler Tempted cooler it was at temp …" at bounding box center [888, 382] width 399 height 292
drag, startPoint x: 883, startPoint y: 435, endPoint x: 902, endPoint y: 435, distance: 19.0
click at [886, 435] on div "Was on site when asked to look at another cooler Tempted cooler it was at temp …" at bounding box center [888, 382] width 399 height 292
drag, startPoint x: 721, startPoint y: 470, endPoint x: 949, endPoint y: 475, distance: 228.1
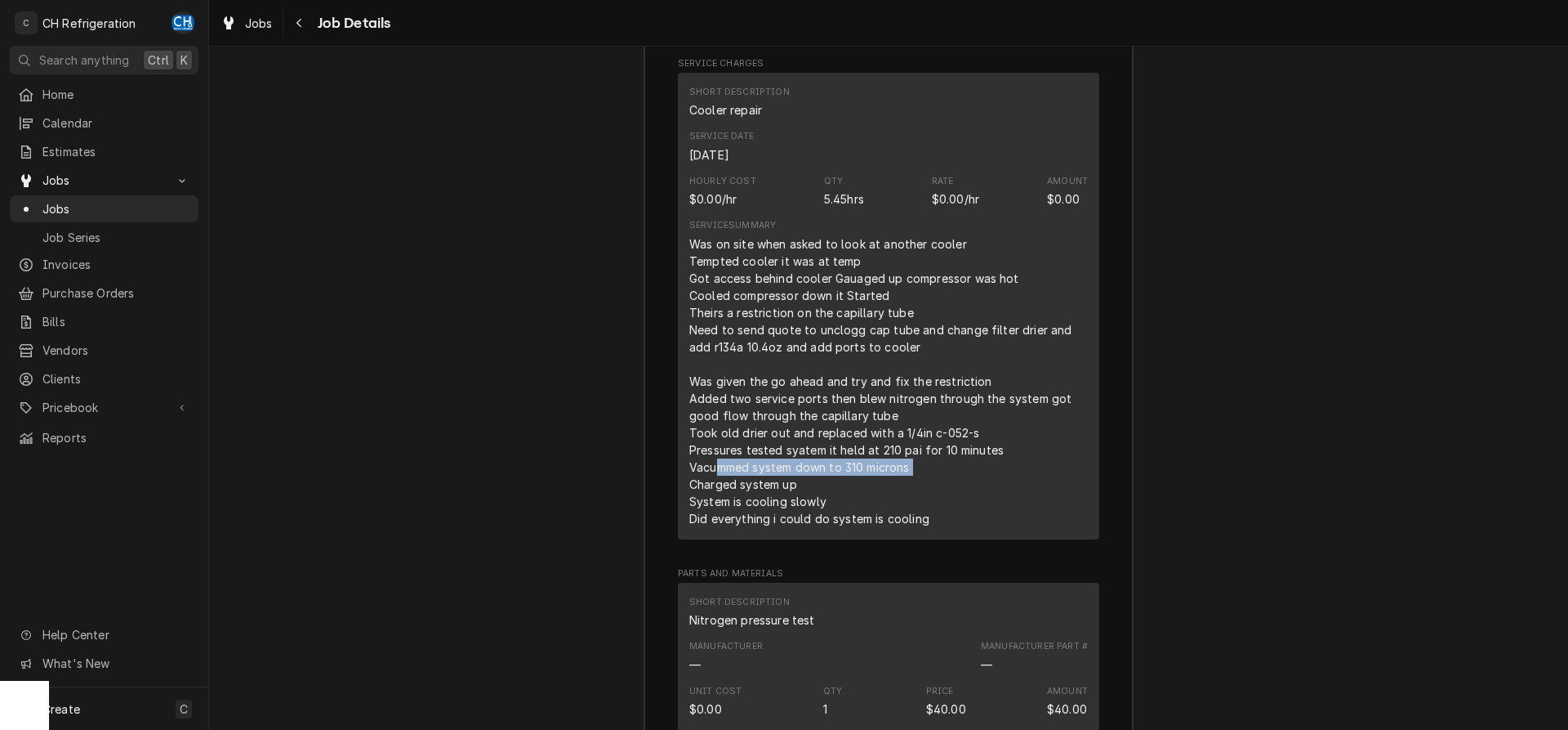
click at [949, 475] on div "Was on site when asked to look at another cooler Tempted cooler it was at temp …" at bounding box center [888, 382] width 399 height 292
drag, startPoint x: 682, startPoint y: 478, endPoint x: 827, endPoint y: 481, distance: 145.0
click at [827, 481] on div "Short Description Cooler repair Service Date Sep 2, 2025 Hourly Cost $0.00/hr Q…" at bounding box center [889, 306] width 421 height 466
drag, startPoint x: 706, startPoint y: 498, endPoint x: 870, endPoint y: 502, distance: 164.0
click at [870, 502] on div "Short Description Cooler repair Service Date Sep 2, 2025 Hourly Cost $0.00/hr Q…" at bounding box center [889, 306] width 421 height 466
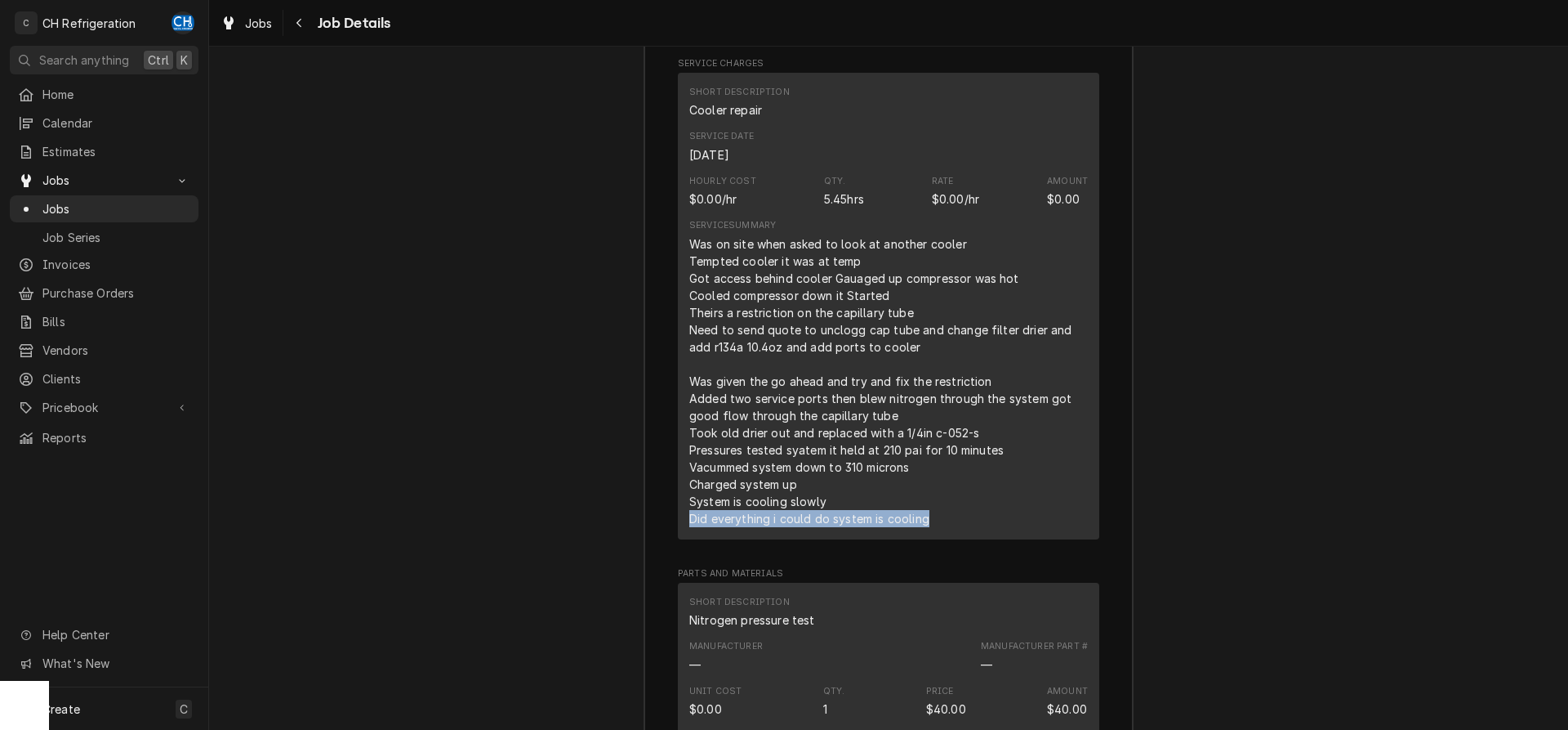
drag, startPoint x: 682, startPoint y: 520, endPoint x: 1005, endPoint y: 529, distance: 323.1
click at [1005, 529] on div "Short Description Cooler repair Service Date Sep 2, 2025 Hourly Cost $0.00/hr Q…" at bounding box center [889, 306] width 421 height 466
click at [1006, 523] on div "Was on site when asked to look at another cooler Tempted cooler it was at temp …" at bounding box center [888, 382] width 399 height 292
click at [905, 449] on div "Was on site when asked to look at another cooler Tempted cooler it was at temp …" at bounding box center [888, 382] width 399 height 292
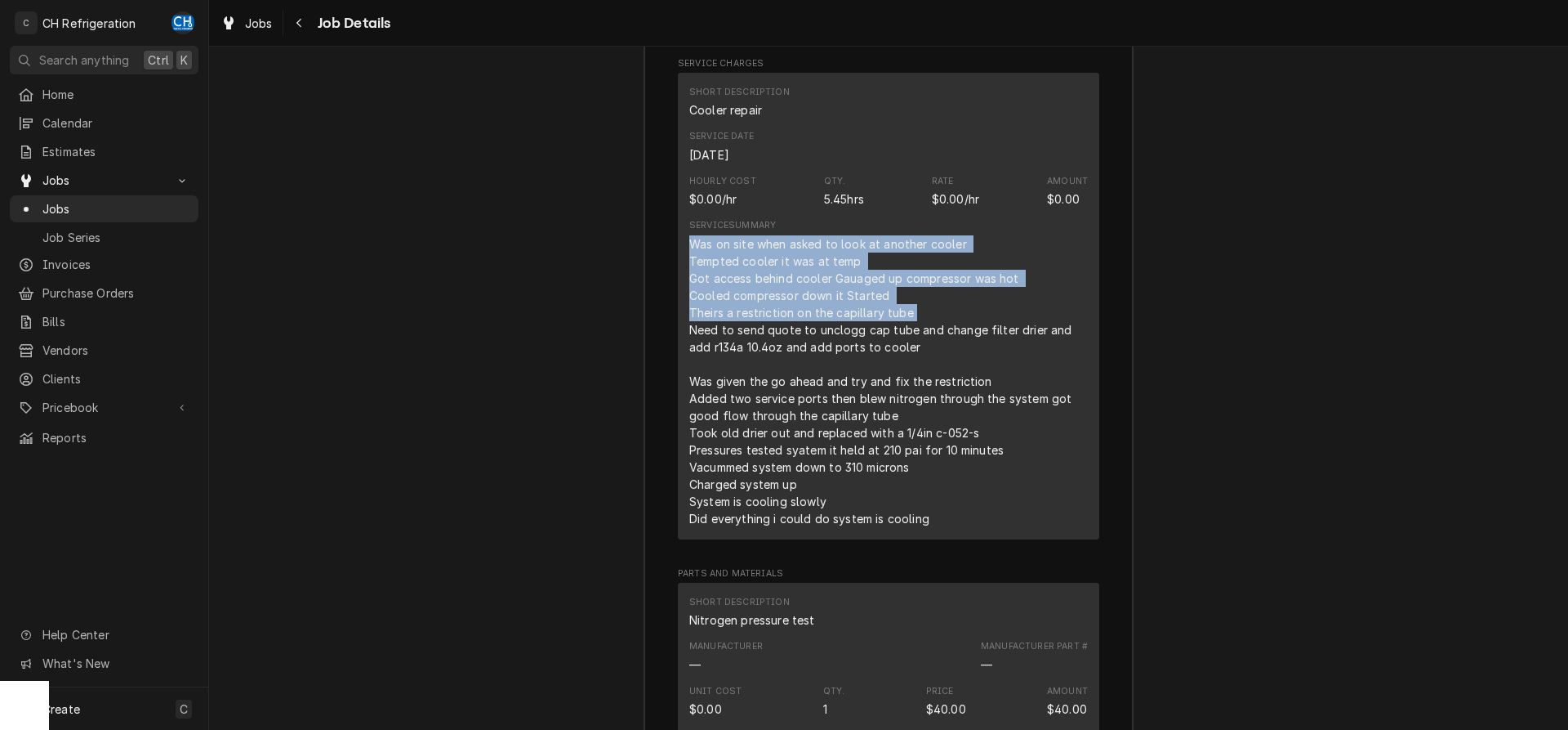
drag, startPoint x: 687, startPoint y: 244, endPoint x: 916, endPoint y: 311, distance: 238.6
click at [916, 311] on div "Short Description Cooler repair Service Date Sep 2, 2025 Hourly Cost $0.00/hr Q…" at bounding box center [889, 306] width 421 height 466
copy div "Was on site when asked to look at another cooler Tempted cooler it was at temp …"
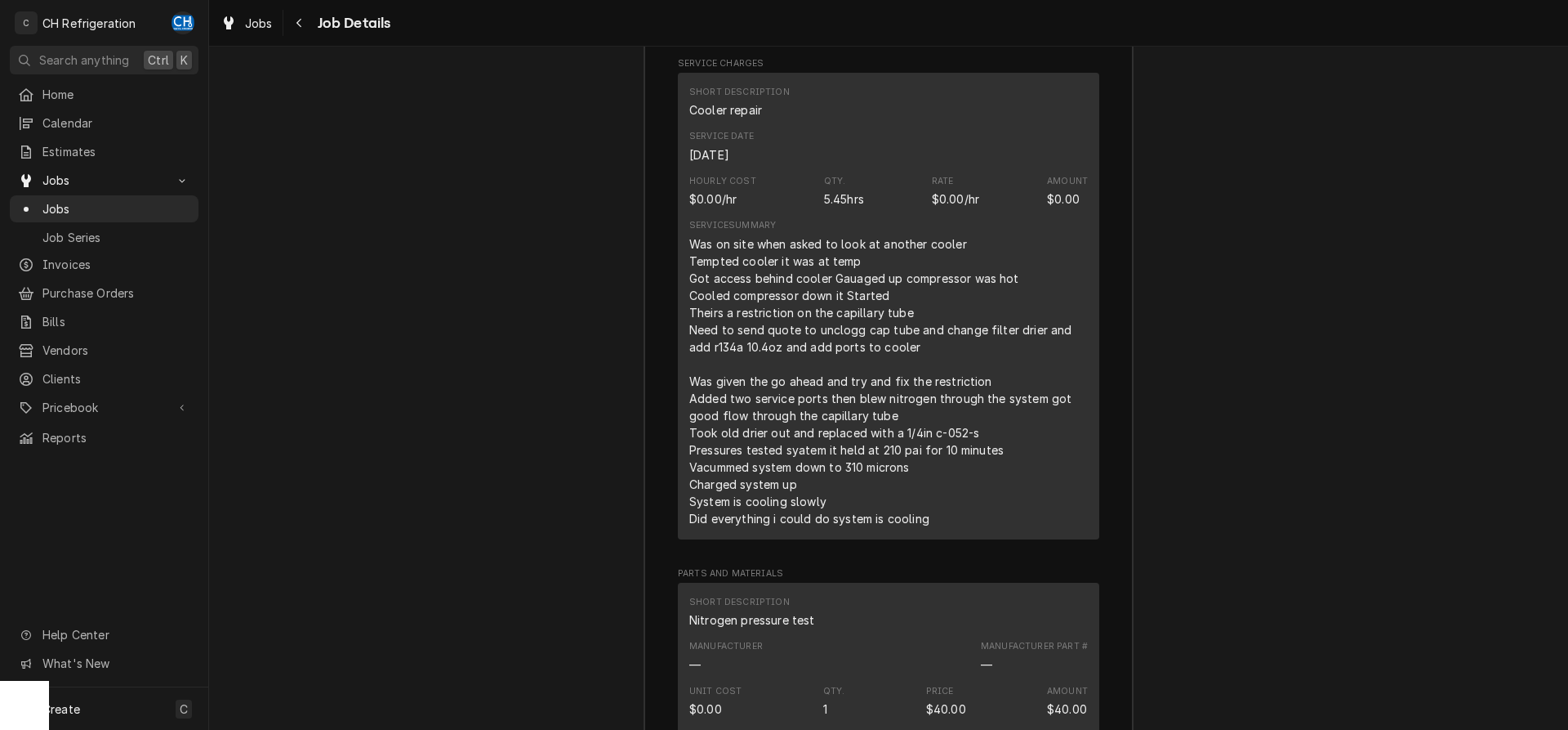
click at [701, 373] on div "Was on site when asked to look at another cooler Tempted cooler it was at temp …" at bounding box center [888, 382] width 399 height 292
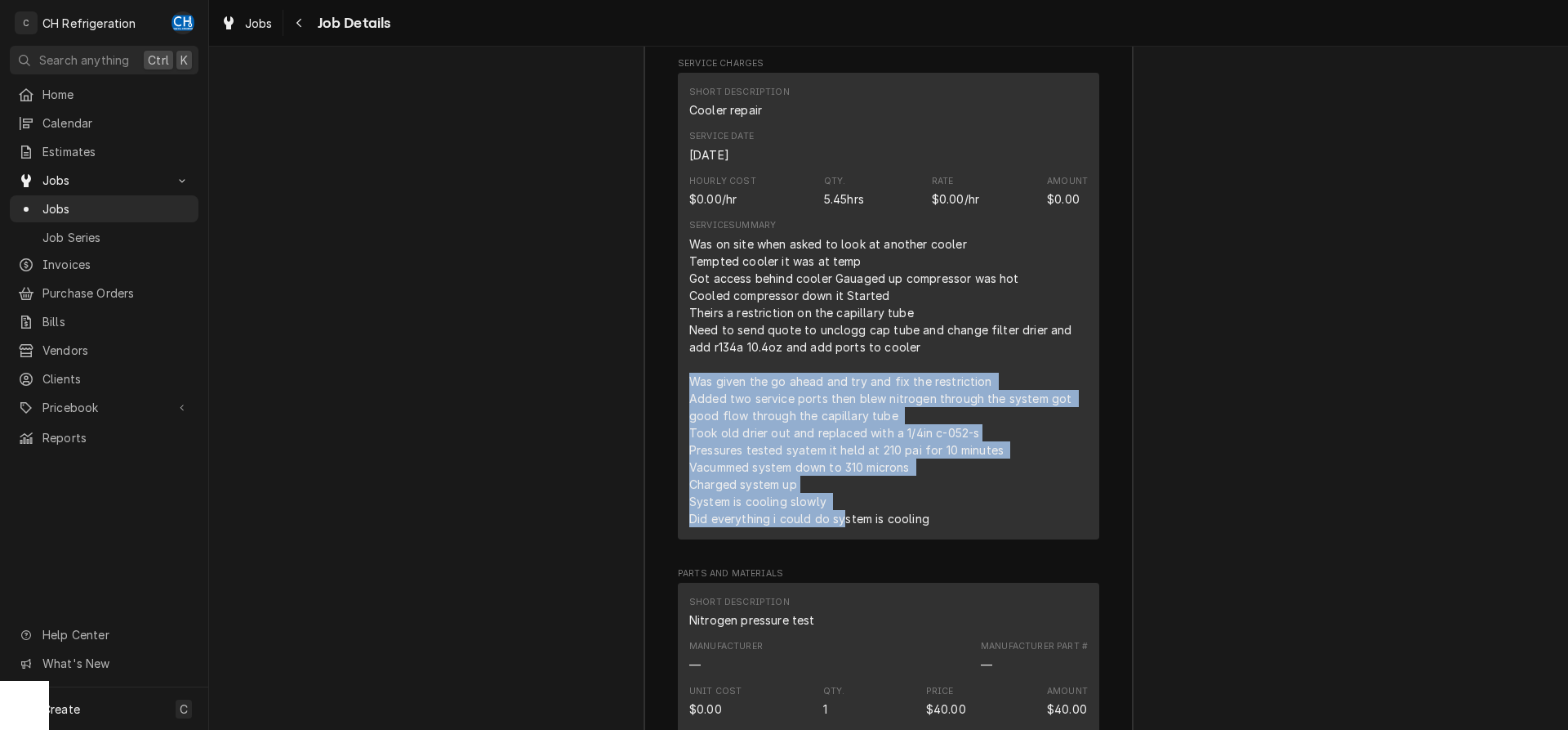
drag, startPoint x: 687, startPoint y: 384, endPoint x: 847, endPoint y: 534, distance: 219.3
click at [847, 534] on div "Short Description Cooler repair Service Date Sep 2, 2025 Hourly Cost $0.00/hr Q…" at bounding box center [889, 306] width 421 height 466
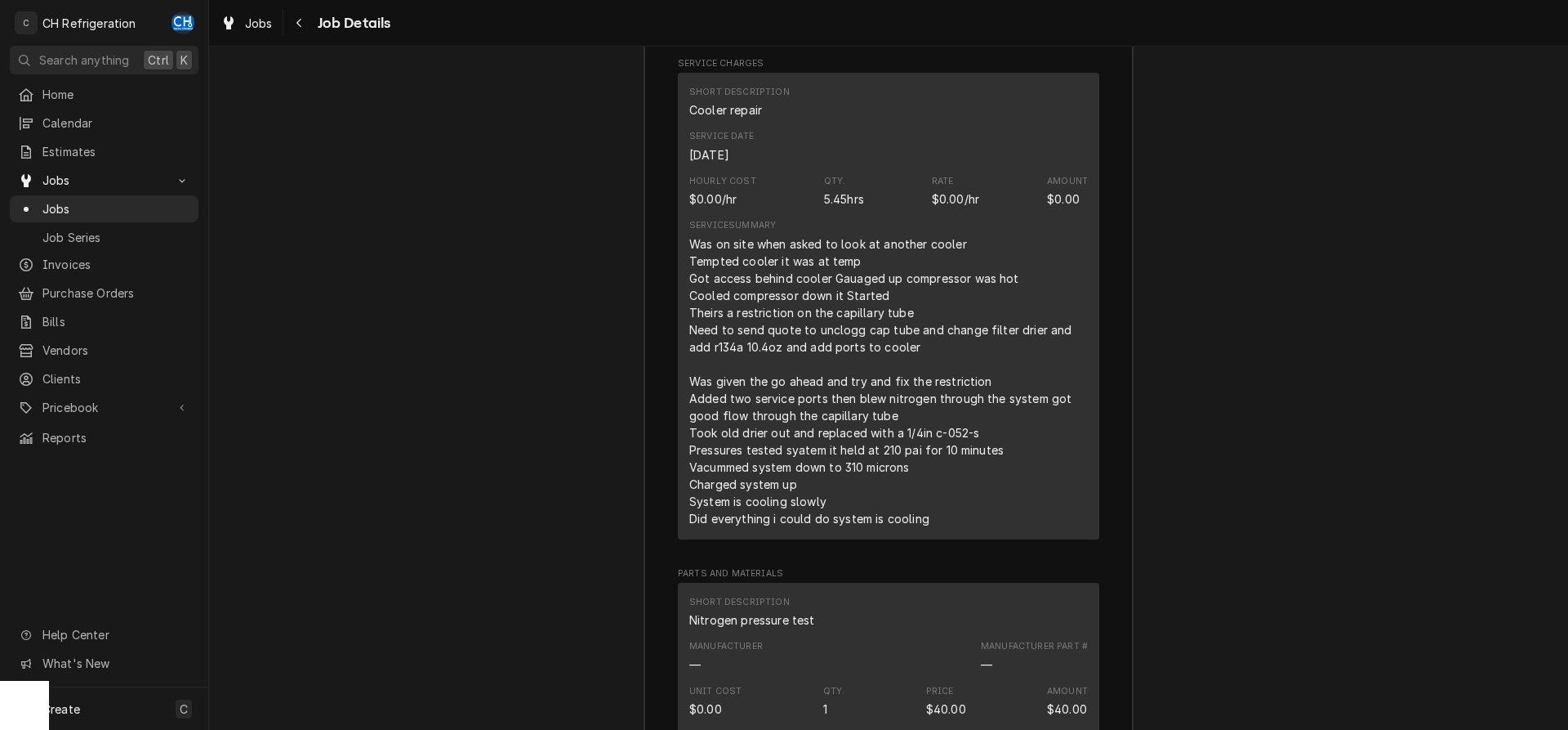
click at [967, 520] on div "Was on site when asked to look at another cooler Tempted cooler it was at temp …" at bounding box center [888, 382] width 399 height 292
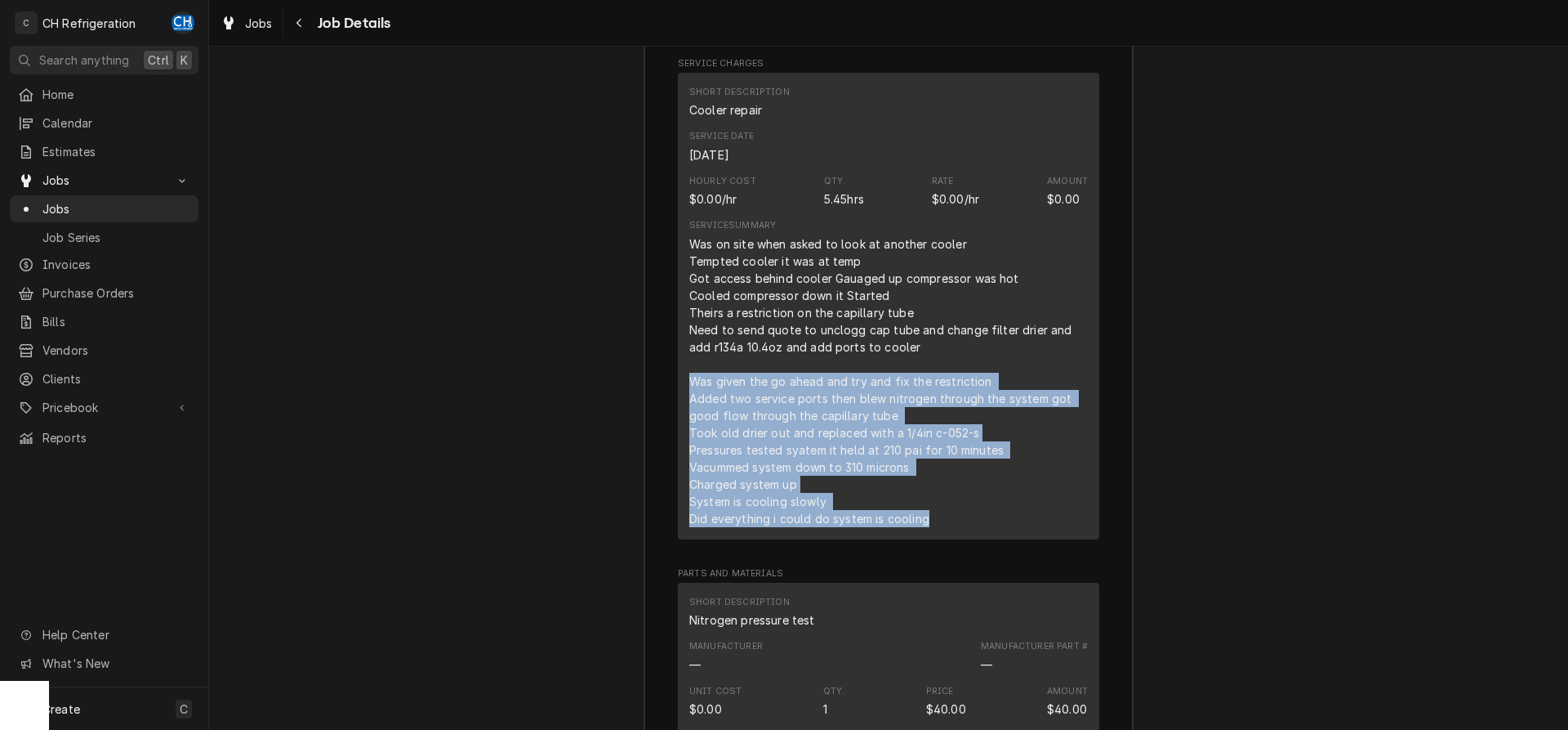
drag, startPoint x: 967, startPoint y: 520, endPoint x: 689, endPoint y: 378, distance: 312.2
click at [689, 378] on div "Was on site when asked to look at another cooler Tempted cooler it was at temp …" at bounding box center [888, 382] width 399 height 292
copy div "Was given the go ahead and try and fix the restriction Added two service ports …"
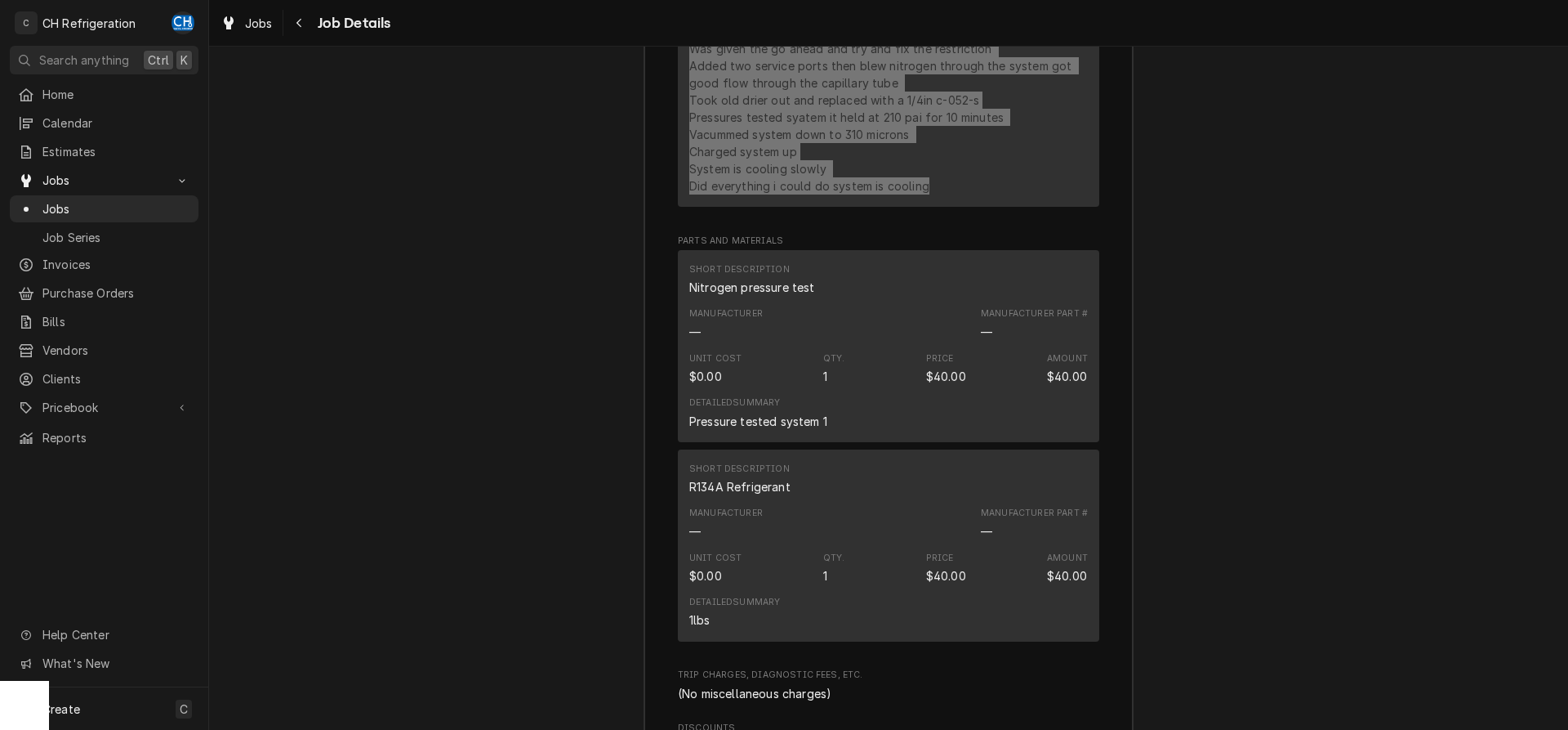
scroll to position [2584, 0]
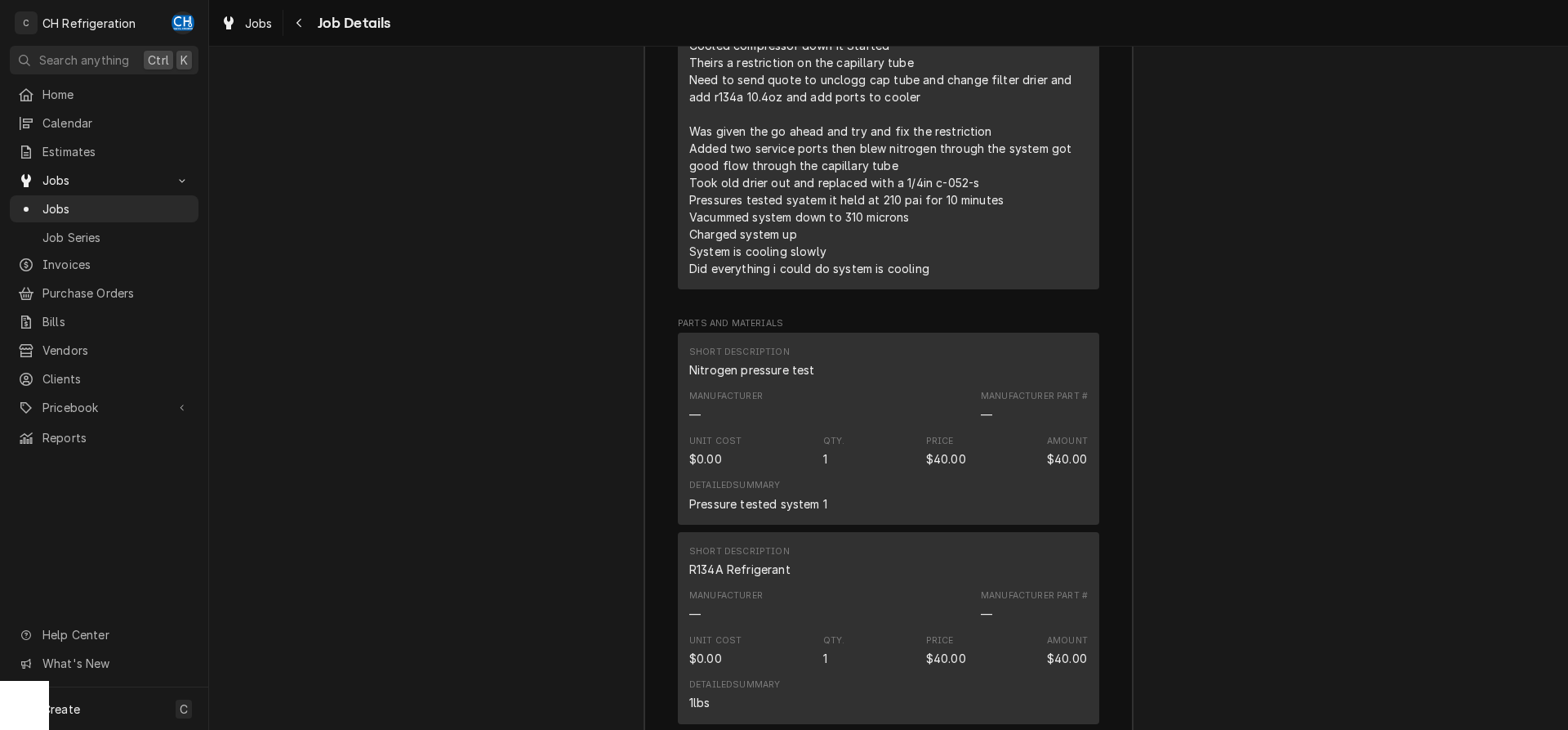
click at [960, 256] on div "Was on site when asked to look at another cooler Tempted cooler it was at temp …" at bounding box center [888, 131] width 399 height 292
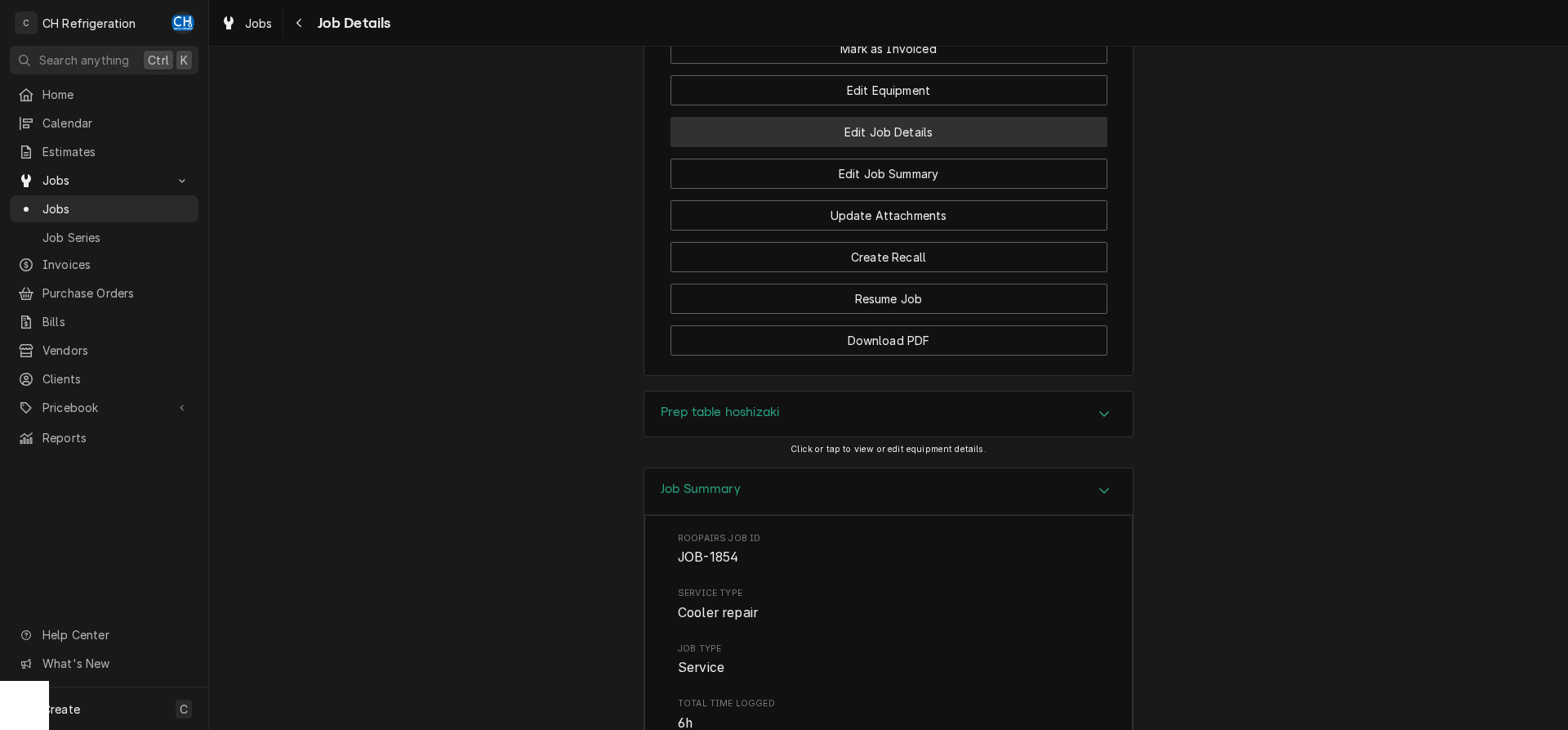
scroll to position [1501, 0]
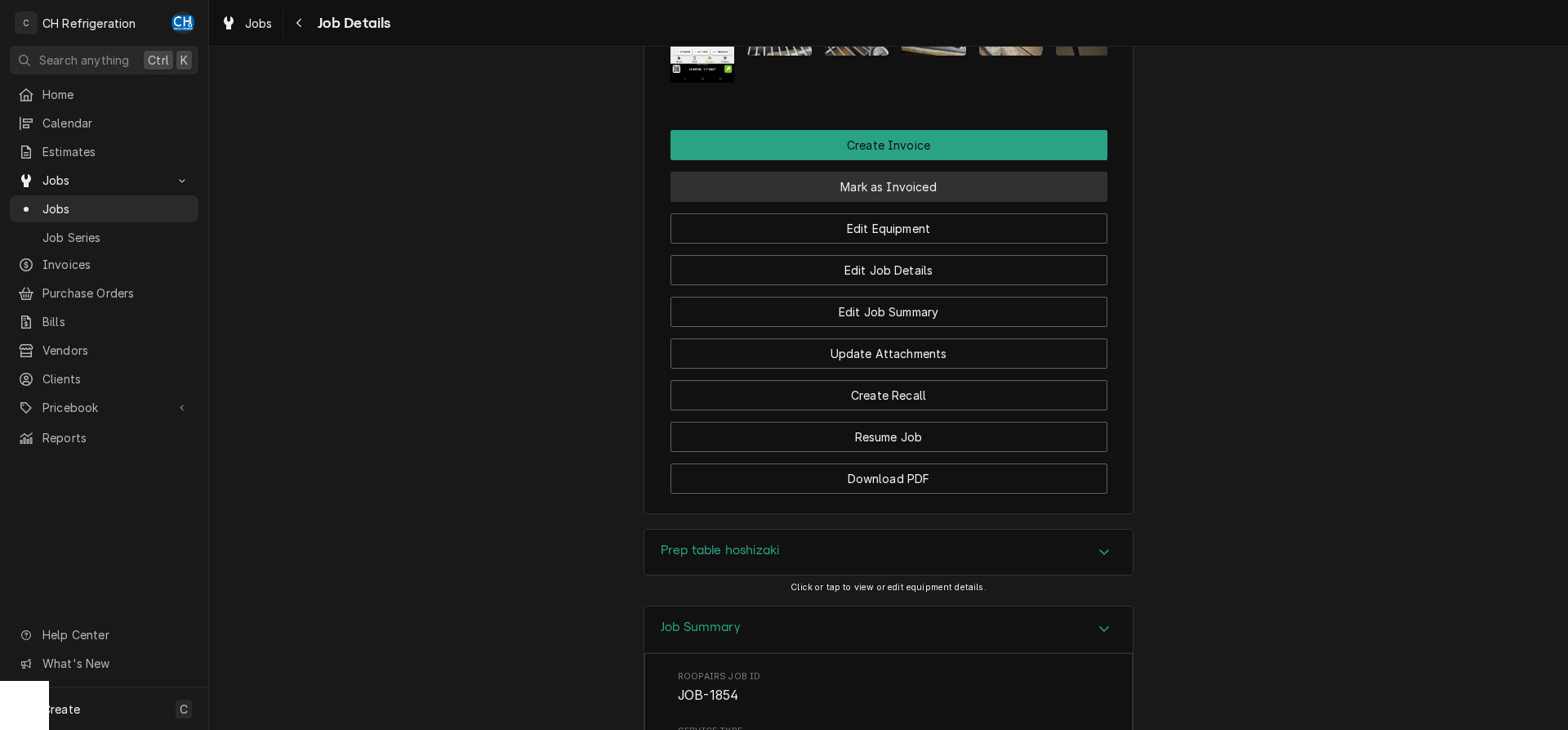
click at [895, 189] on button "Mark as Invoiced" at bounding box center [889, 187] width 437 height 30
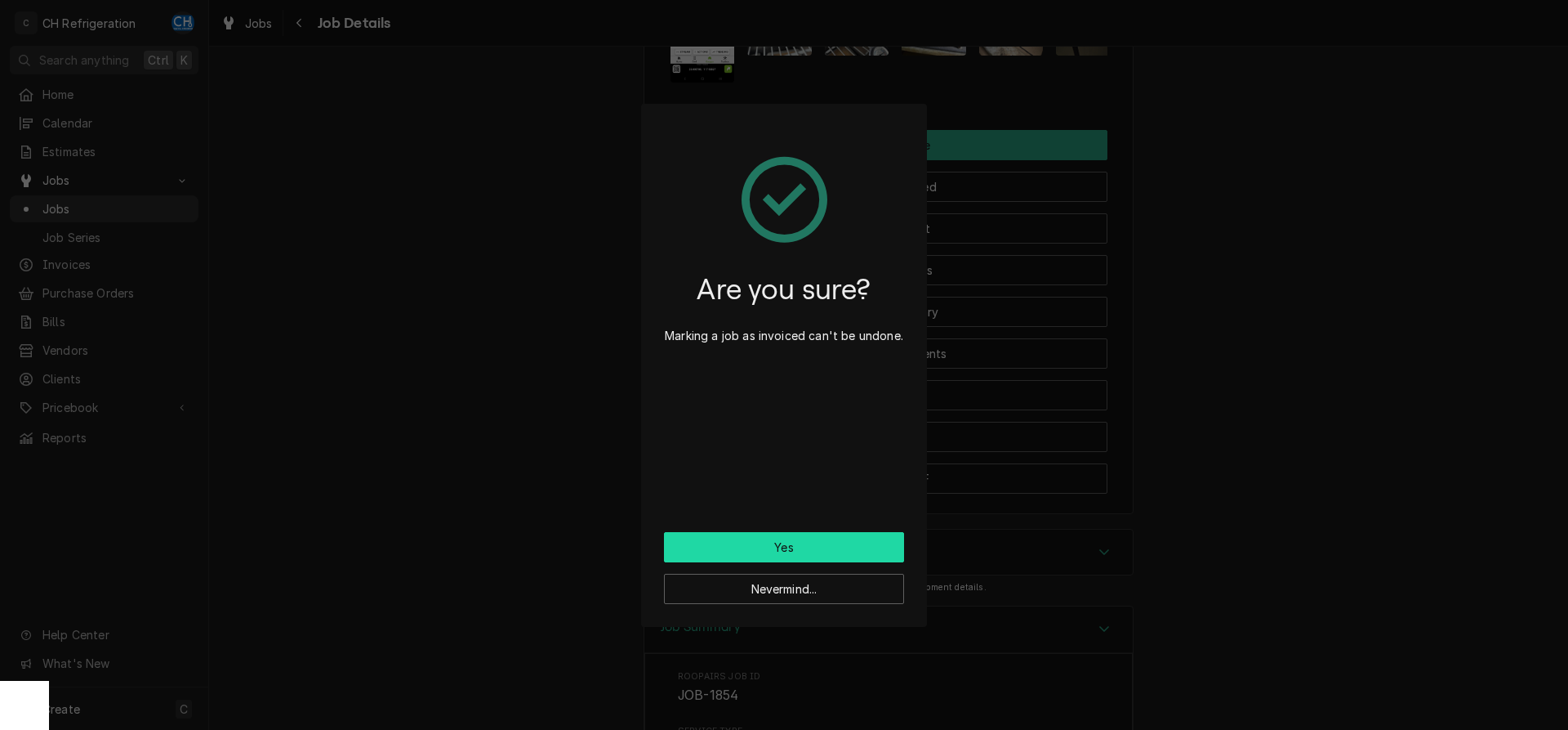
click at [819, 538] on button "Yes" at bounding box center [784, 547] width 240 height 30
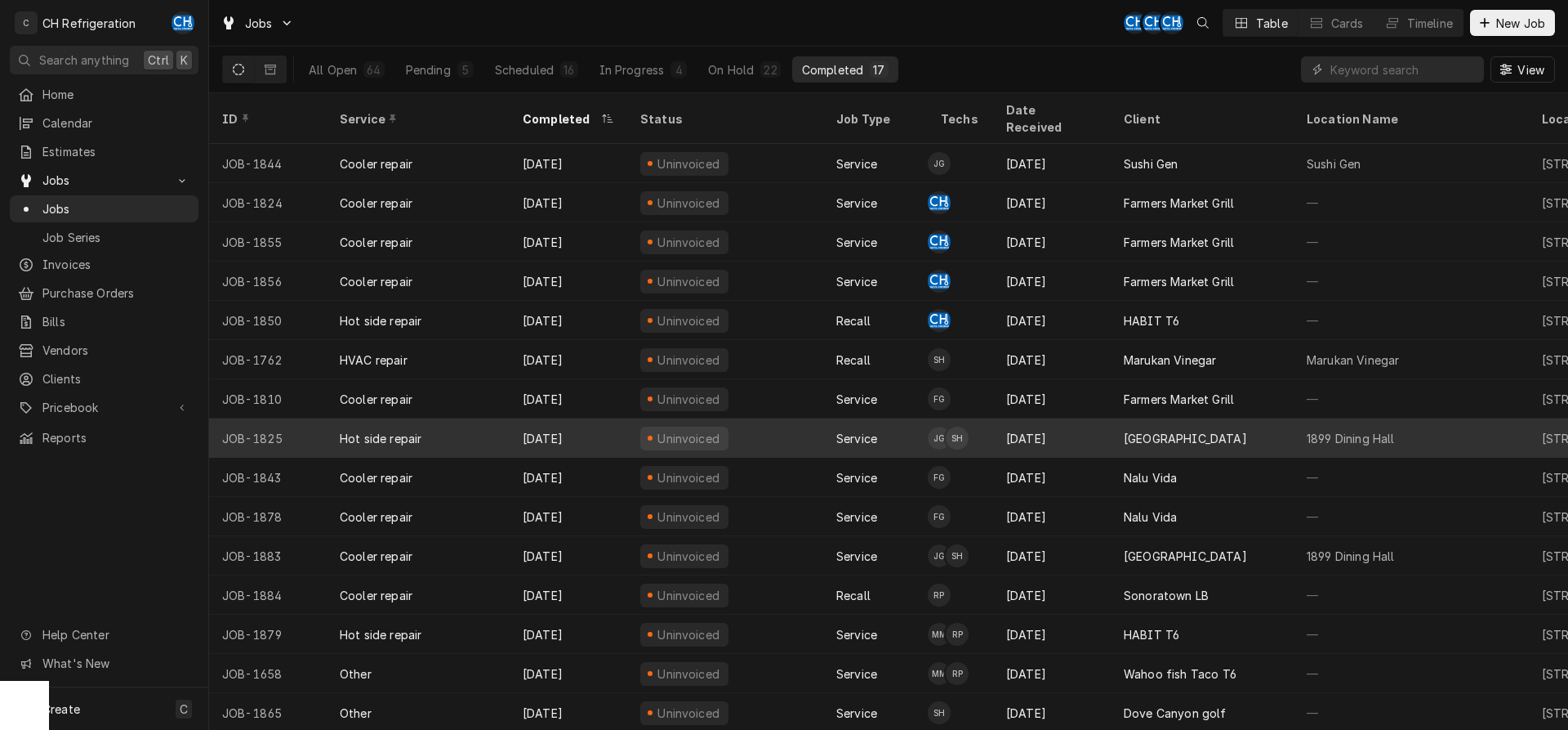
click at [1080, 418] on div "[DATE]" at bounding box center [1052, 437] width 118 height 39
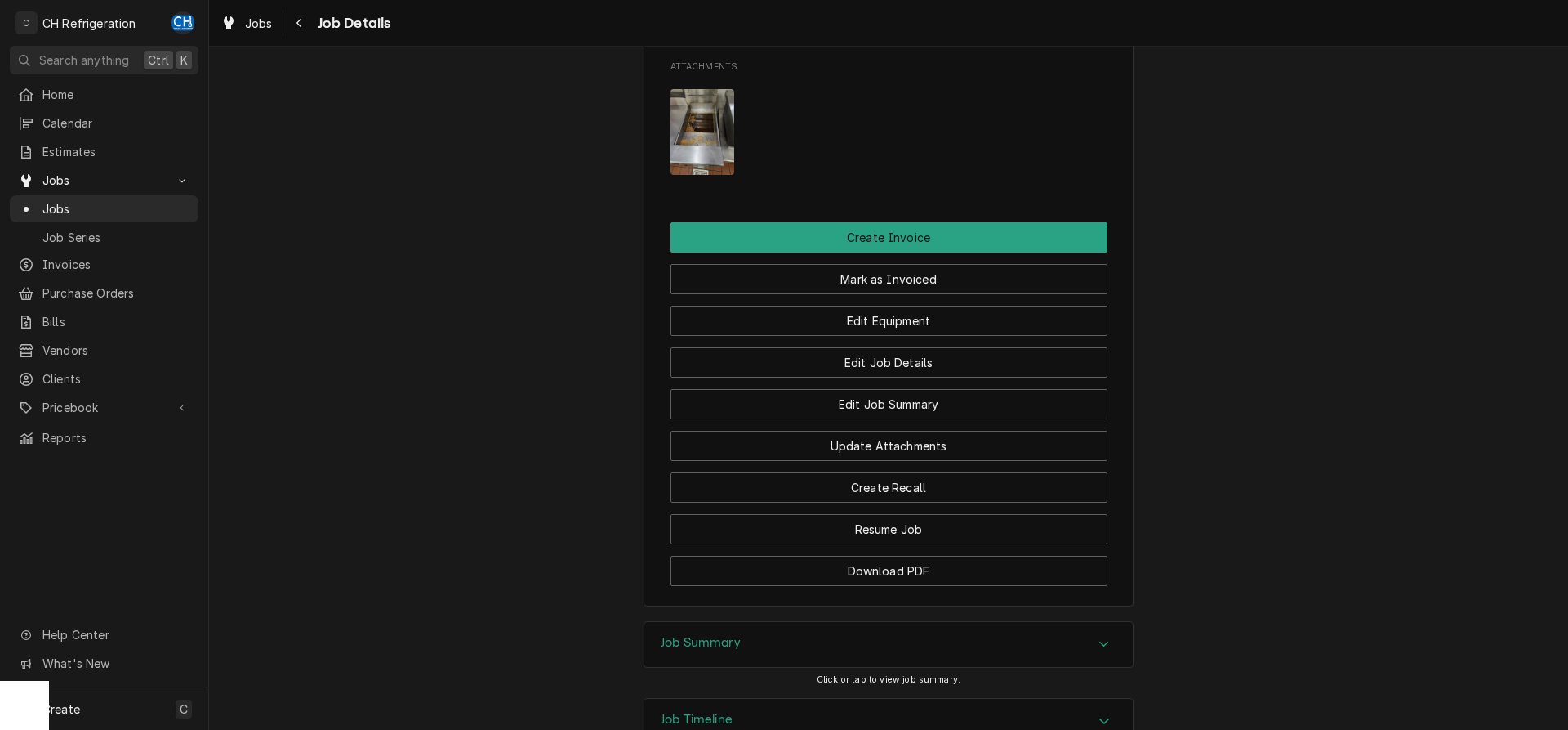
scroll to position [1571, 0]
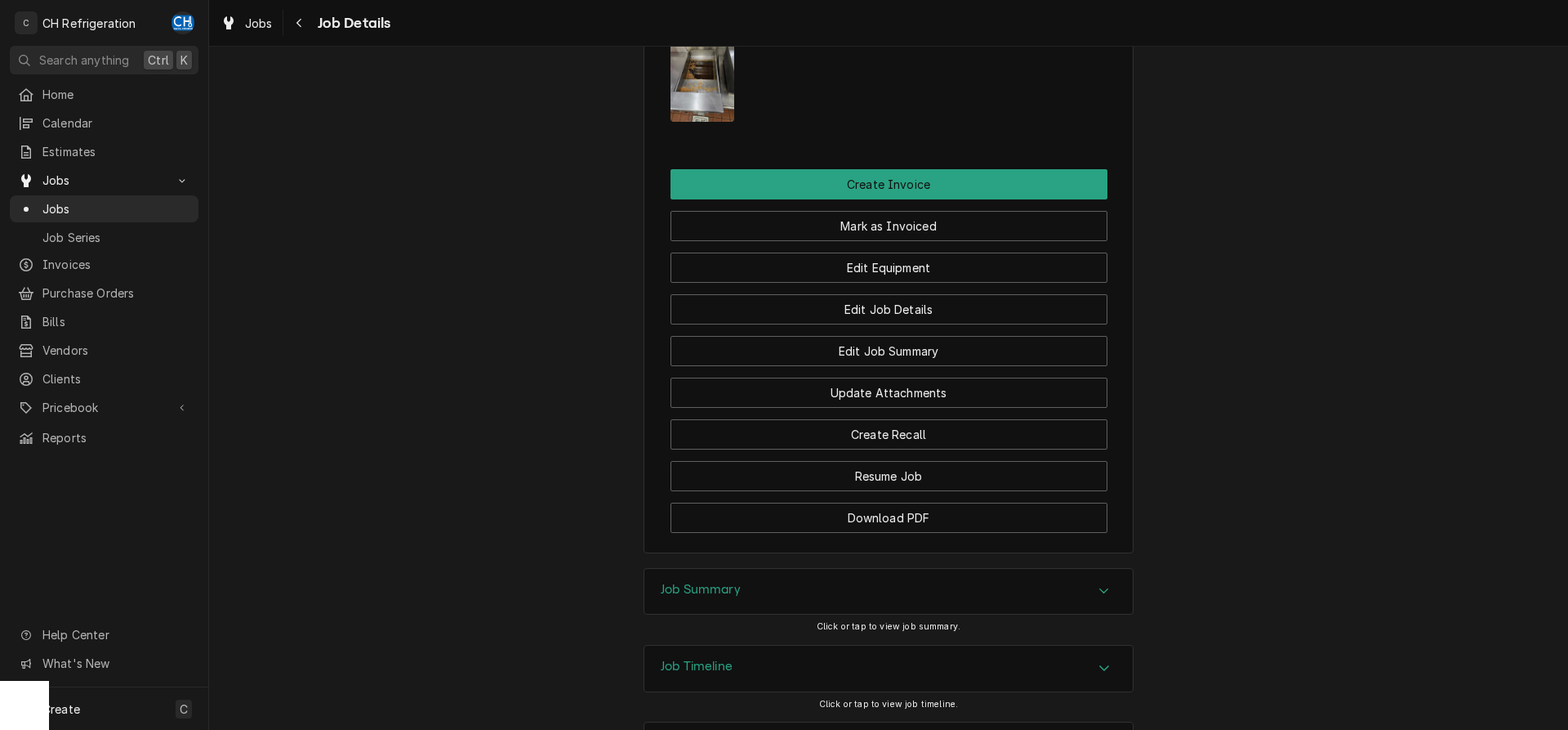
drag, startPoint x: 745, startPoint y: 518, endPoint x: 667, endPoint y: 493, distance: 81.9
click at [740, 569] on div "Job Summary" at bounding box center [888, 591] width 488 height 46
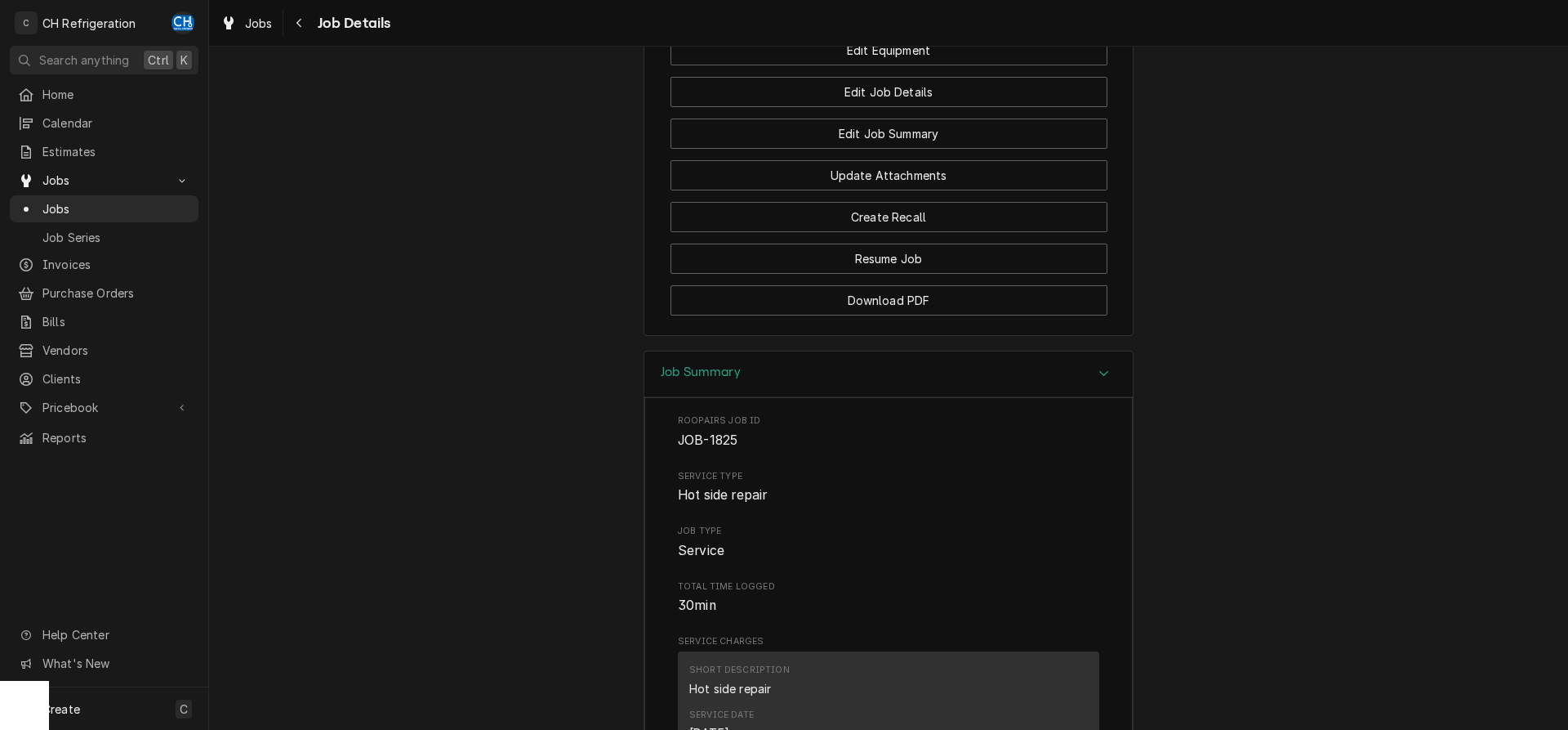
scroll to position [2206, 0]
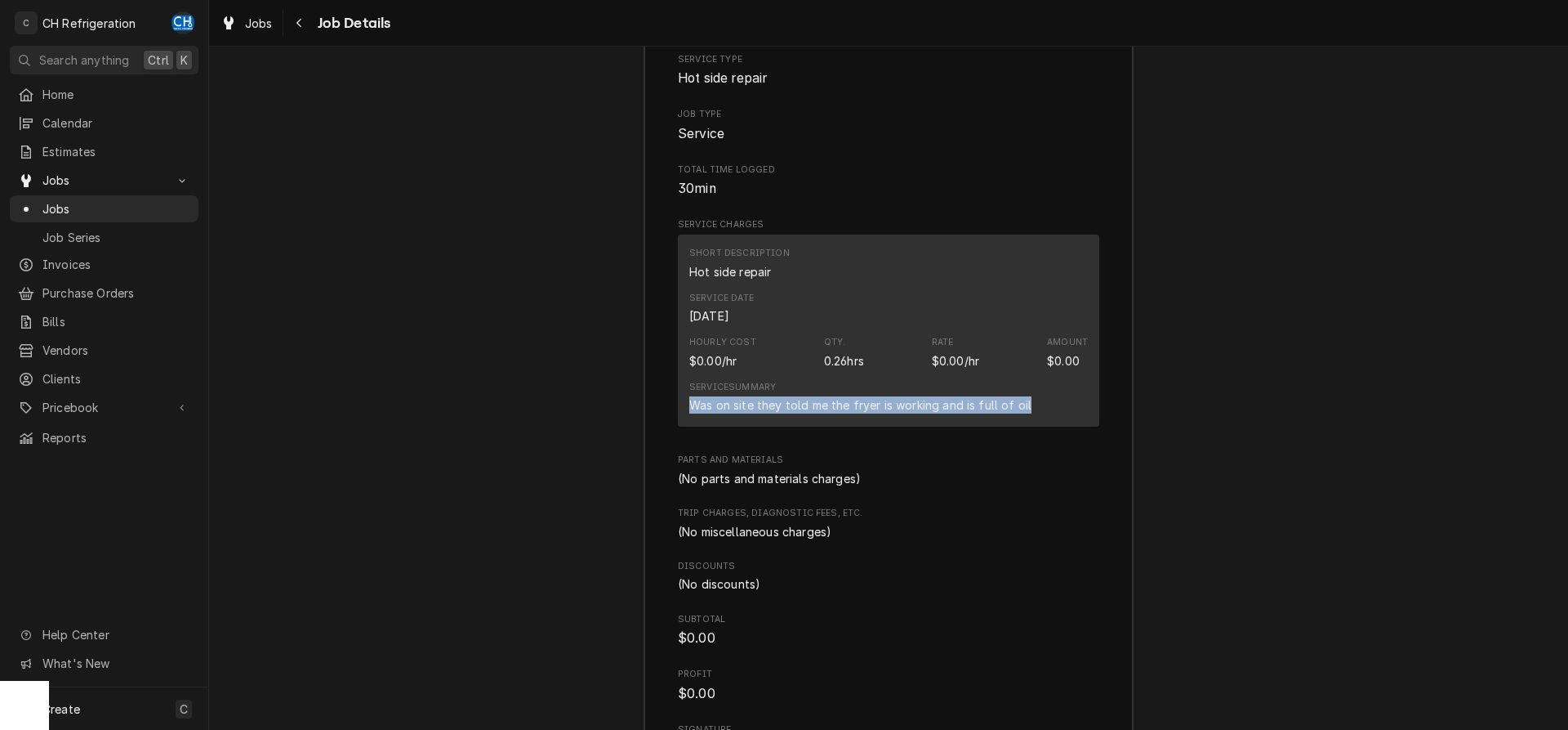
drag, startPoint x: 686, startPoint y: 336, endPoint x: 1025, endPoint y: 339, distance: 339.0
click at [1044, 338] on div "Short Description Hot side repair Service Date Sep 3, 2025 Hourly Cost $0.00/hr…" at bounding box center [889, 330] width 421 height 192
copy div "Was on site they told me the fryer is working and is full of oil"
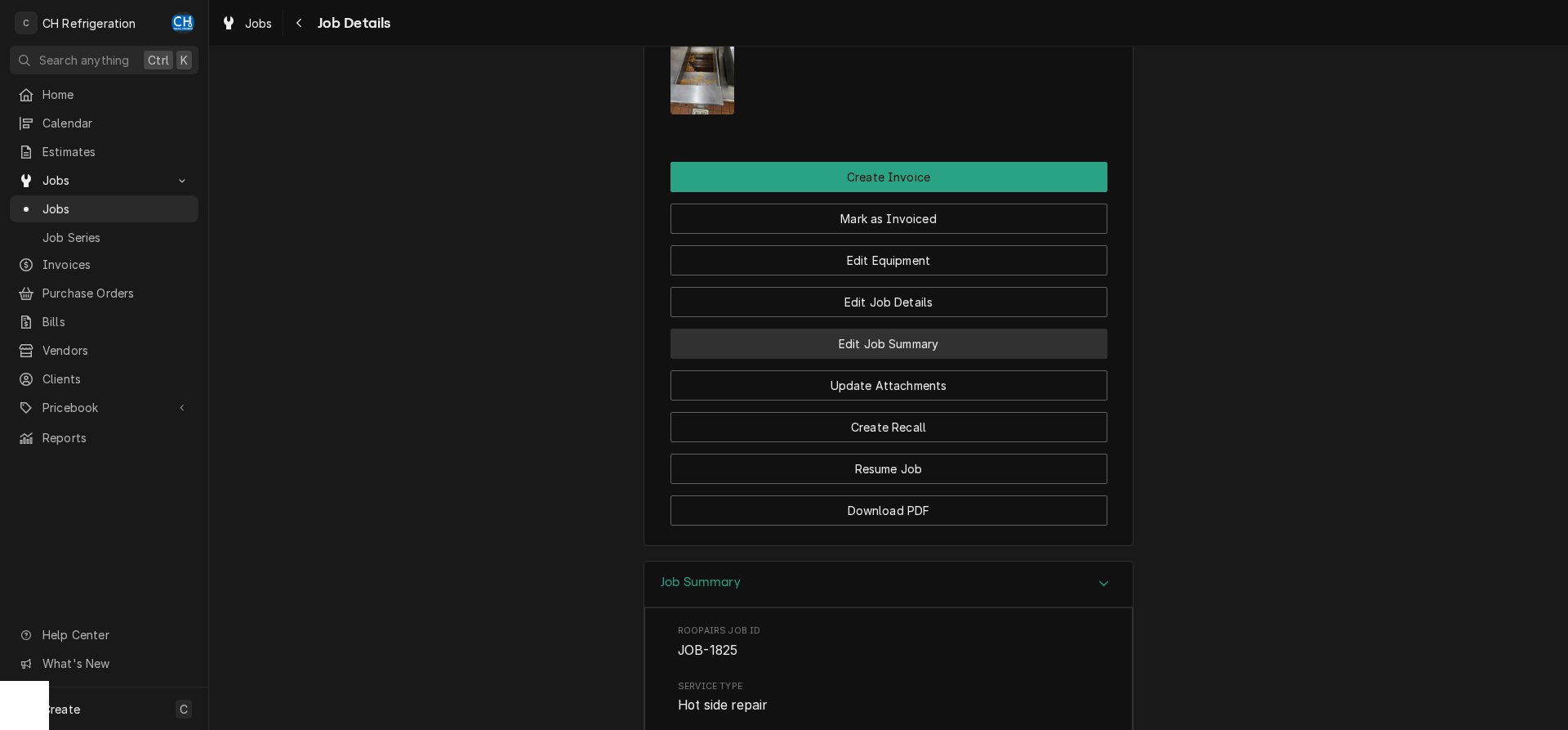
scroll to position [1539, 0]
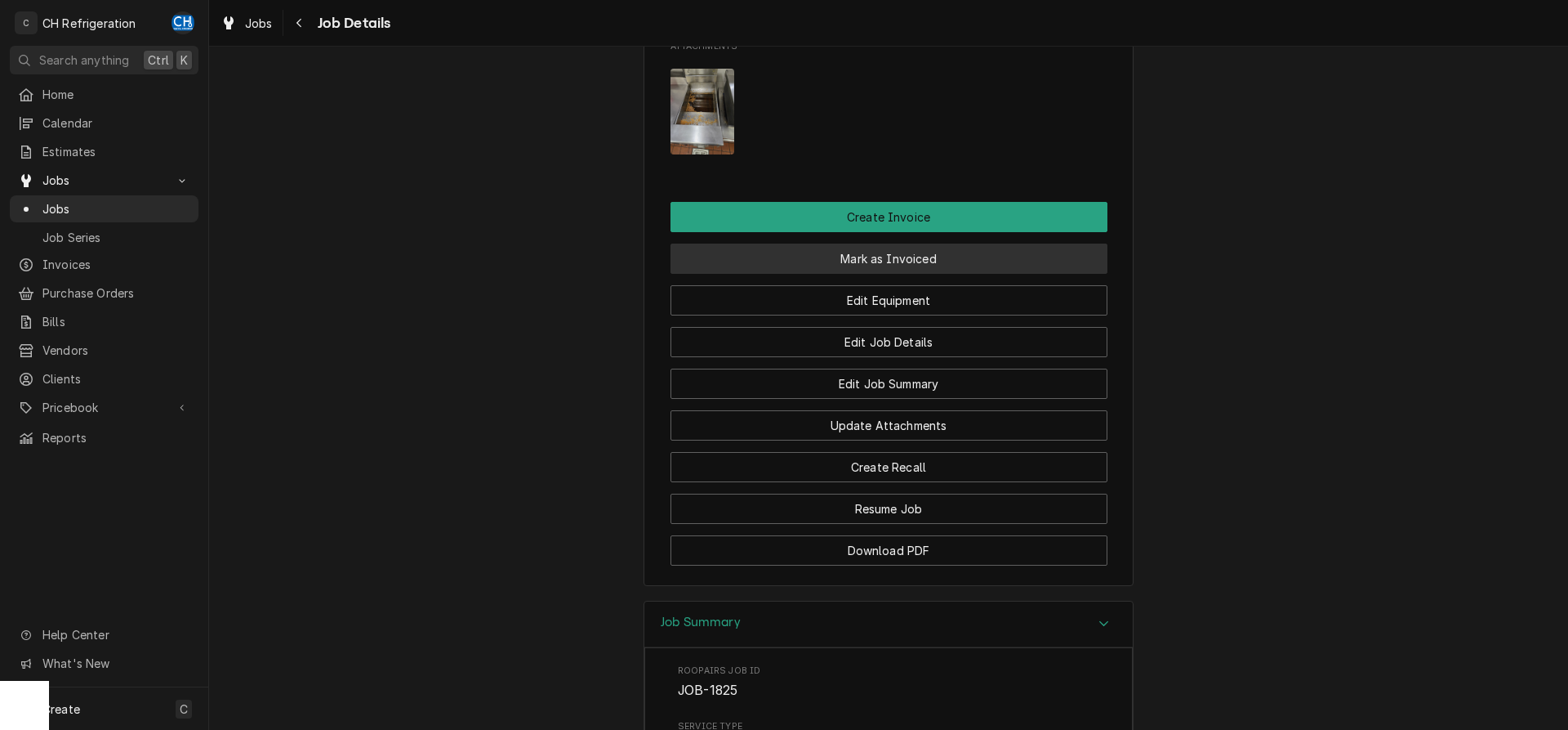
click at [852, 244] on button "Mark as Invoiced" at bounding box center [889, 259] width 437 height 30
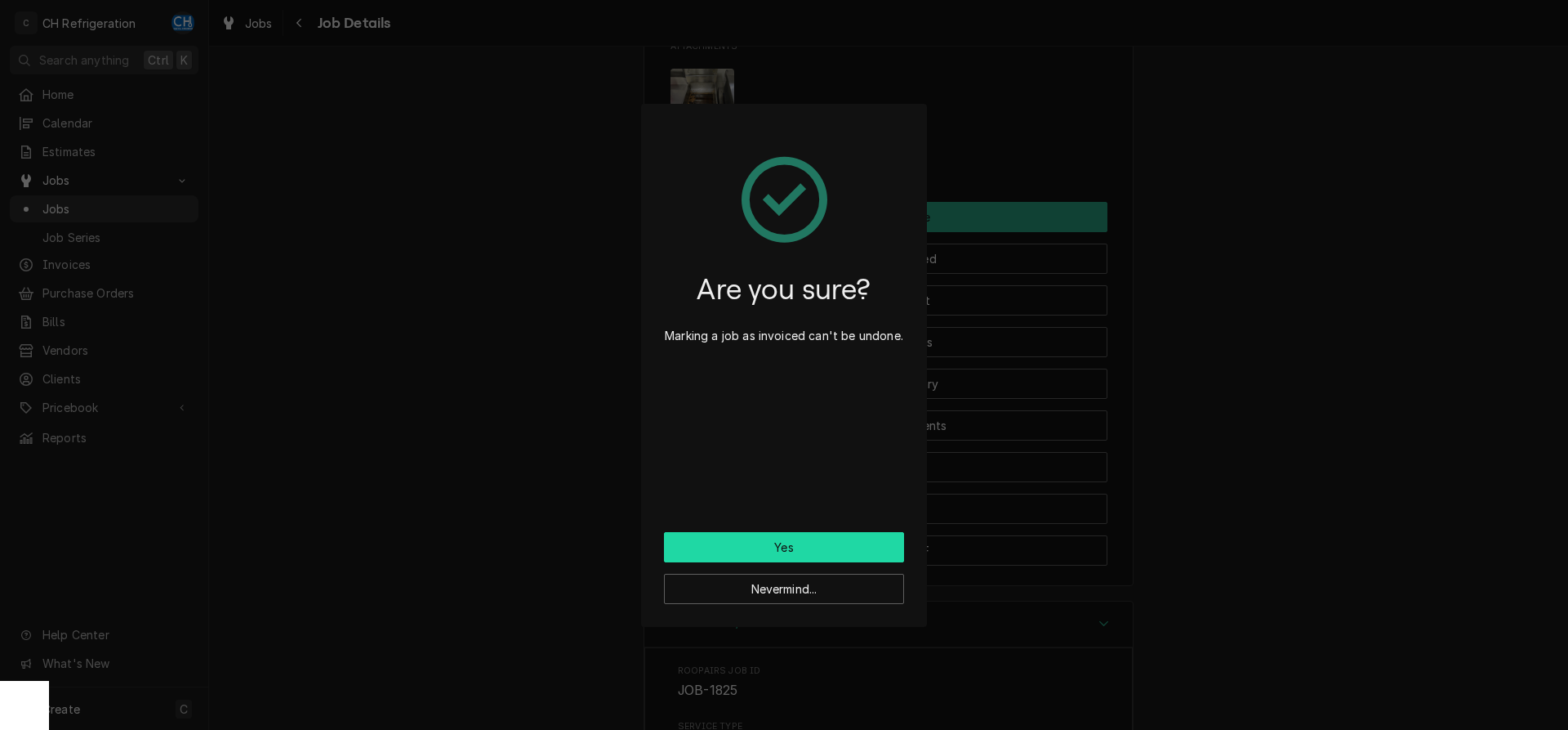
click at [765, 558] on button "Yes" at bounding box center [784, 547] width 240 height 30
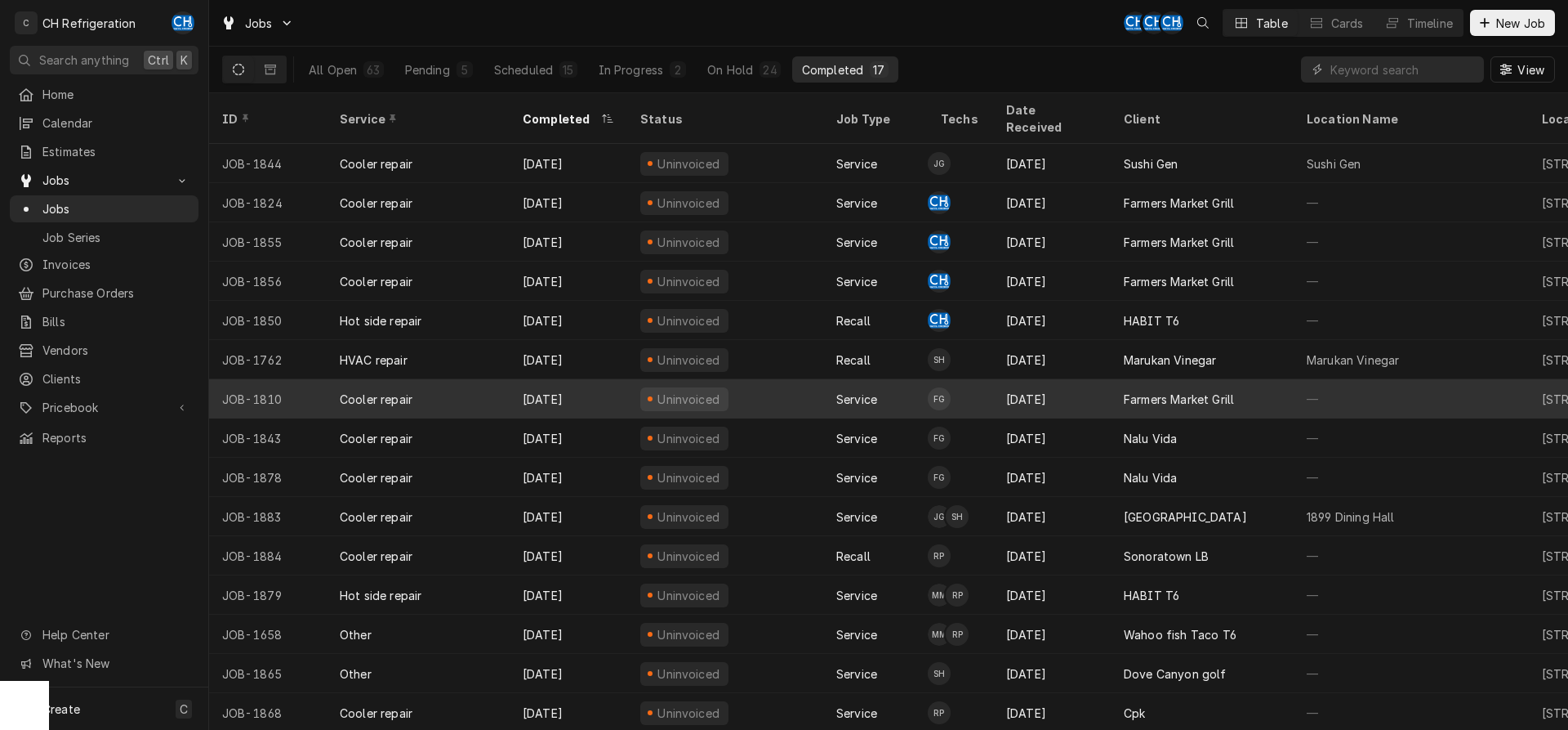
click at [1105, 379] on div "Aug 26" at bounding box center [1052, 398] width 118 height 39
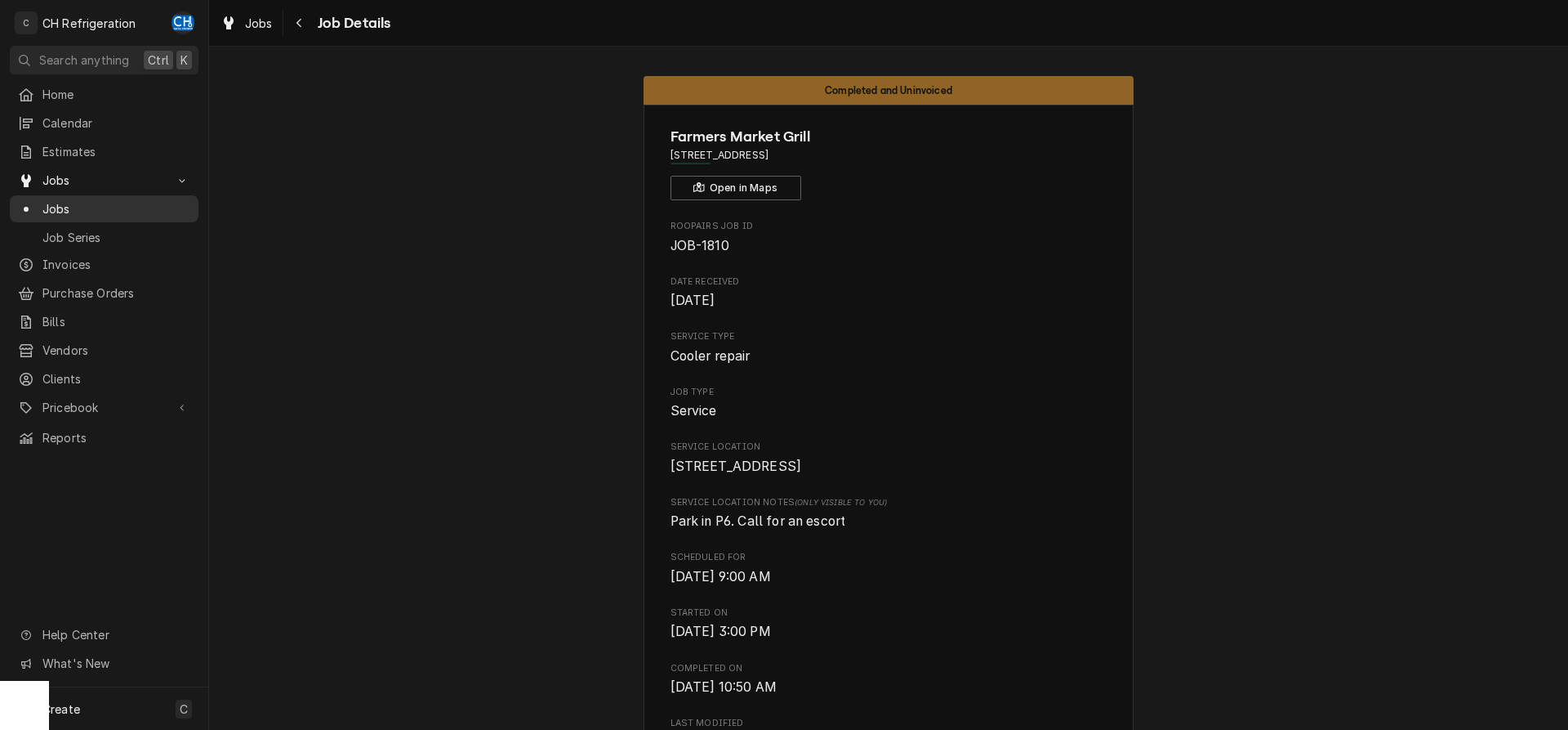
click at [113, 200] on span "Jobs" at bounding box center [116, 208] width 148 height 17
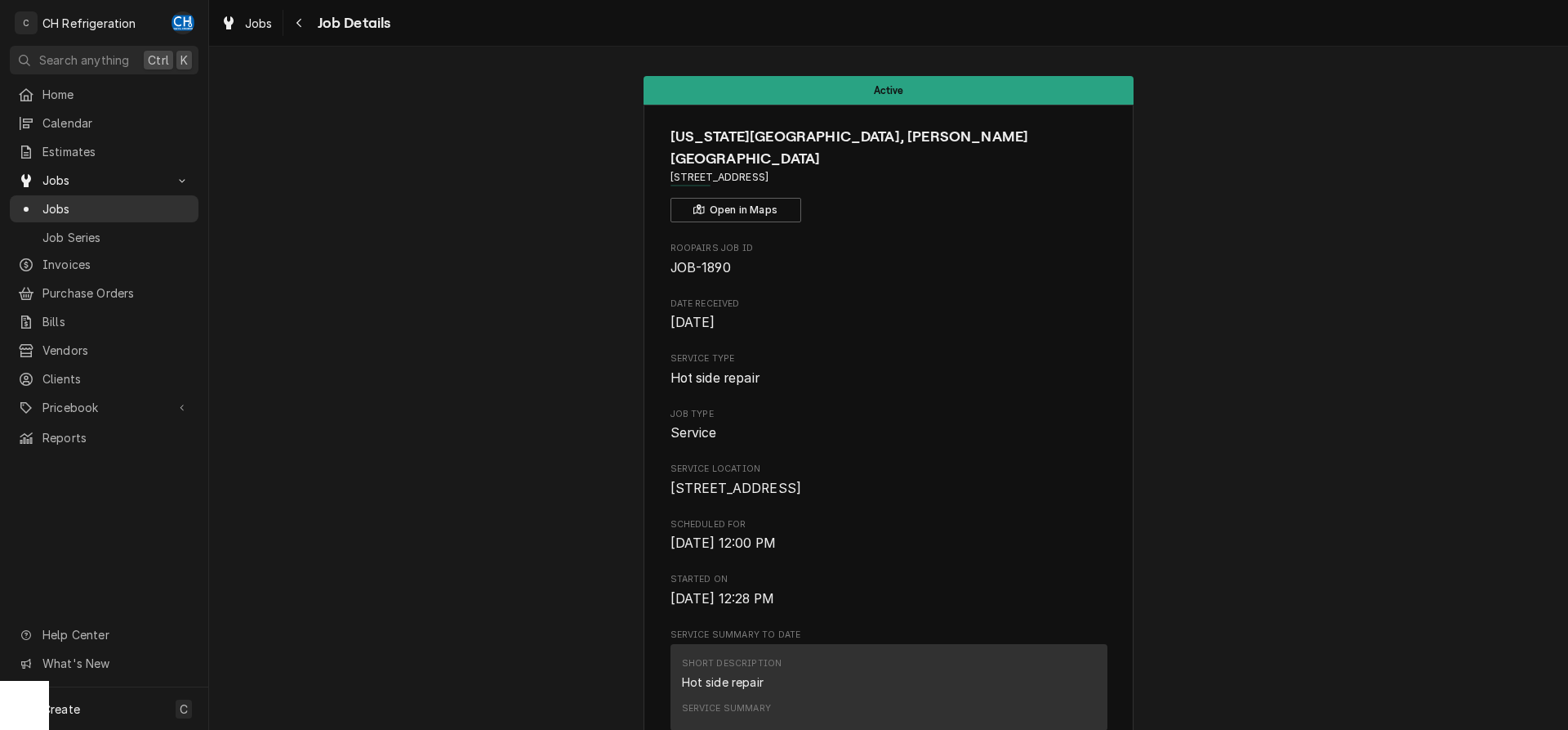
click at [74, 200] on span "Jobs" at bounding box center [116, 208] width 148 height 17
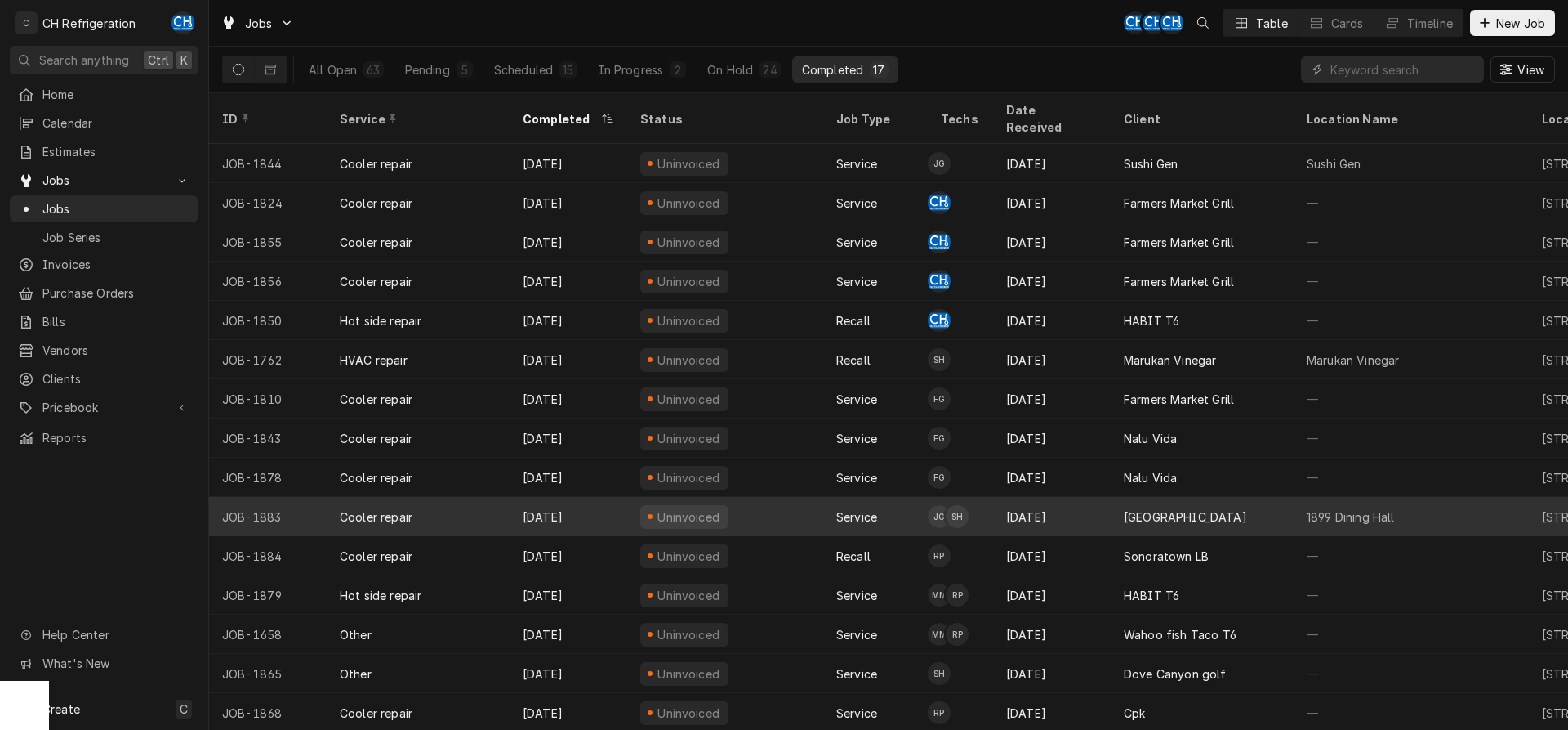
scroll to position [61, 0]
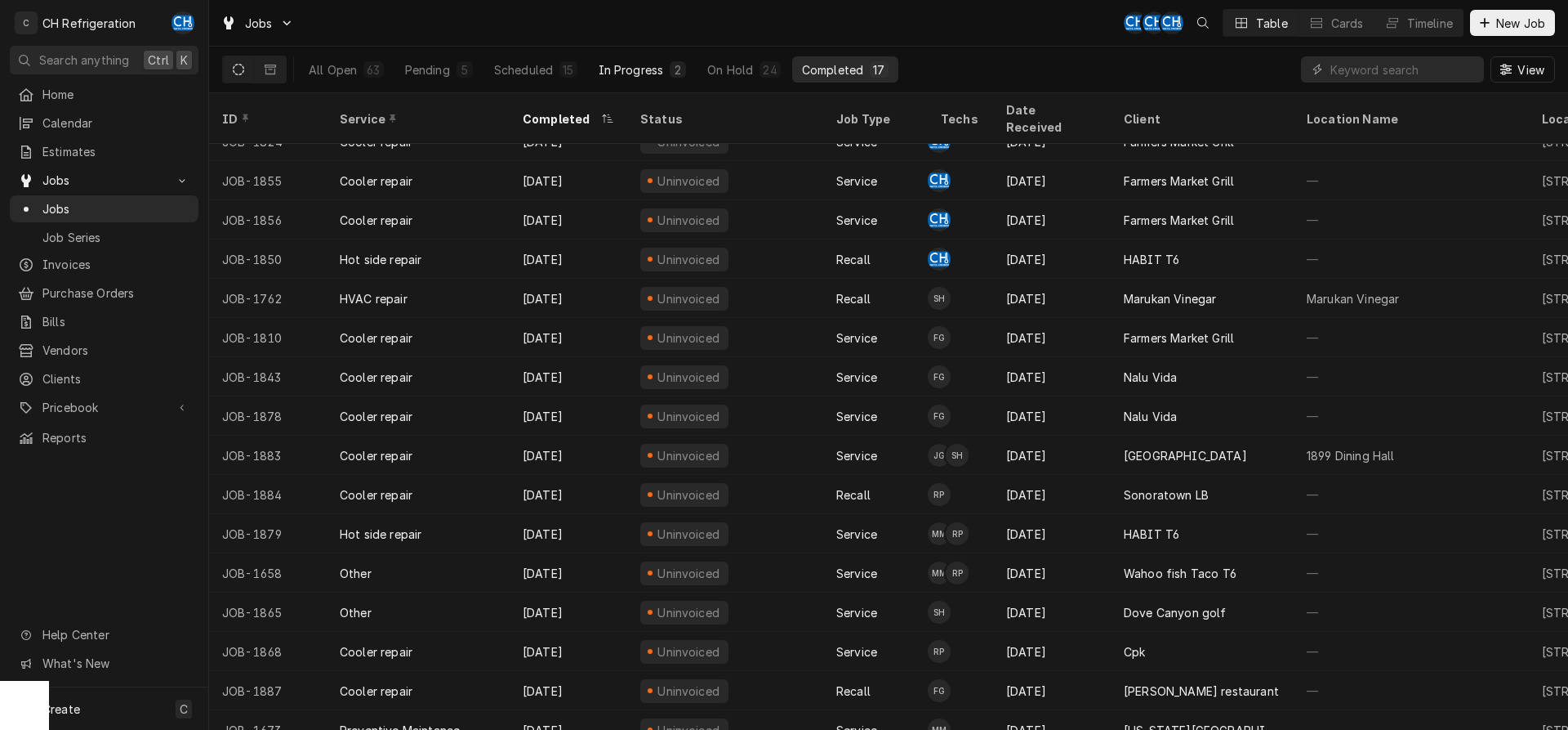
click at [683, 66] on div "2" at bounding box center [678, 70] width 17 height 17
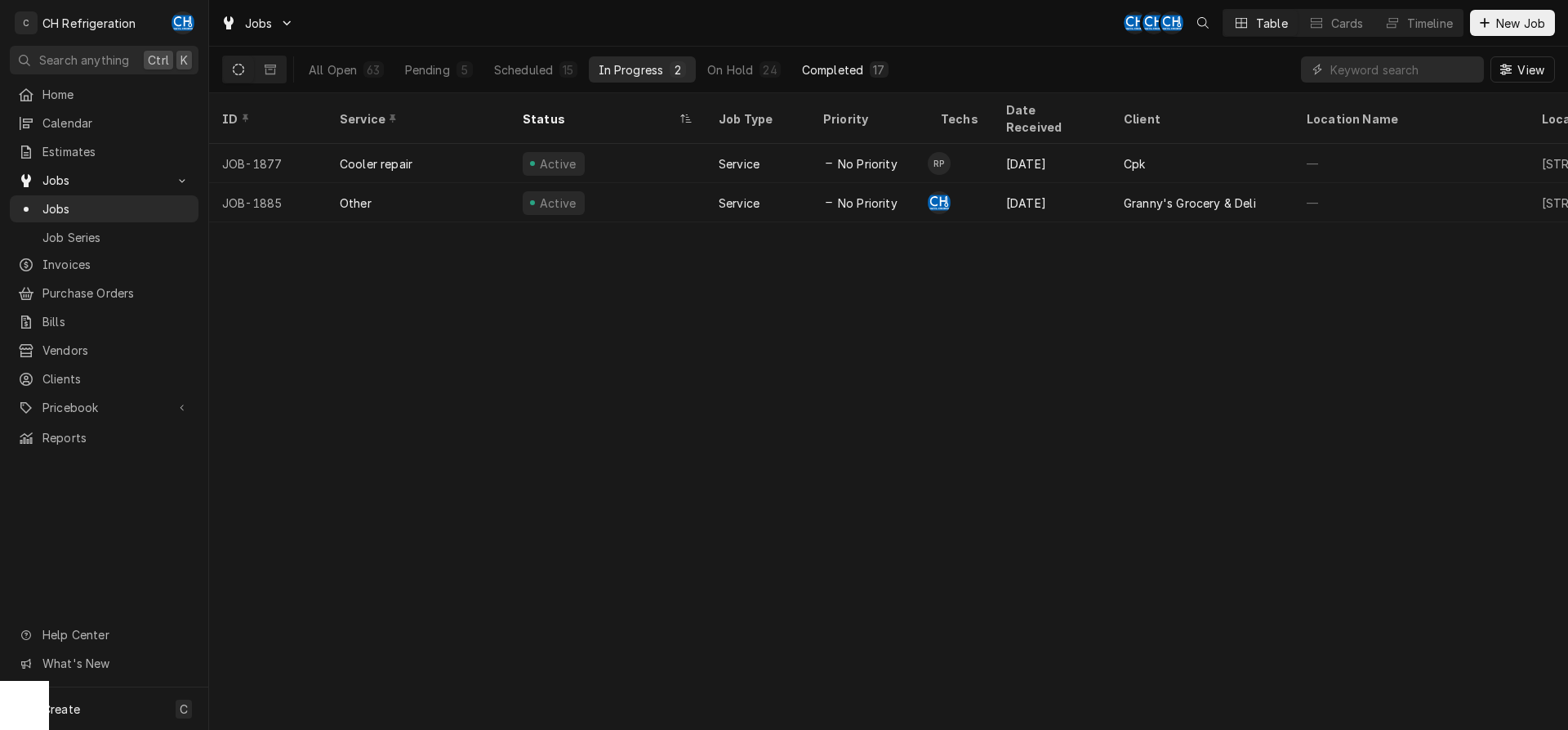
click at [844, 72] on div "Completed" at bounding box center [833, 70] width 61 height 17
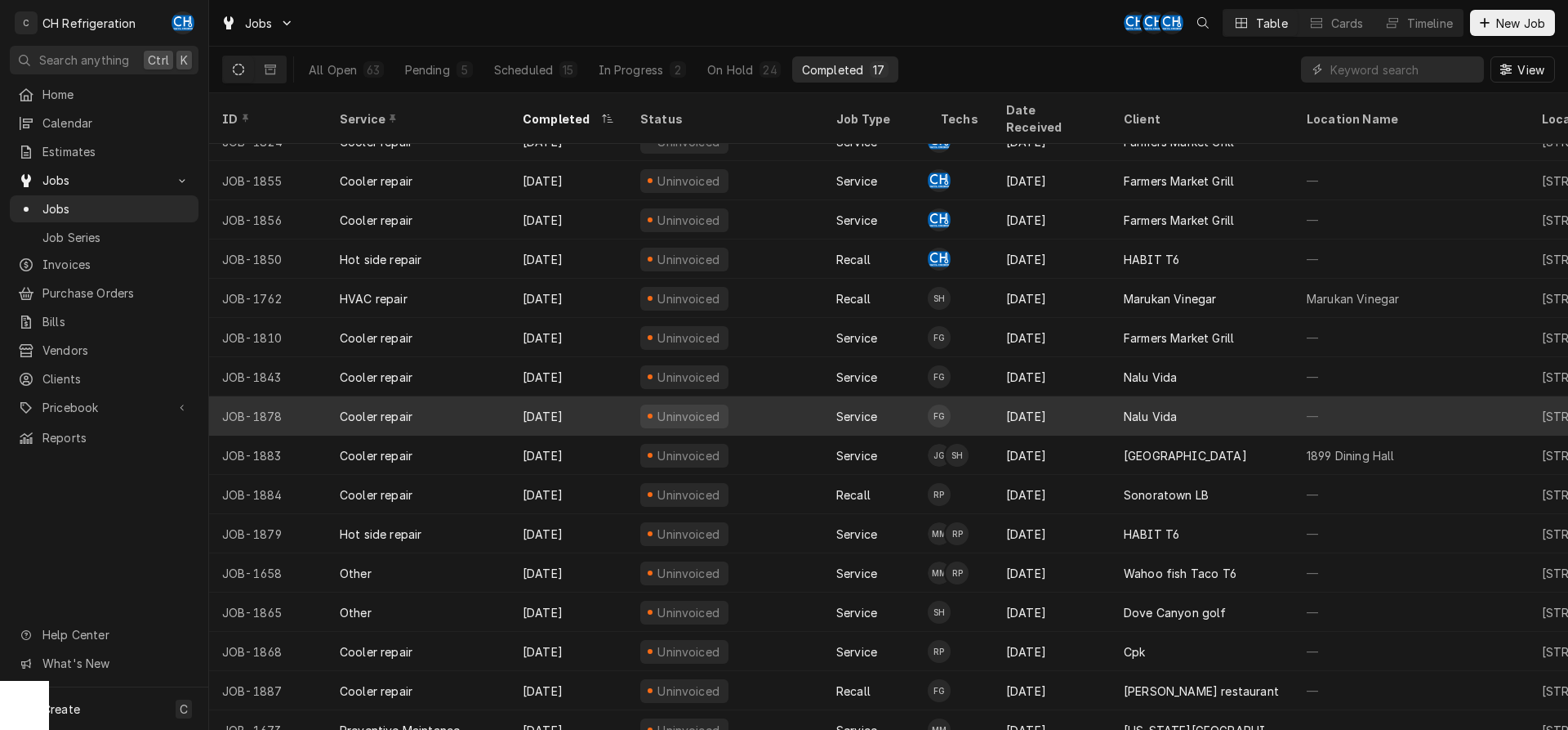
scroll to position [0, 0]
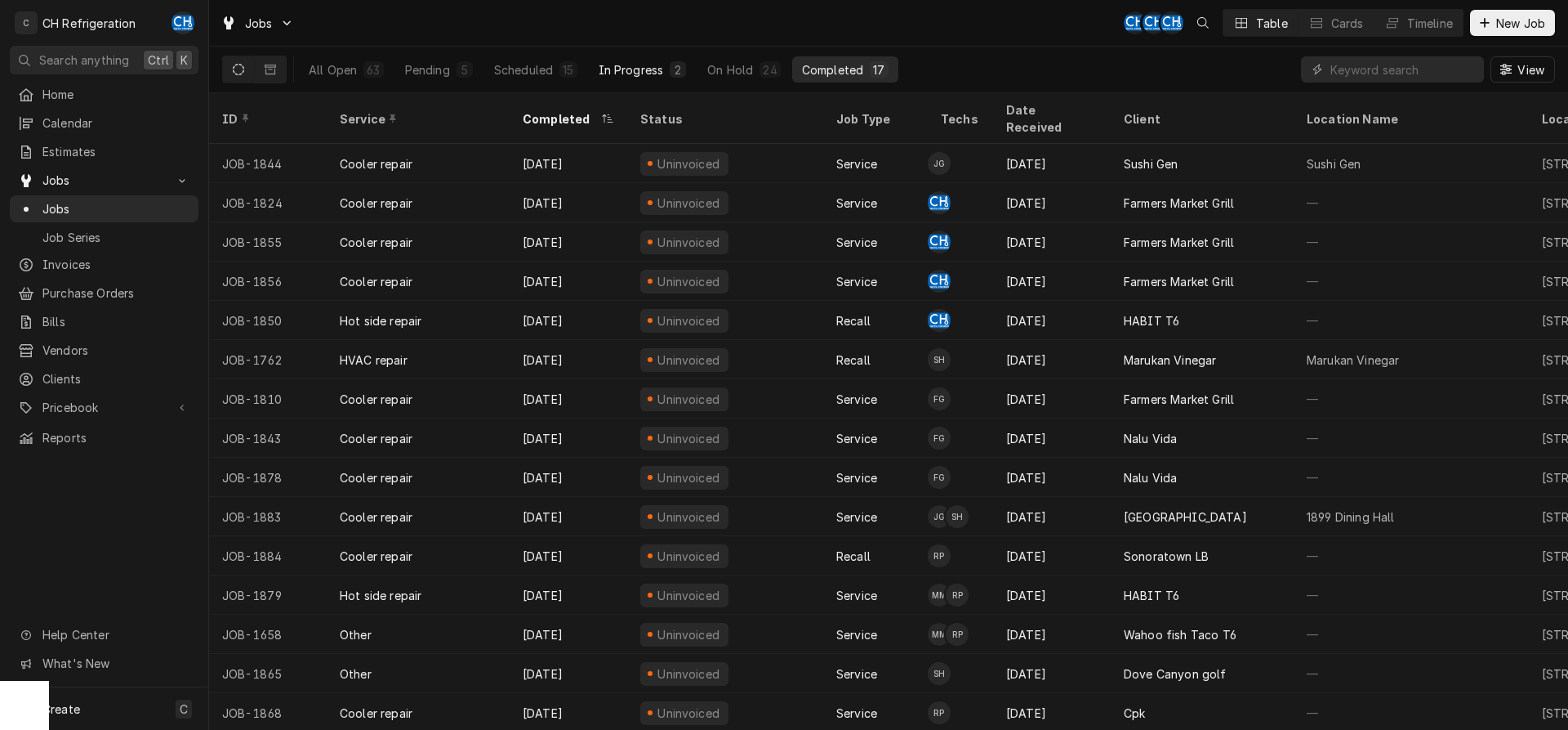
click at [630, 61] on button "In Progress 2" at bounding box center [643, 70] width 108 height 27
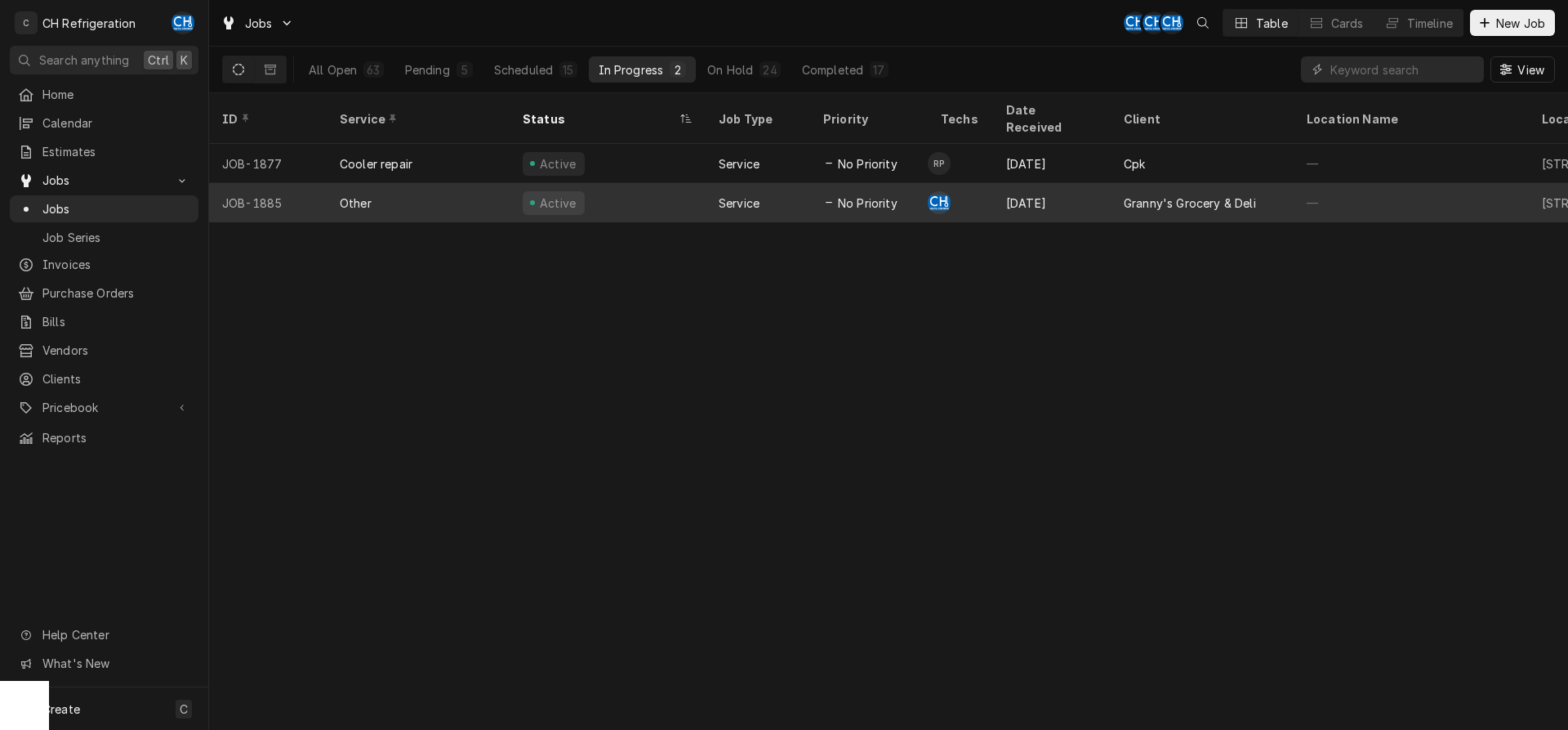
click at [1143, 194] on div "Granny's Grocery & Deli" at bounding box center [1190, 202] width 133 height 17
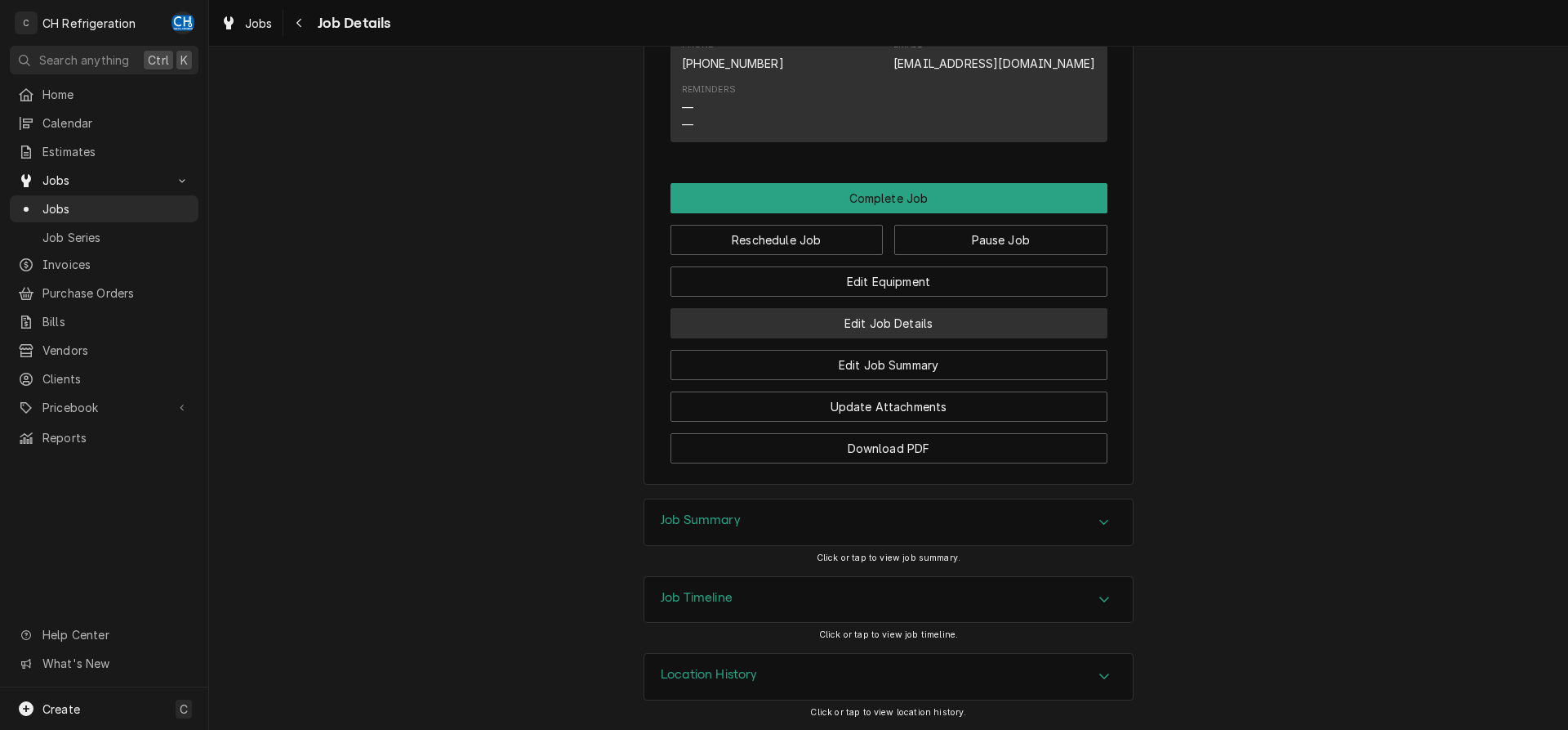
scroll to position [943, 0]
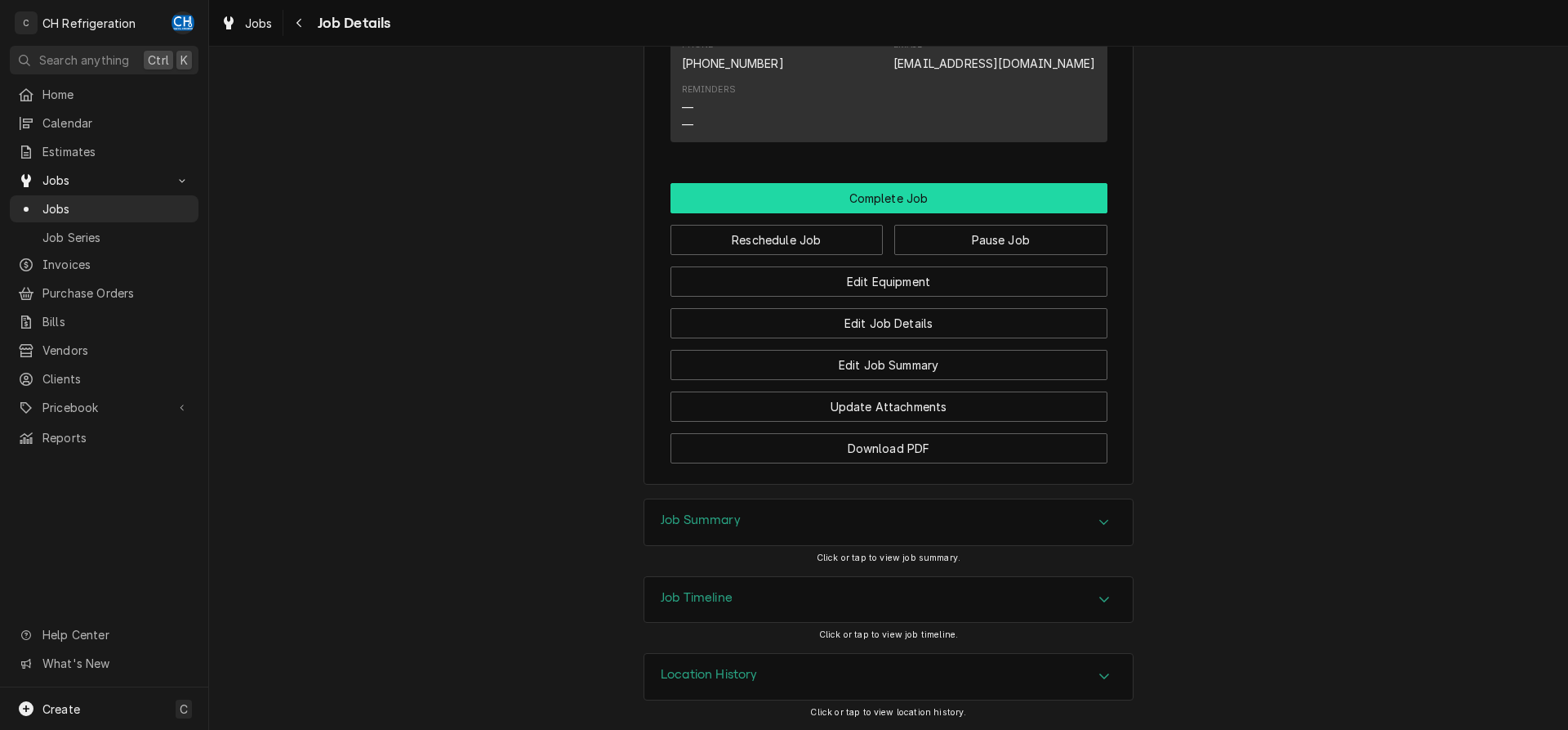
click at [934, 202] on button "Complete Job" at bounding box center [889, 198] width 437 height 30
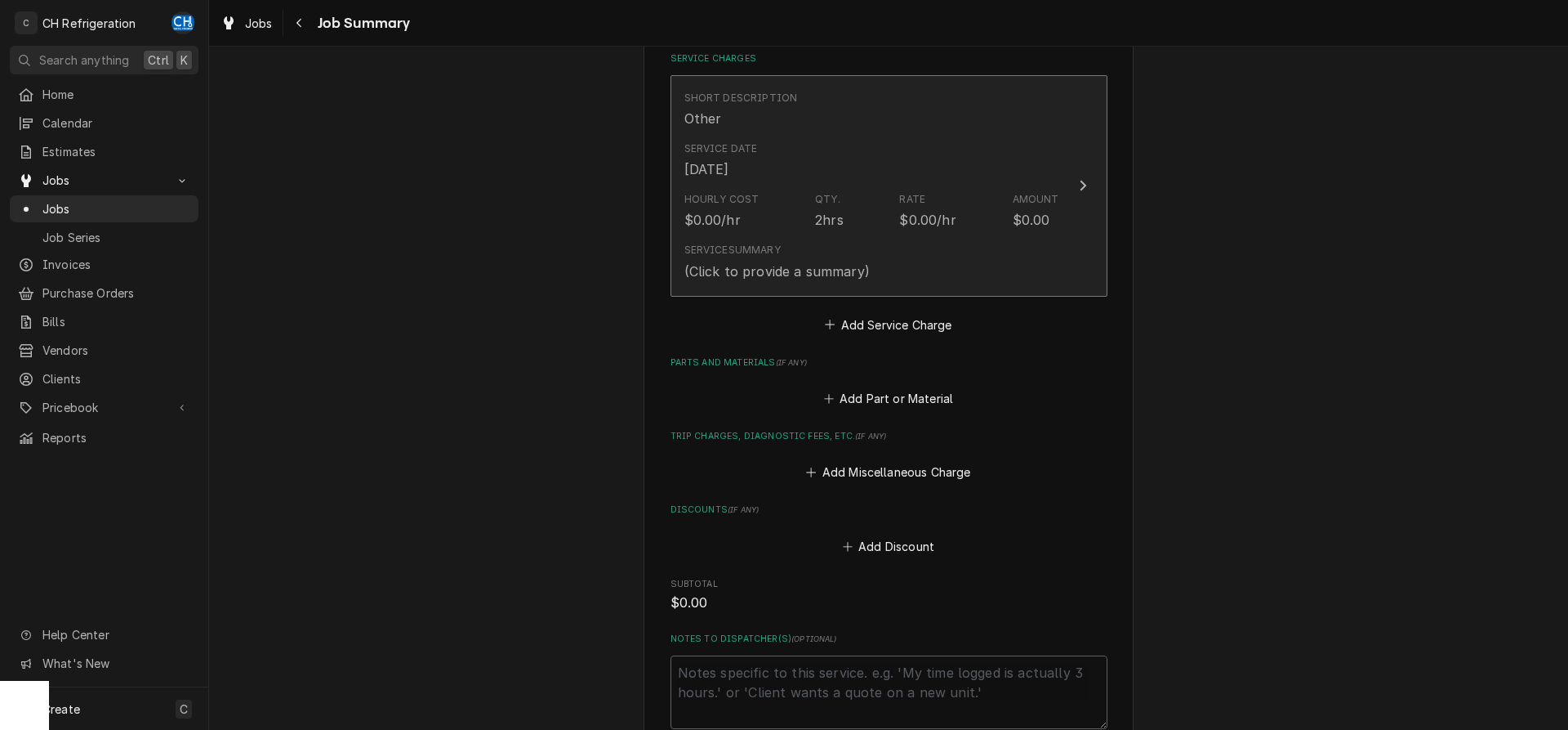
click at [883, 269] on div "Service Summary (Click to provide a summary)" at bounding box center [871, 261] width 375 height 51
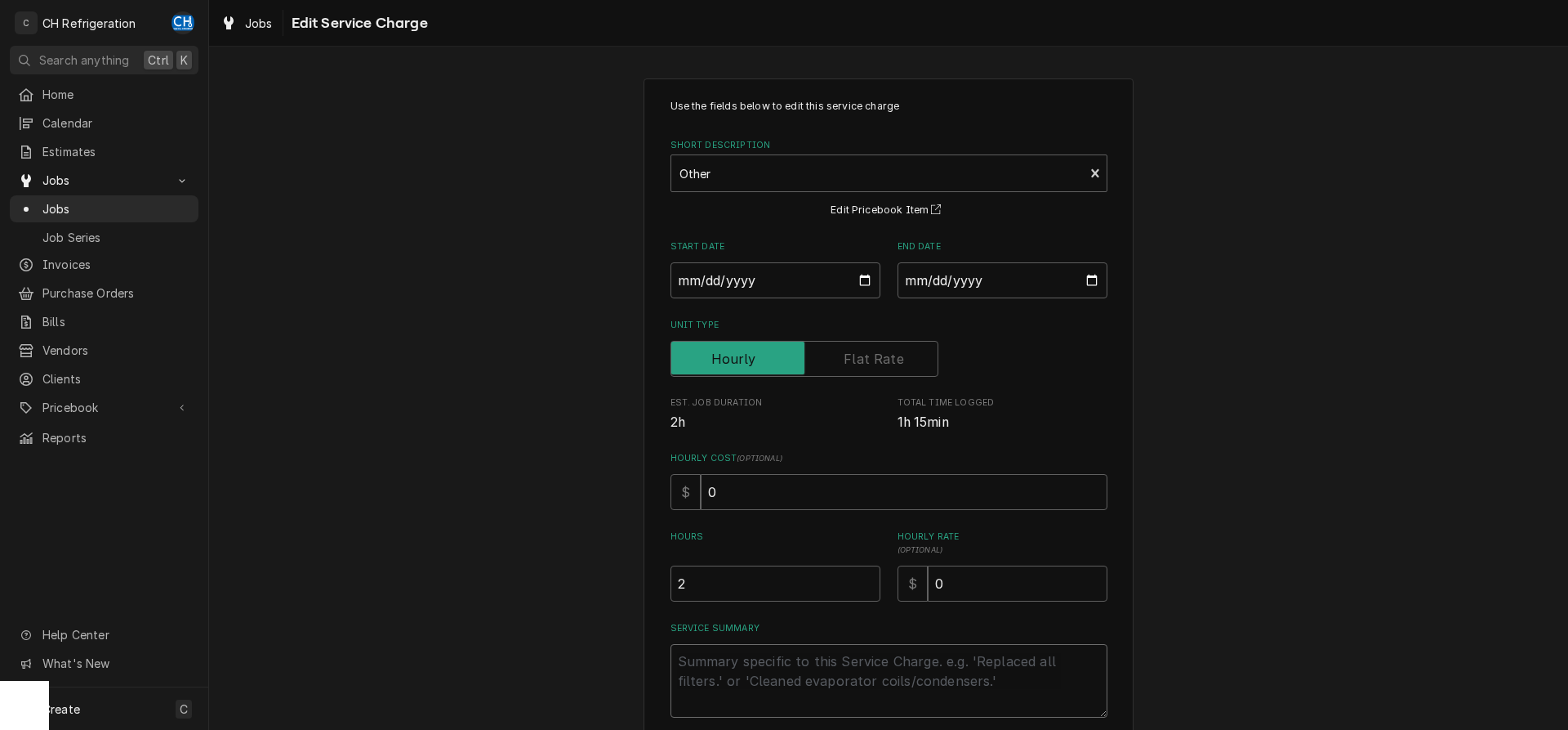
click at [755, 661] on textarea "Service Summary" at bounding box center [889, 680] width 437 height 74
type textarea "x"
type textarea "j"
type textarea "x"
type textarea "jh"
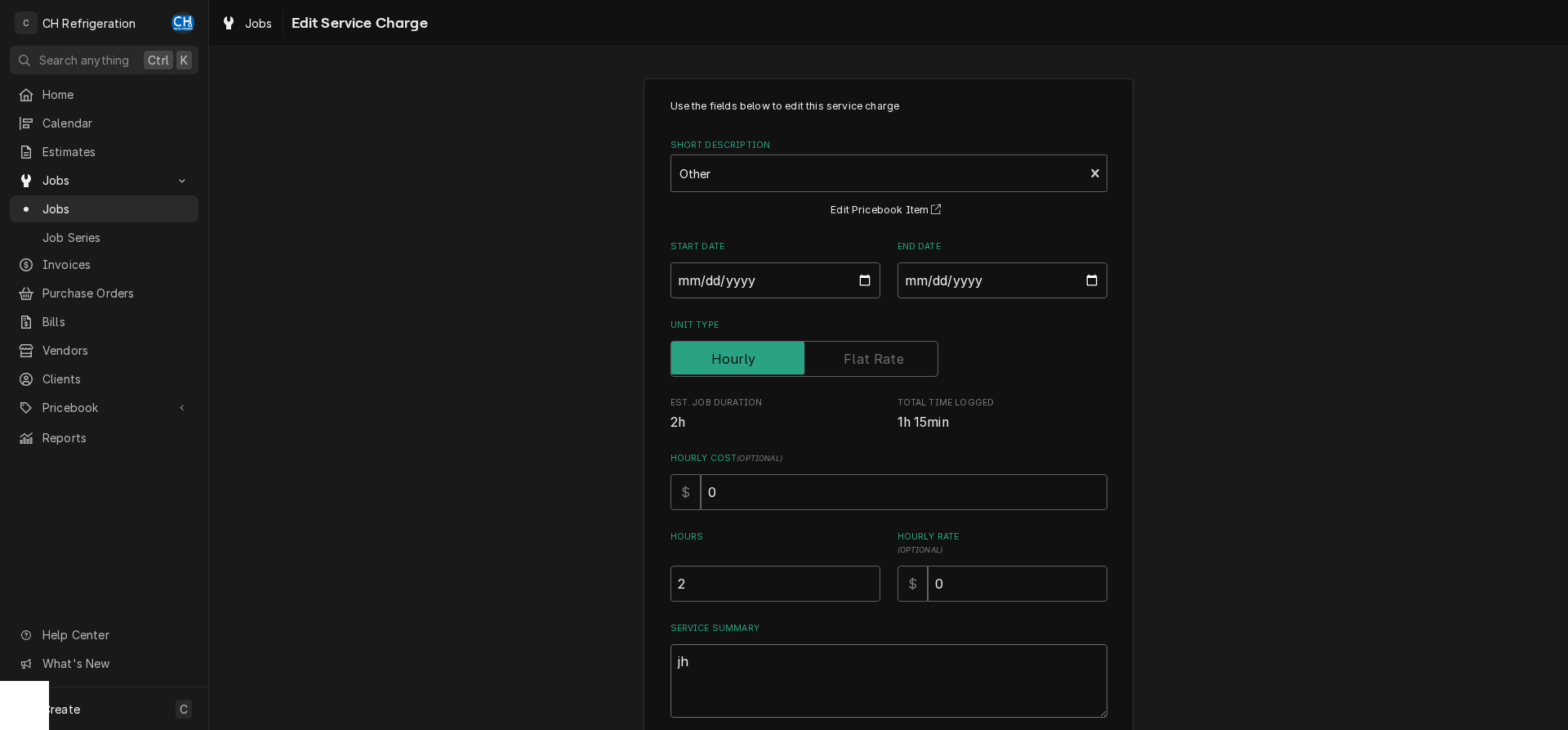
type textarea "x"
type textarea "jhg"
type textarea "x"
type textarea "jhgfj"
type textarea "x"
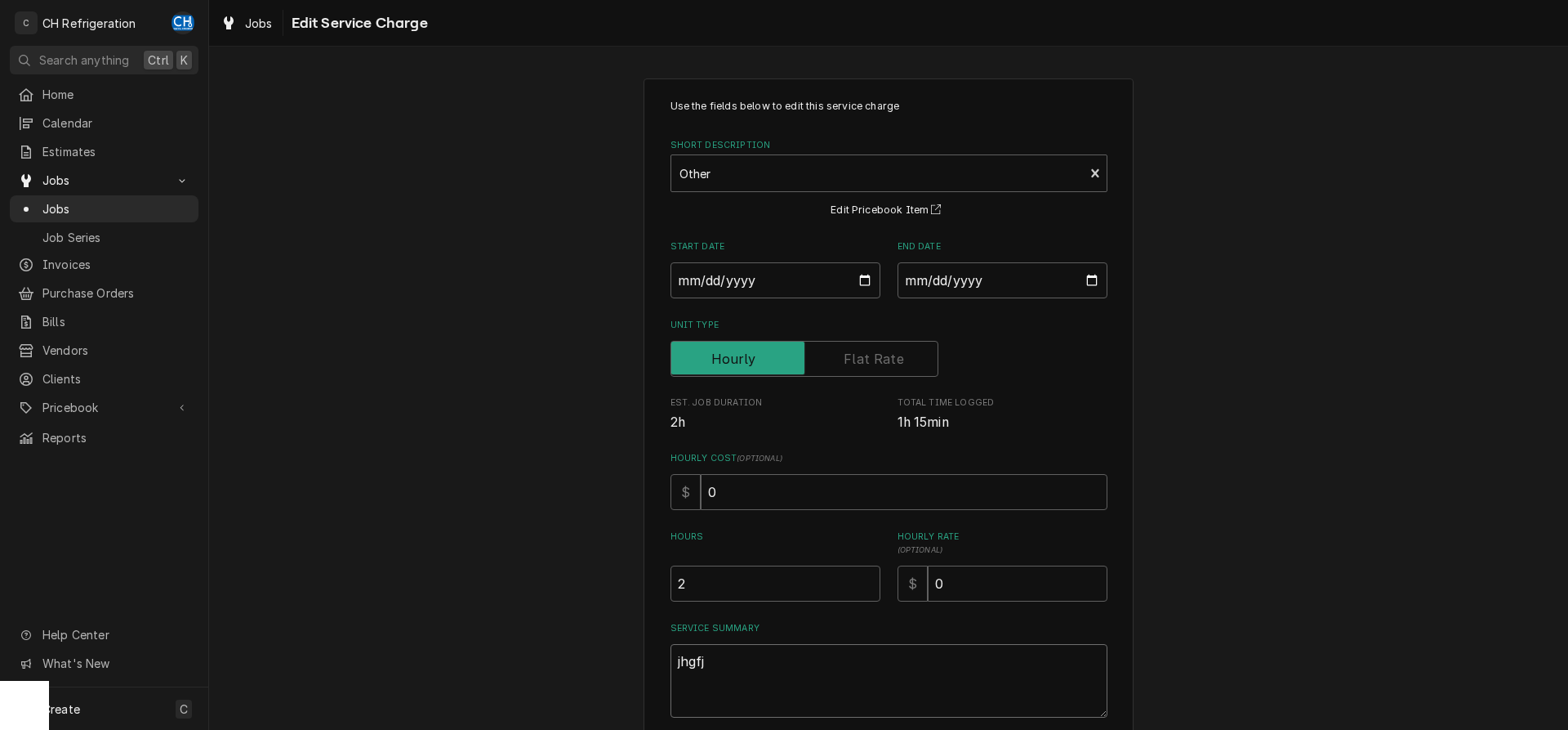
type textarea "jhgfjf"
type textarea "x"
type textarea "jhgfj"
type textarea "x"
type textarea "jhgf"
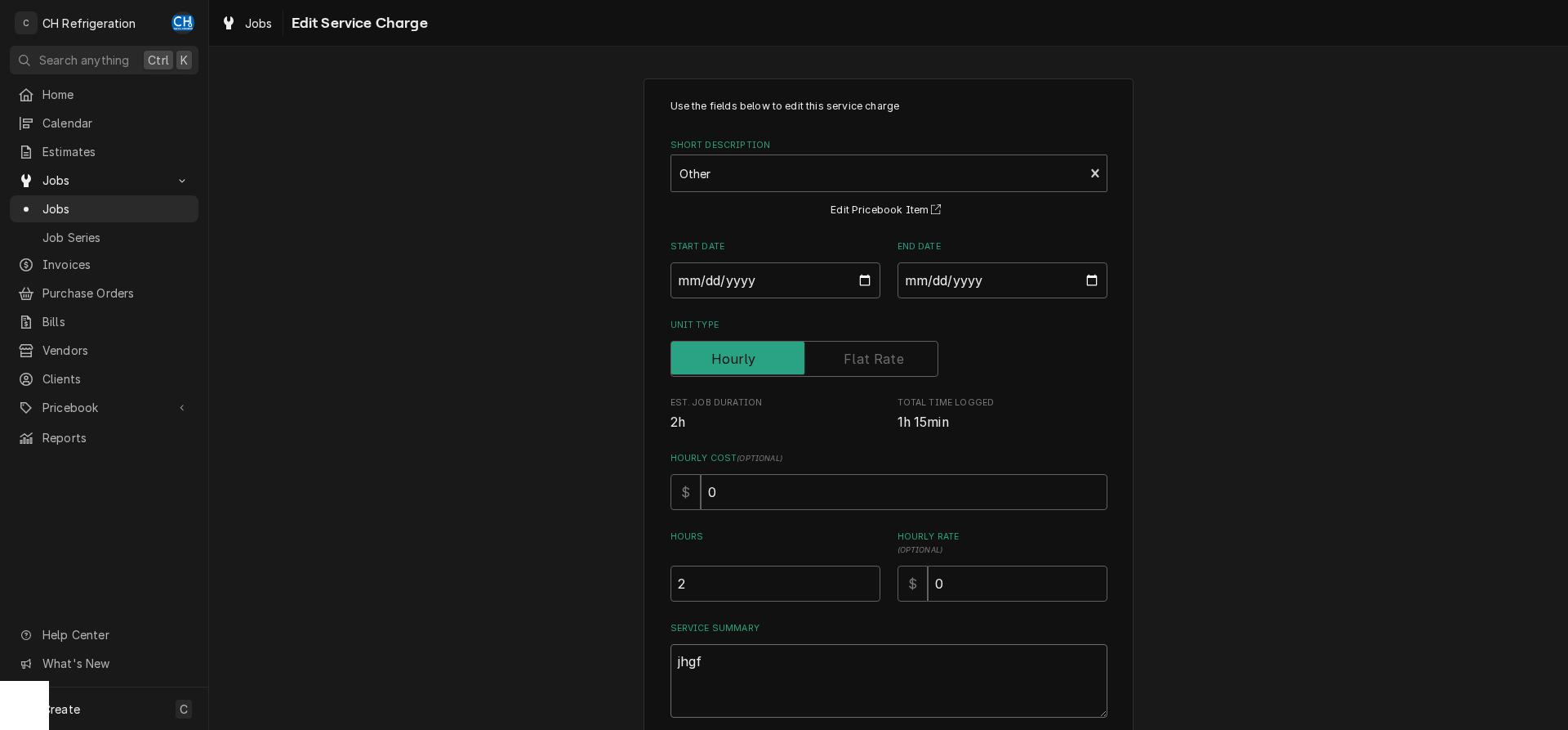
type textarea "x"
type textarea "jhg"
type textarea "x"
type textarea "jh"
type textarea "x"
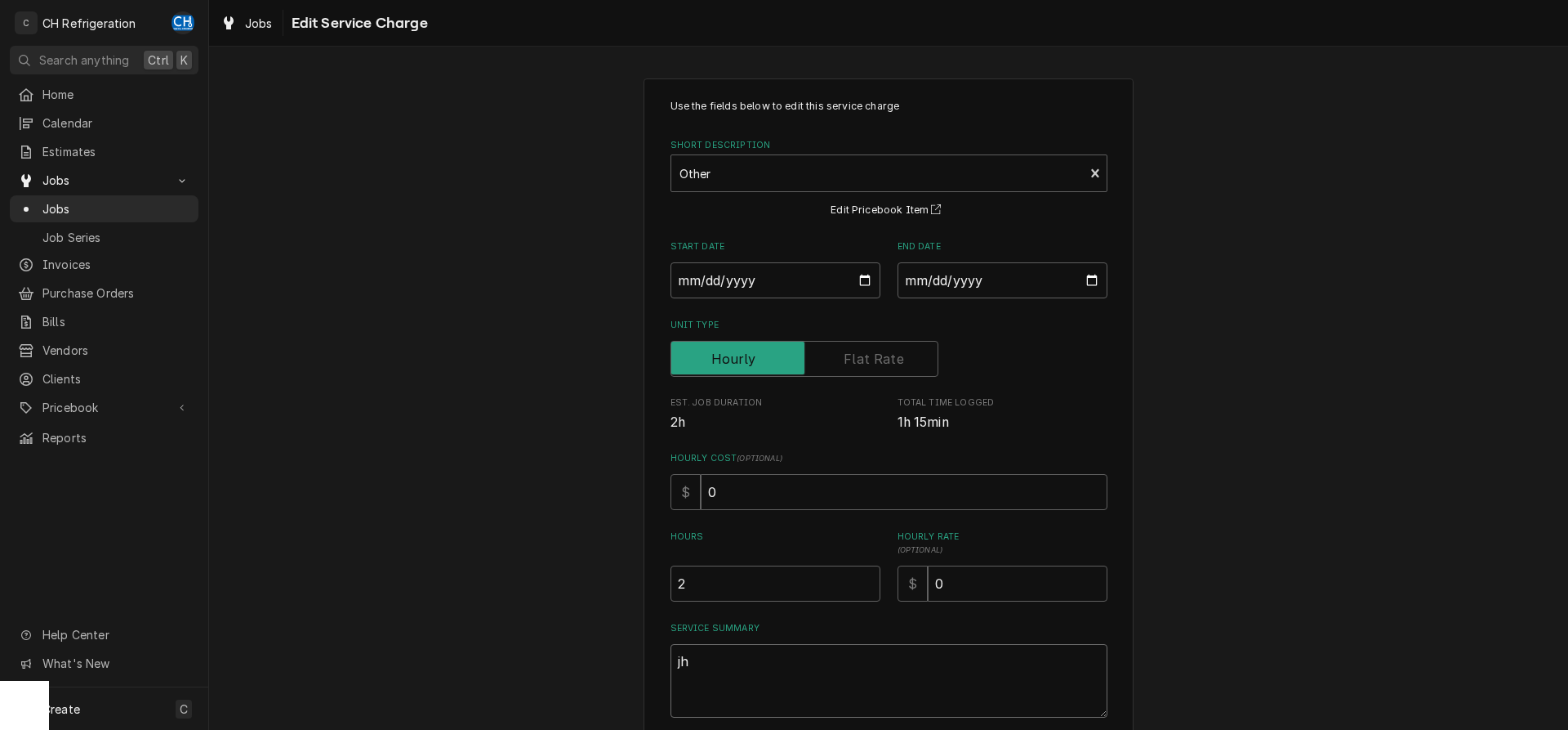
type textarea "j"
type textarea "x"
type textarea "d"
type textarea "x"
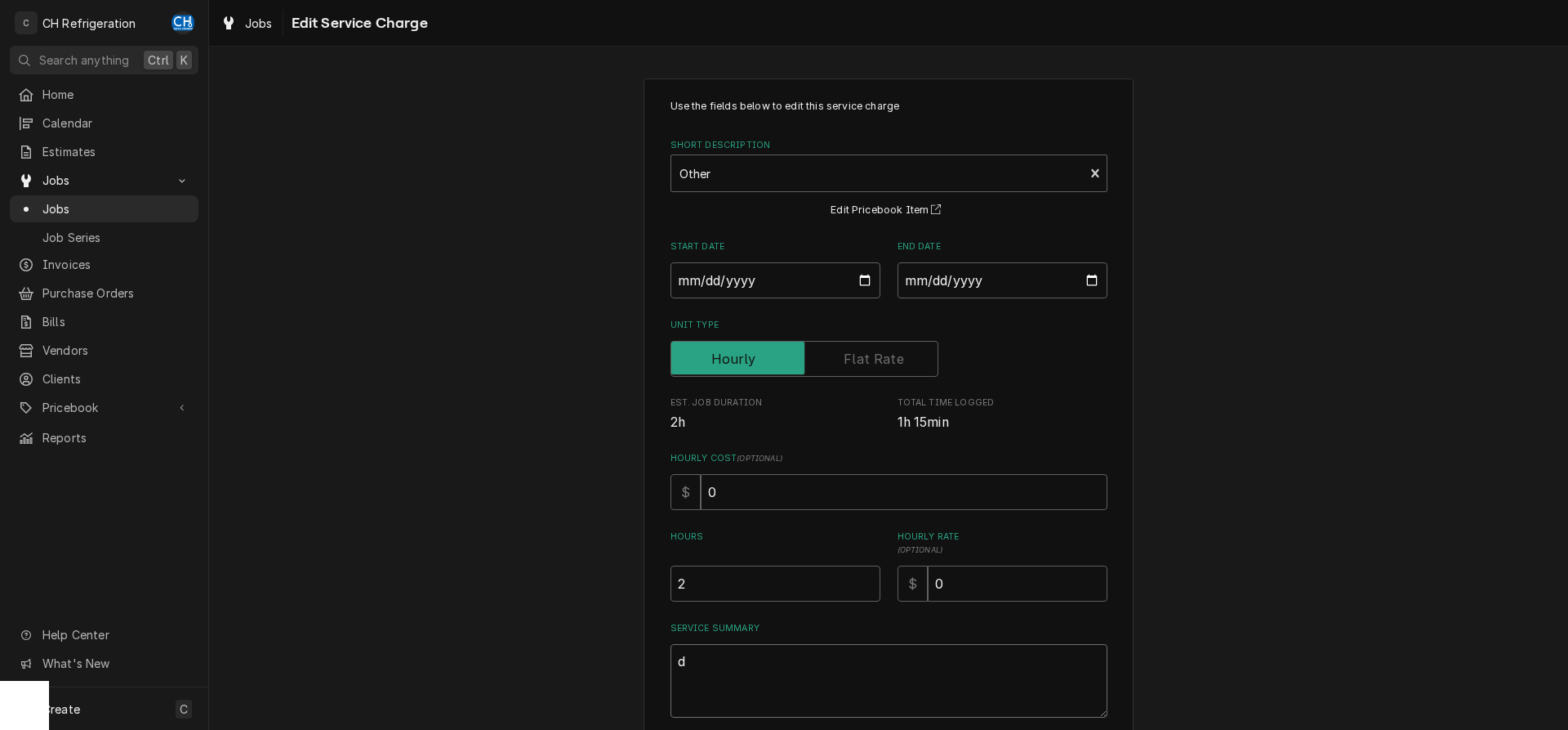
type textarea "de"
type textarea "x"
type textarea "del"
type textarea "x"
type textarea "dele"
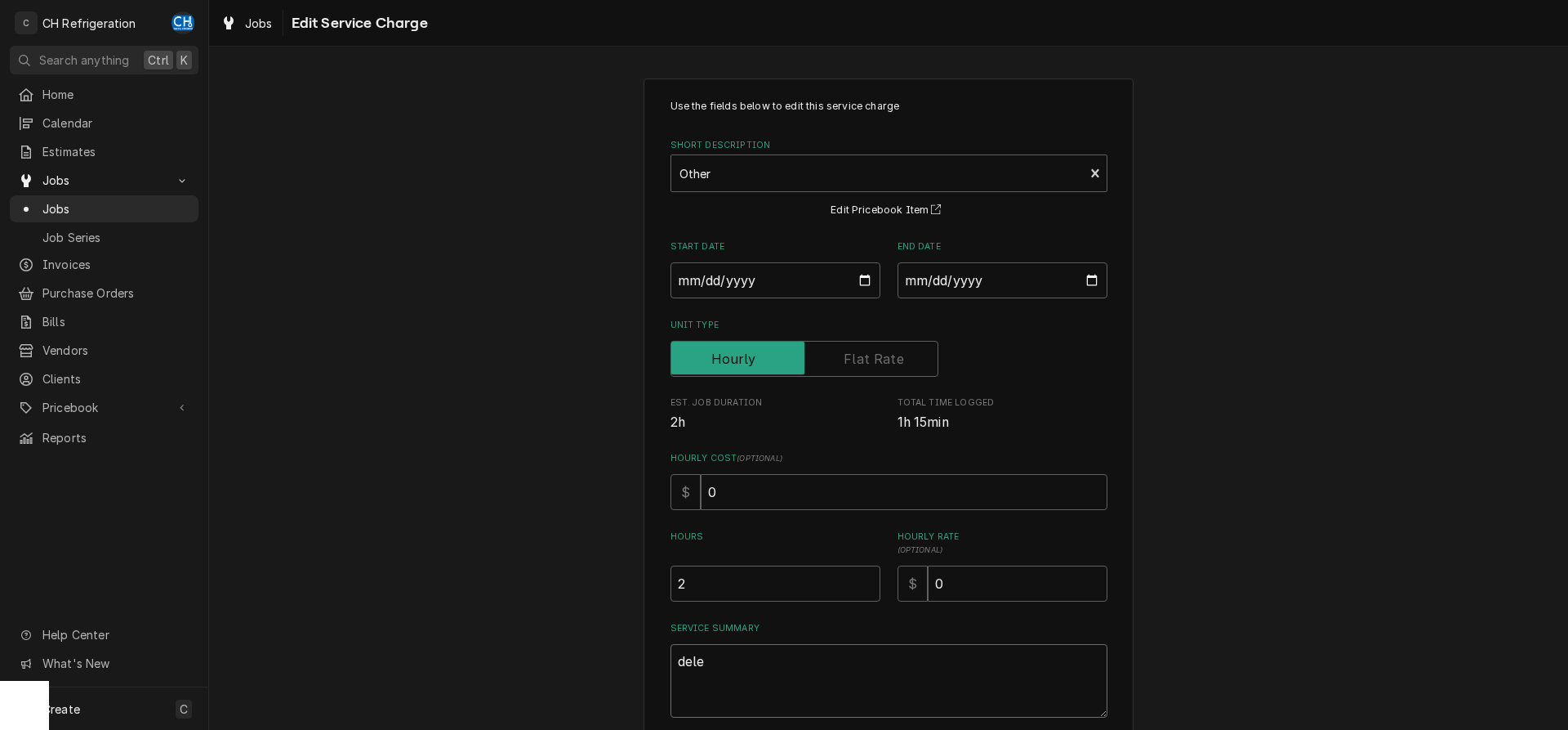
type textarea "x"
type textarea "delet"
type textarea "x"
type textarea "delete"
type textarea "x"
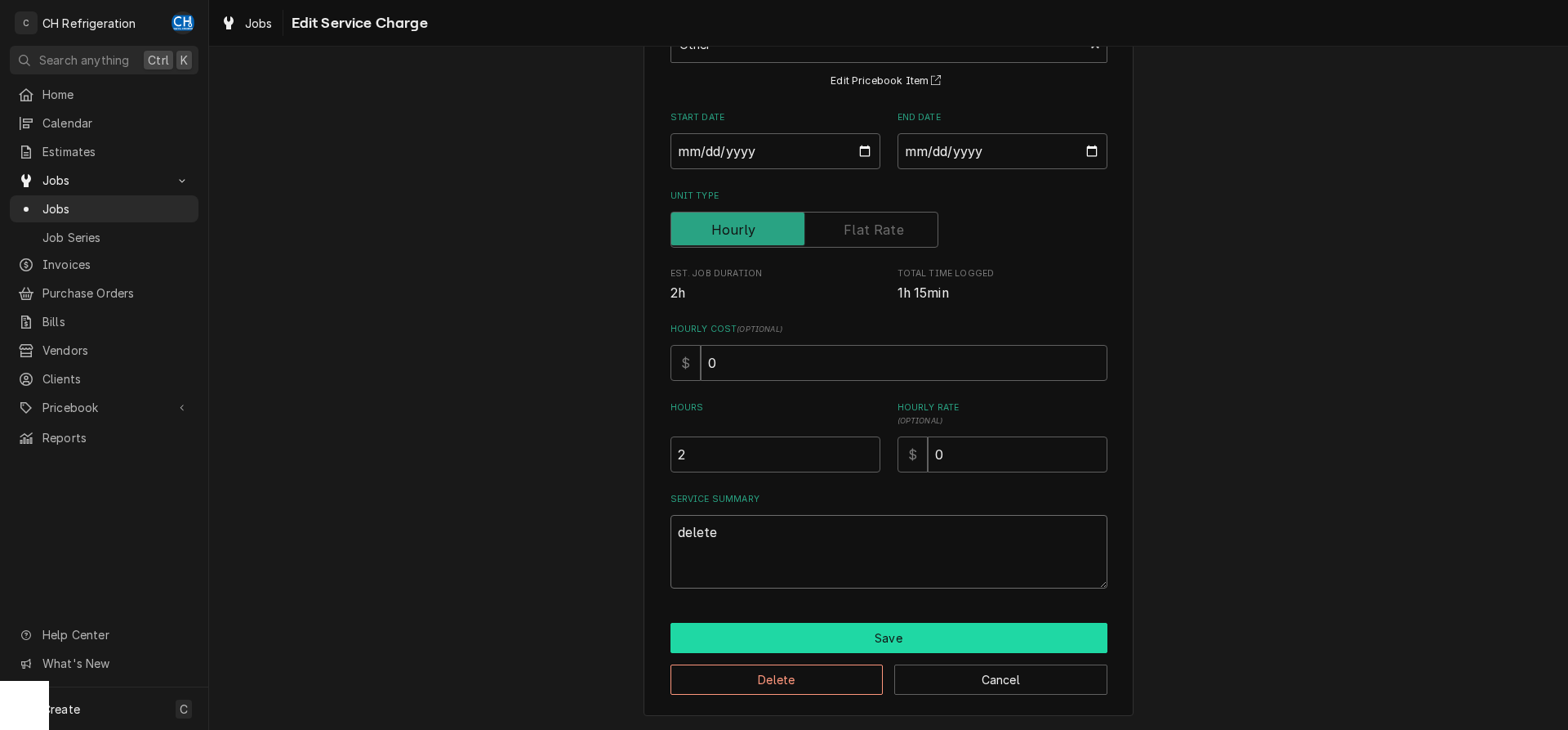
type textarea "delete"
click at [851, 638] on button "Save" at bounding box center [889, 638] width 437 height 30
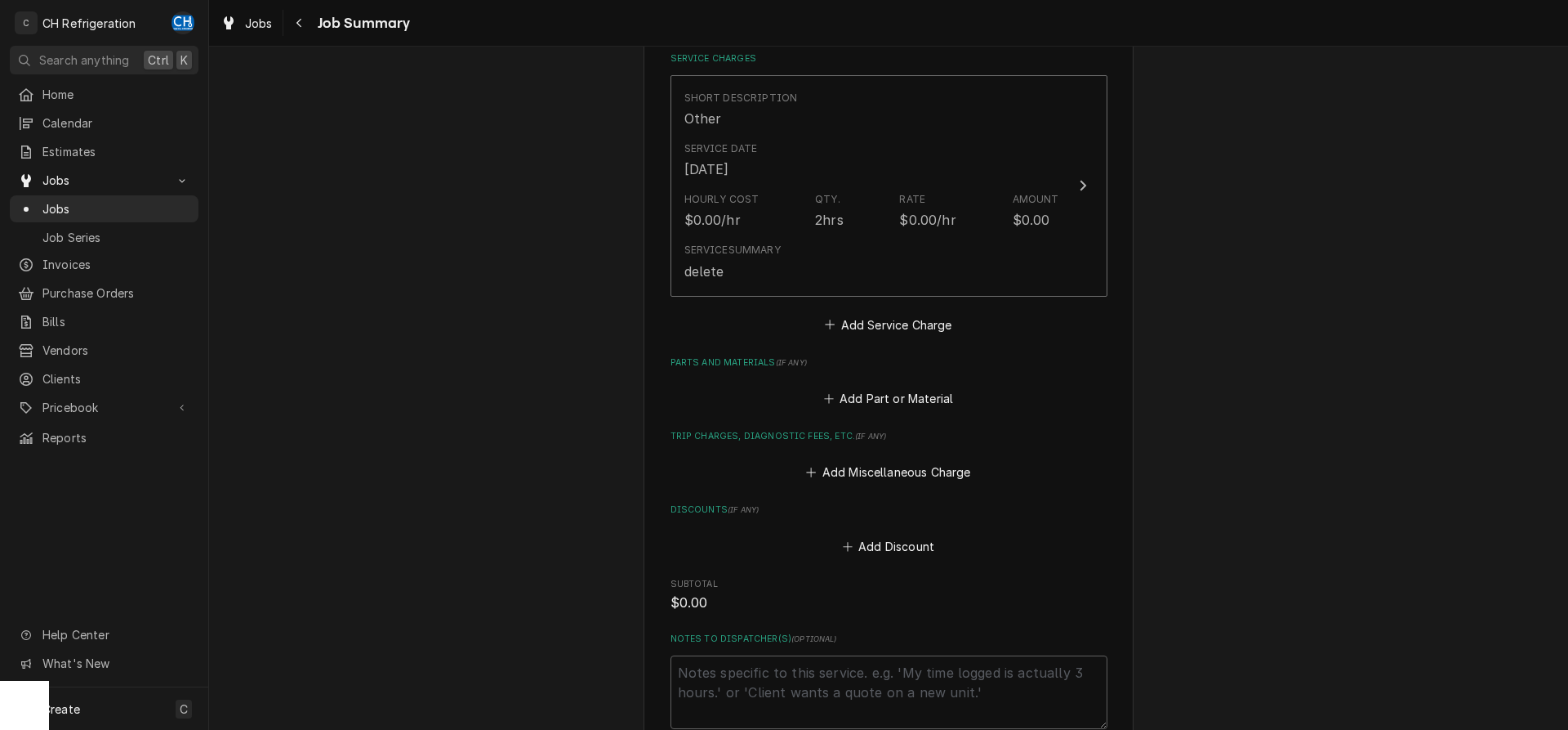
scroll to position [642, 0]
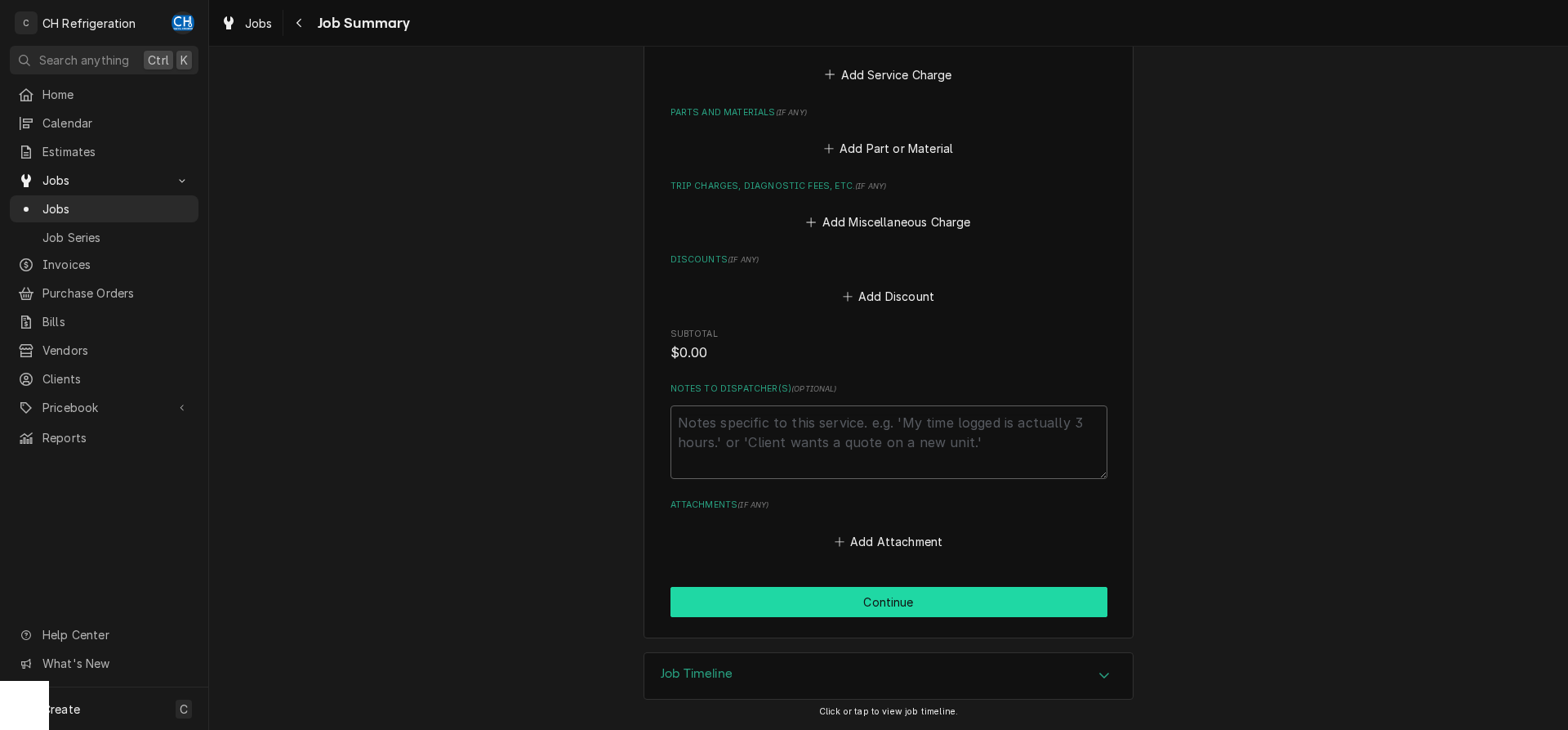
click at [882, 611] on button "Continue" at bounding box center [889, 601] width 437 height 30
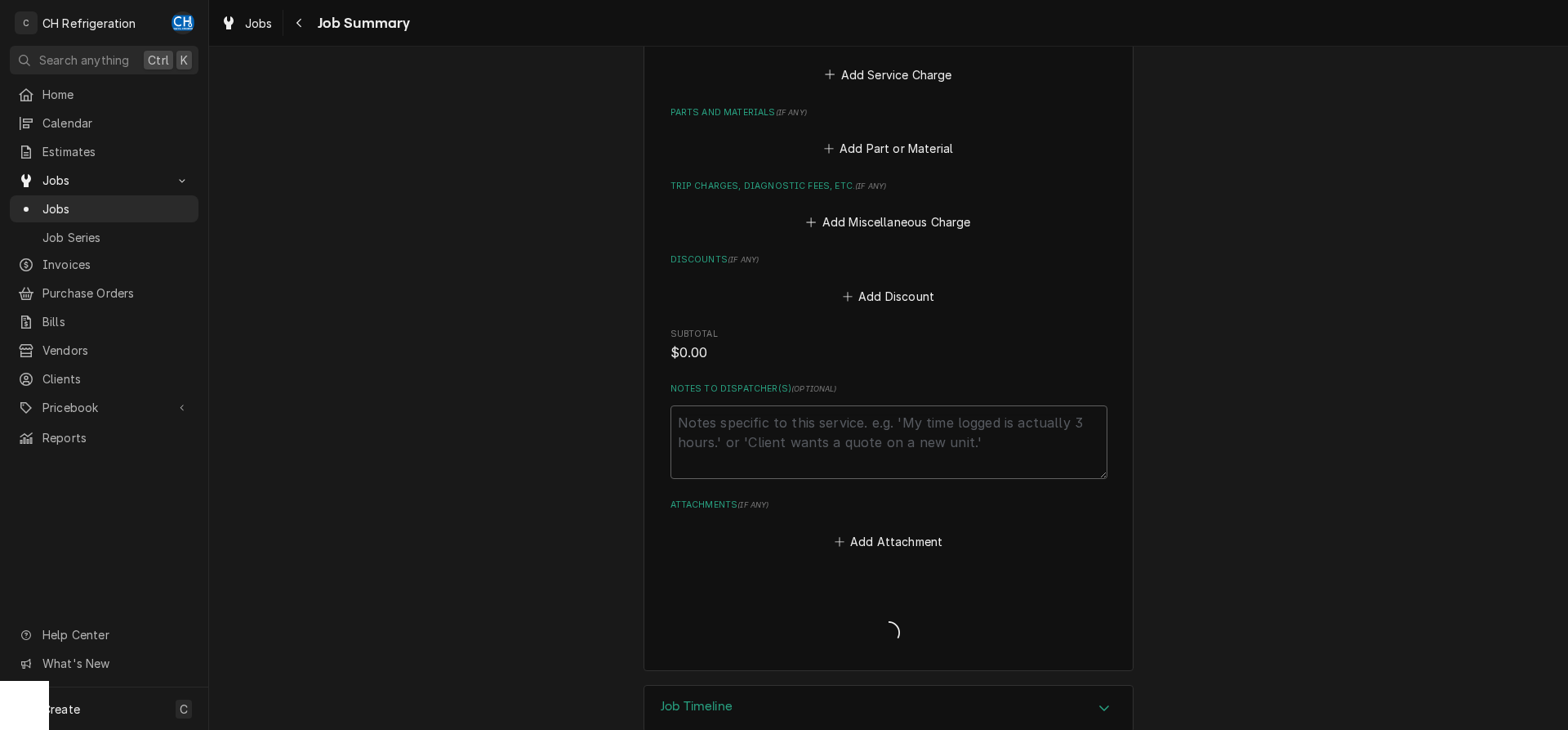
type textarea "x"
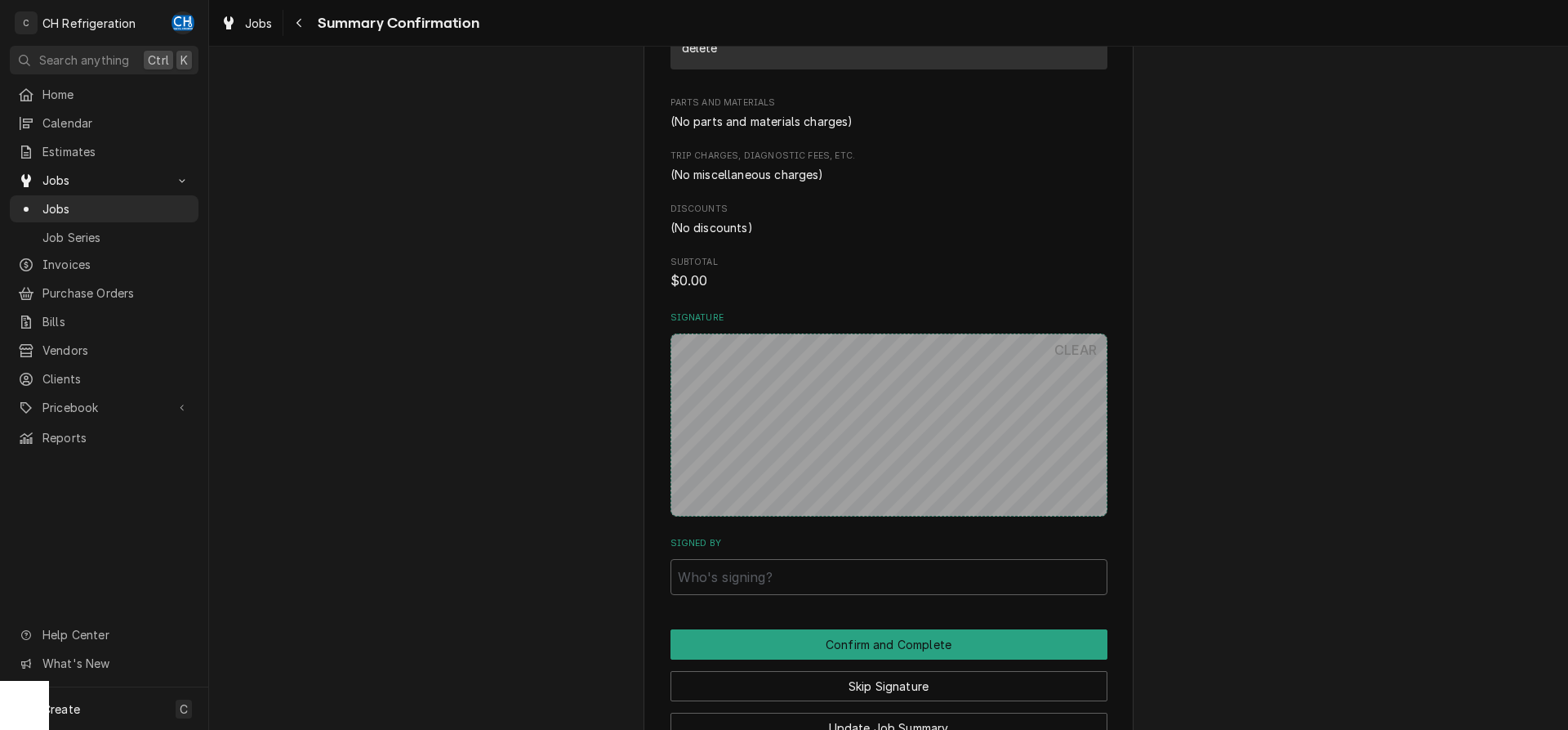
scroll to position [709, 0]
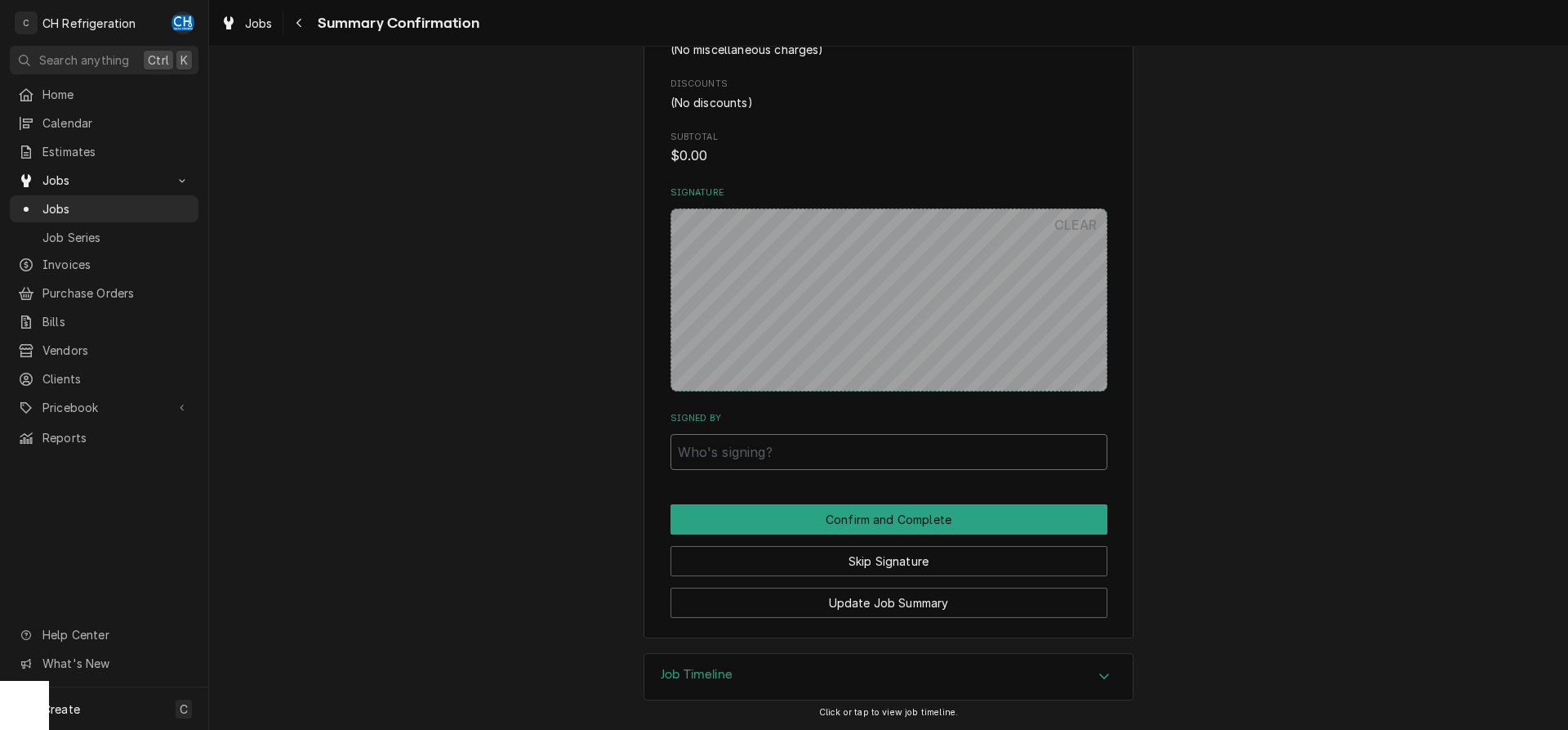
click at [854, 452] on input "Signed By" at bounding box center [889, 451] width 437 height 36
type input "lkhgjtd"
click at [864, 528] on button "Confirm and Complete" at bounding box center [889, 519] width 437 height 30
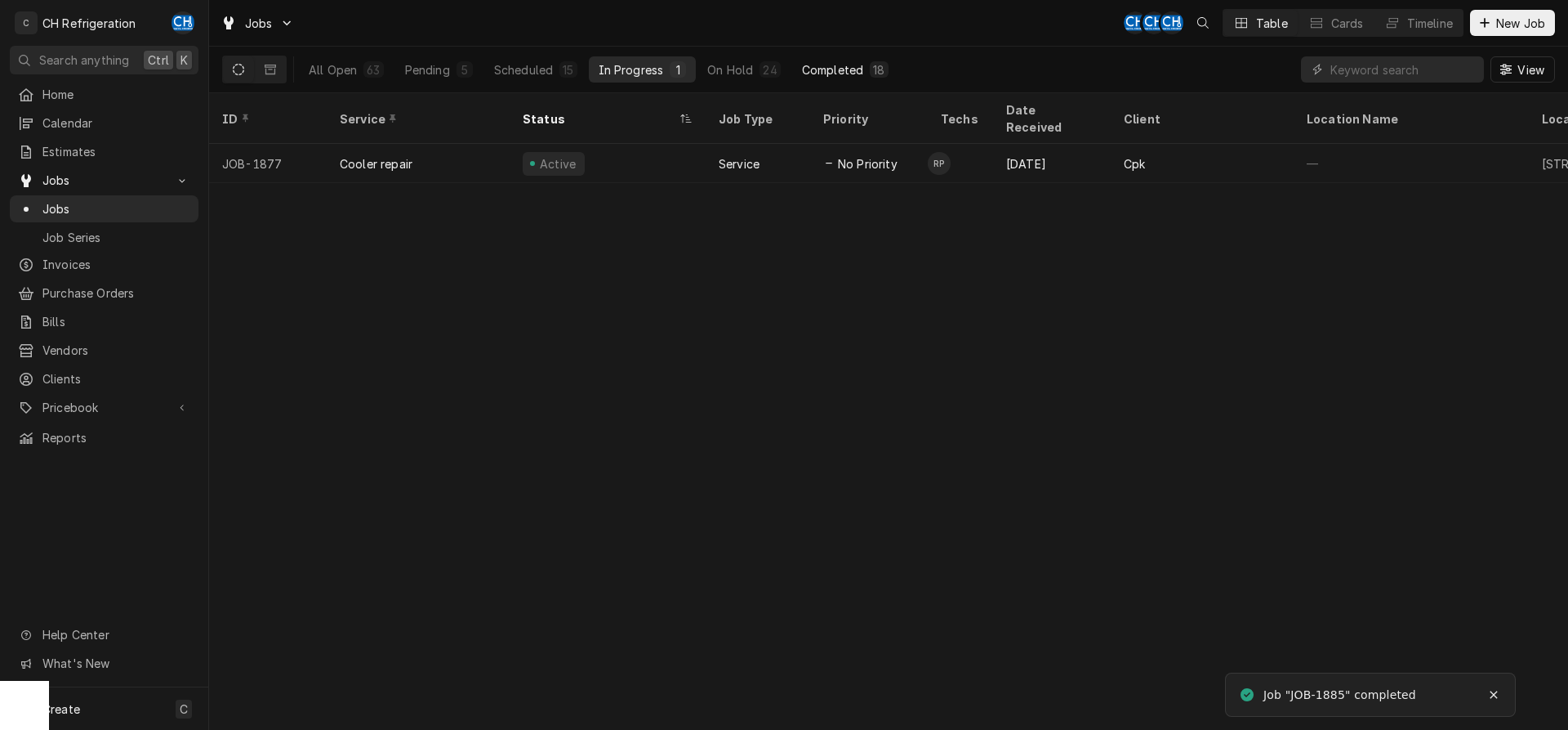
click at [843, 80] on button "Completed 18" at bounding box center [846, 70] width 106 height 27
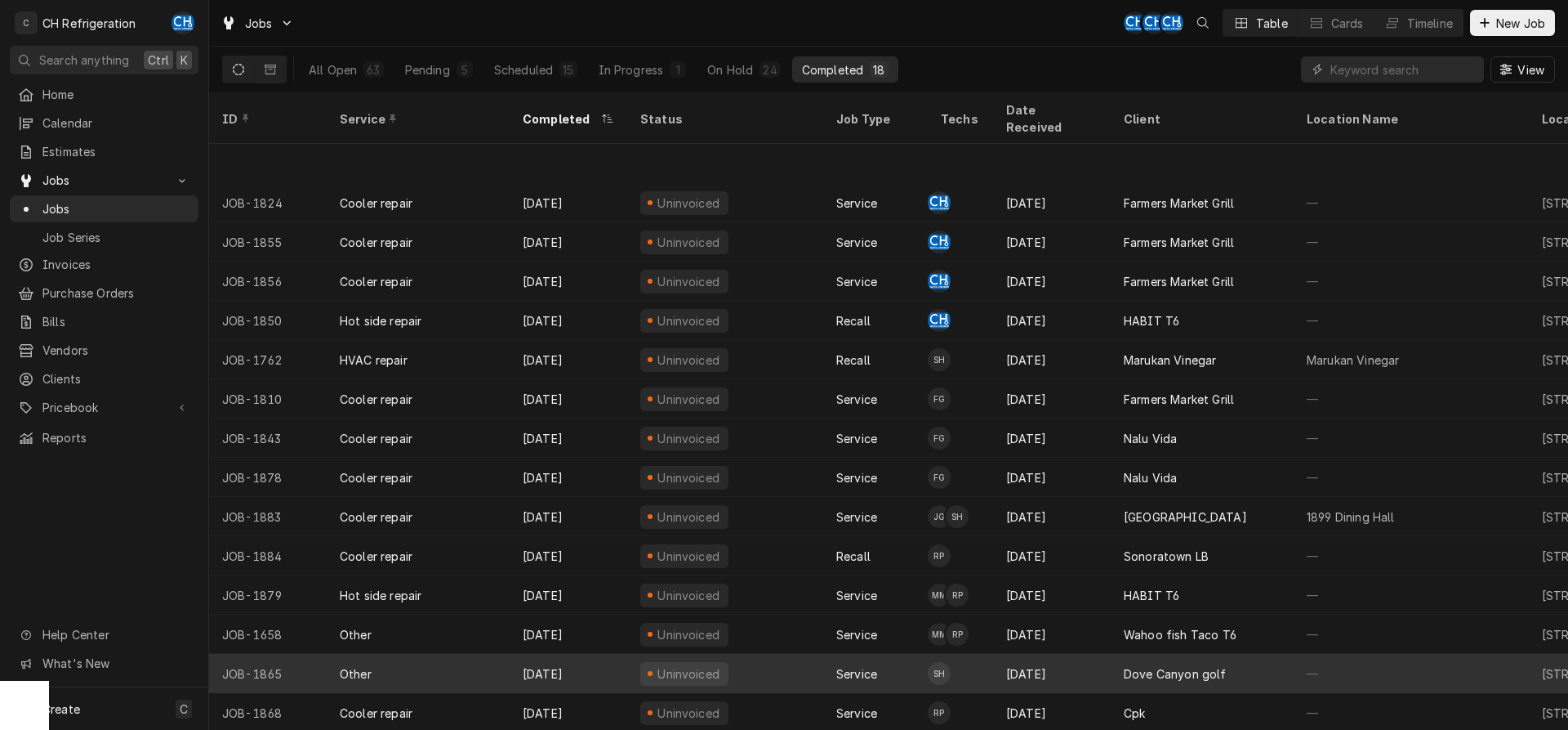
scroll to position [100, 0]
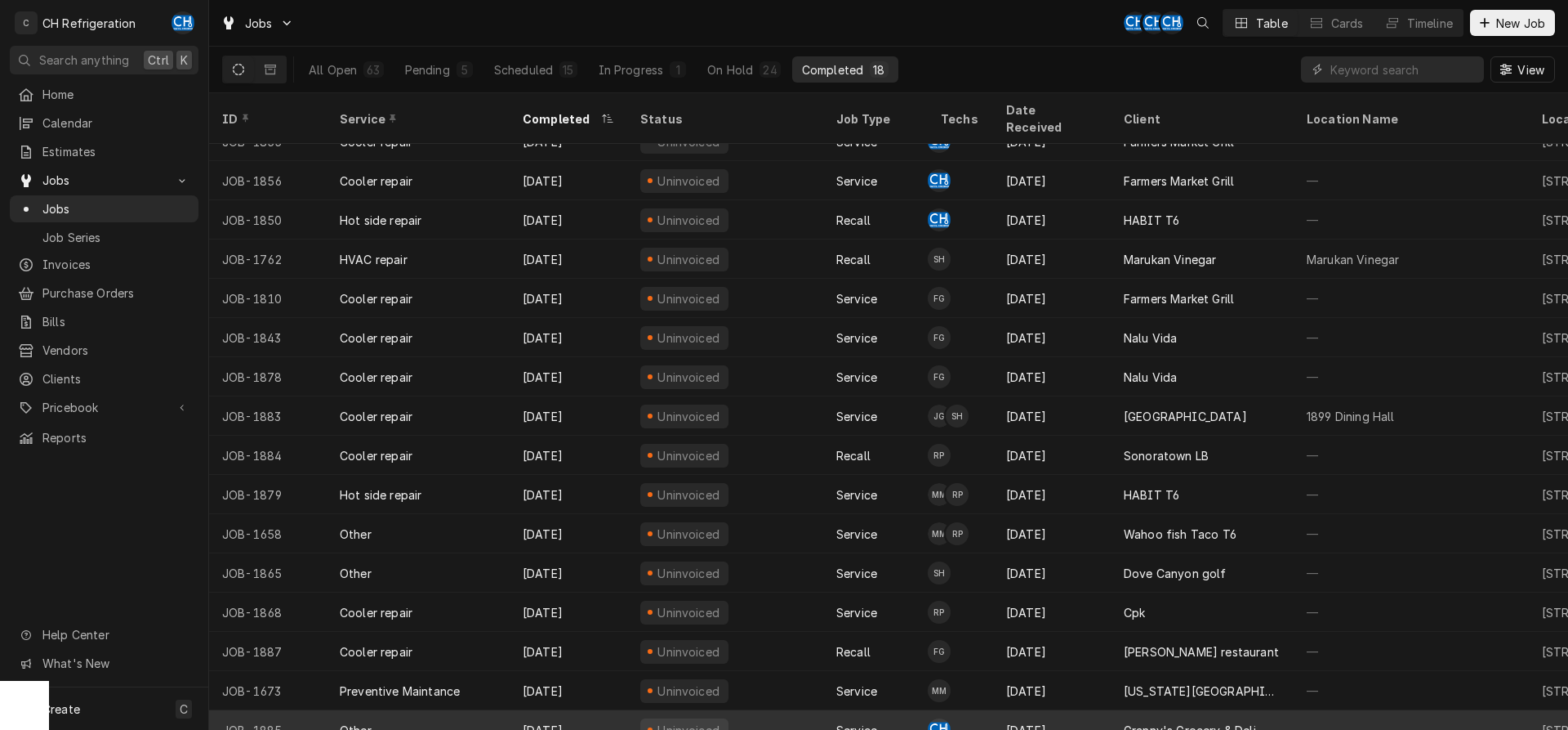
click at [1101, 710] on div "Sep 4" at bounding box center [1052, 729] width 118 height 39
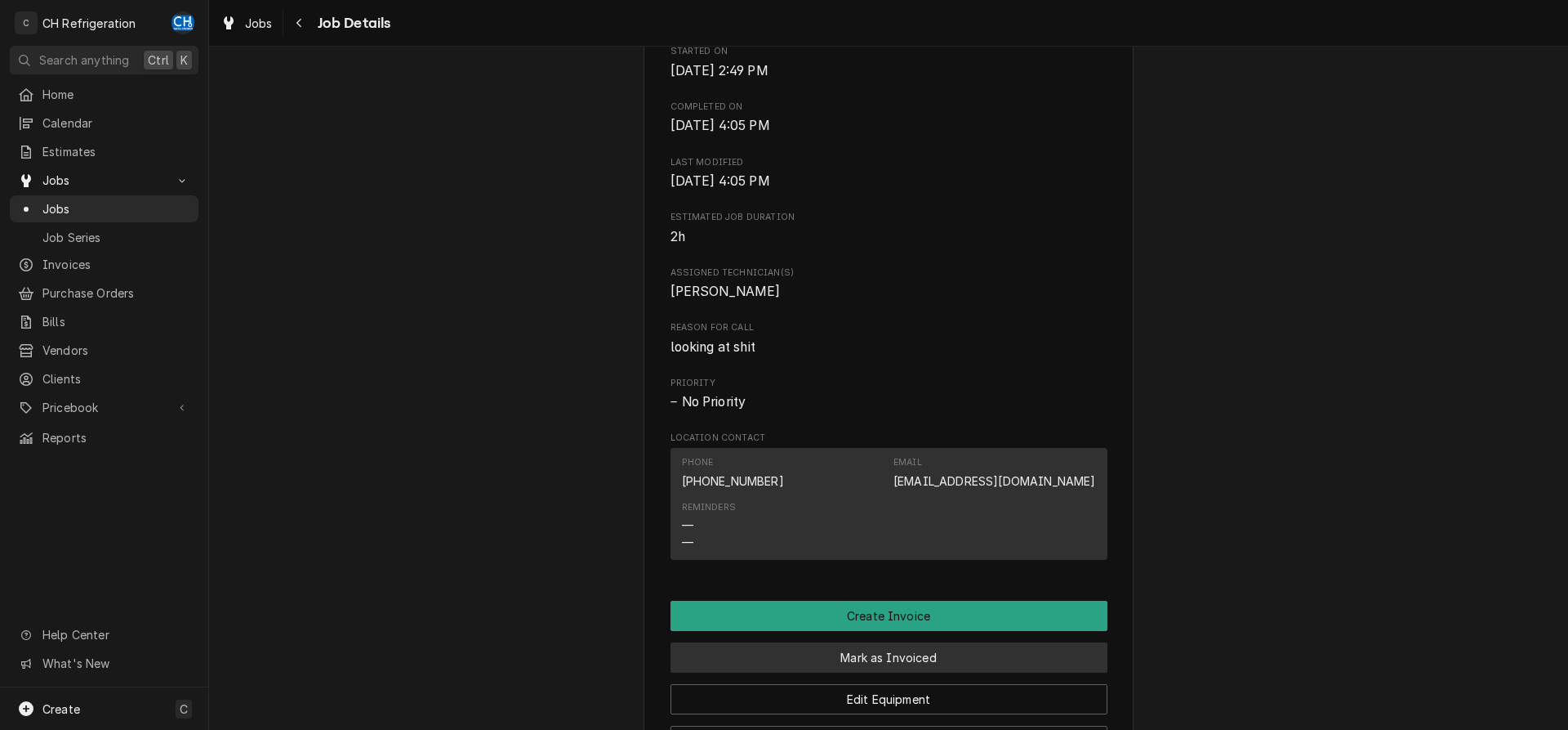
scroll to position [667, 0]
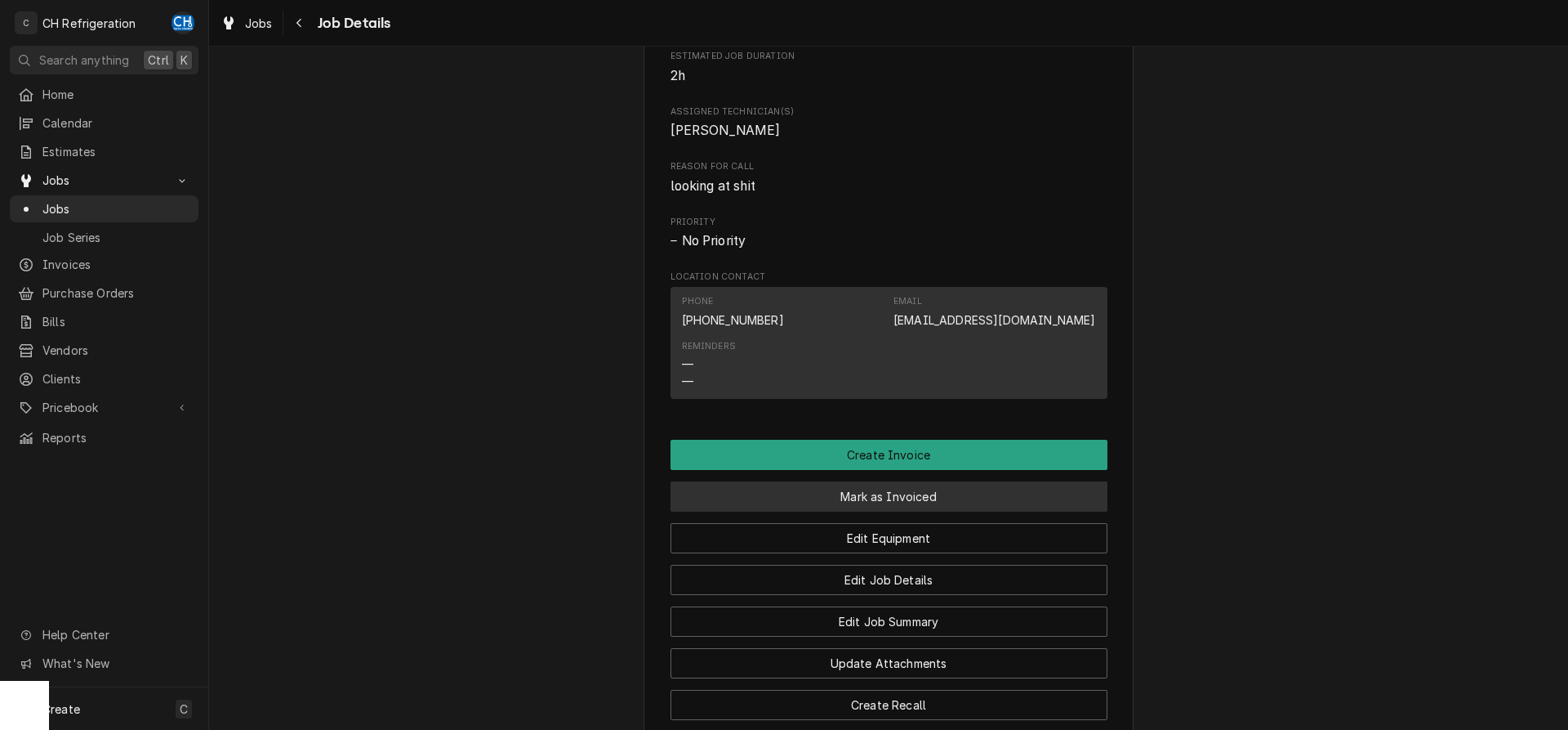
click at [910, 509] on button "Mark as Invoiced" at bounding box center [889, 496] width 437 height 30
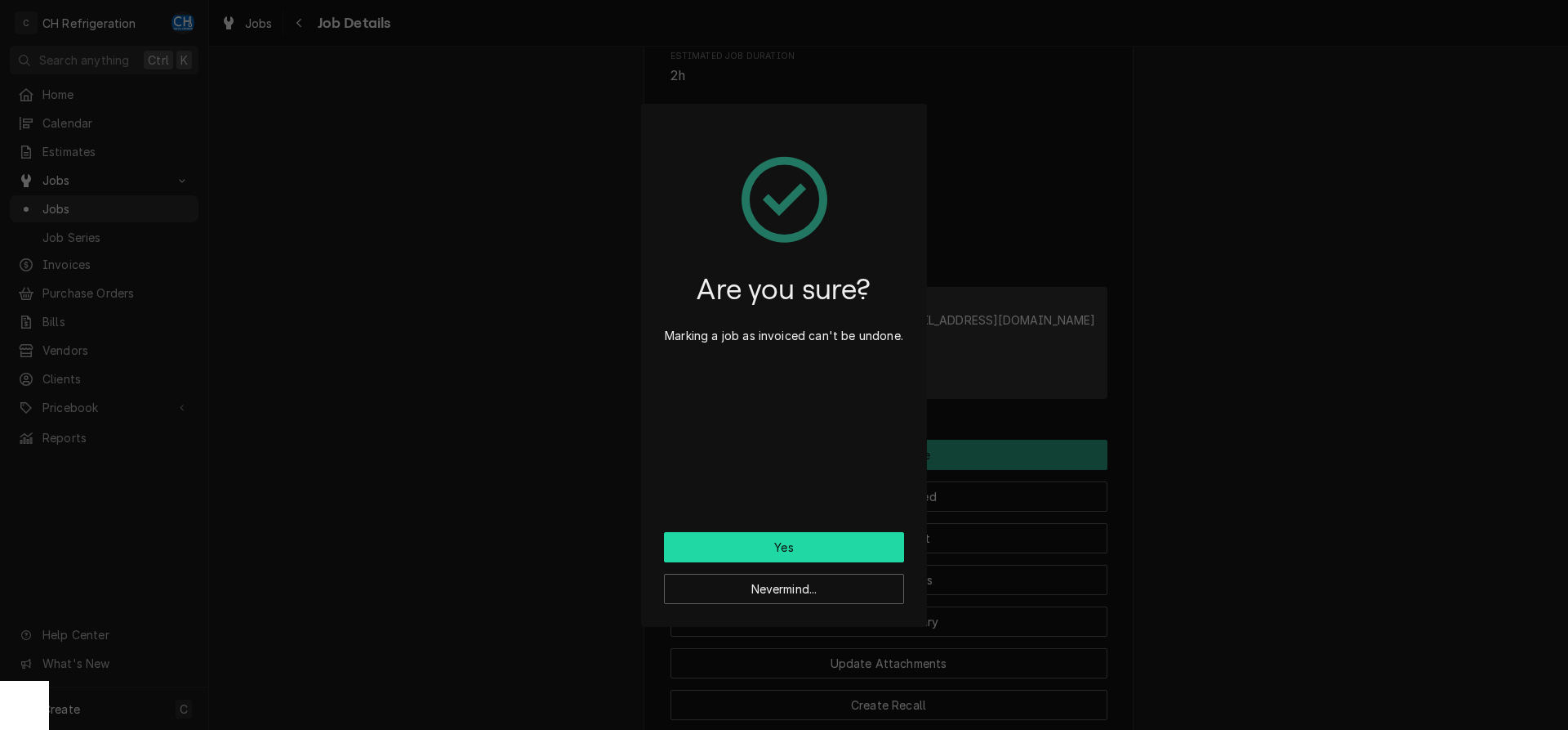
click at [823, 545] on button "Yes" at bounding box center [784, 547] width 240 height 30
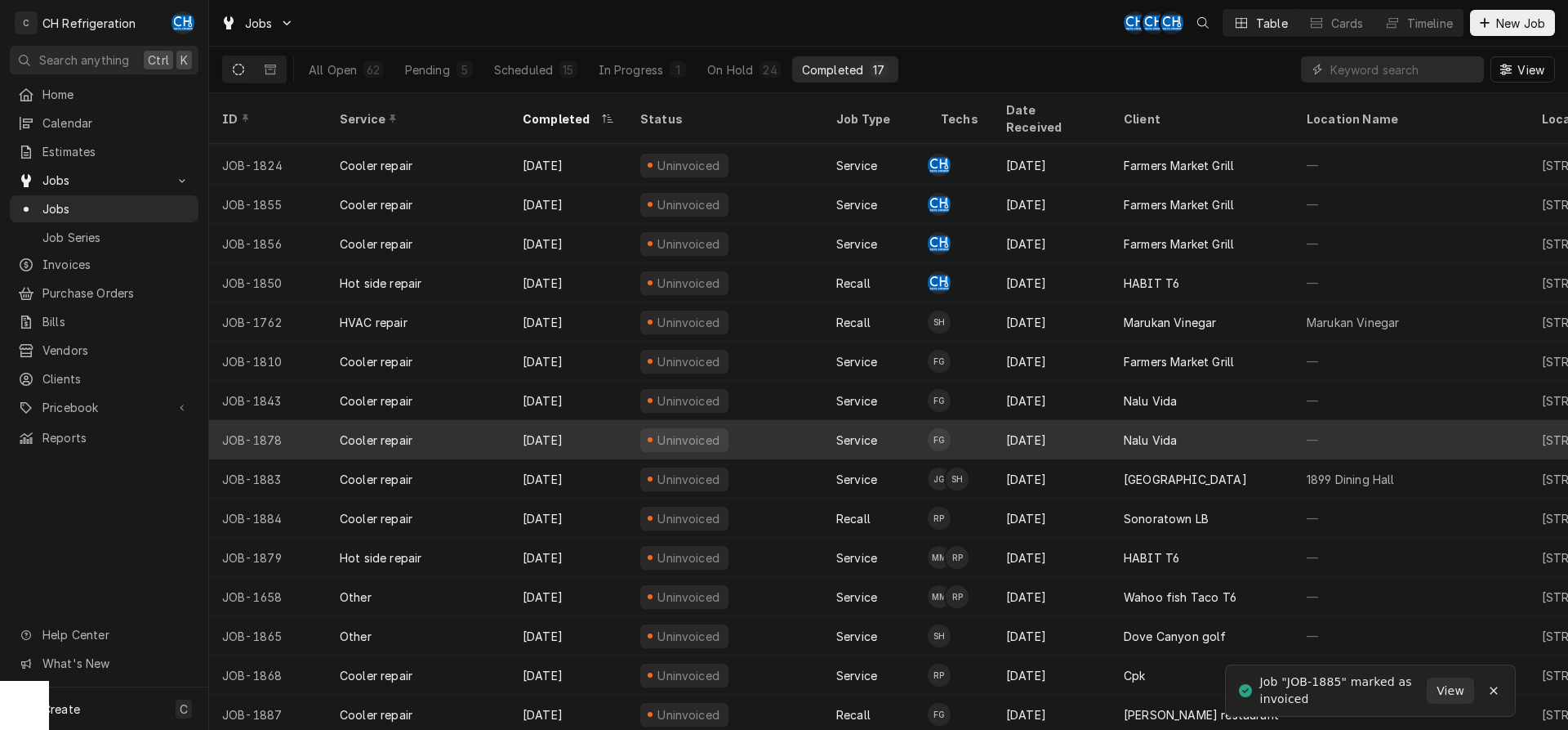
scroll to position [61, 0]
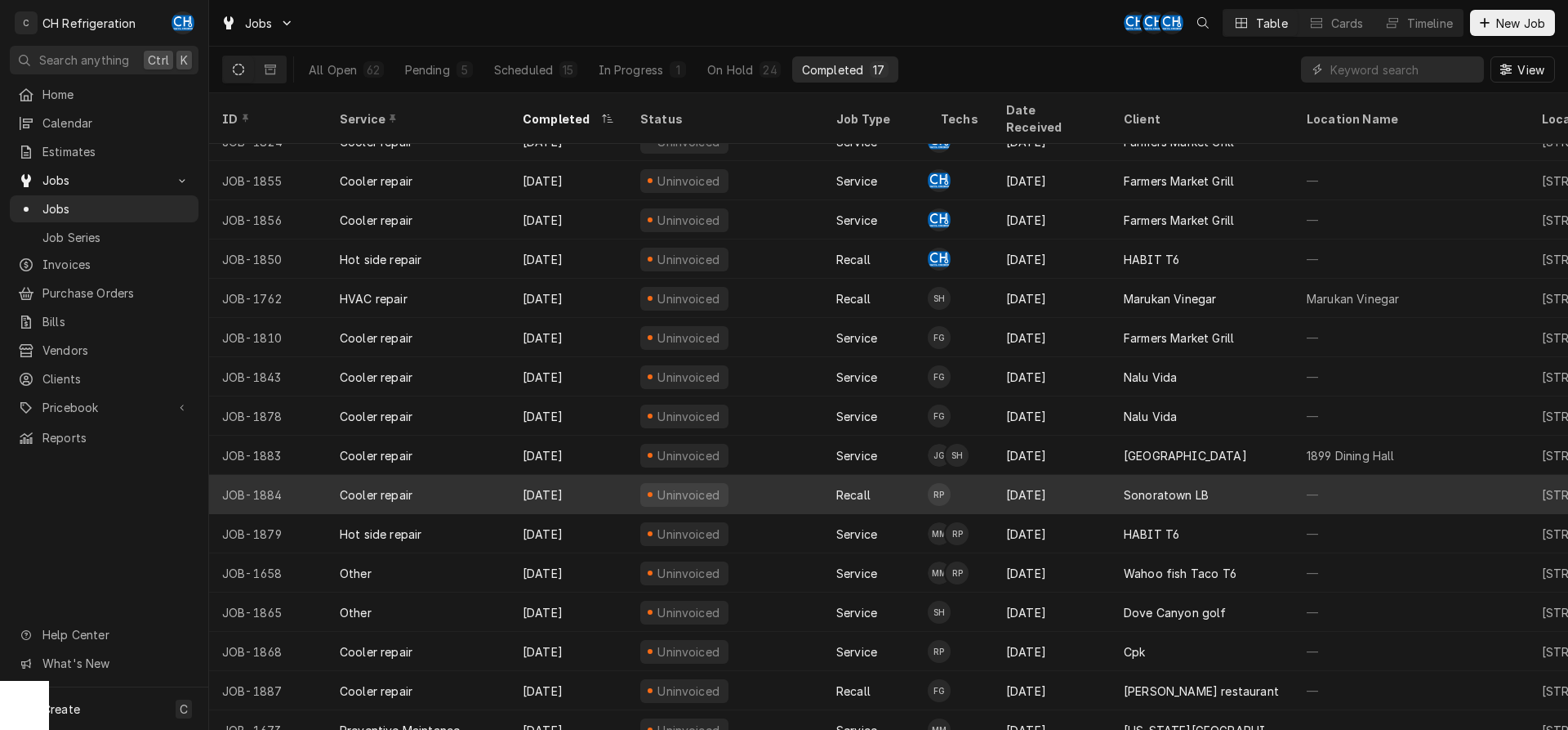
click at [998, 476] on div "Sep 3" at bounding box center [1052, 494] width 118 height 39
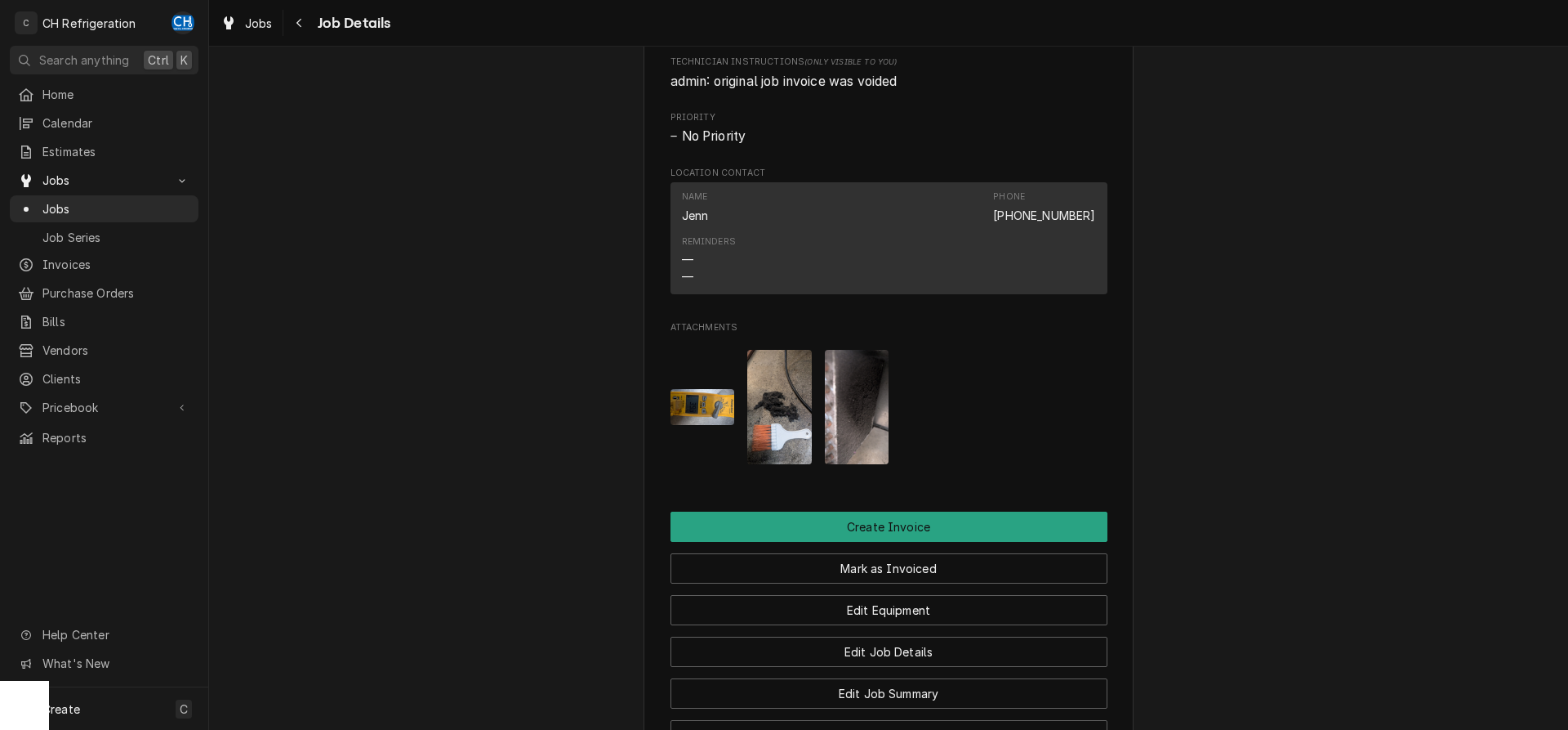
scroll to position [1000, 0]
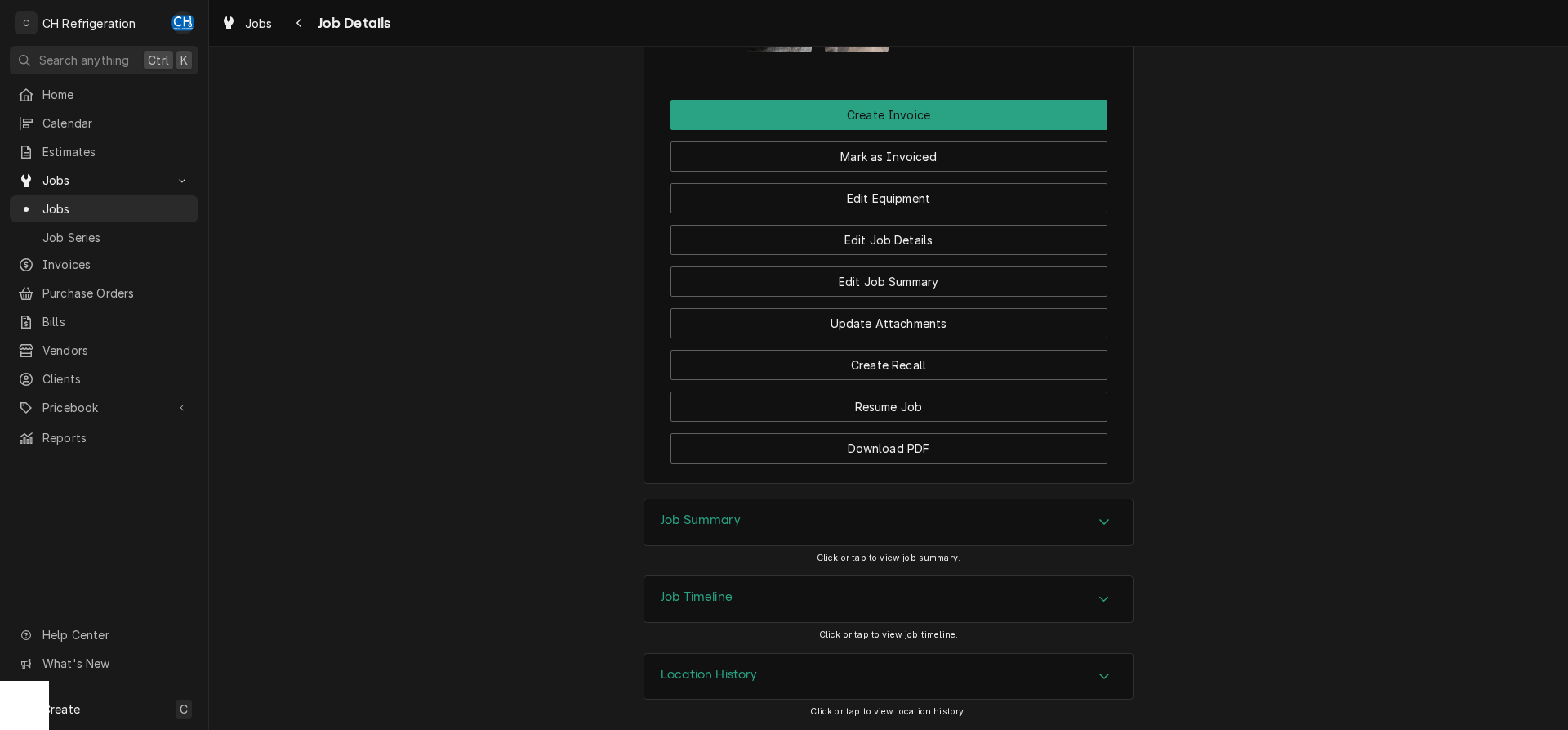
click at [721, 508] on div "Job Summary" at bounding box center [888, 522] width 488 height 46
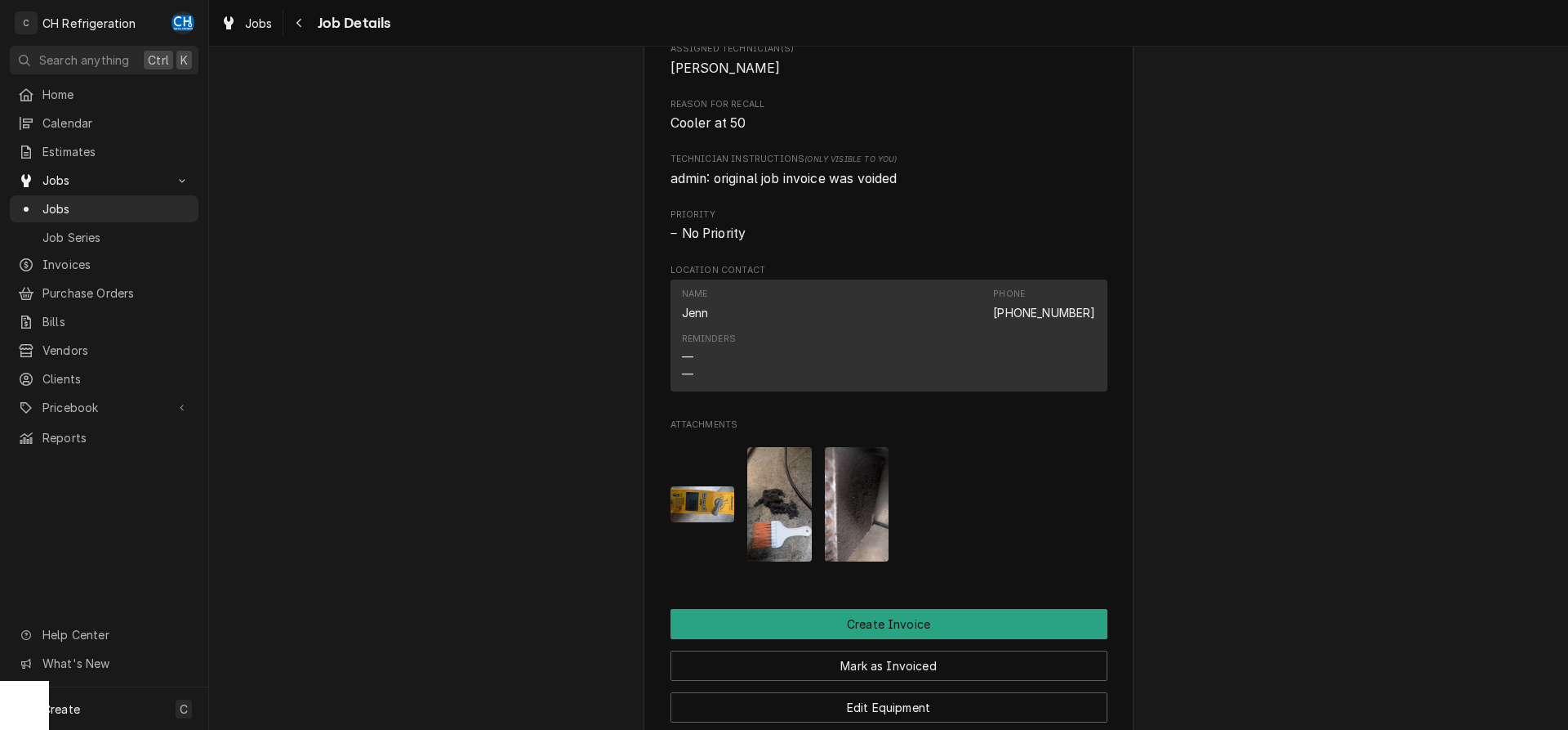
scroll to position [834, 0]
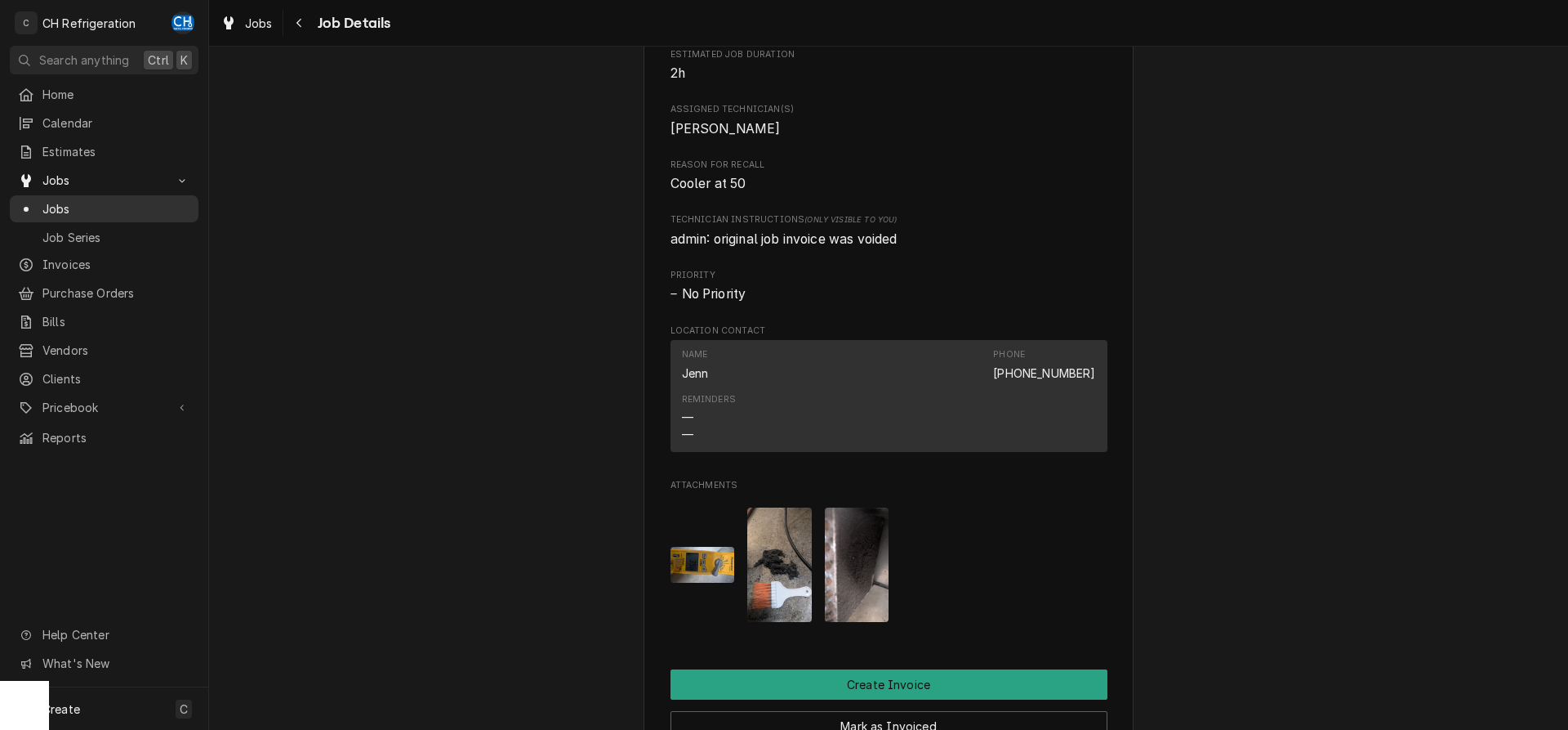
click at [132, 200] on span "Jobs" at bounding box center [116, 208] width 148 height 17
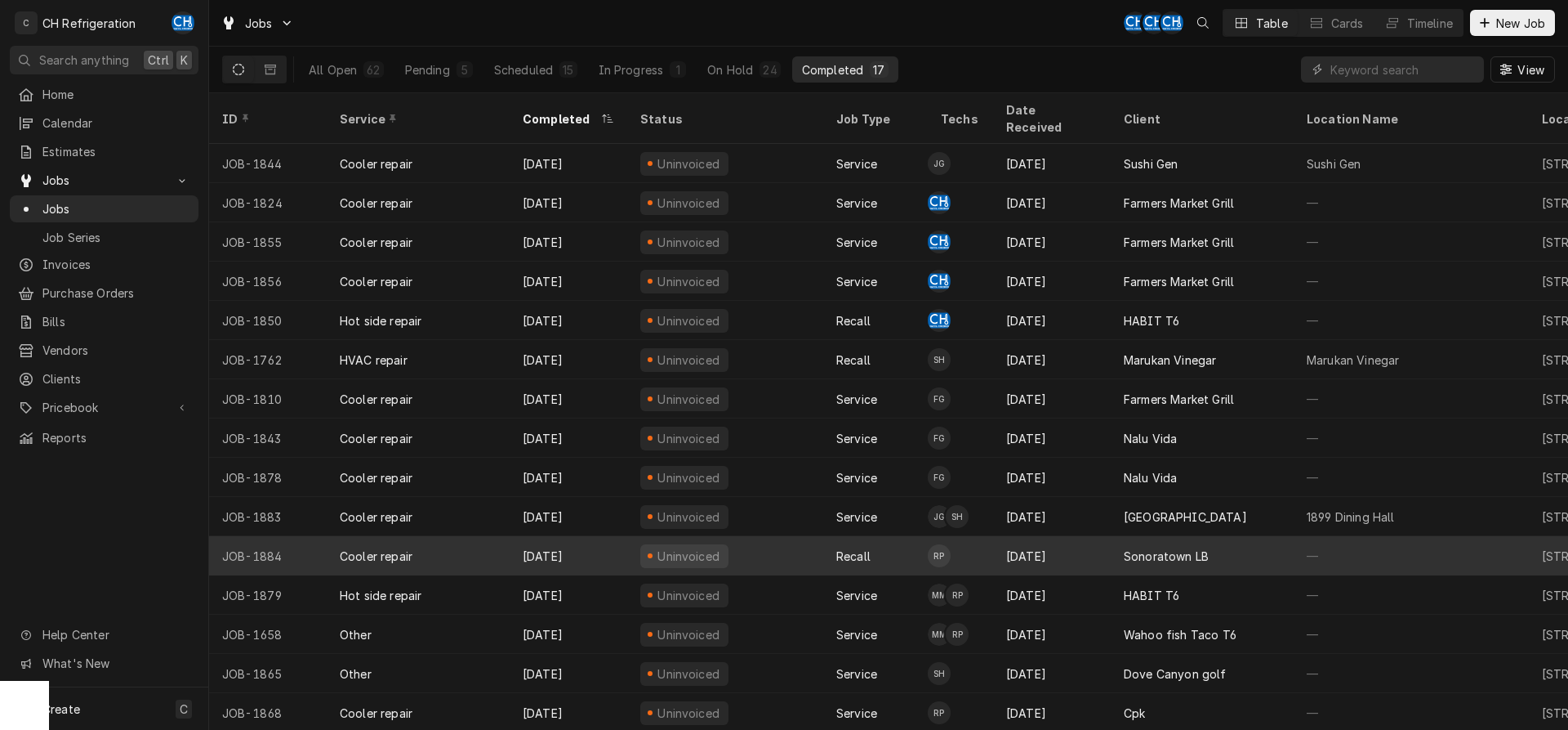
scroll to position [61, 0]
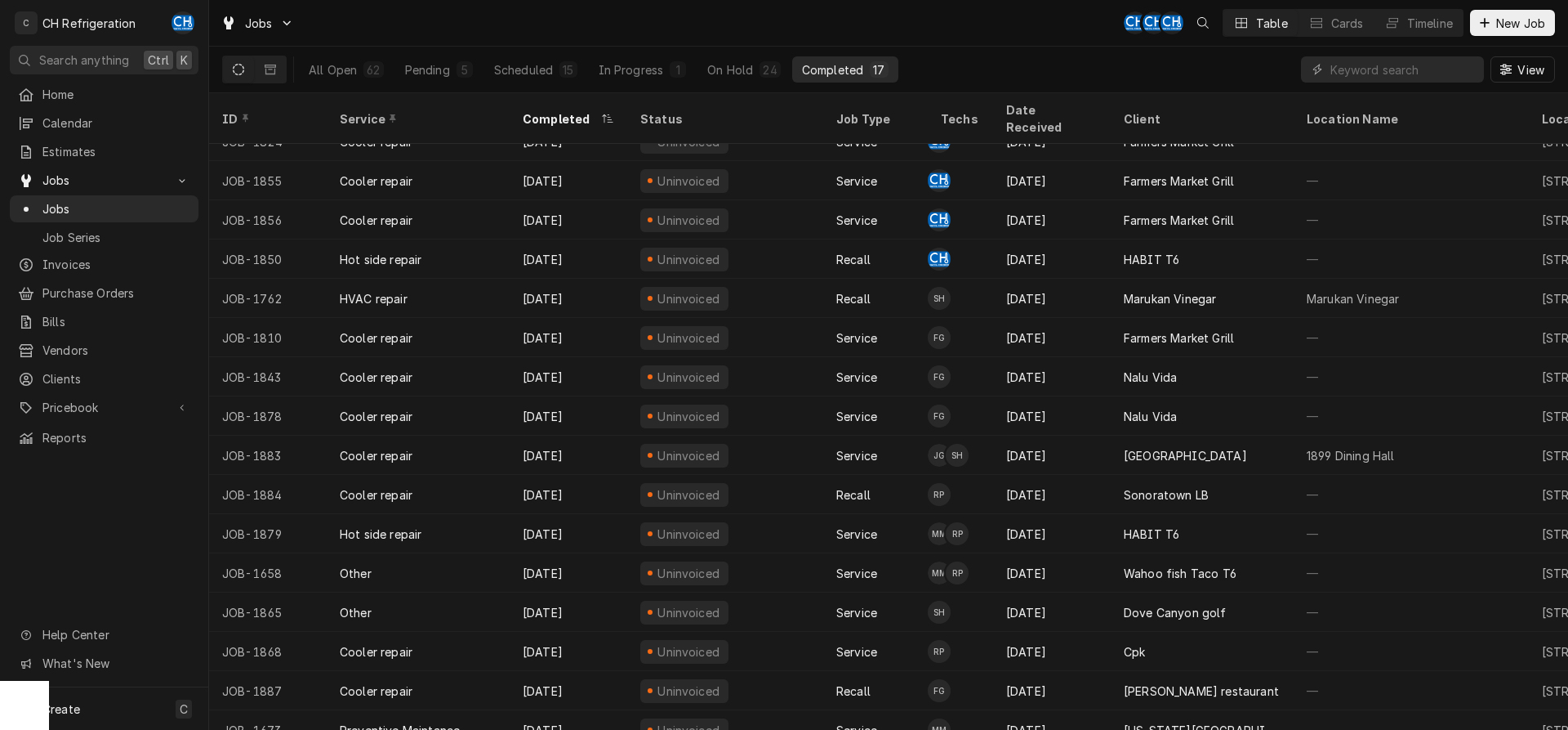
click at [726, 51] on div "All Open 62 Pending 5 Scheduled 15 In Progress 1 On Hold 24 Completed 17" at bounding box center [599, 69] width 600 height 46
click at [731, 62] on div "On Hold" at bounding box center [730, 70] width 46 height 17
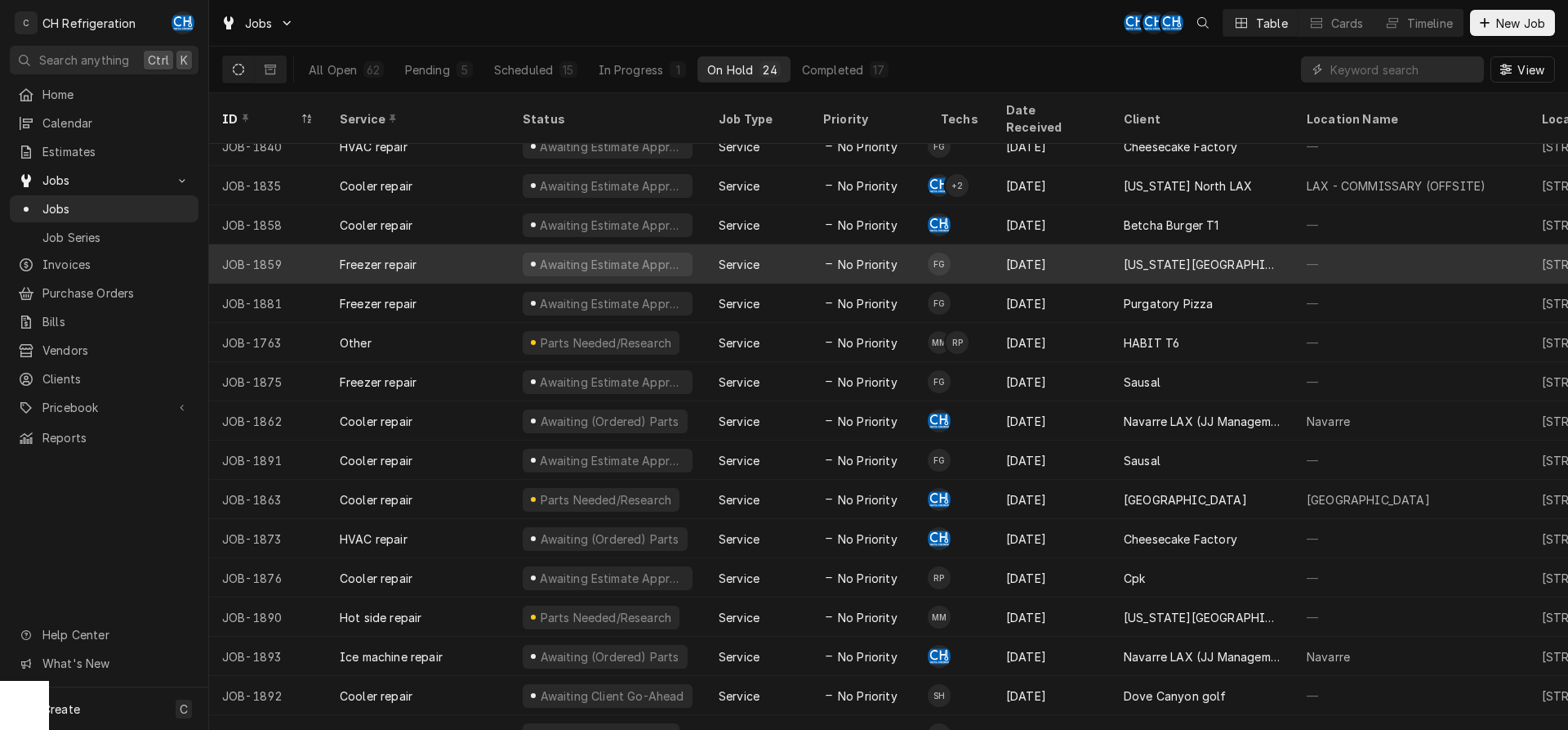
scroll to position [336, 0]
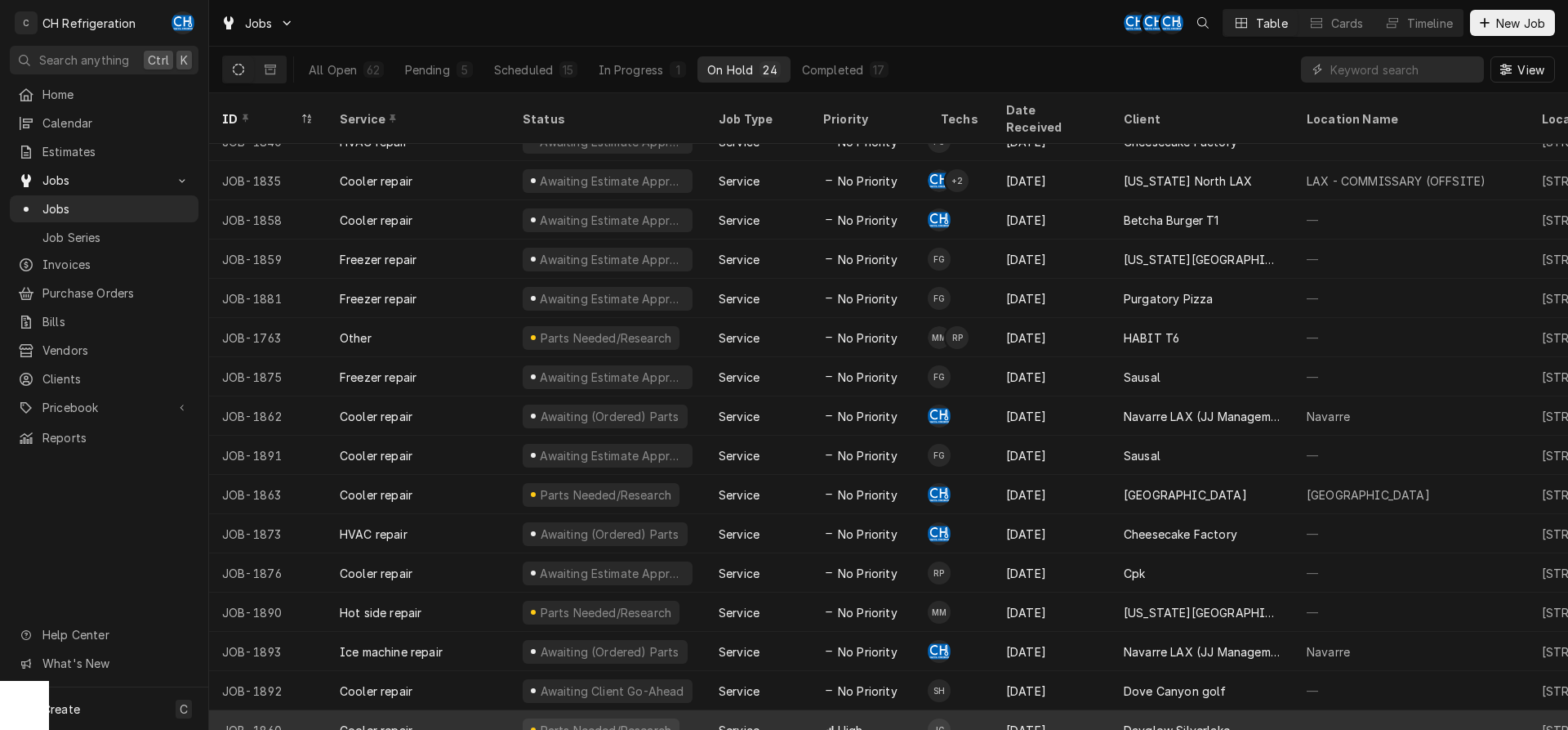
click at [1184, 722] on div "Dayglow Silverlake" at bounding box center [1177, 730] width 106 height 17
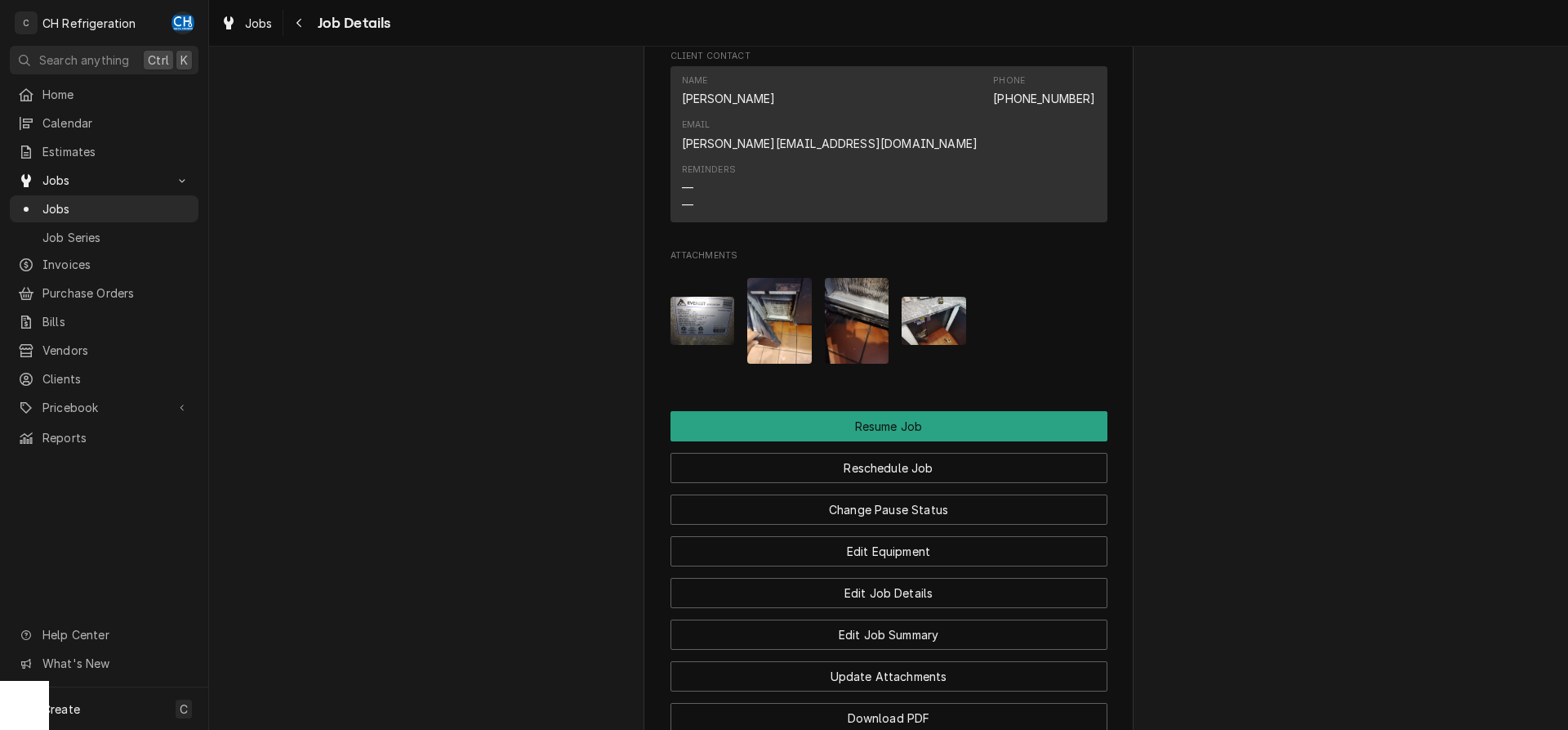
scroll to position [1833, 0]
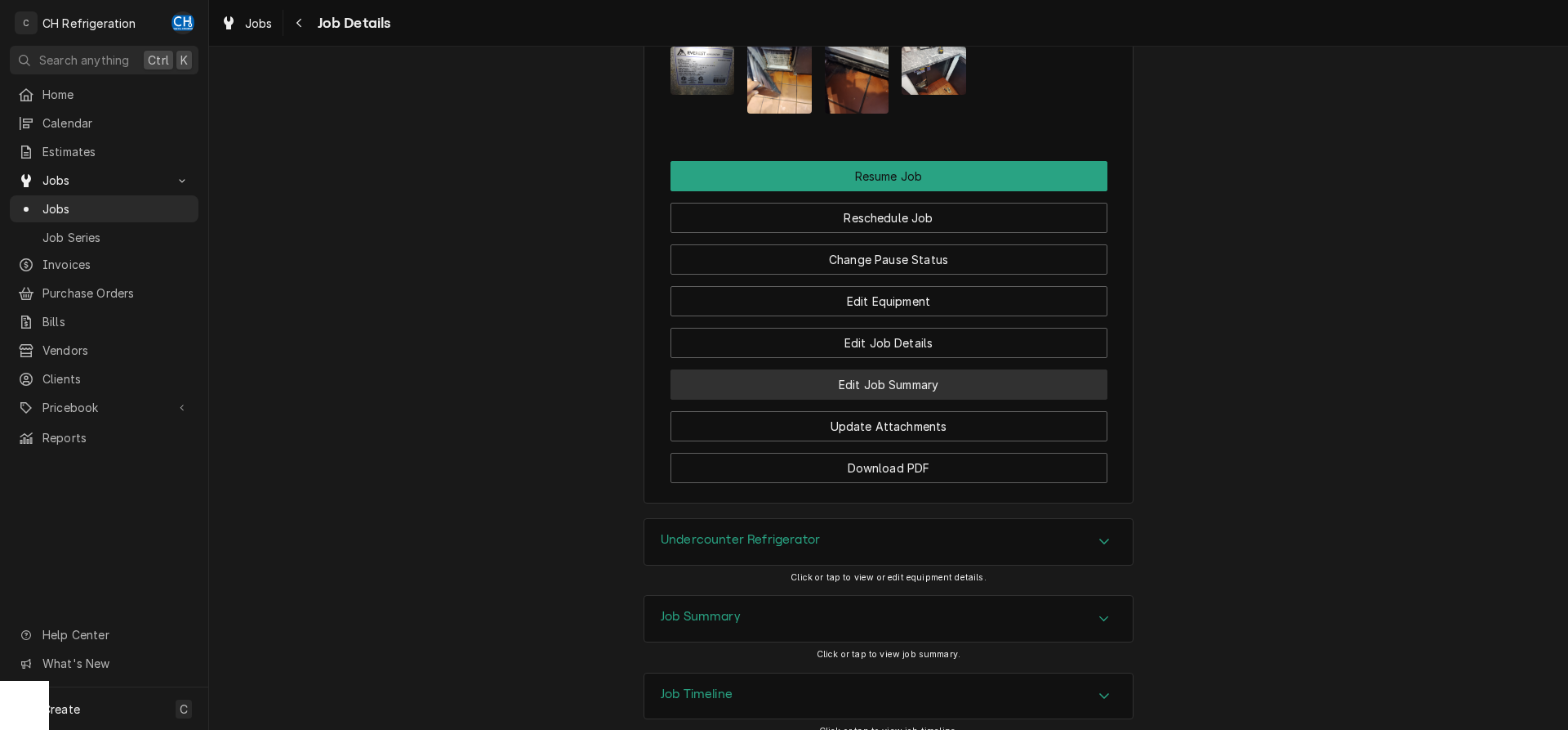
click at [916, 369] on button "Edit Job Summary" at bounding box center [889, 384] width 437 height 30
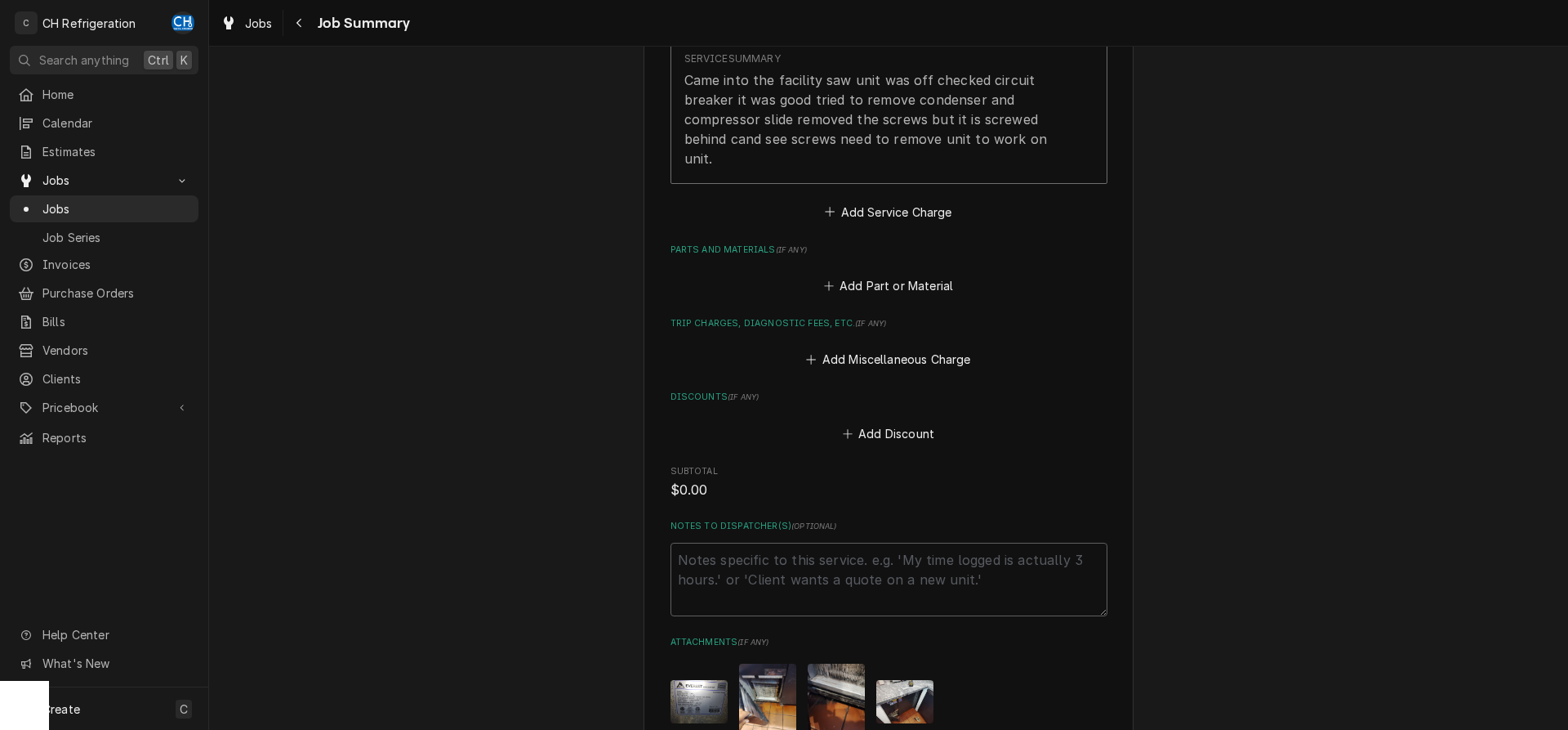
scroll to position [898, 0]
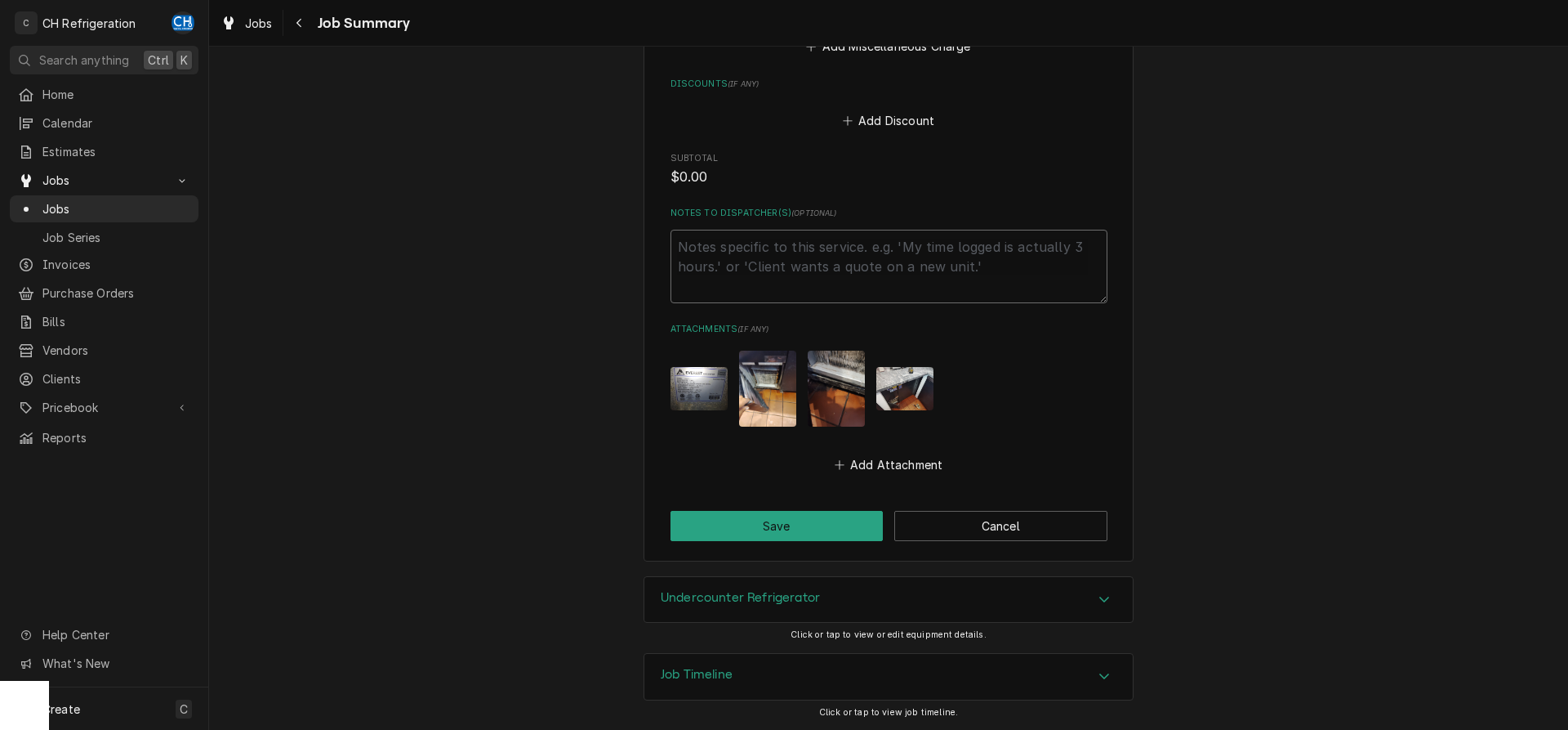
click at [812, 277] on textarea "Notes to Dispatcher(s) ( optional )" at bounding box center [889, 266] width 437 height 74
type textarea "x"
type textarea "n"
type textarea "x"
type textarea "no"
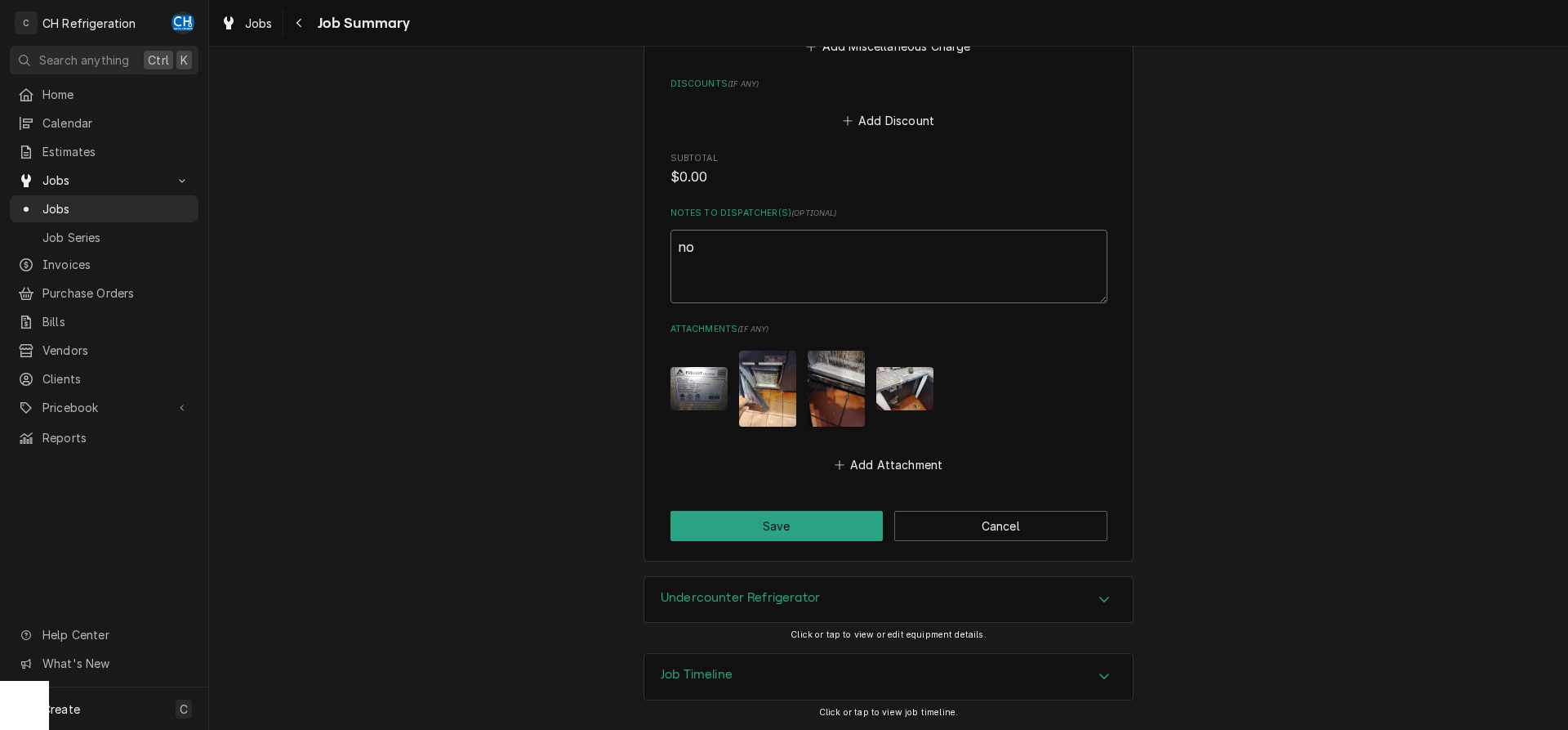
type textarea "x"
type textarea "no"
type textarea "x"
type textarea "no c"
type textarea "x"
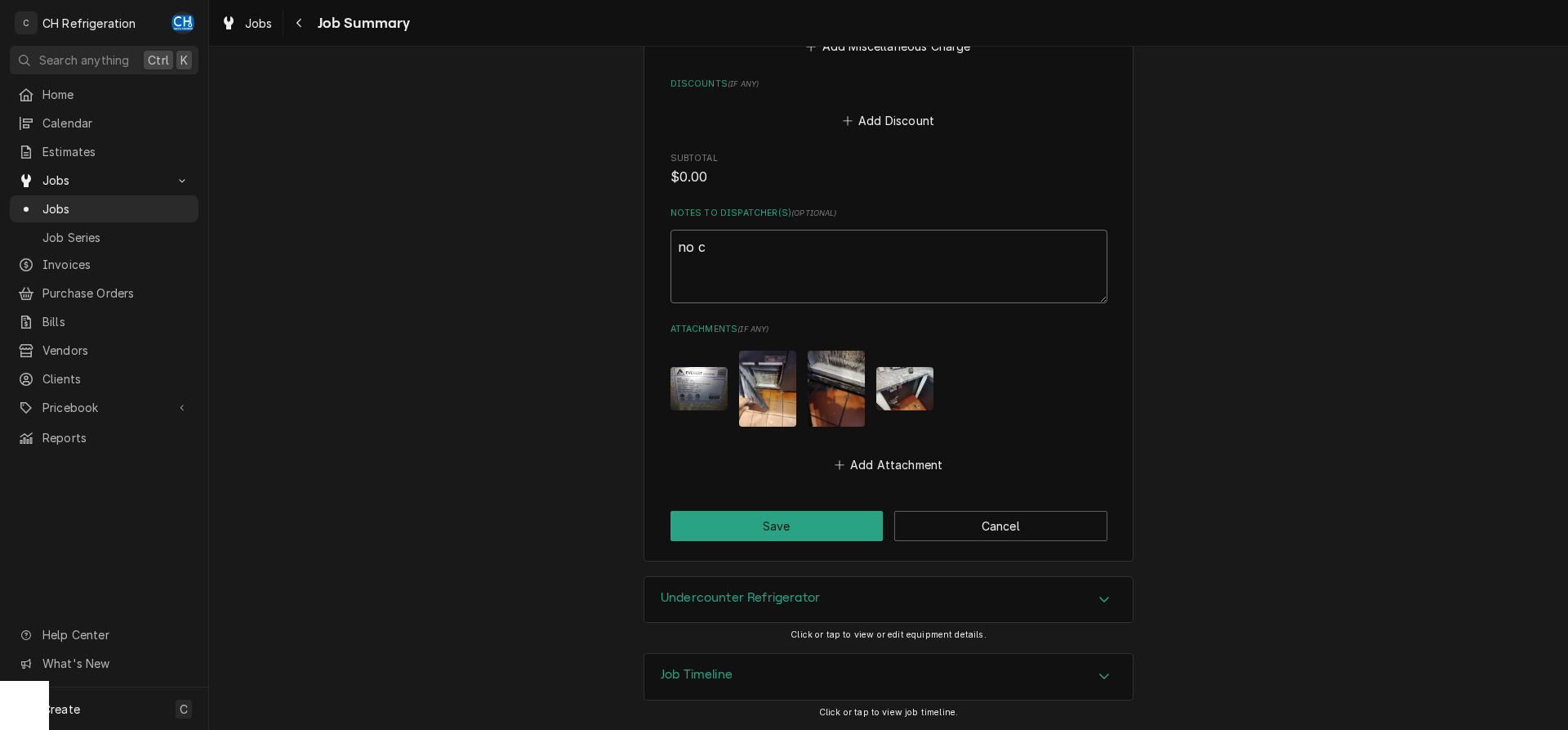
type textarea "no ch"
type textarea "x"
type textarea "no cha"
type textarea "x"
type textarea "no char"
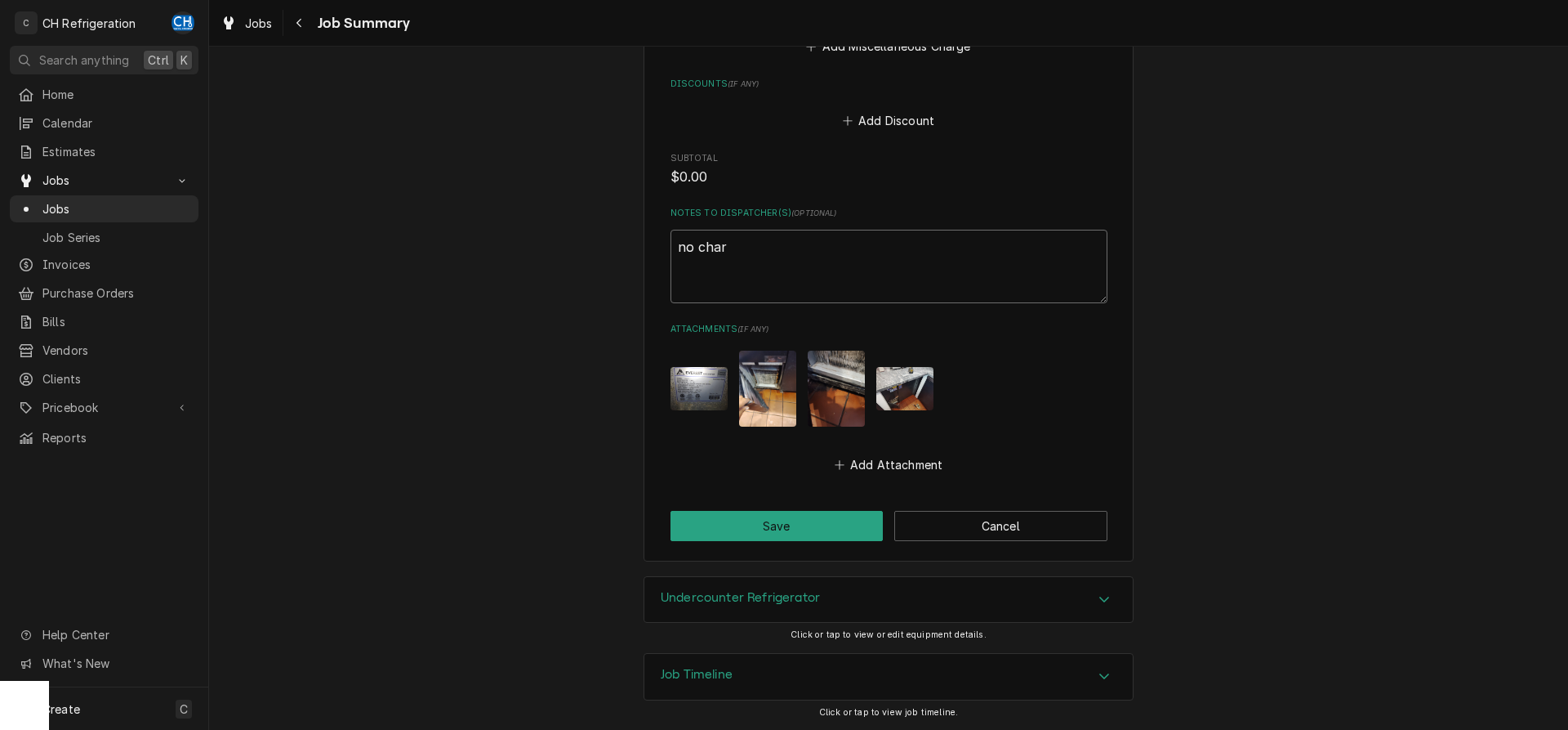
type textarea "x"
type textarea "no charg"
type textarea "x"
type textarea "no charge"
type textarea "x"
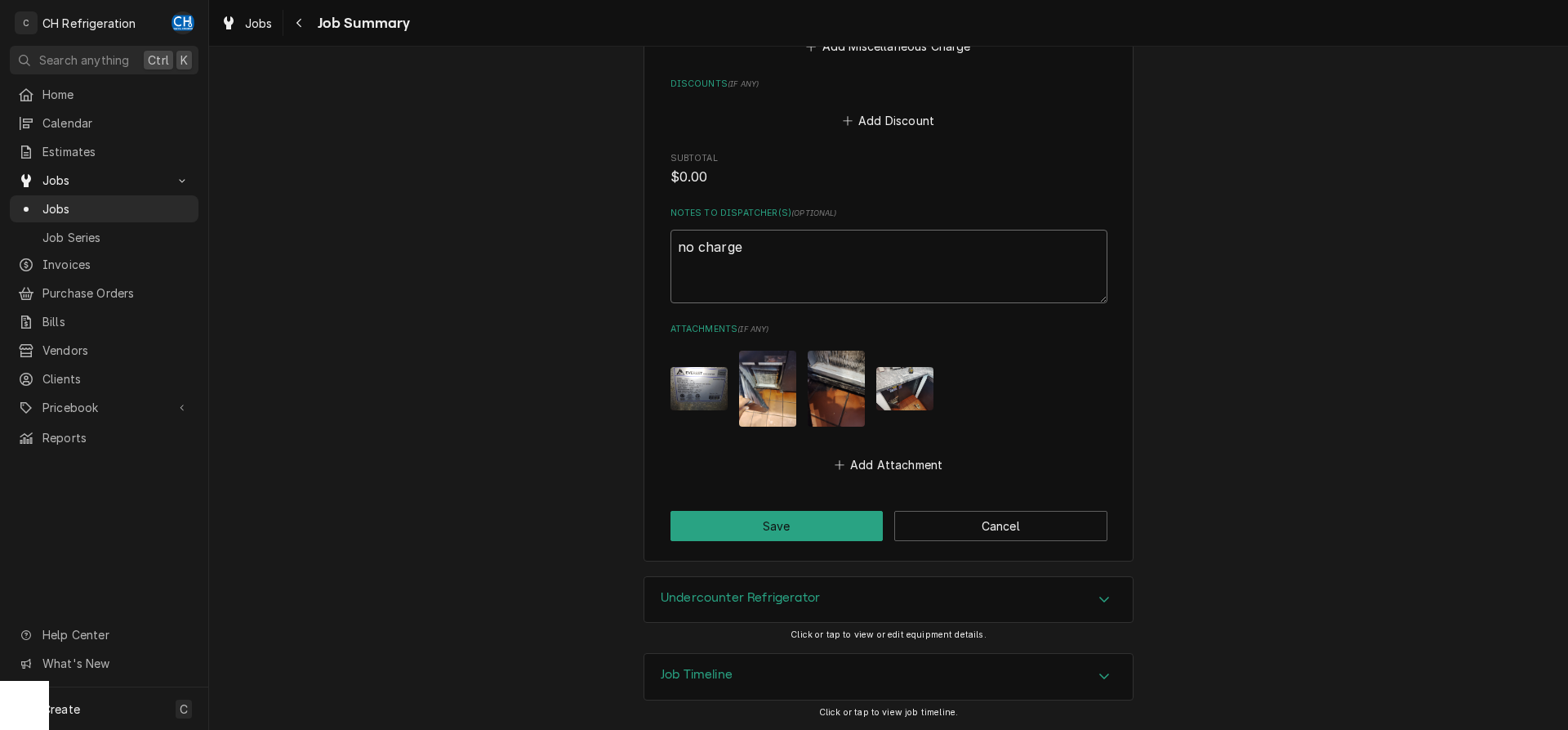
type textarea "no charge"
type textarea "x"
type textarea "no charge f"
type textarea "x"
type textarea "no charge fo"
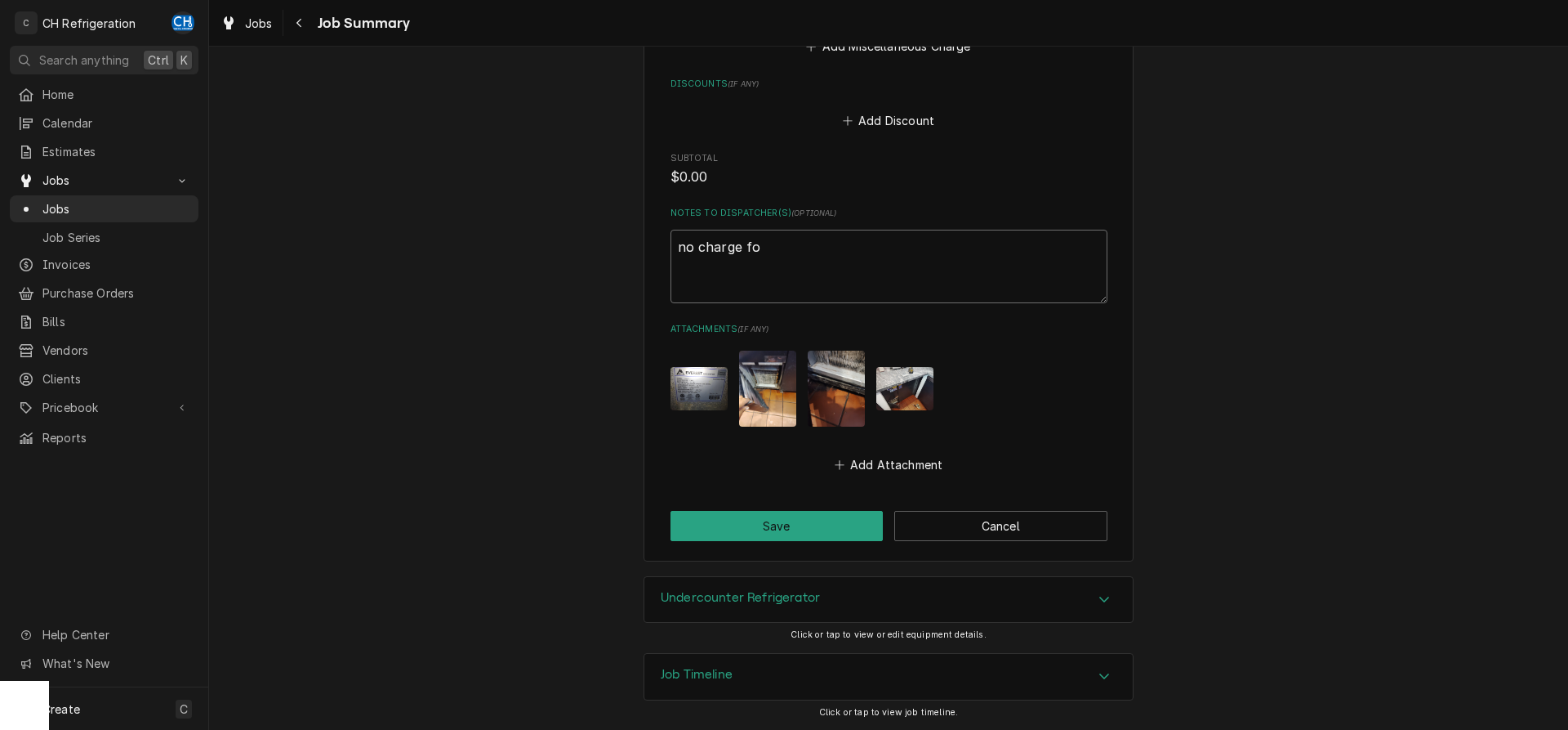
type textarea "x"
type textarea "no charge for"
type textarea "x"
type textarea "no charge for"
type textarea "x"
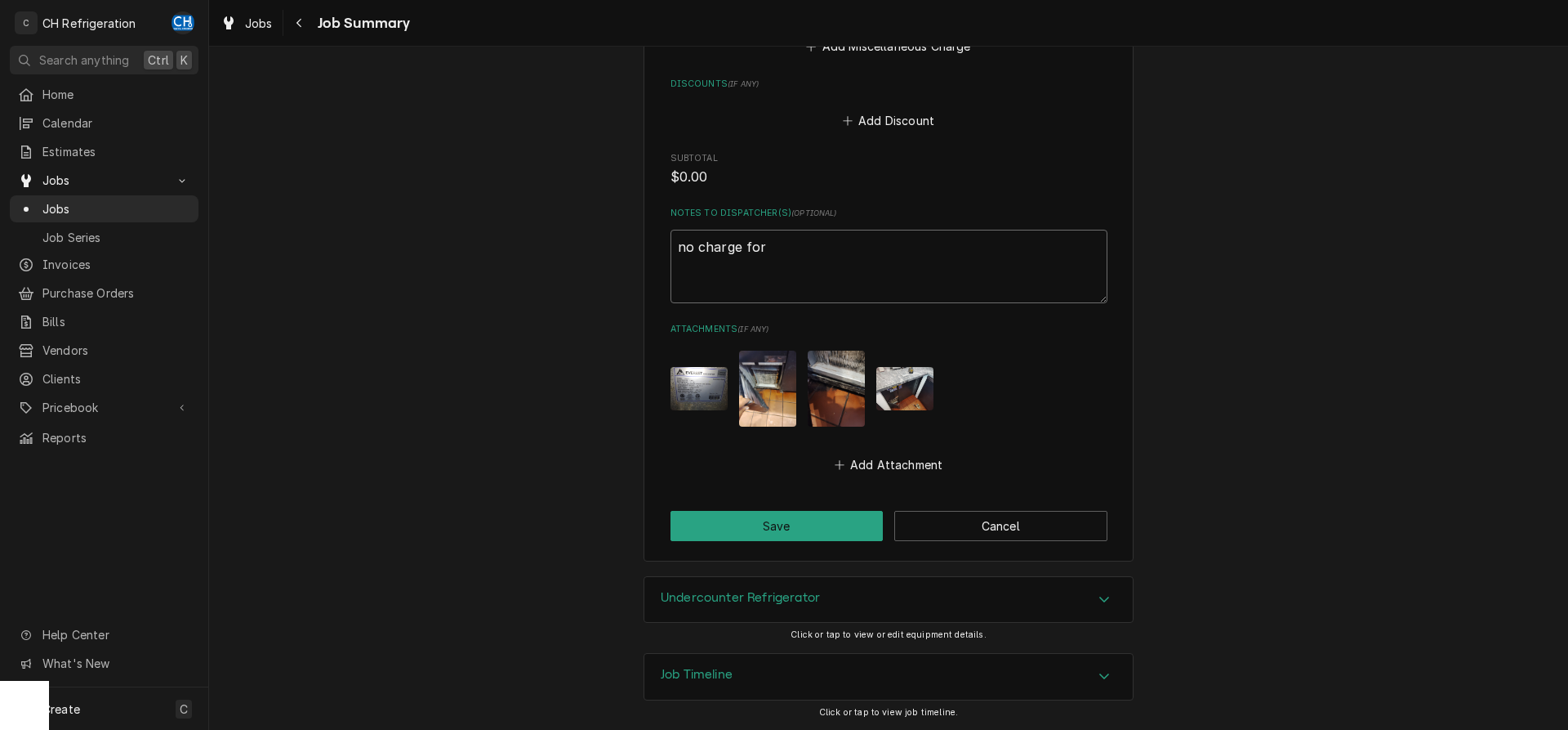
type textarea "no charge for i"
type textarea "x"
type textarea "no charge for in"
type textarea "x"
type textarea "no charge for ini"
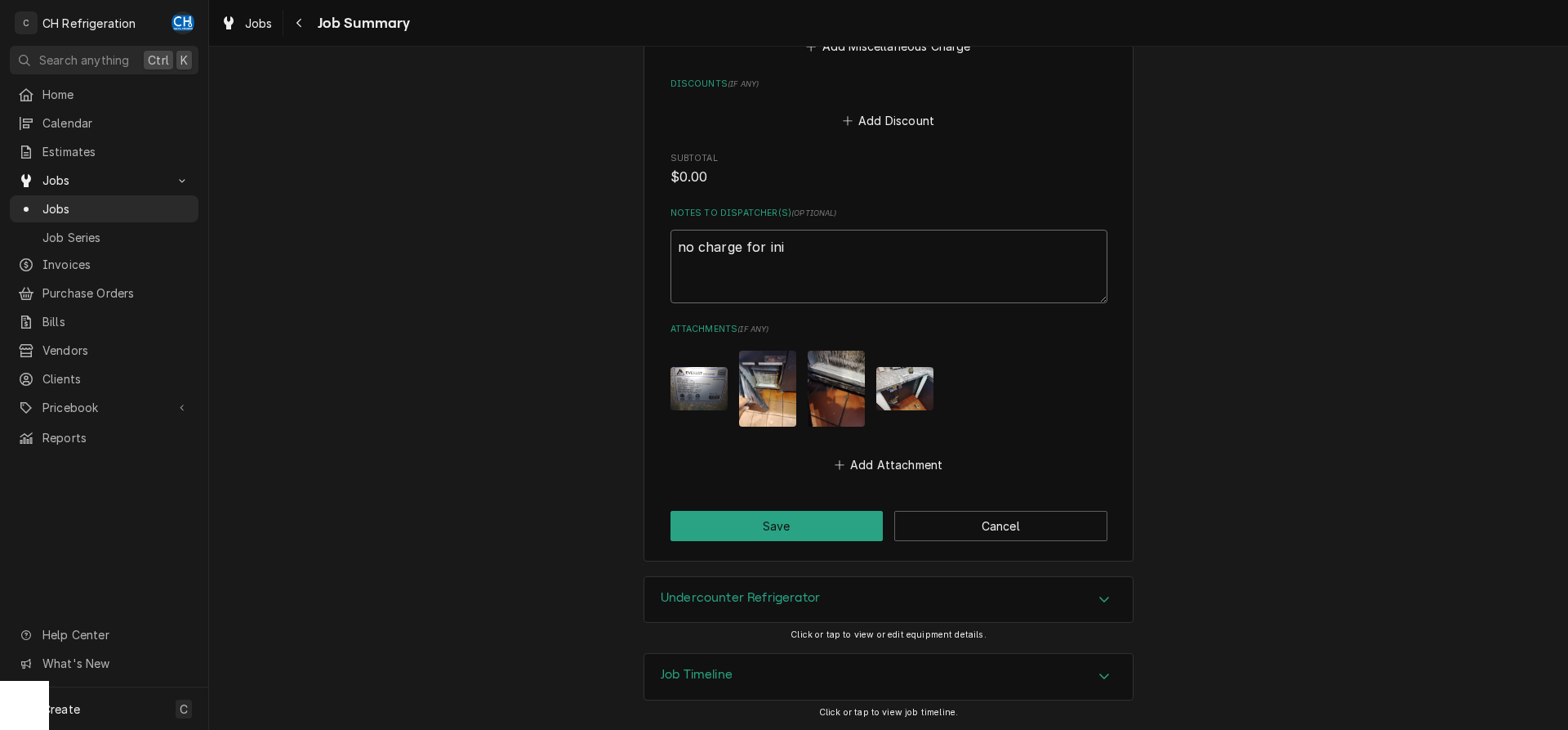
type textarea "x"
type textarea "no charge for init"
type textarea "x"
type textarea "no charge for inita"
type textarea "x"
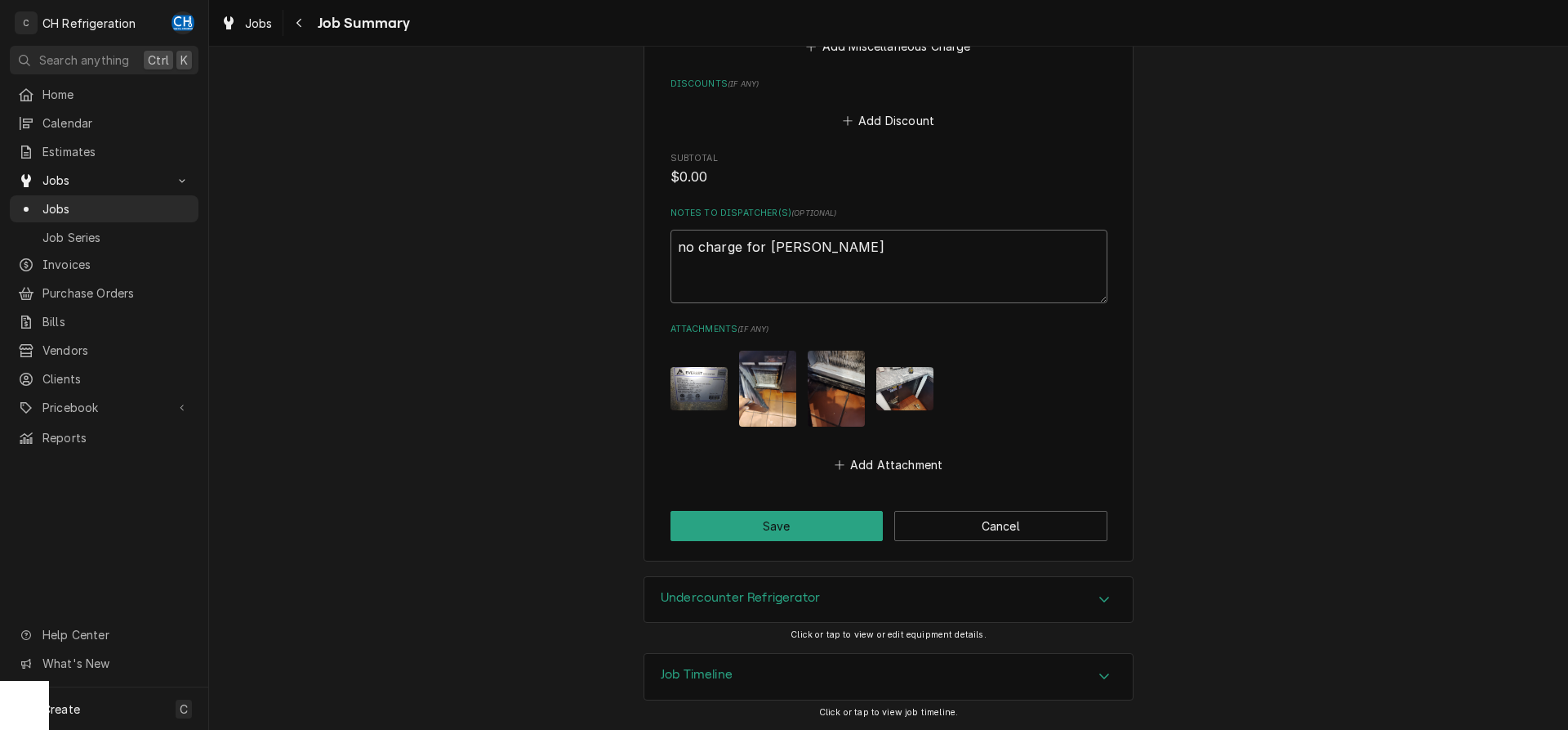
type textarea "no charge for inital"
type textarea "x"
type textarea "no charge for inital"
type textarea "x"
type textarea "no charge for inital"
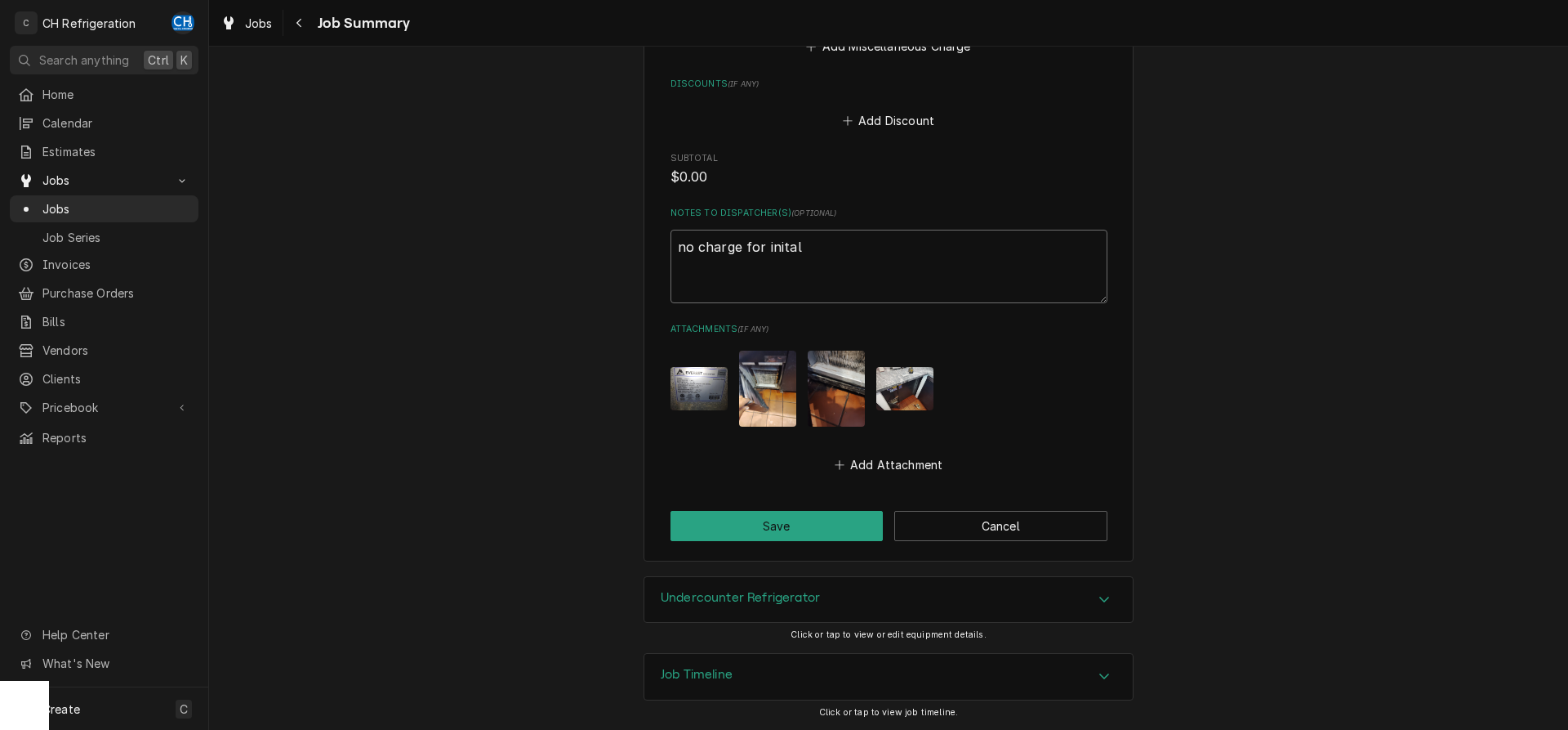
type textarea "x"
type textarea "no charge for inita"
type textarea "x"
type textarea "no charge for init"
type textarea "x"
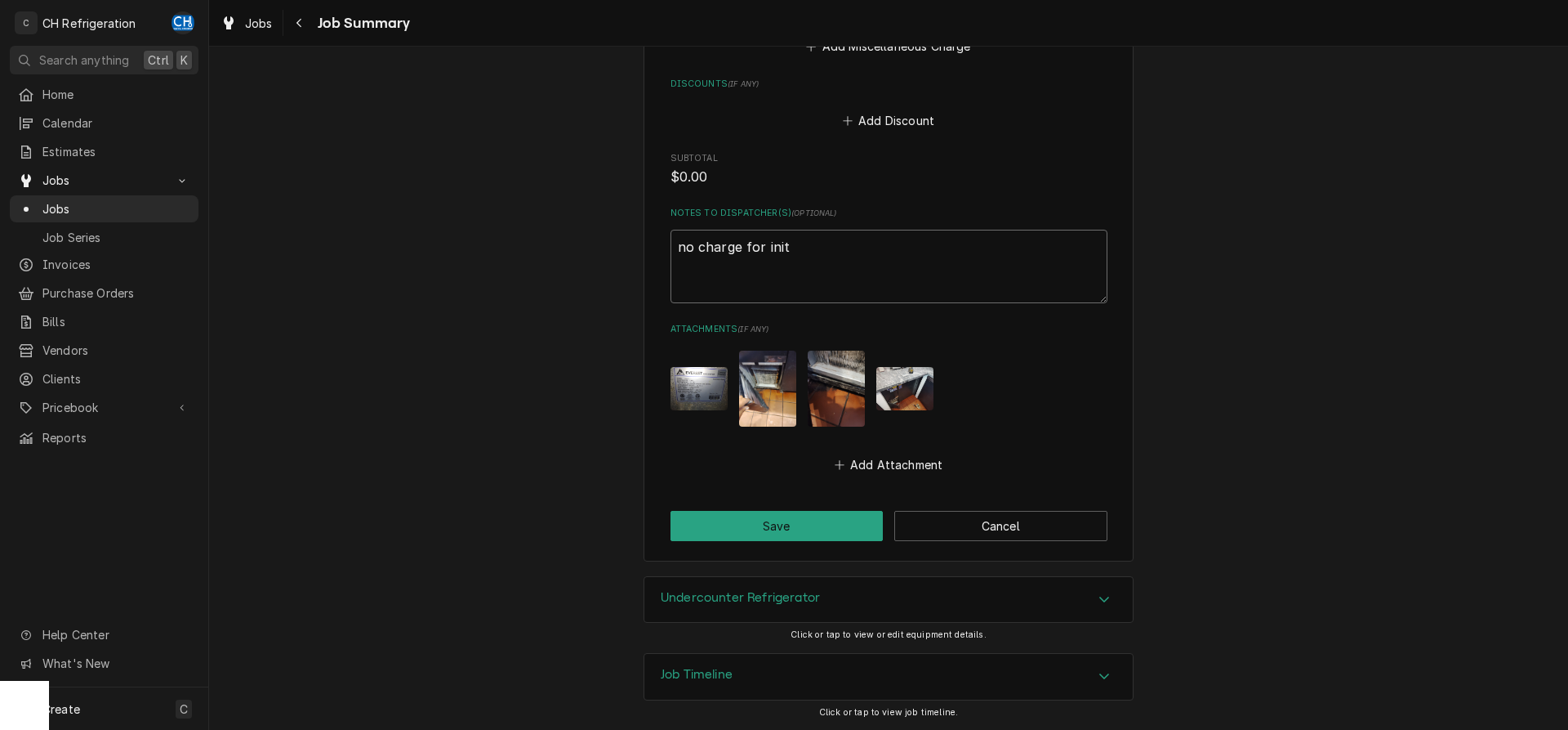
type textarea "no charge for initi"
type textarea "x"
type textarea "no charge for initial"
type textarea "x"
type textarea "no charge for initial"
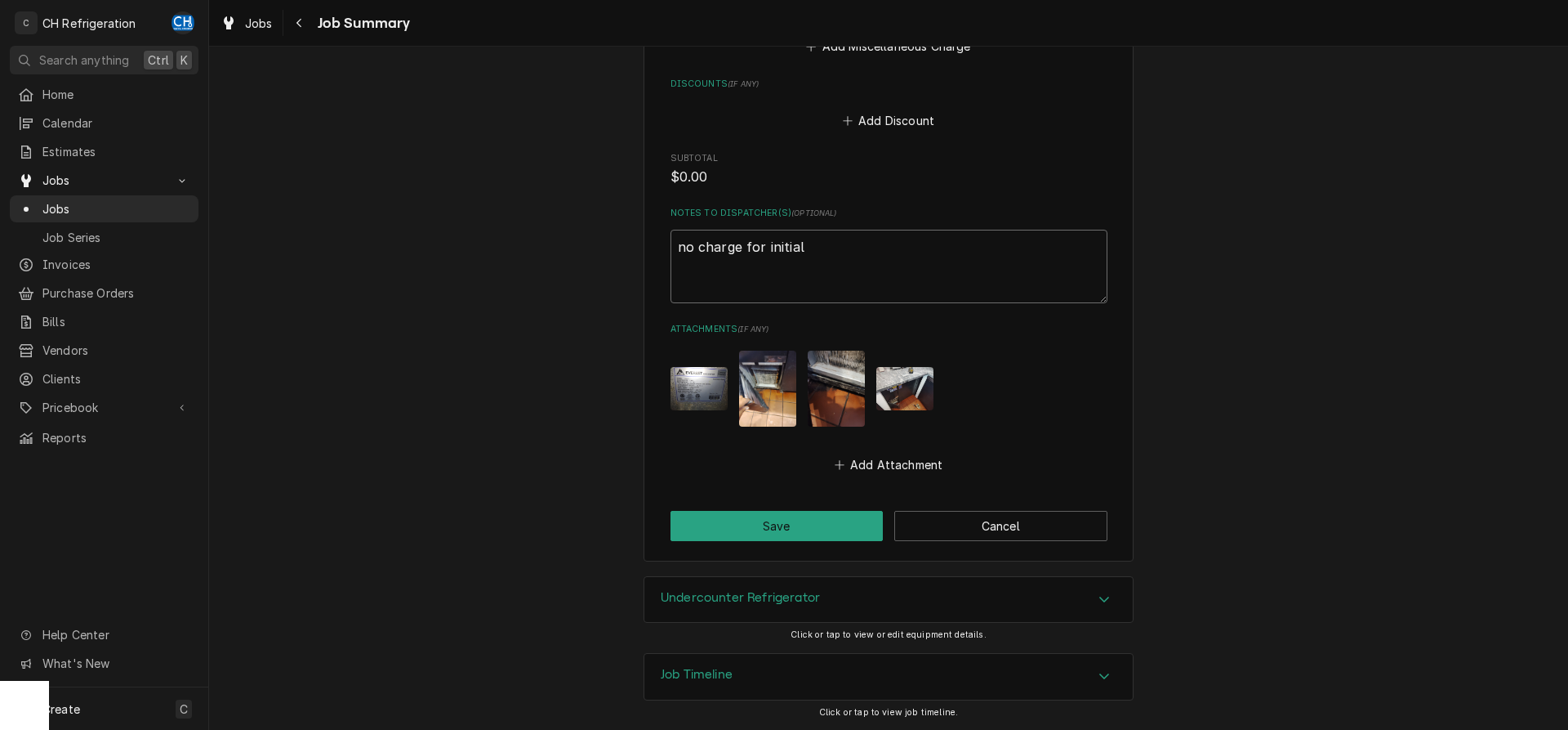
type textarea "x"
type textarea "no charge for initial v"
type textarea "x"
type textarea "no charge for initial vi"
type textarea "x"
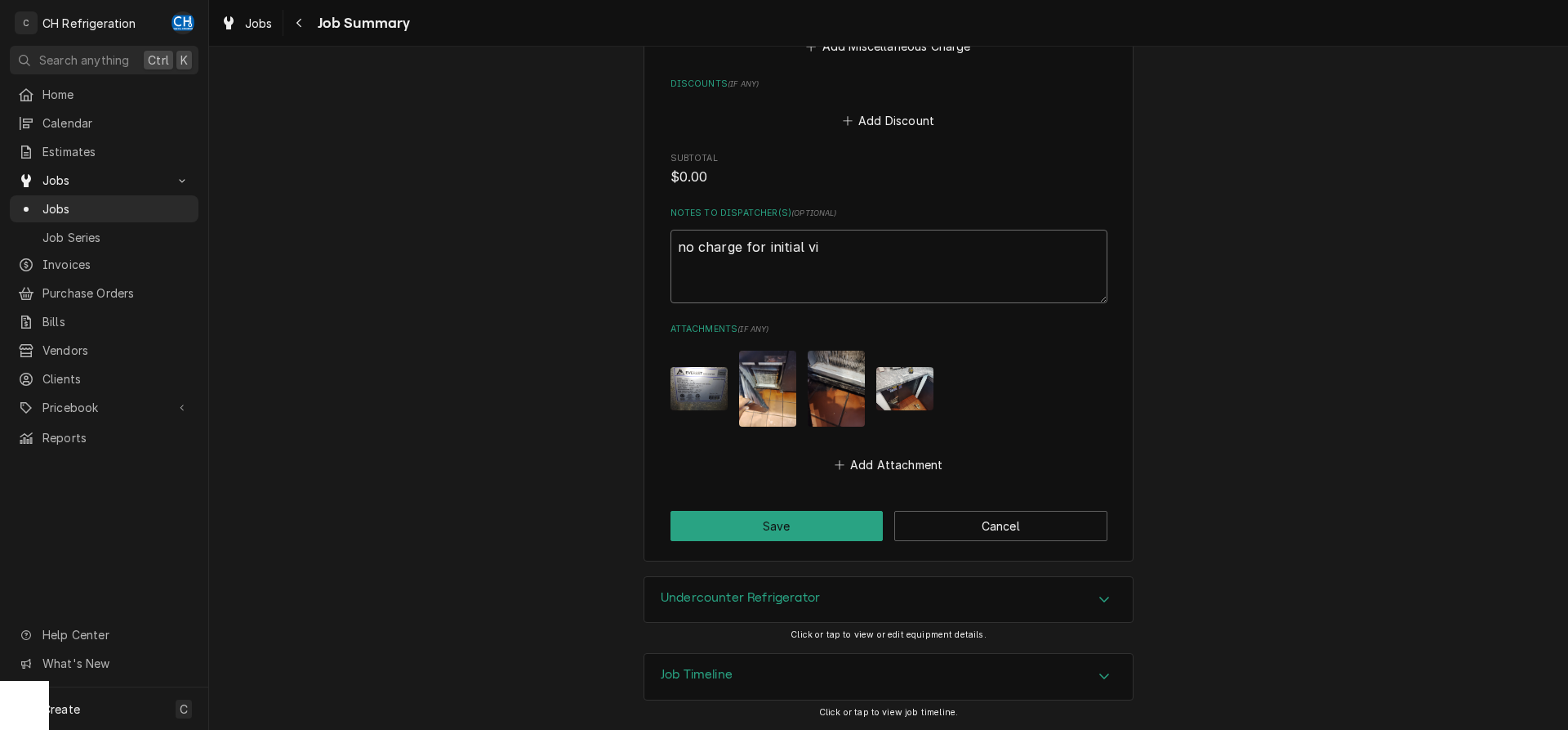
type textarea "no charge for initial vis"
type textarea "x"
type textarea "no charge for initial visi"
type textarea "x"
type textarea "no charge for initial visit"
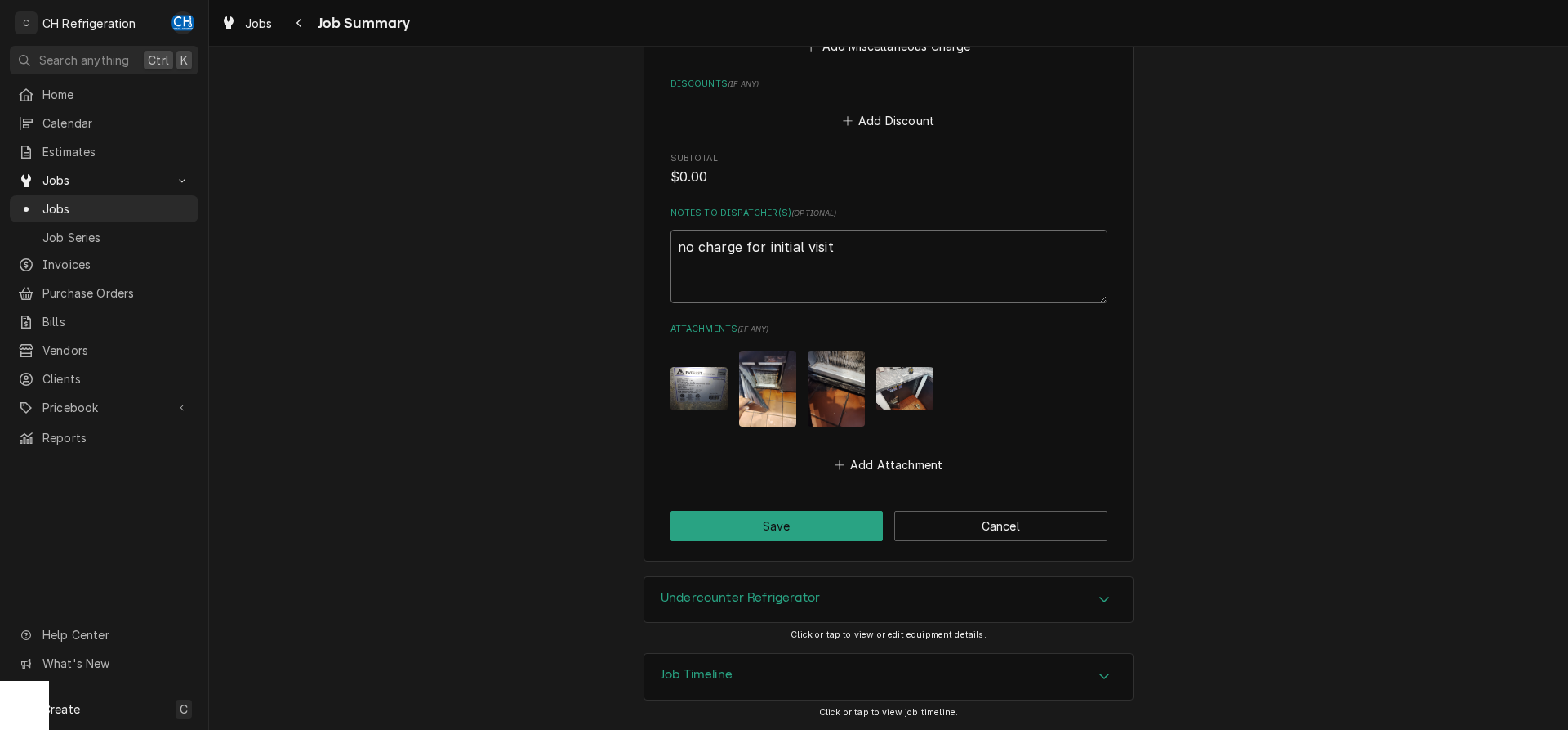
type textarea "x"
type textarea "no charge for initial visit"
click at [792, 513] on button "Save" at bounding box center [777, 526] width 213 height 30
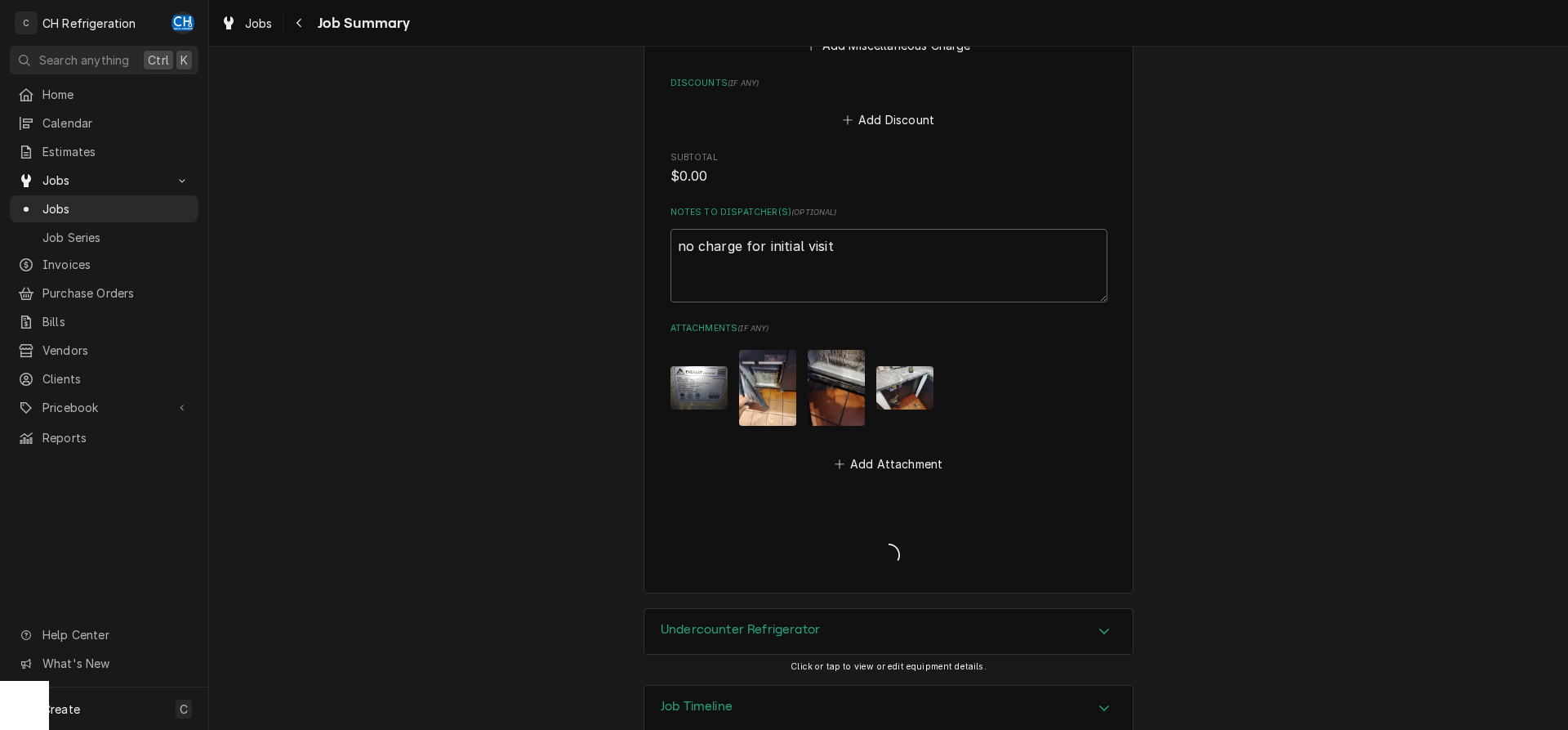
type textarea "x"
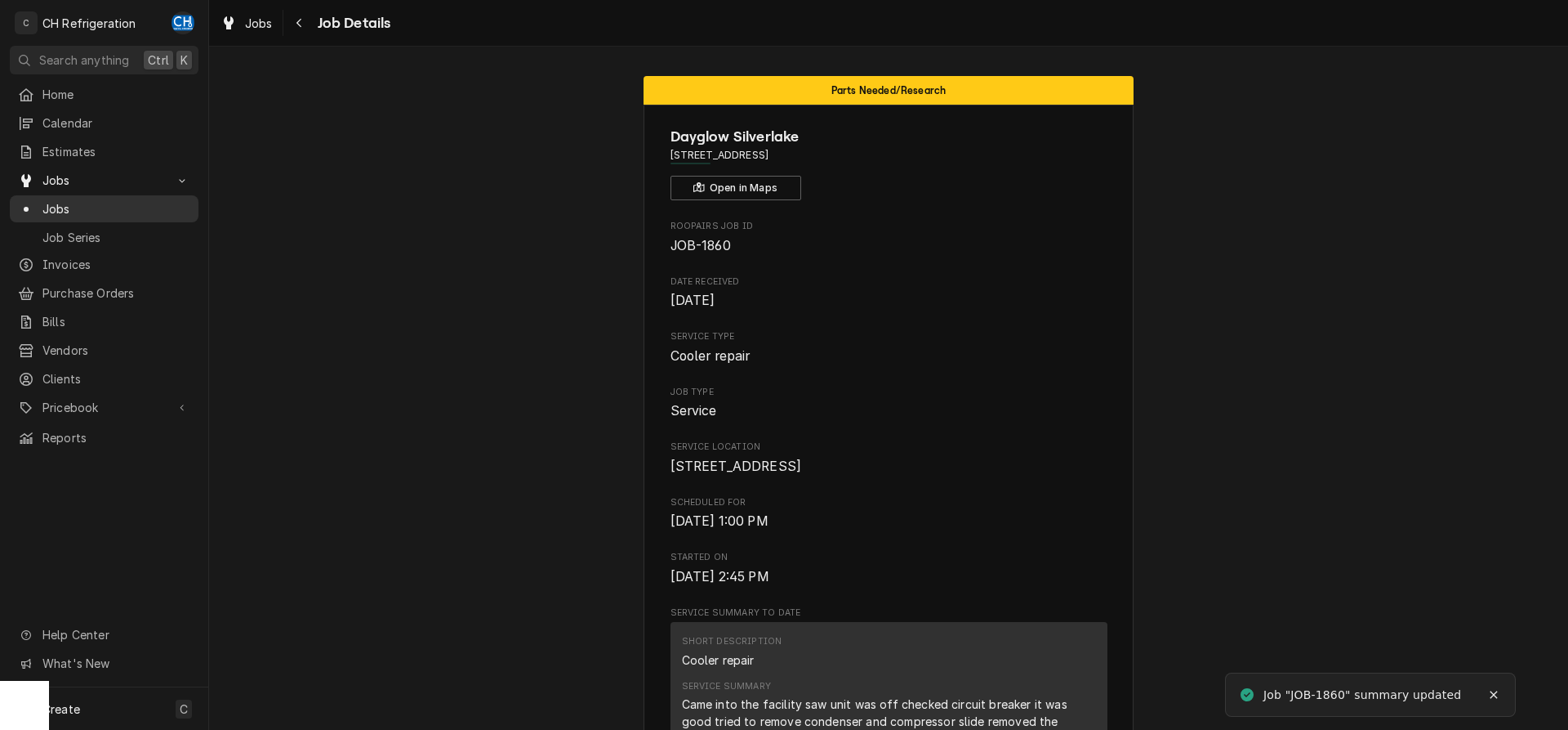
click at [165, 204] on span "Jobs" at bounding box center [116, 208] width 148 height 17
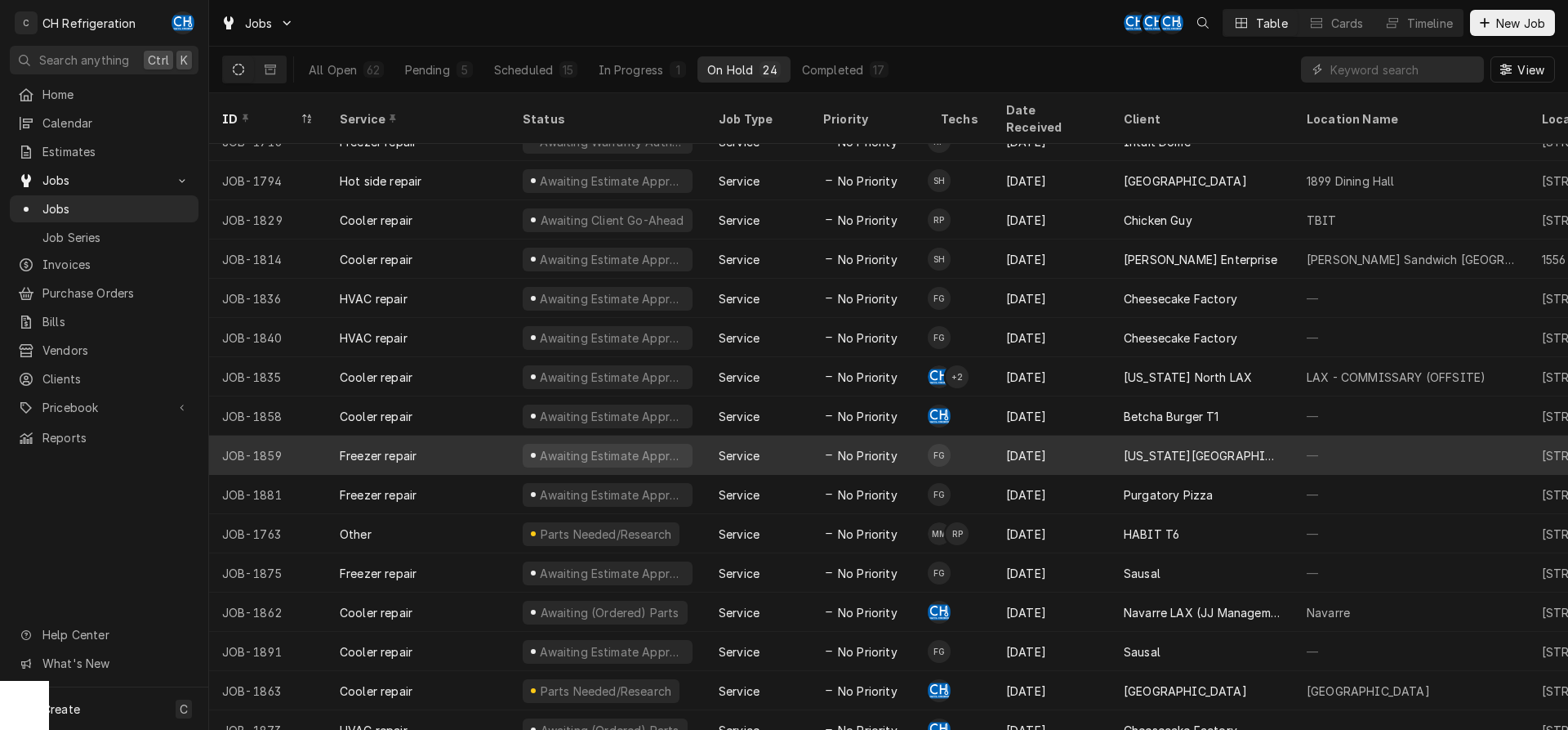
scroll to position [218, 0]
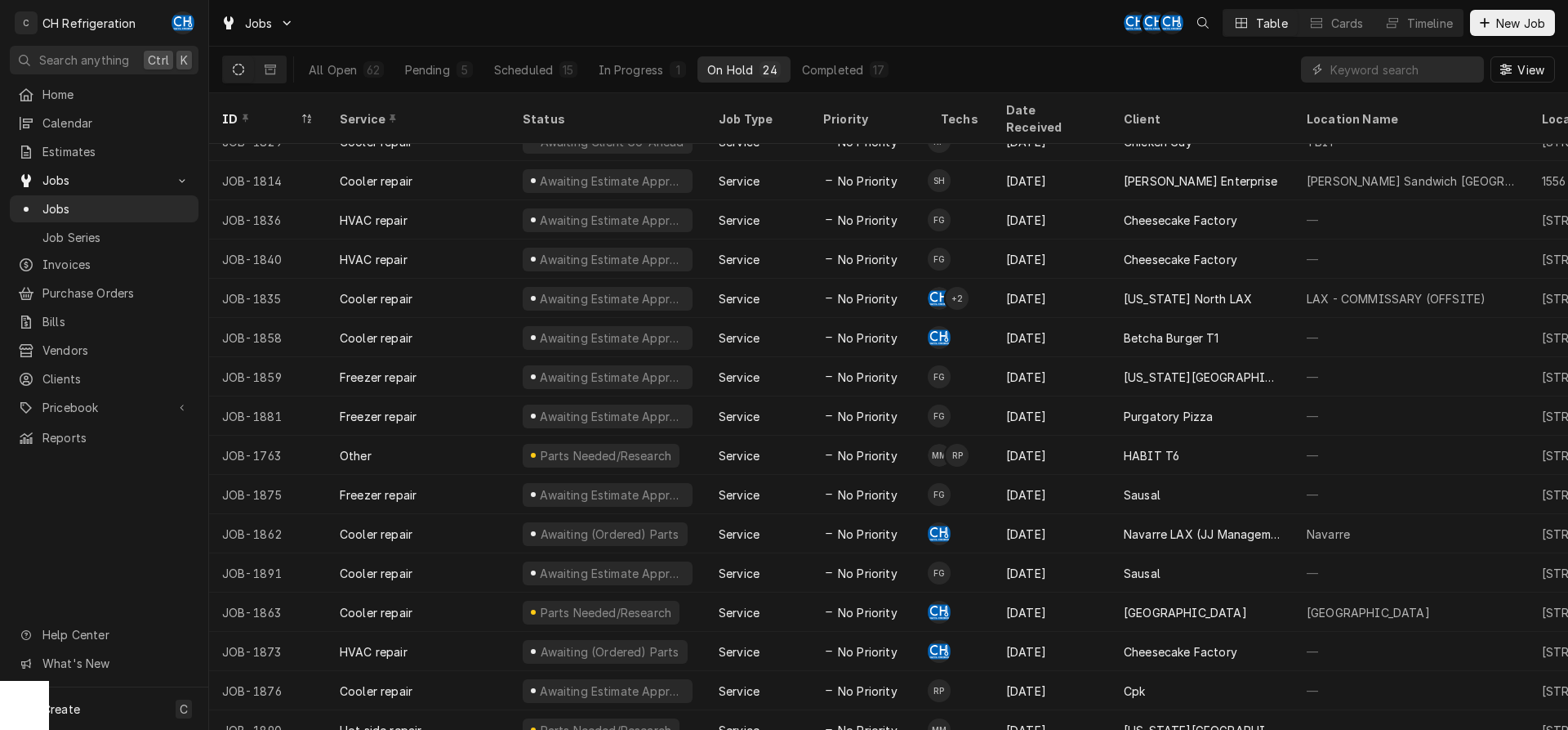
click at [532, 82] on div "All Open 62 Pending 5 Scheduled 15 In Progress 1 On Hold 24 Completed 17" at bounding box center [599, 69] width 600 height 46
click at [540, 71] on div "Scheduled" at bounding box center [523, 70] width 59 height 17
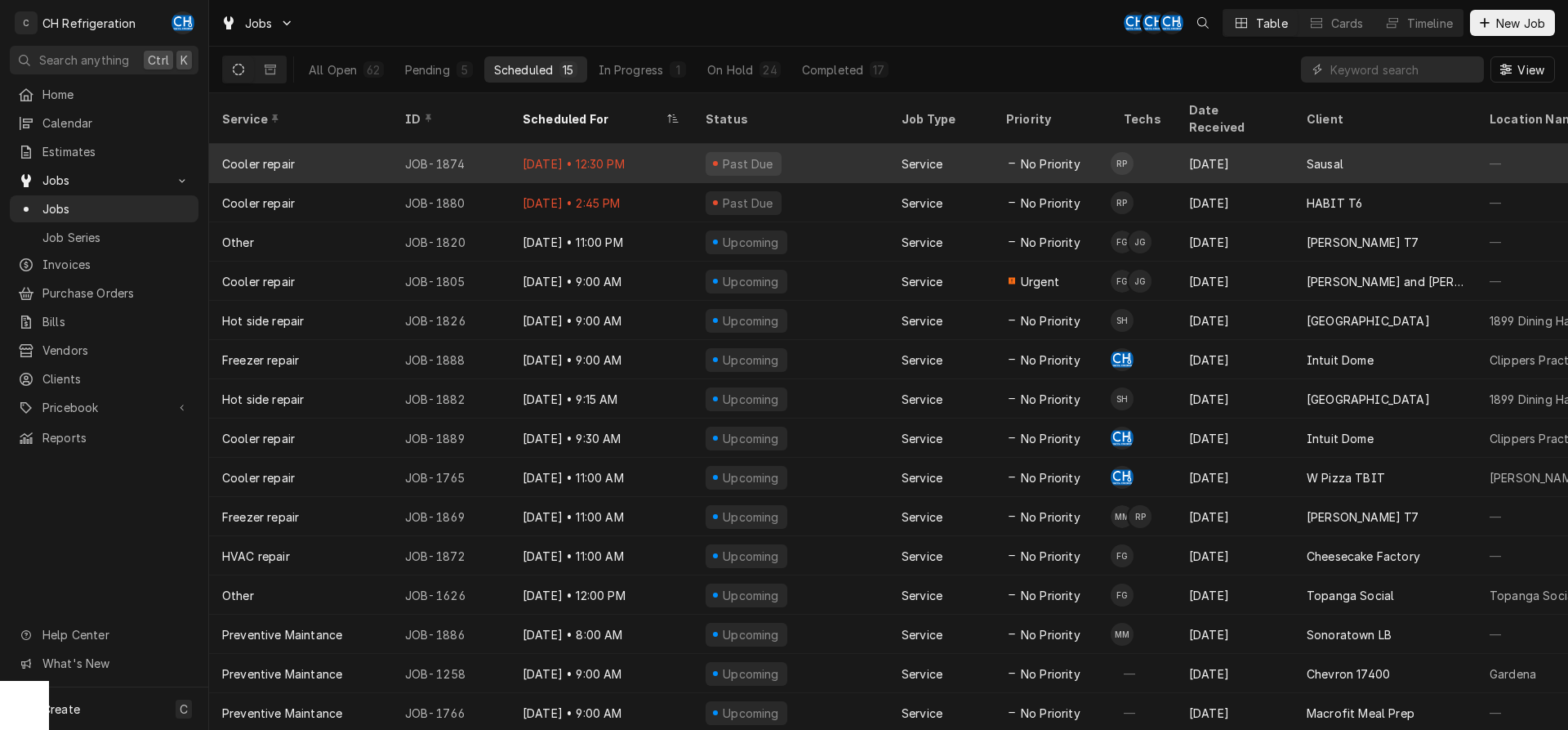
click at [828, 153] on div "Past Due" at bounding box center [790, 163] width 196 height 39
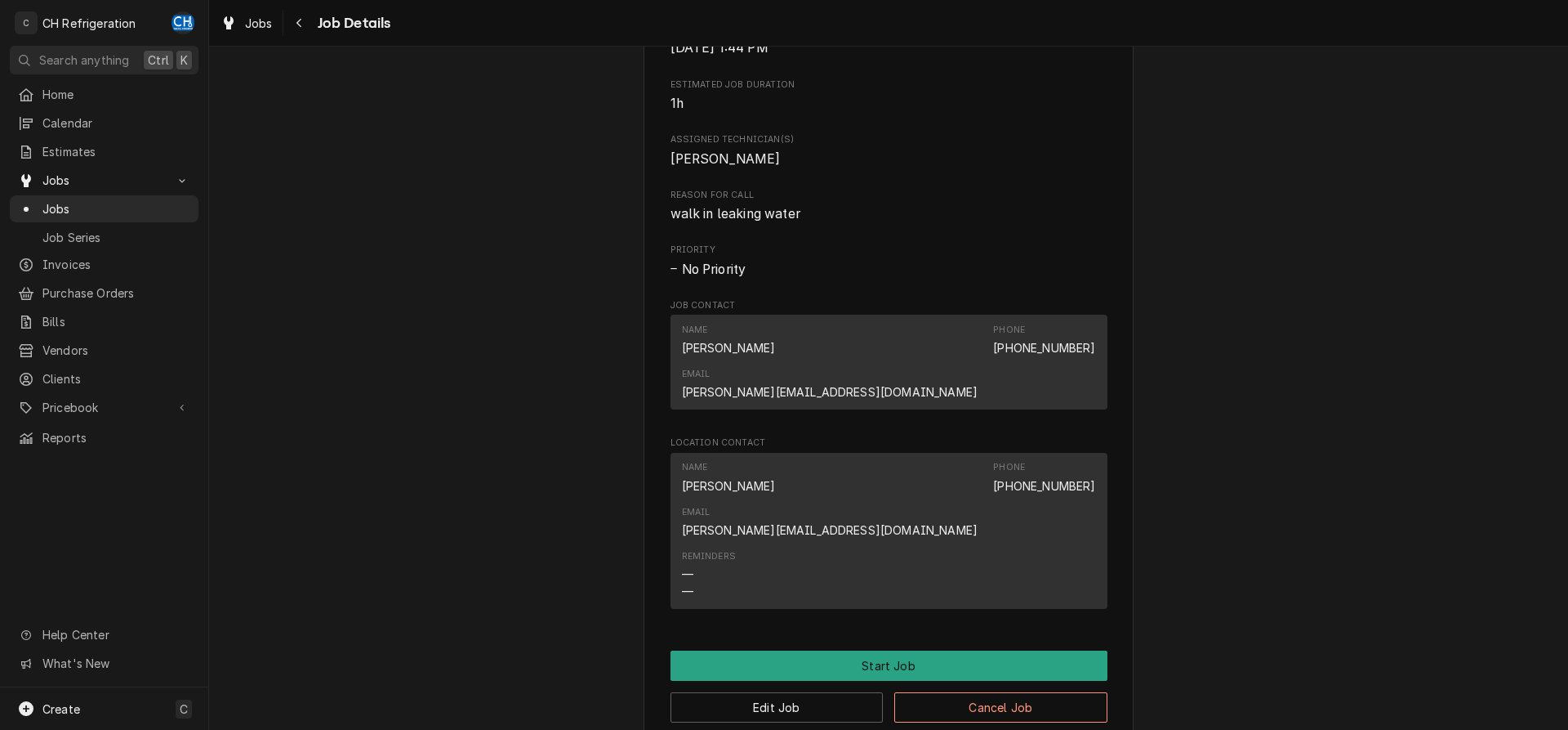
scroll to position [821, 0]
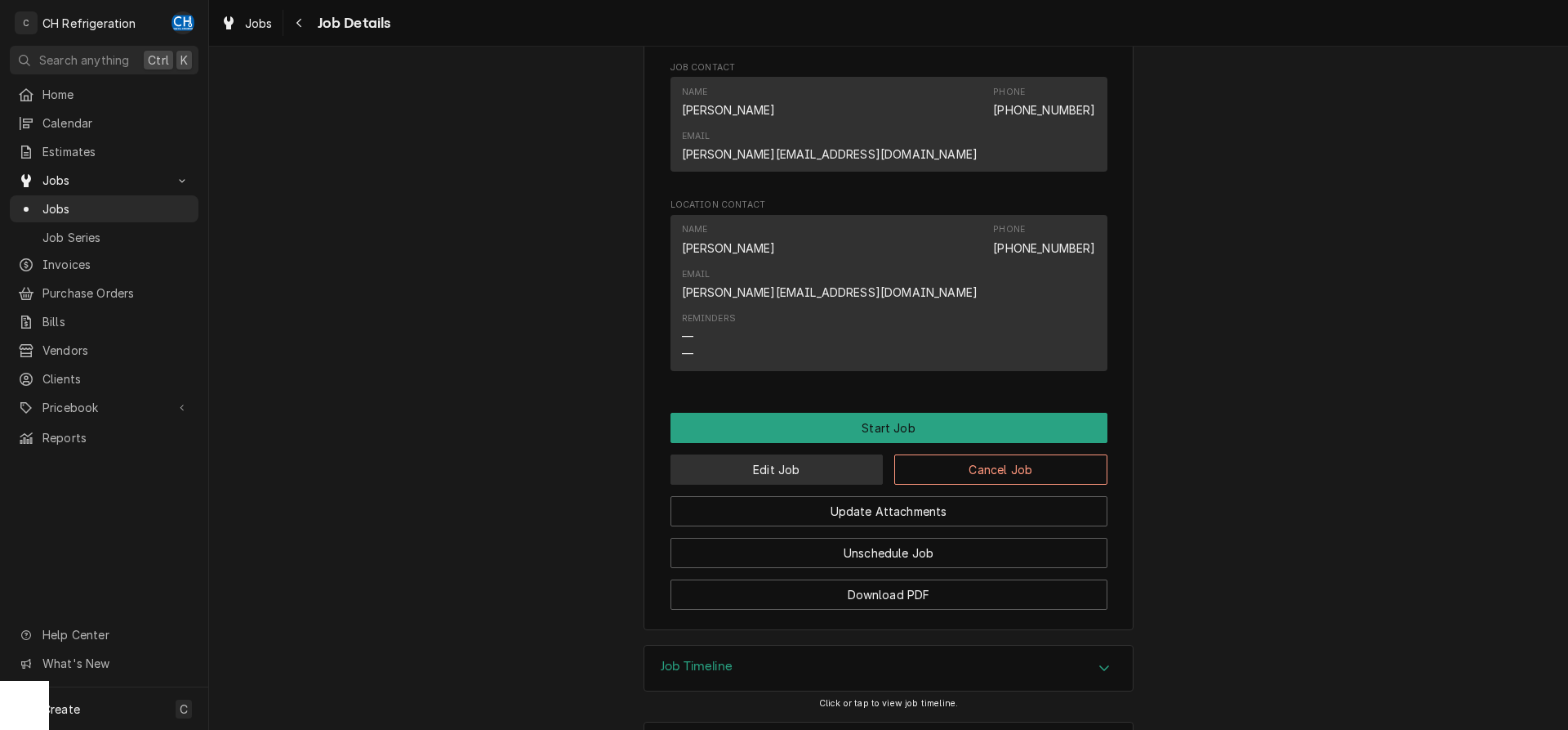
click at [808, 455] on button "Edit Job" at bounding box center [777, 470] width 213 height 30
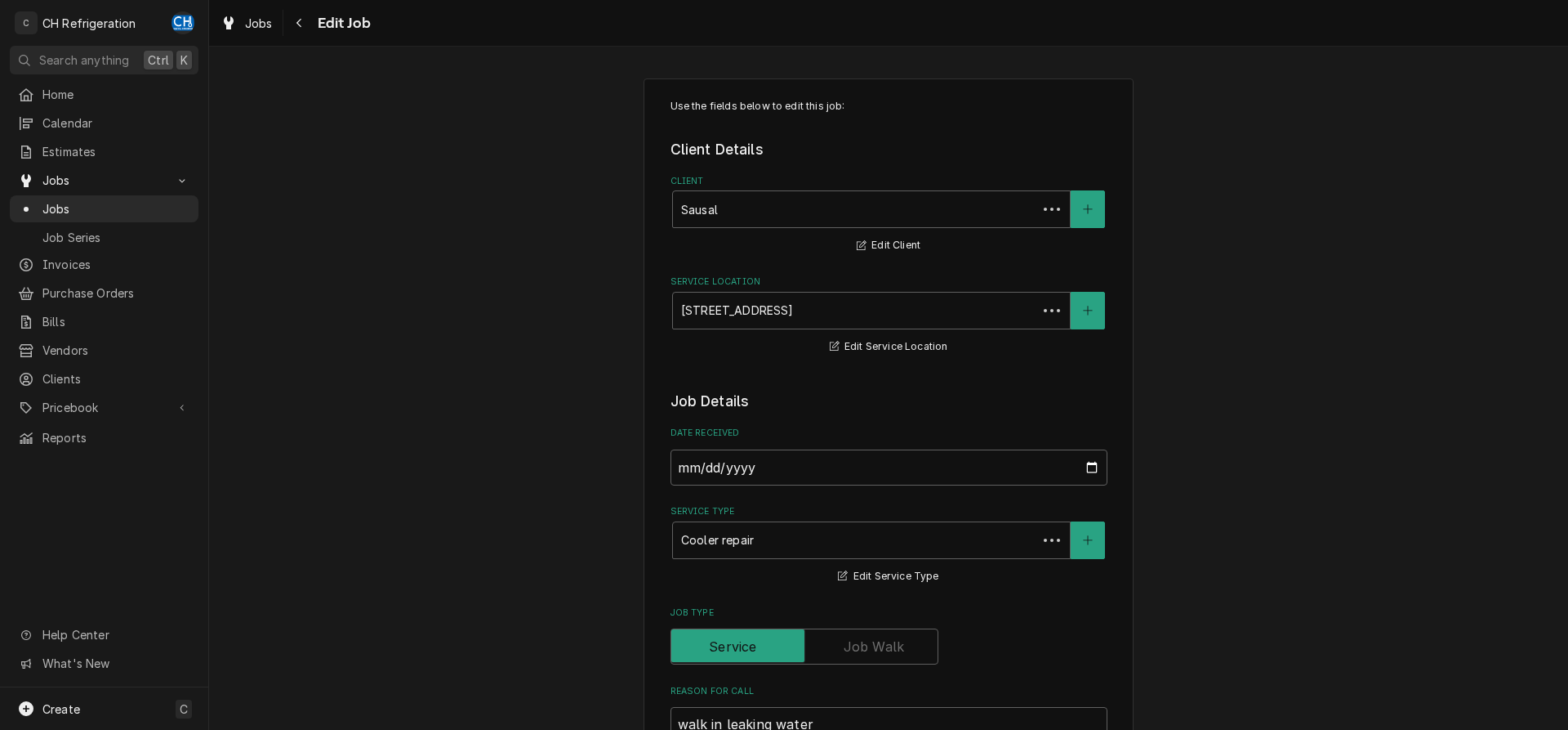
type textarea "x"
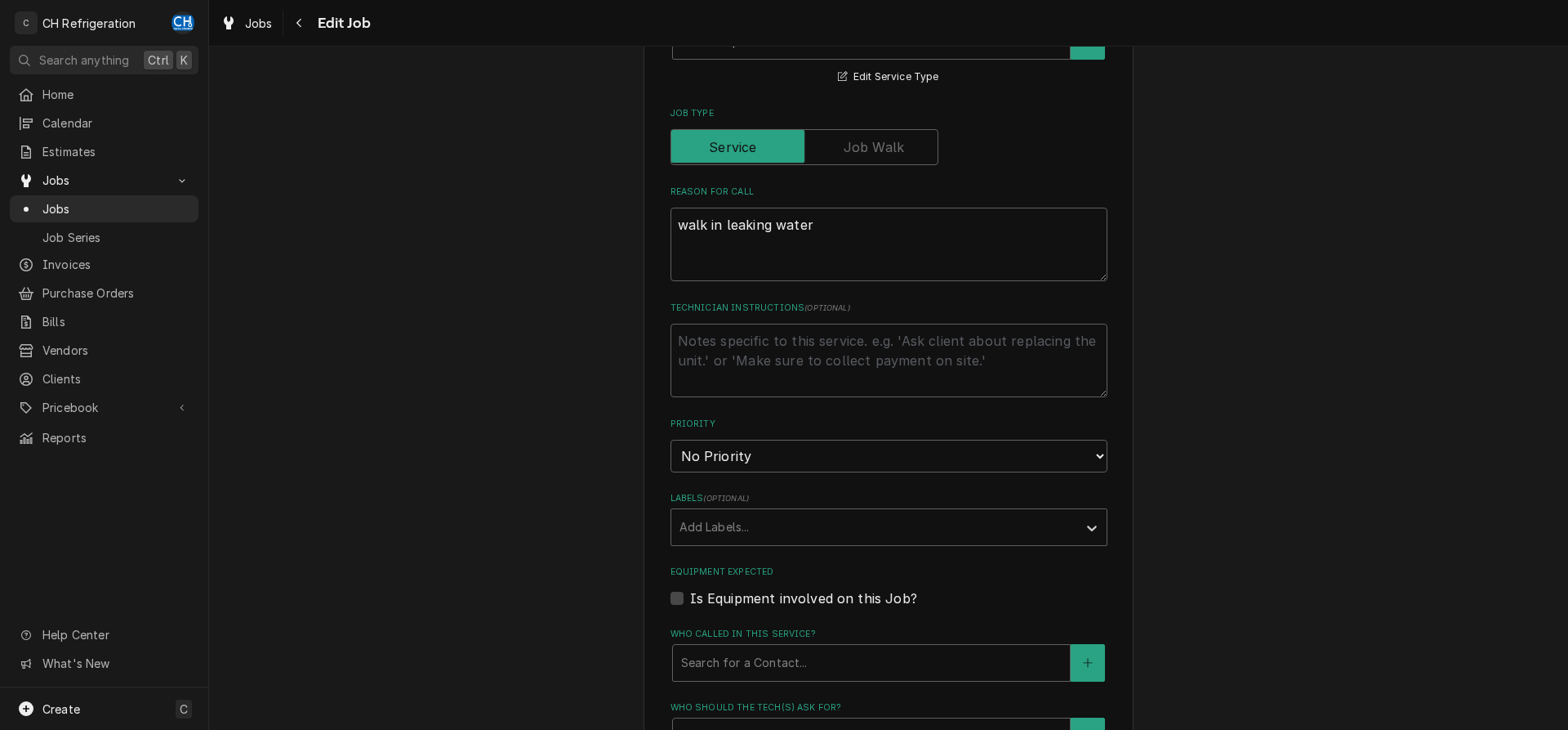
scroll to position [500, 0]
click at [747, 344] on textarea "Technician Instructions ( optional )" at bounding box center [889, 359] width 437 height 74
type textarea "N"
type textarea "x"
type textarea "NO"
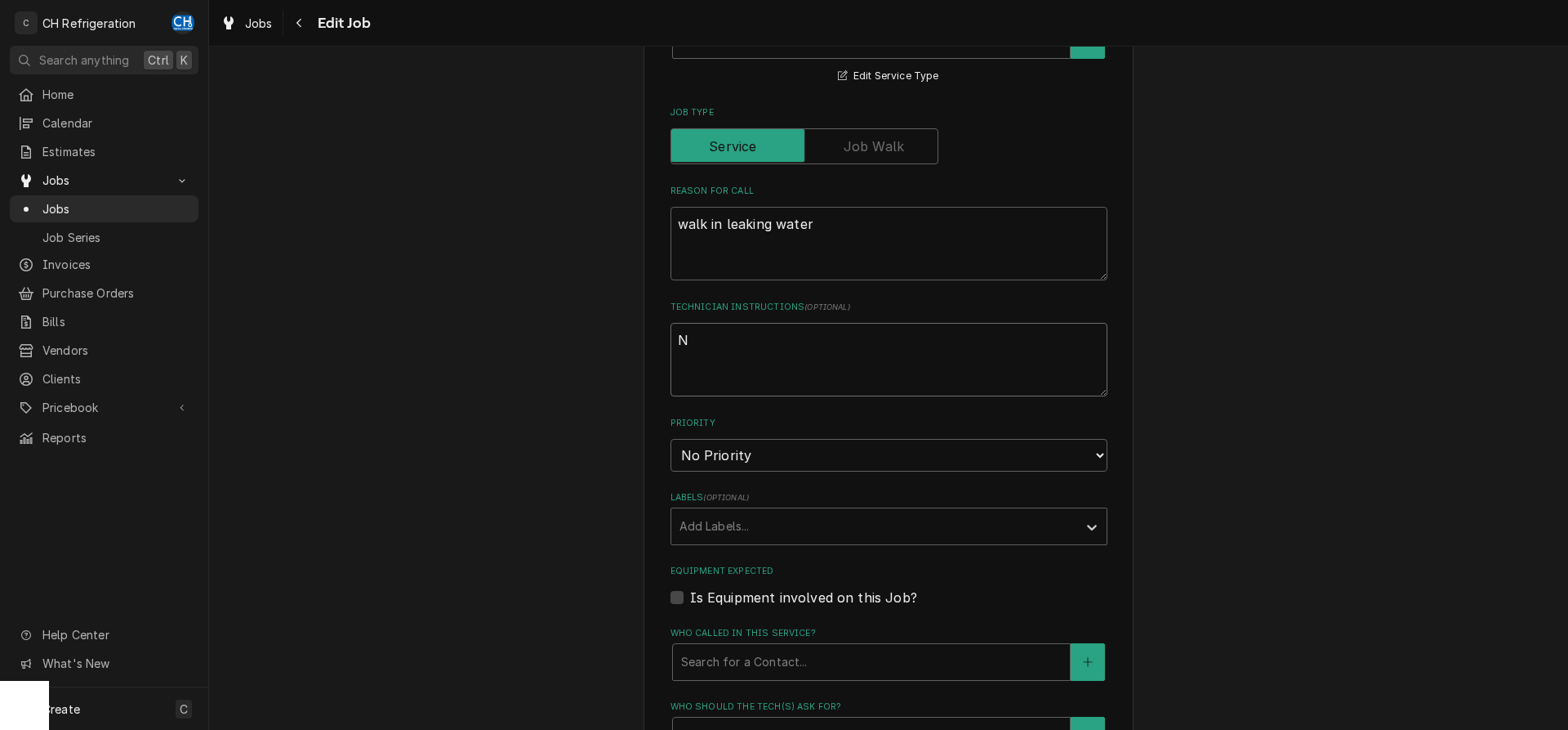
type textarea "x"
type textarea "NOT"
type textarea "x"
type textarea "NOT"
type textarea "x"
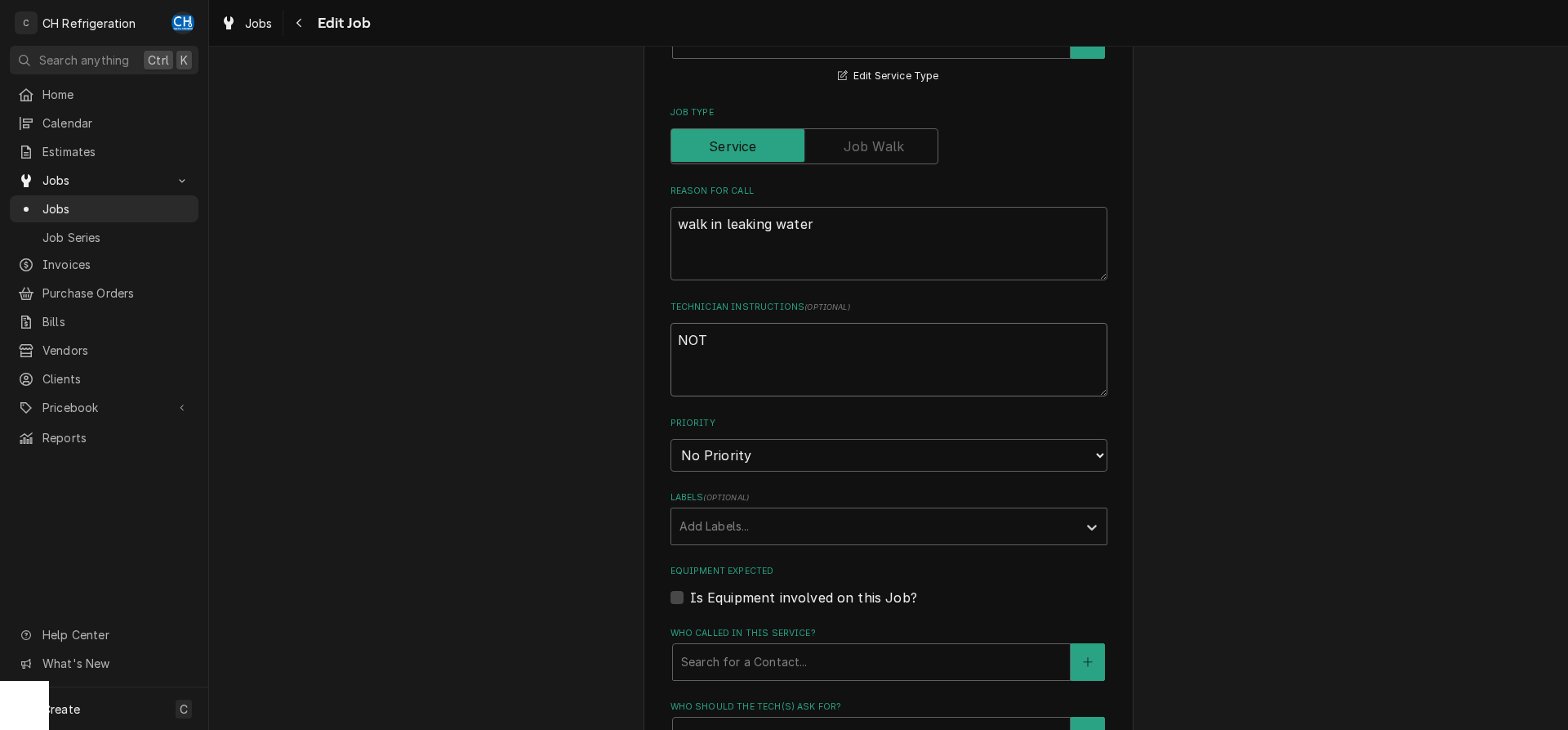
type textarea "NOT O"
type textarea "x"
type textarea "NOT OT"
type textarea "x"
click at [677, 338] on textarea "NOT OT" at bounding box center [889, 359] width 437 height 74
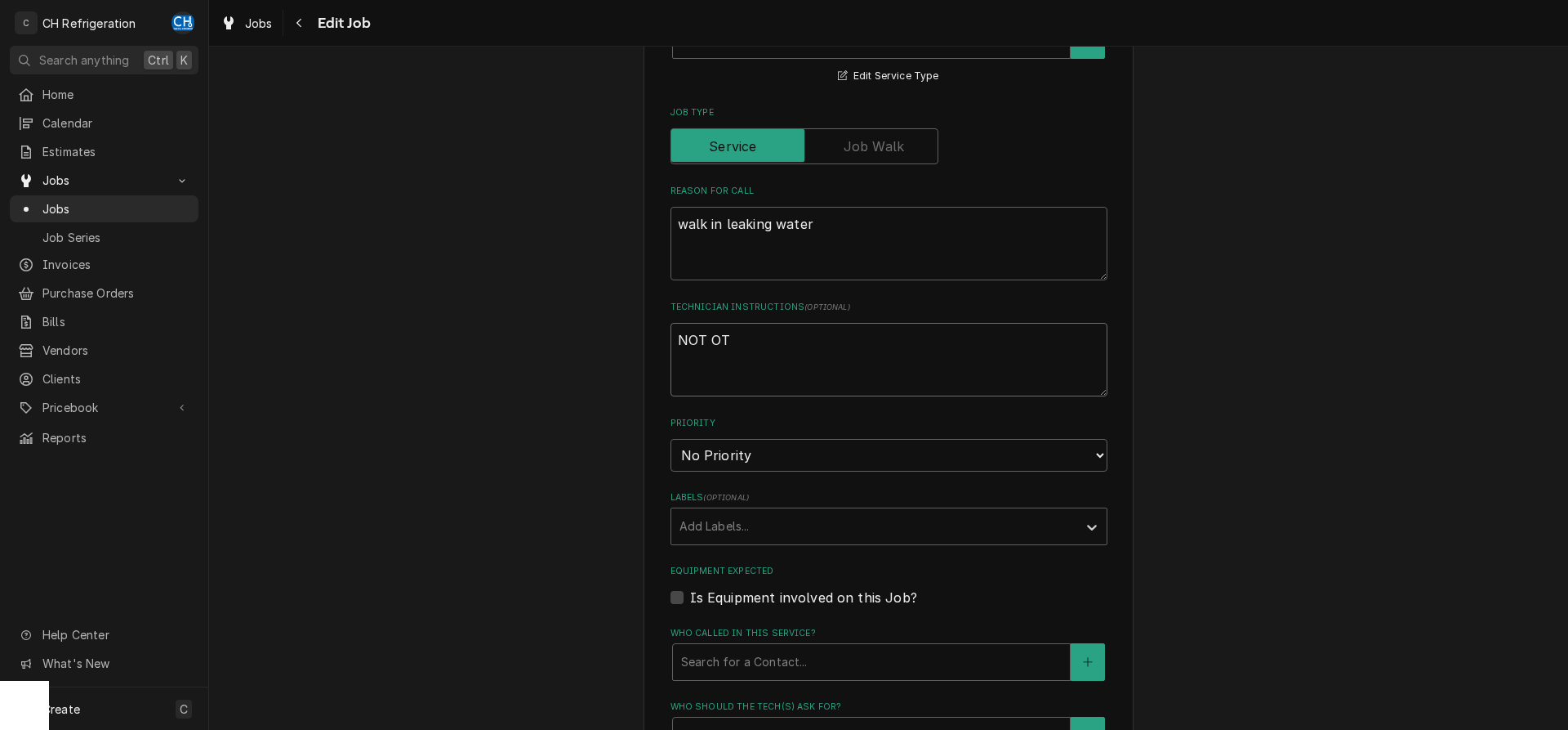
type textarea "fNOT OT"
type textarea "x"
type textarea "foNOT OT"
type textarea "x"
type textarea "forNOT OT"
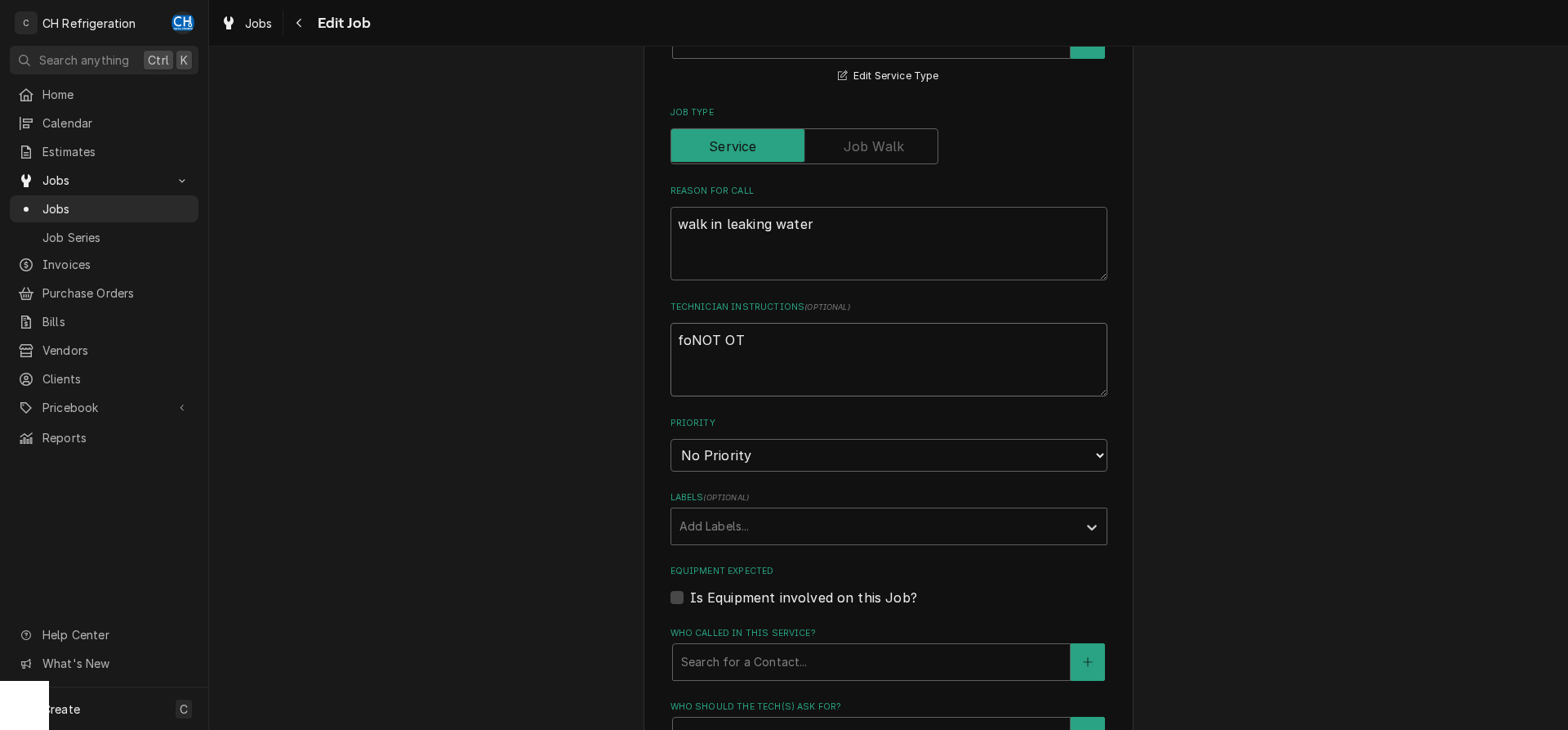
type textarea "x"
type textarea "for NOT OT"
type textarea "x"
type textarea "for aNOT OT"
type textarea "x"
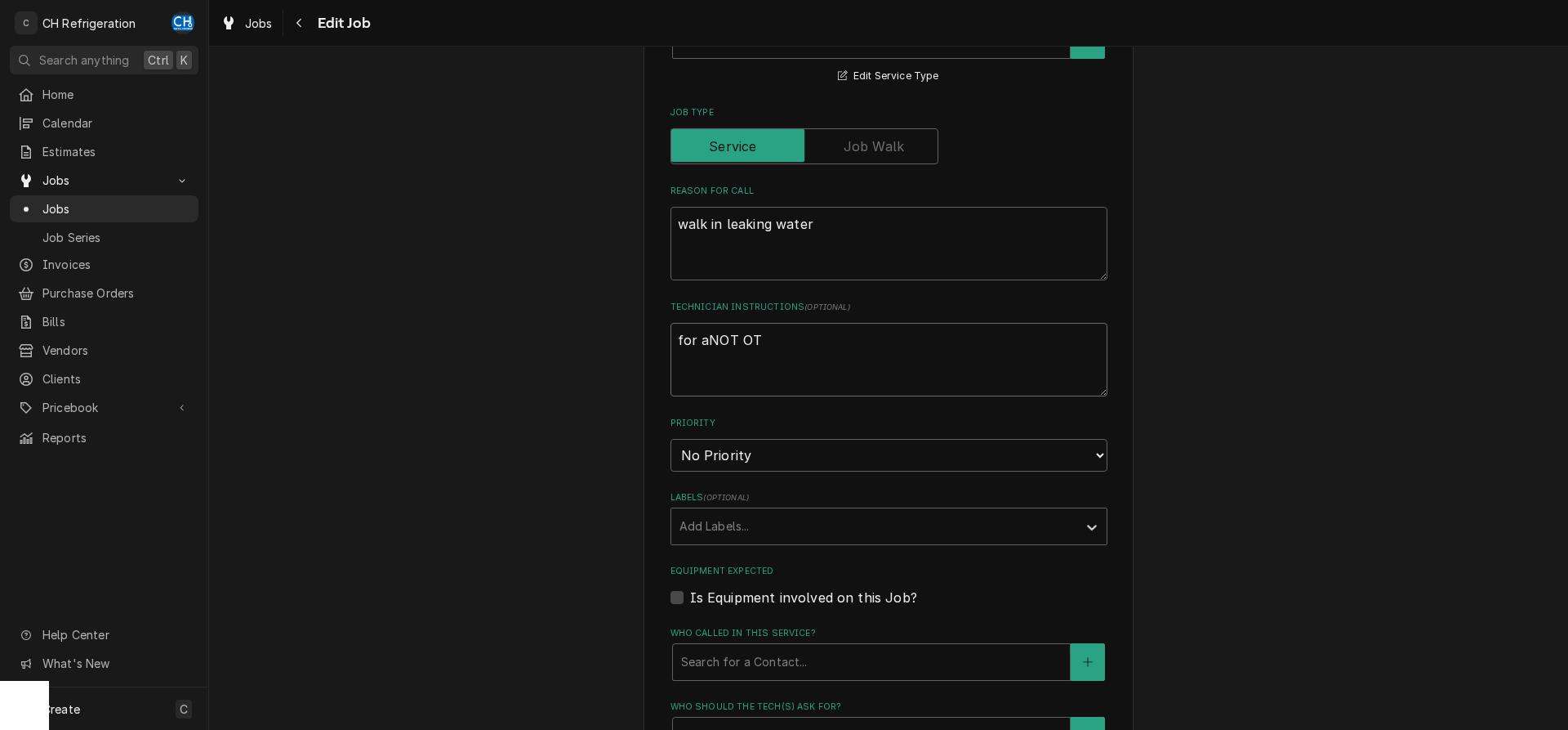
type textarea "for adNOT OT"
type textarea "x"
type textarea "for admNOT OT"
type textarea "x"
type textarea "for admiNOT OT"
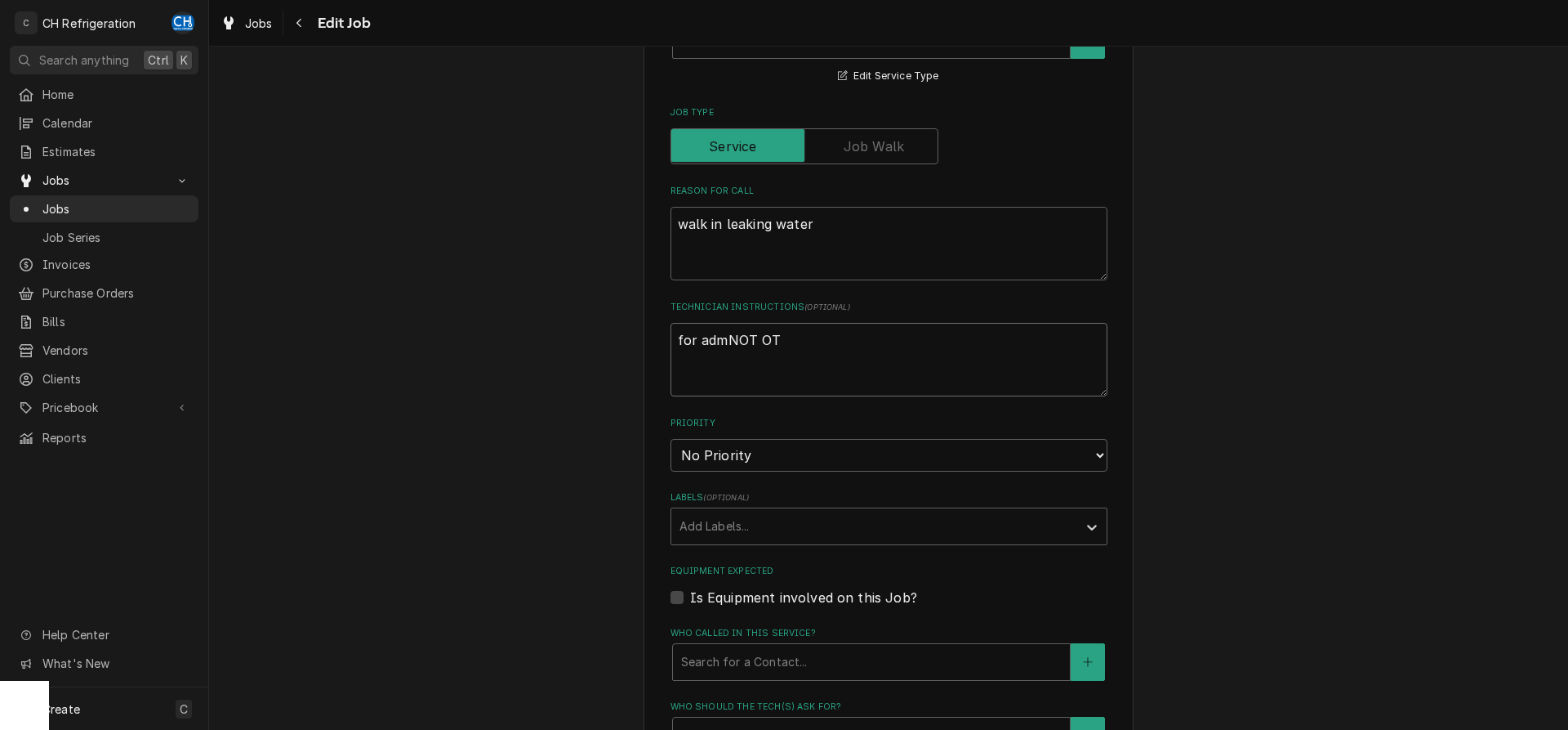
type textarea "x"
type textarea "for adminNOT OT"
type textarea "x"
type textarea "for admin:NOT OT"
type textarea "x"
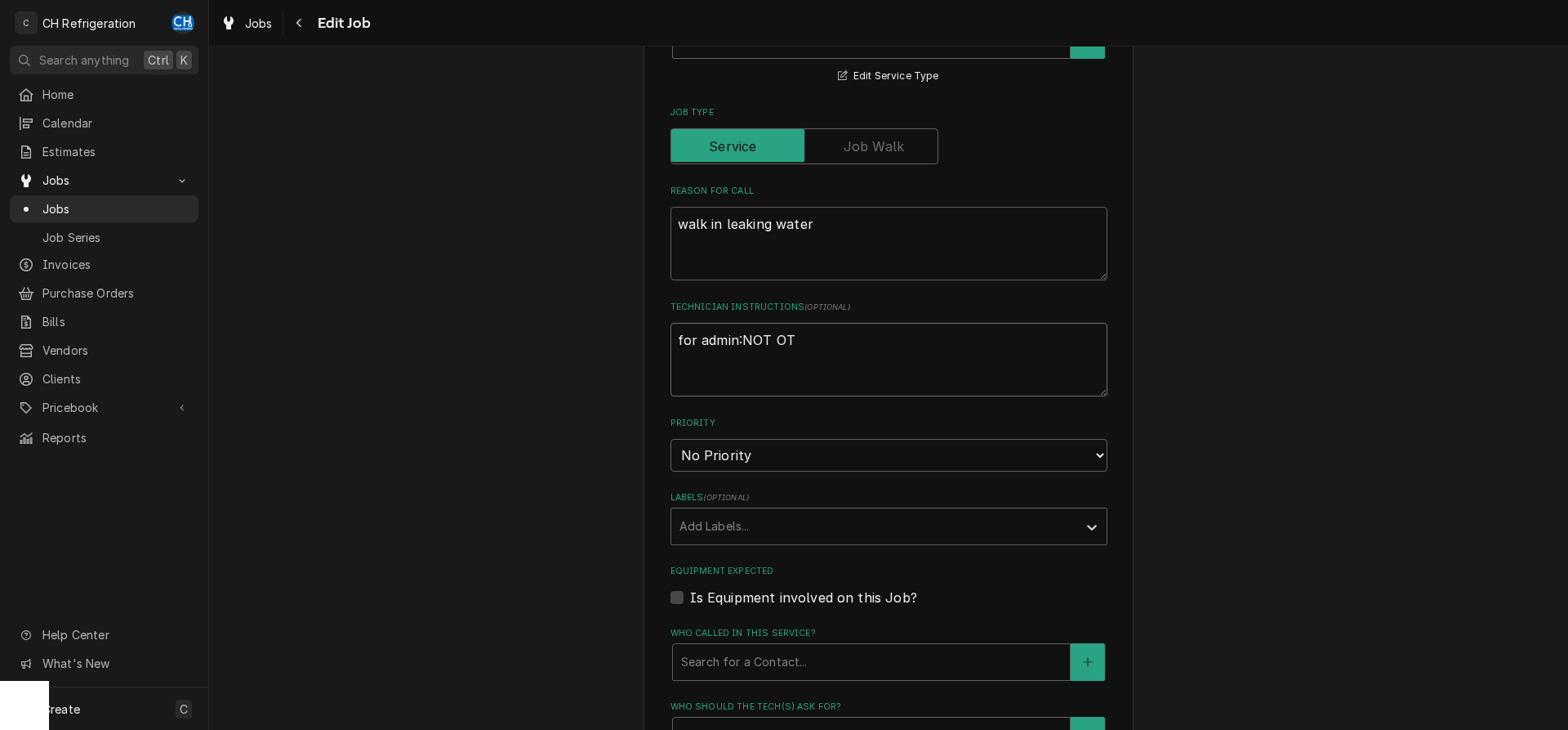
type textarea "for admin: NOT OT"
type textarea "x"
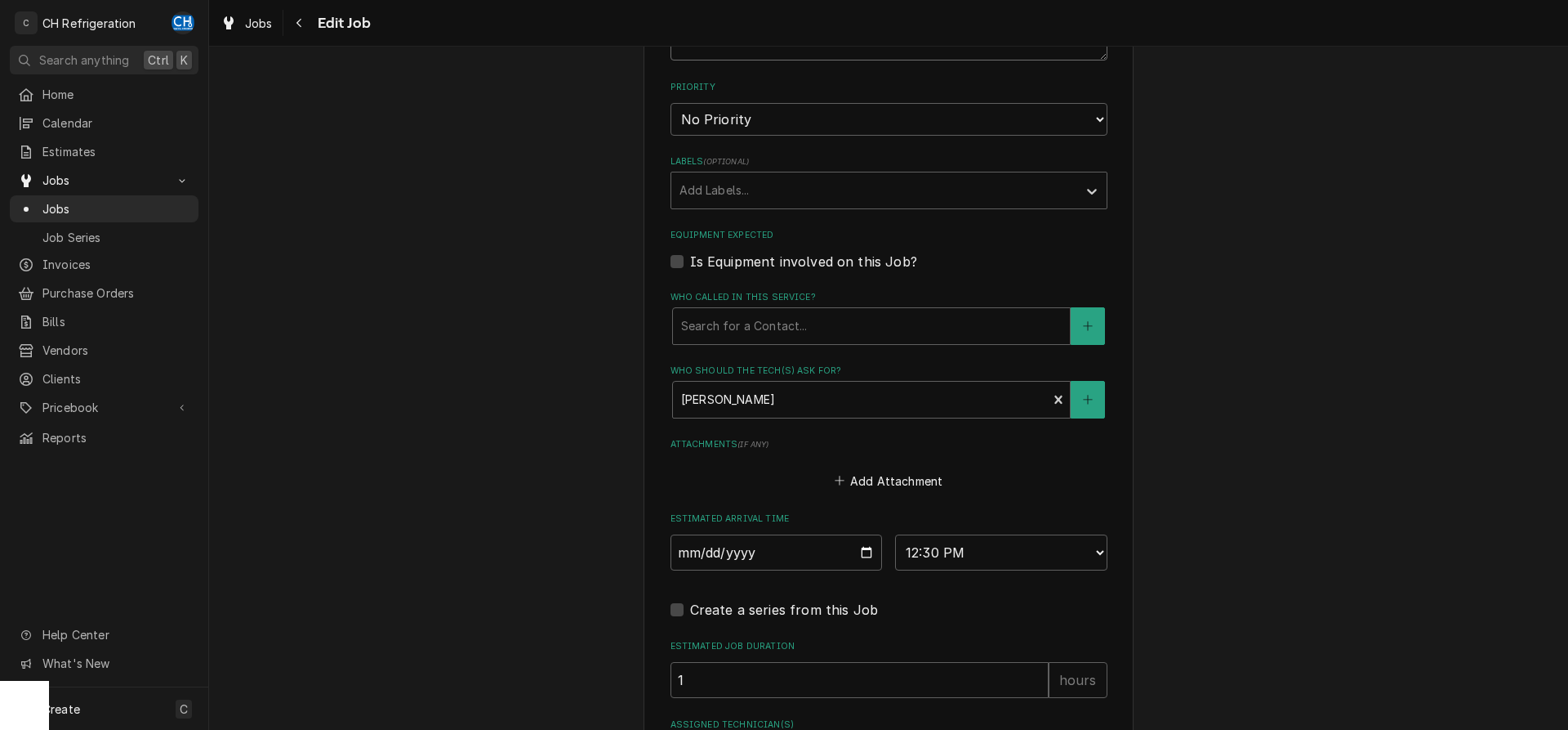
scroll to position [726, 0]
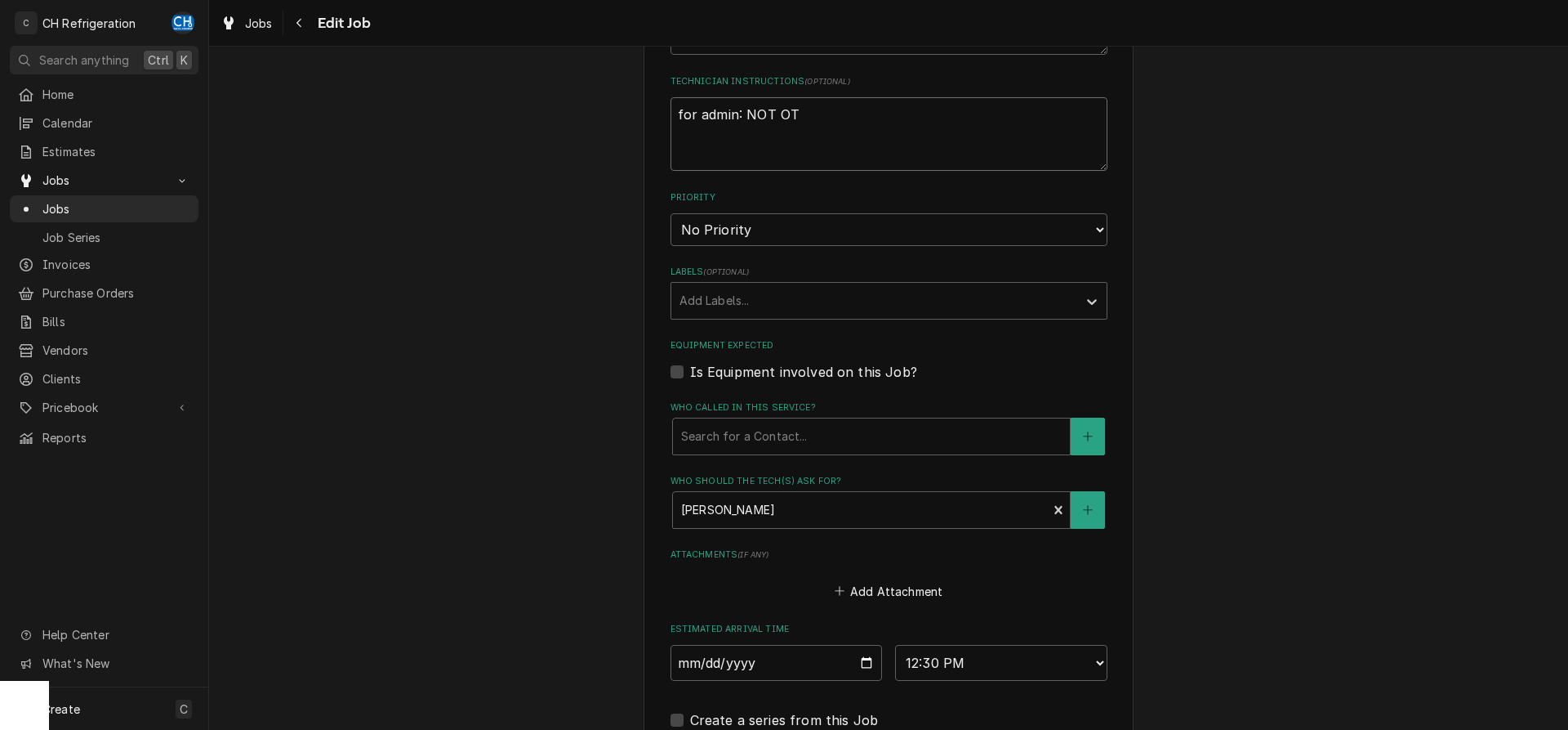
click at [774, 113] on textarea "for admin: NOT OT" at bounding box center [889, 134] width 437 height 74
type textarea "for admin: NO OT"
type textarea "x"
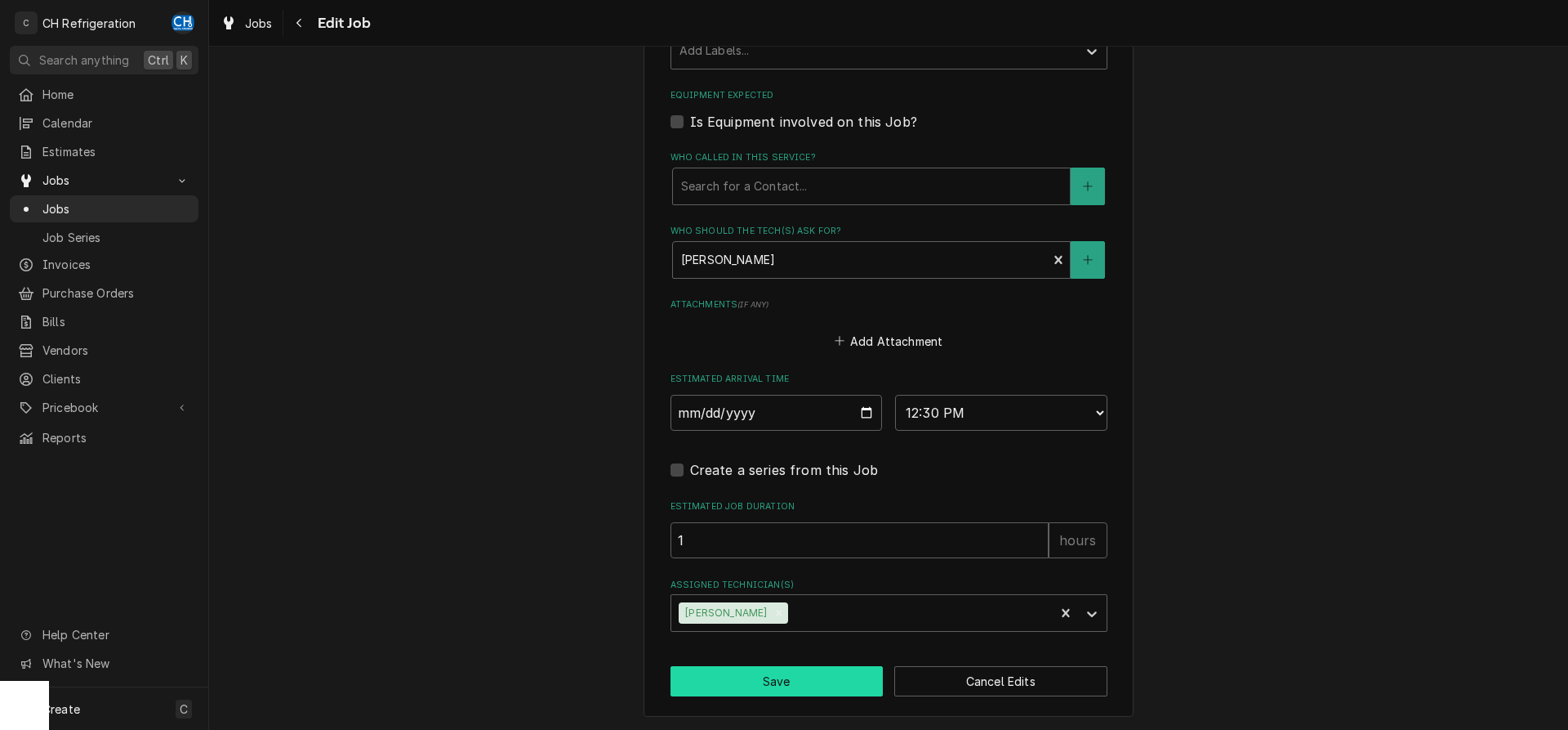
type textarea "for admin: NO OT"
click at [800, 674] on button "Save" at bounding box center [777, 681] width 213 height 30
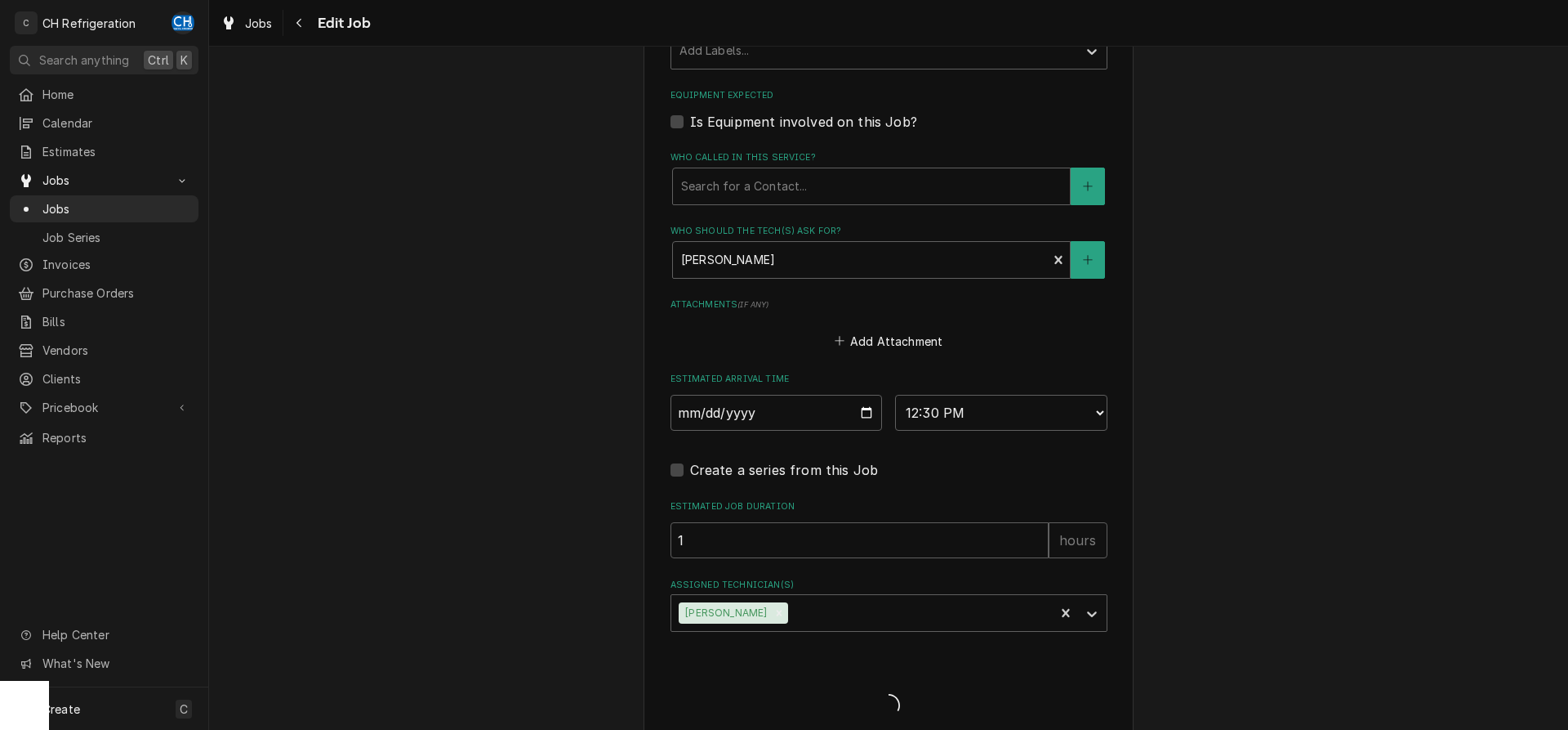
type textarea "x"
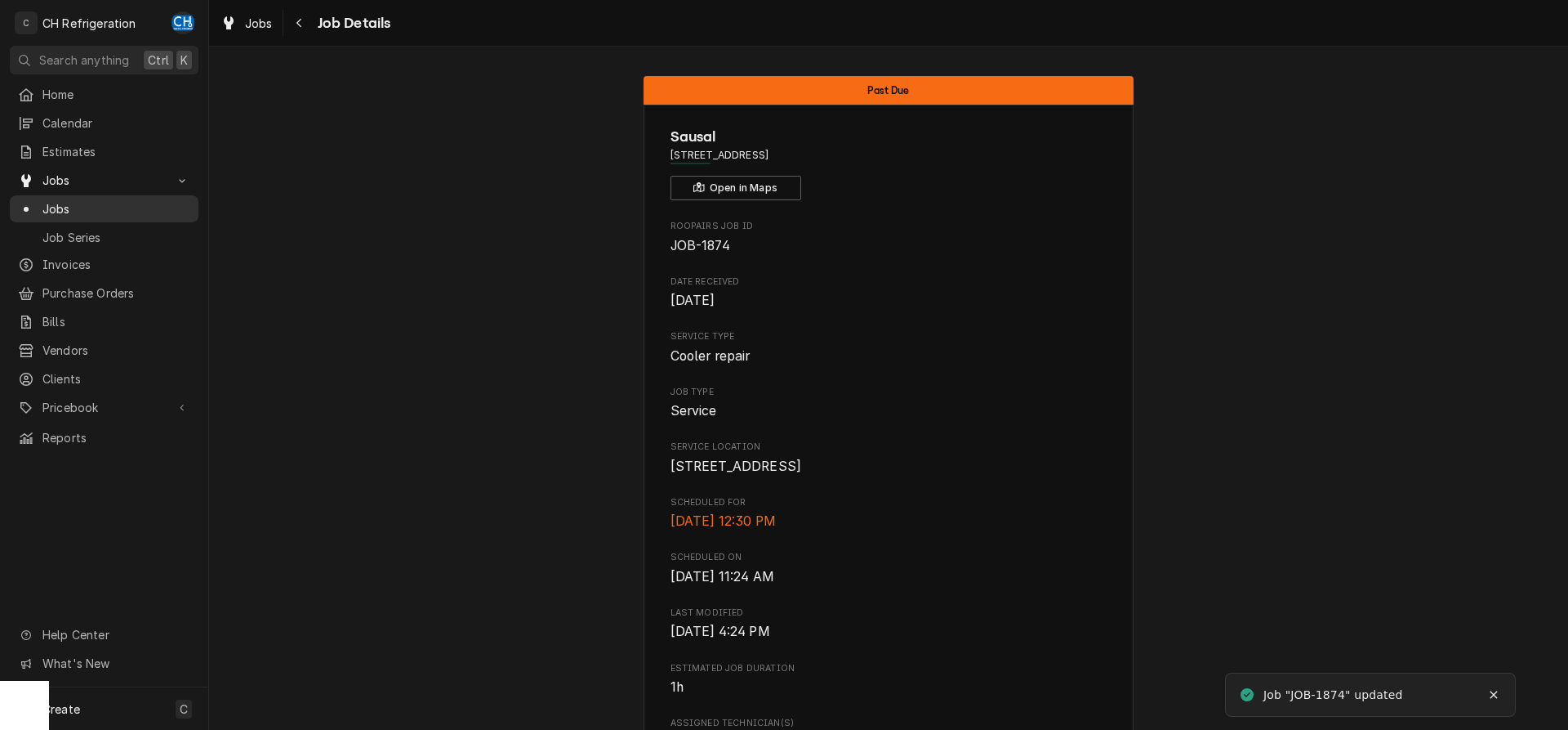
drag, startPoint x: 53, startPoint y: 198, endPoint x: 206, endPoint y: 214, distance: 153.8
click at [54, 200] on span "Jobs" at bounding box center [116, 208] width 148 height 17
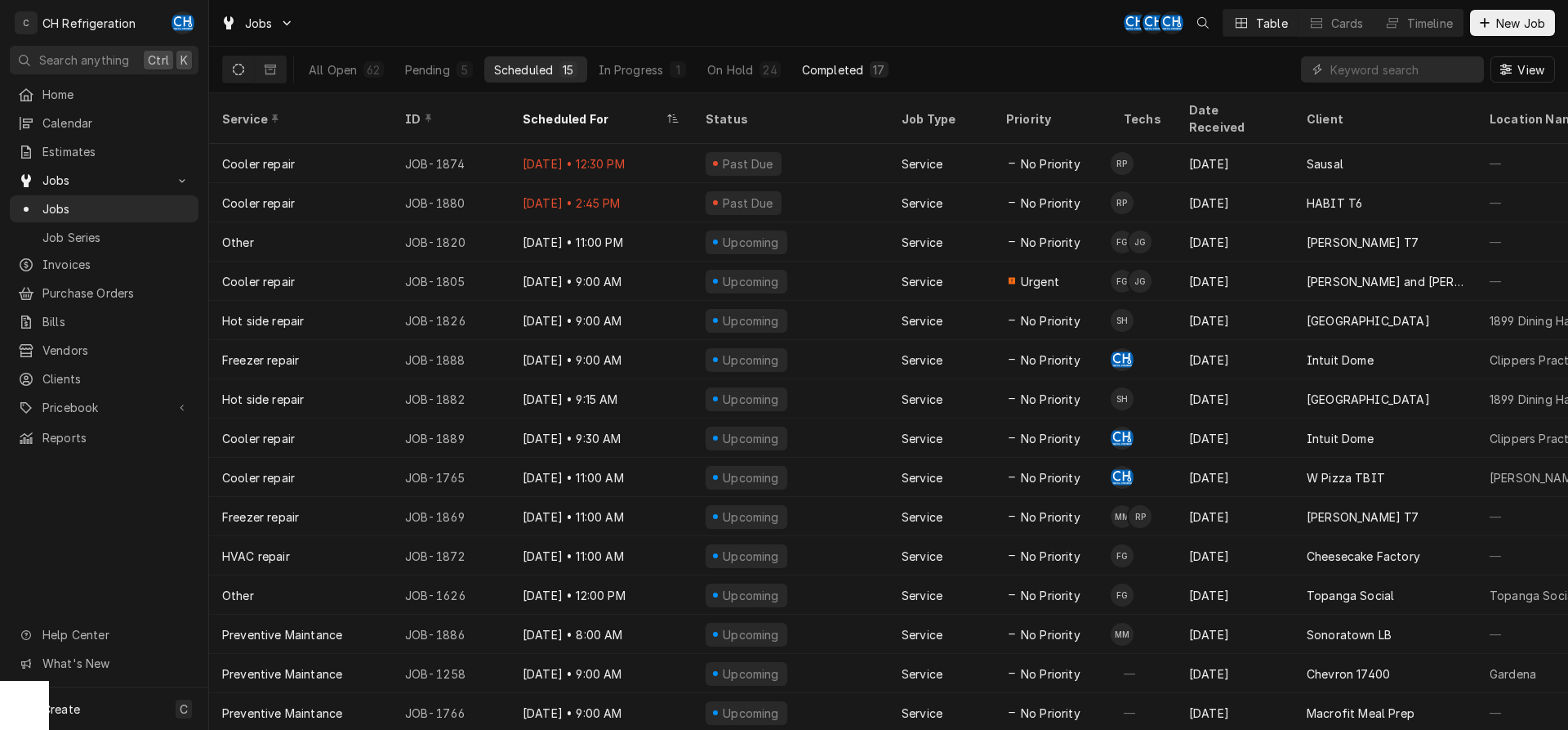
click at [838, 59] on button "Completed 17" at bounding box center [846, 70] width 106 height 27
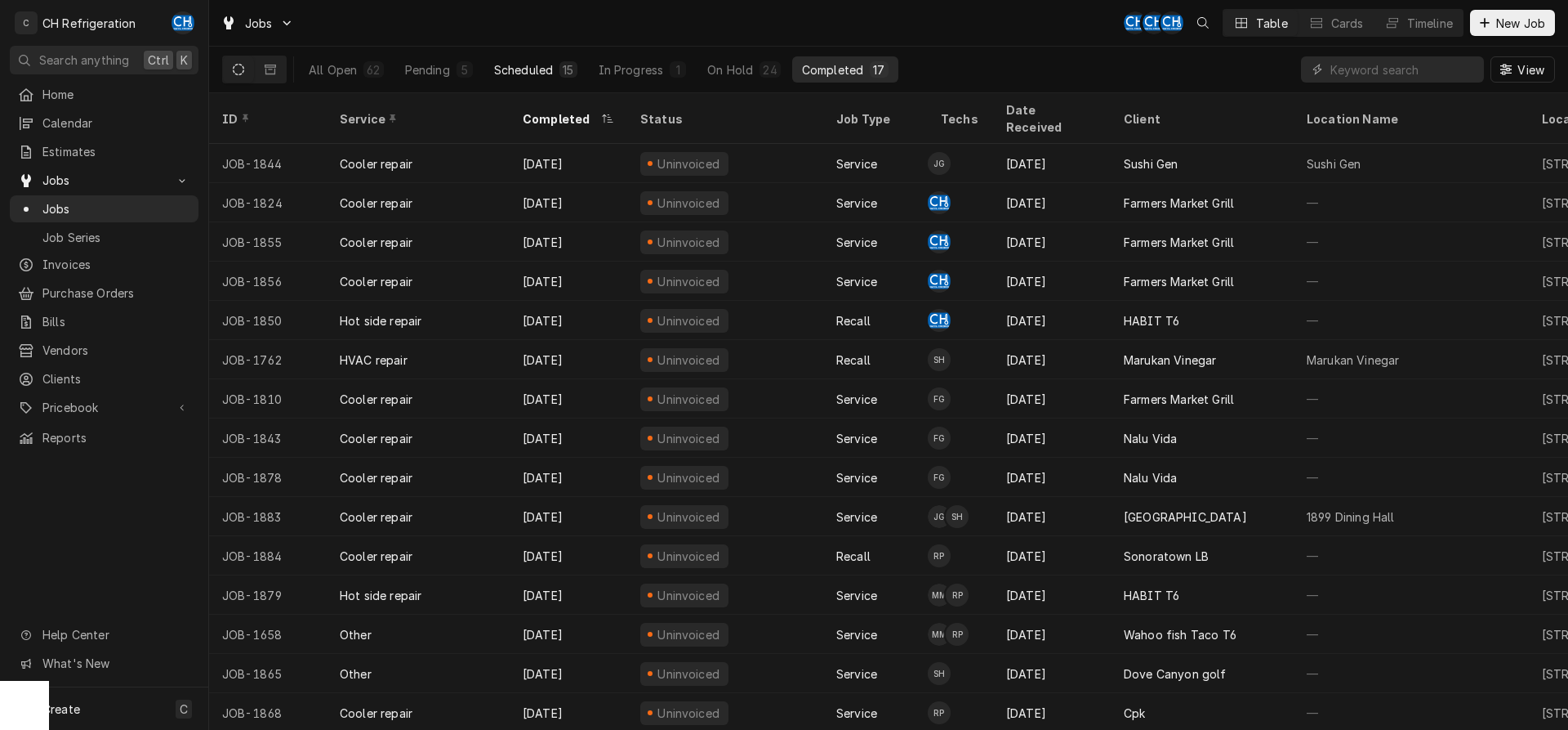
click at [571, 61] on div "15" at bounding box center [568, 70] width 17 height 17
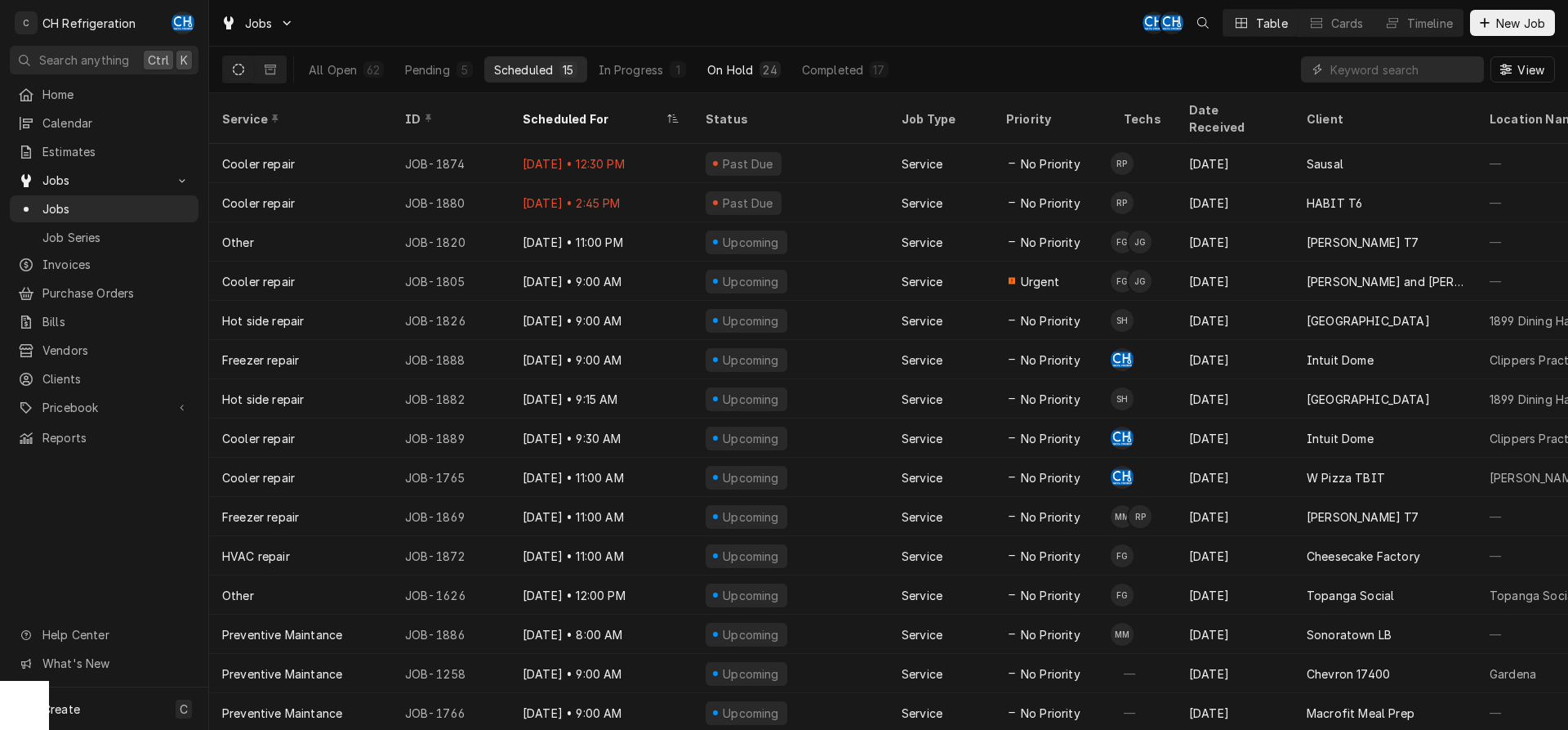
click at [721, 67] on div "On Hold" at bounding box center [730, 70] width 46 height 17
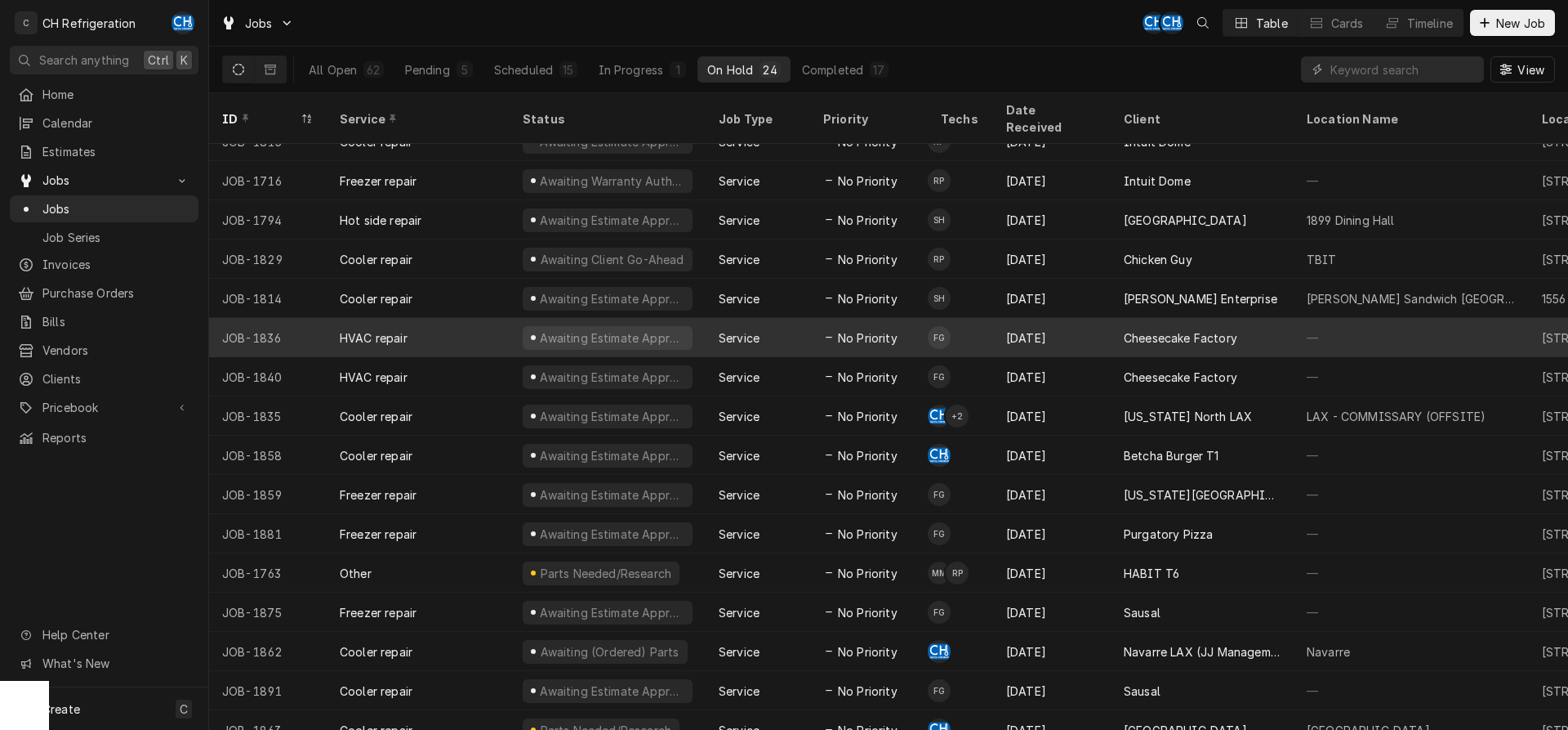
scroll to position [179, 0]
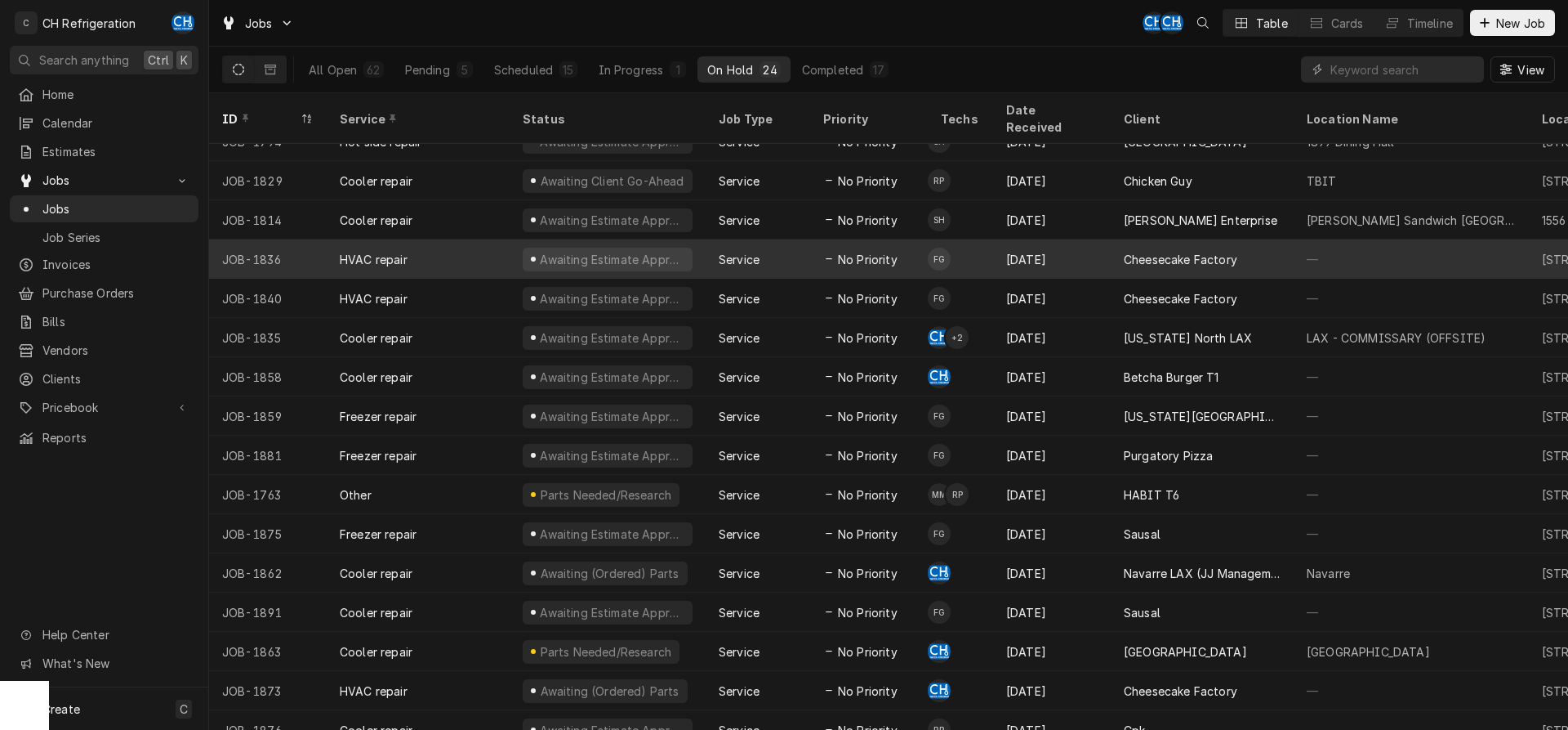
click at [904, 249] on div "No Priority" at bounding box center [869, 259] width 118 height 39
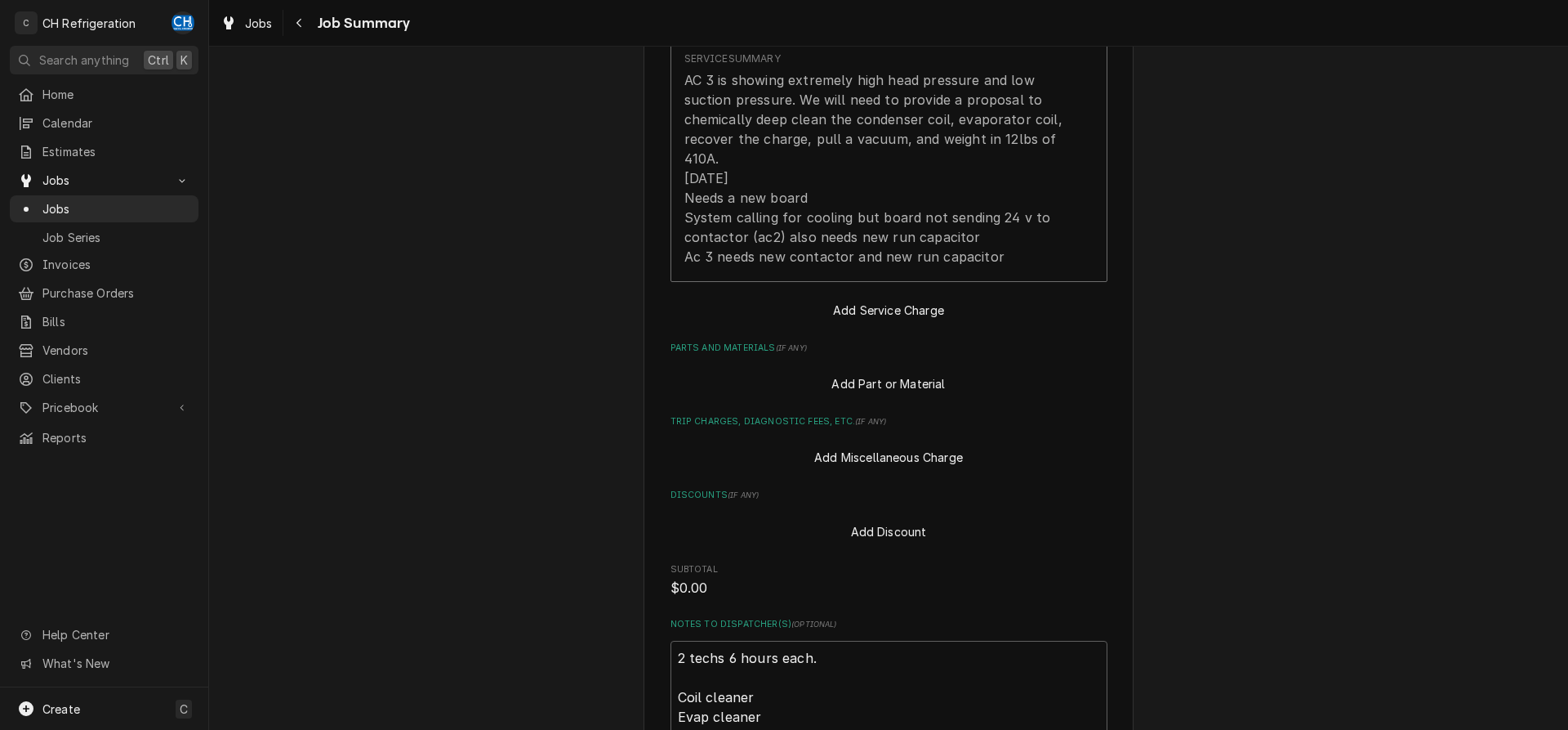
scroll to position [1099, 0]
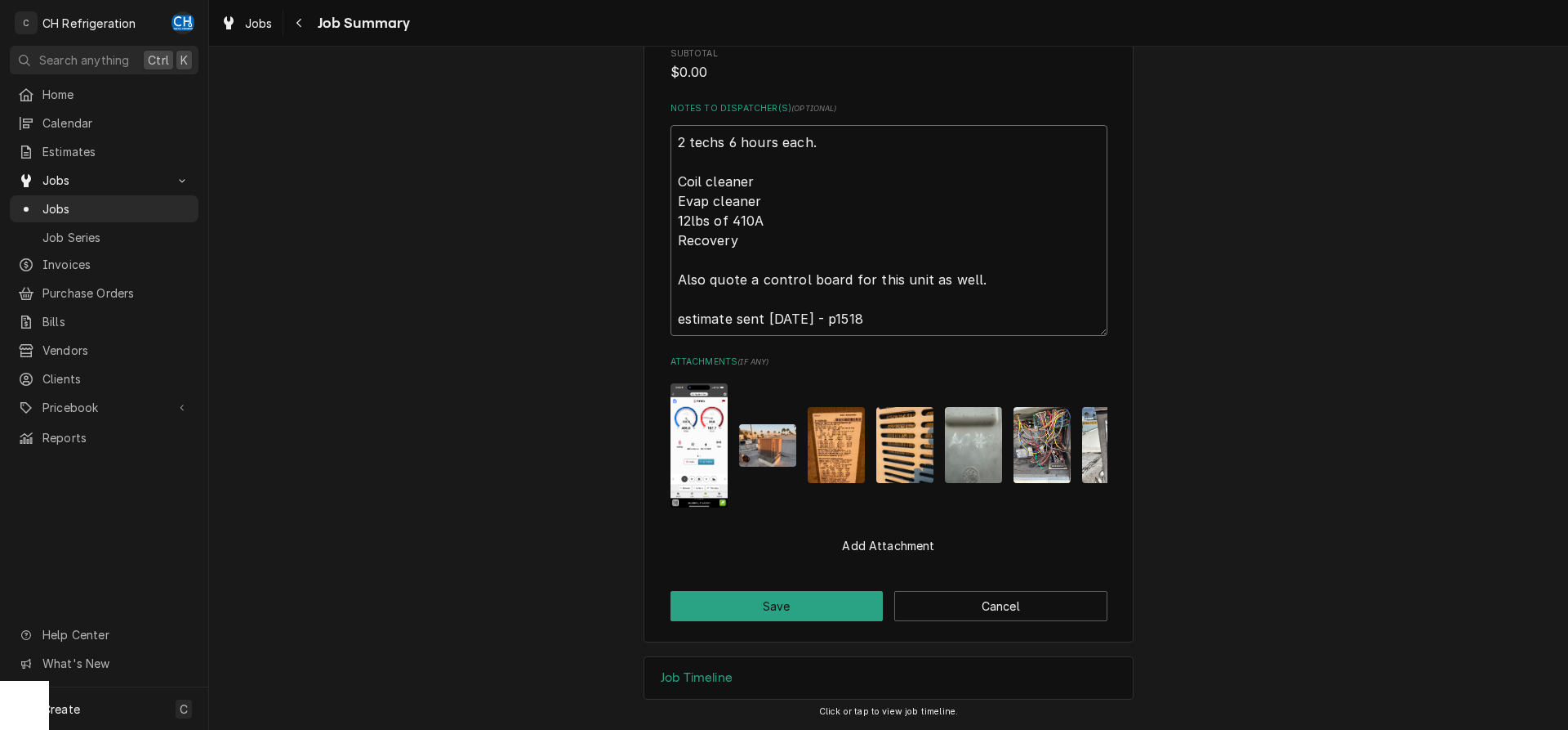
click at [899, 315] on textarea "2 techs 6 hours each. Coil cleaner Evap cleaner 12lbs of 410A Recovery Also quo…" at bounding box center [889, 231] width 437 height 211
type textarea "x"
type textarea "2 techs 6 hours each. Coil cleaner Evap cleaner 12lbs of 410A Recovery Also quo…"
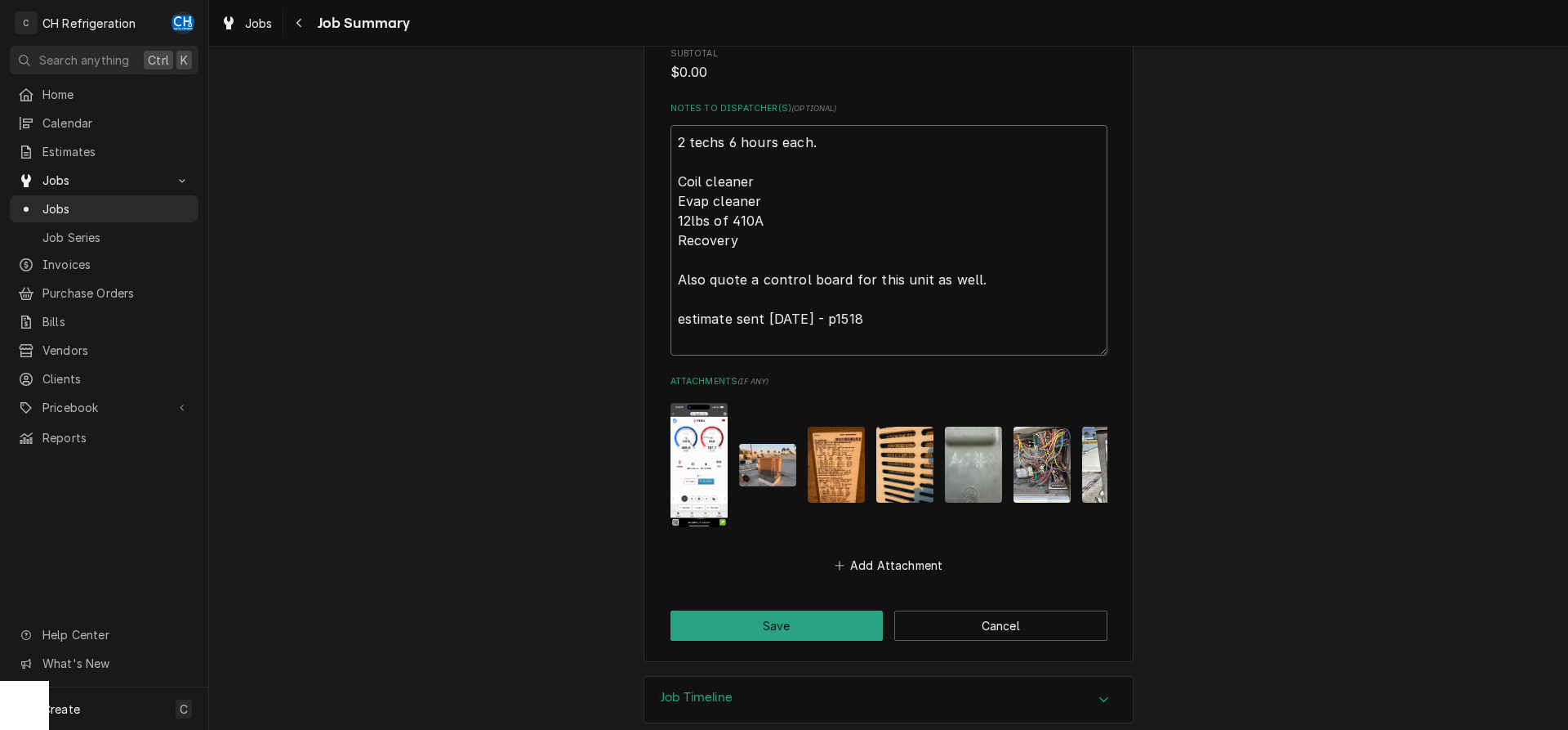
type textarea "x"
type textarea "2 techs 6 hours each. Coil cleaner Evap cleaner 12lbs of 410A Recovery Also quo…"
type textarea "x"
type textarea "2 techs 6 hours each. Coil cleaner Evap cleaner 12lbs of 410A Recovery Also quo…"
type textarea "x"
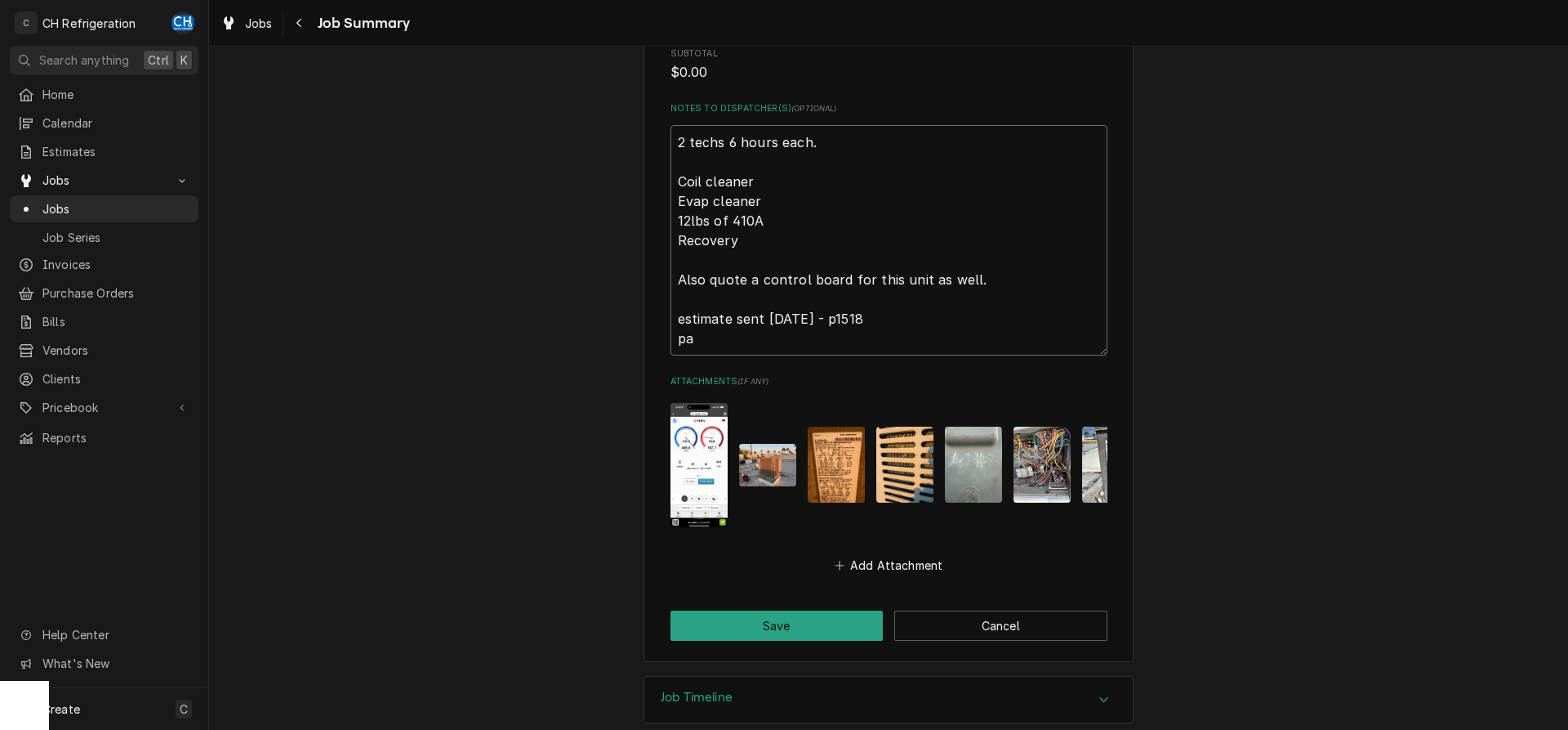
type textarea "2 techs 6 hours each. Coil cleaner Evap cleaner 12lbs of 410A Recovery Also quo…"
type textarea "x"
type textarea "2 techs 6 hours each. Coil cleaner Evap cleaner 12lbs of 410A Recovery Also quo…"
type textarea "x"
type textarea "2 techs 6 hours each. Coil cleaner Evap cleaner 12lbs of 410A Recovery Also quo…"
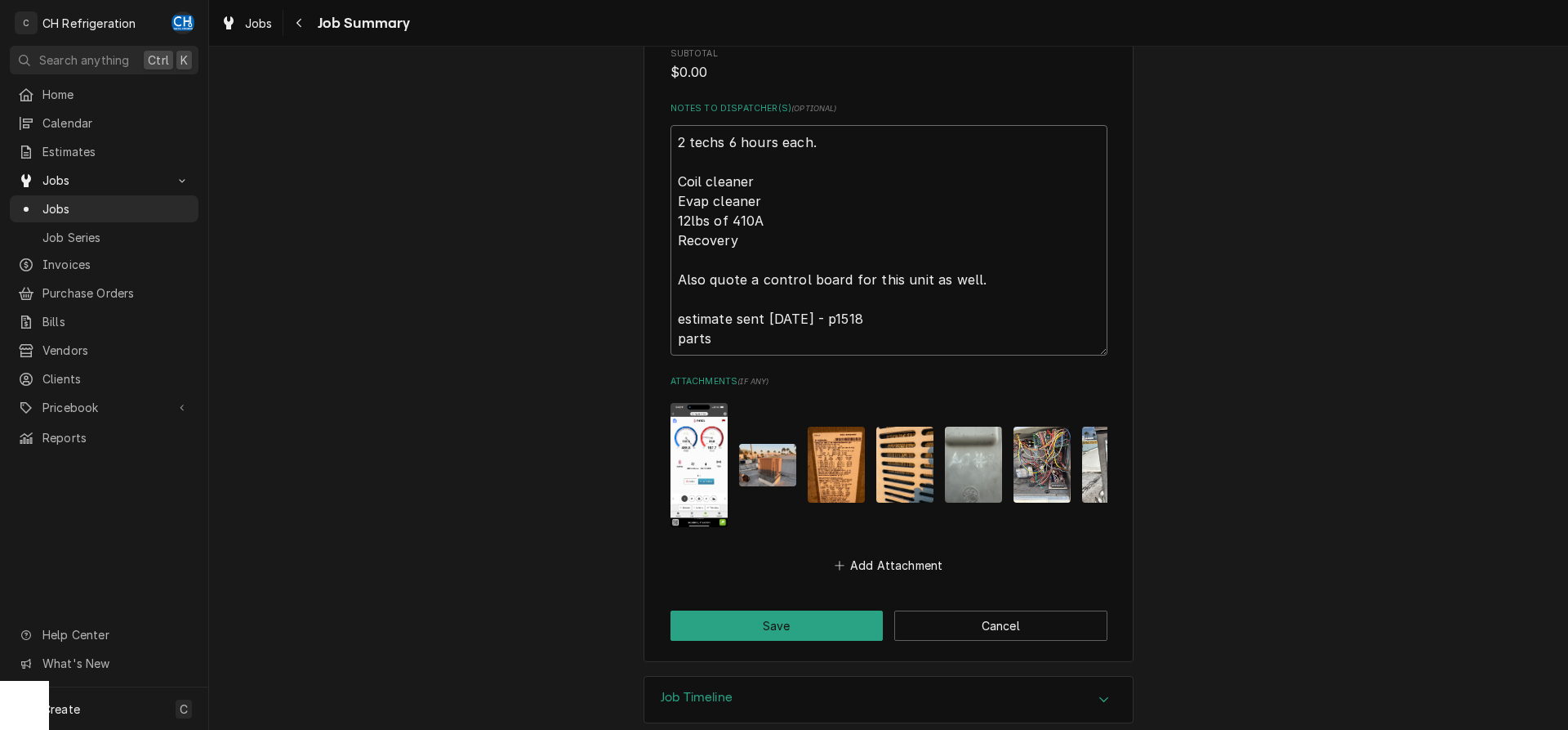
type textarea "x"
type textarea "2 techs 6 hours each. Coil cleaner Evap cleaner 12lbs of 410A Recovery Also quo…"
type textarea "x"
type textarea "2 techs 6 hours each. Coil cleaner Evap cleaner 12lbs of 410A Recovery Also quo…"
type textarea "x"
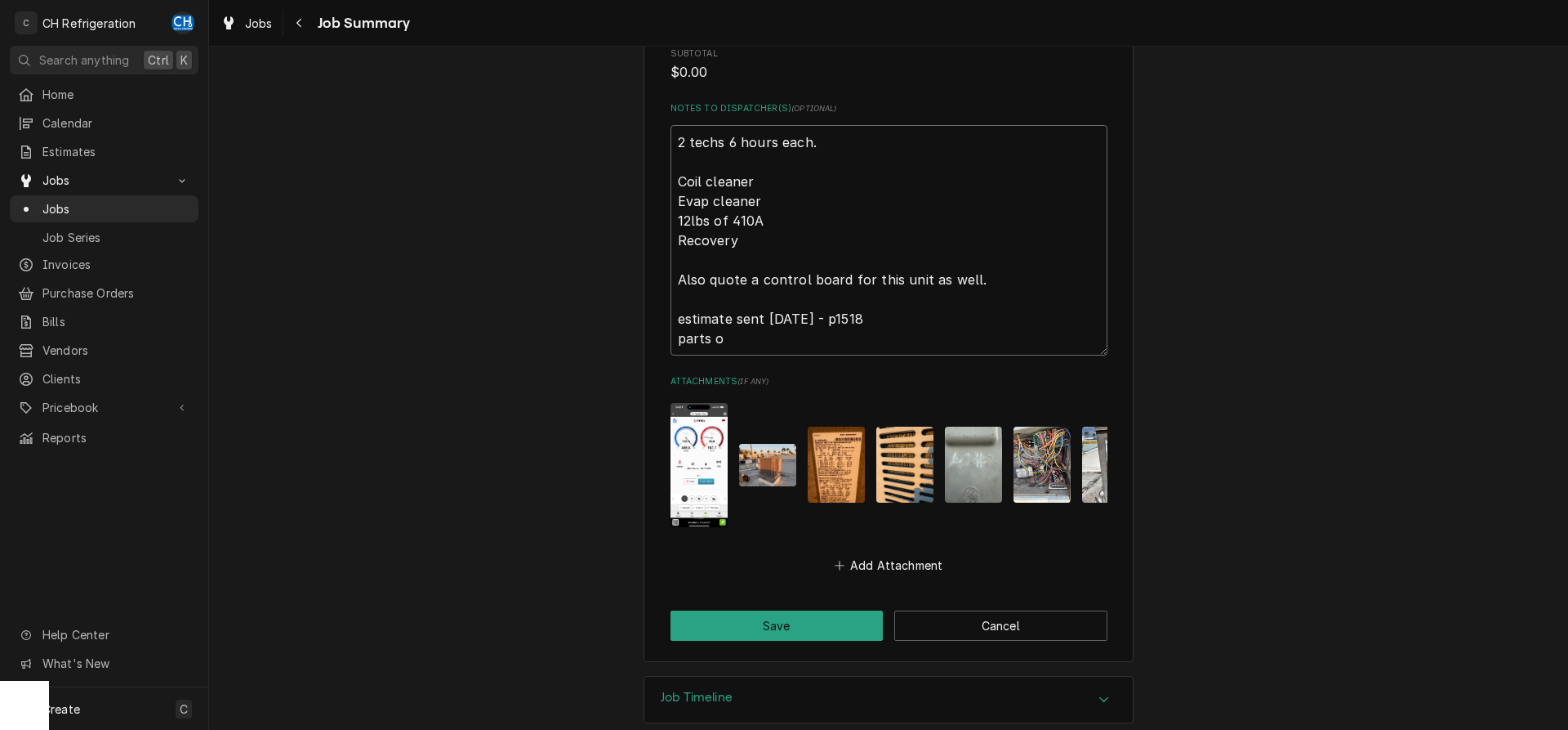
type textarea "2 techs 6 hours each. Coil cleaner Evap cleaner 12lbs of 410A Recovery Also quo…"
type textarea "x"
type textarea "2 techs 6 hours each. Coil cleaner Evap cleaner 12lbs of 410A Recovery Also quo…"
type textarea "x"
type textarea "2 techs 6 hours each. Coil cleaner Evap cleaner 12lbs of 410A Recovery Also quo…"
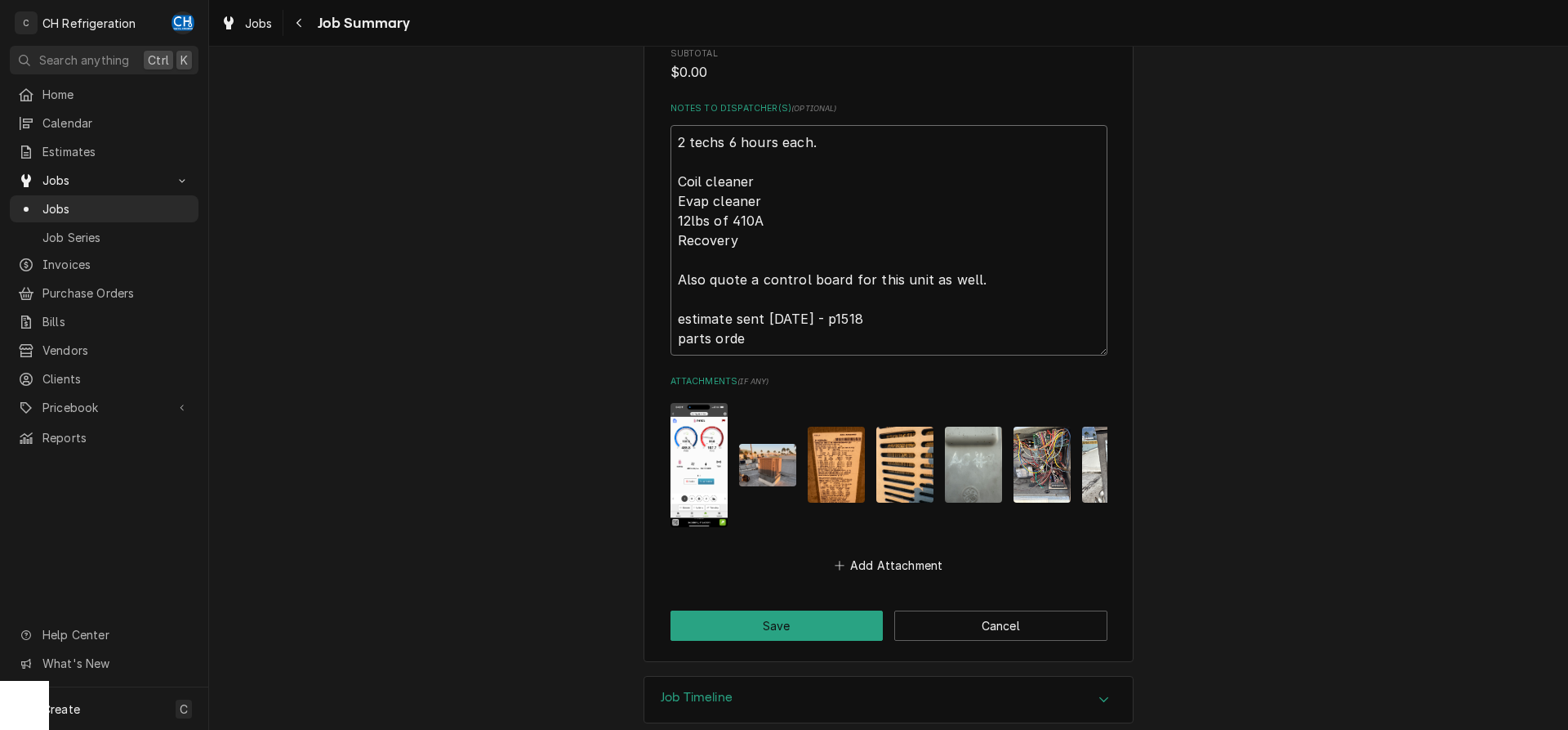
type textarea "x"
type textarea "2 techs 6 hours each. Coil cleaner Evap cleaner 12lbs of 410A Recovery Also quo…"
type textarea "x"
type textarea "2 techs 6 hours each. Coil cleaner Evap cleaner 12lbs of 410A Recovery Also quo…"
type textarea "x"
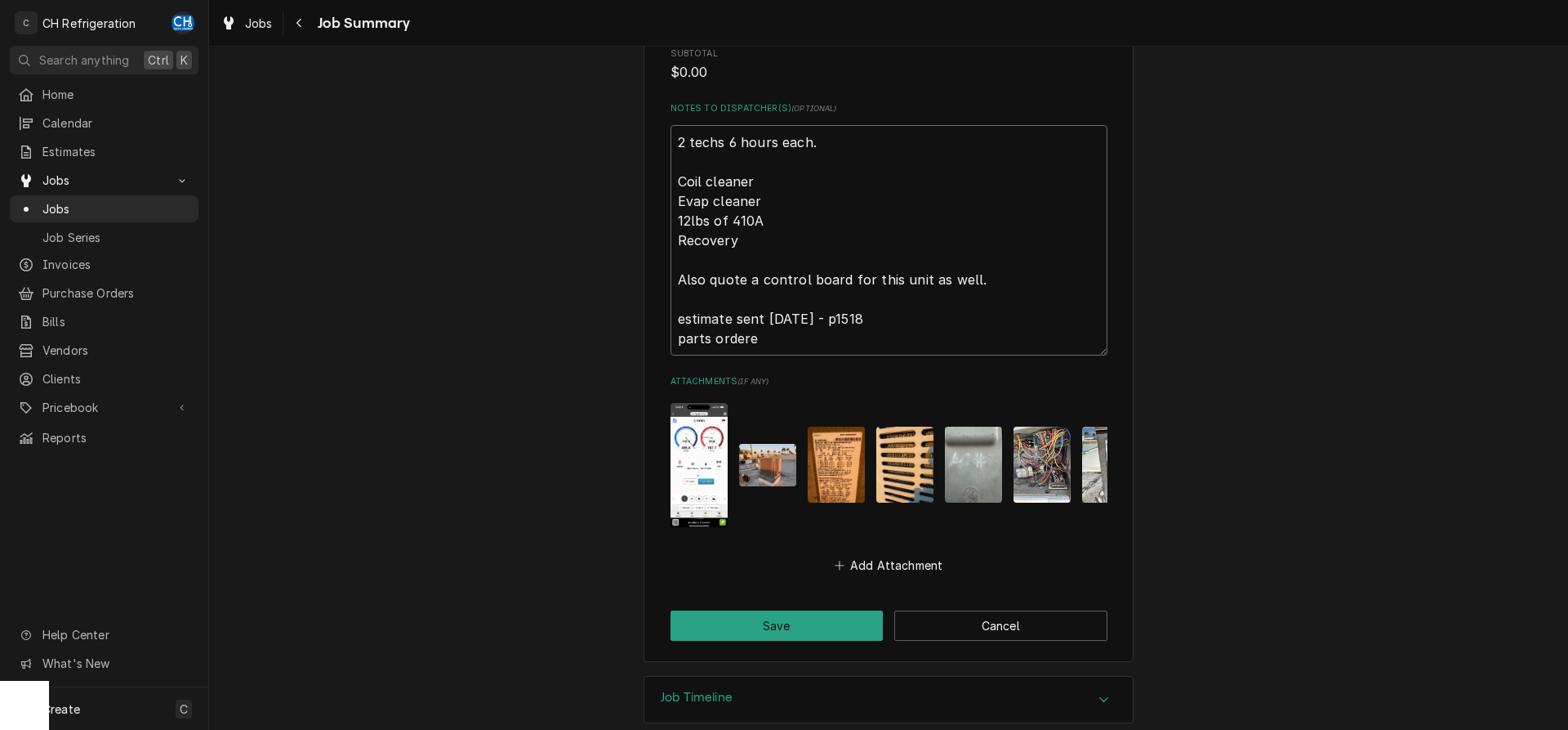
type textarea "2 techs 6 hours each. Coil cleaner Evap cleaner 12lbs of 410A Recovery Also quo…"
type textarea "x"
type textarea "2 techs 6 hours each. Coil cleaner Evap cleaner 12lbs of 410A Recovery Also quo…"
type textarea "x"
type textarea "2 techs 6 hours each. Coil cleaner Evap cleaner 12lbs of 410A Recovery Also quo…"
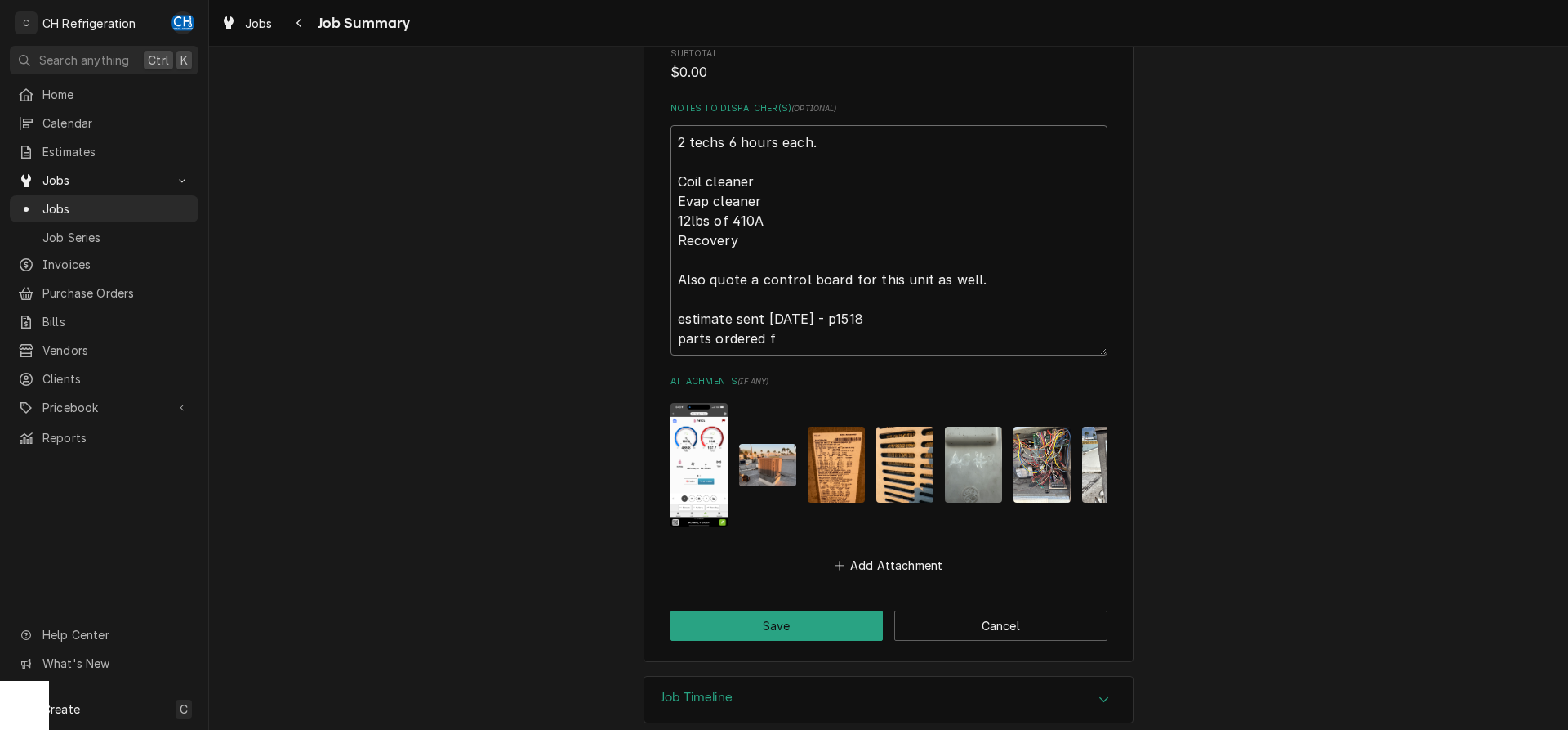
type textarea "x"
type textarea "2 techs 6 hours each. Coil cleaner Evap cleaner 12lbs of 410A Recovery Also quo…"
type textarea "x"
type textarea "2 techs 6 hours each. Coil cleaner Evap cleaner 12lbs of 410A Recovery Also quo…"
type textarea "x"
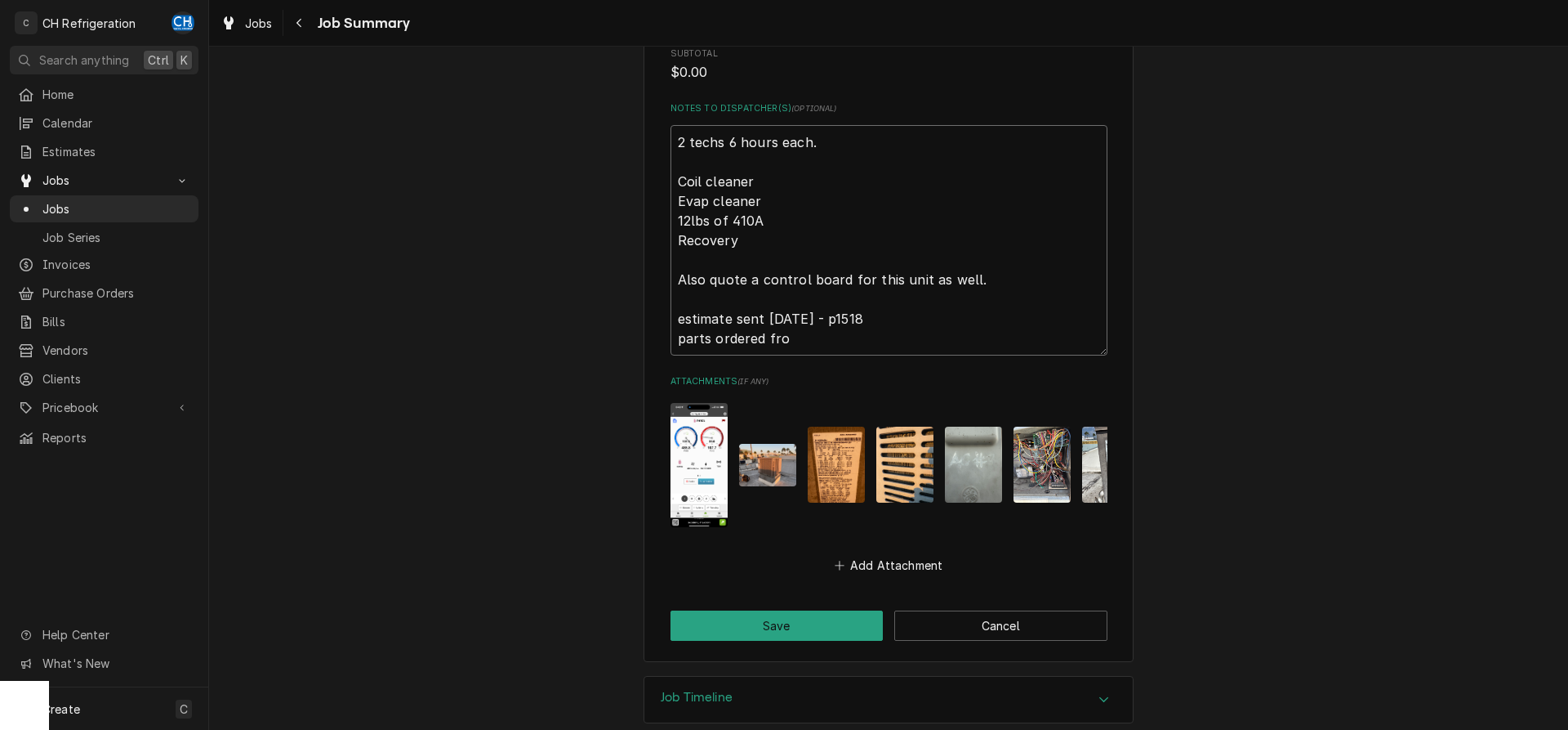
type textarea "2 techs 6 hours each. Coil cleaner Evap cleaner 12lbs of 410A Recovery Also quo…"
type textarea "x"
type textarea "2 techs 6 hours each. Coil cleaner Evap cleaner 12lbs of 410A Recovery Also quo…"
type textarea "x"
type textarea "2 techs 6 hours each. Coil cleaner Evap cleaner 12lbs of 410A Recovery Also quo…"
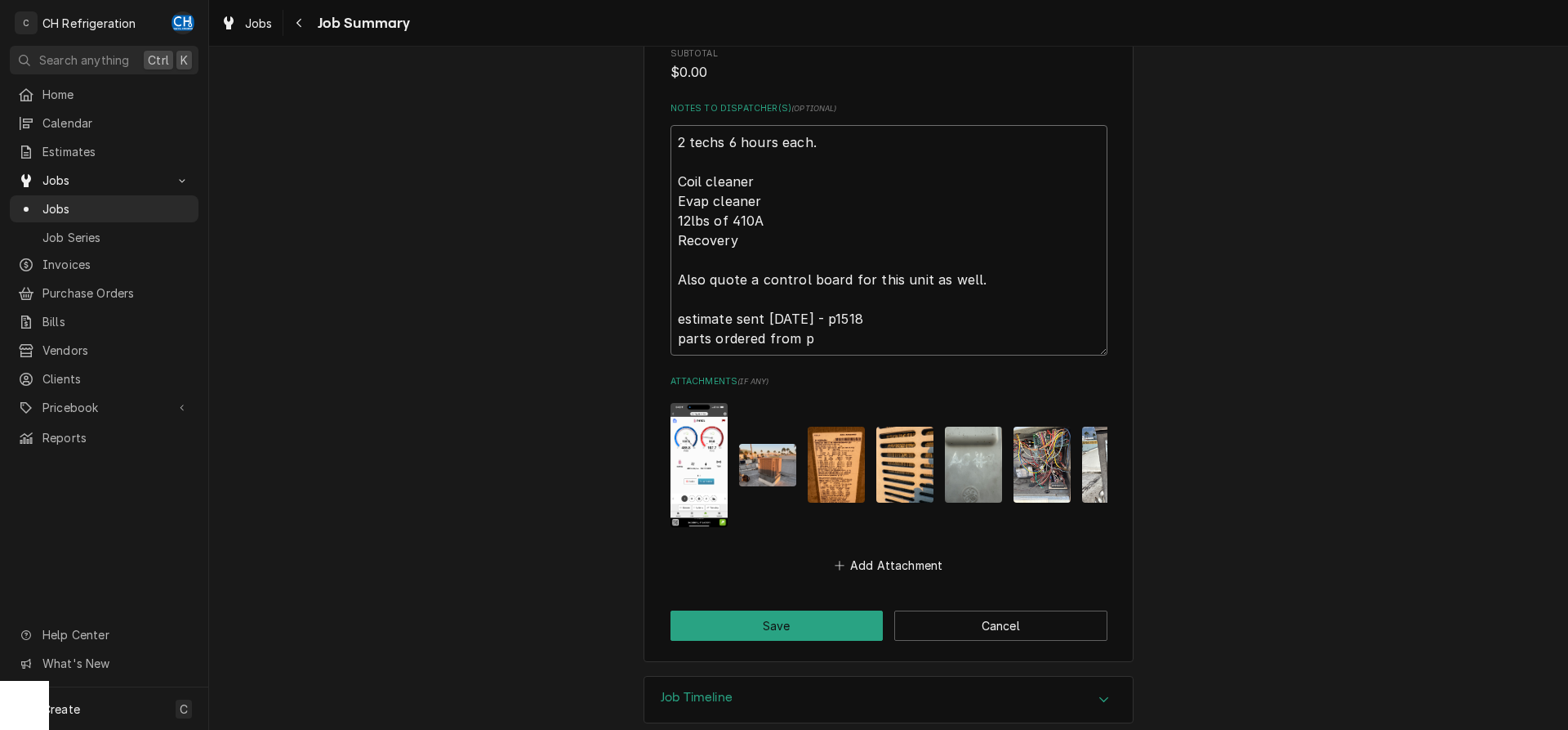
type textarea "x"
type textarea "2 techs 6 hours each. Coil cleaner Evap cleaner 12lbs of 410A Recovery Also quo…"
type textarea "x"
type textarea "2 techs 6 hours each. Coil cleaner Evap cleaner 12lbs of 410A Recovery Also quo…"
type textarea "x"
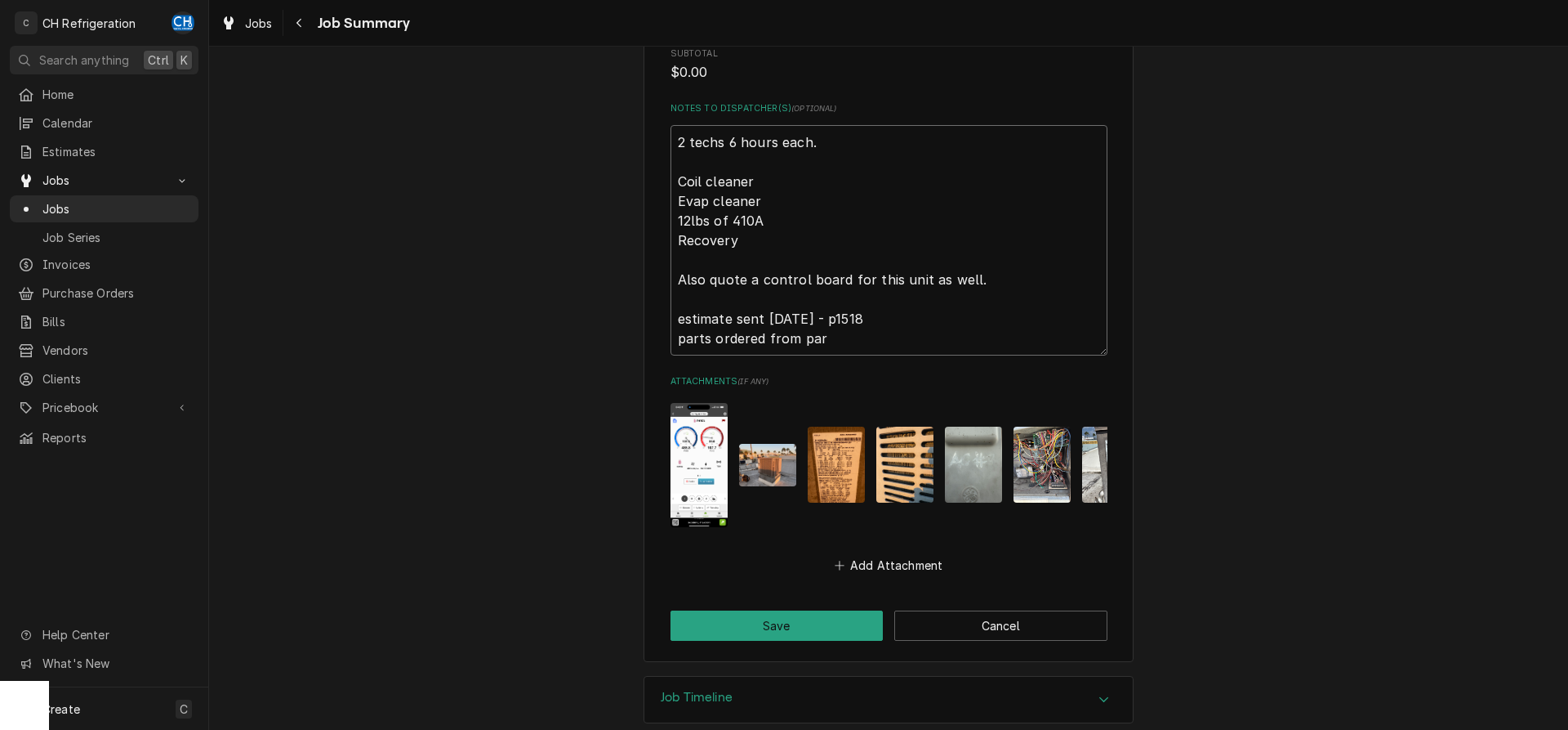
type textarea "2 techs 6 hours each. Coil cleaner Evap cleaner 12lbs of 410A Recovery Also quo…"
type textarea "x"
type textarea "2 techs 6 hours each. Coil cleaner Evap cleaner 12lbs of 410A Recovery Also quo…"
type textarea "x"
type textarea "2 techs 6 hours each. Coil cleaner Evap cleaner 12lbs of 410A Recovery Also quo…"
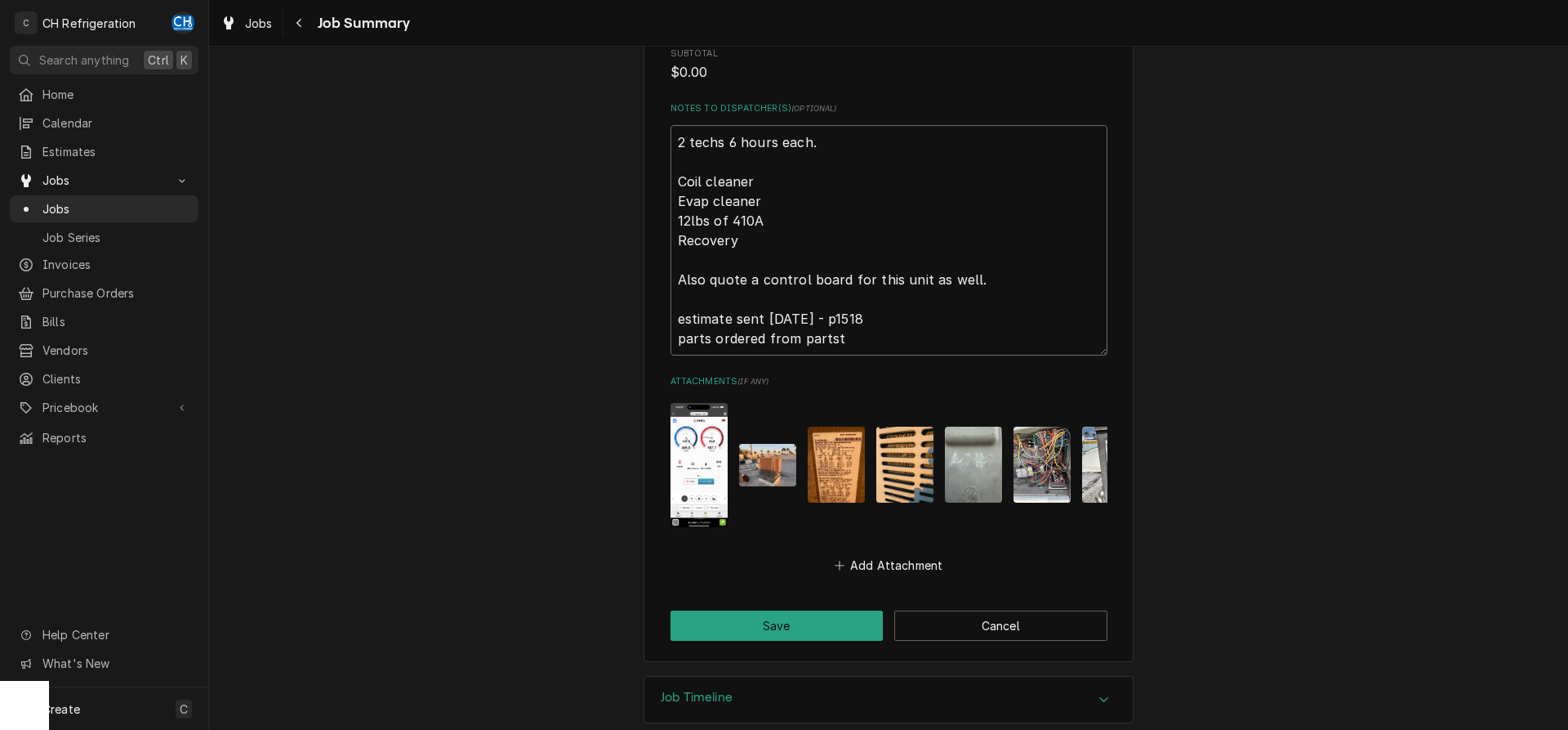
type textarea "x"
type textarea "2 techs 6 hours each. Coil cleaner Evap cleaner 12lbs of 410A Recovery Also quo…"
type textarea "x"
type textarea "2 techs 6 hours each. Coil cleaner Evap cleaner 12lbs of 410A Recovery Also quo…"
type textarea "x"
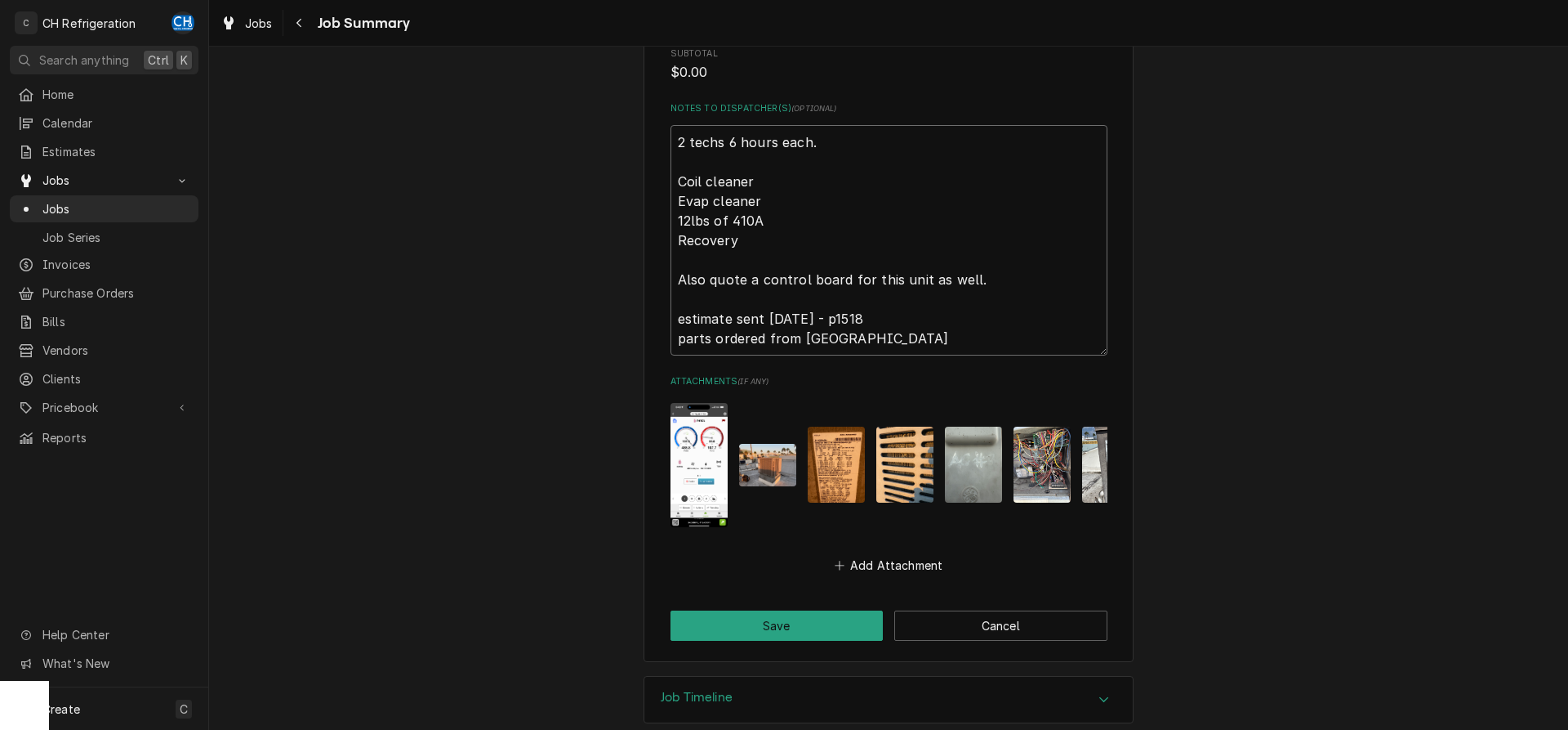
type textarea "2 techs 6 hours each. Coil cleaner Evap cleaner 12lbs of 410A Recovery Also quo…"
type textarea "x"
type textarea "2 techs 6 hours each. Coil cleaner Evap cleaner 12lbs of 410A Recovery Also quo…"
click at [707, 340] on textarea "2 techs 6 hours each. Coil cleaner Evap cleaner 12lbs of 410A Recovery Also quo…" at bounding box center [889, 241] width 437 height 231
click at [712, 339] on textarea "2 techs 6 hours each. Coil cleaner Evap cleaner 12lbs of 410A Recovery Also quo…" at bounding box center [889, 241] width 437 height 231
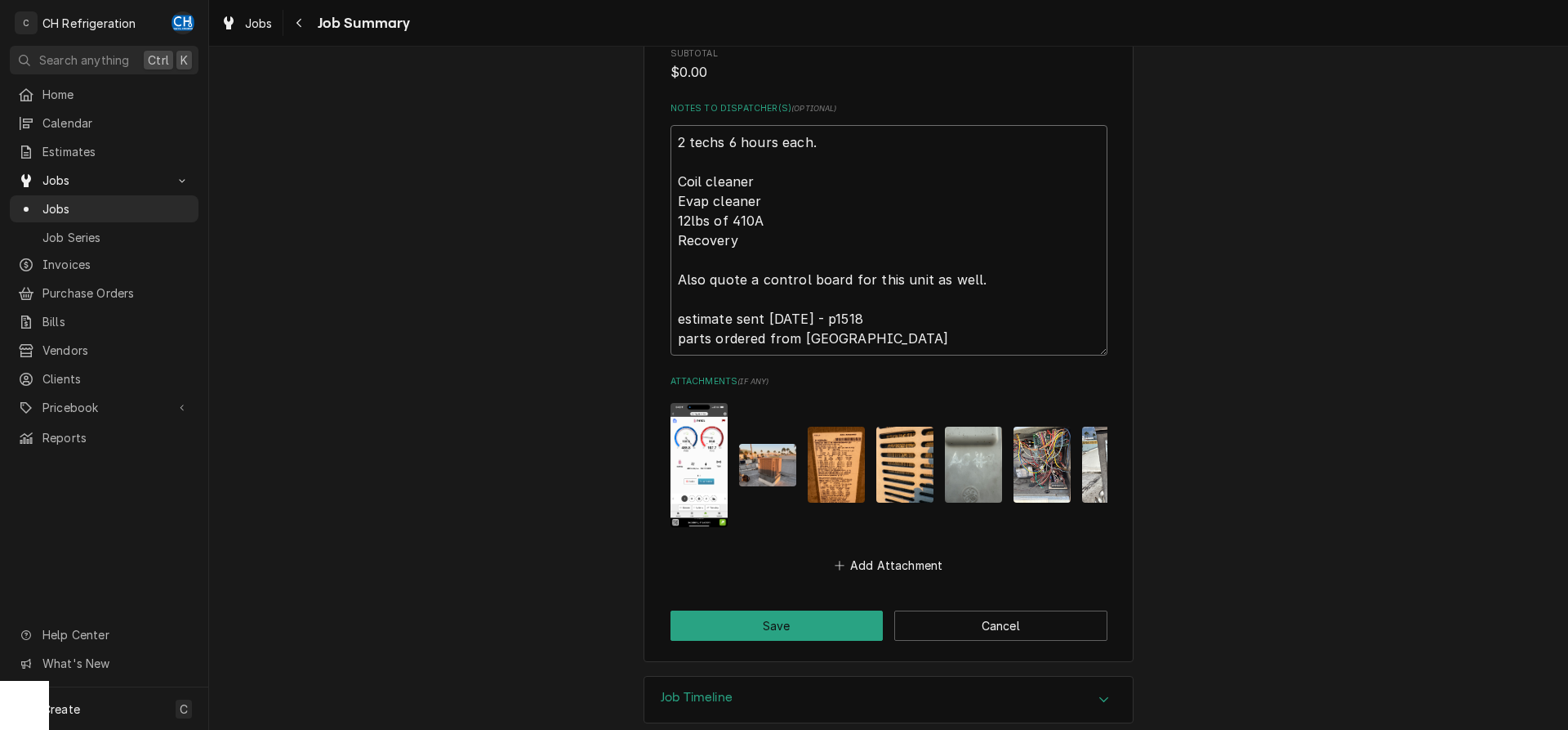
type textarea "x"
type textarea "2 techs 6 hours each. Coil cleaner Evap cleaner 12lbs of 410A Recovery Also quo…"
click at [906, 342] on textarea "2 techs 6 hours each. Coil cleaner Evap cleaner 12lbs of 410A Recovery Also quo…" at bounding box center [889, 241] width 437 height 231
type textarea "x"
type textarea "2 techs 6 hours each. Coil cleaner Evap cleaner 12lbs of 410A Recovery Also quo…"
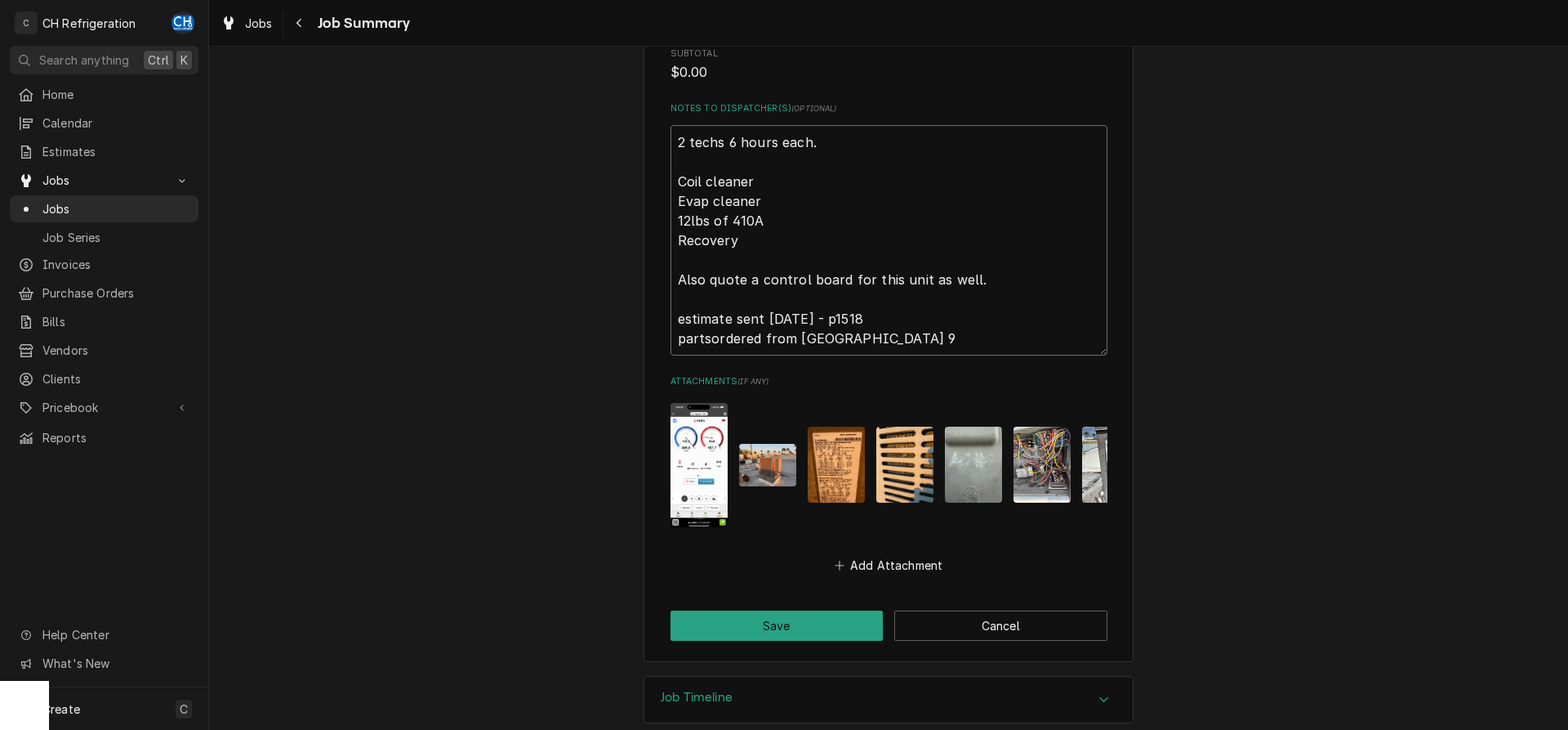
type textarea "x"
type textarea "2 techs 6 hours each. Coil cleaner Evap cleaner 12lbs of 410A Recovery Also quo…"
type textarea "x"
type textarea "2 techs 6 hours each. Coil cleaner Evap cleaner 12lbs of 410A Recovery Also quo…"
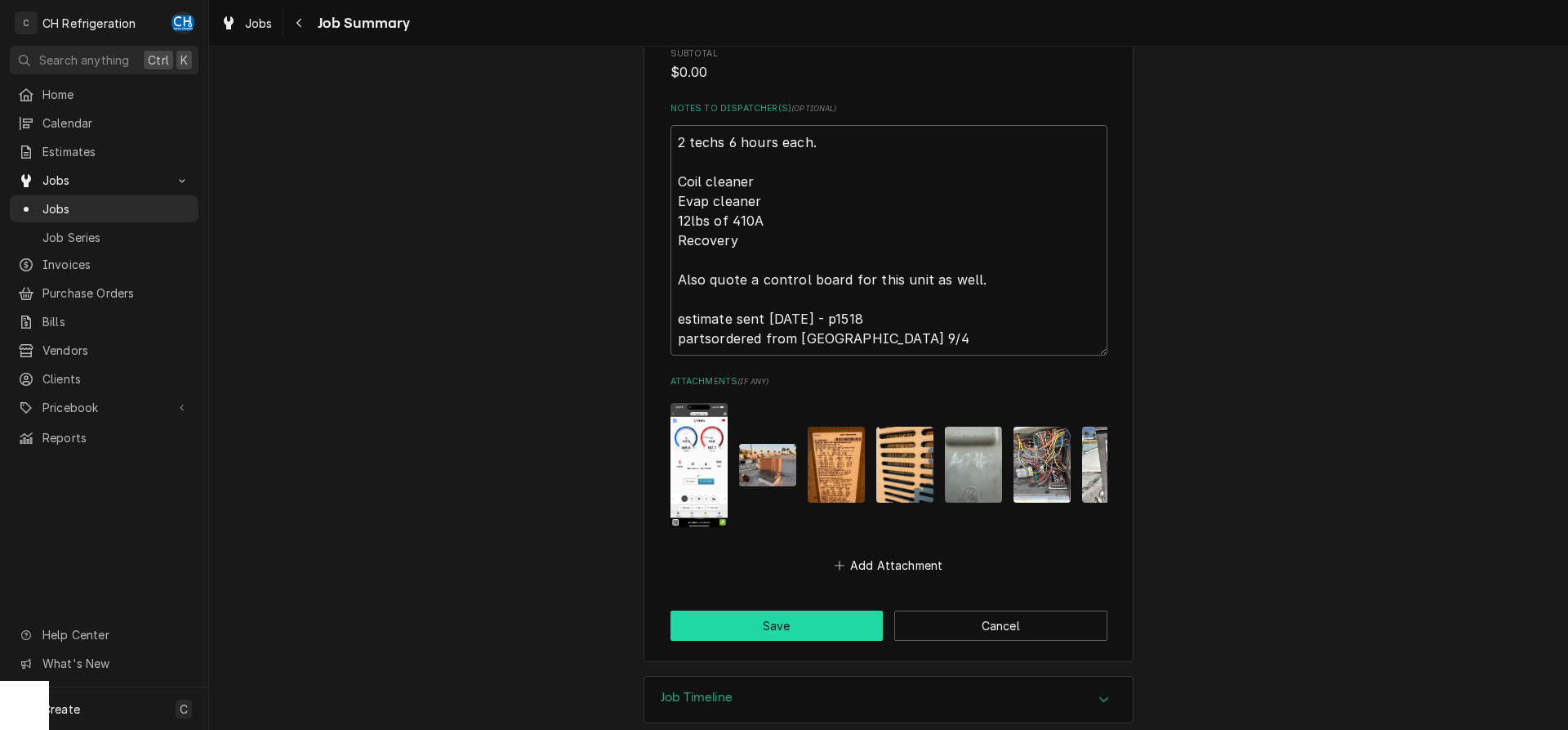
click at [770, 626] on button "Save" at bounding box center [777, 625] width 213 height 30
type textarea "x"
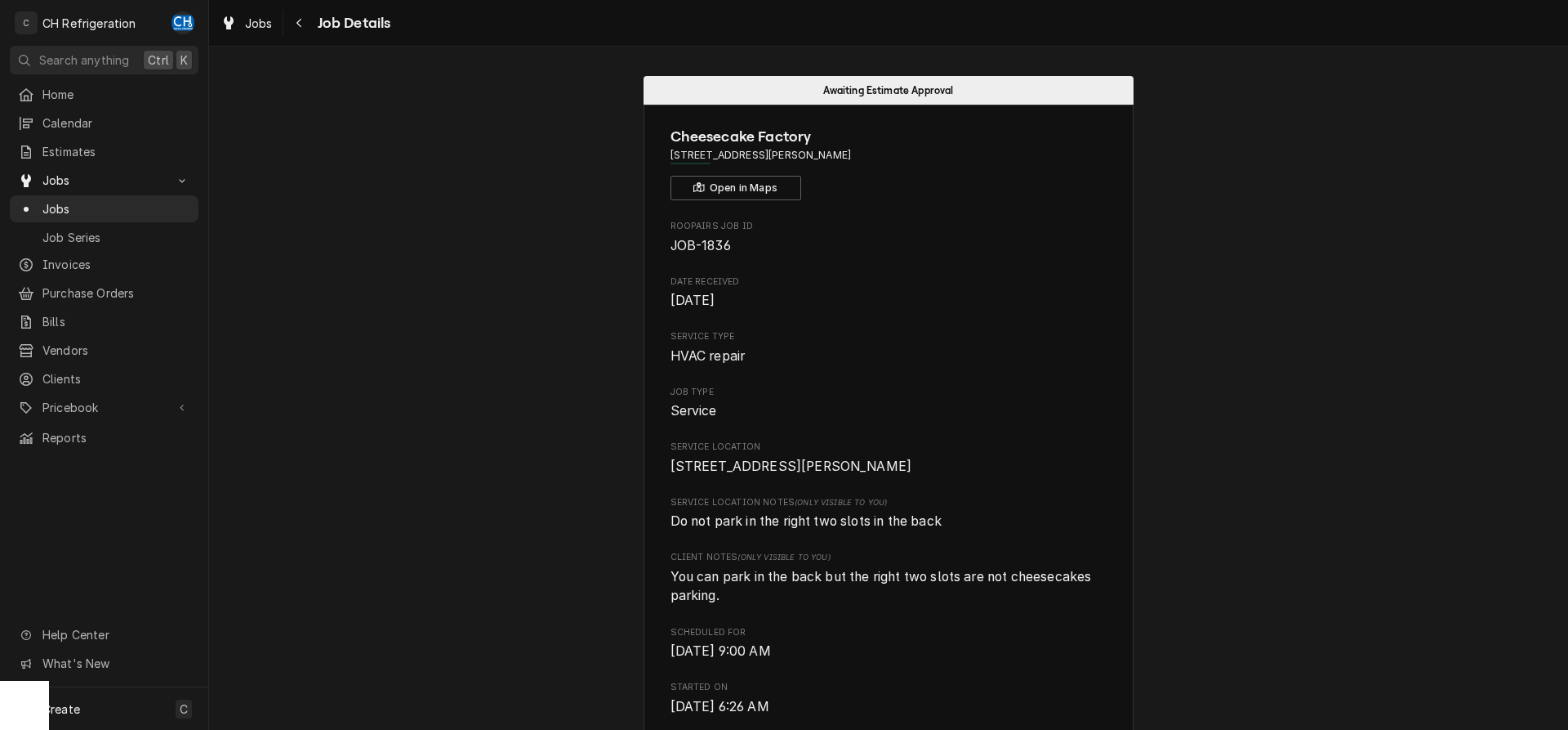
click at [328, 23] on span "Job Details" at bounding box center [352, 23] width 79 height 22
click at [298, 24] on icon "Navigate back" at bounding box center [299, 23] width 5 height 9
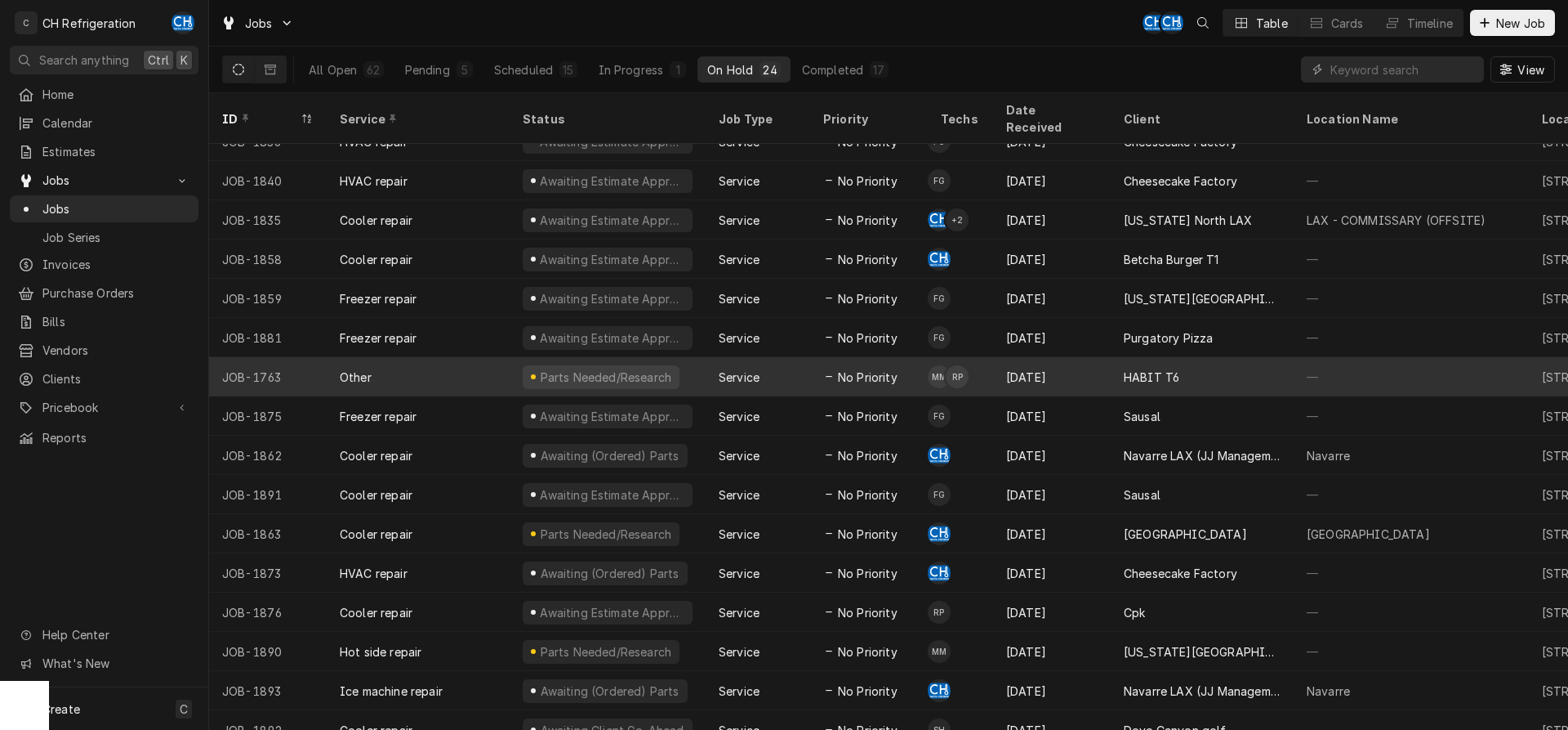
scroll to position [336, 0]
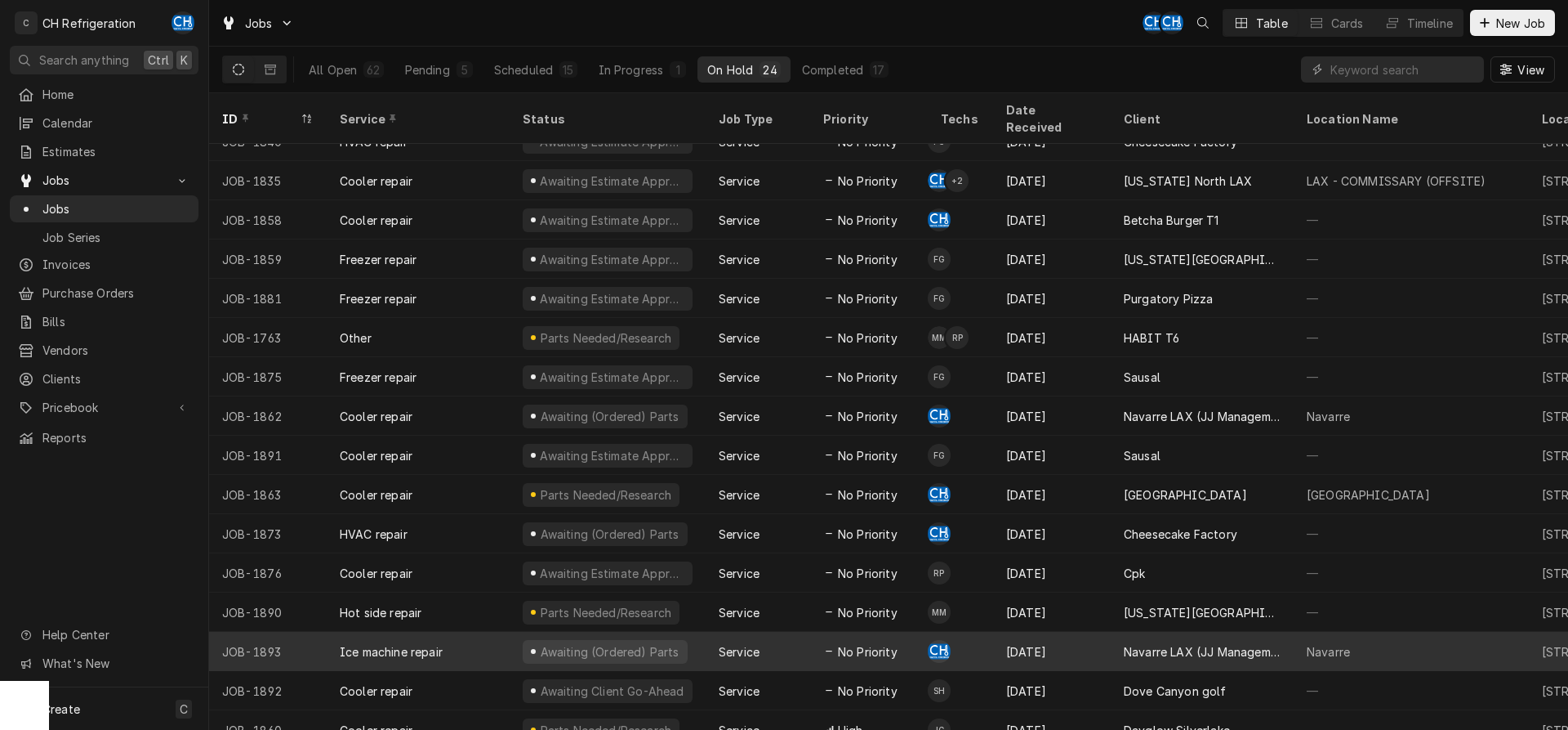
click at [971, 631] on td "CH" at bounding box center [960, 650] width 66 height 39
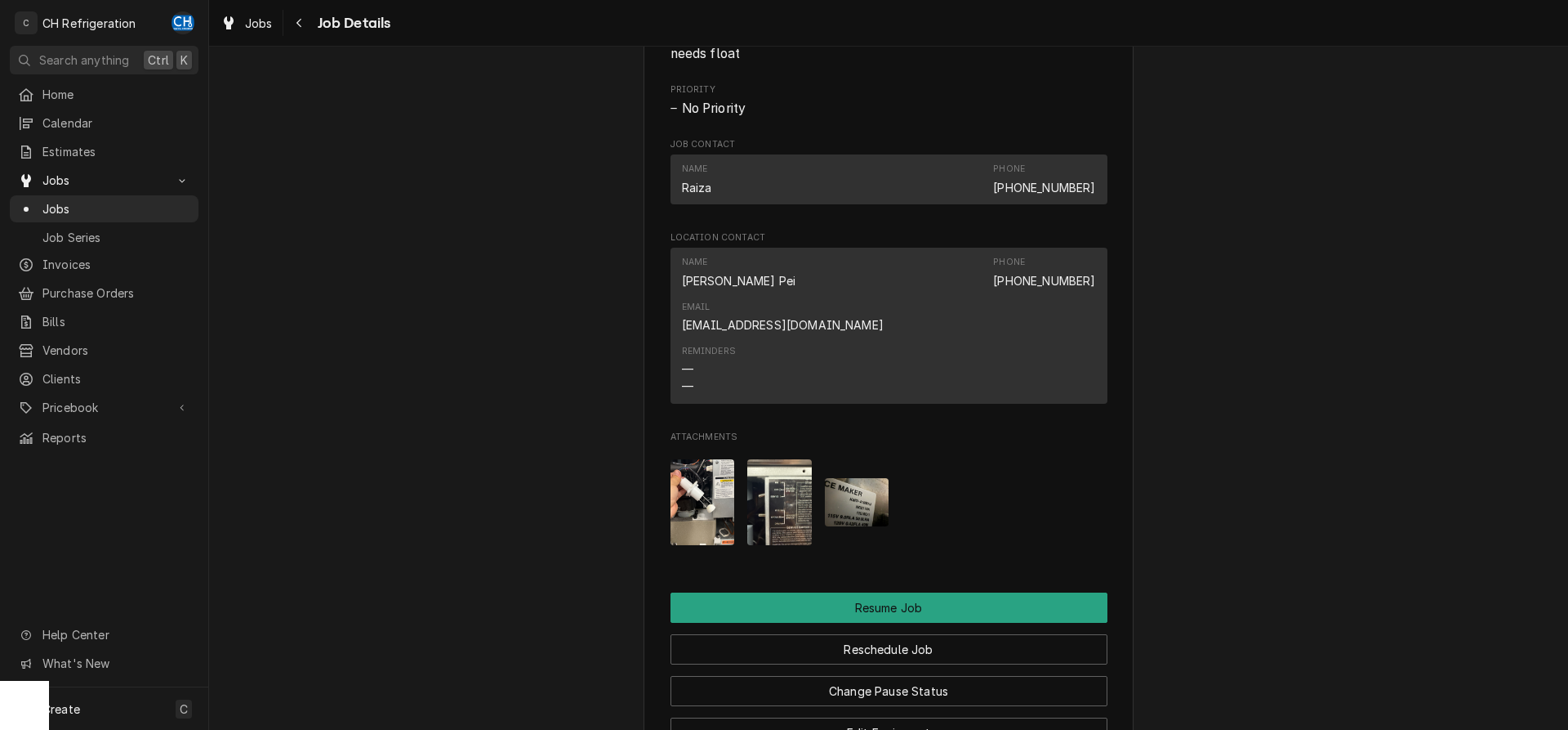
scroll to position [1594, 0]
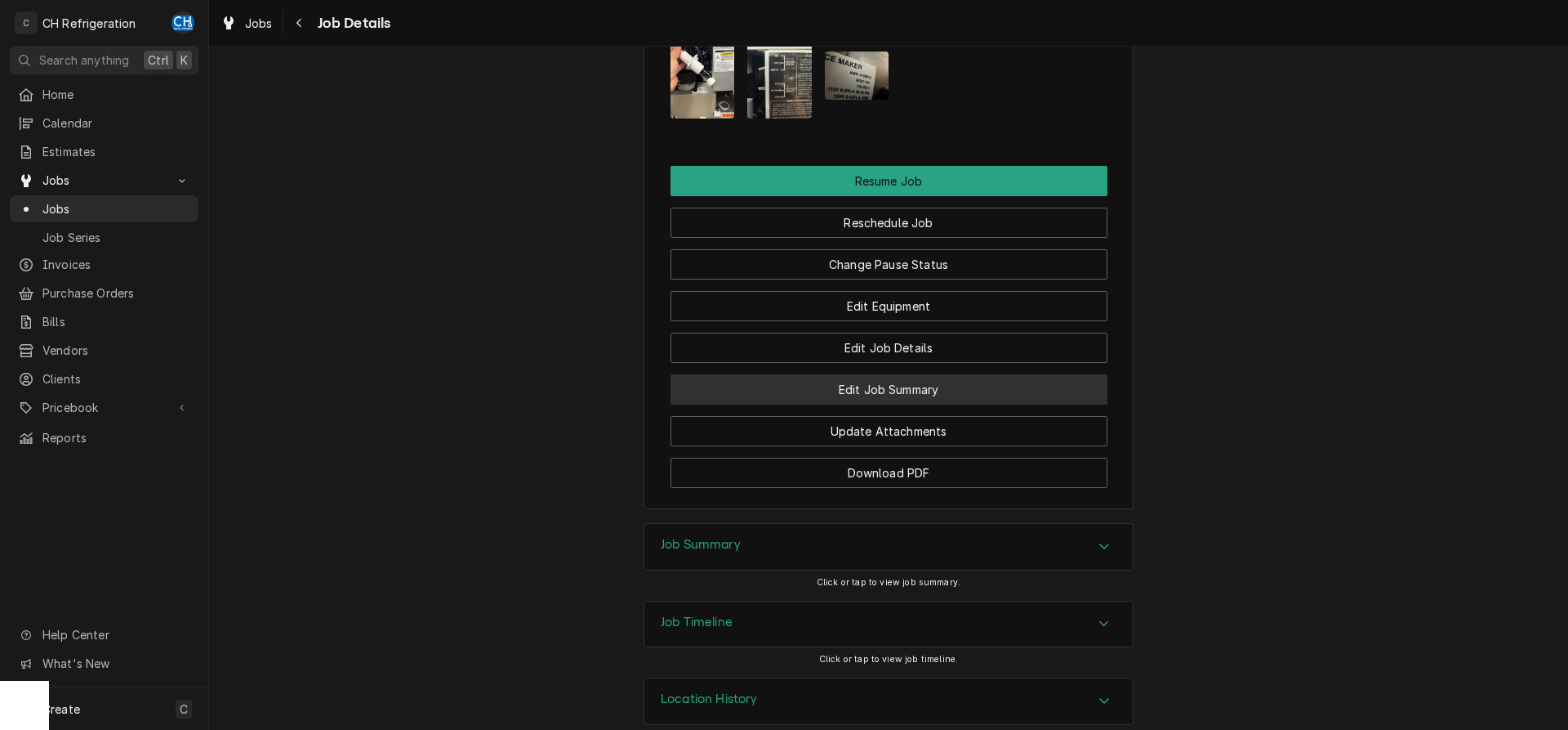
click at [910, 374] on button "Edit Job Summary" at bounding box center [889, 389] width 437 height 30
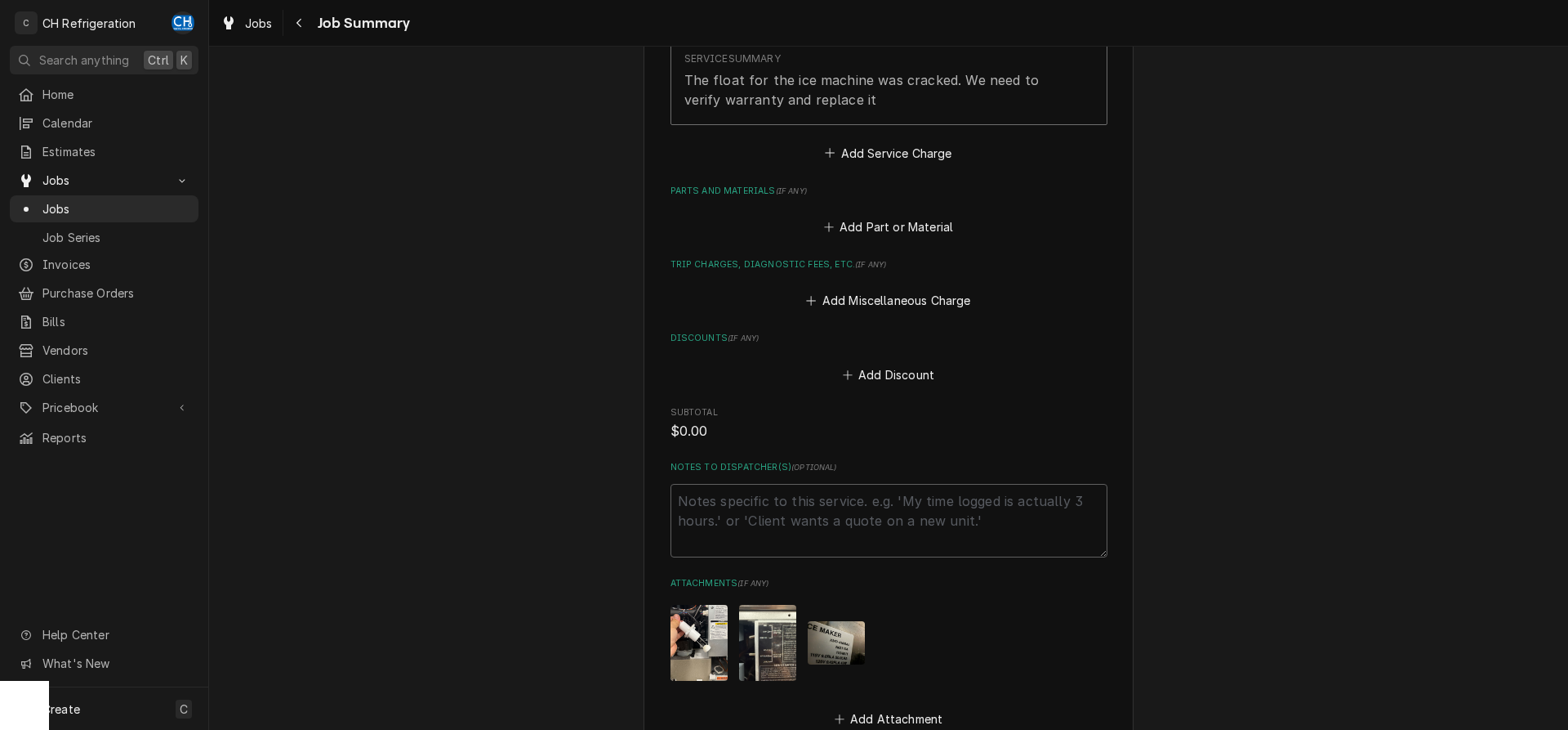
scroll to position [761, 0]
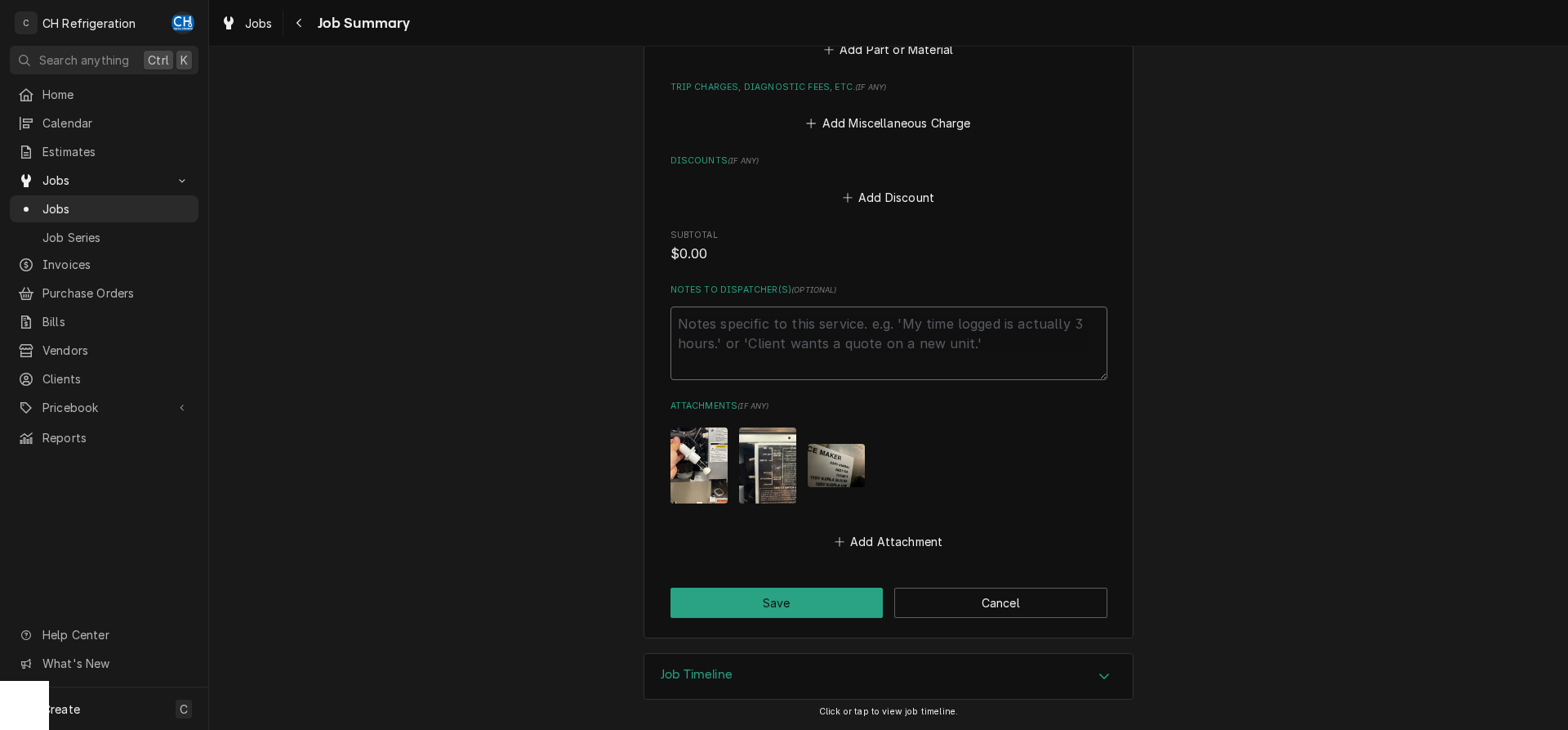
click at [787, 362] on textarea "Notes to Dispatcher(s) ( optional )" at bounding box center [889, 343] width 437 height 74
type textarea "x"
type textarea "p"
type textarea "x"
type textarea "pa"
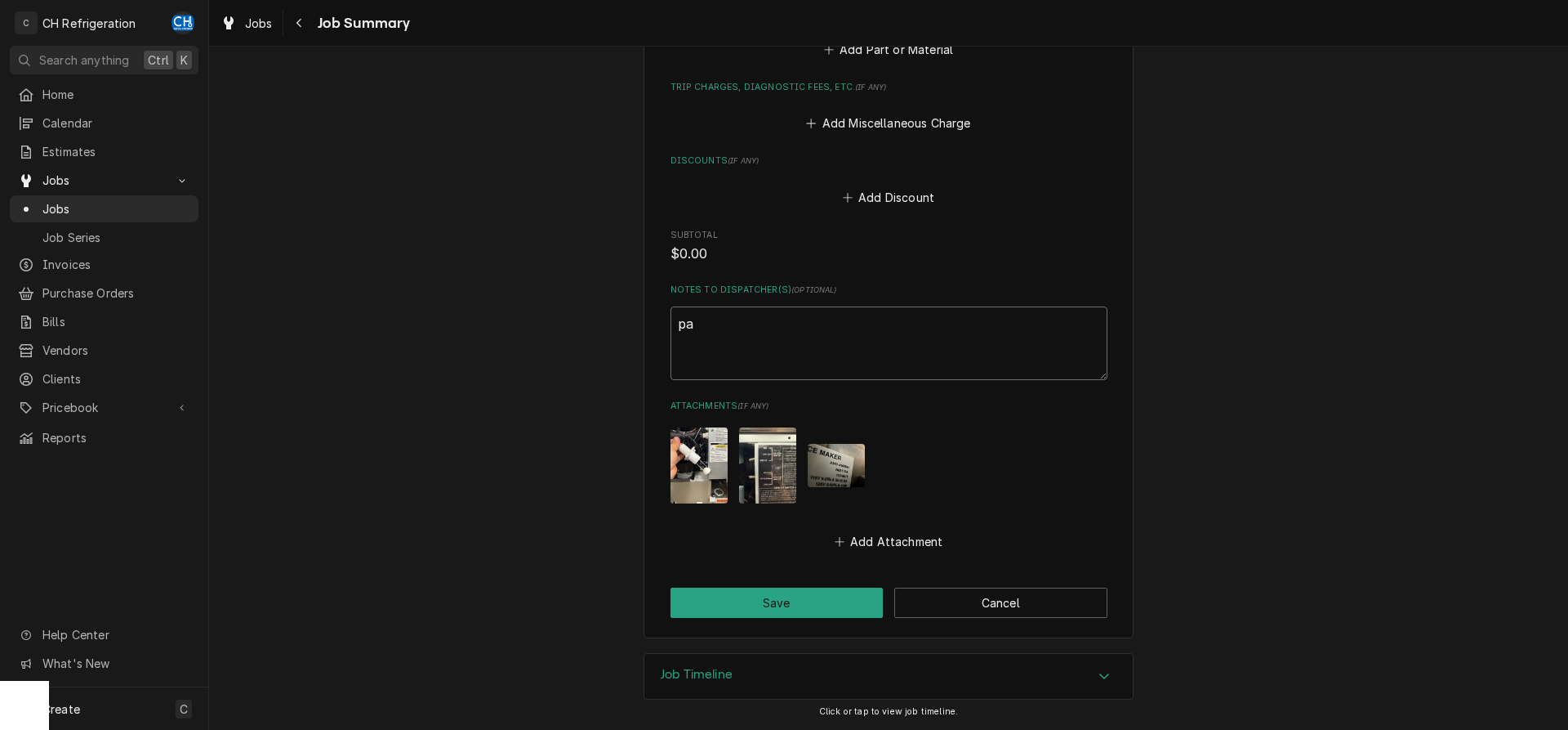
type textarea "x"
type textarea "par"
type textarea "x"
type textarea "part"
type textarea "x"
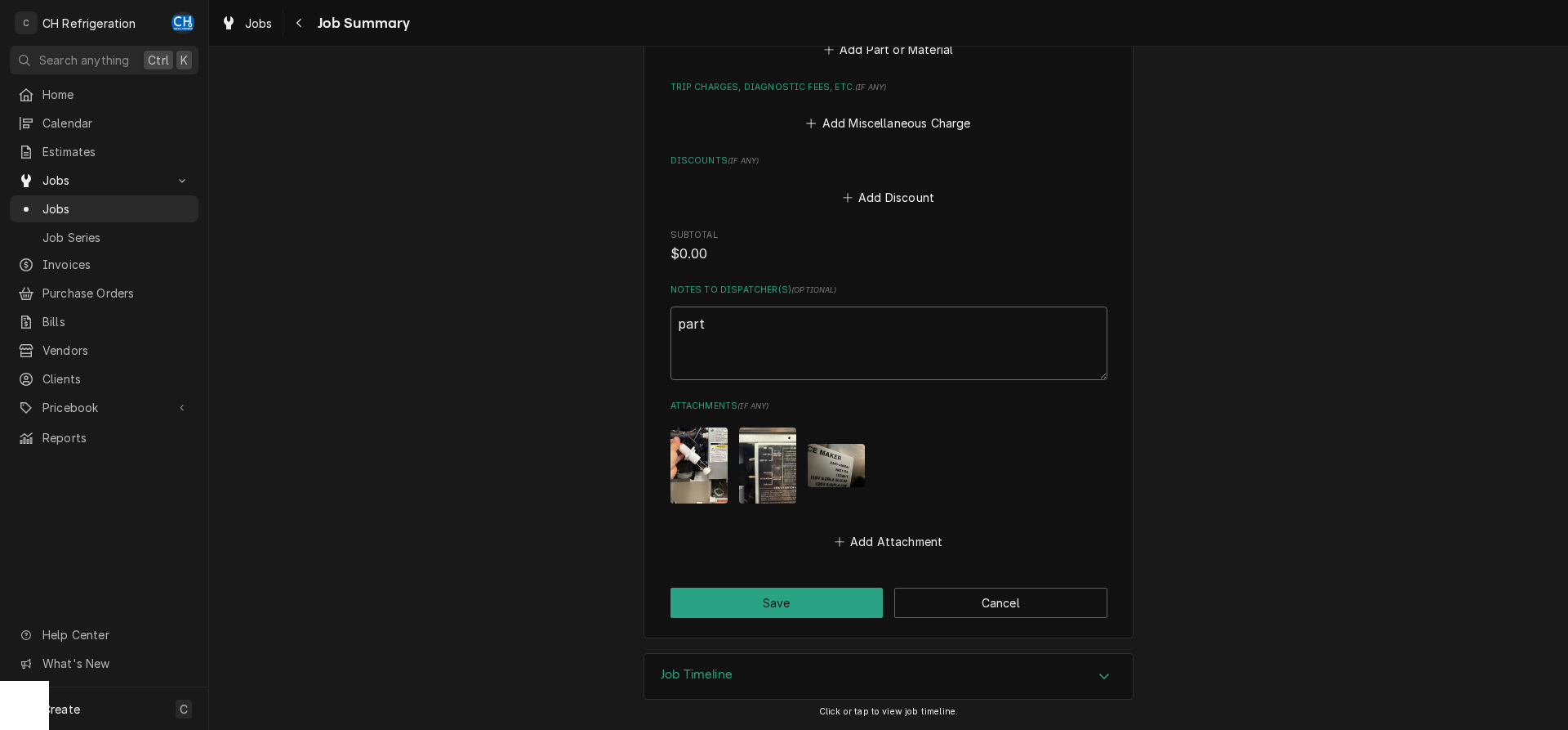
type textarea "part"
type textarea "x"
type textarea "part o"
type textarea "x"
type textarea "part or"
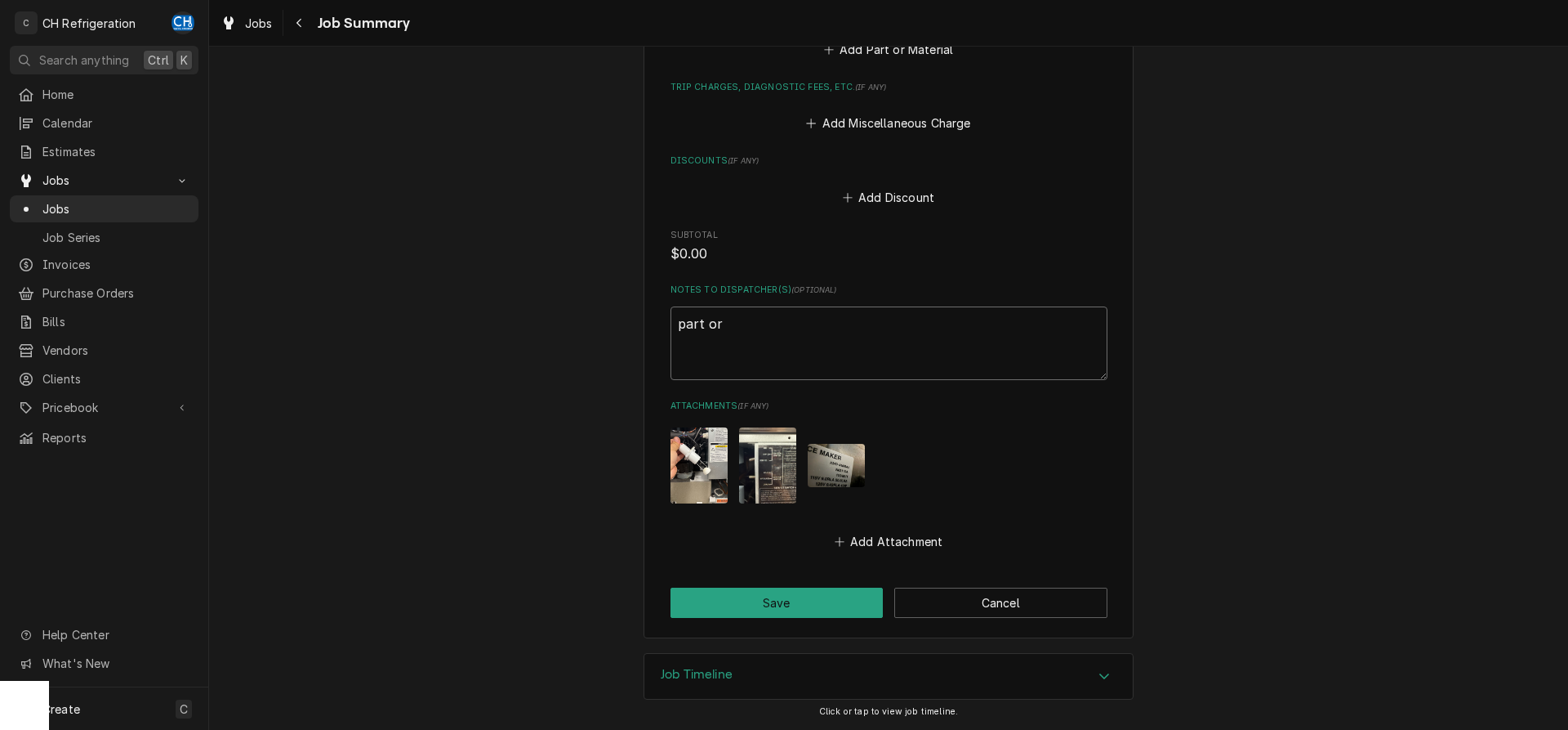
type textarea "x"
type textarea "part ord"
type textarea "x"
type textarea "part orde"
type textarea "x"
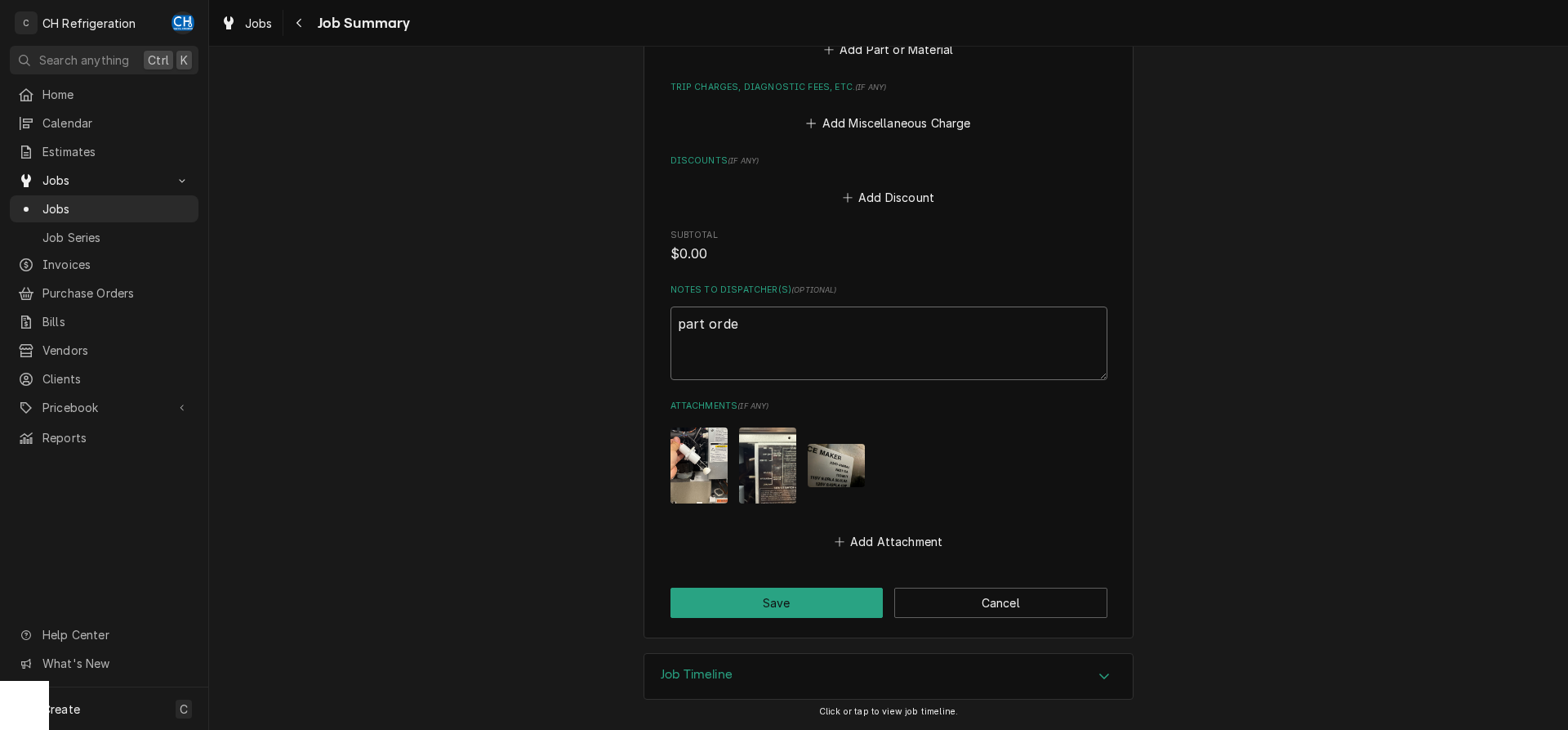
type textarea "part order"
type textarea "x"
type textarea "part ordere"
type textarea "x"
type textarea "part ordered"
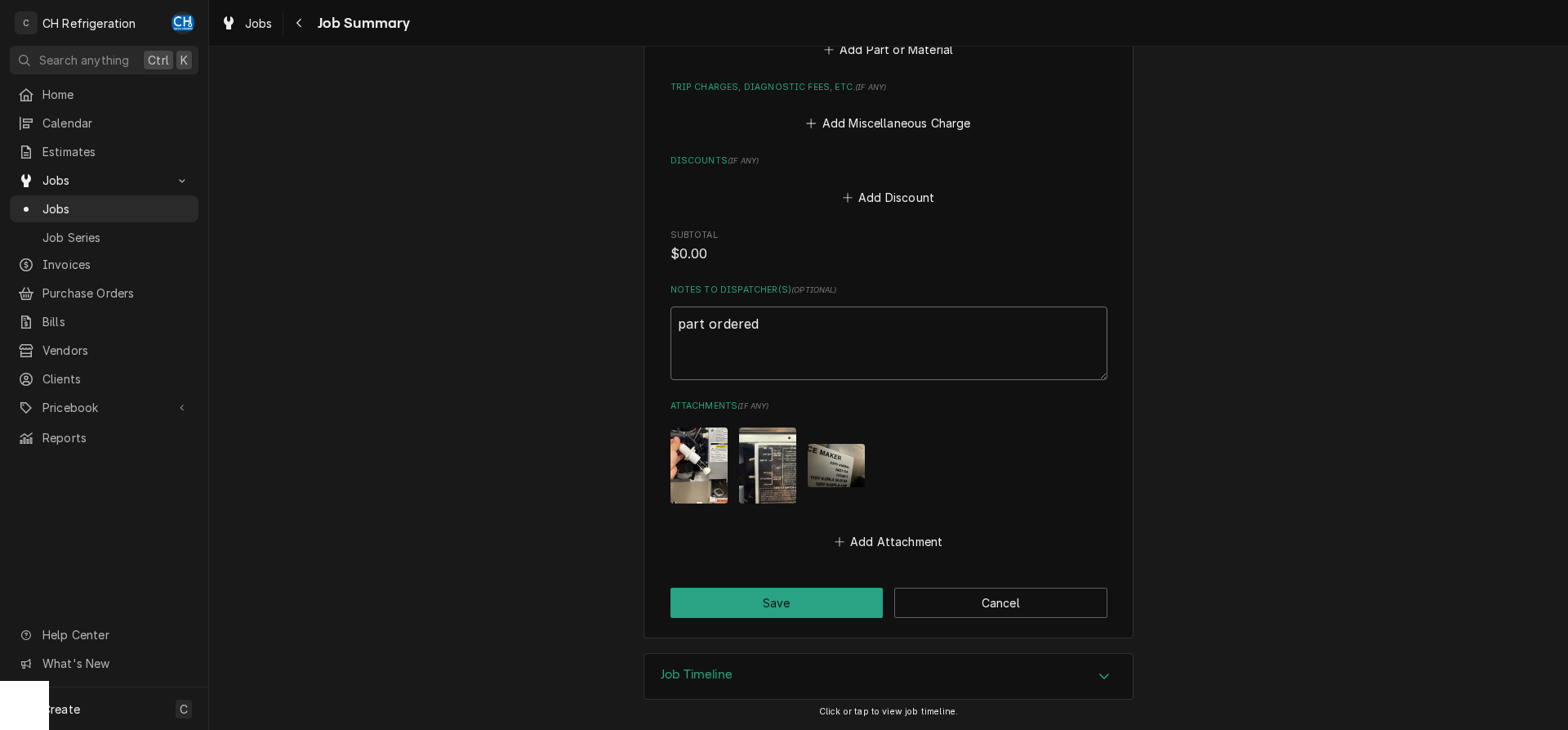
type textarea "x"
type textarea "part ordered"
type textarea "x"
type textarea "part ordered fo"
type textarea "x"
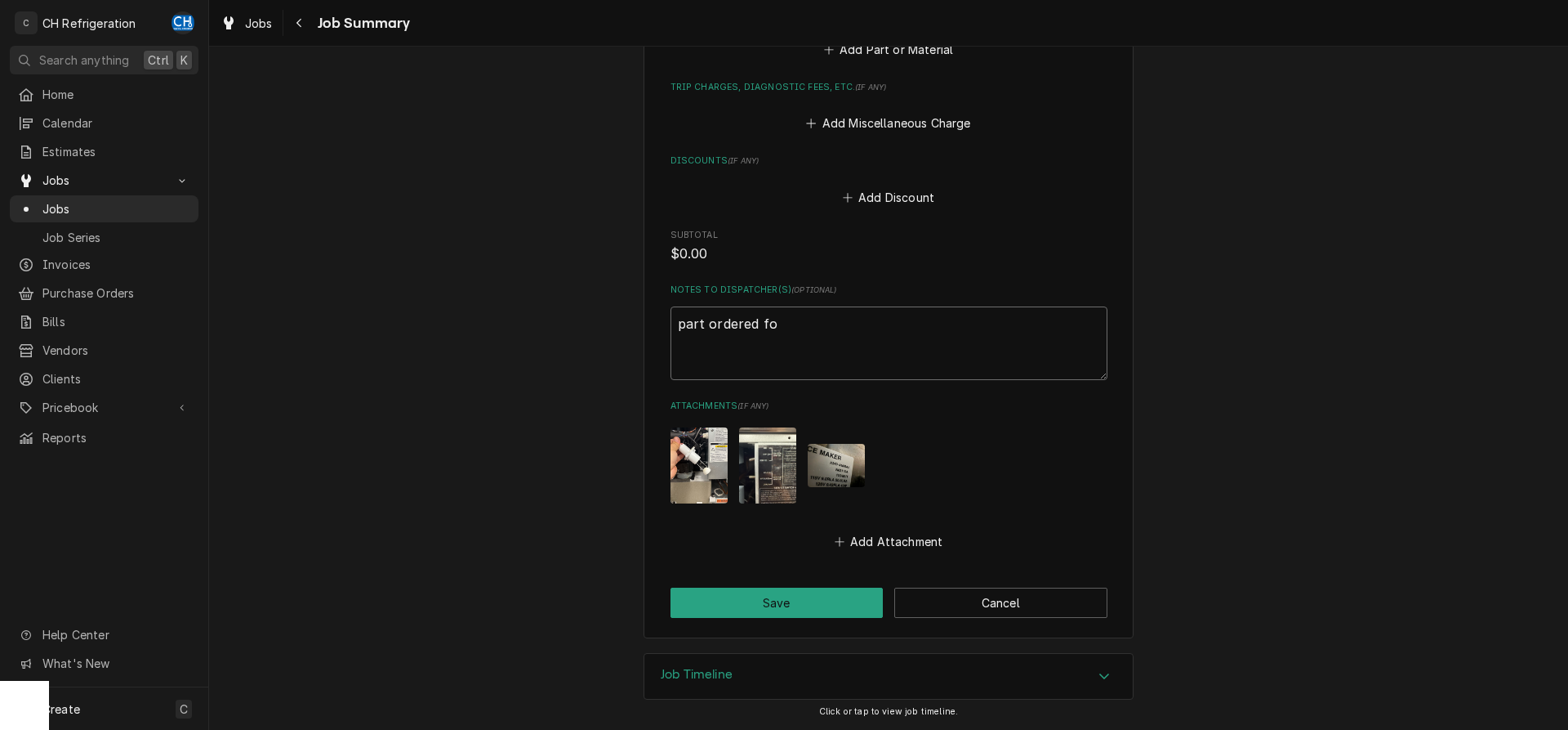
type textarea "part ordered for"
type textarea "x"
type textarea "part ordered form"
type textarea "x"
type textarea "part ordered form"
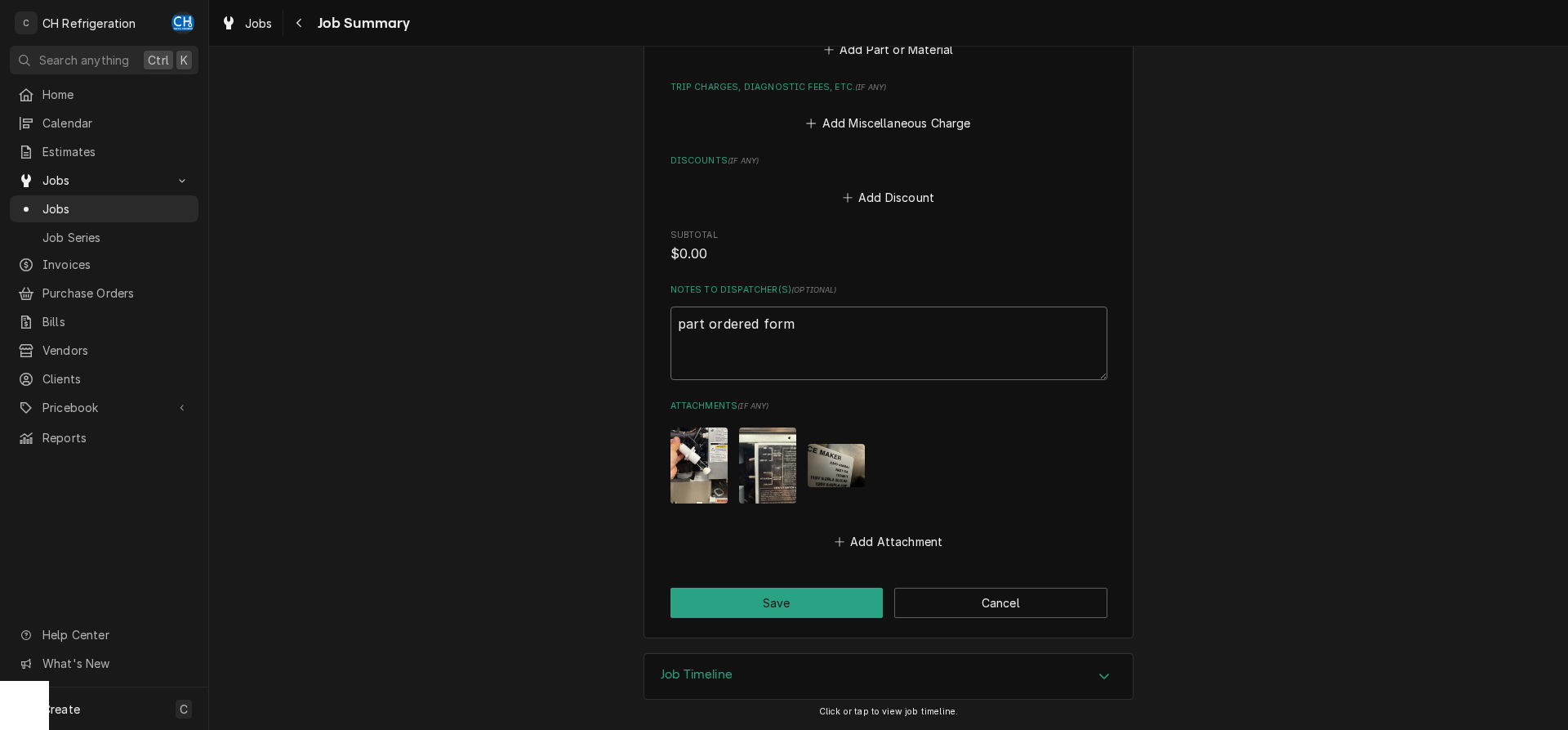
type textarea "x"
type textarea "part ordered form h"
type textarea "x"
type textarea "part ordered form ho"
type textarea "x"
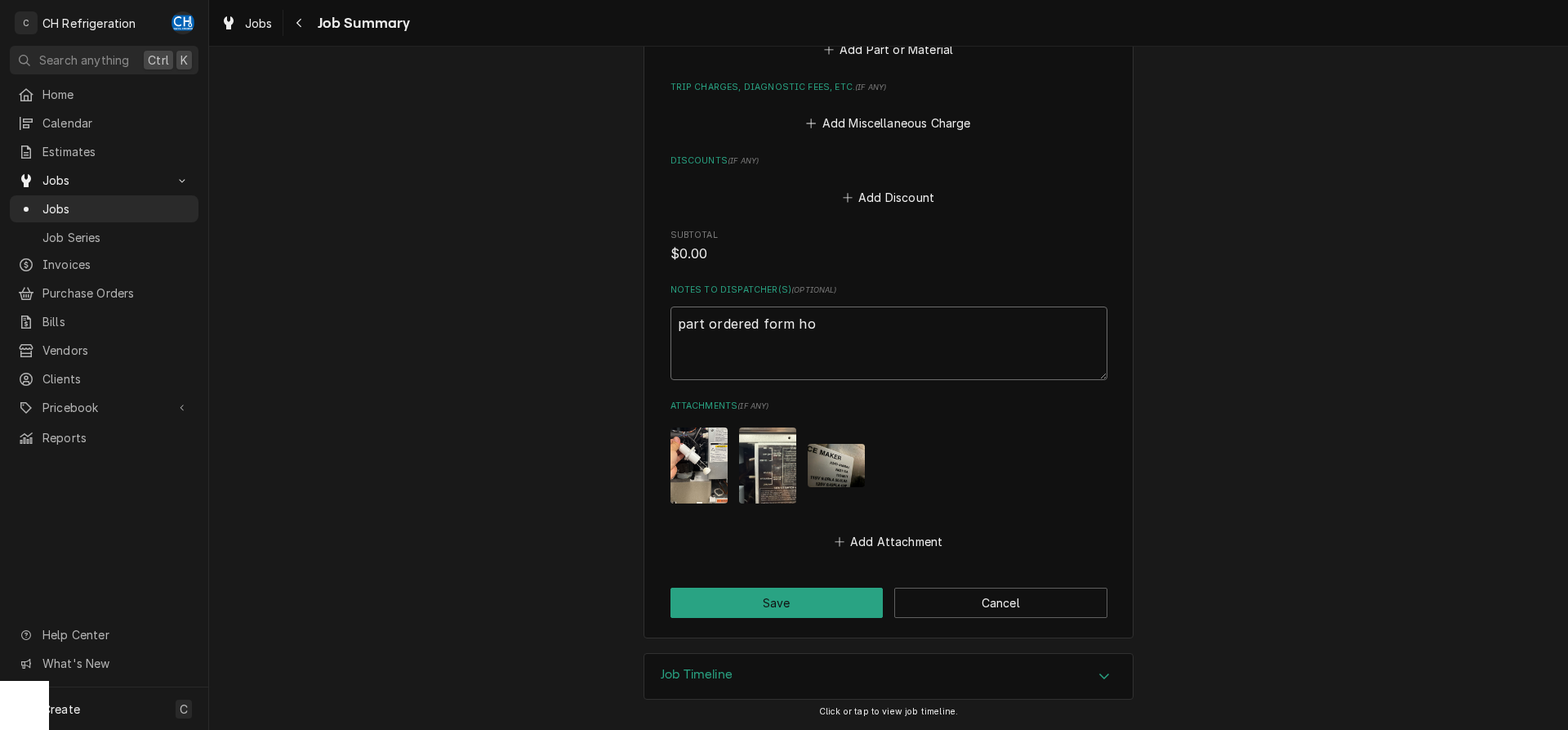
type textarea "part ordered form hos"
type textarea "x"
type textarea "part ordered form hosi"
type textarea "x"
type textarea "part ordered form hos"
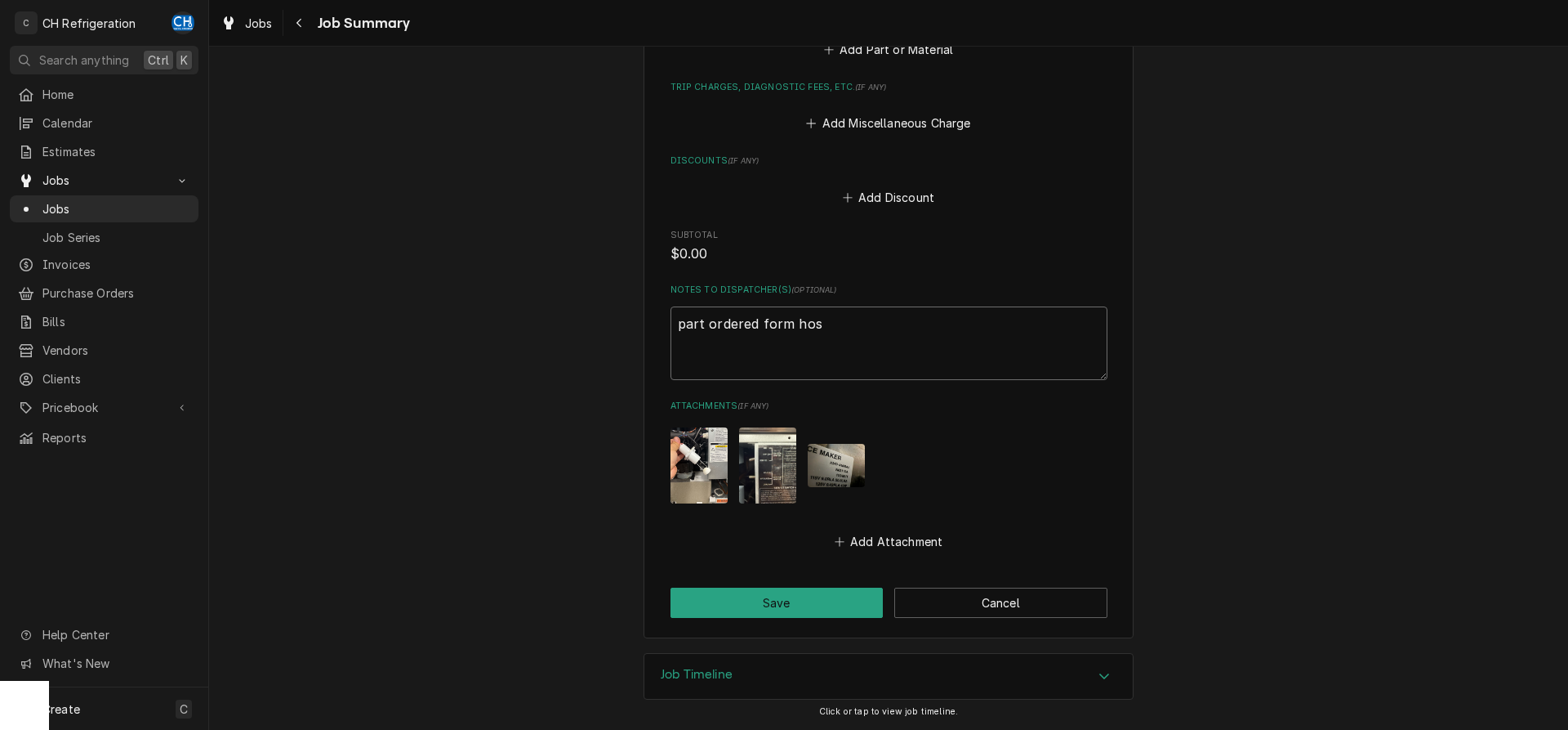
type textarea "x"
type textarea "part ordered form ho"
type textarea "x"
type textarea "part ordered form h"
type textarea "x"
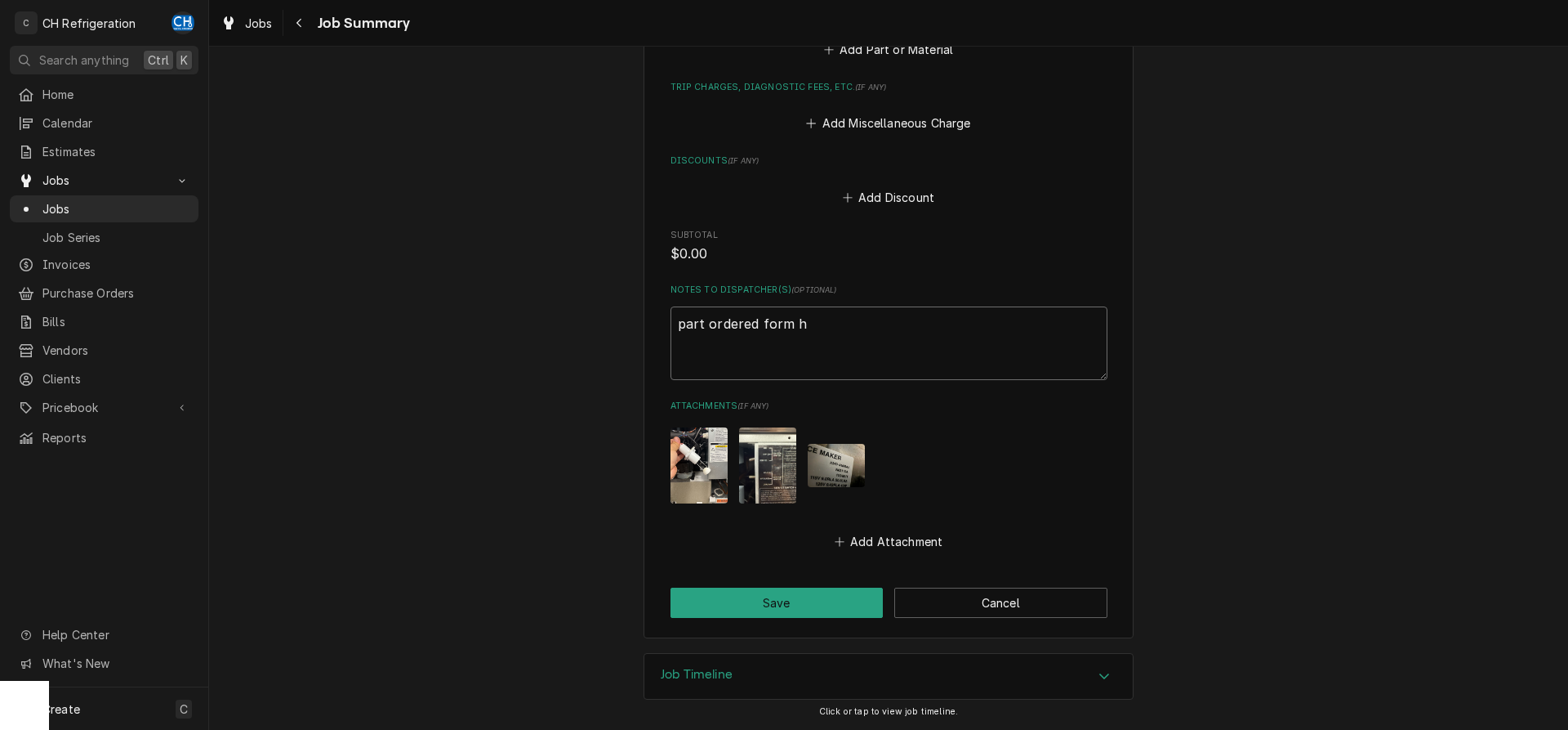
type textarea "part ordered form"
type textarea "x"
type textarea "part ordered form"
type textarea "x"
type textarea "part ordered for"
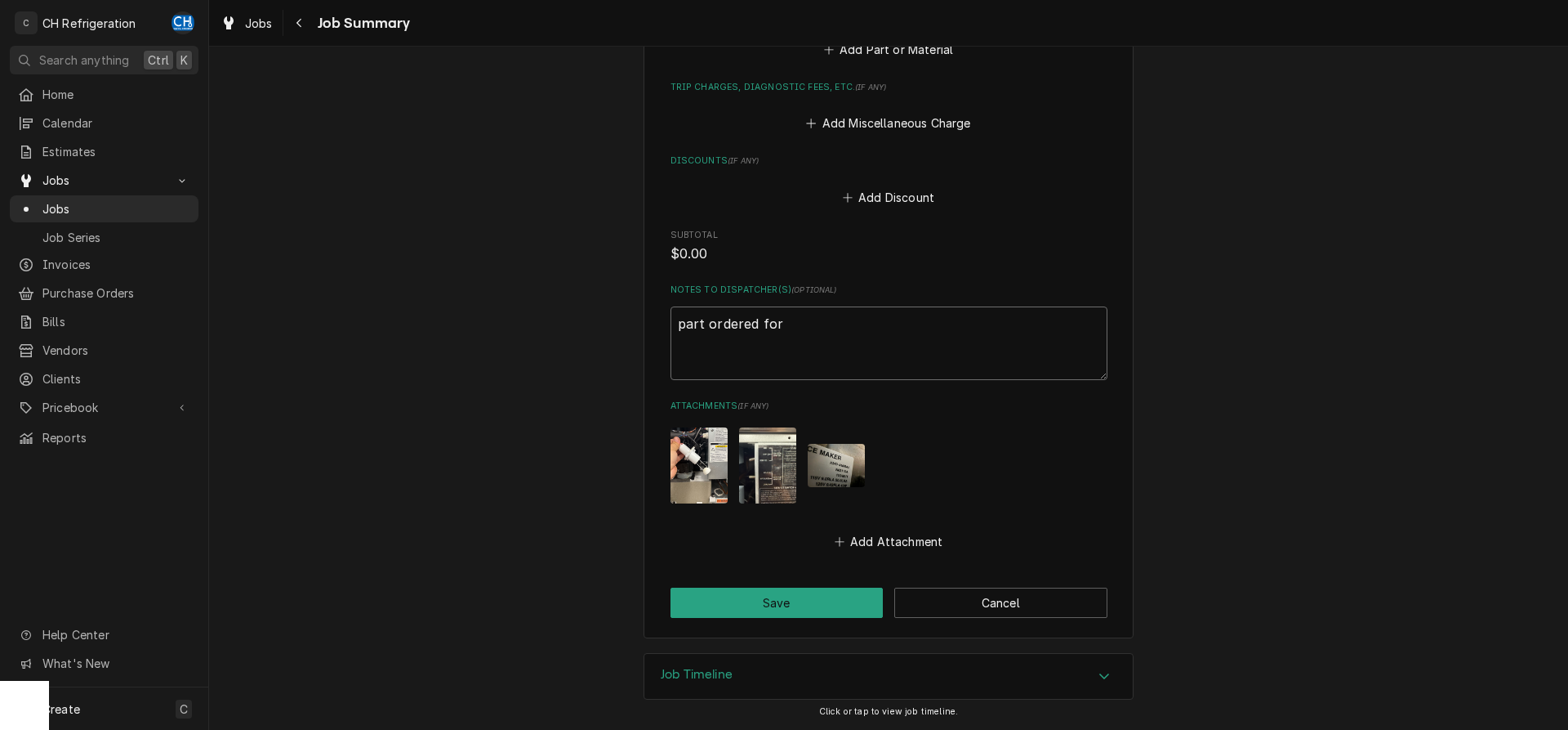
type textarea "x"
type textarea "part ordered fo"
type textarea "x"
type textarea "part ordered f"
type textarea "x"
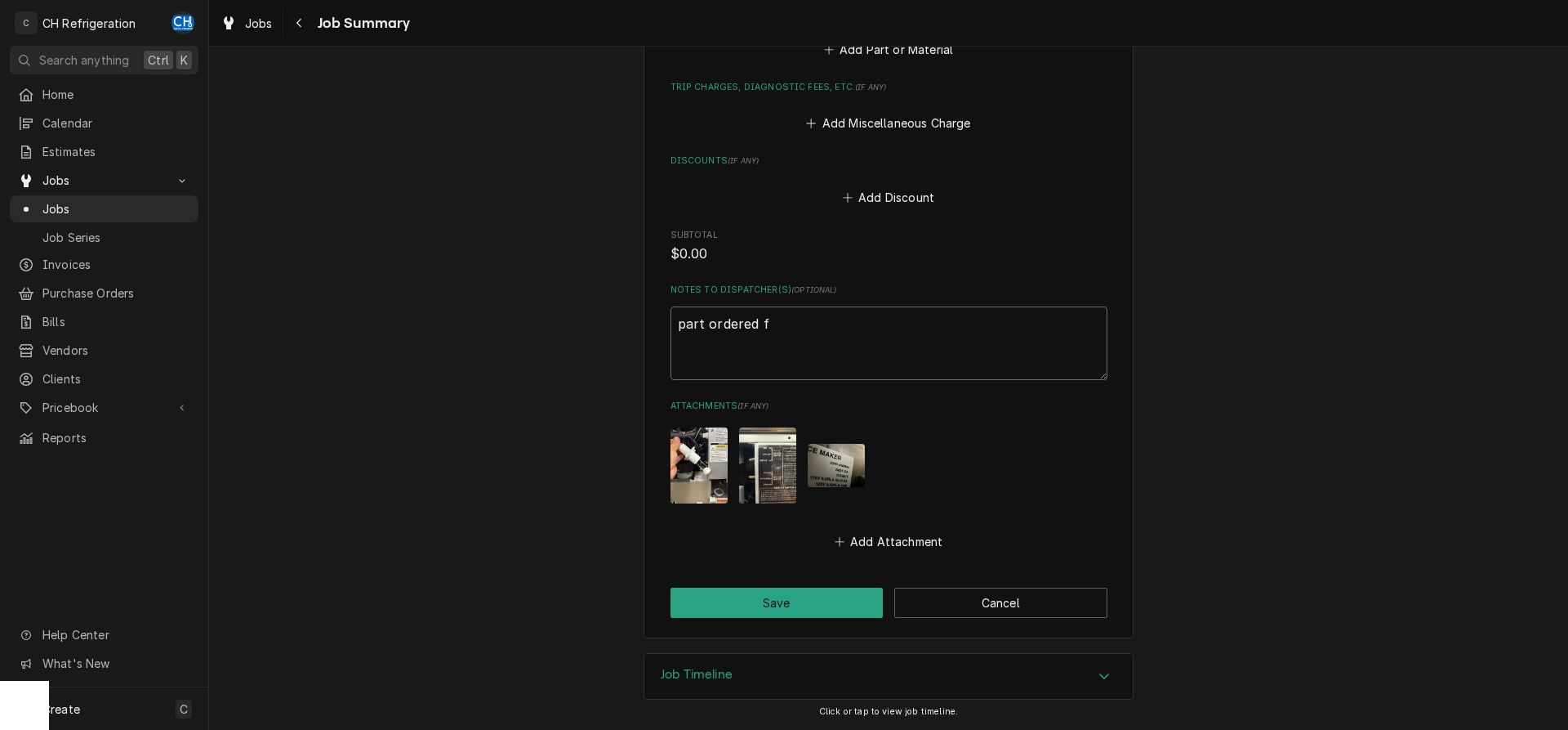
type textarea "part ordered fr"
type textarea "x"
type textarea "part ordered fro"
type textarea "x"
type textarea "part ordered from"
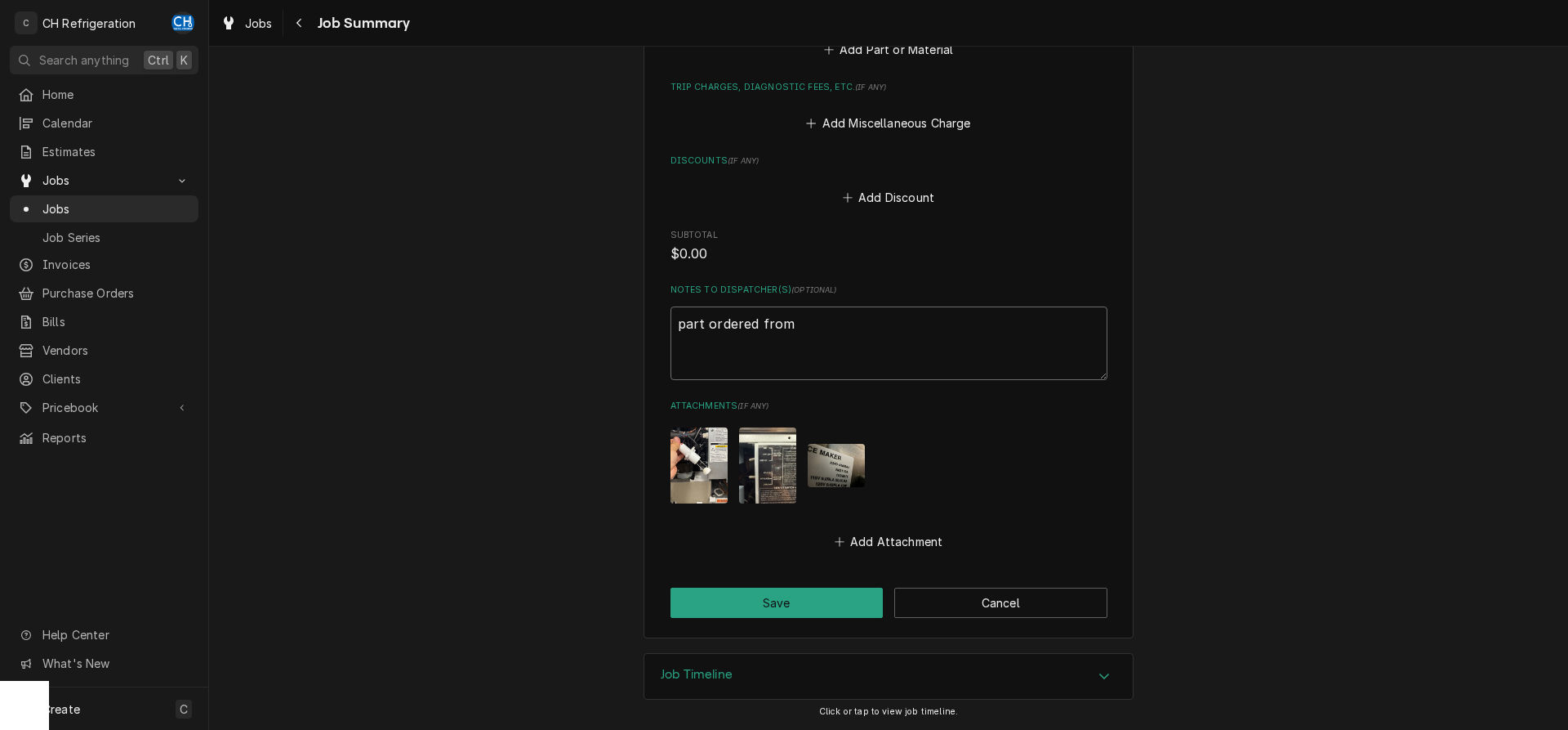
type textarea "x"
type textarea "part ordered from"
type textarea "x"
type textarea "part ordered from h"
type textarea "x"
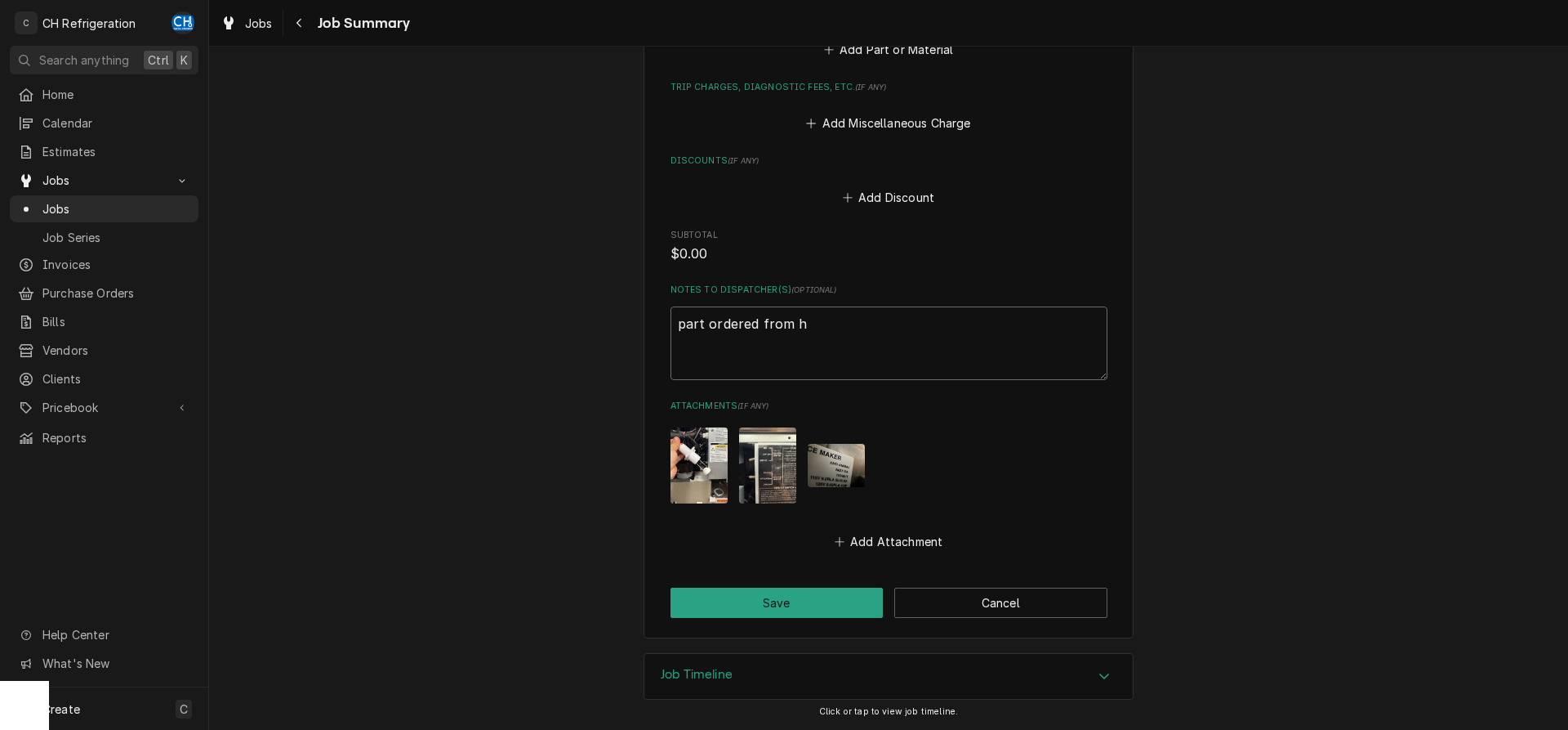
type textarea "part ordered from ho"
type textarea "x"
type textarea "part ordered from hosh"
type textarea "x"
type textarea "part ordered from hoshi"
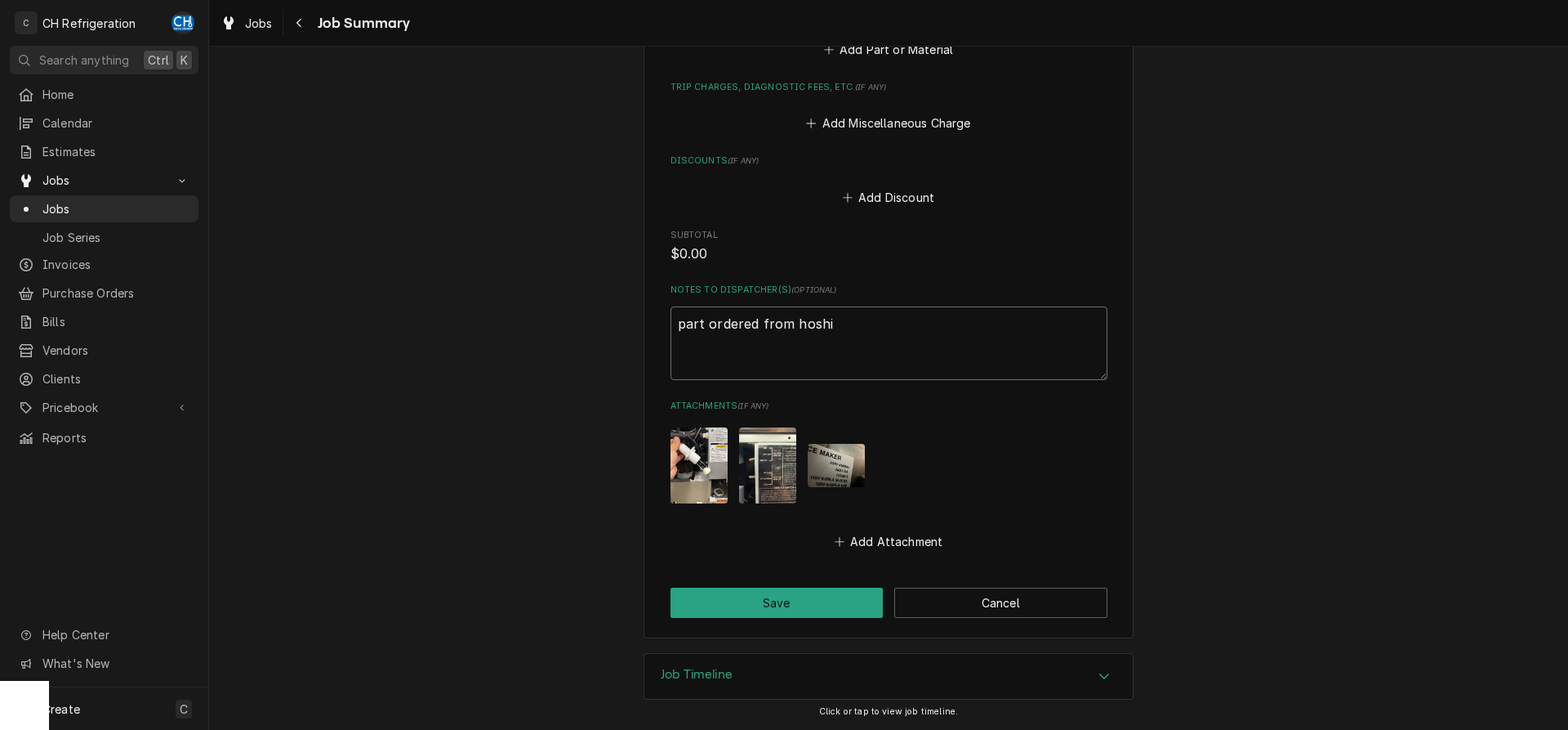
type textarea "x"
type textarea "part ordered from hoshiz"
type textarea "x"
type textarea "part ordered from hoshiza"
type textarea "x"
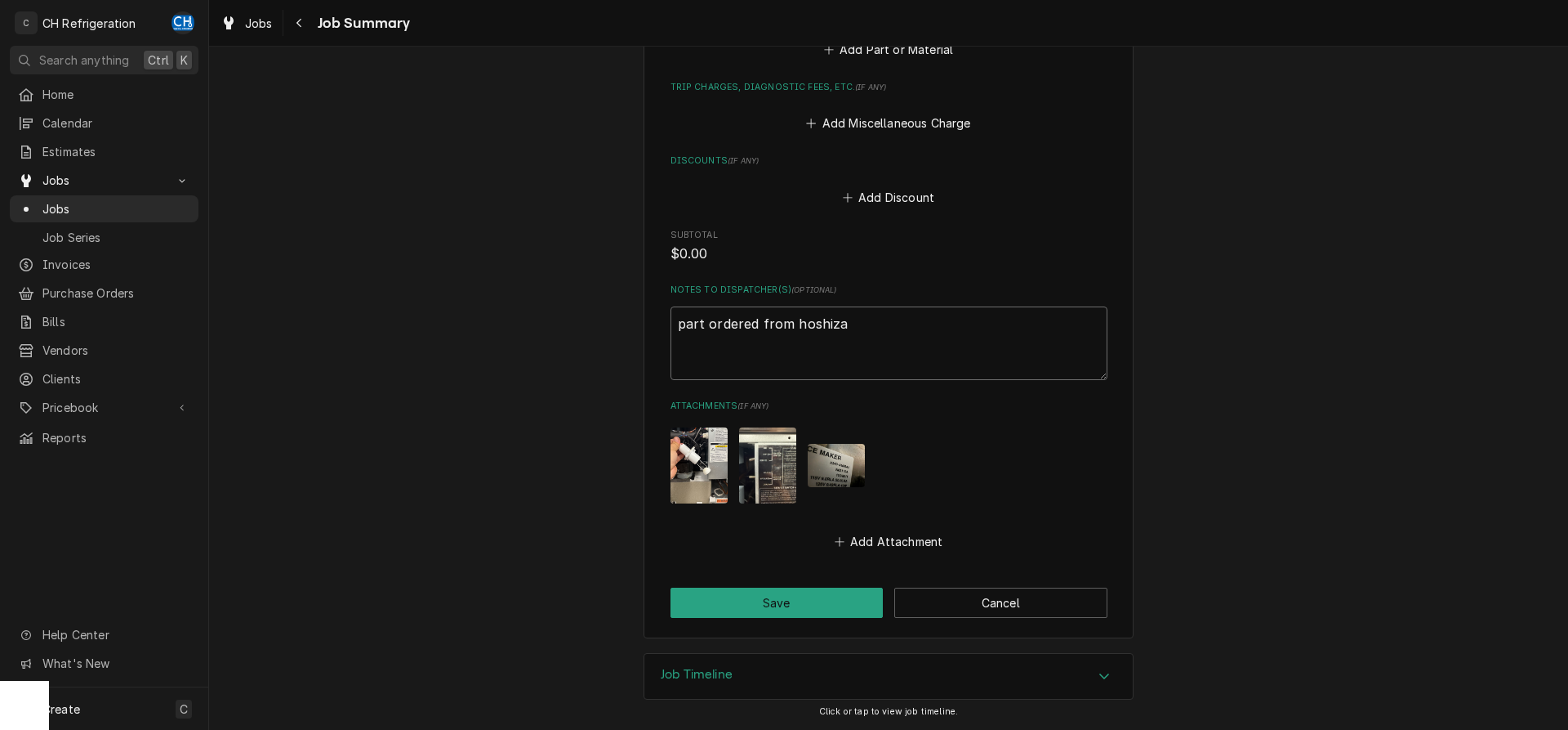
type textarea "part ordered from hoshizak"
type textarea "x"
type textarea "part ordered from hoshizaki"
type textarea "x"
type textarea "part ordered from hoshizaki"
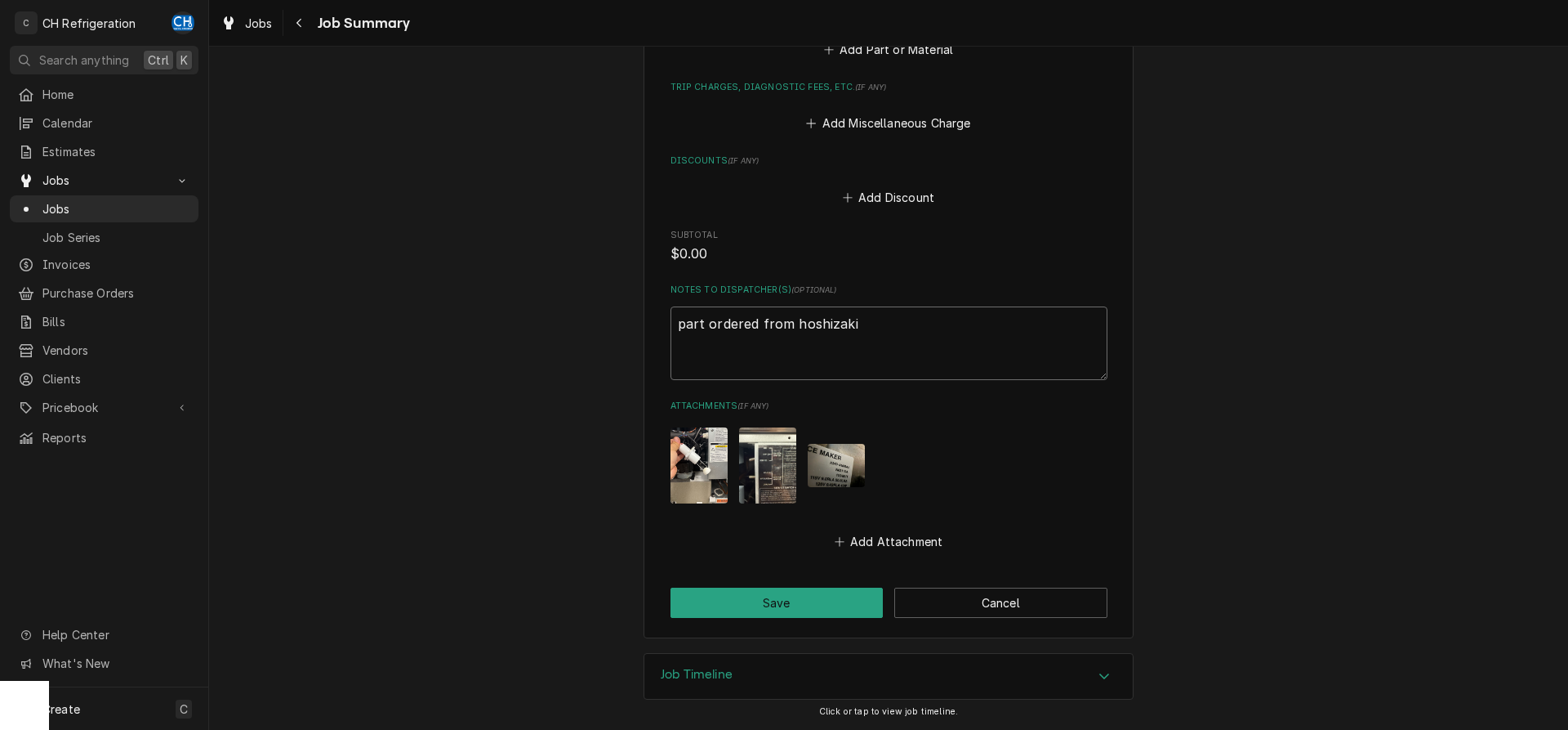
type textarea "x"
type textarea "part ordered from hoshizaki 9"
type textarea "x"
type textarea "part ordered from hoshizaki 9/"
type textarea "x"
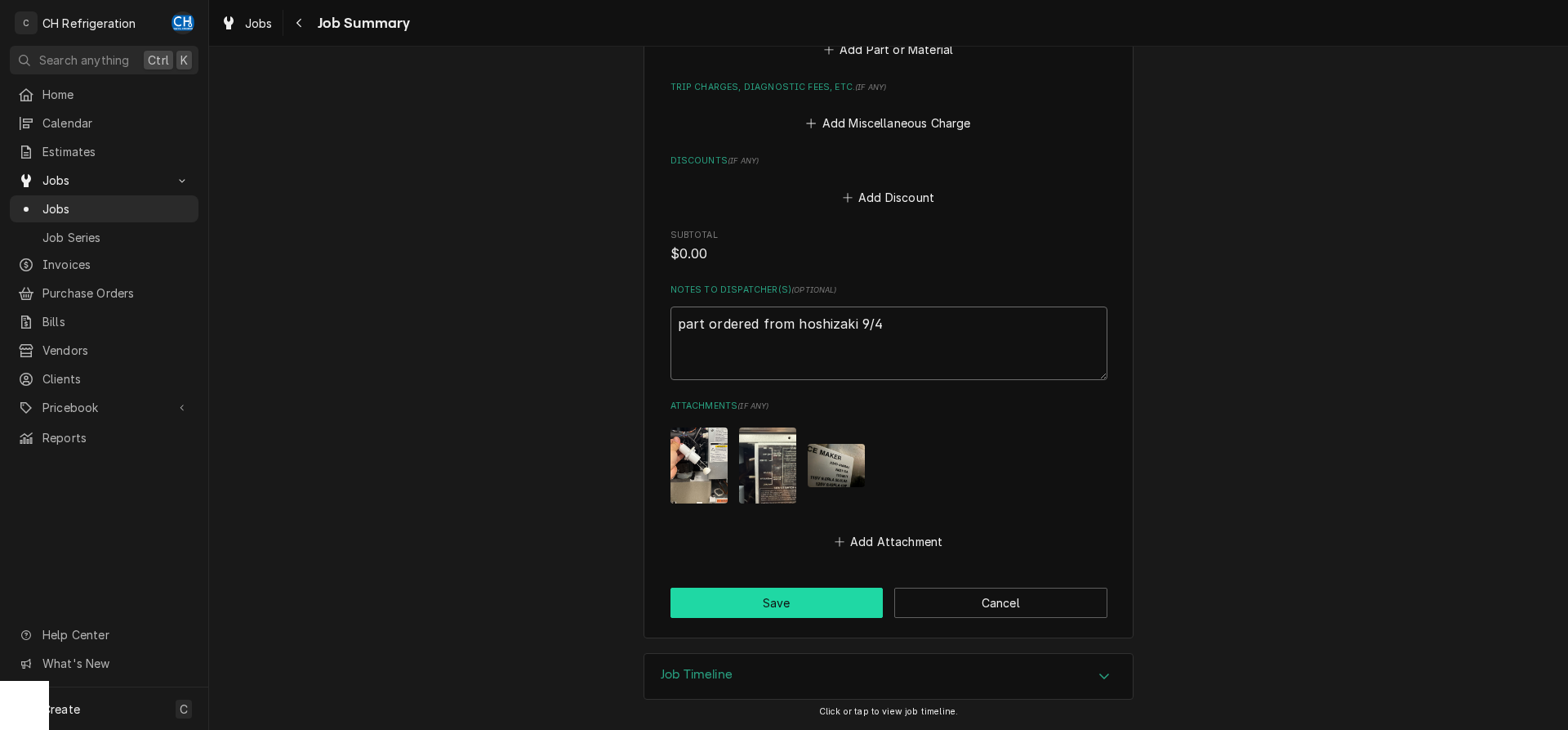
type textarea "part ordered from hoshizaki 9/4"
click at [800, 607] on button "Save" at bounding box center [777, 602] width 213 height 30
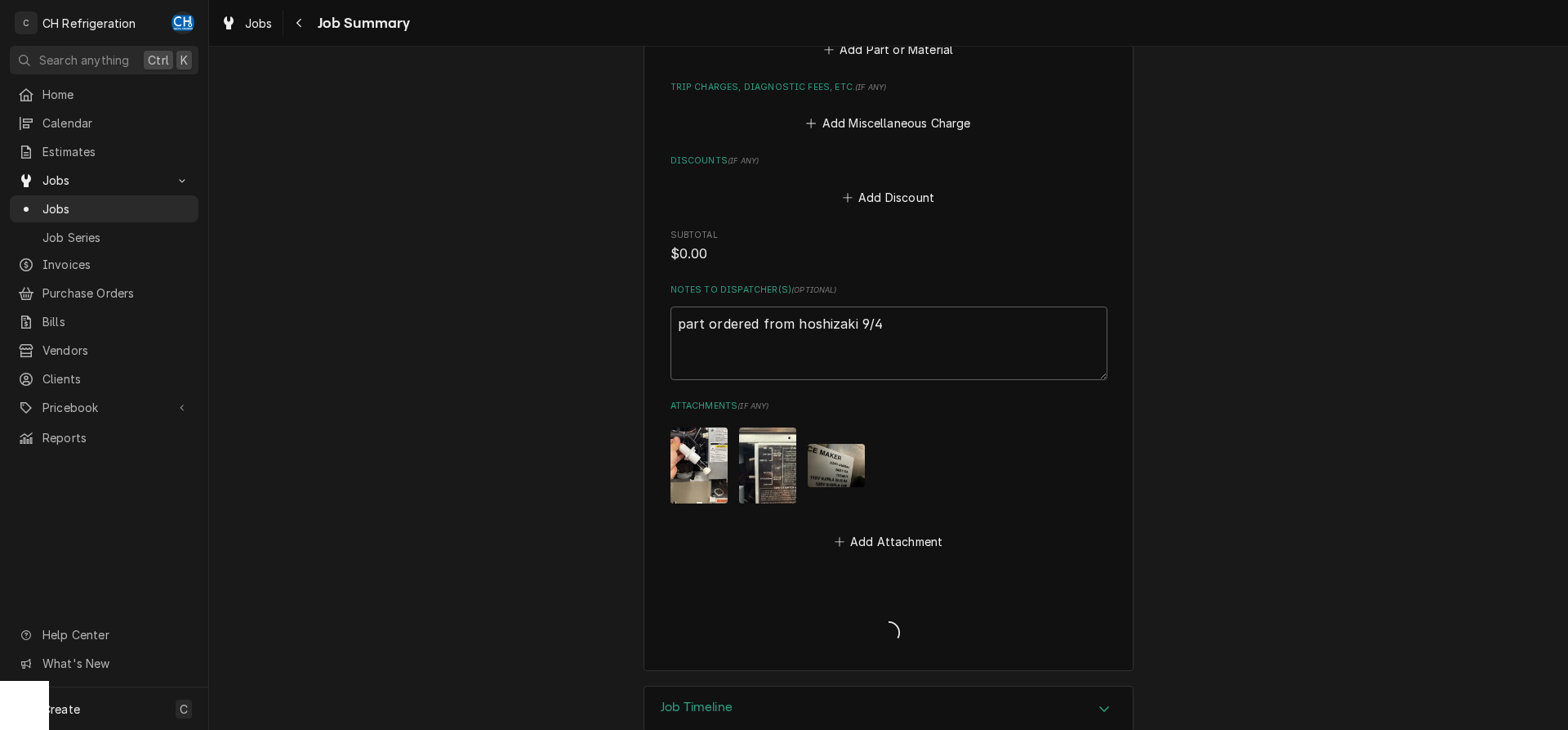
type textarea "x"
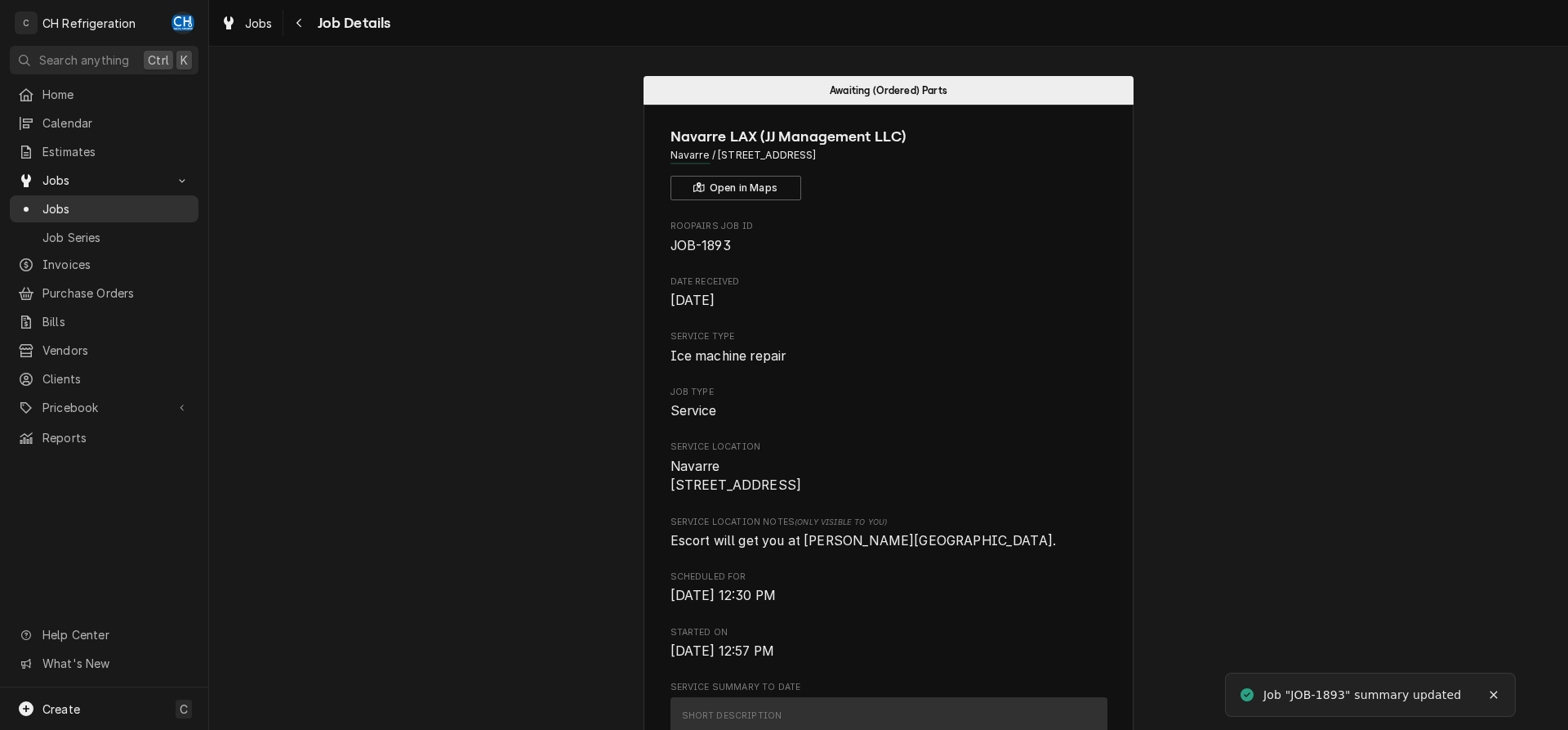
click at [109, 207] on span "Jobs" at bounding box center [116, 208] width 148 height 17
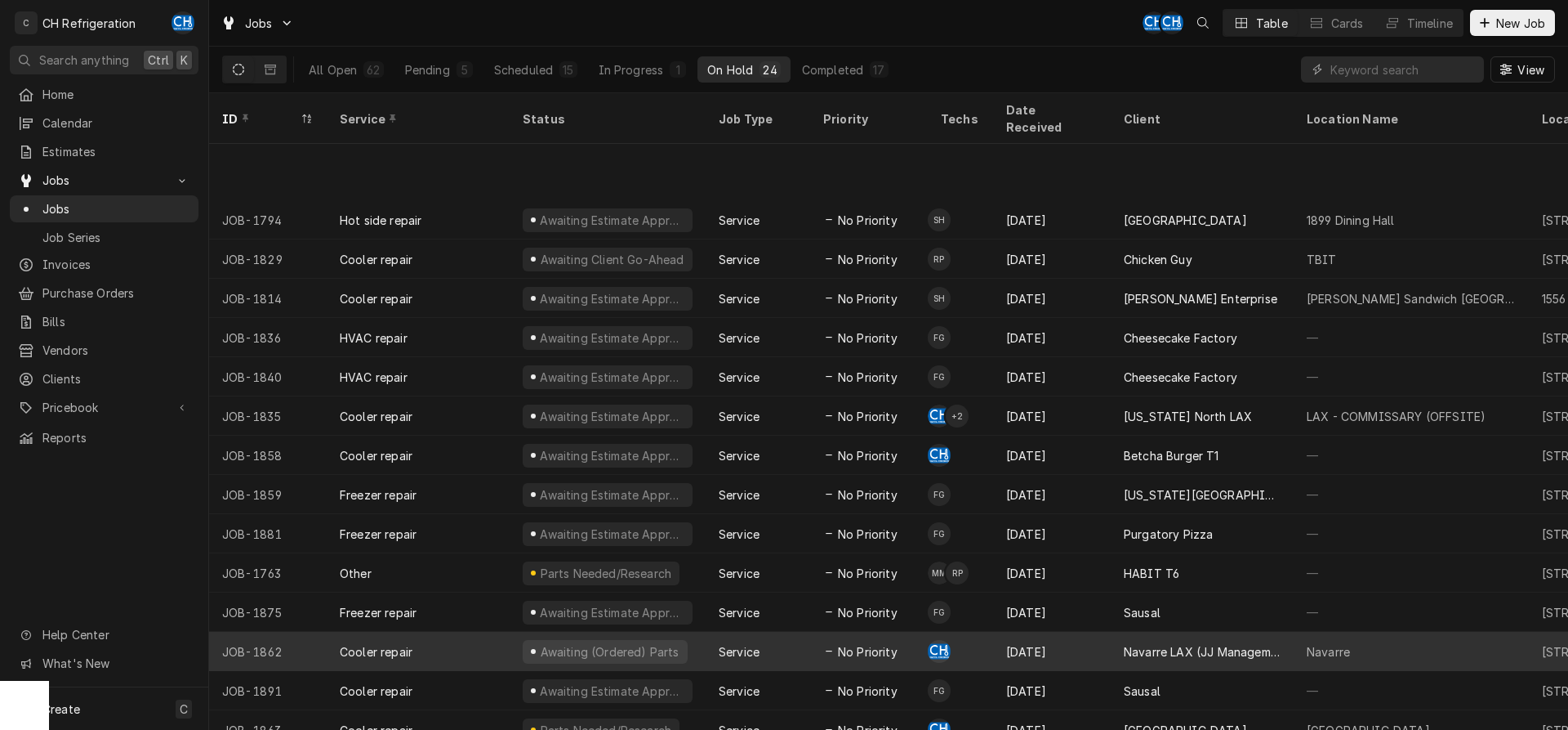
scroll to position [218, 0]
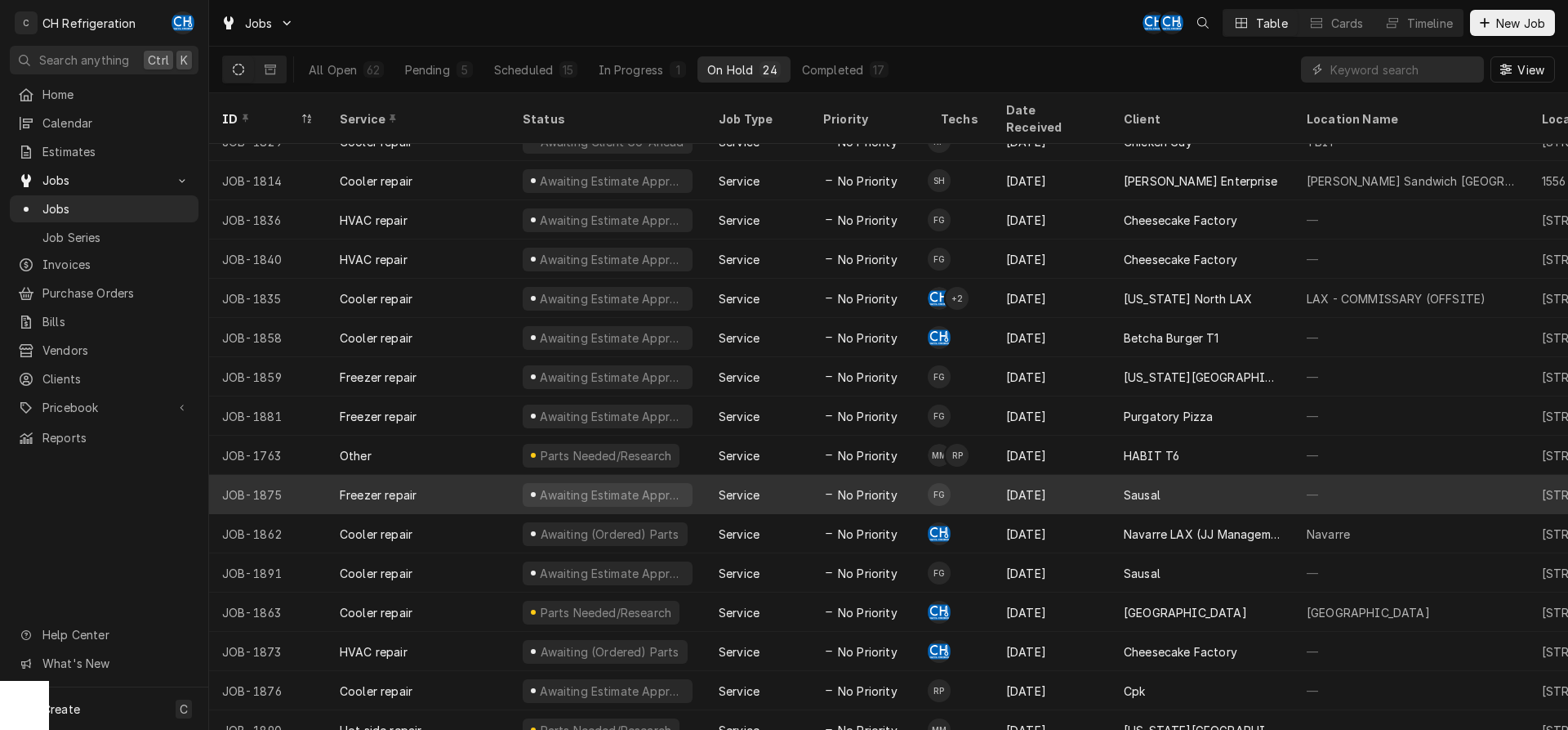
click at [1163, 489] on div "Sausal" at bounding box center [1202, 494] width 183 height 39
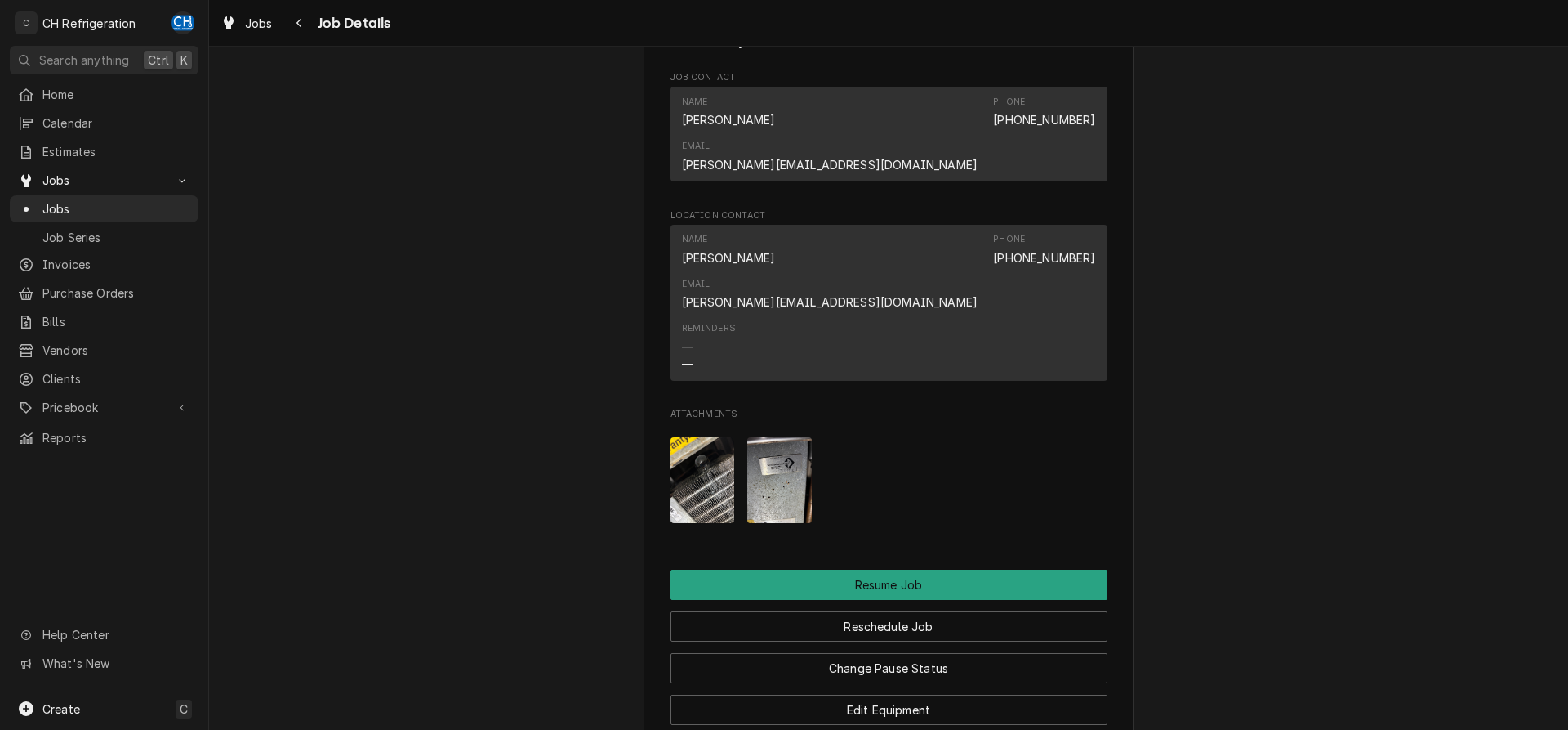
scroll to position [1250, 0]
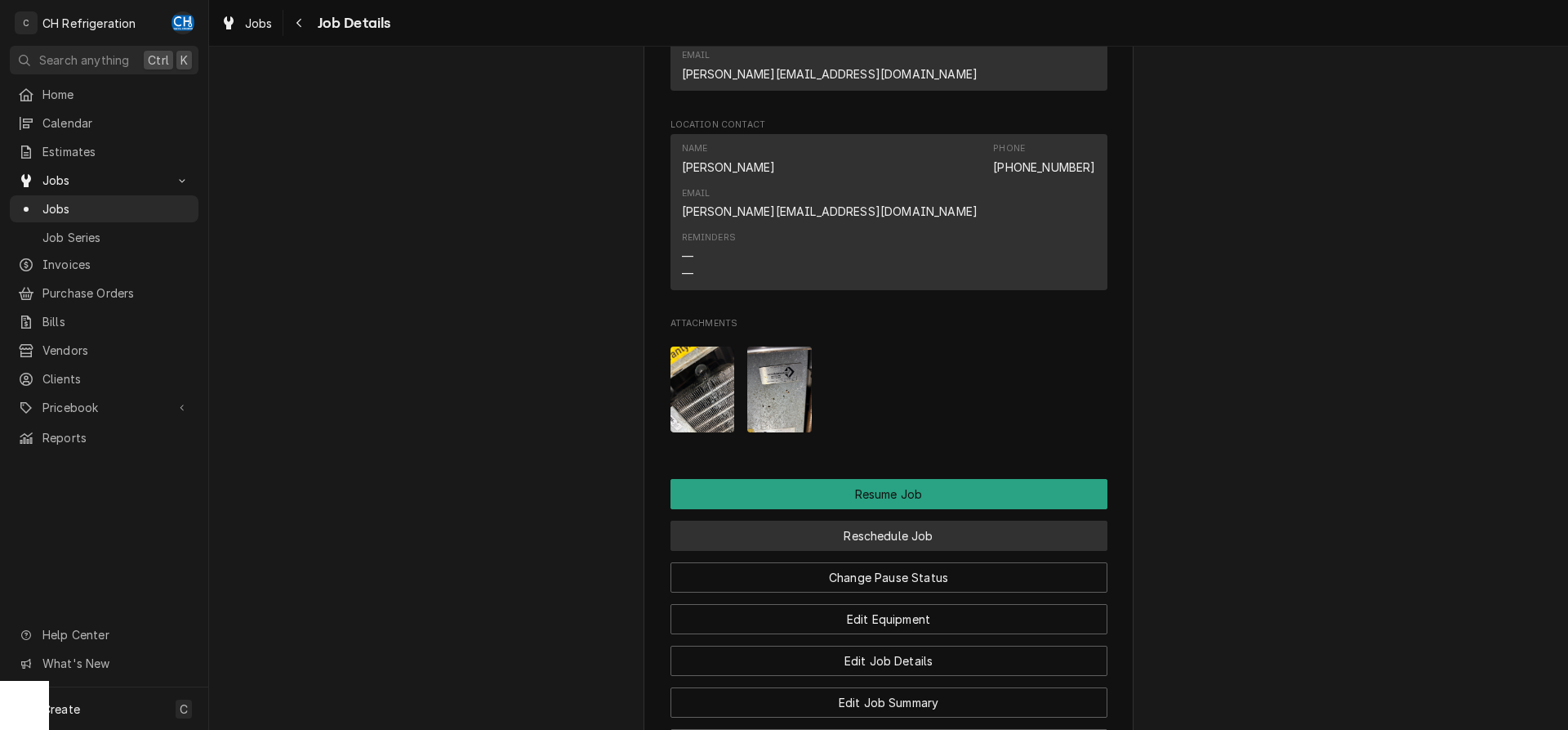
click at [921, 520] on button "Reschedule Job" at bounding box center [889, 535] width 437 height 30
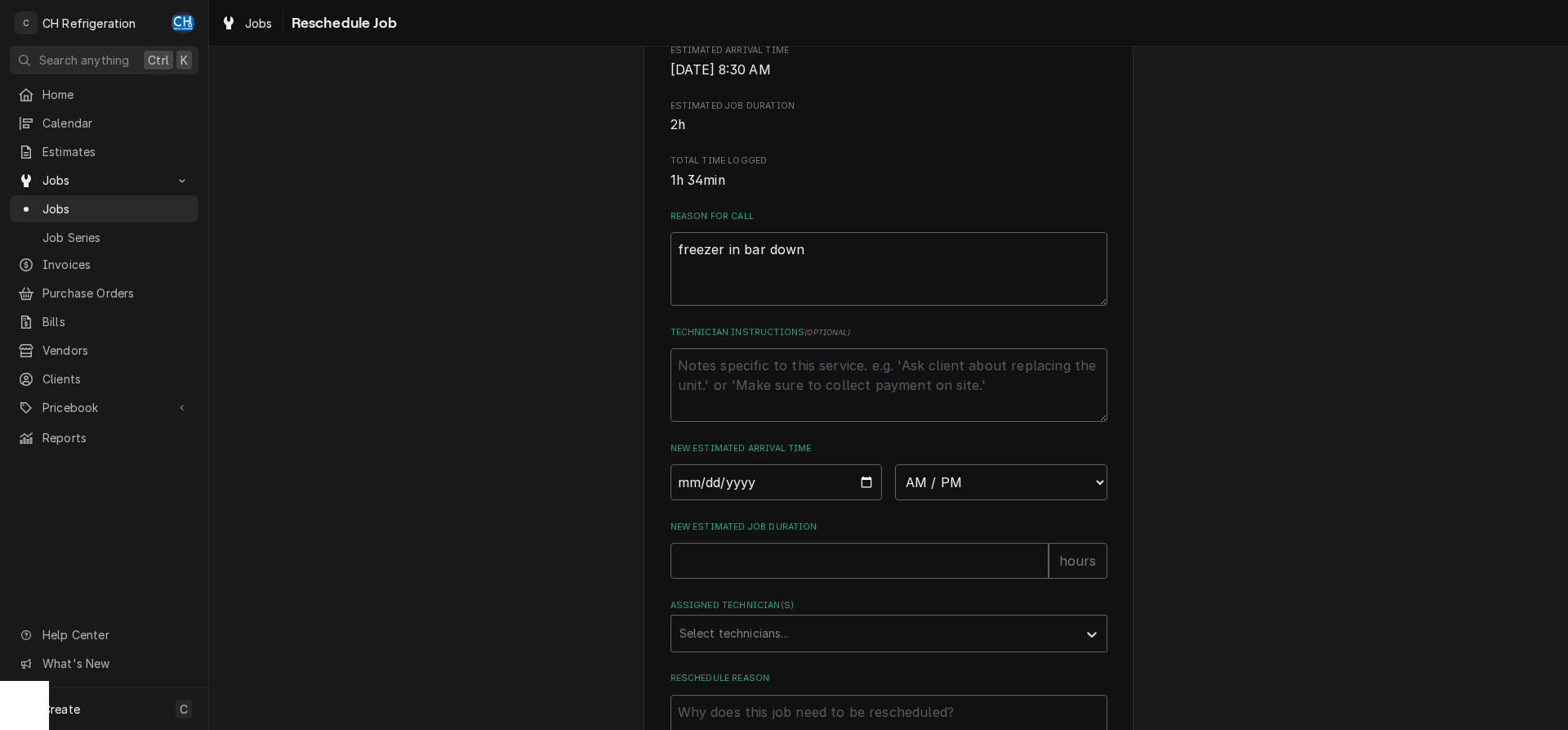
scroll to position [416, 0]
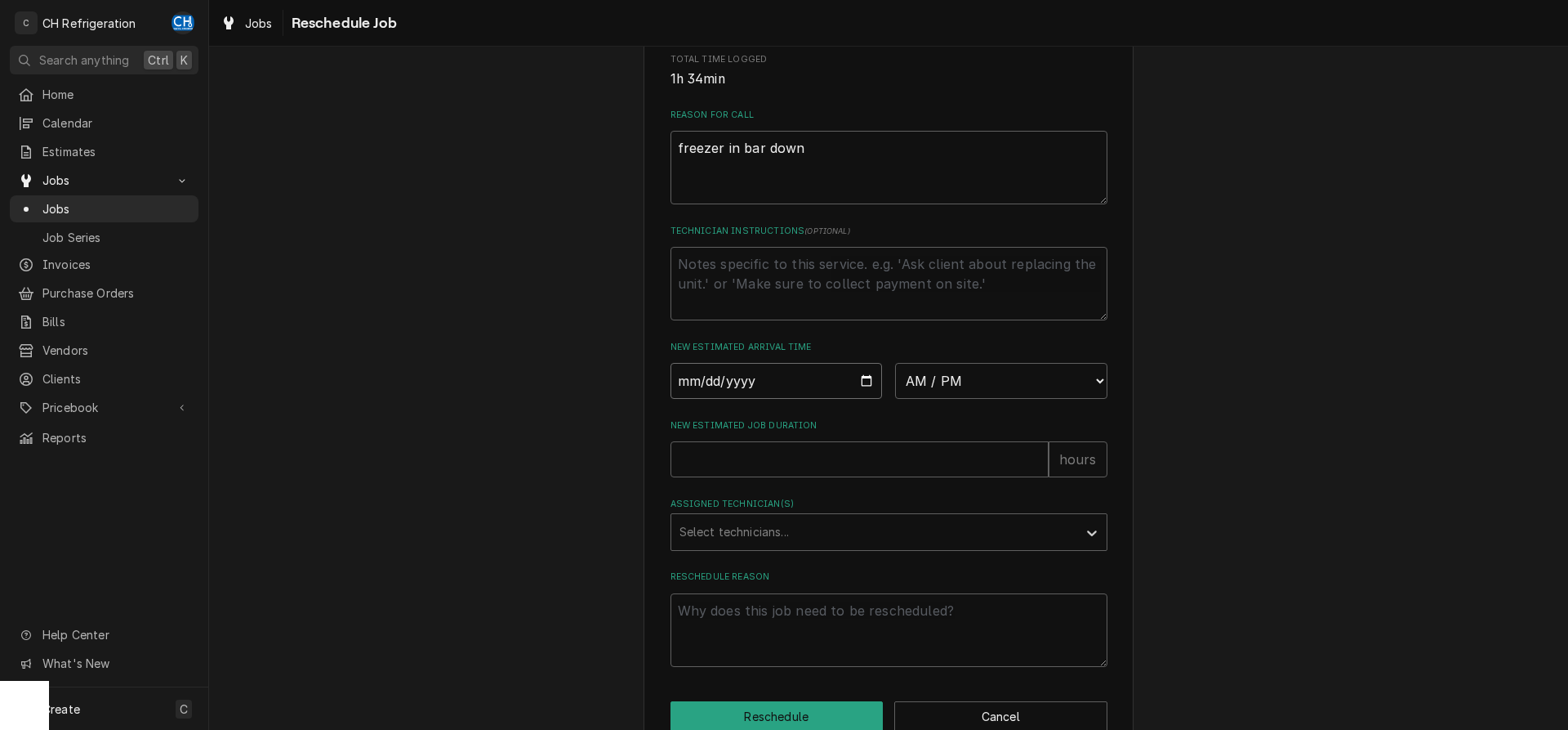
click at [862, 399] on input "Date" at bounding box center [777, 380] width 212 height 36
click at [864, 399] on input "Date" at bounding box center [777, 380] width 212 height 36
type input "[DATE]"
type textarea "x"
click at [896, 363] on select "AM / PM 6:00 AM 6:15 AM 6:30 AM 6:45 AM 7:00 AM 7:15 AM 7:30 AM 7:45 AM 8:00 AM…" at bounding box center [1002, 380] width 212 height 36
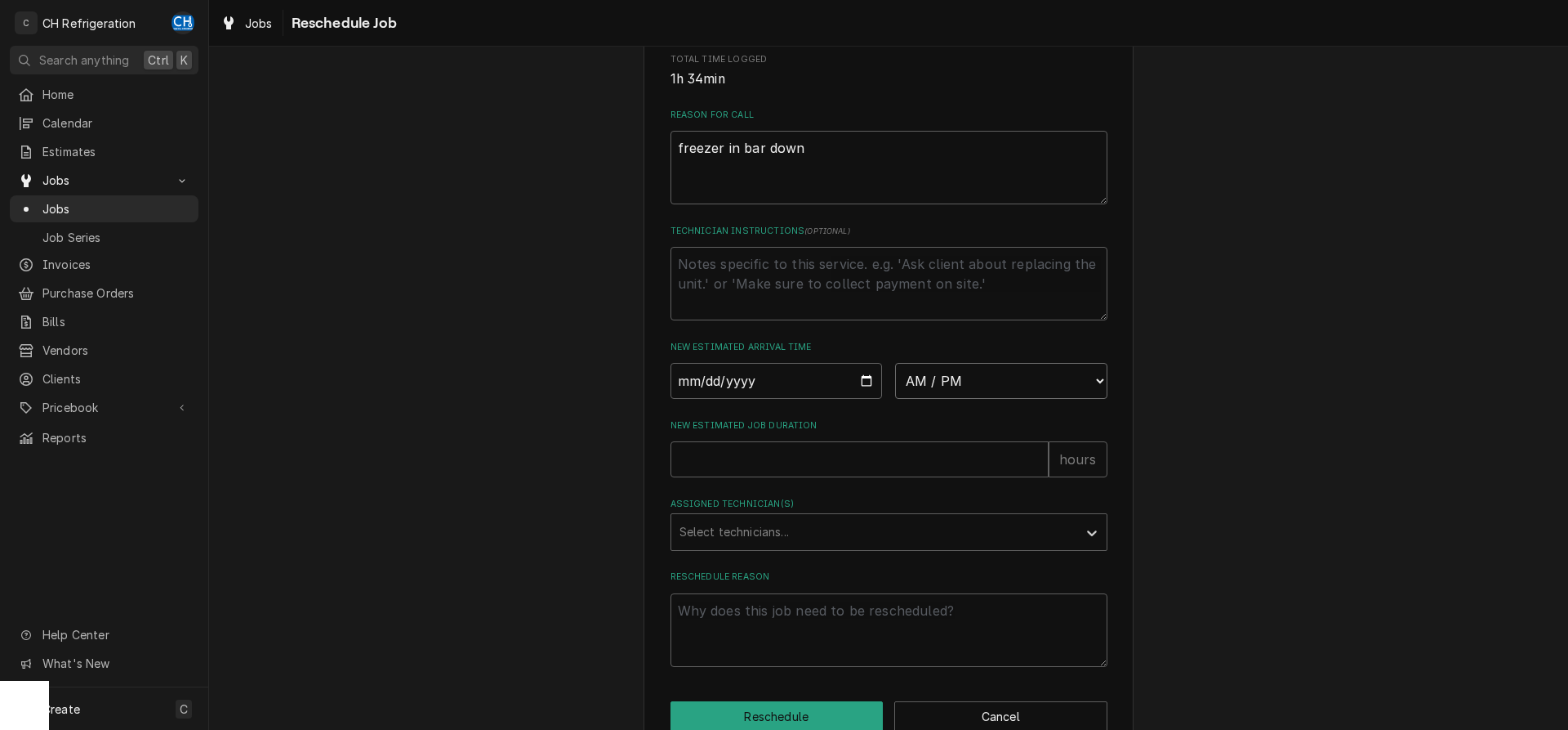
click at [896, 363] on select "AM / PM 6:00 AM 6:15 AM 6:30 AM 6:45 AM 7:00 AM 7:15 AM 7:30 AM 7:45 AM 8:00 AM…" at bounding box center [1002, 380] width 212 height 36
select select "16:30:00"
click option "4:30 PM" at bounding box center [0, 0] width 0 height 0
type textarea "x"
click at [877, 314] on textarea "Technician Instructions ( optional )" at bounding box center [889, 283] width 437 height 74
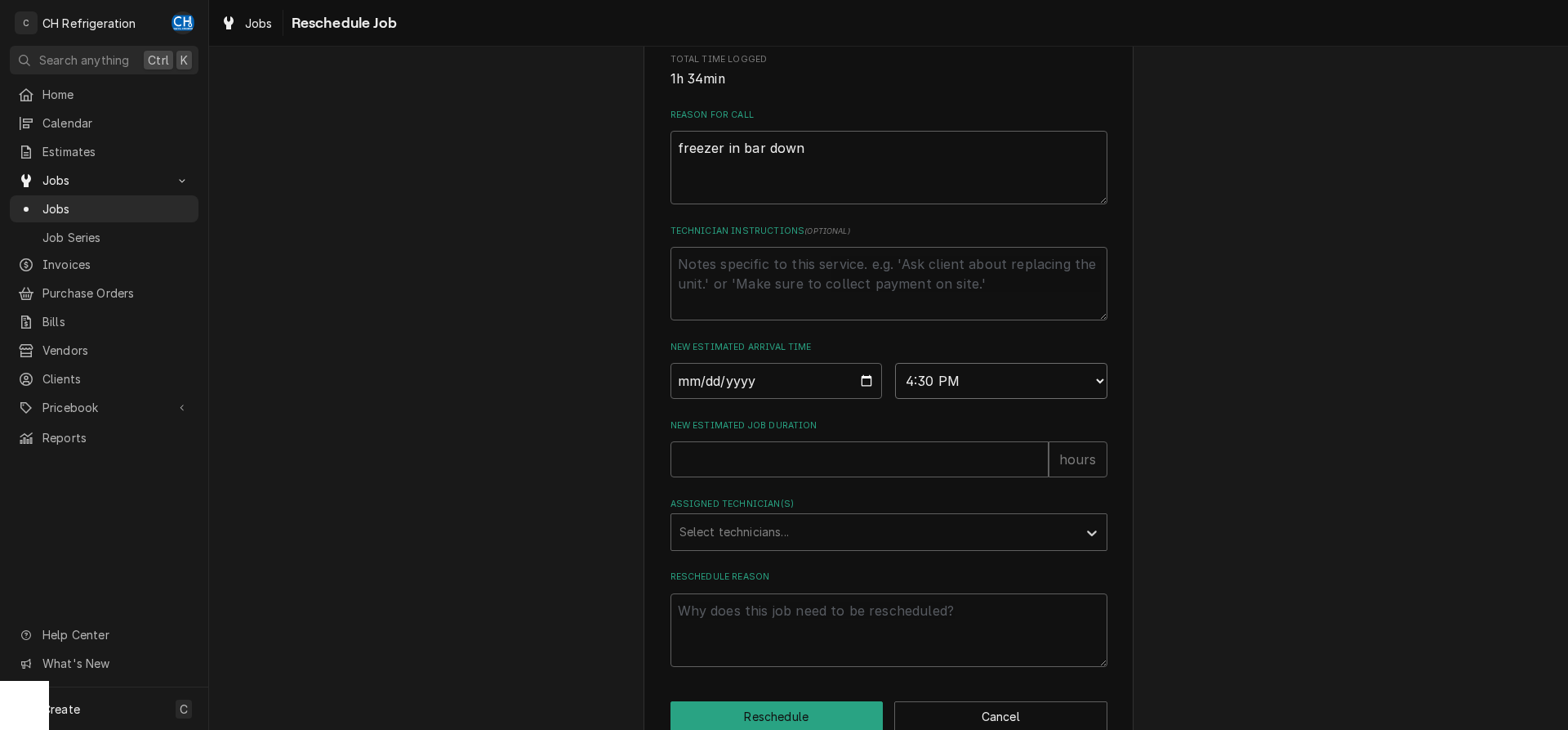
click at [896, 363] on select "AM / PM 6:00 AM 6:15 AM 6:30 AM 6:45 AM 7:00 AM 7:15 AM 7:30 AM 7:45 AM 8:00 AM…" at bounding box center [1002, 380] width 212 height 36
select select "17:00:00"
click option "5:00 PM" at bounding box center [0, 0] width 0 height 0
click at [857, 301] on textarea "Technician Instructions ( optional )" at bounding box center [889, 283] width 437 height 74
click at [891, 144] on div "Reason For Call freezer in bar down" at bounding box center [889, 156] width 437 height 95
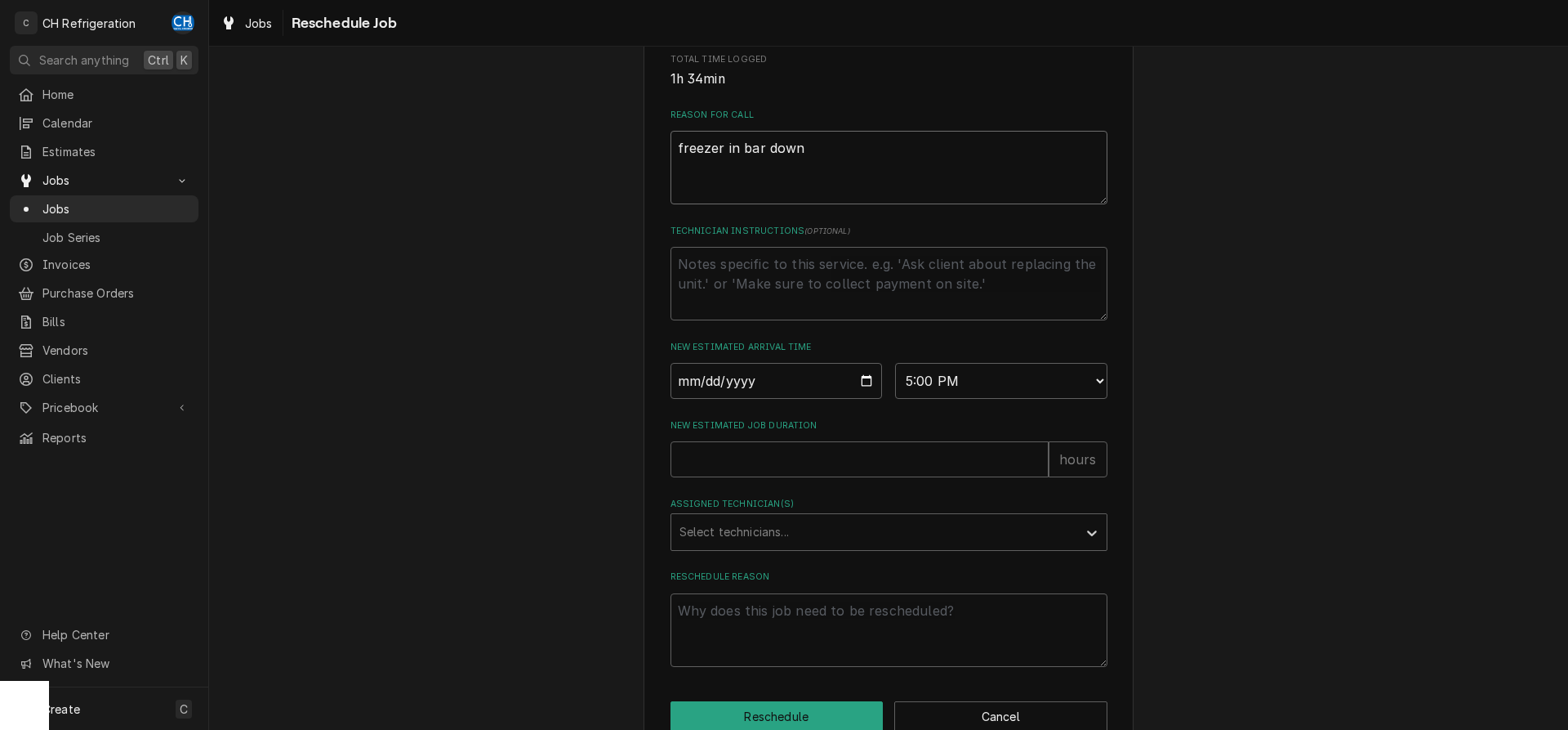
click at [890, 166] on textarea "freezer in bar down" at bounding box center [889, 168] width 437 height 74
type textarea "x"
type textarea "freezer in bar down"
type textarea "x"
type textarea "freezer in bar down"
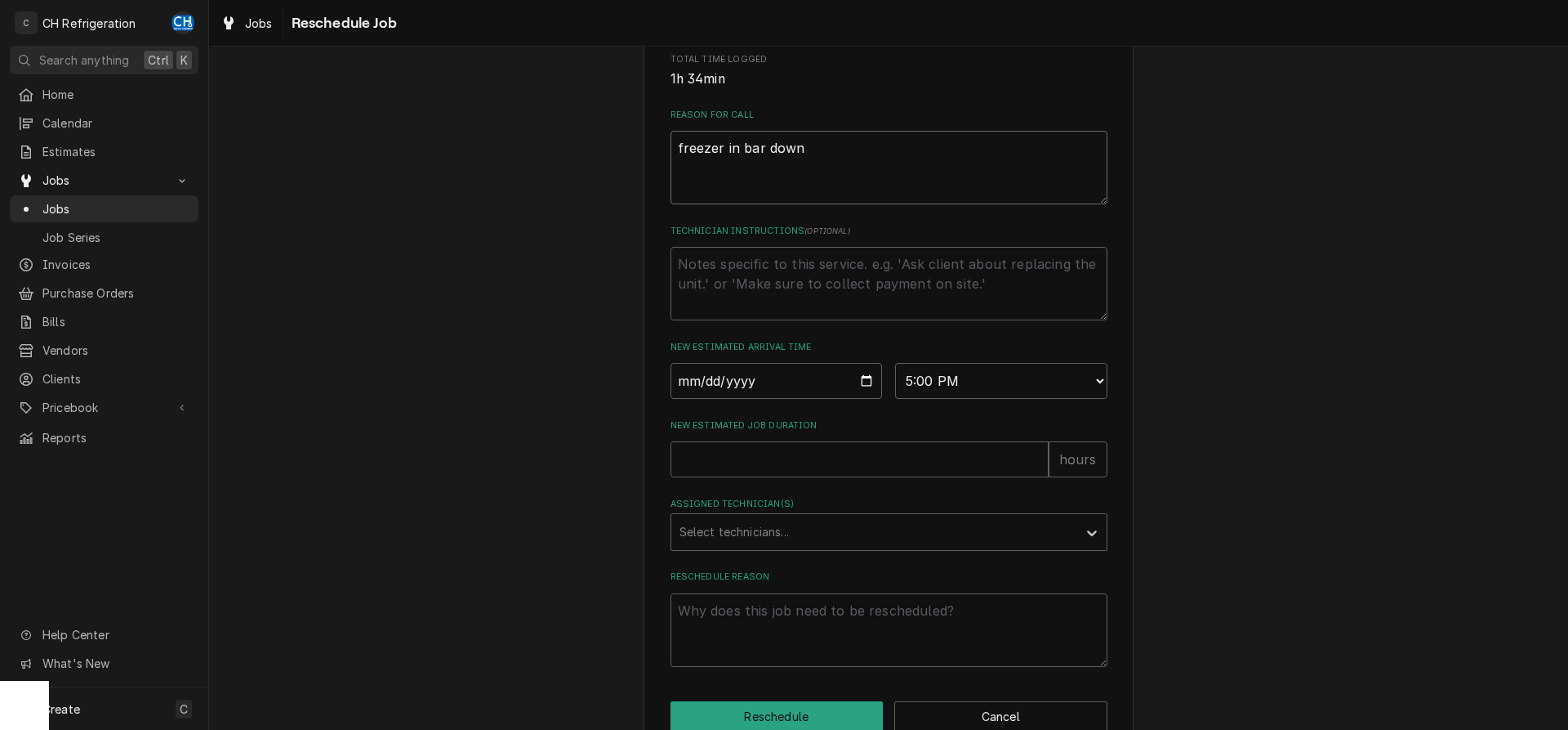
type textarea "x"
type textarea "freezer in bar down l"
type textarea "x"
type textarea "freezer in bar down lo"
type textarea "x"
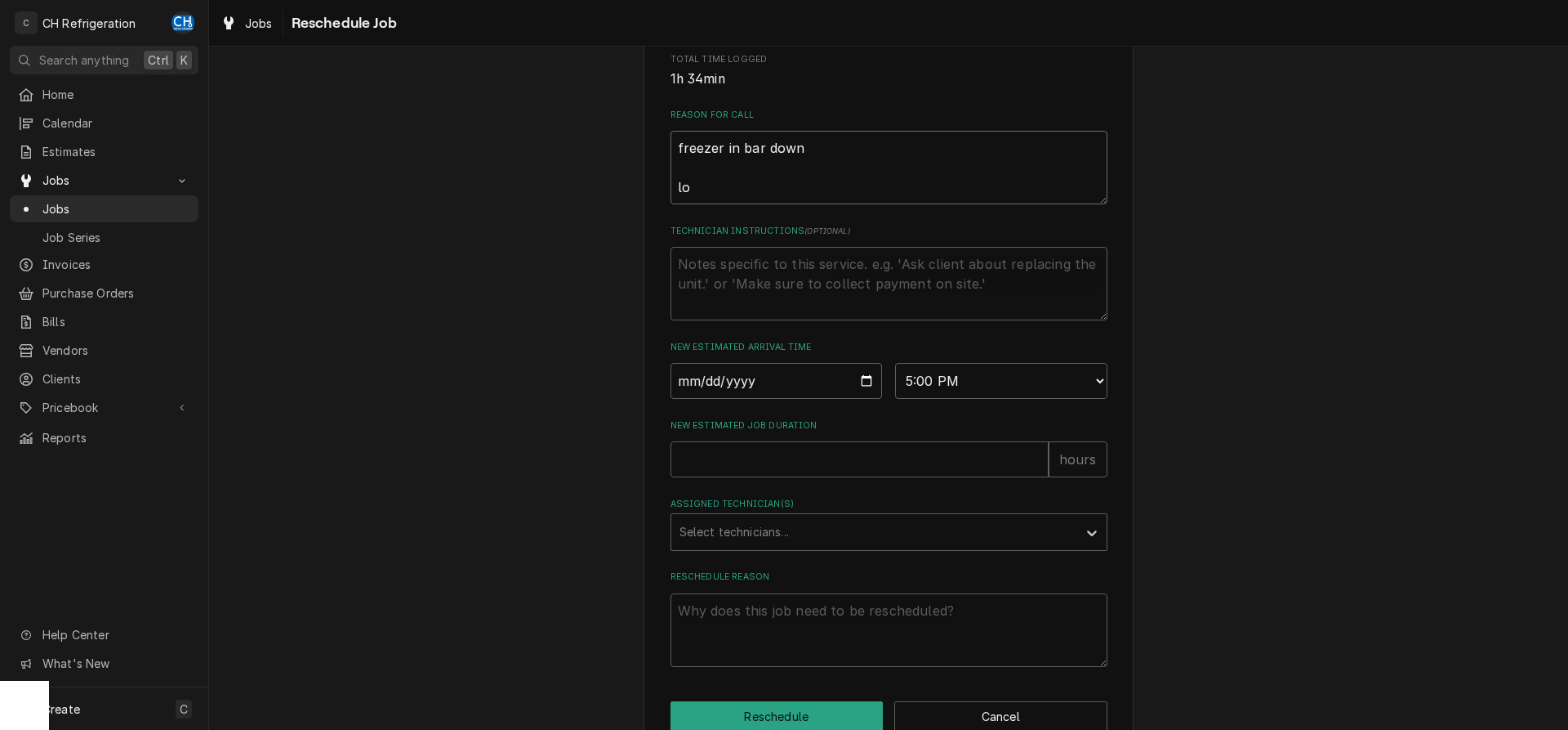
type textarea "freezer in bar down loo"
type textarea "x"
type textarea "freezer in bar down look"
type textarea "x"
type textarea "freezer in bar down look"
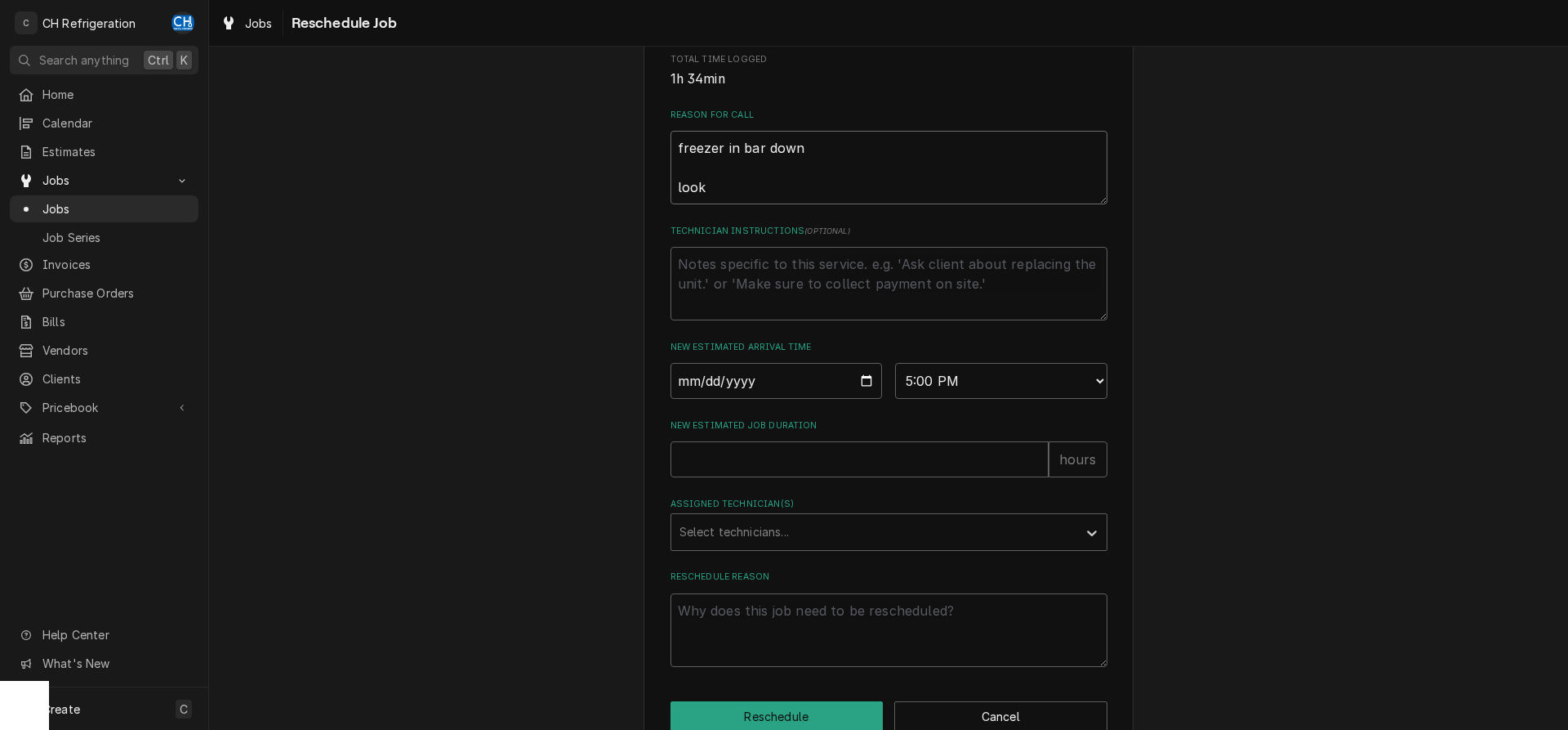
type textarea "x"
type textarea "freezer in bar down look f"
type textarea "x"
type textarea "freezer in bar down look fo"
type textarea "x"
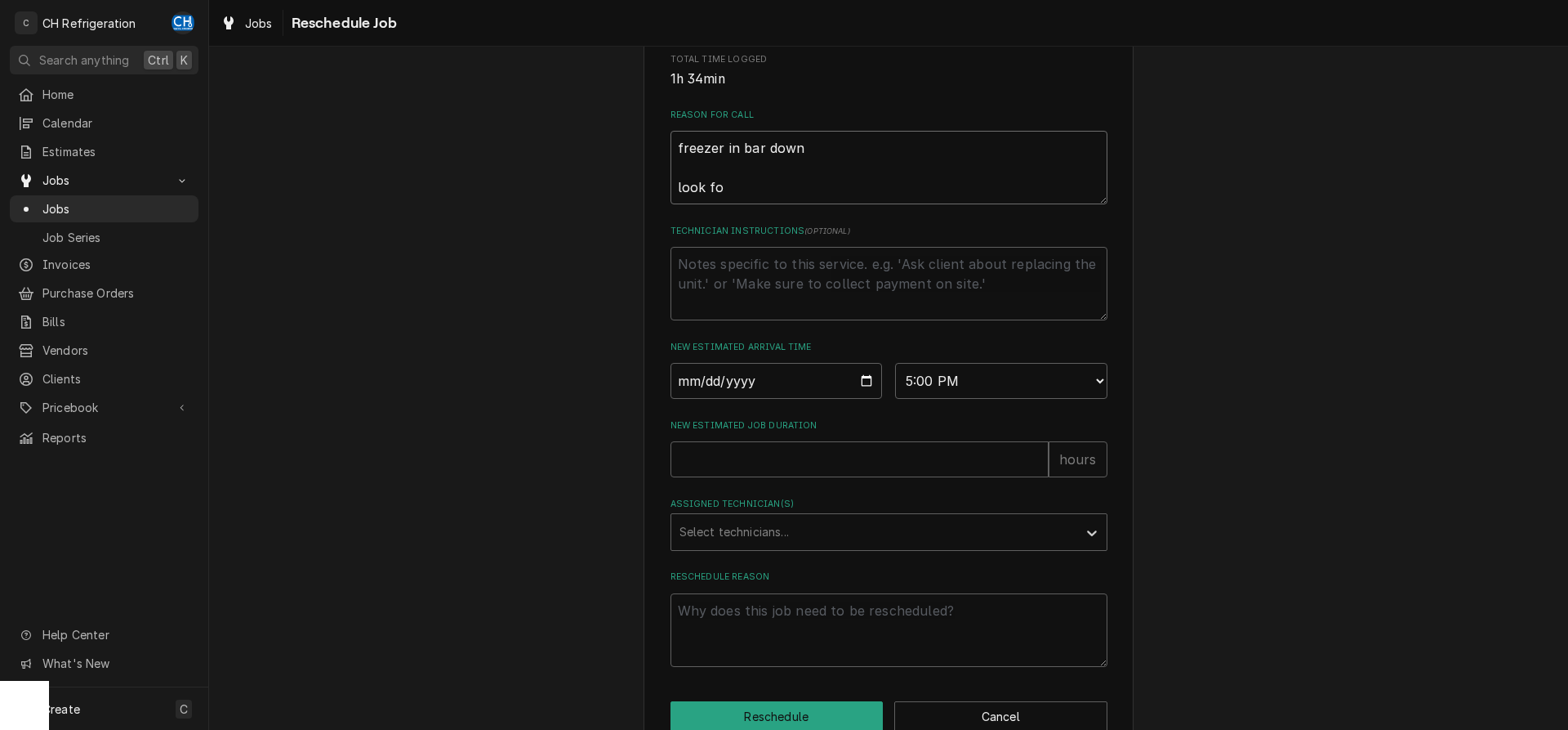
type textarea "freezer in bar down look for"
type textarea "x"
type textarea "freezer in bar down look for"
type textarea "x"
type textarea "freezer in bar down look for d"
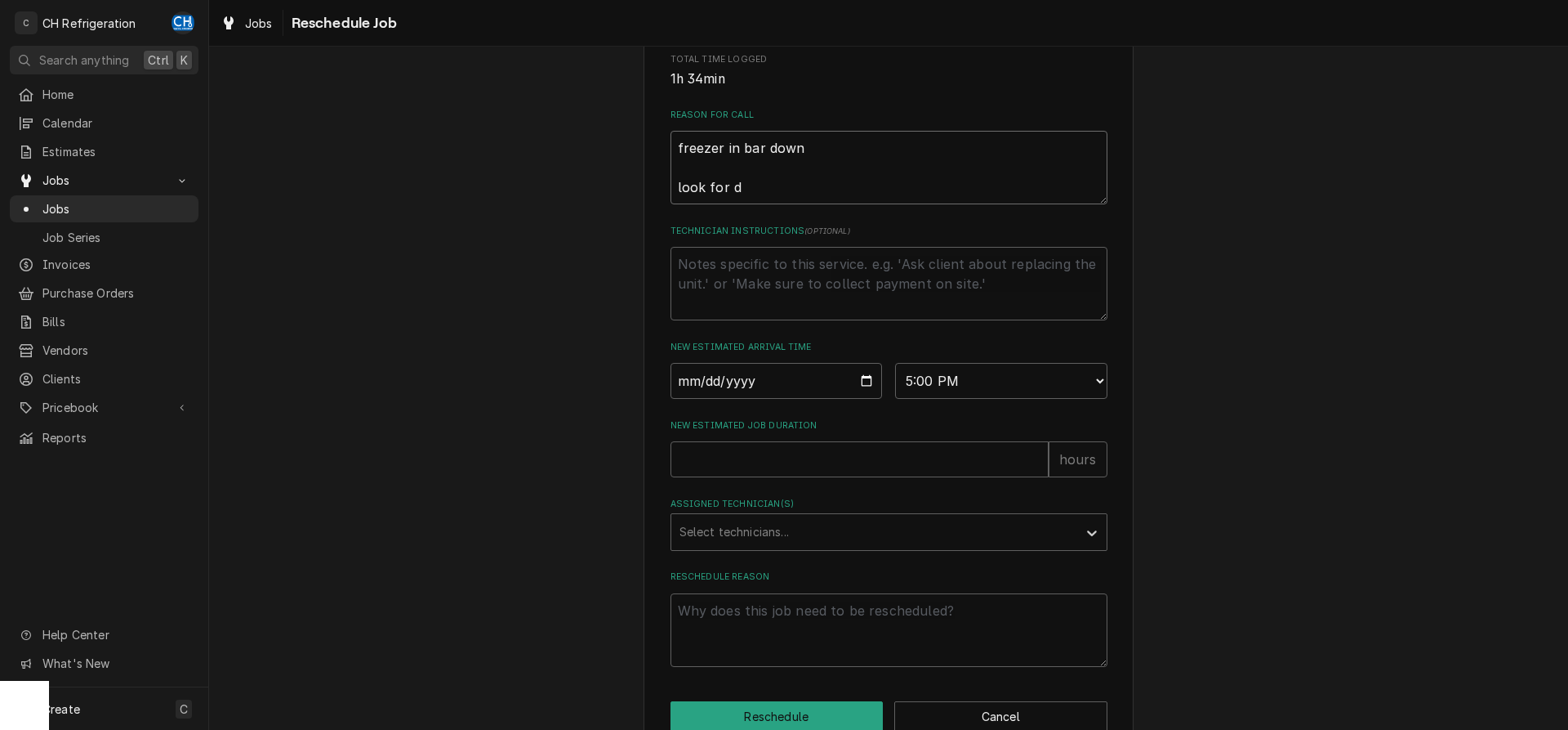
type textarea "x"
type textarea "freezer in bar down look for da"
type textarea "x"
type textarea "freezer in bar down look for dat"
type textarea "x"
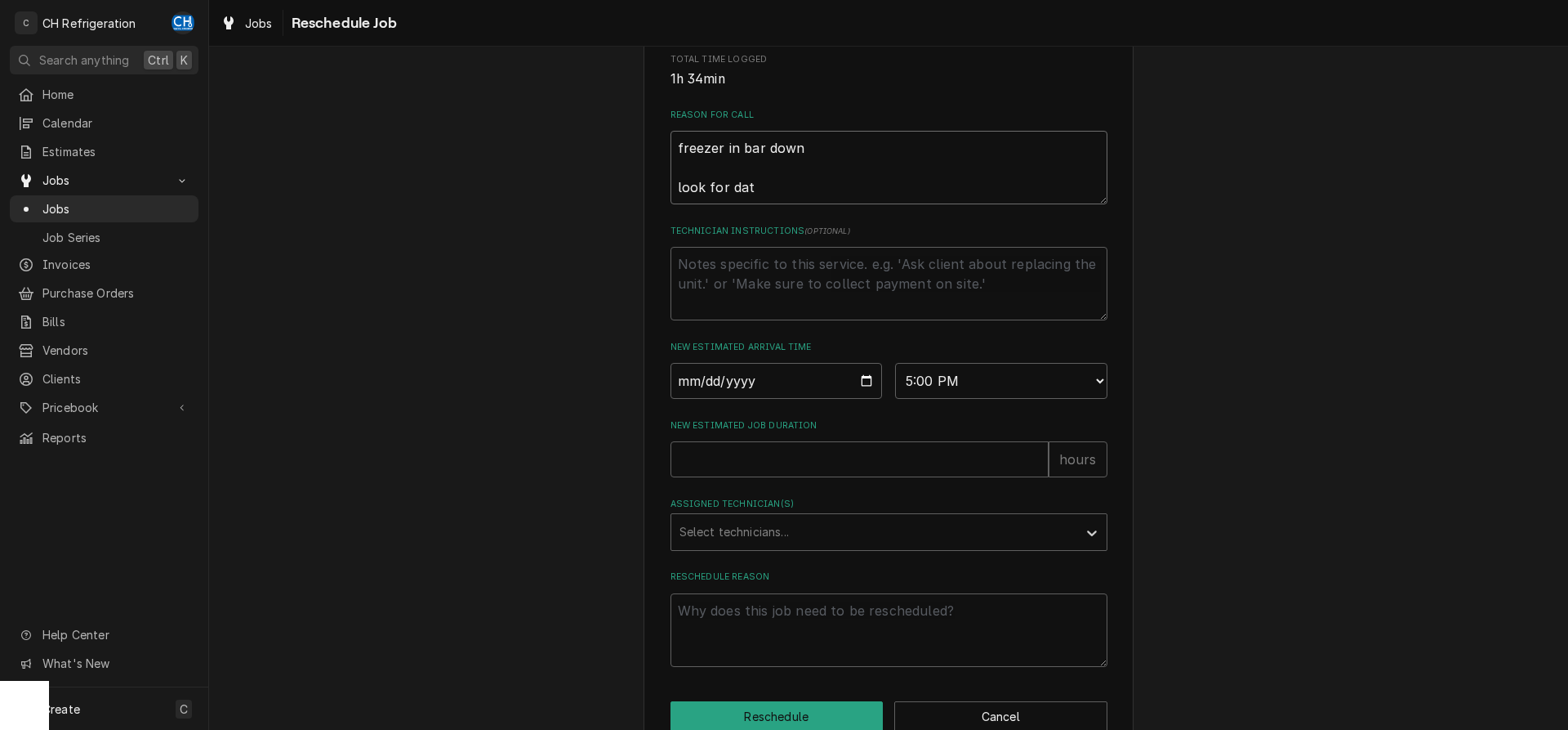
type textarea "freezer in bar down look for data"
type textarea "x"
type textarea "freezer in bar down look for data"
type textarea "x"
type textarea "freezer in bar down look for data t"
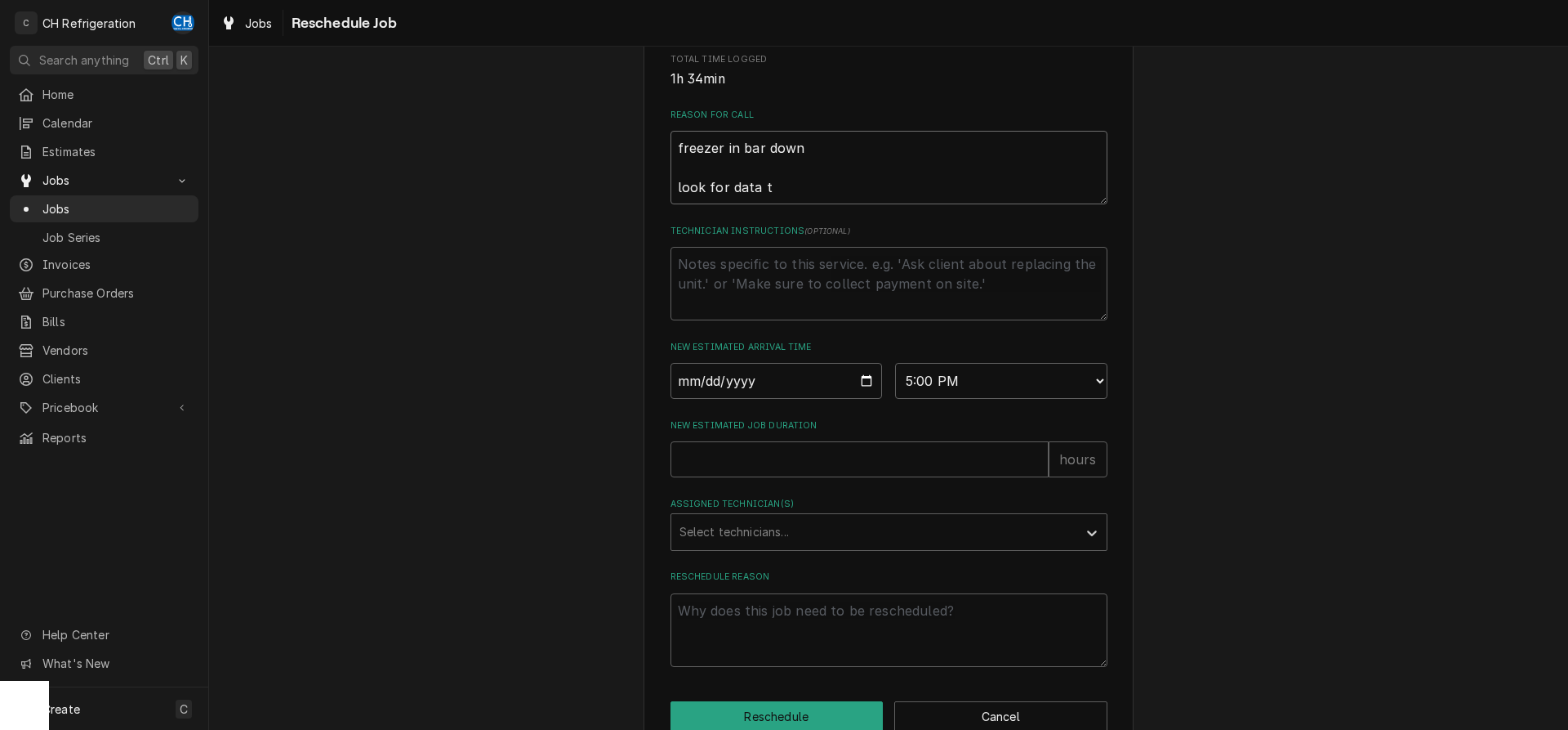
type textarea "x"
type textarea "freezer in bar down look for data ta"
type textarea "x"
type textarea "freezer in bar down look for data tah"
type textarea "x"
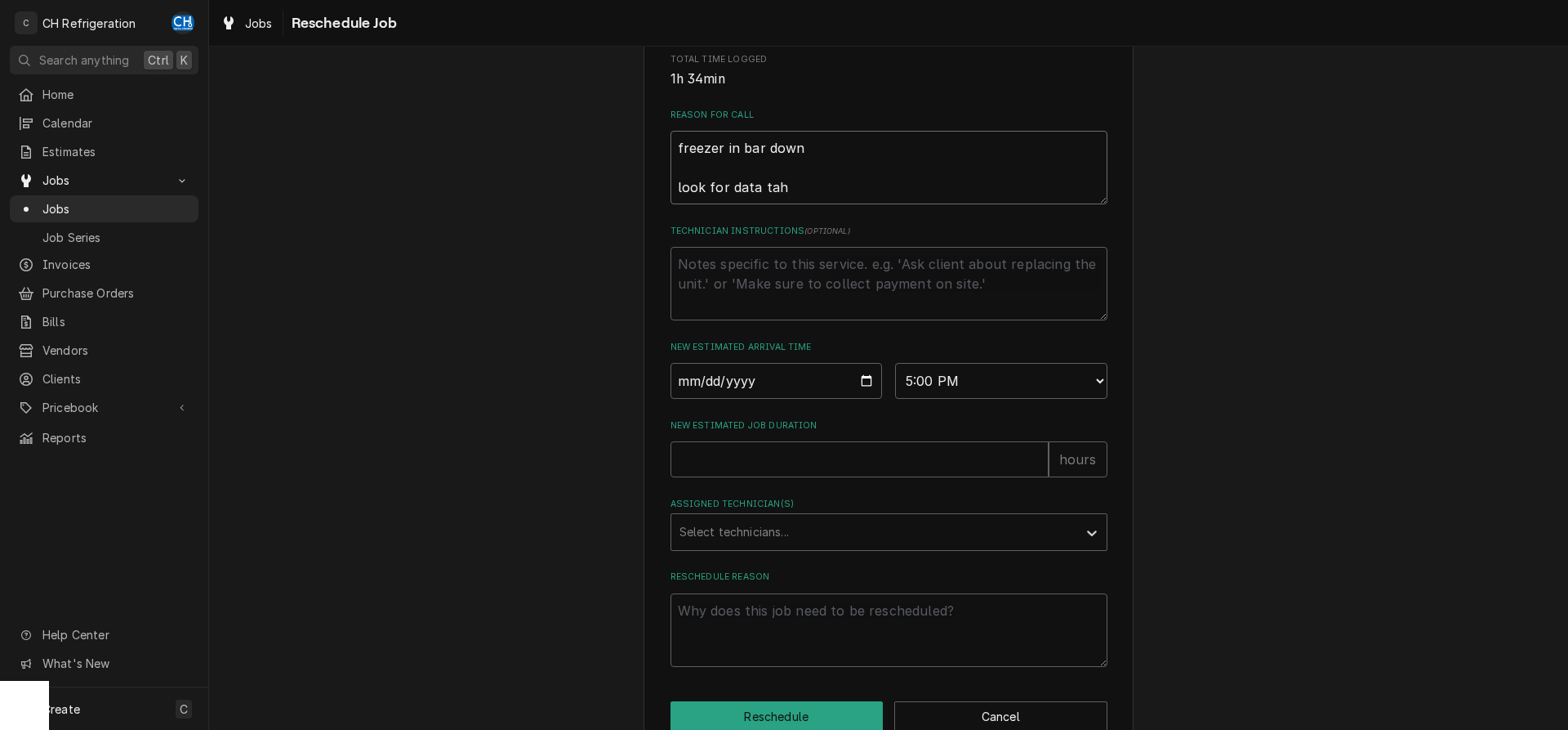
type textarea "freezer in bar down look for data ta"
type textarea "x"
type textarea "freezer in bar down look for data tag"
type textarea "x"
type textarea "freezer in bar down look for data tag"
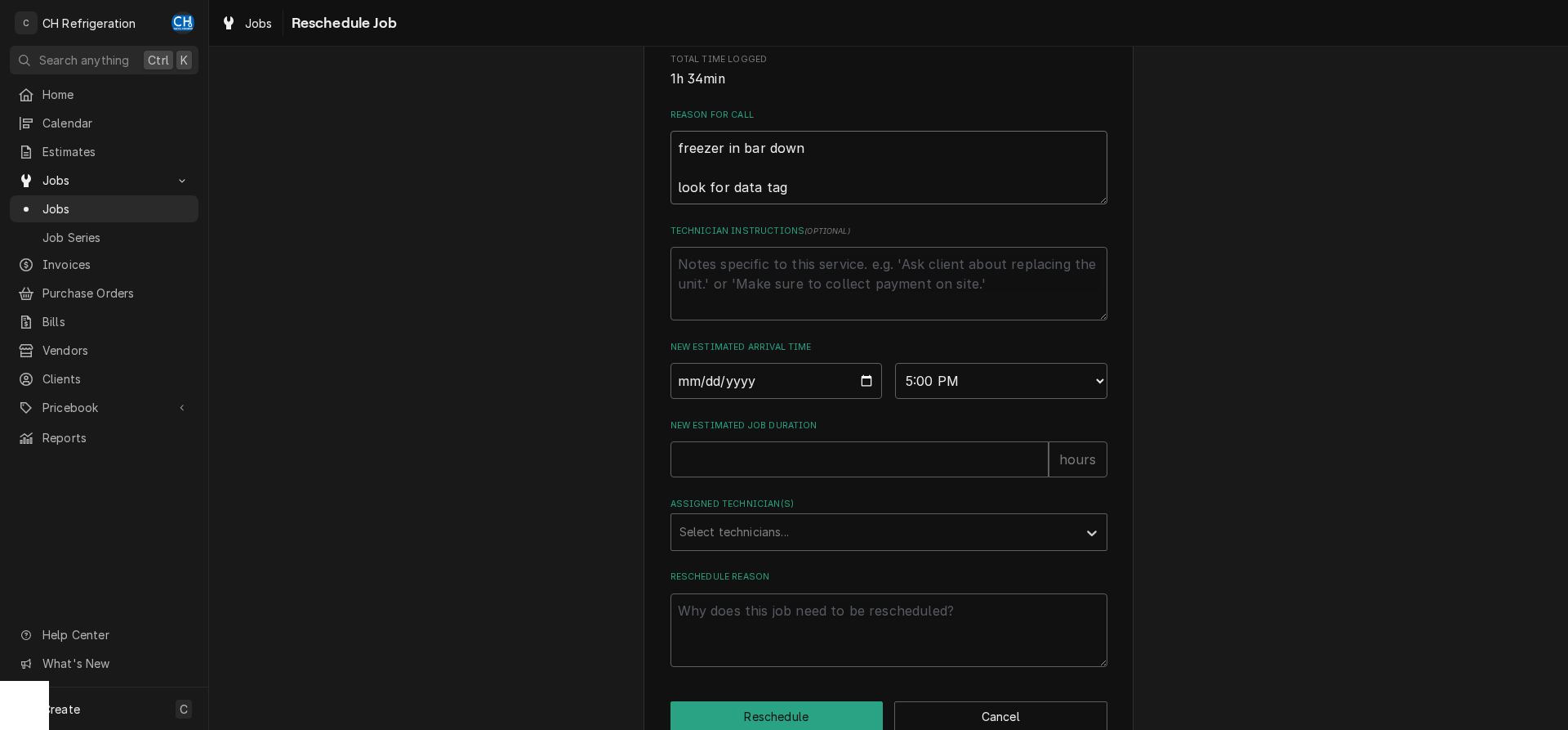
type textarea "x"
type textarea "freezer in bar down look for data tag p"
type textarea "x"
type textarea "freezer in bar down look for data tag pl"
type textarea "x"
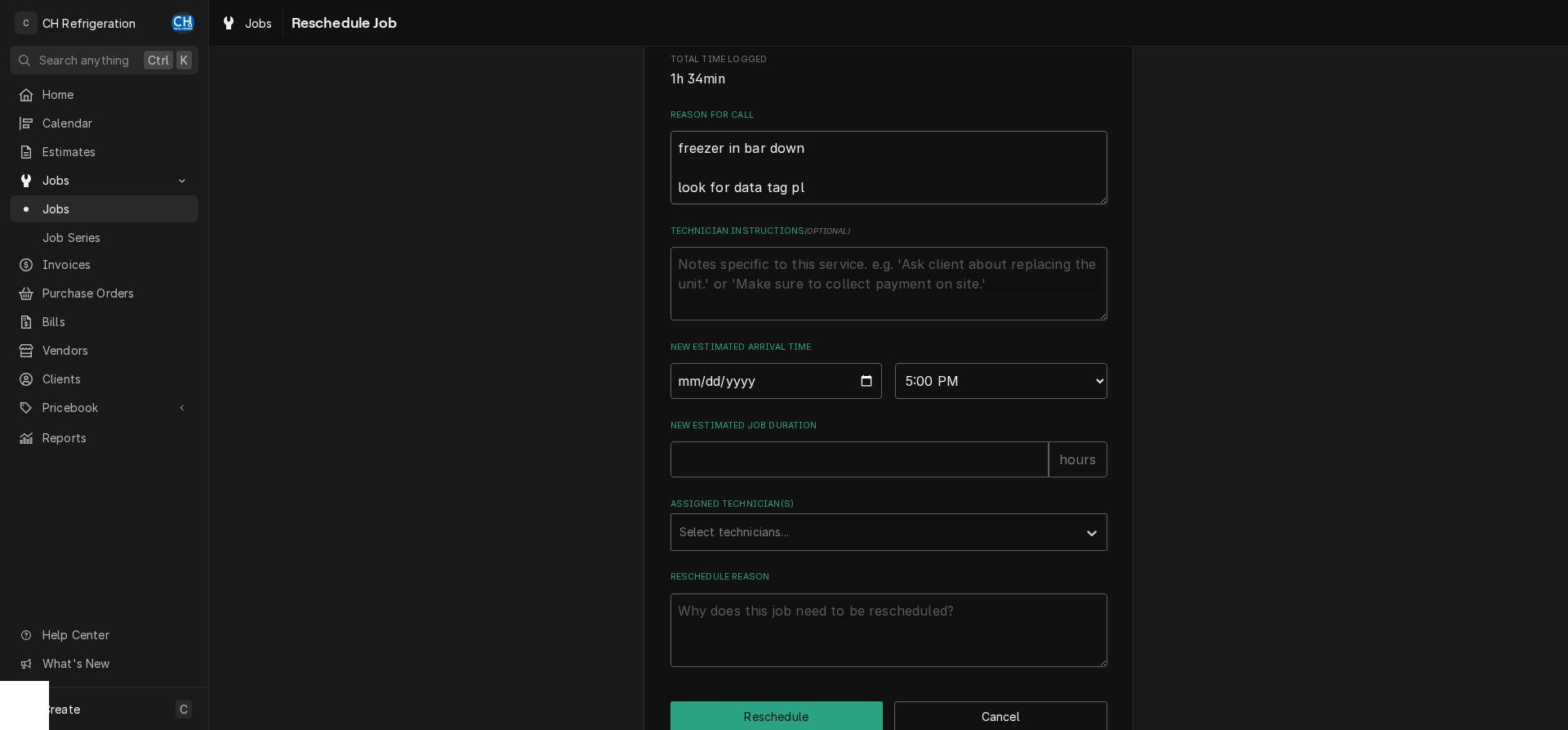
type textarea "freezer in bar down look for data tag ple"
type textarea "x"
type textarea "freezer in bar down look for data tag plea"
type textarea "x"
type textarea "freezer in bar down look for data tag pleas"
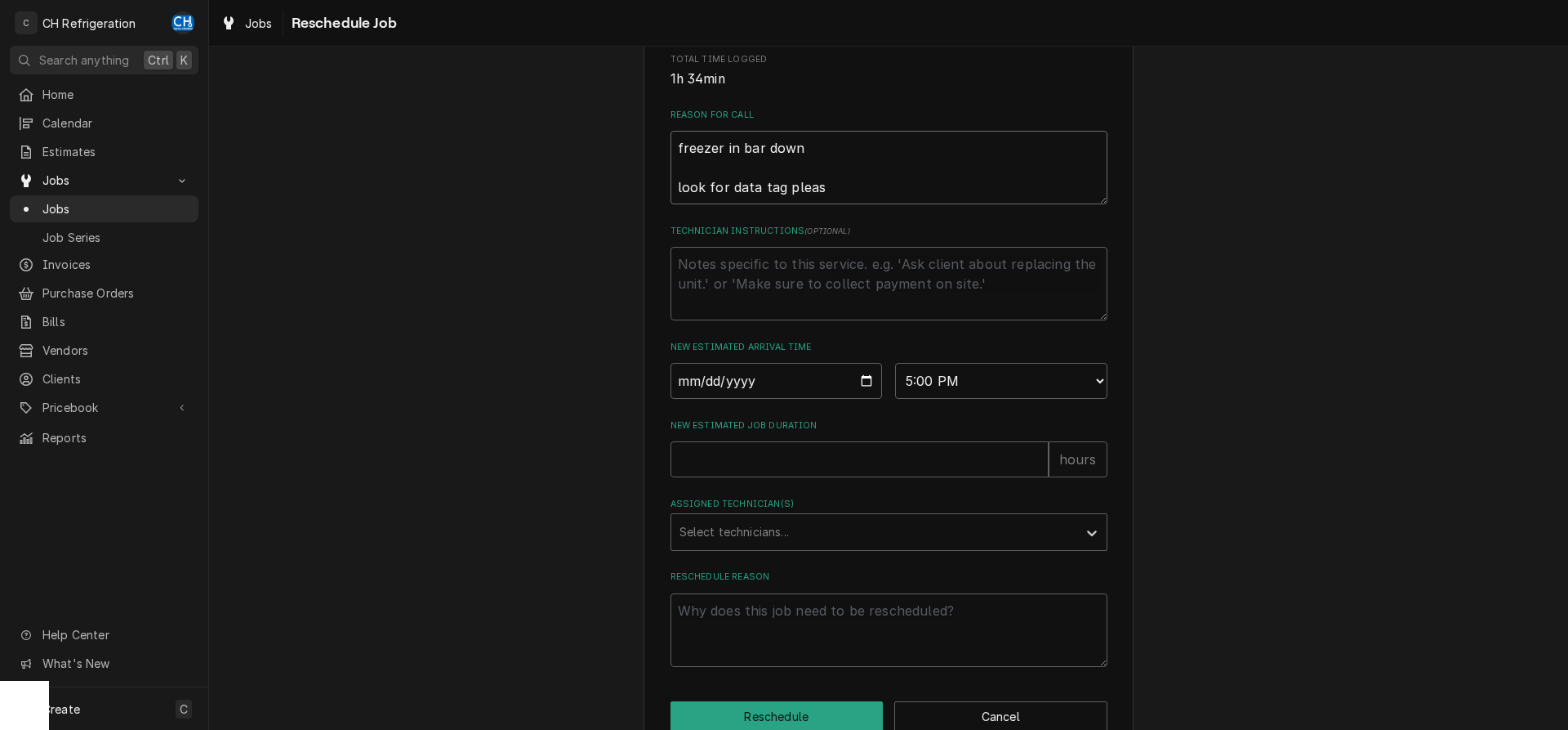
type textarea "x"
type textarea "freezer in bar down look for data tag please"
type textarea "x"
drag, startPoint x: 852, startPoint y: 211, endPoint x: 671, endPoint y: 195, distance: 181.7
click at [671, 195] on textarea "freezer in bar down look for data tag please" at bounding box center [889, 168] width 437 height 74
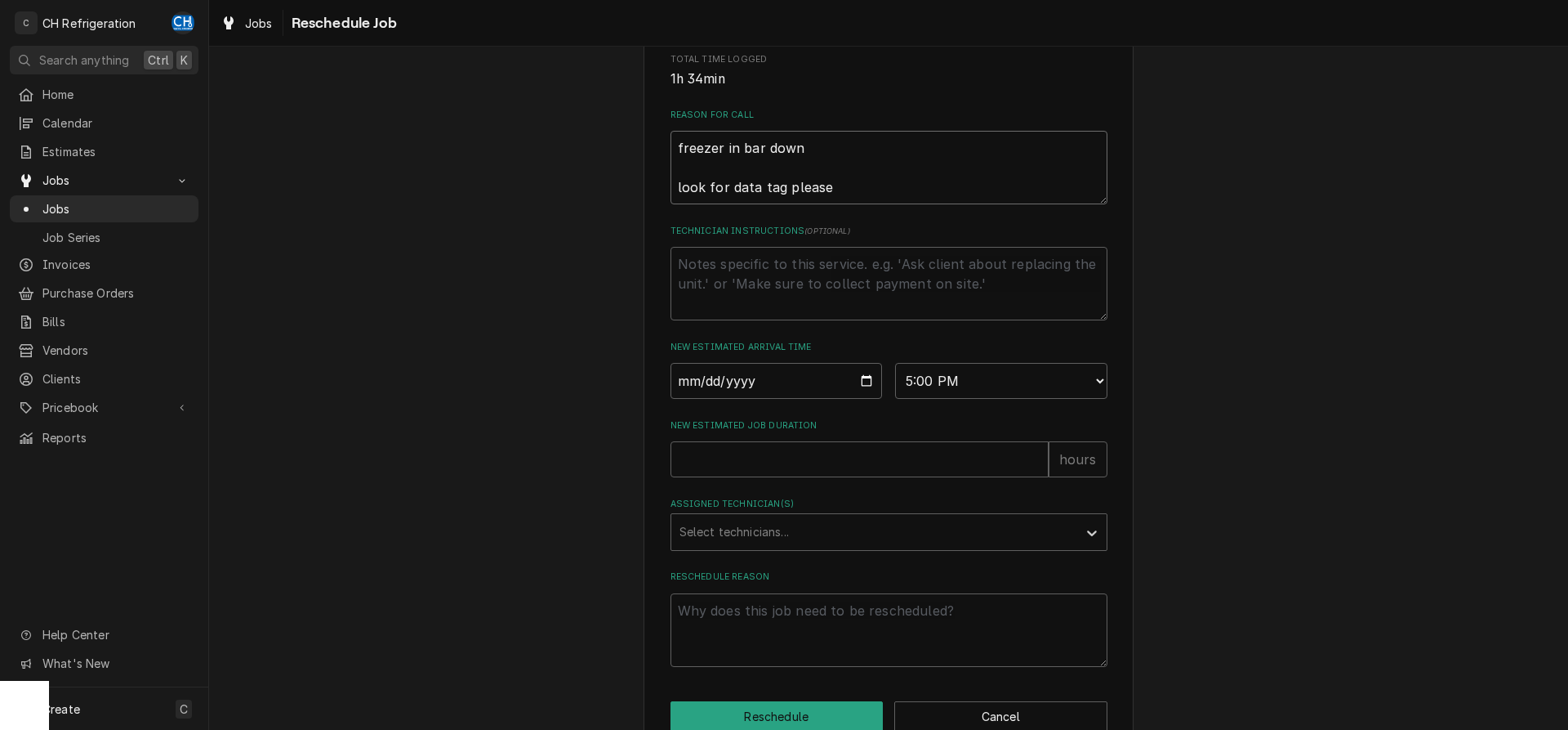
type textarea "freezer in bar down"
type textarea "x"
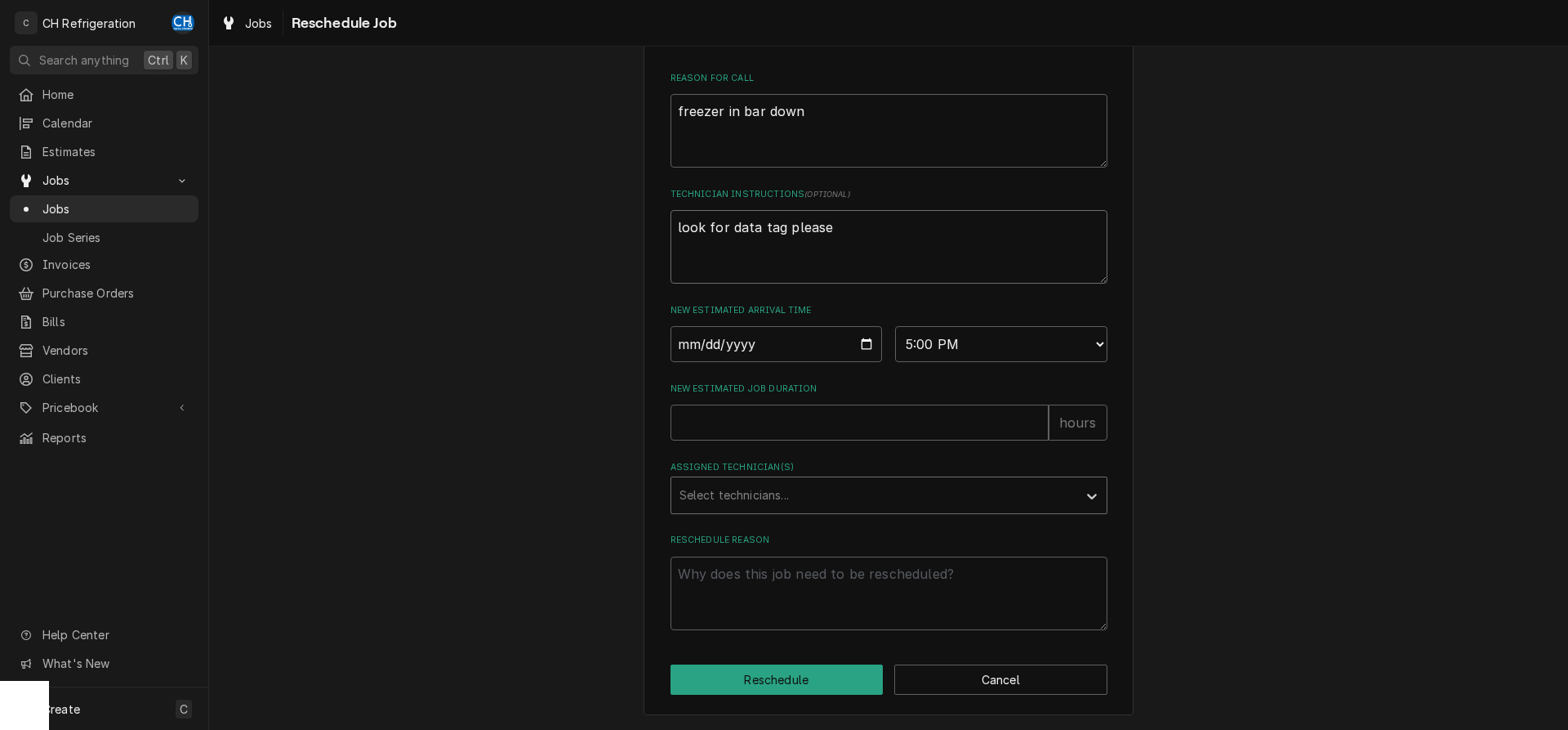
scroll to position [473, 0]
type textarea "look for data tag please"
click at [783, 418] on input "New Estimated Job Duration" at bounding box center [860, 422] width 378 height 36
type textarea "x"
type input "1"
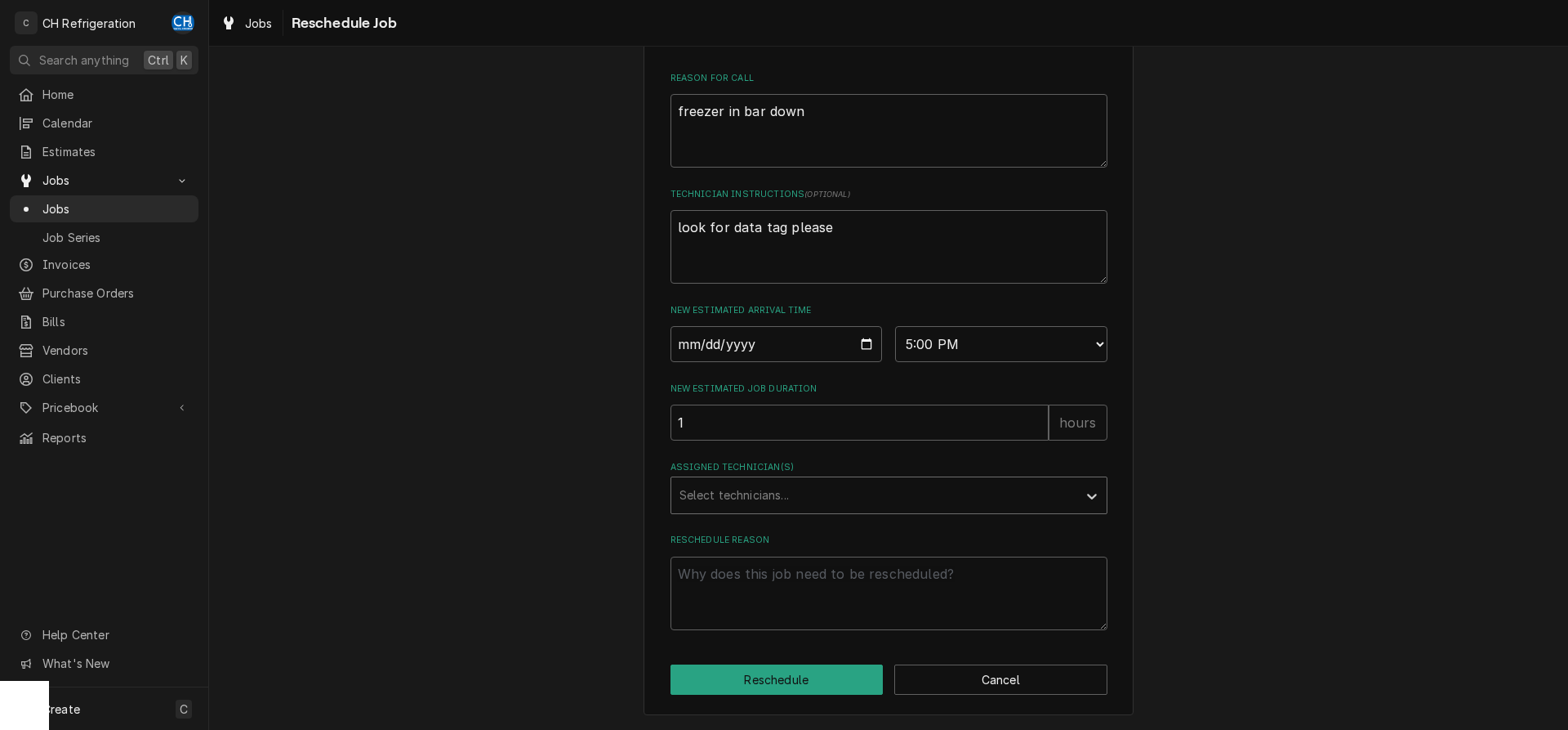
click at [813, 487] on div "Assigned Technician(s)" at bounding box center [875, 494] width 390 height 29
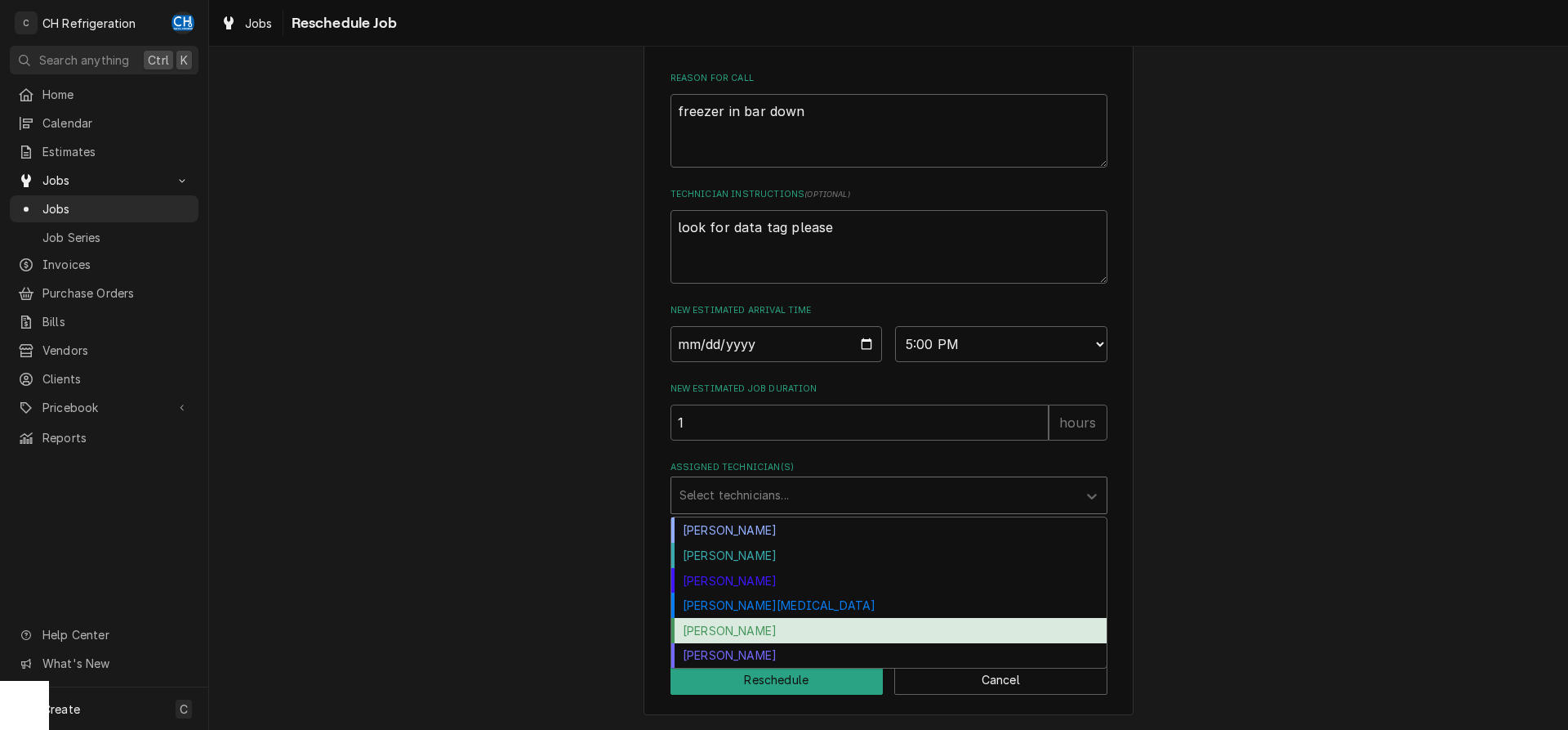
click at [731, 625] on div "Ruben Perez" at bounding box center [889, 630] width 435 height 26
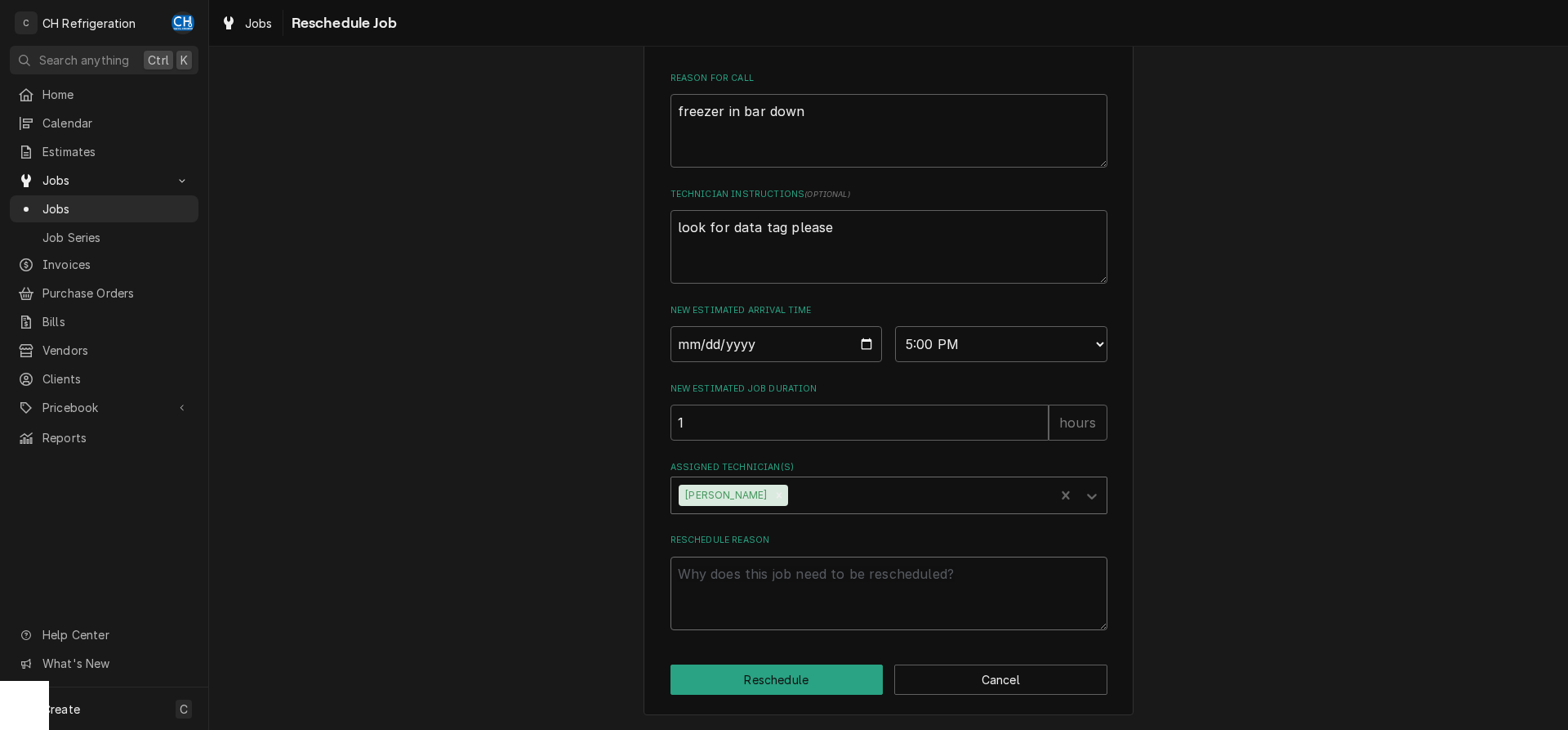
click at [763, 595] on textarea "Reschedule Reason" at bounding box center [889, 593] width 437 height 74
type textarea "x"
type textarea "d"
type textarea "x"
type textarea "da"
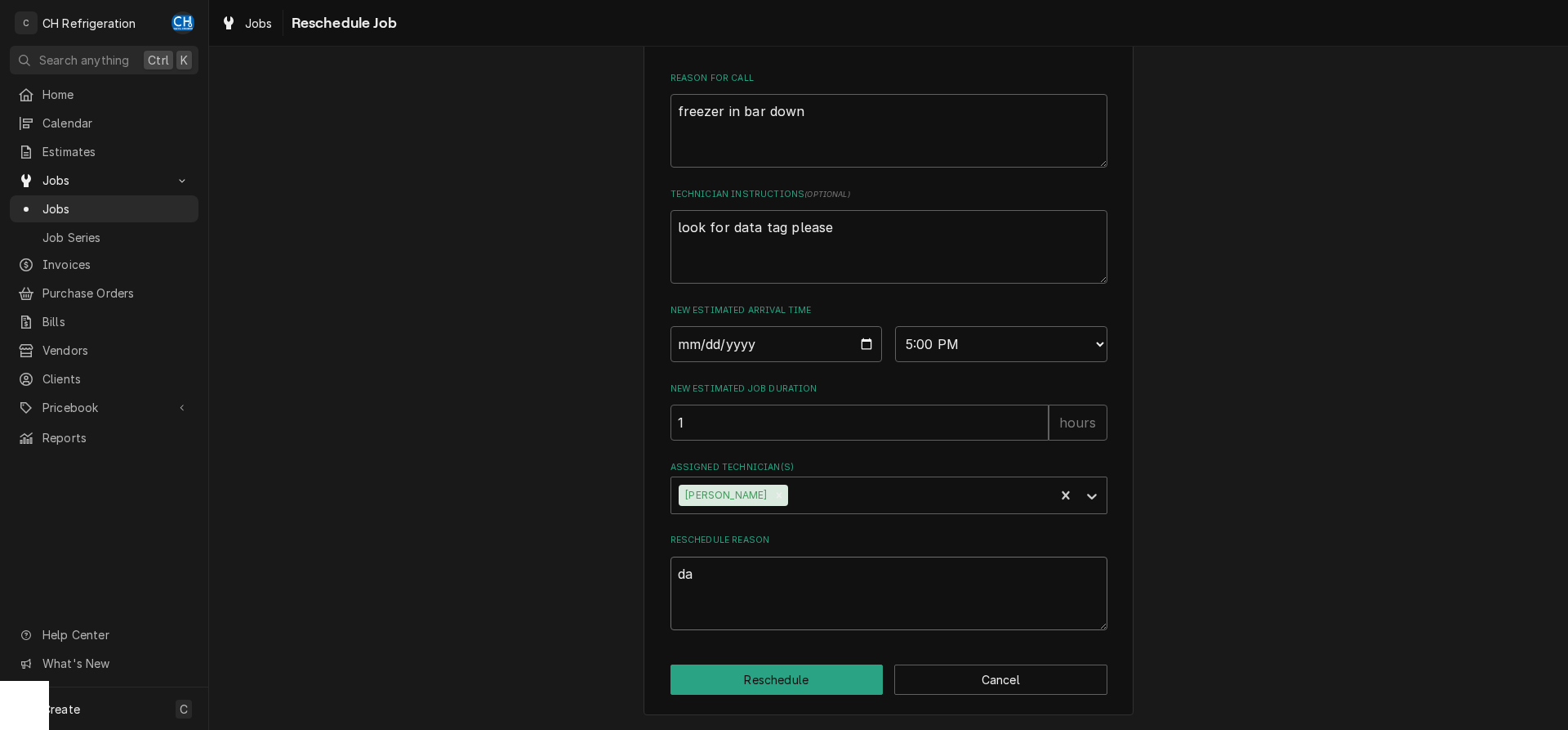
type textarea "x"
type textarea "dat"
type textarea "x"
type textarea "data"
type textarea "x"
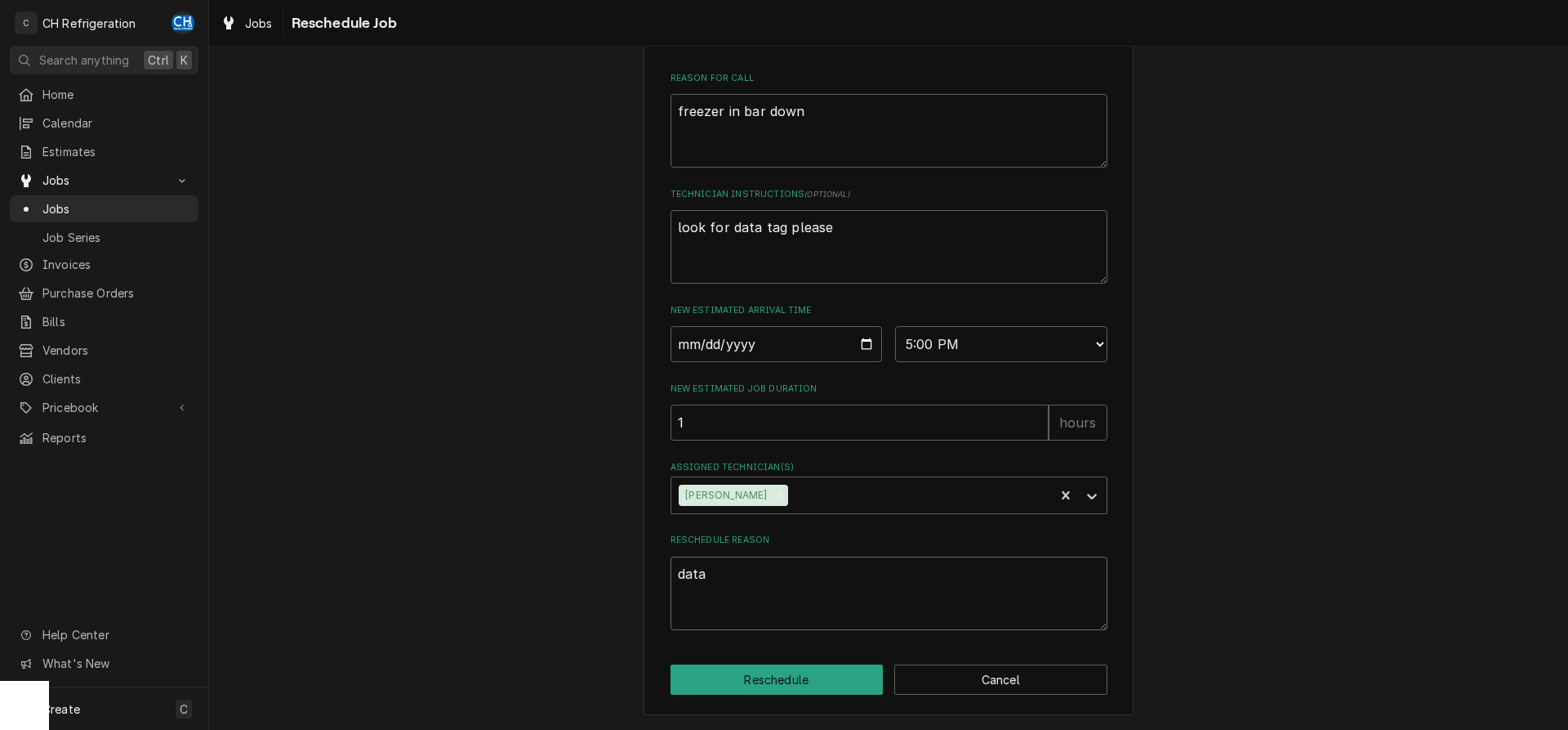
type textarea "data"
type textarea "x"
type textarea "data t"
type textarea "x"
type textarea "data ta"
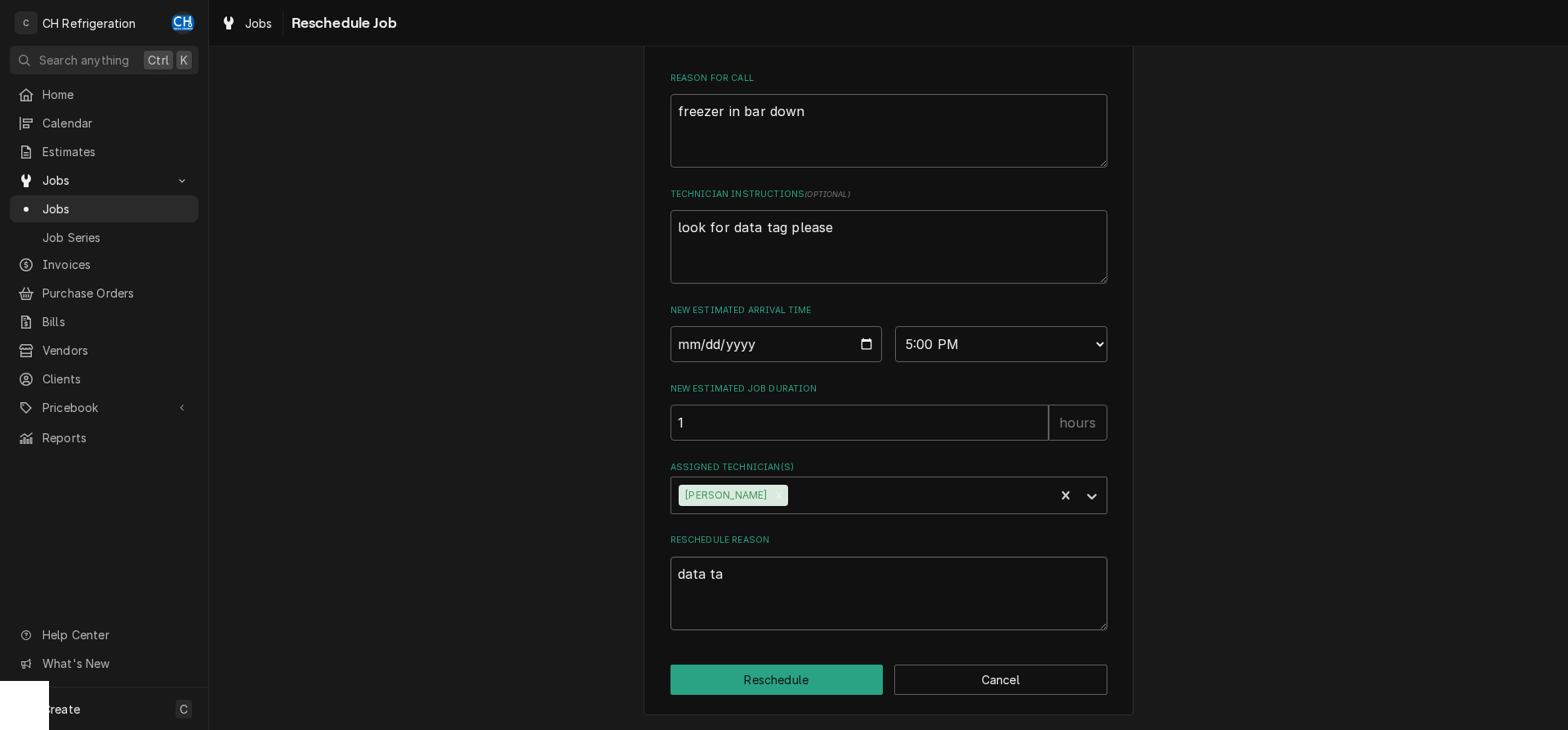
type textarea "x"
type textarea "data tag"
click at [805, 688] on button "Reschedule" at bounding box center [777, 679] width 213 height 30
type textarea "x"
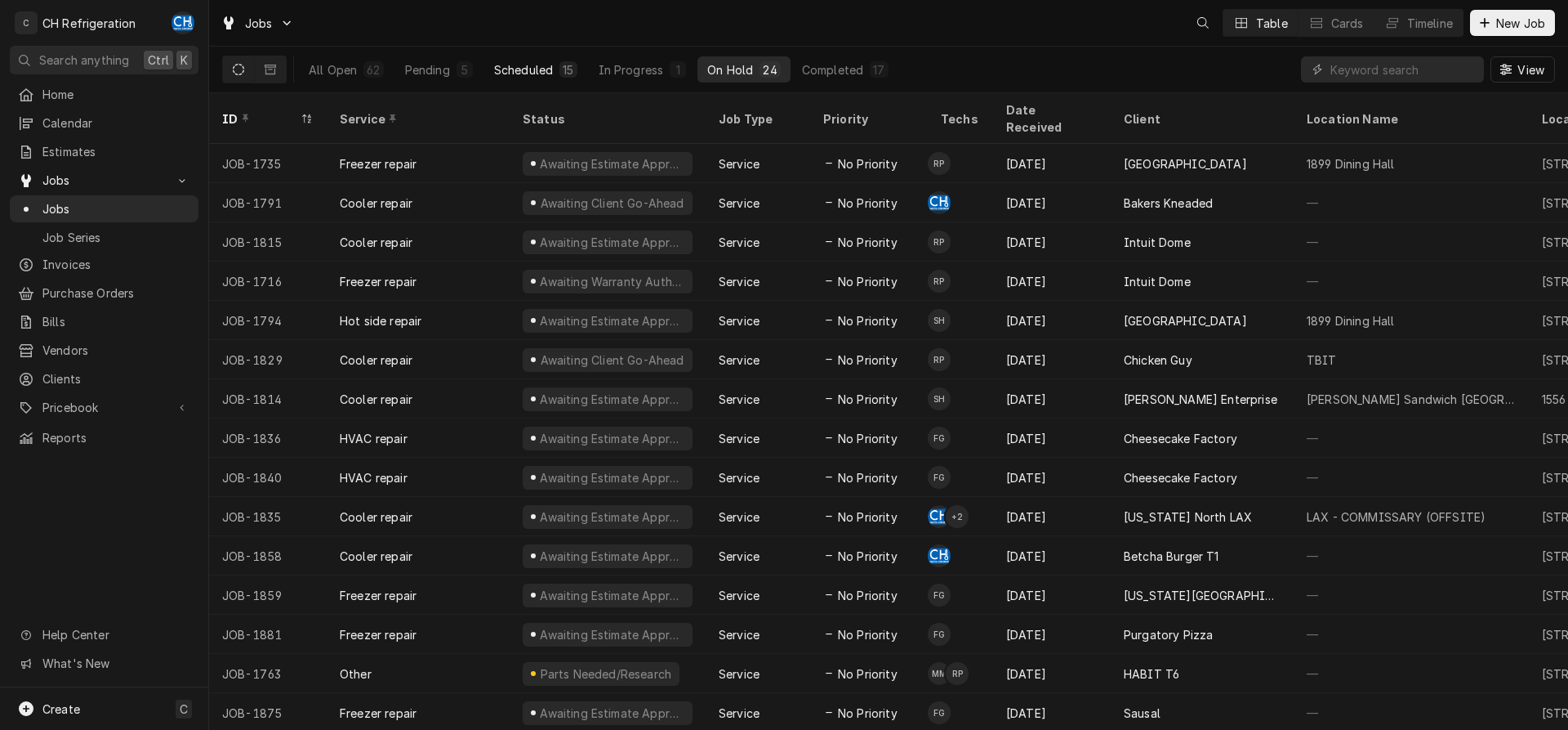
click at [551, 64] on div "Scheduled" at bounding box center [523, 70] width 59 height 17
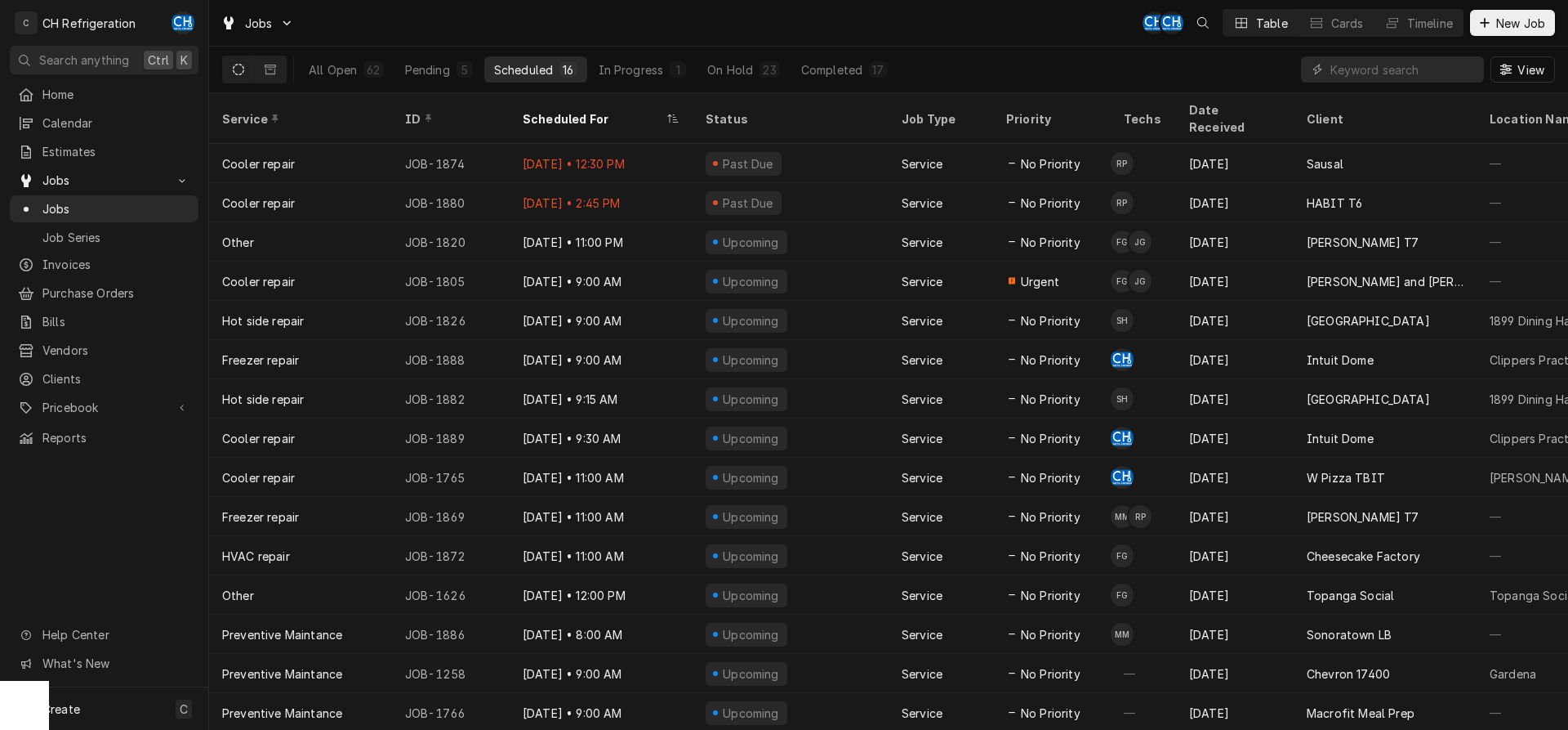
click at [545, 61] on div "Scheduled" at bounding box center [523, 70] width 59 height 17
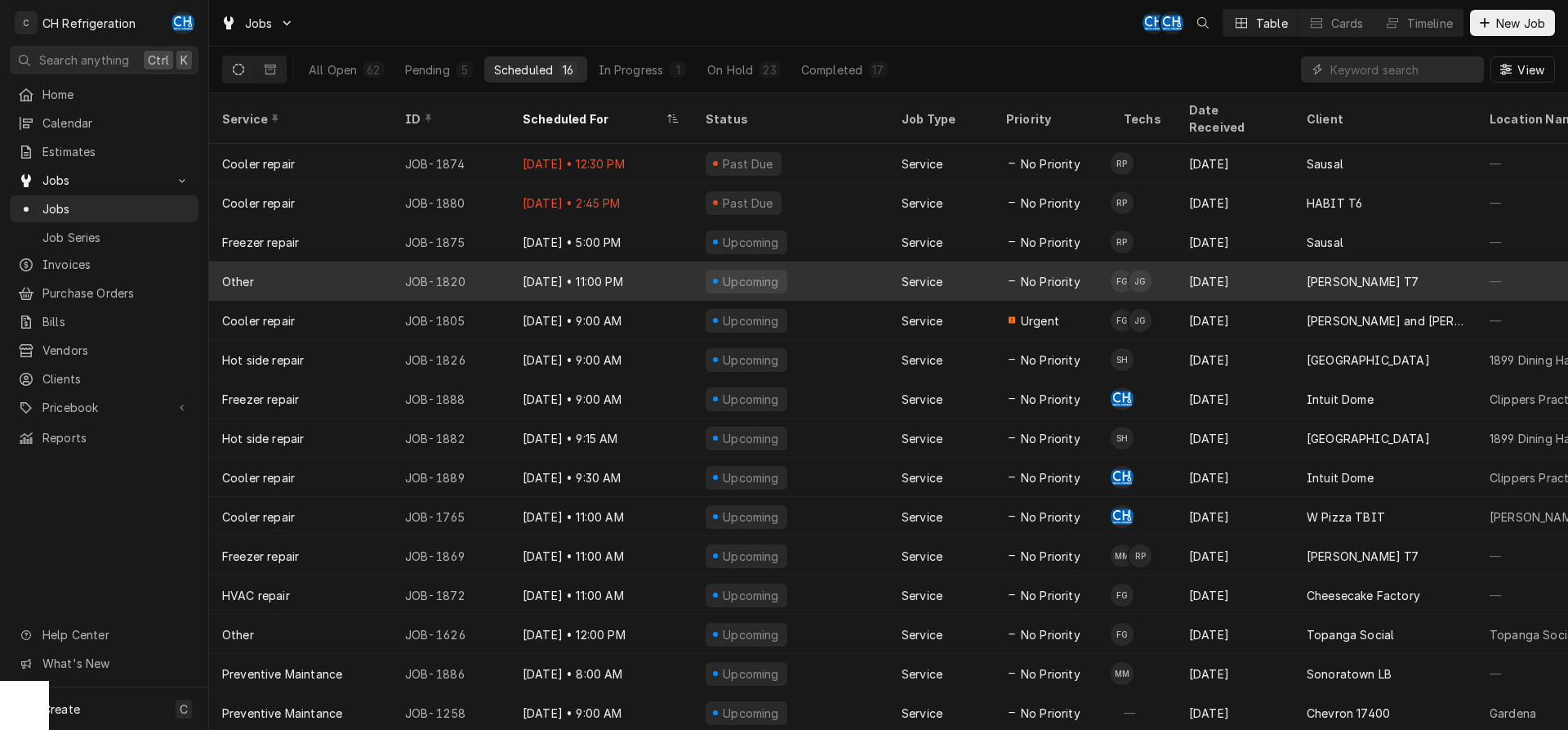
click at [1228, 261] on div "Aug 27" at bounding box center [1235, 280] width 118 height 39
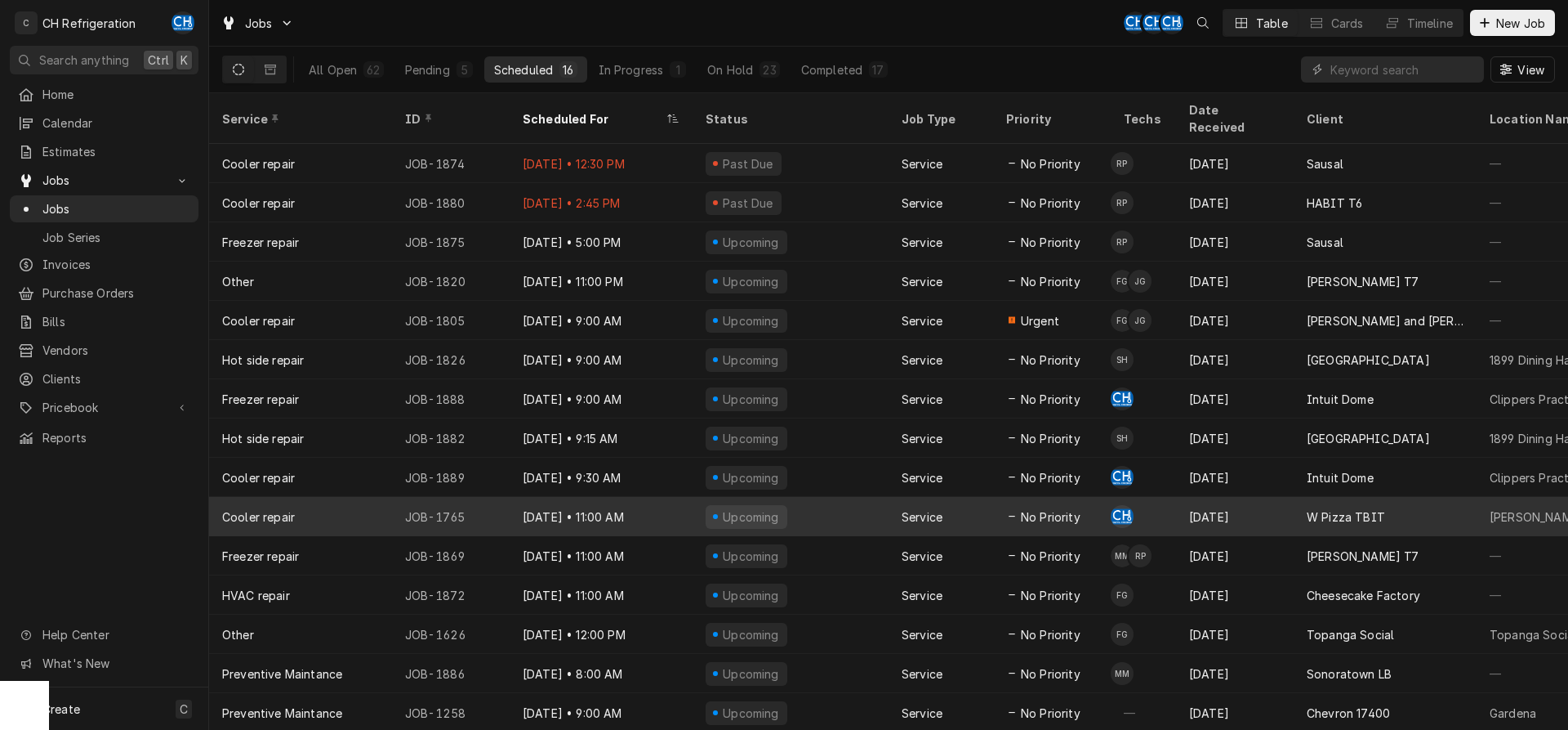
click at [491, 511] on div "JOB-1765" at bounding box center [451, 516] width 118 height 39
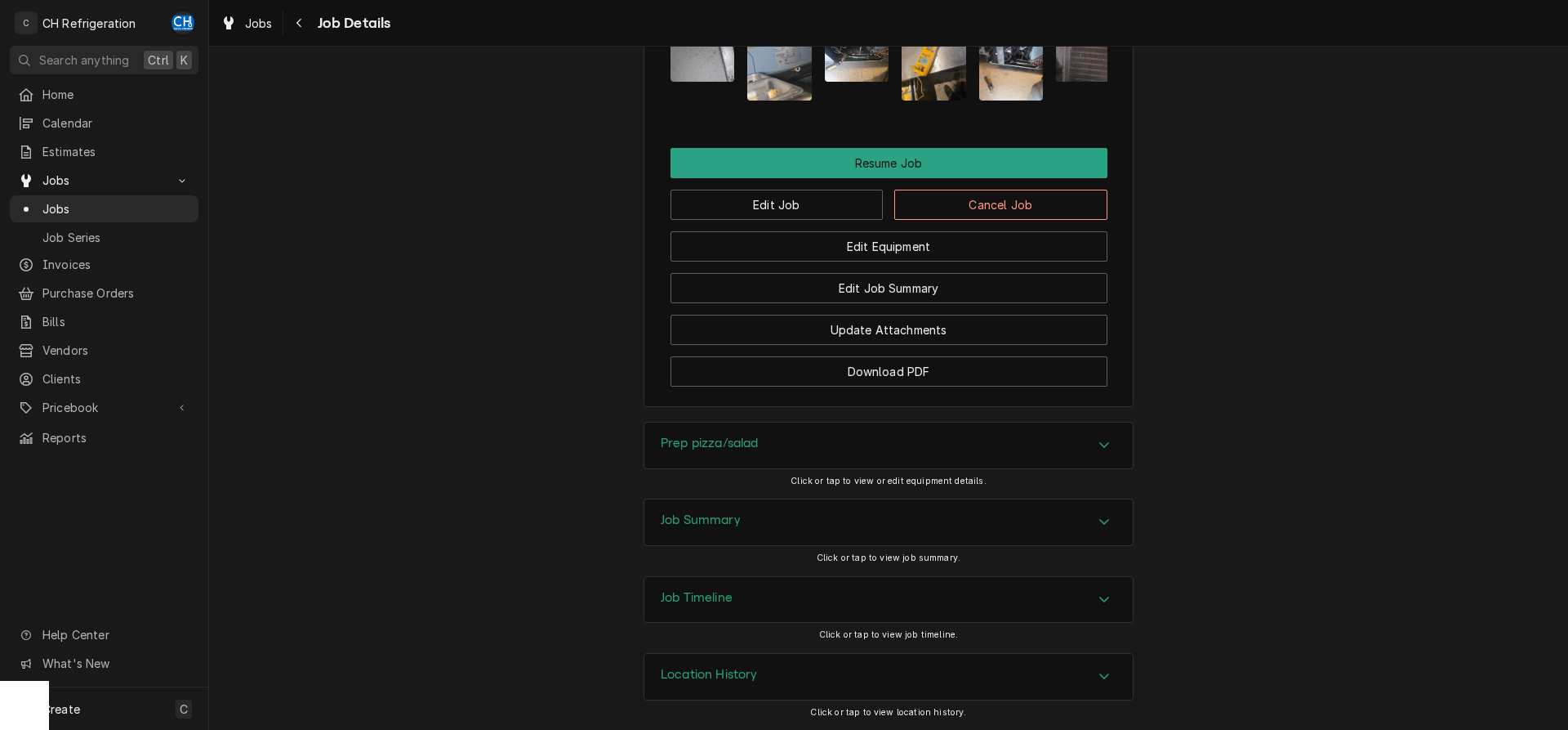
click at [754, 520] on div "Job Summary" at bounding box center [888, 522] width 488 height 46
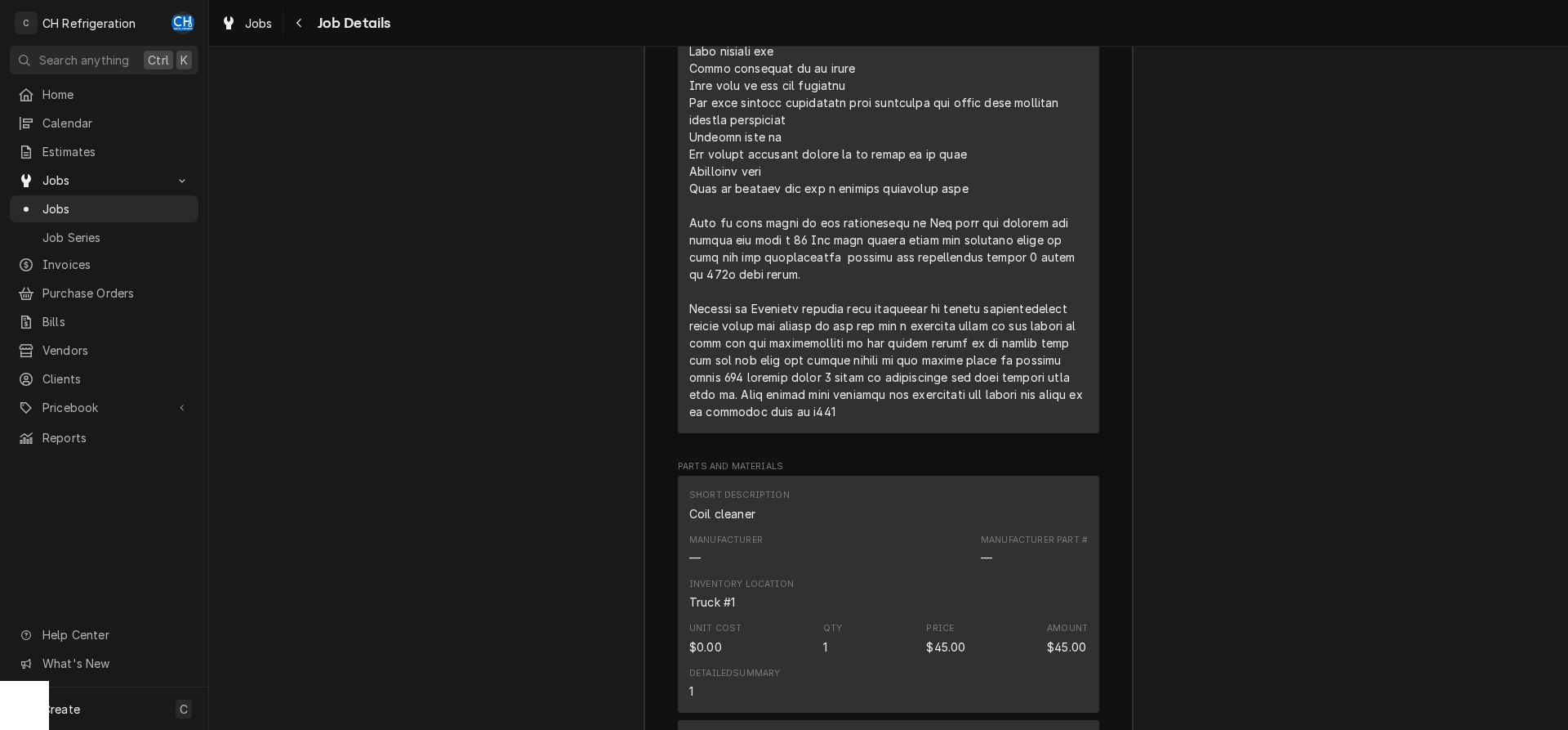
scroll to position [2392, 0]
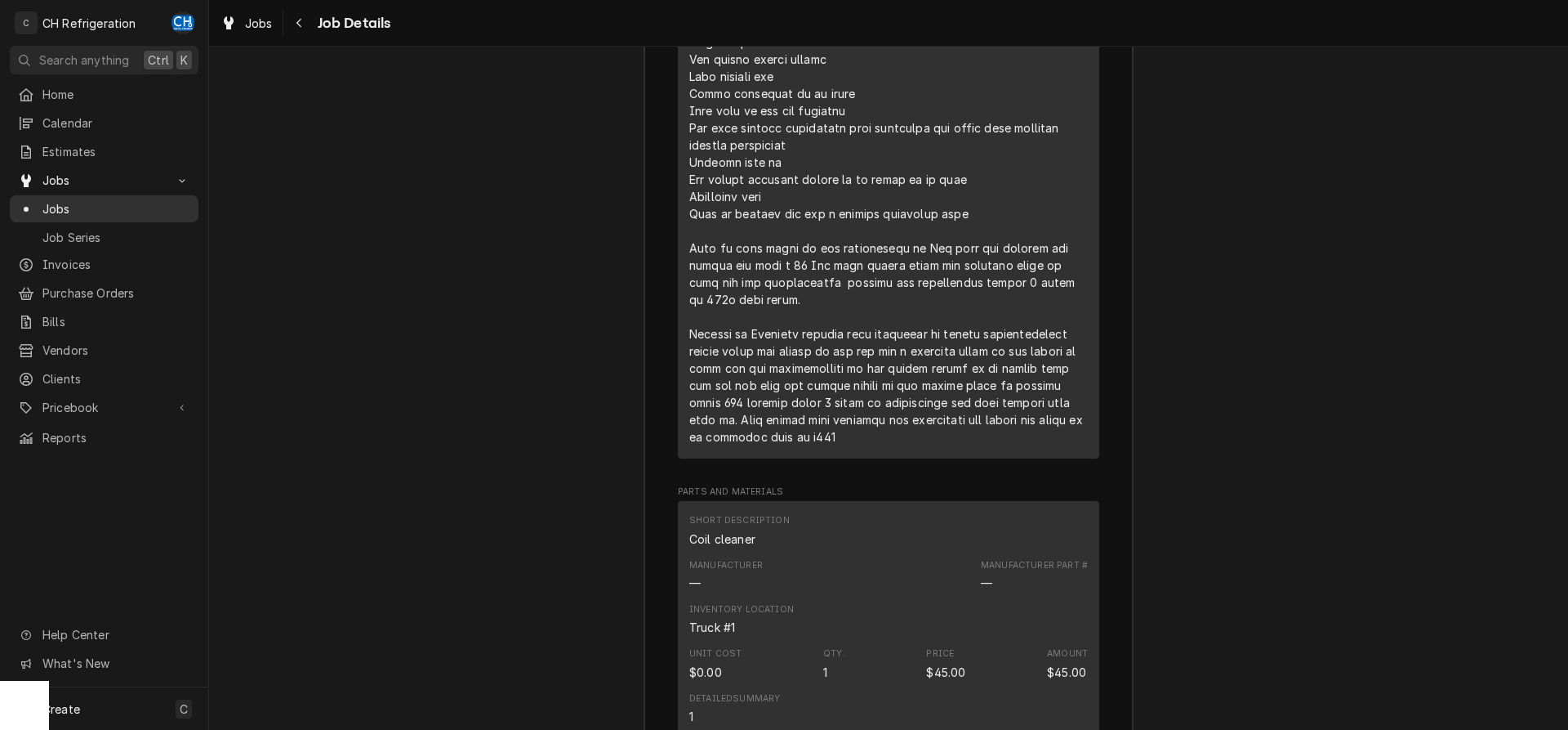
click at [92, 200] on span "Jobs" at bounding box center [116, 208] width 148 height 17
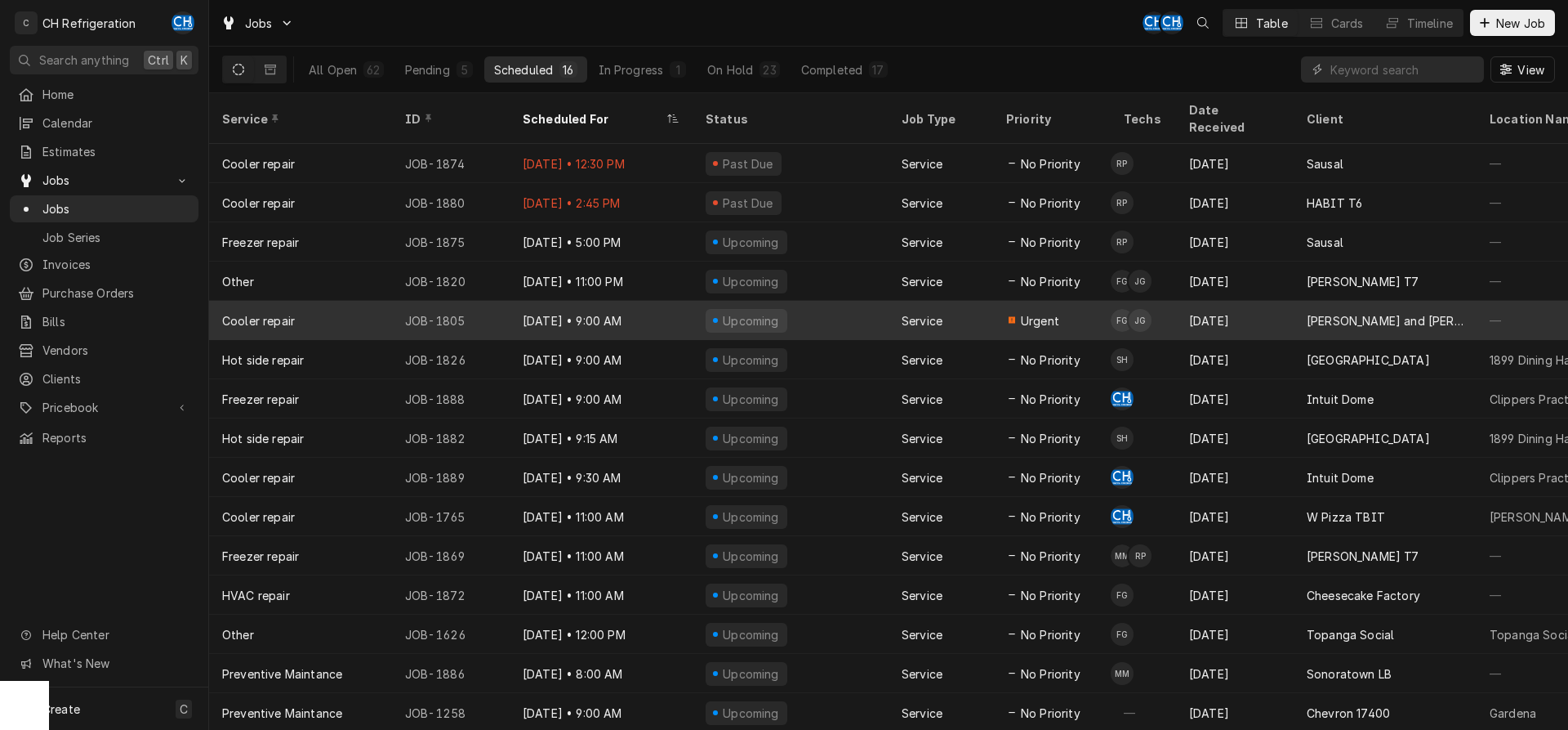
scroll to position [22, 0]
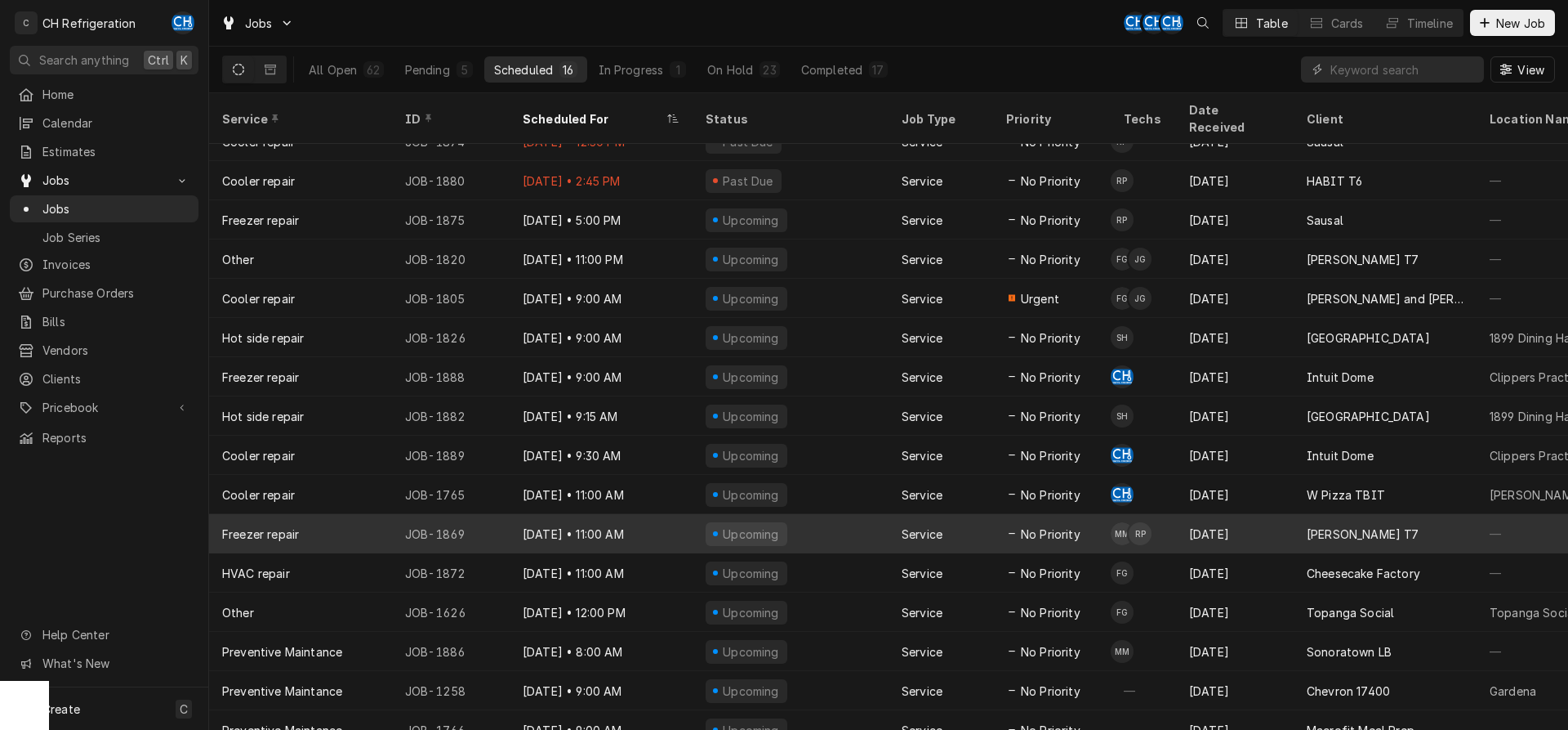
click at [663, 514] on div "Sep 5 • 11:00 AM" at bounding box center [601, 533] width 183 height 39
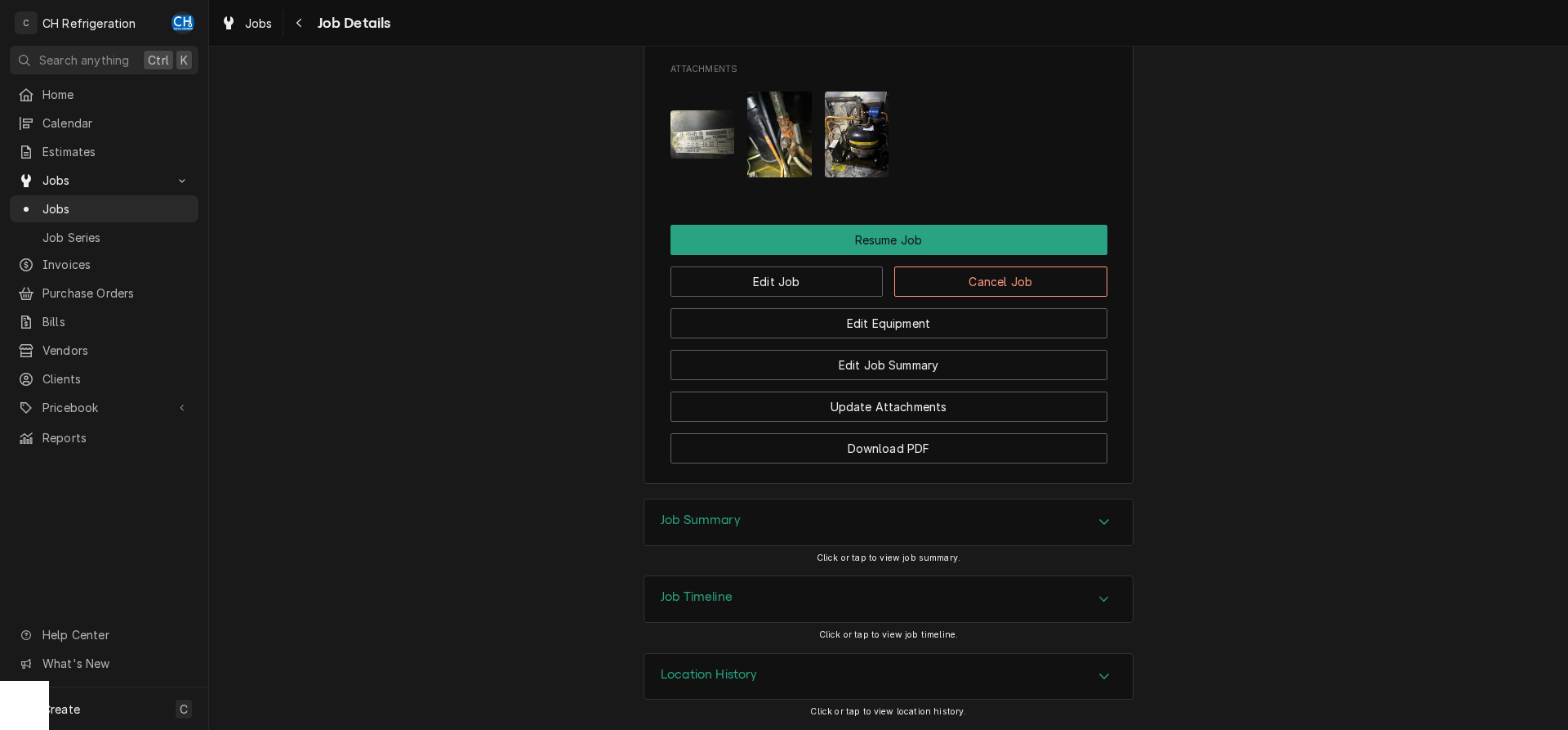
click at [840, 519] on div "Job Summary" at bounding box center [888, 522] width 488 height 46
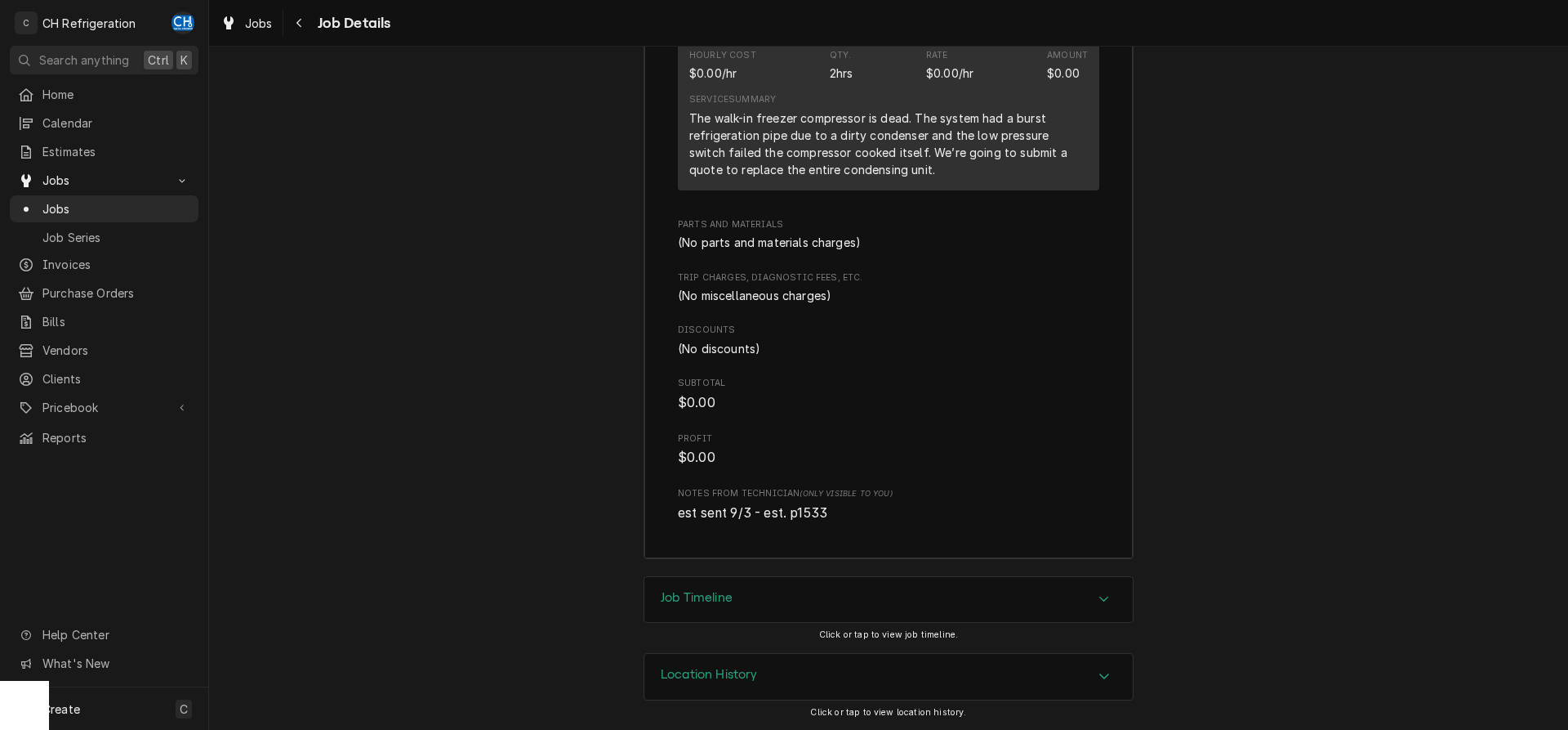
scroll to position [1408, 0]
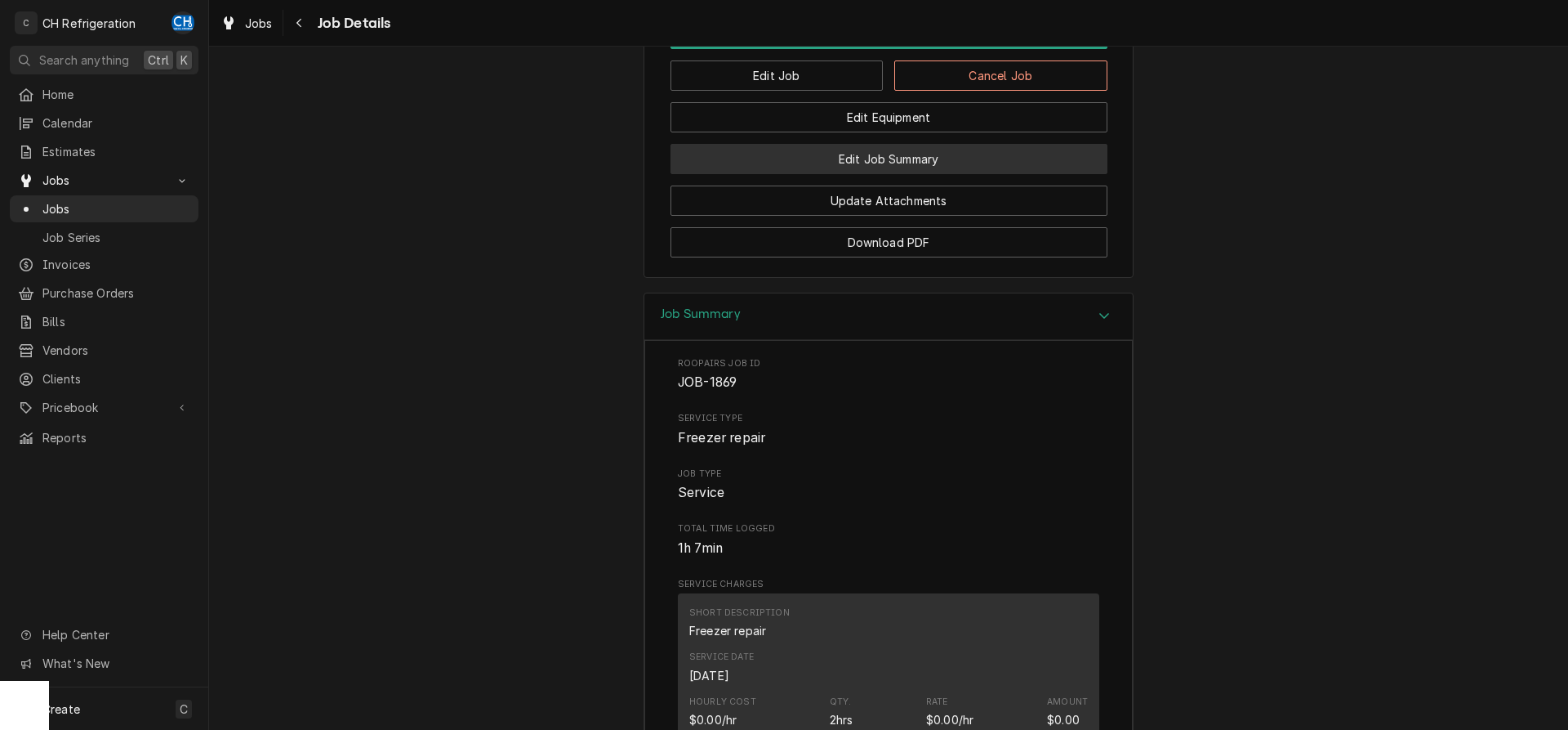
click at [896, 174] on button "Edit Job Summary" at bounding box center [889, 158] width 437 height 30
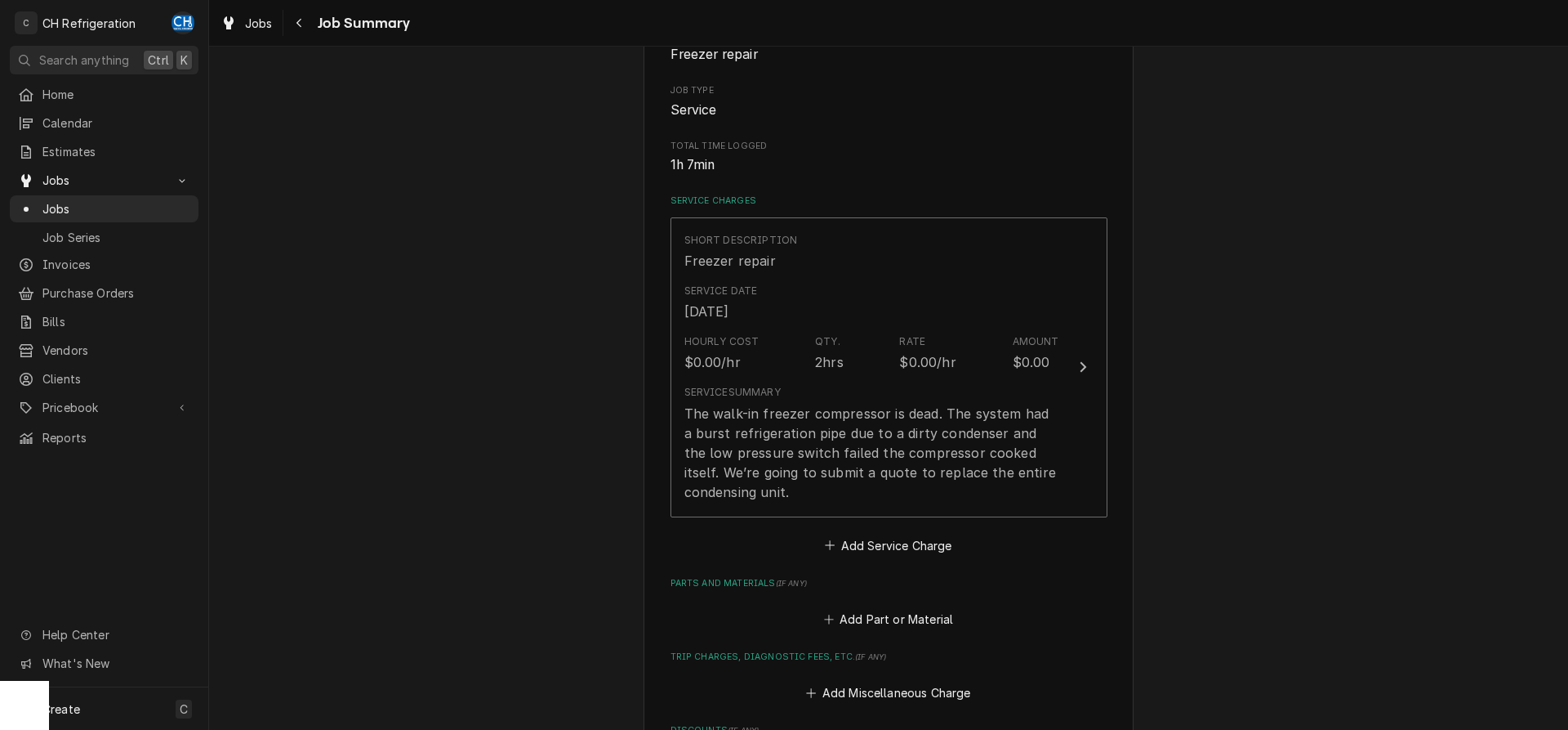
scroll to position [820, 0]
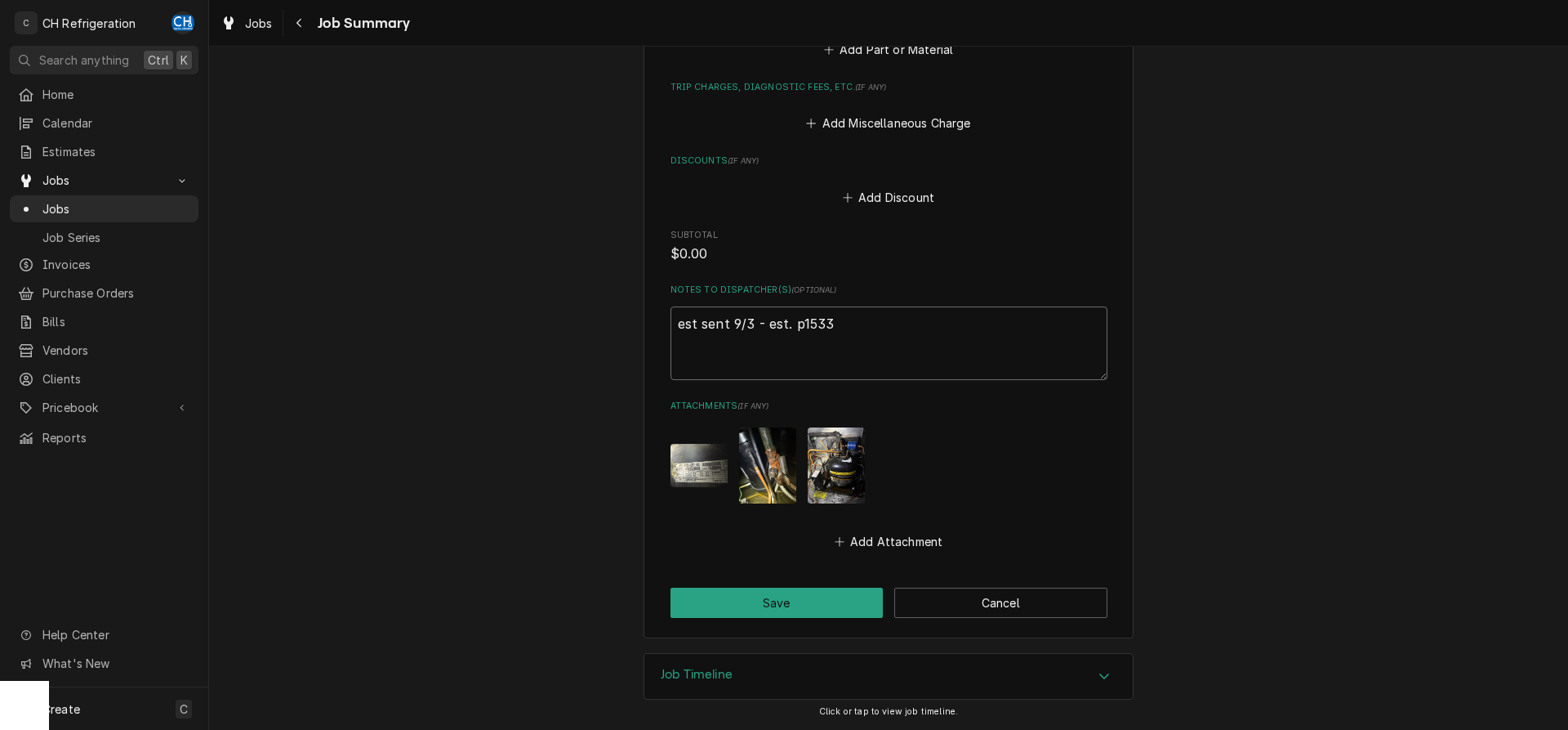
click at [909, 327] on textarea "est sent 9/3 - est. p1533" at bounding box center [889, 343] width 437 height 74
type textarea "x"
type textarea "est sent 9/3 - est. p1533"
type textarea "x"
type textarea "est sent 9/3 - est. p1533 p"
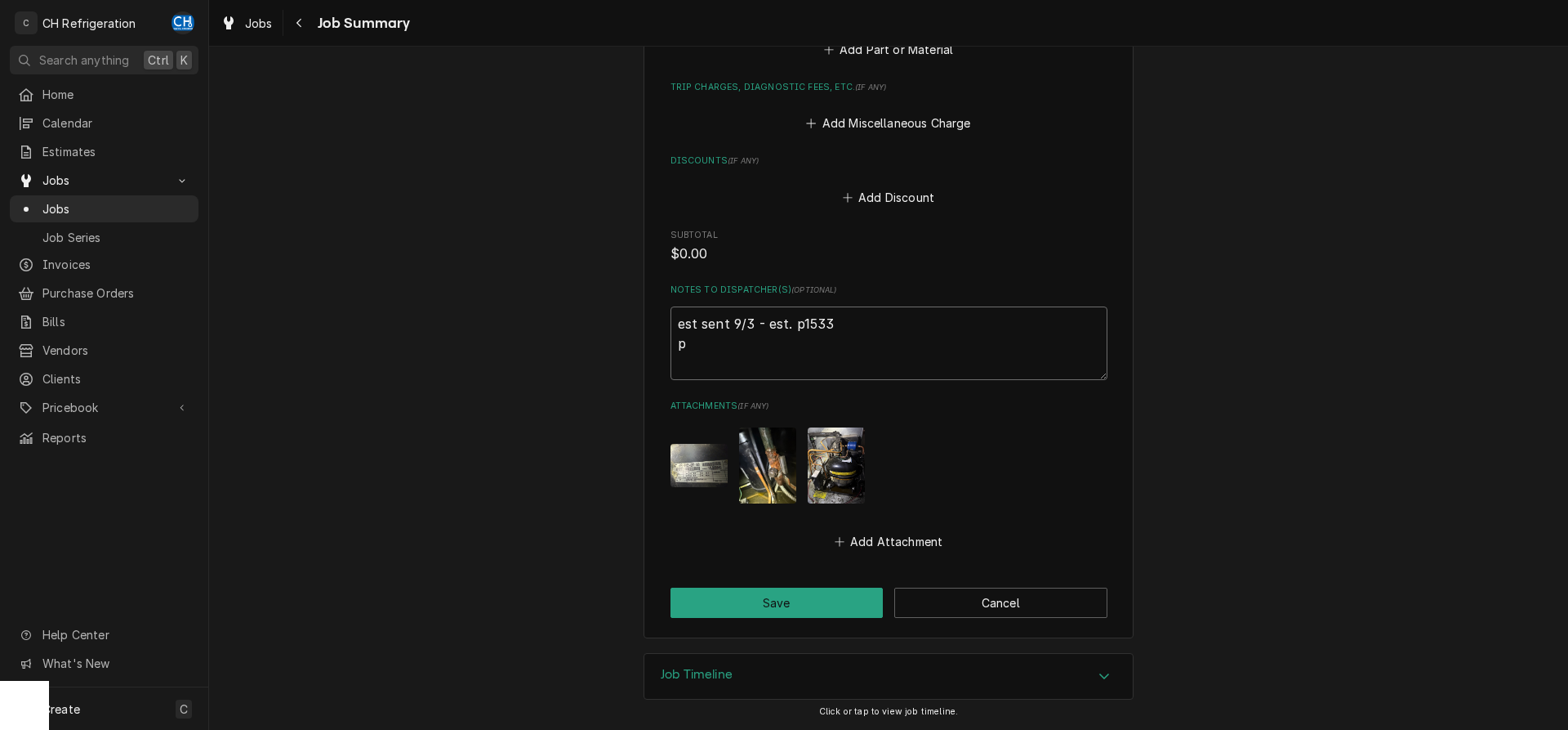
type textarea "x"
type textarea "est sent 9/3 - est. p1533 pa"
type textarea "x"
type textarea "est sent 9/3 - est. p1533 par"
type textarea "x"
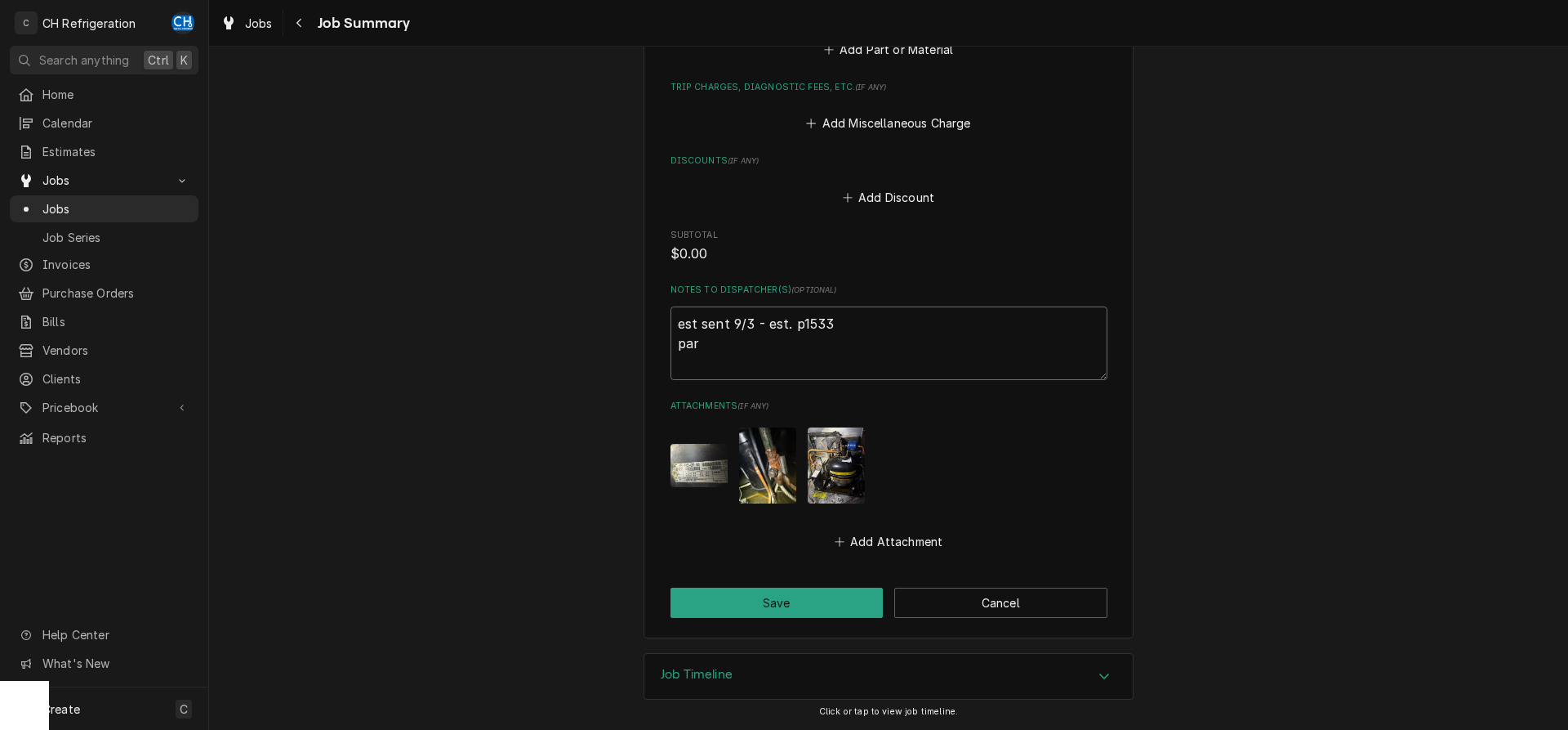
type textarea "est sent 9/3 - est. p1533 part"
type textarea "x"
type textarea "est sent 9/3 - est. p1533 part"
type textarea "x"
type textarea "est sent 9/3 - est. p1533 part o"
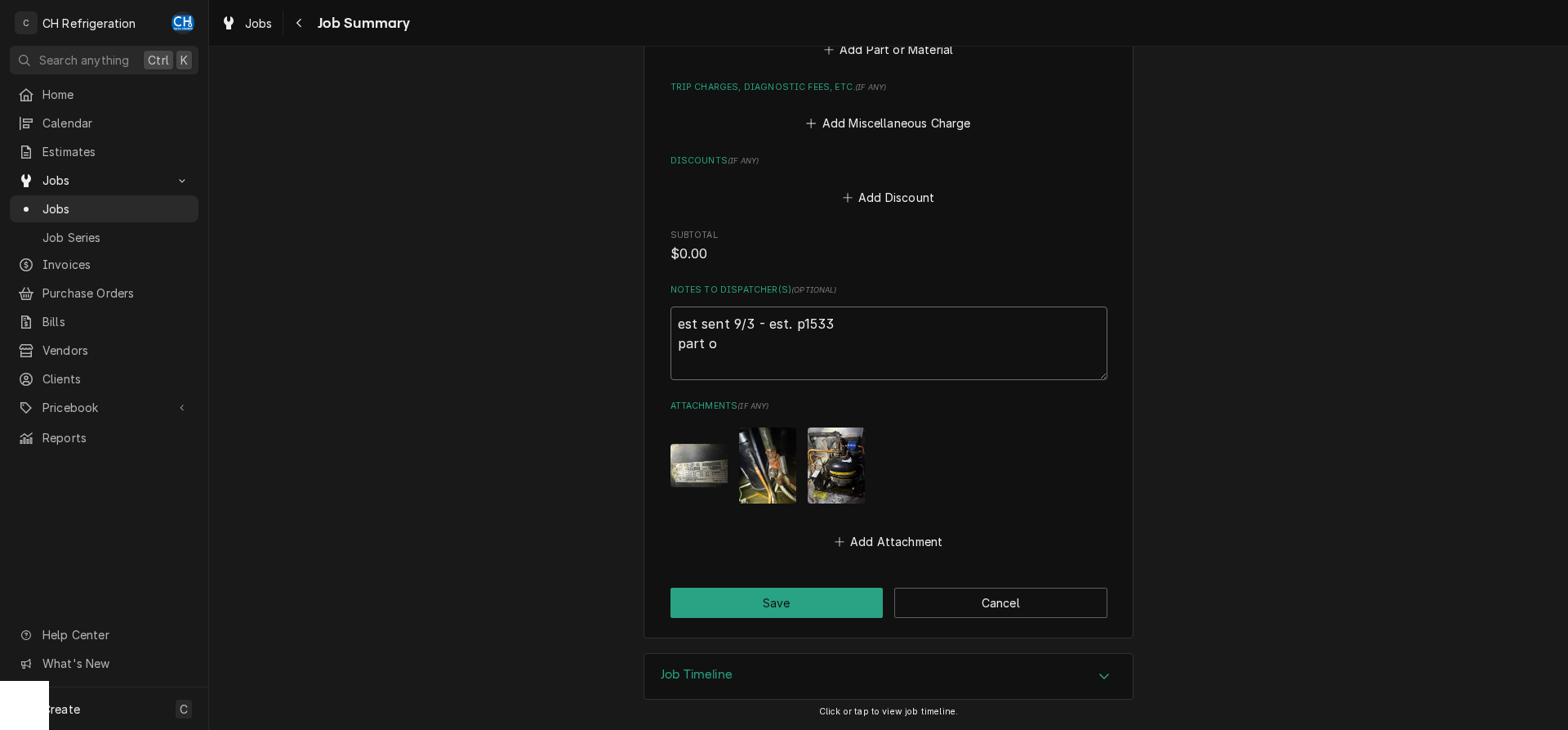
type textarea "x"
type textarea "est sent 9/3 - est. p1533 part or"
type textarea "x"
type textarea "est sent 9/3 - est. p1533 part ord"
type textarea "x"
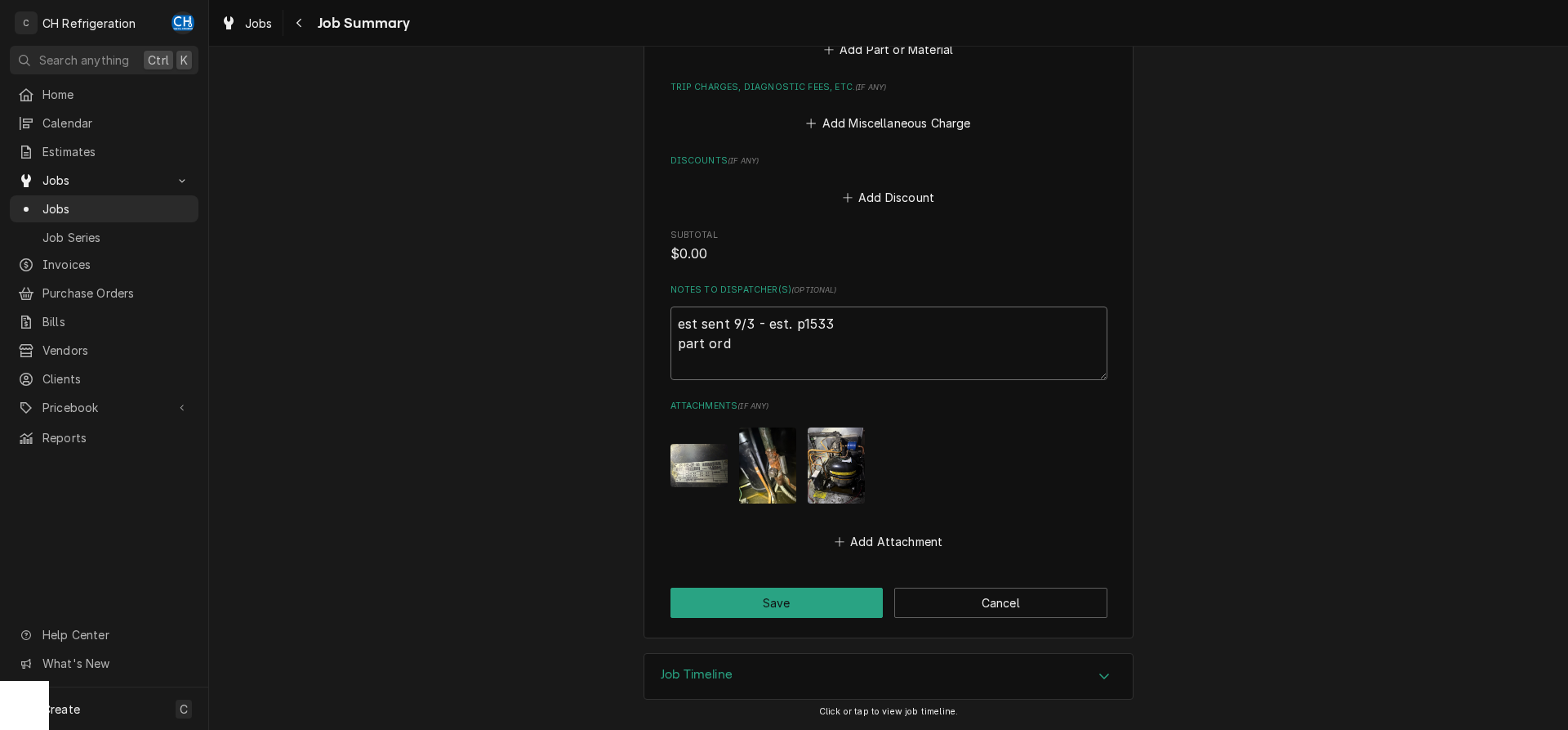
type textarea "est sent 9/3 - est. p1533 part orde"
type textarea "x"
type textarea "est sent 9/3 - est. p1533 part order"
type textarea "x"
type textarea "est sent 9/3 - est. p1533 part ordere"
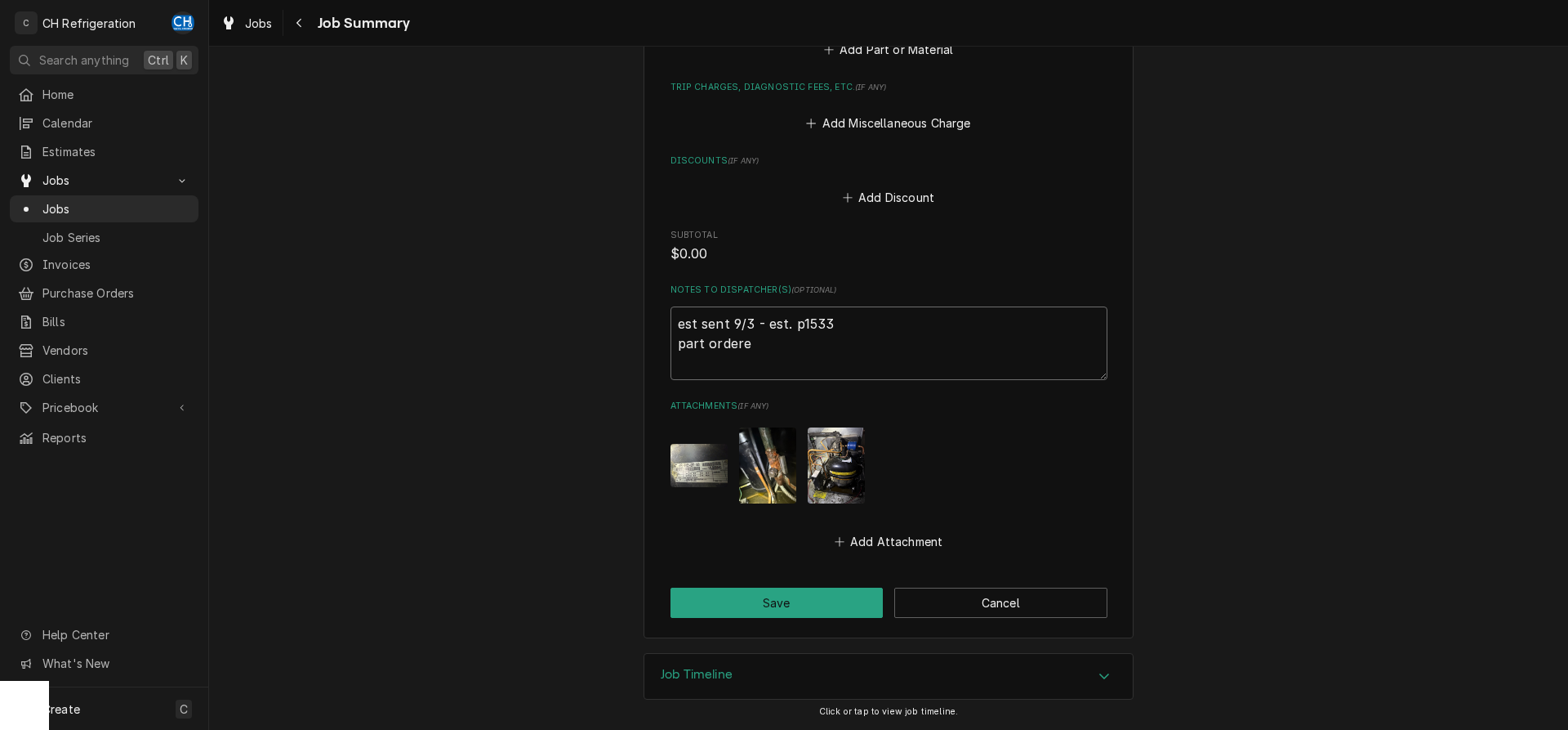
type textarea "x"
type textarea "est sent 9/3 - est. p1533 part ordered"
type textarea "x"
type textarea "est sent 9/3 - est. p1533 part ordered"
type textarea "x"
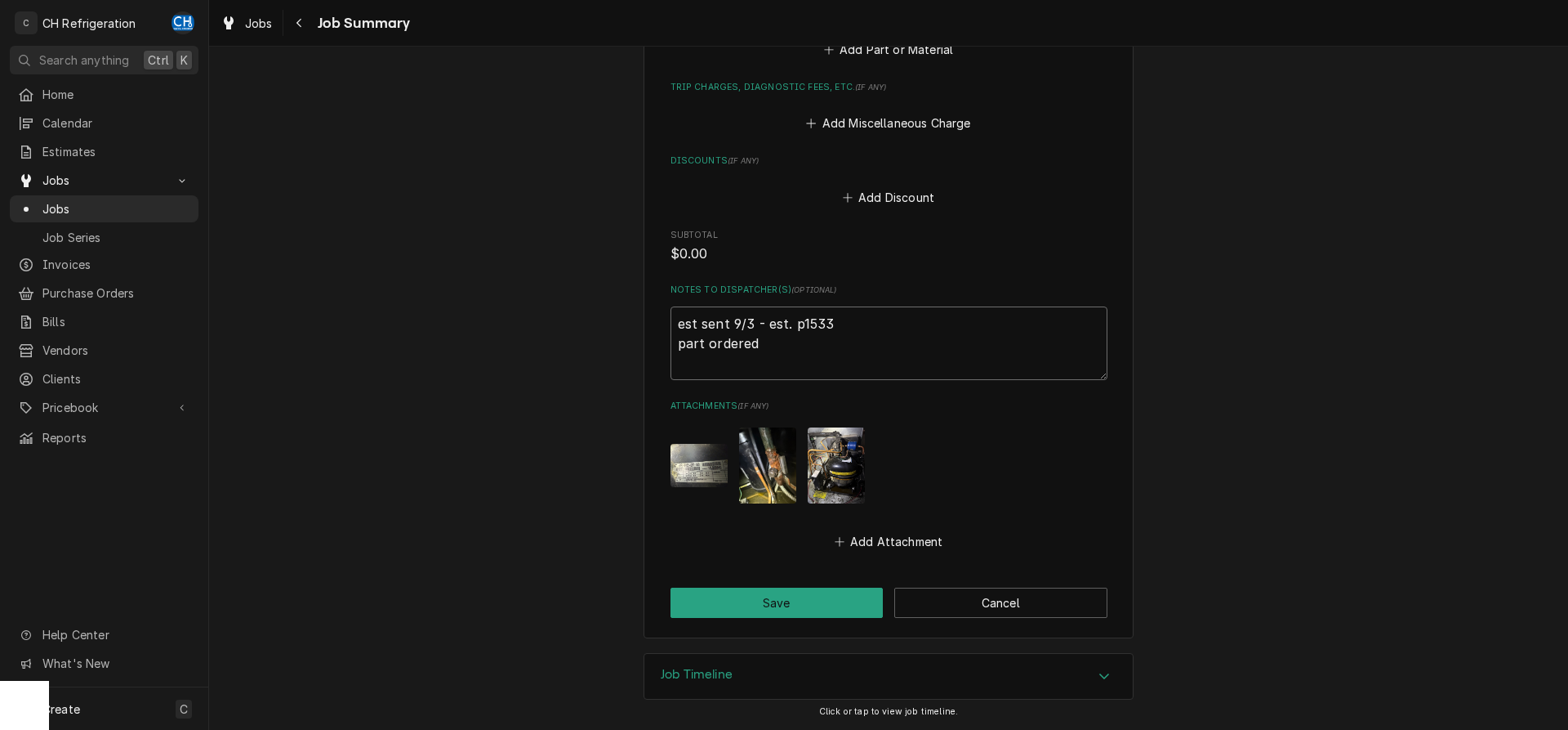
type textarea "est sent 9/3 - est. p1533 part ordered f"
type textarea "x"
type textarea "est sent 9/3 - est. p1533 part ordered fr"
type textarea "x"
type textarea "est sent 9/3 - est. p1533 part ordered fro"
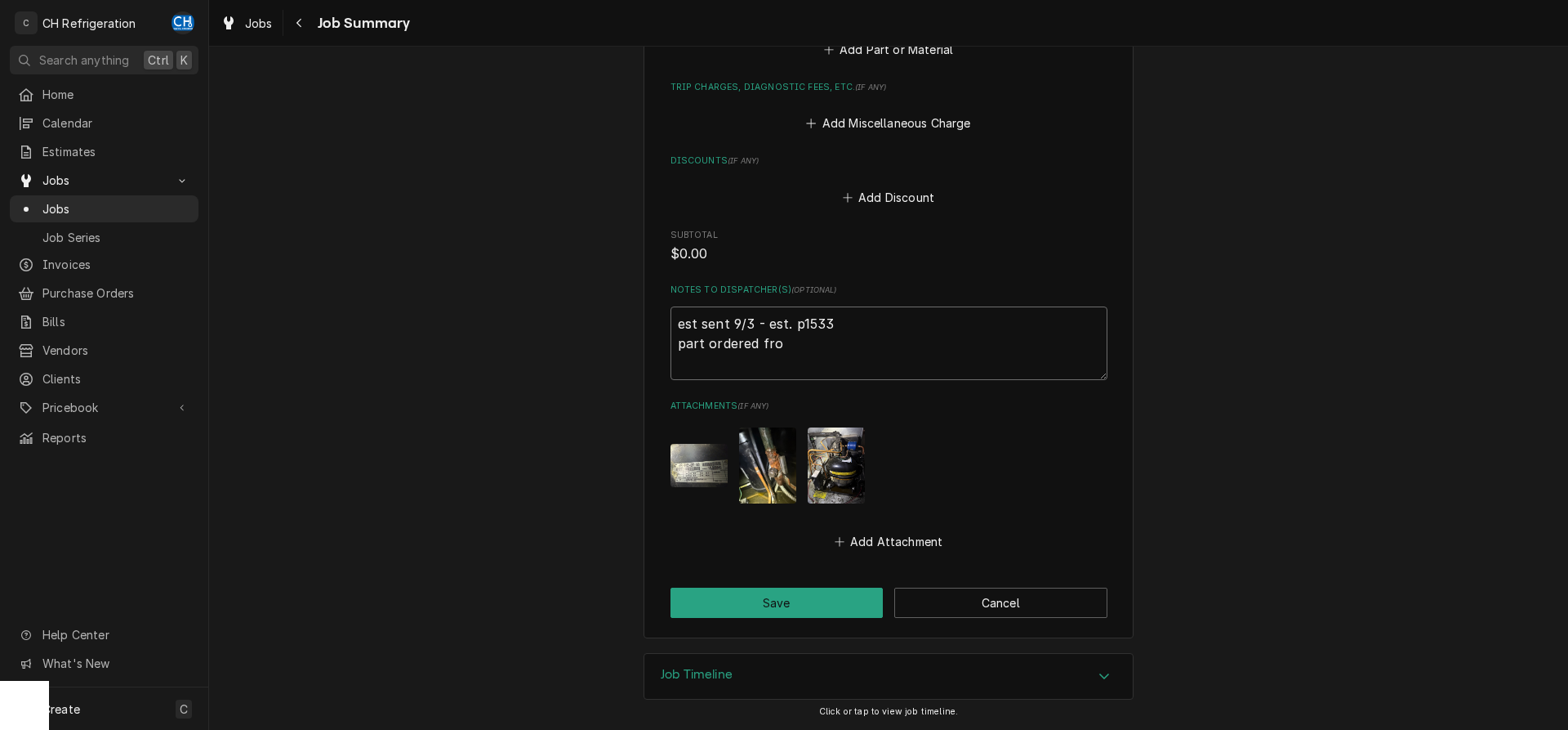
type textarea "x"
type textarea "est sent 9/3 - est. p1533 part ordered from"
type textarea "x"
type textarea "est sent 9/3 - est. p1533 part ordered from"
type textarea "x"
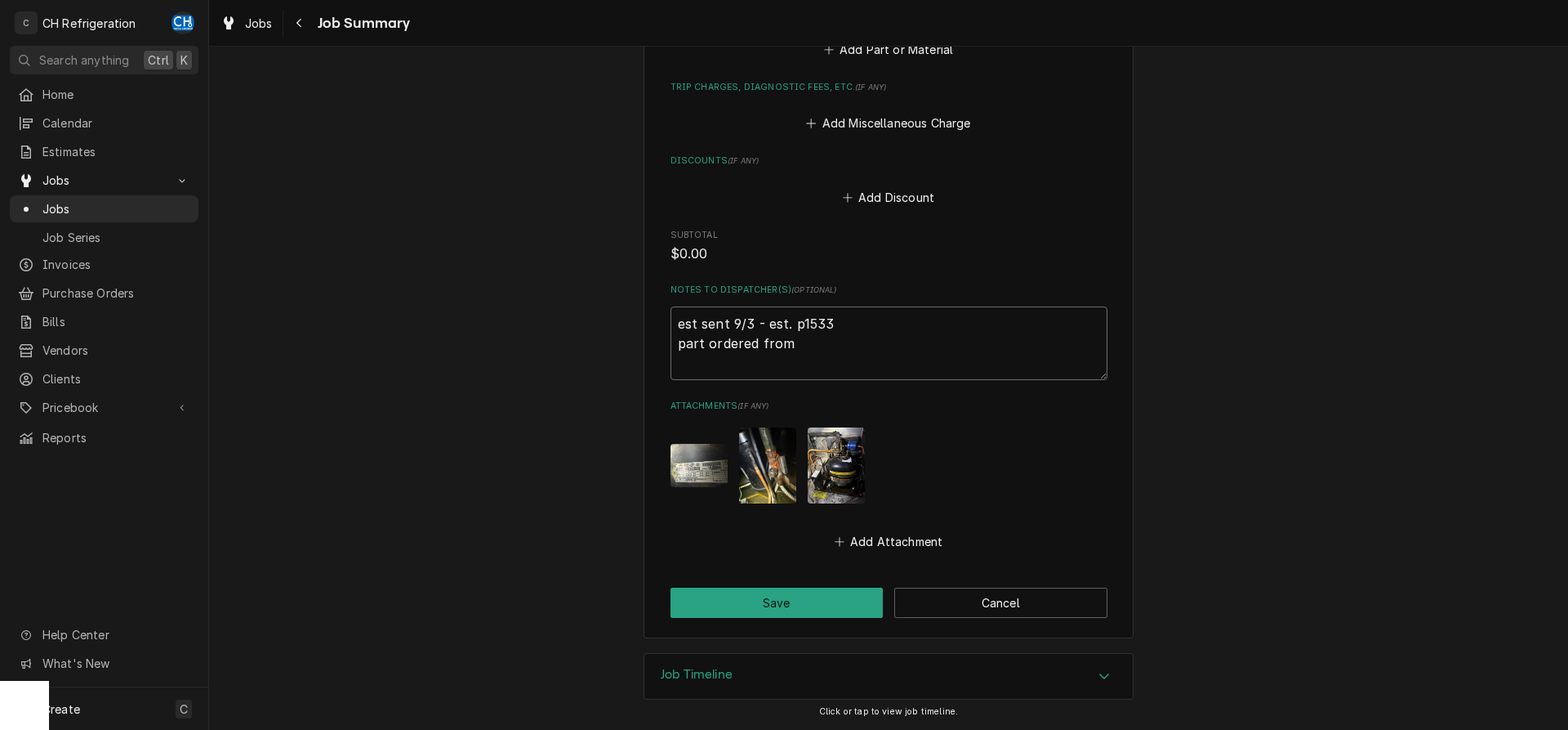
type textarea "est sent 9/3 - est. p1533 part ordered from u"
type textarea "x"
type textarea "est sent 9/3 - est. p1533 part ordered from un"
type textarea "x"
type textarea "est sent 9/3 - est. p1533 part ordered from uni"
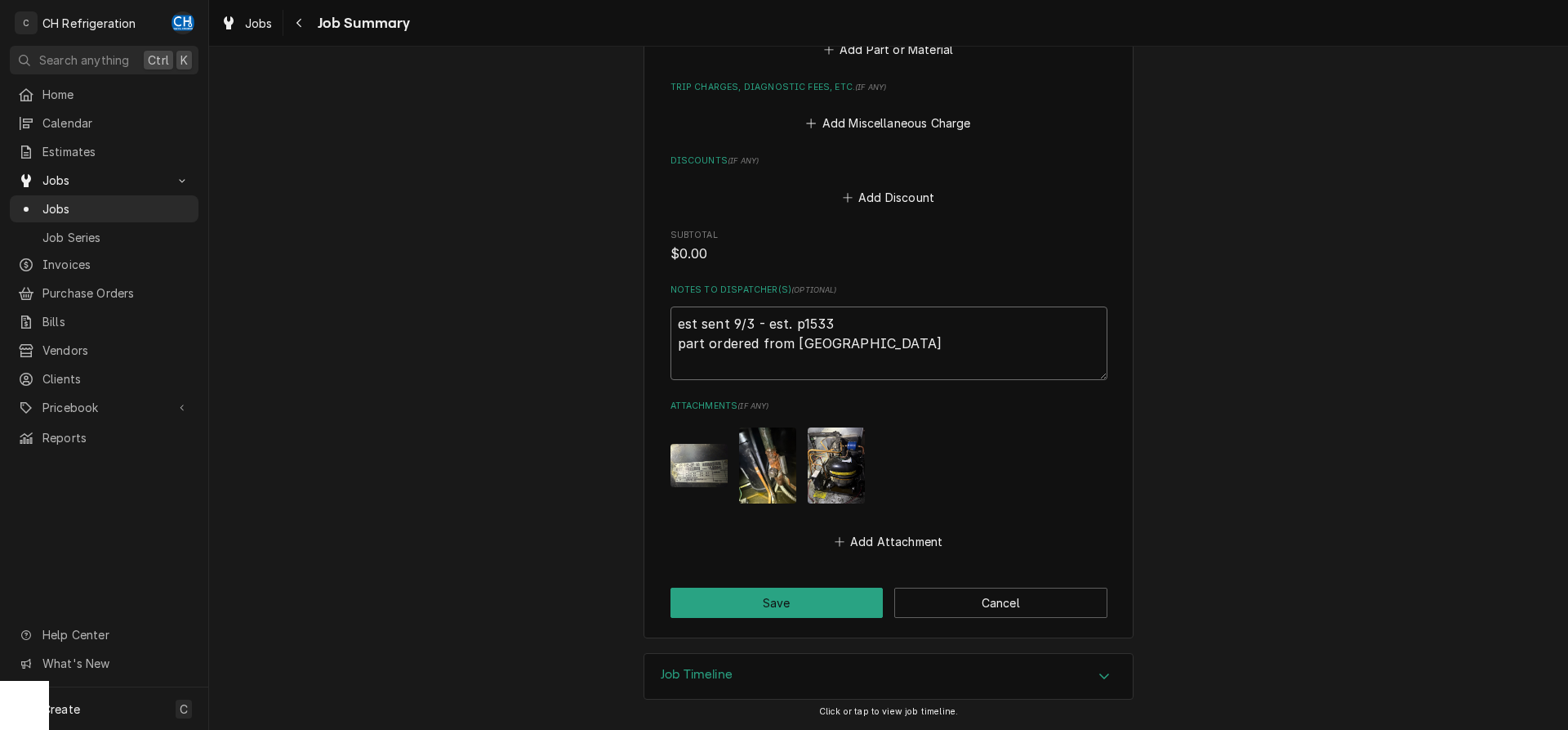
type textarea "x"
type textarea "est sent 9/3 - est. p1533 part ordered from unit"
type textarea "x"
type textarea "est sent 9/3 - est. p1533 part ordered from unite"
type textarea "x"
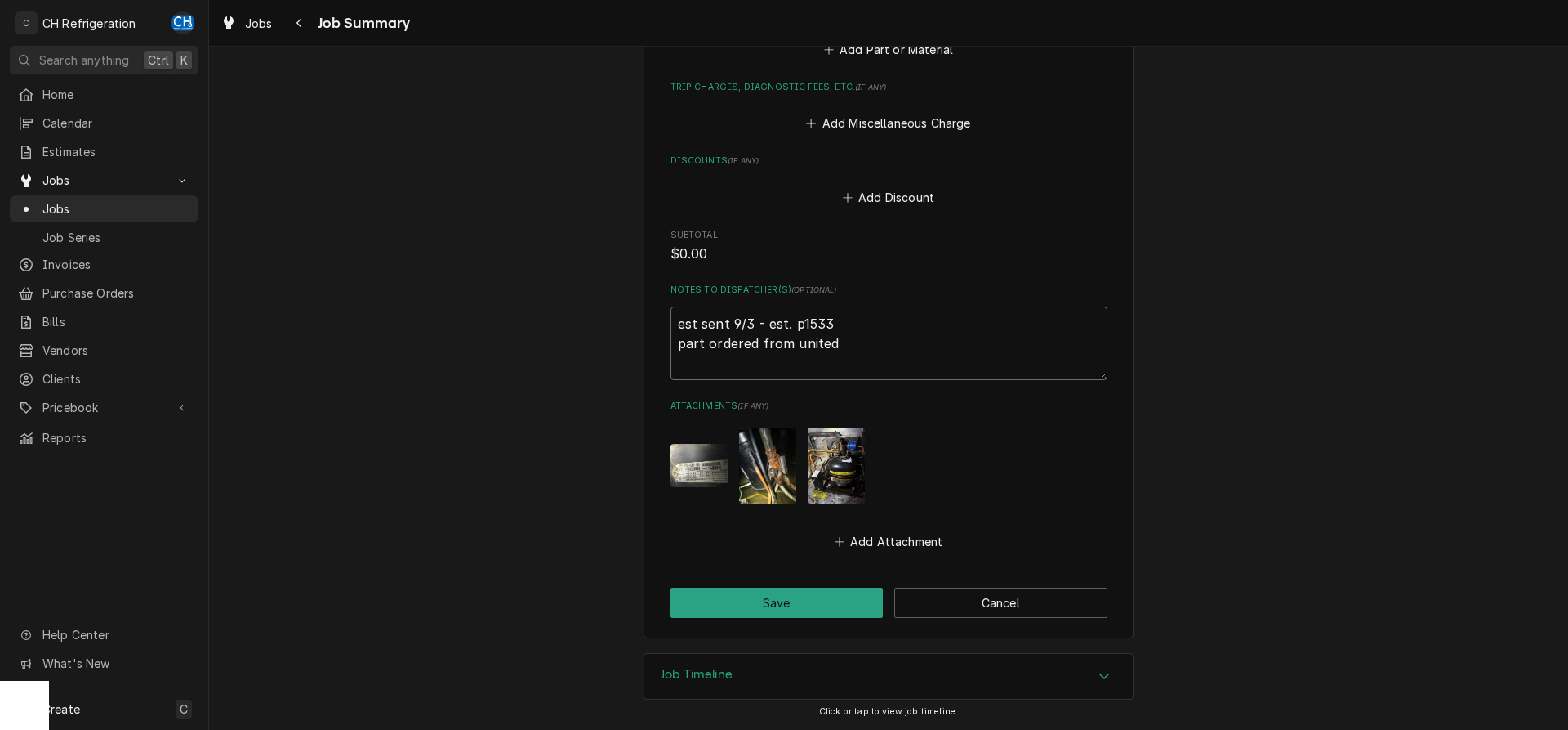
type textarea "est sent 9/3 - est. p1533 part ordered from united"
type textarea "x"
type textarea "est sent 9/3 - est. p1533 part ordered from united -"
type textarea "x"
type textarea "est sent 9/3 - est. p1533 part ordered from united -"
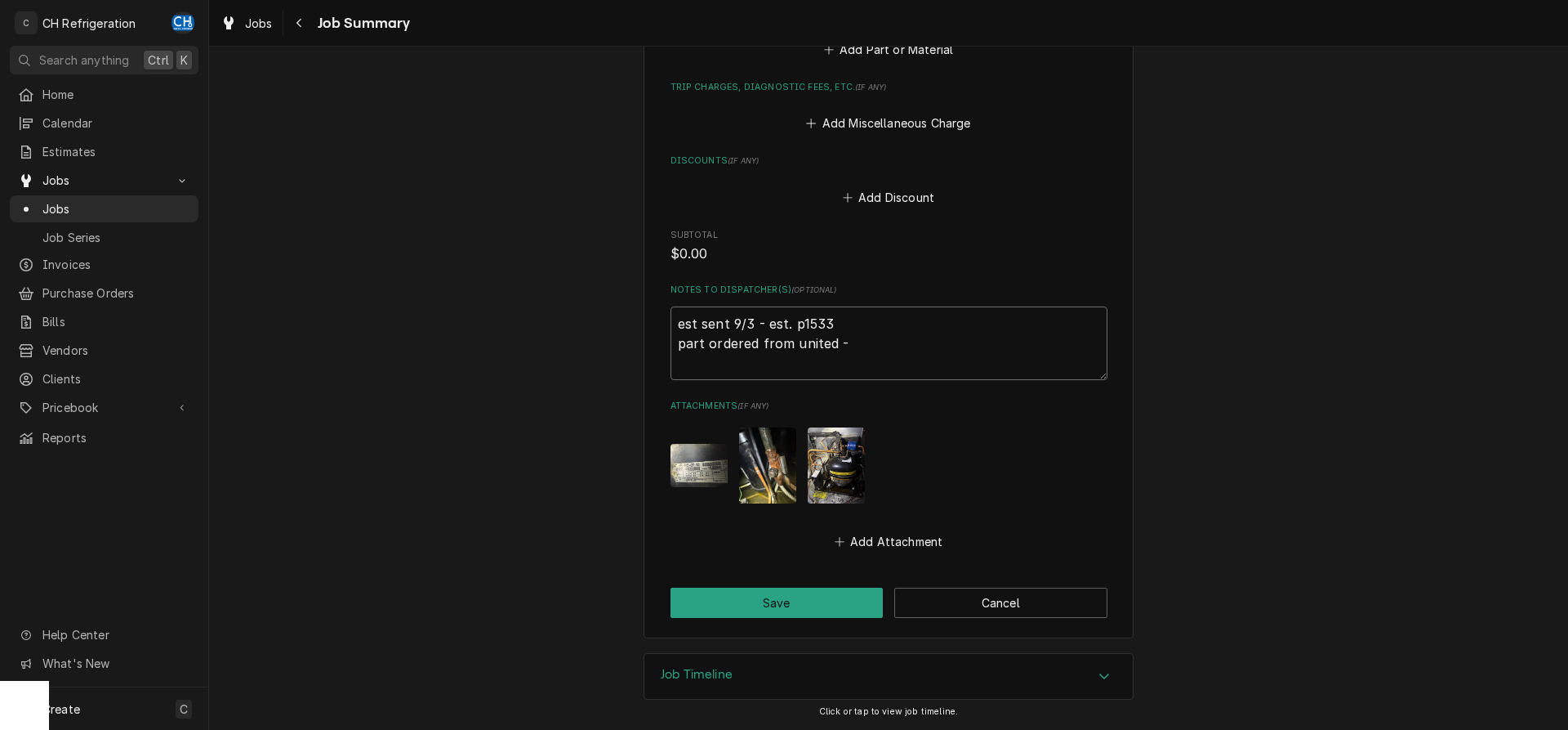
type textarea "x"
type textarea "est sent 9/3 - est. p1533 part ordered from united - a"
type textarea "x"
type textarea "est sent 9/3 - est. p1533 part ordered from united - av"
type textarea "x"
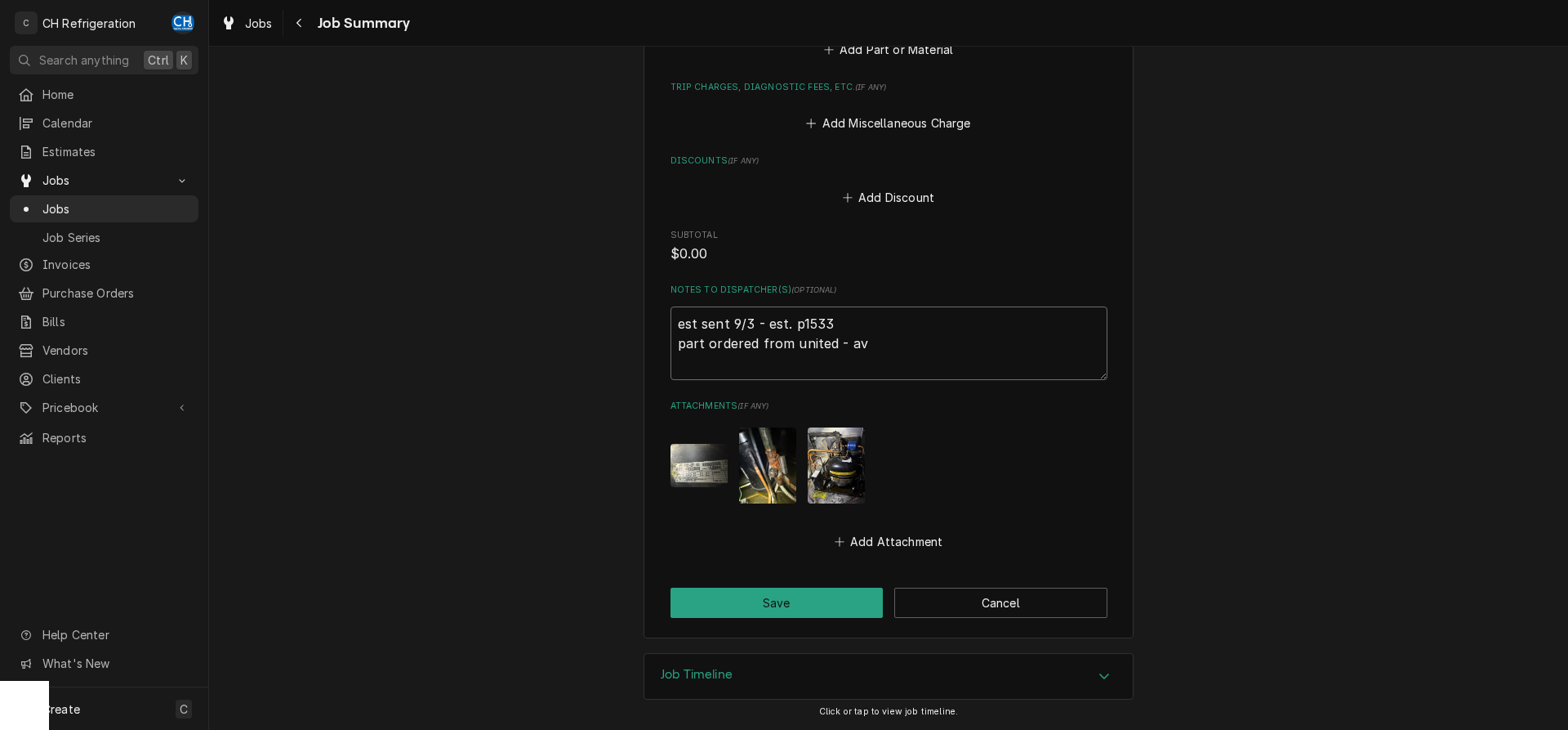
type textarea "est sent 9/3 - est. p1533 part ordered from united - ava"
type textarea "x"
type textarea "est sent 9/3 - est. p1533 part ordered from united - avai"
type textarea "x"
type textarea "est sent 9/3 - est. p1533 part ordered from united - avail"
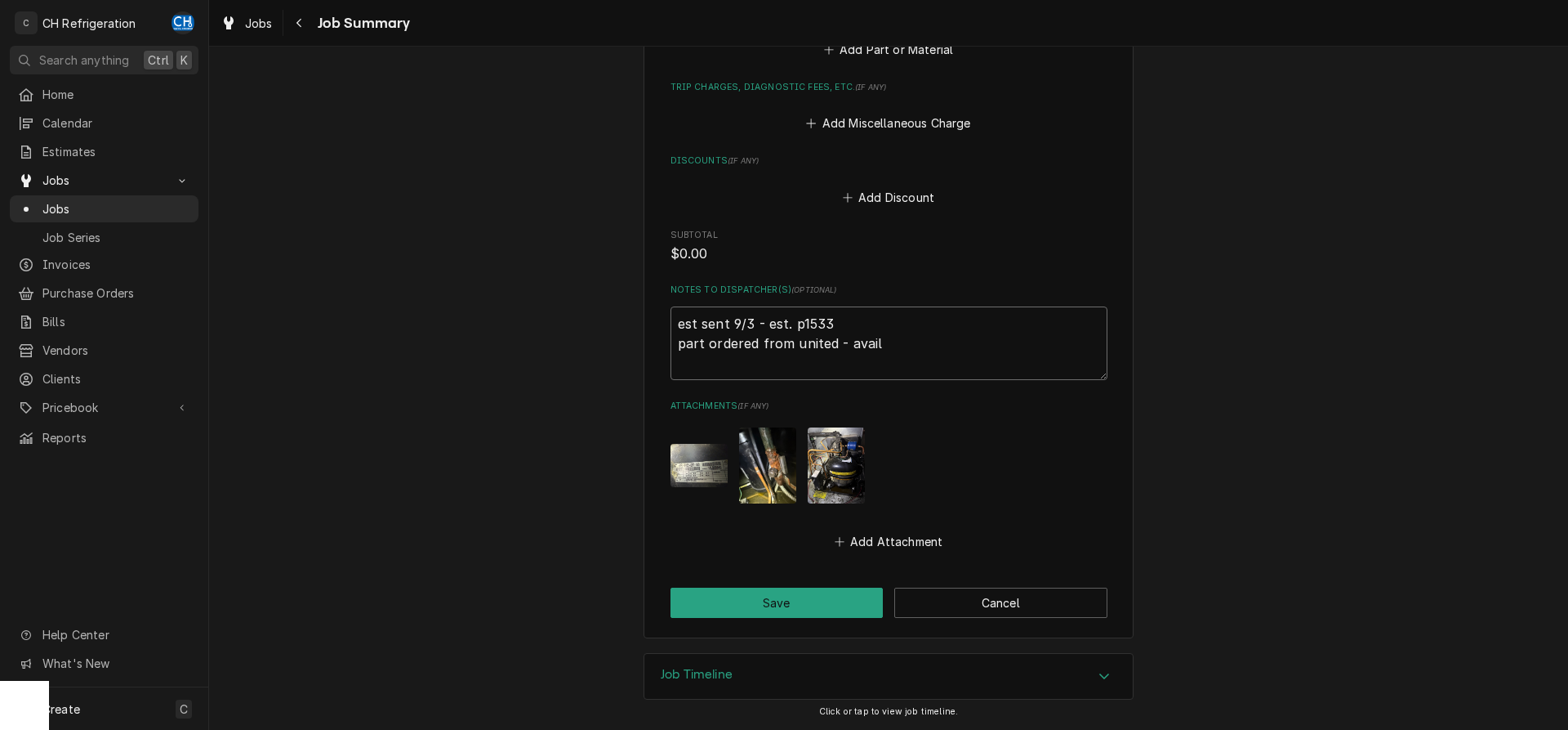
type textarea "x"
type textarea "est sent 9/3 - est. p1533 part ordered from united - availa"
type textarea "x"
type textarea "est sent 9/3 - est. p1533 part ordered from united - availab"
type textarea "x"
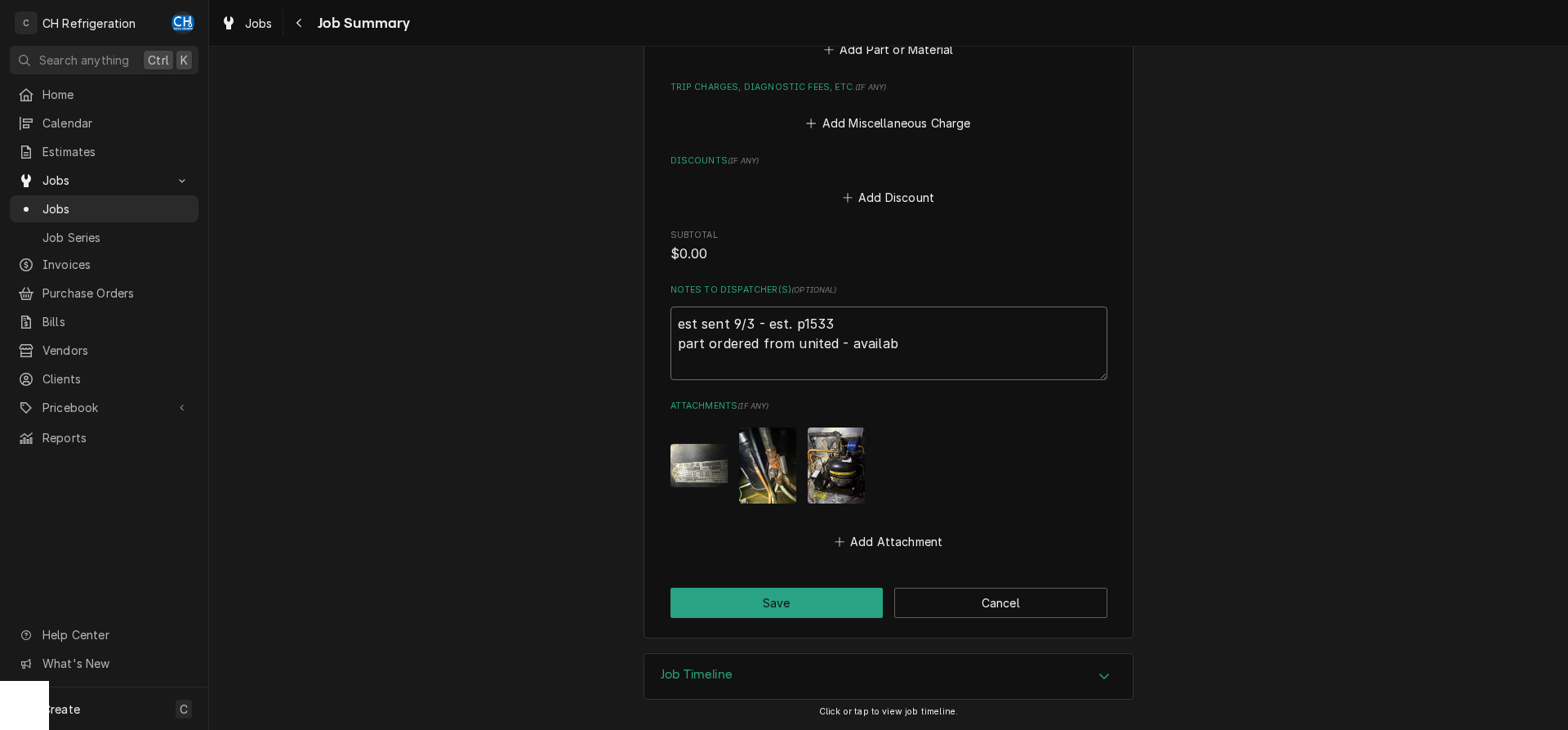
type textarea "est sent 9/3 - est. p1533 part ordered from united - availabl"
type textarea "x"
type textarea "est sent 9/3 - est. p1533 part ordered from united - available"
type textarea "x"
type textarea "est sent 9/3 - est. p1533 part ordered from united - available"
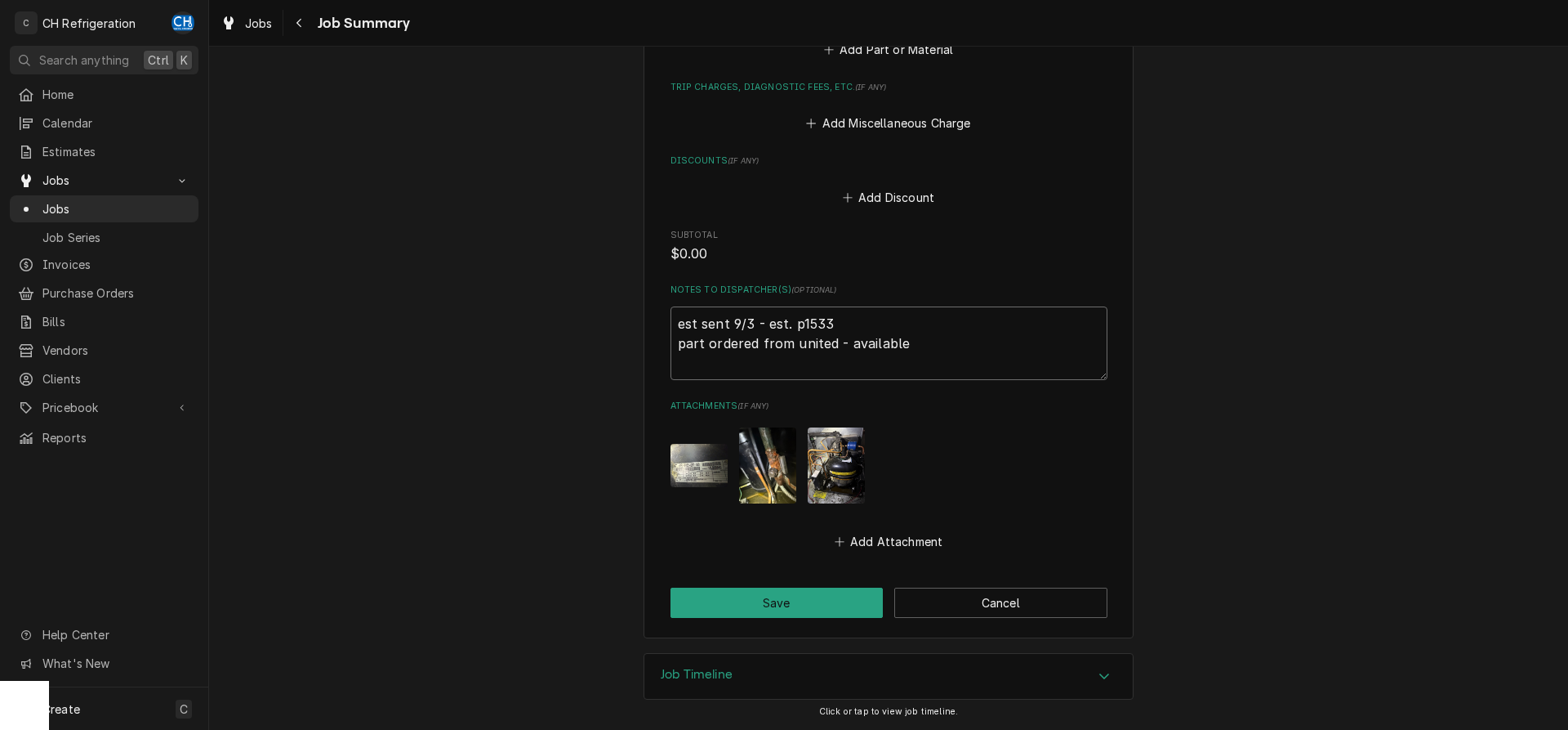
type textarea "x"
type textarea "est sent 9/3 - est. p1533 part ordered from united - available 9"
type textarea "x"
type textarea "est sent 9/3 - est. p1533 part ordered from united - available 9/"
type textarea "x"
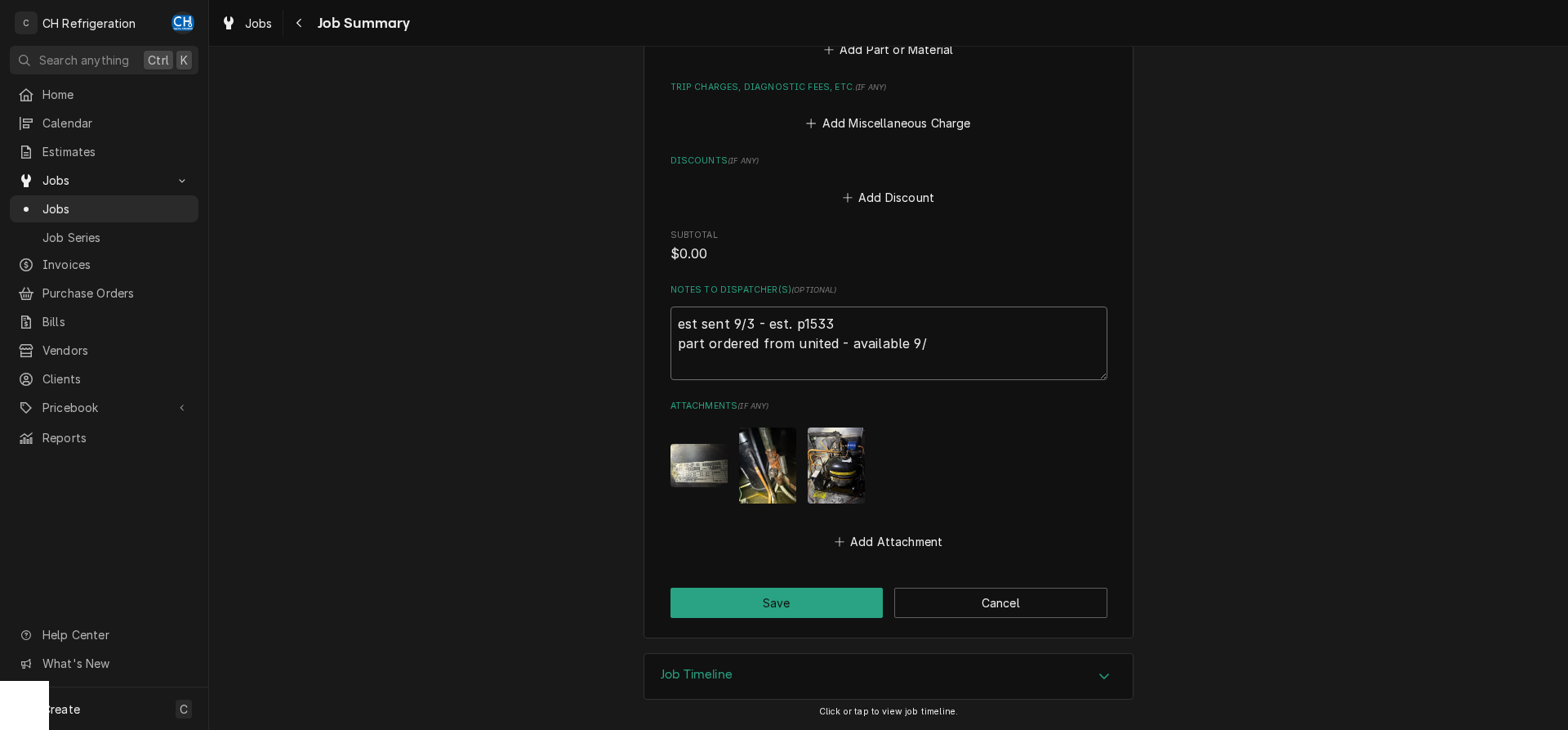
type textarea "est sent 9/3 - est. p1533 part ordered from united - available 9/4"
type textarea "x"
type textarea "est sent 9/3 - est. p1533 part ordered from united - available 9/4"
type textarea "x"
type textarea "est sent 9/3 - est. p1533 part ordered from united - available 9/4"
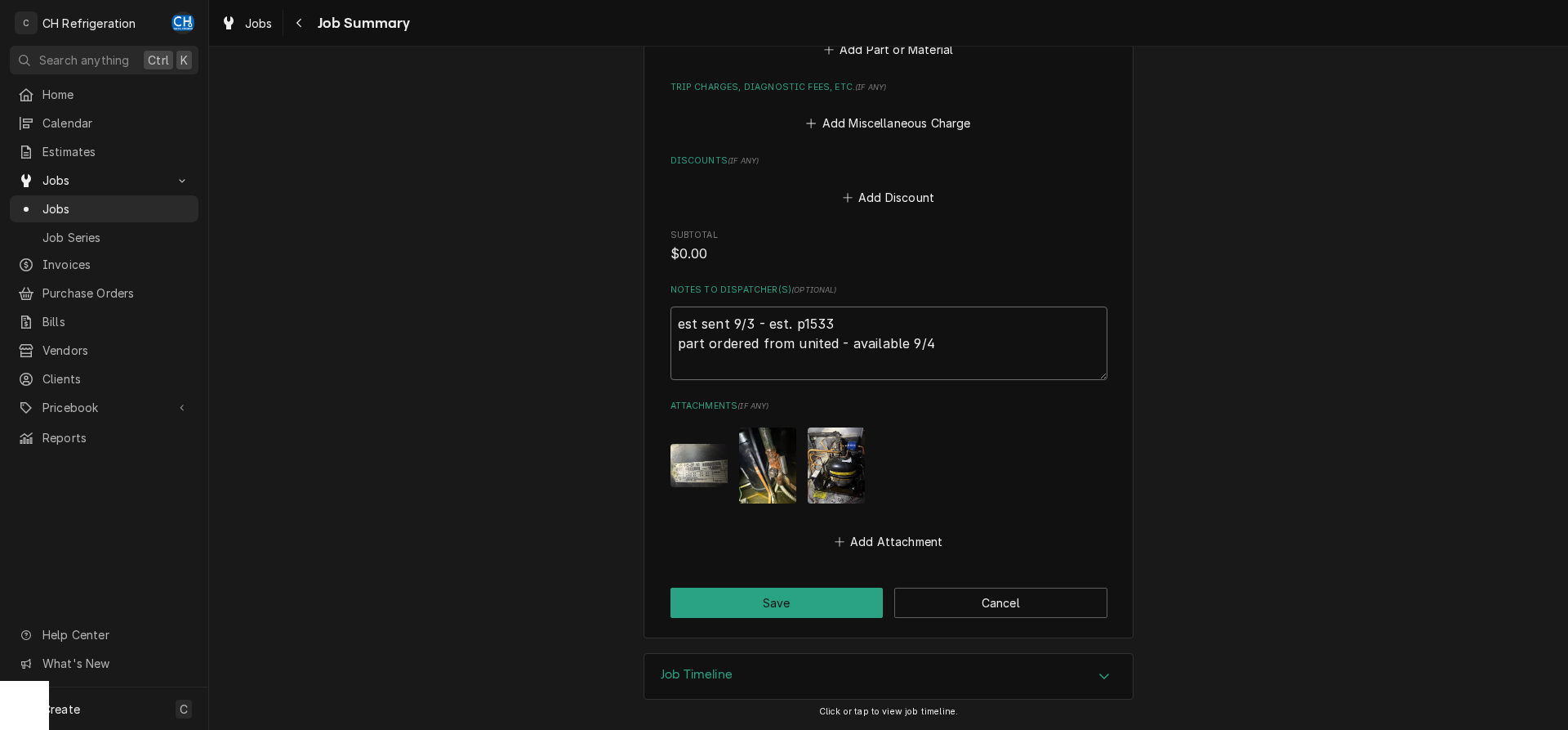
type textarea "x"
type textarea "est sent 9/3 - est. p1533 part ordered from united - available 9/"
type textarea "x"
type textarea "est sent 9/3 - est. p1533 part ordered from united - available 9/5"
type textarea "x"
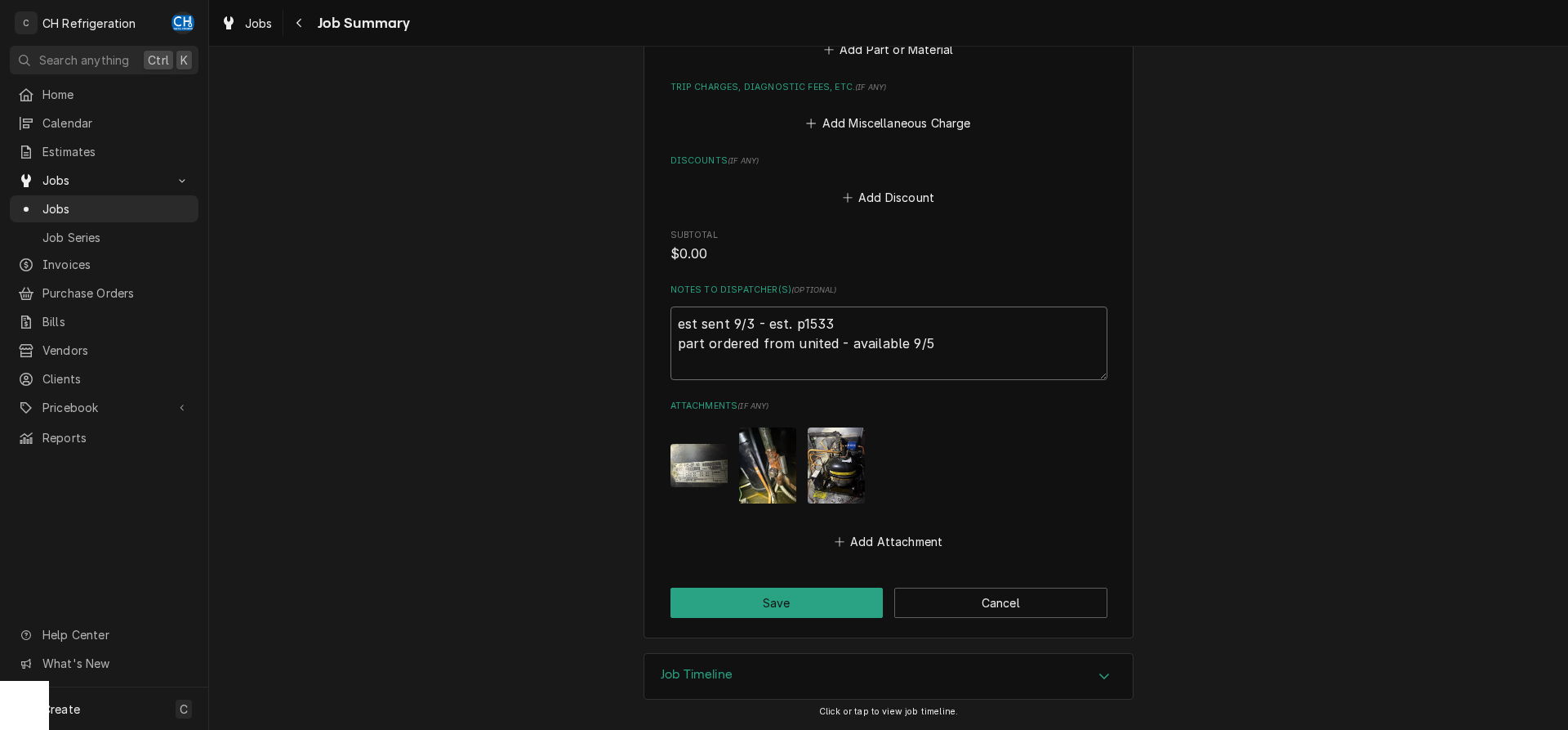
type textarea "est sent 9/3 - est. p1533 part ordered from united - available 9/5"
type textarea "x"
type textarea "est sent 9/3 - est. p1533 part ordered from united - available 9/5 1"
type textarea "x"
type textarea "est sent 9/3 - est. p1533 part ordered from united - available 9/5 10"
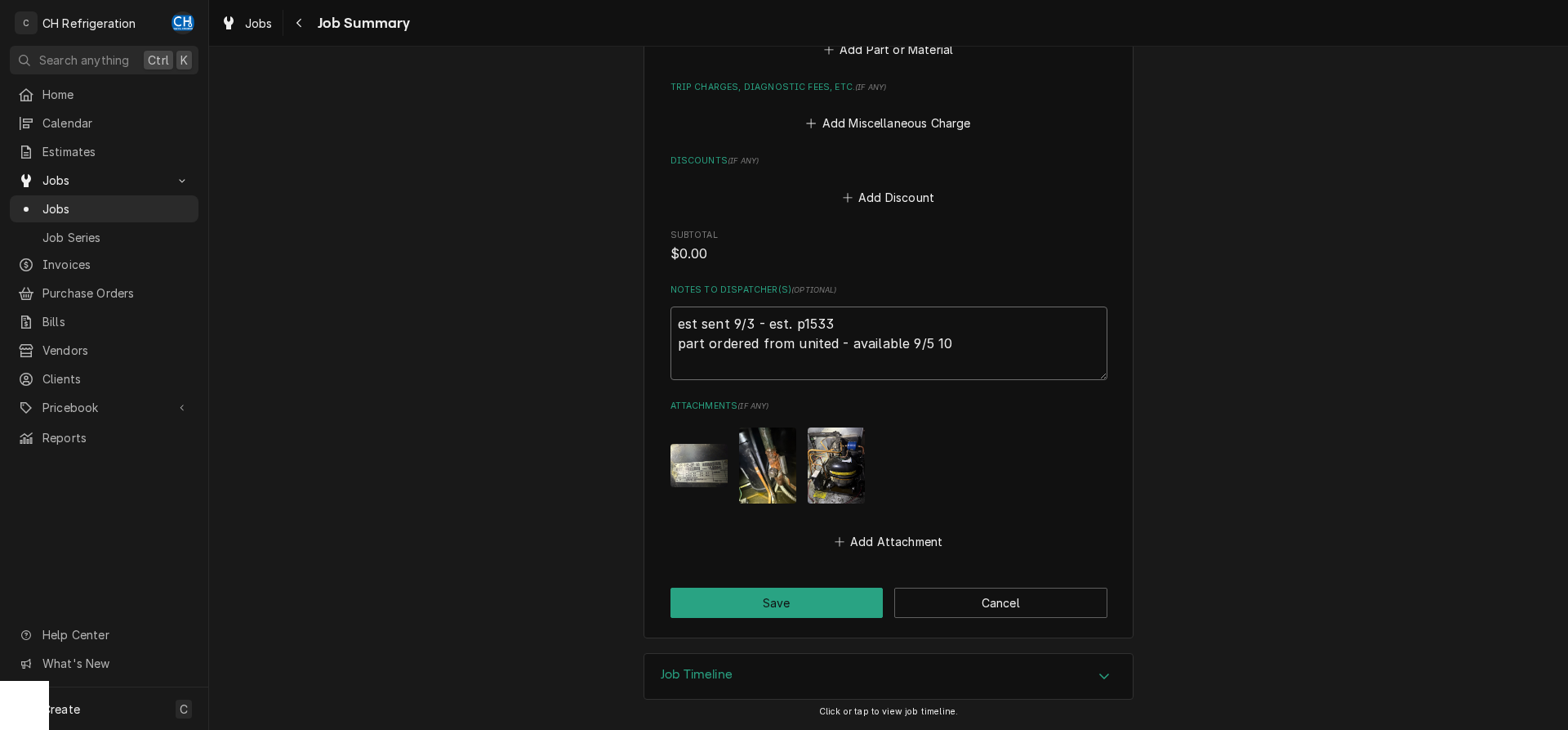
type textarea "x"
type textarea "est sent 9/3 - est. p1533 part ordered from united - available 9/5 10a"
type textarea "x"
type textarea "est sent 9/3 - est. p1533 part ordered from united - available 9/5 10am"
type textarea "x"
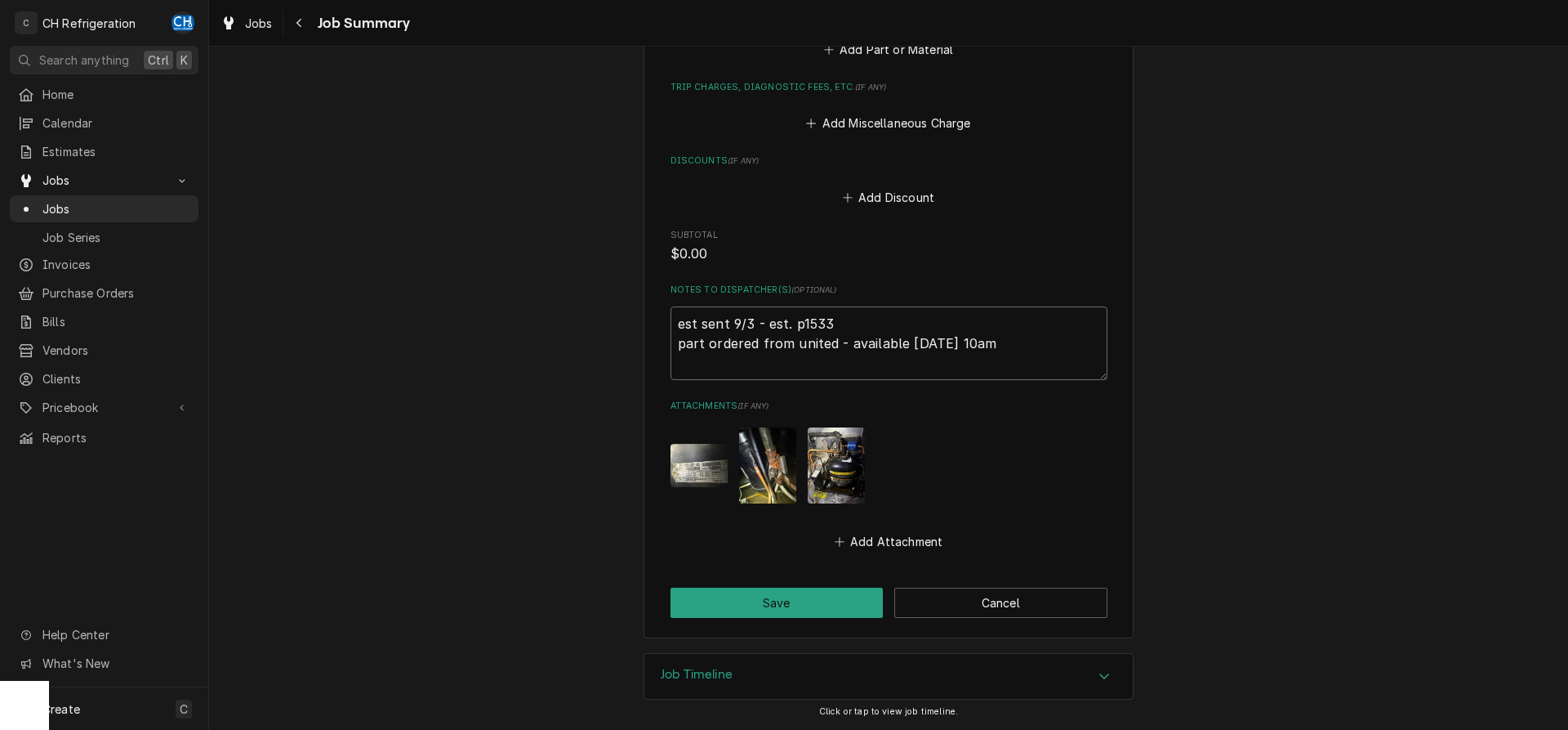
type textarea "est sent 9/3 - est. p1533 part ordered from united - available 9/5 10am."
type textarea "x"
type textarea "est sent 9/3 - est. p1533 part ordered from united - available 9/5 10am."
click at [761, 607] on button "Save" at bounding box center [777, 602] width 213 height 30
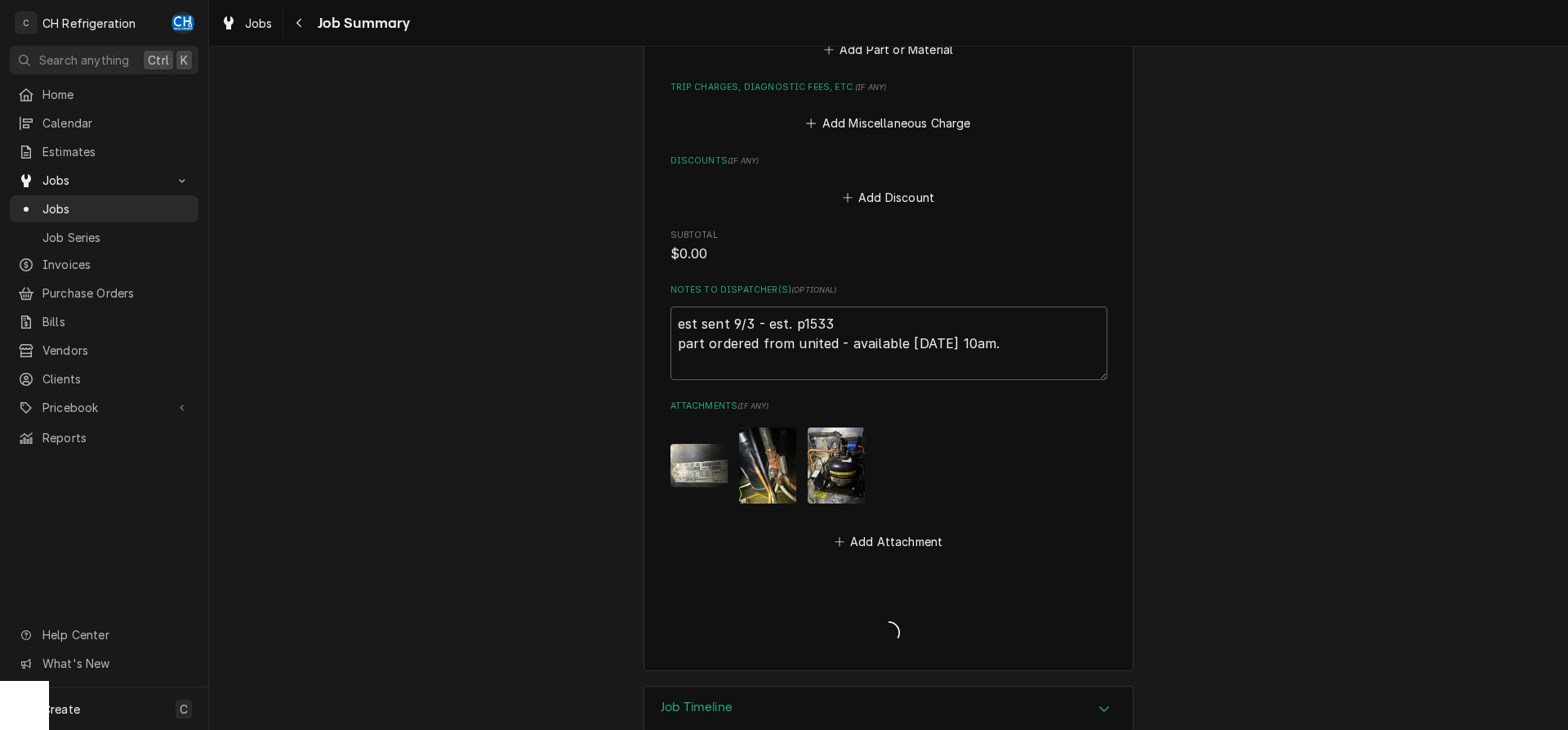
type textarea "x"
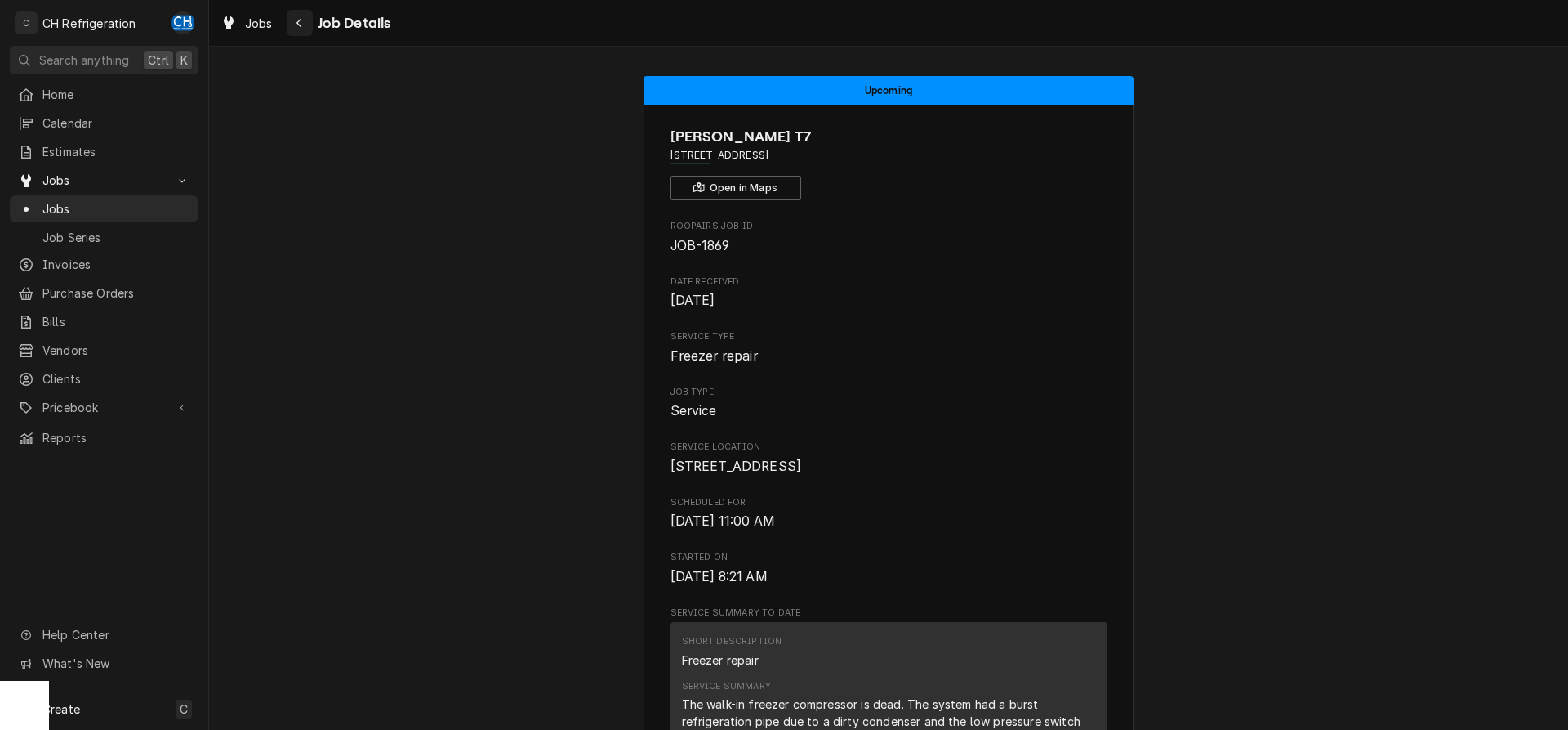
click at [294, 23] on div "Navigate back" at bounding box center [300, 23] width 17 height 17
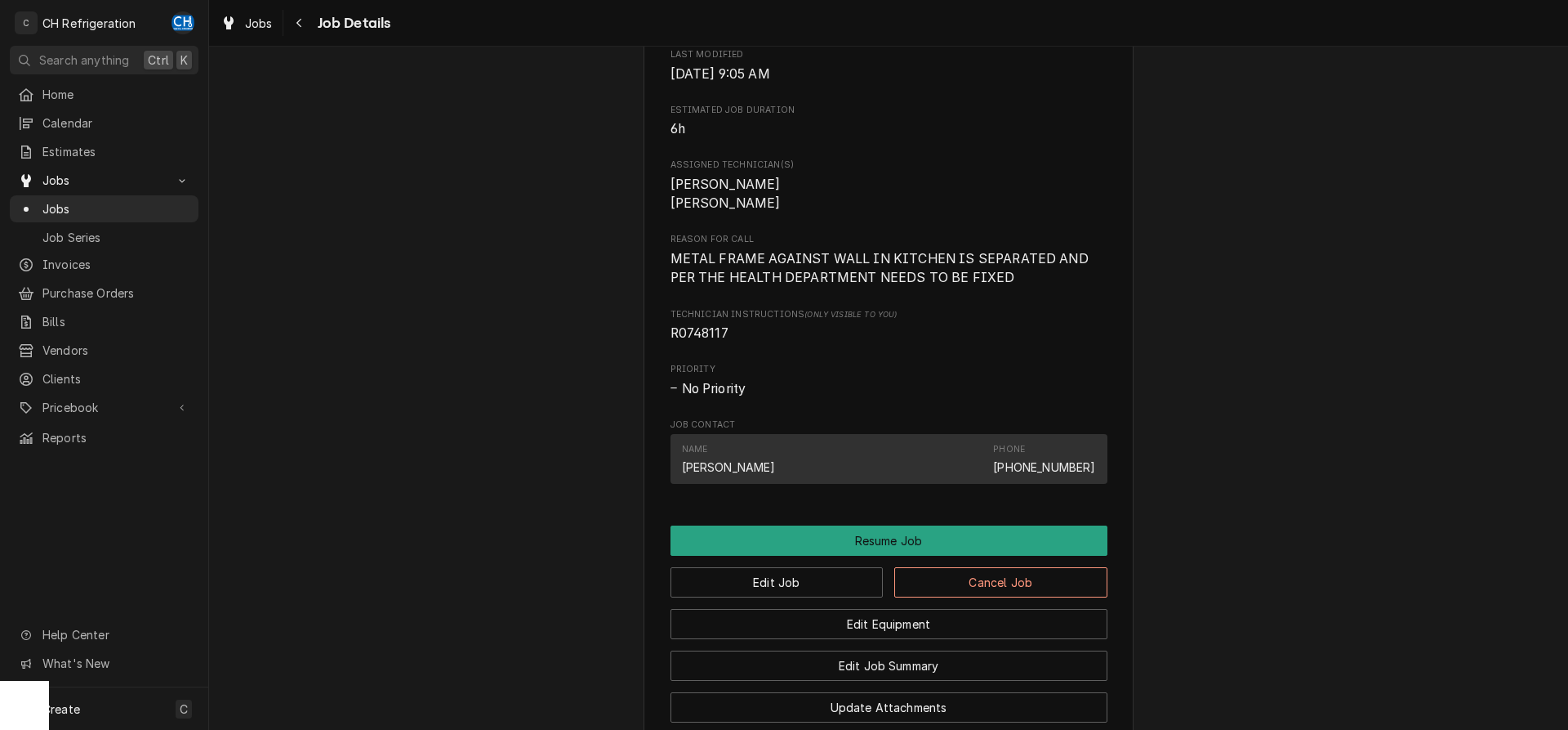
scroll to position [917, 0]
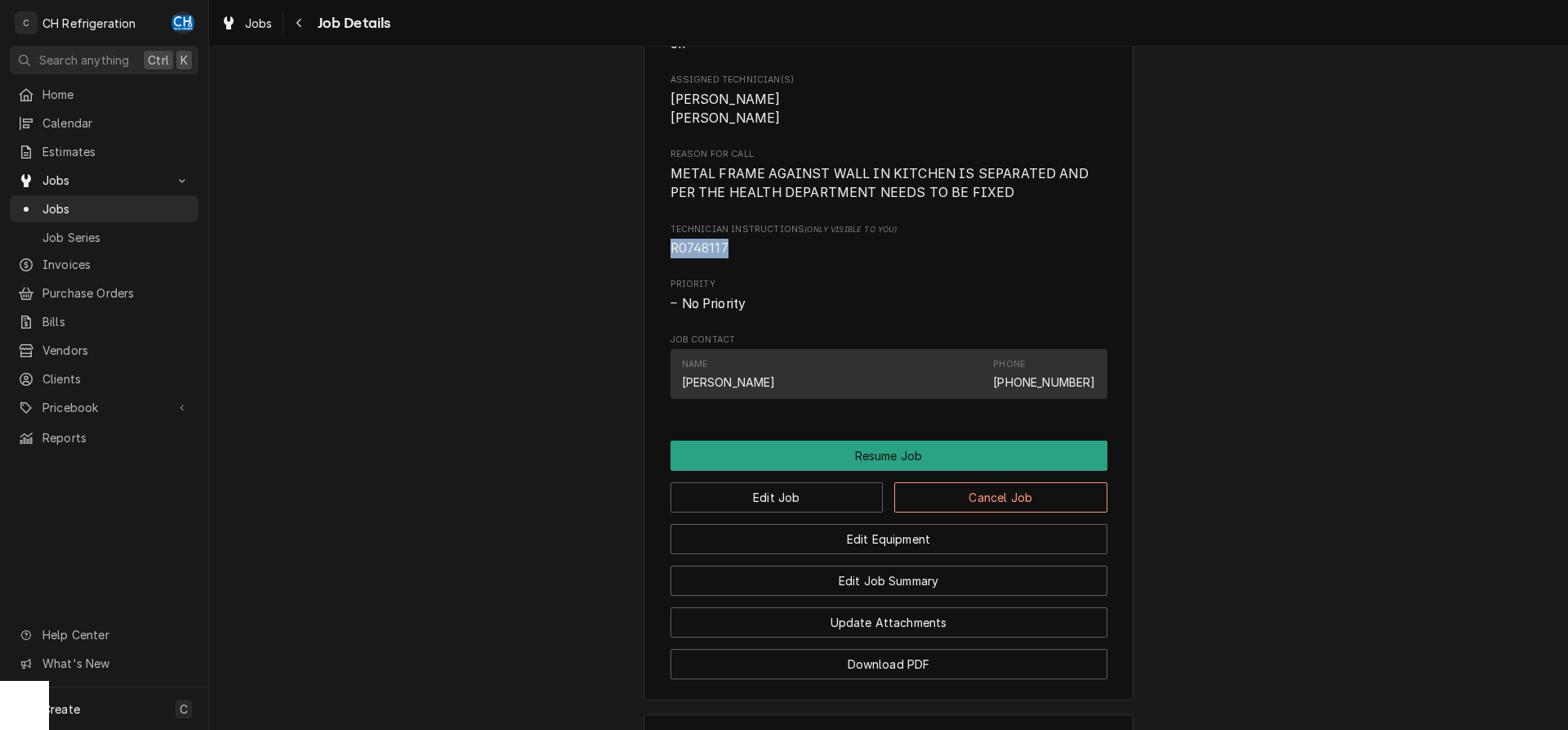
drag, startPoint x: 734, startPoint y: 269, endPoint x: 664, endPoint y: 266, distance: 70.1
copy span "R0748117"
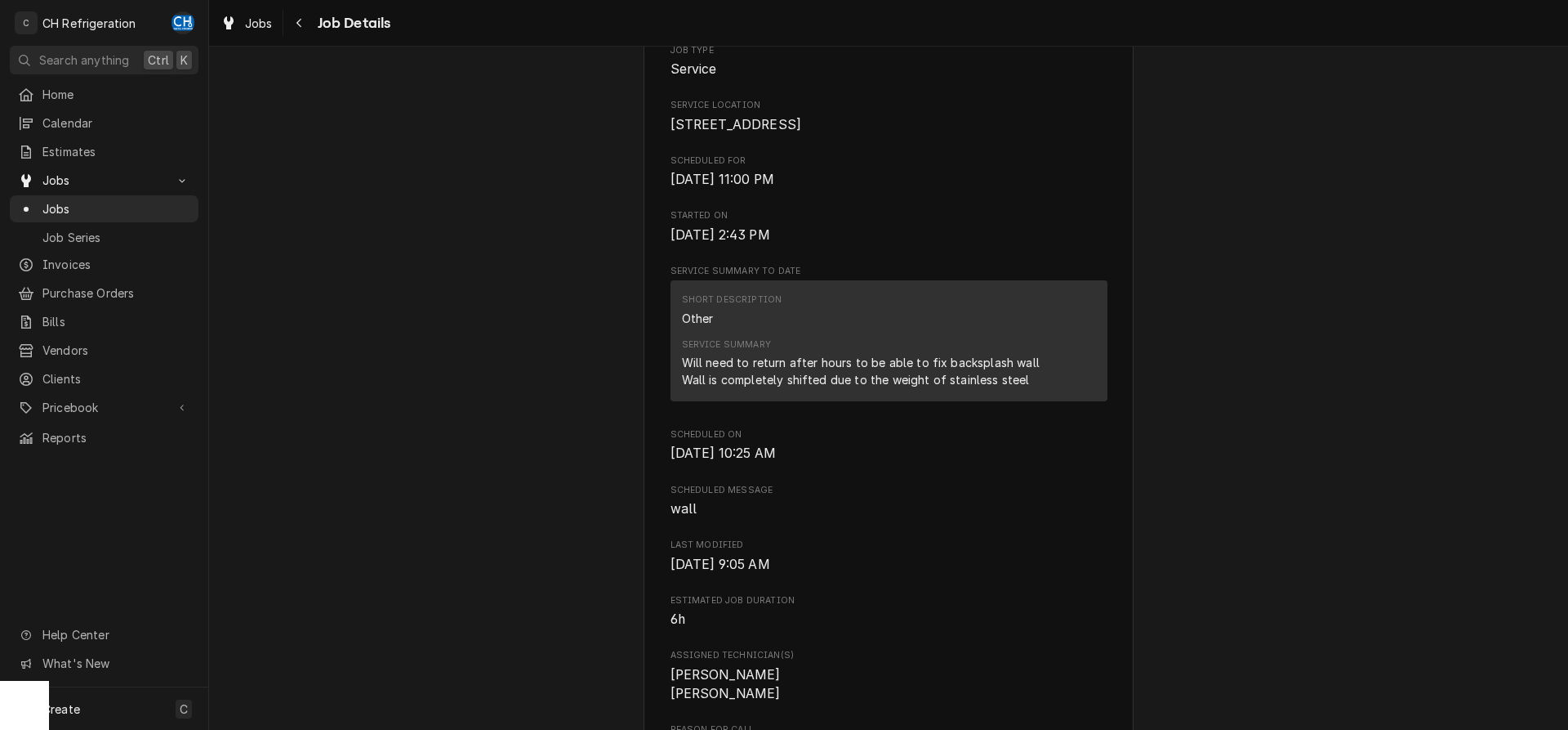
scroll to position [333, 0]
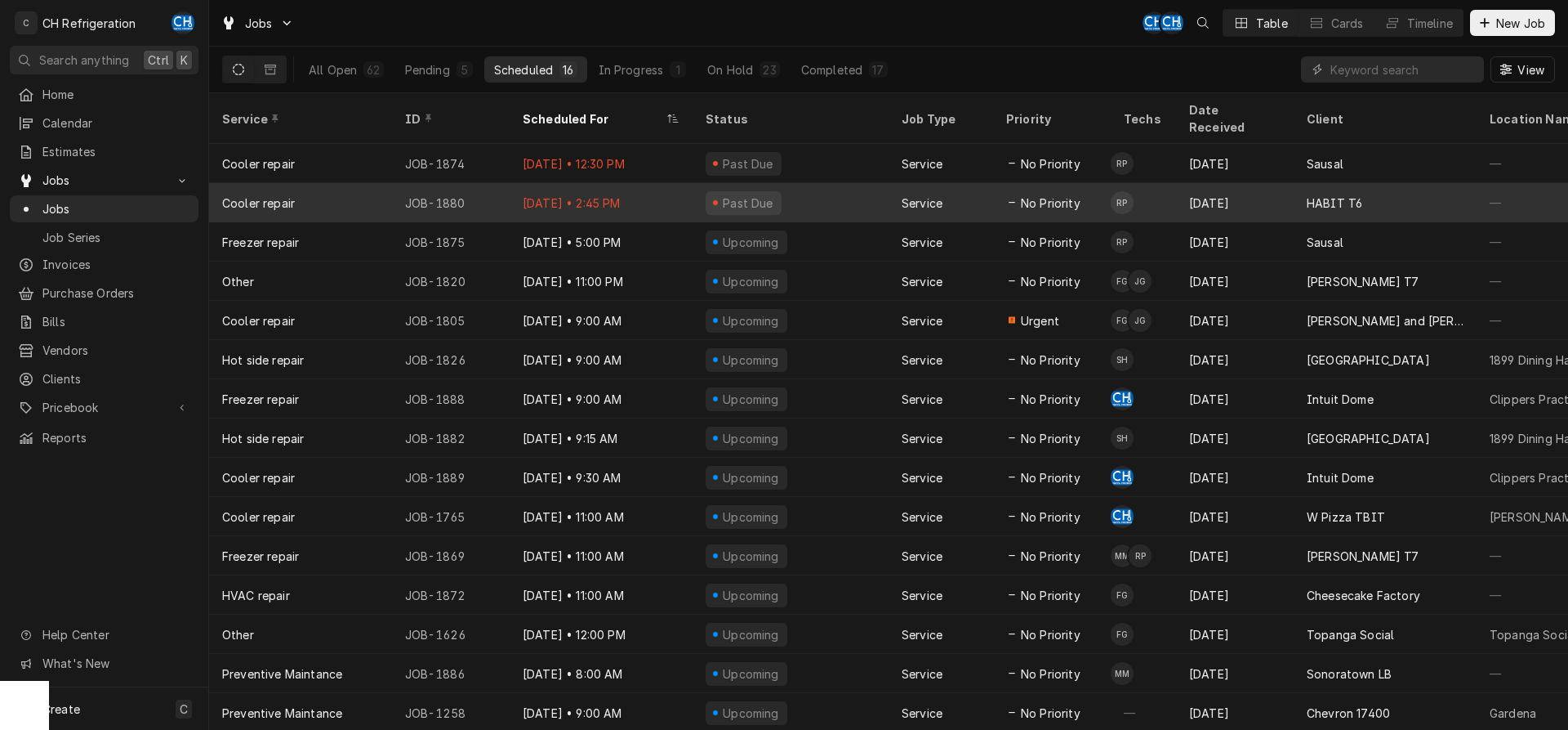
click at [1197, 184] on div "Sep 3" at bounding box center [1235, 202] width 118 height 39
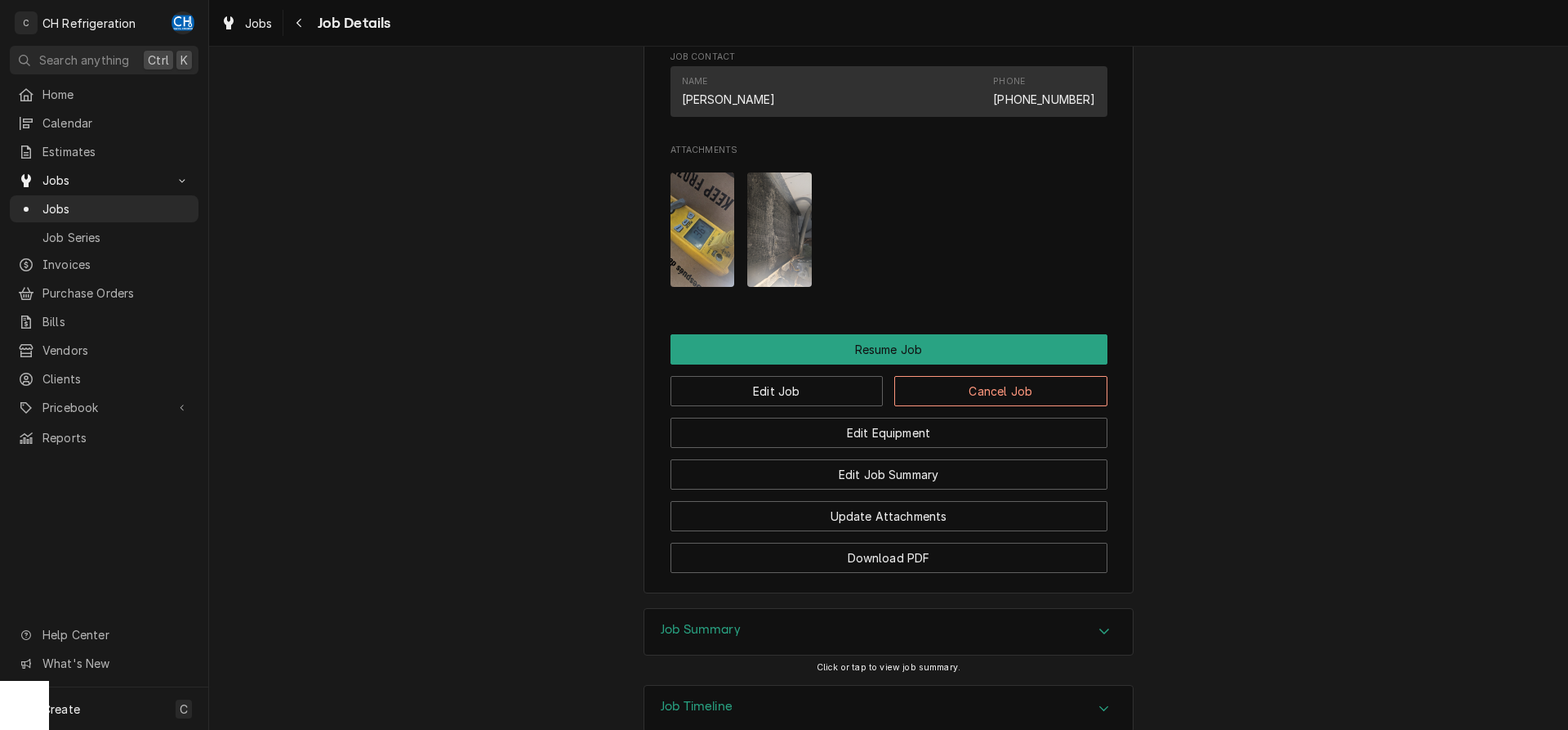
scroll to position [1380, 0]
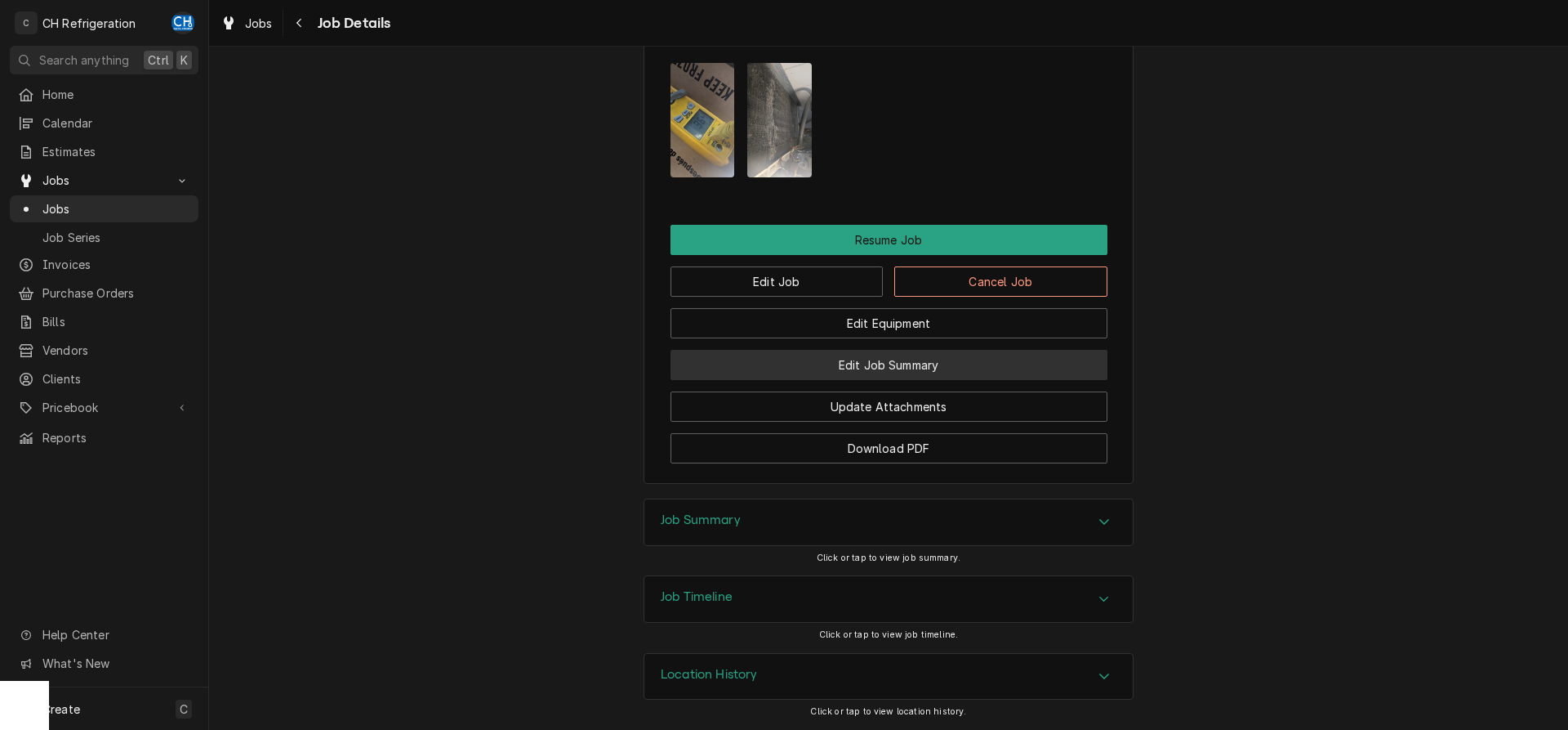
click at [871, 358] on button "Edit Job Summary" at bounding box center [889, 365] width 437 height 30
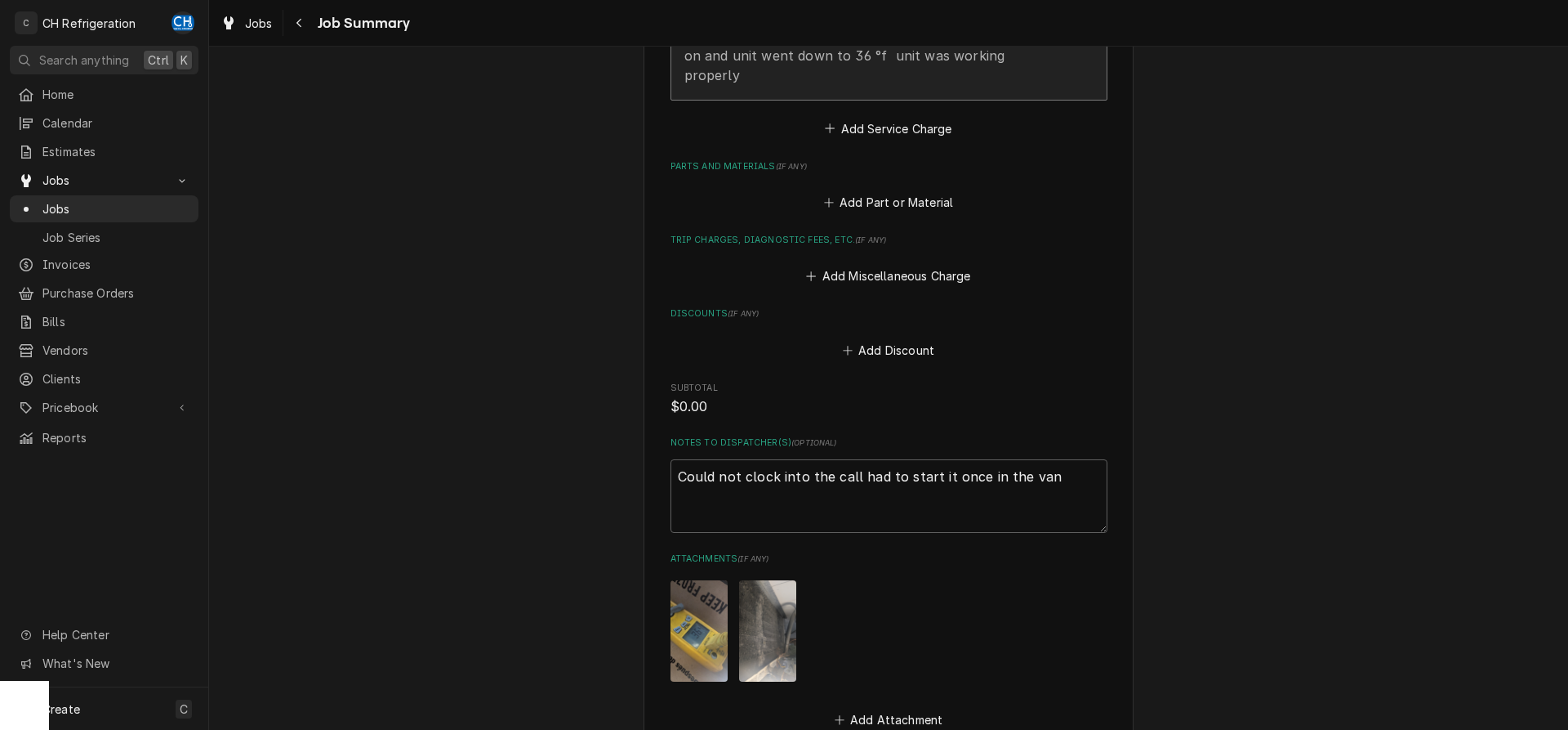
scroll to position [825, 0]
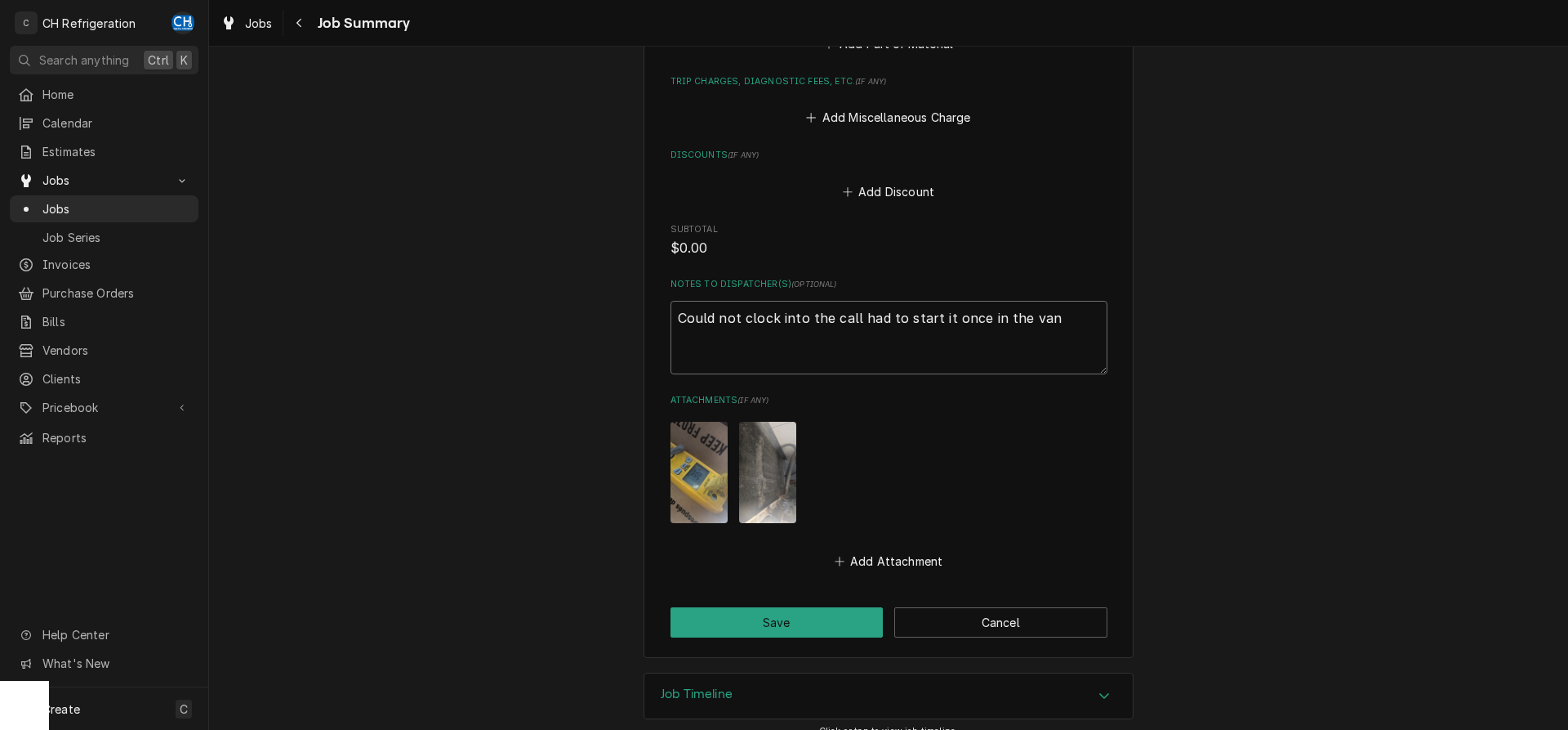
click at [1071, 301] on textarea "Could not clock into the call had to start it once in the van" at bounding box center [889, 338] width 437 height 74
type textarea "x"
type textarea "Could not clock into the call had to start it once in the van"
type textarea "x"
type textarea "Could not clock into the call had to start it once in the van"
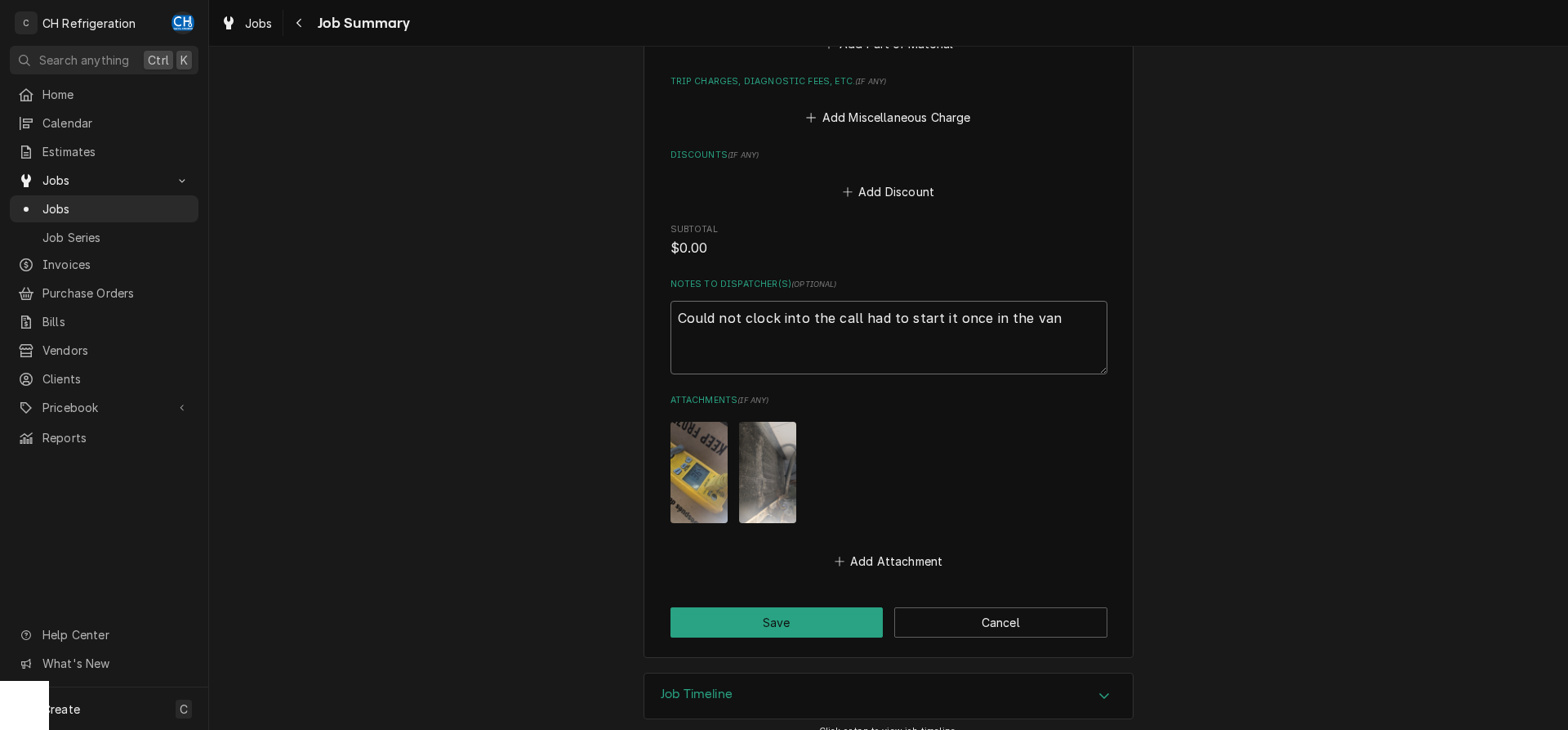
type textarea "x"
type textarea "Could not clock into the call had to start it once in the van N"
type textarea "x"
type textarea "Could not clock into the call had to start it once in the van No"
type textarea "x"
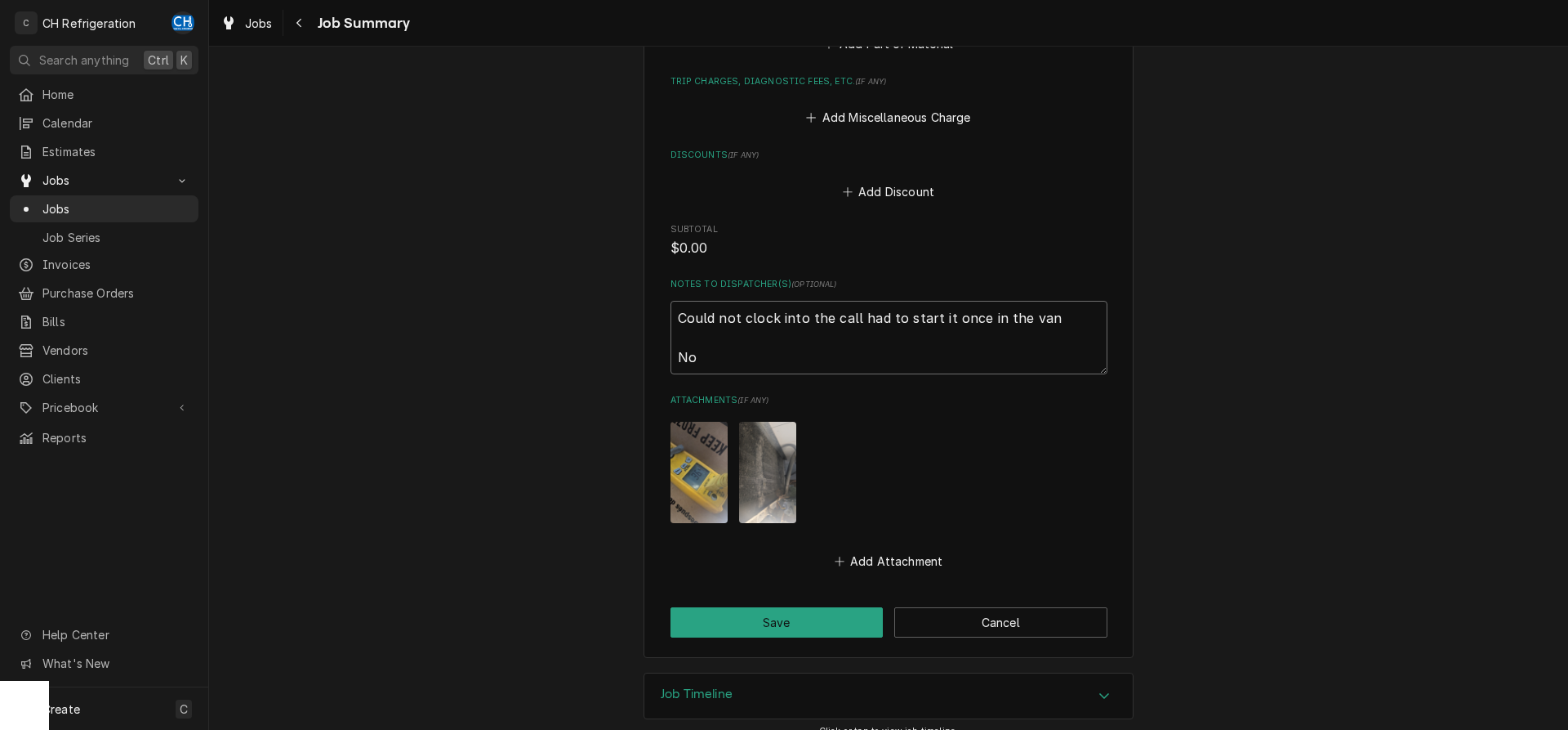
type textarea "Could not clock into the call had to start it once in the van No"
type textarea "x"
type textarea "Could not clock into the call had to start it once in the van No o"
type textarea "x"
type textarea "Could not clock into the call had to start it once in the van No ot"
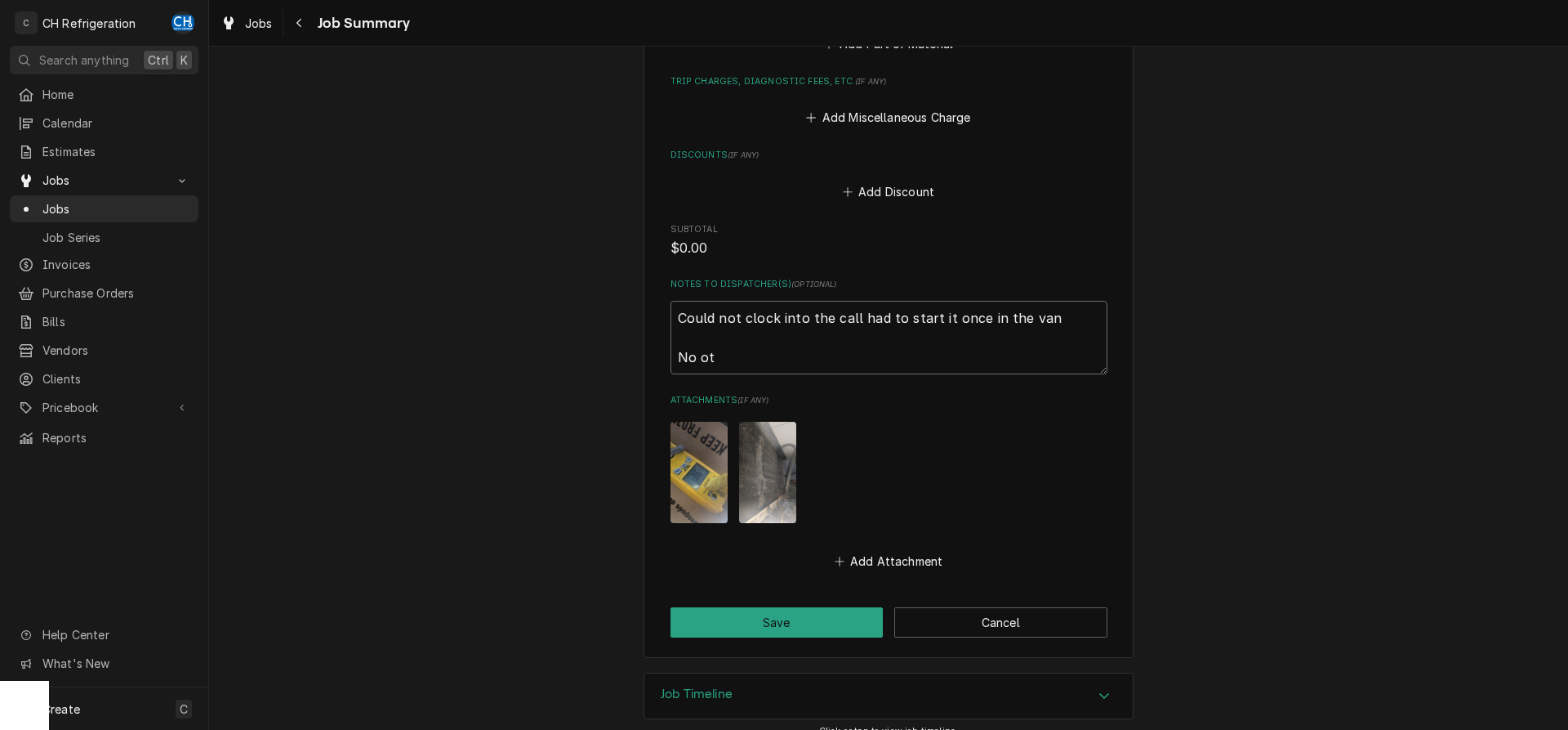
type textarea "x"
type textarea "Could not clock into the call had to start it once in the van No ot"
click at [829, 607] on button "Save" at bounding box center [777, 622] width 213 height 30
type textarea "x"
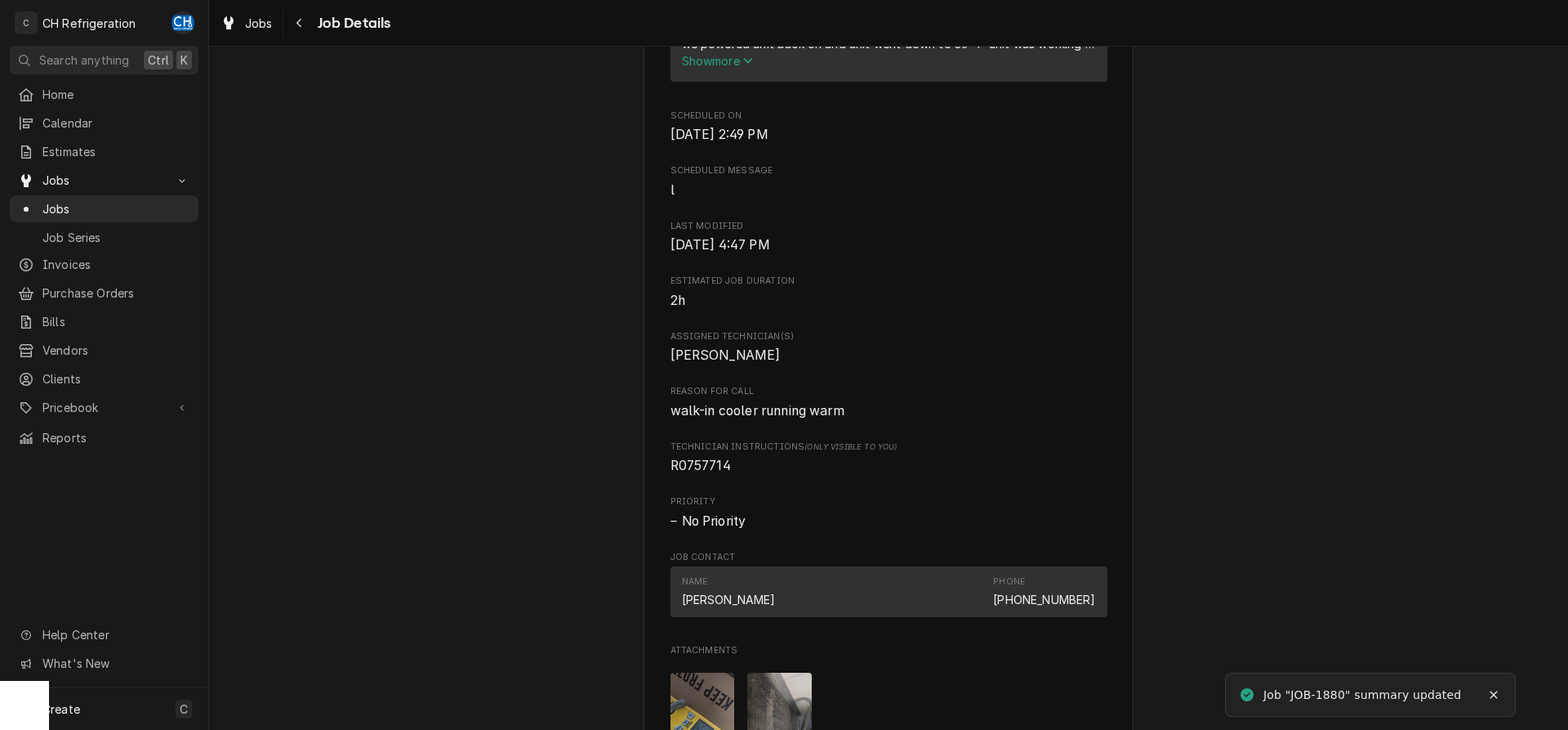
scroll to position [917, 0]
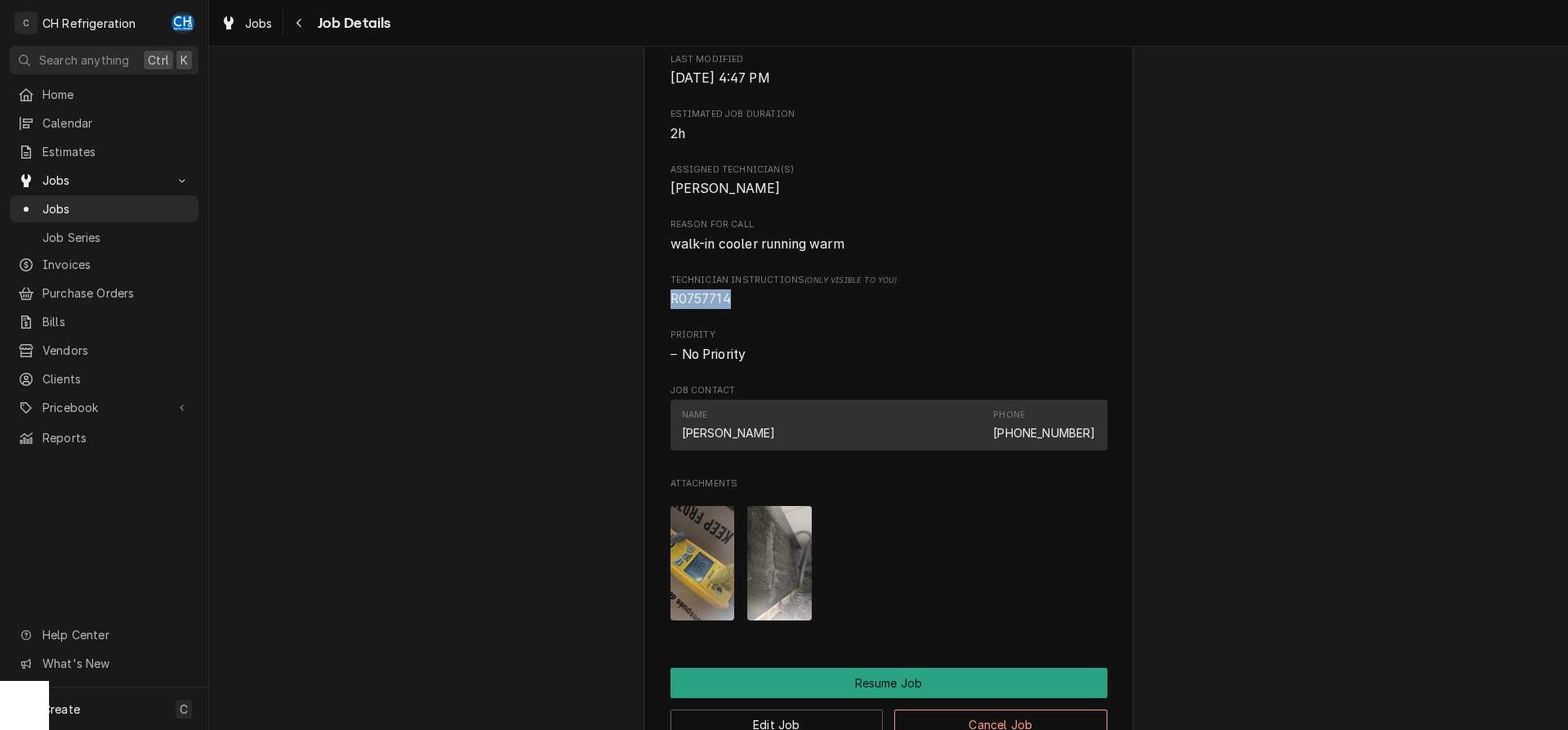
drag, startPoint x: 734, startPoint y: 317, endPoint x: 682, endPoint y: 325, distance: 52.6
click at [667, 323] on div "HABIT T6 [STREET_ADDRESS] Open in Maps Roopairs Job ID JOB-1880 Date Received […" at bounding box center [888, 57] width 490 height 1739
copy span "R0757714"
click at [299, 16] on div "Navigate back" at bounding box center [300, 23] width 17 height 17
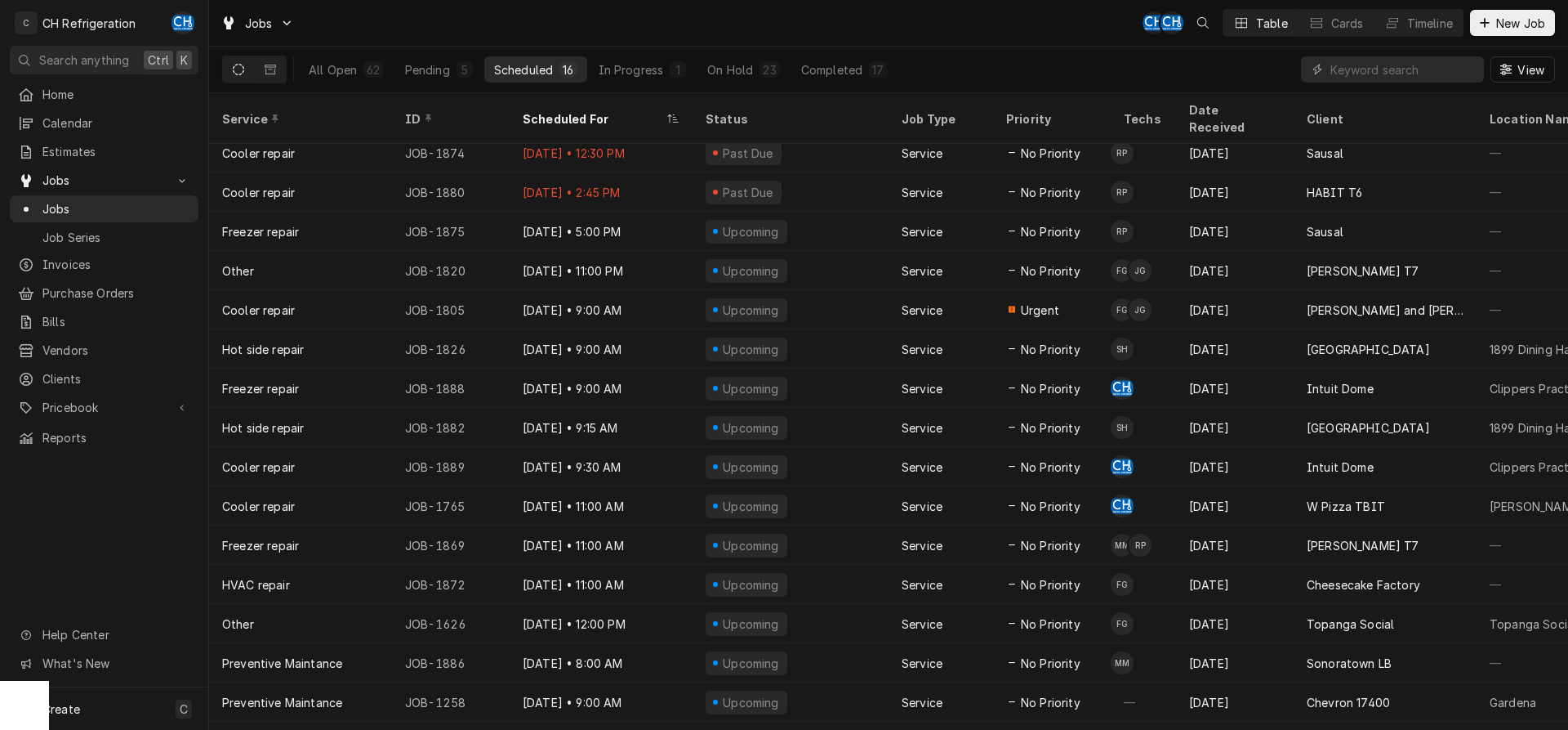
scroll to position [22, 0]
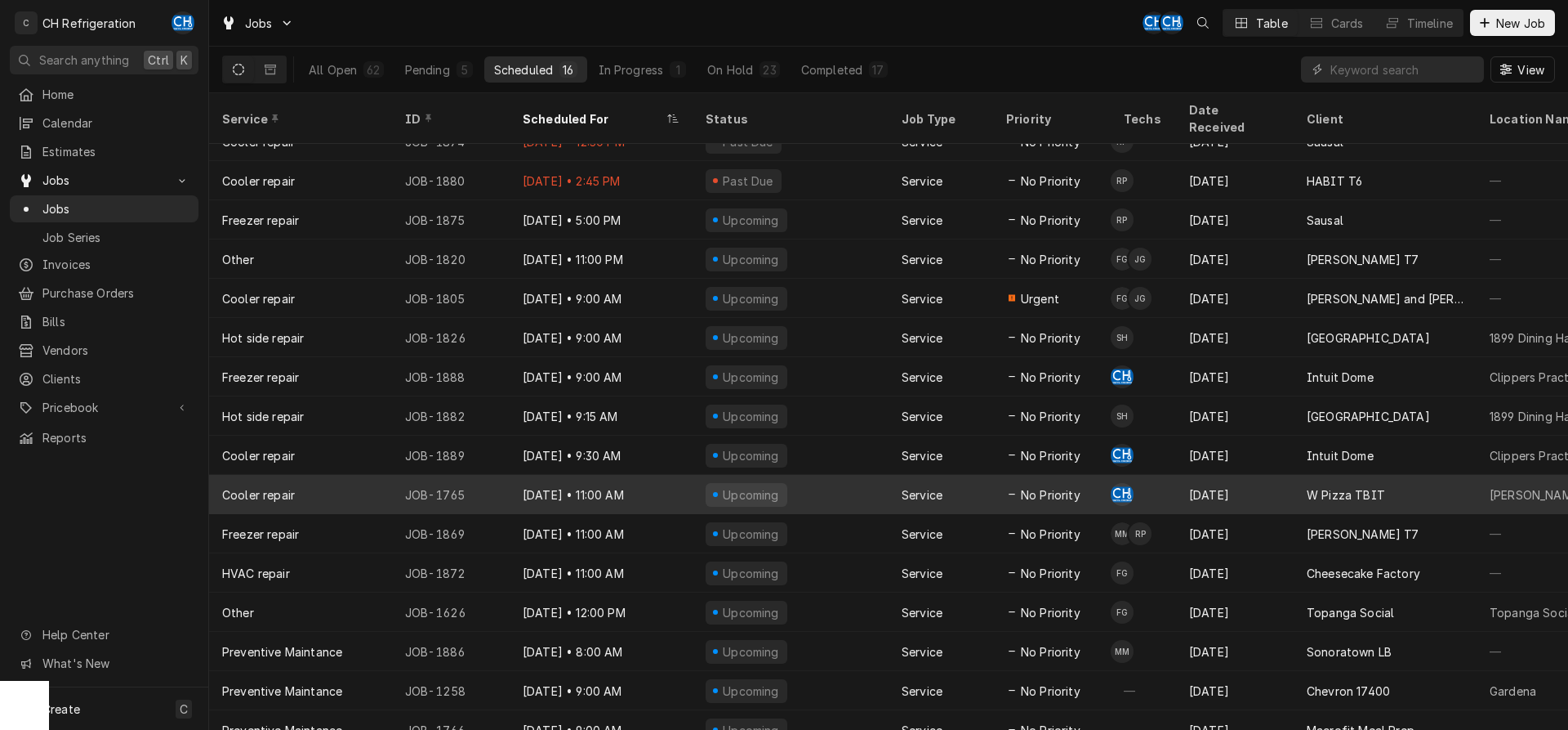
click at [1082, 474] on div "No Priority" at bounding box center [1052, 494] width 118 height 39
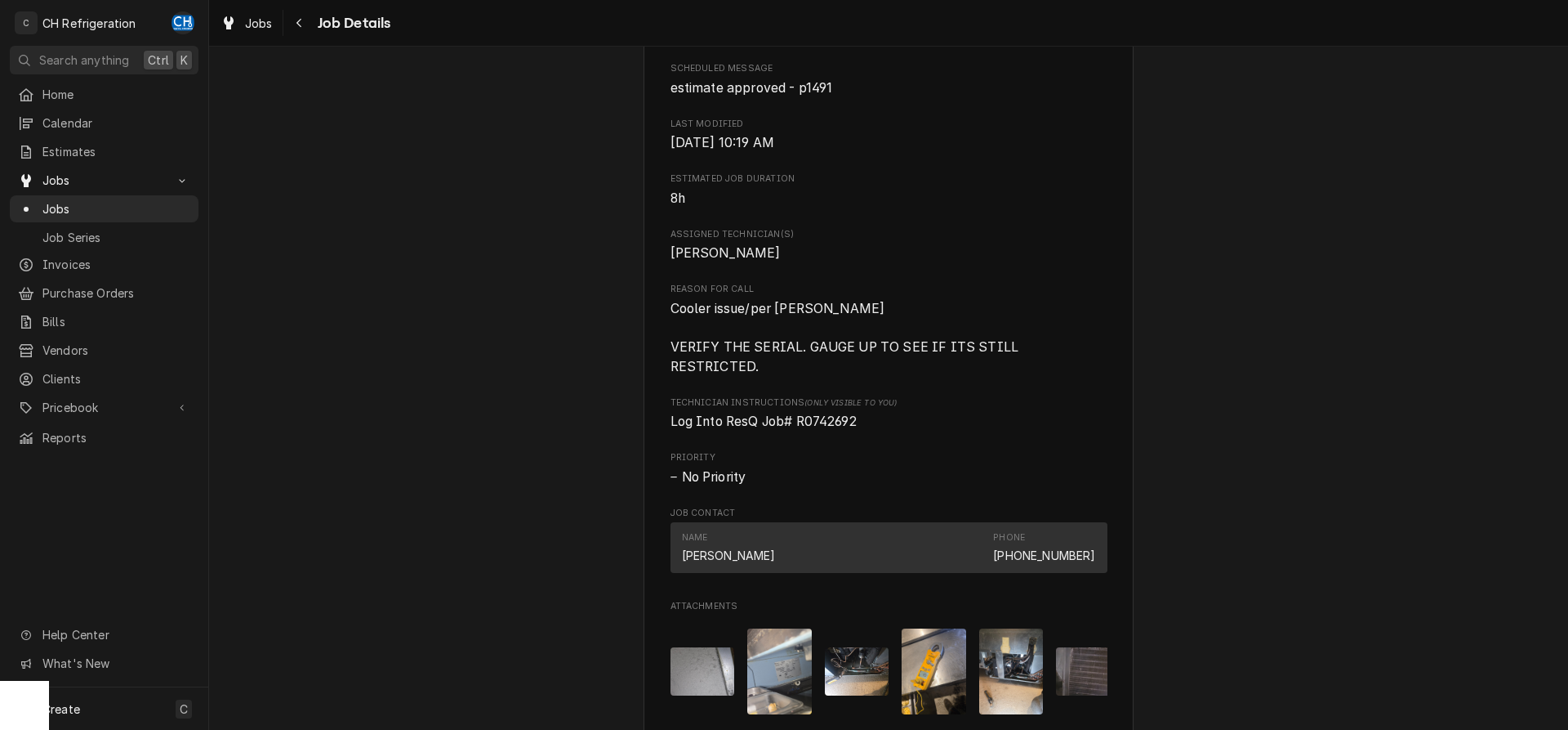
scroll to position [834, 0]
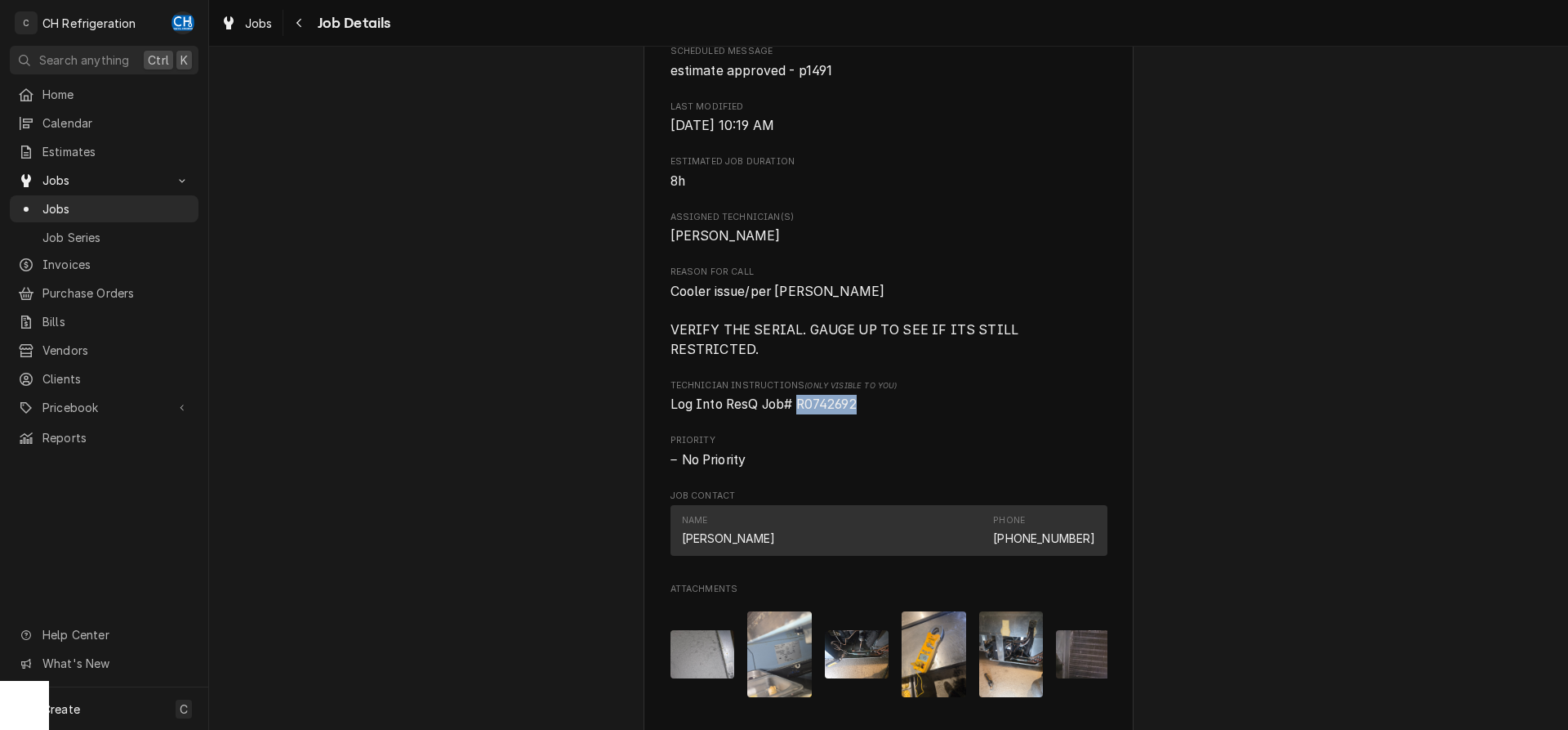
drag, startPoint x: 863, startPoint y: 405, endPoint x: 801, endPoint y: 410, distance: 62.2
click at [800, 410] on span "Log Into ResQ Job# R0742692" at bounding box center [889, 405] width 437 height 20
copy span "R0742692"
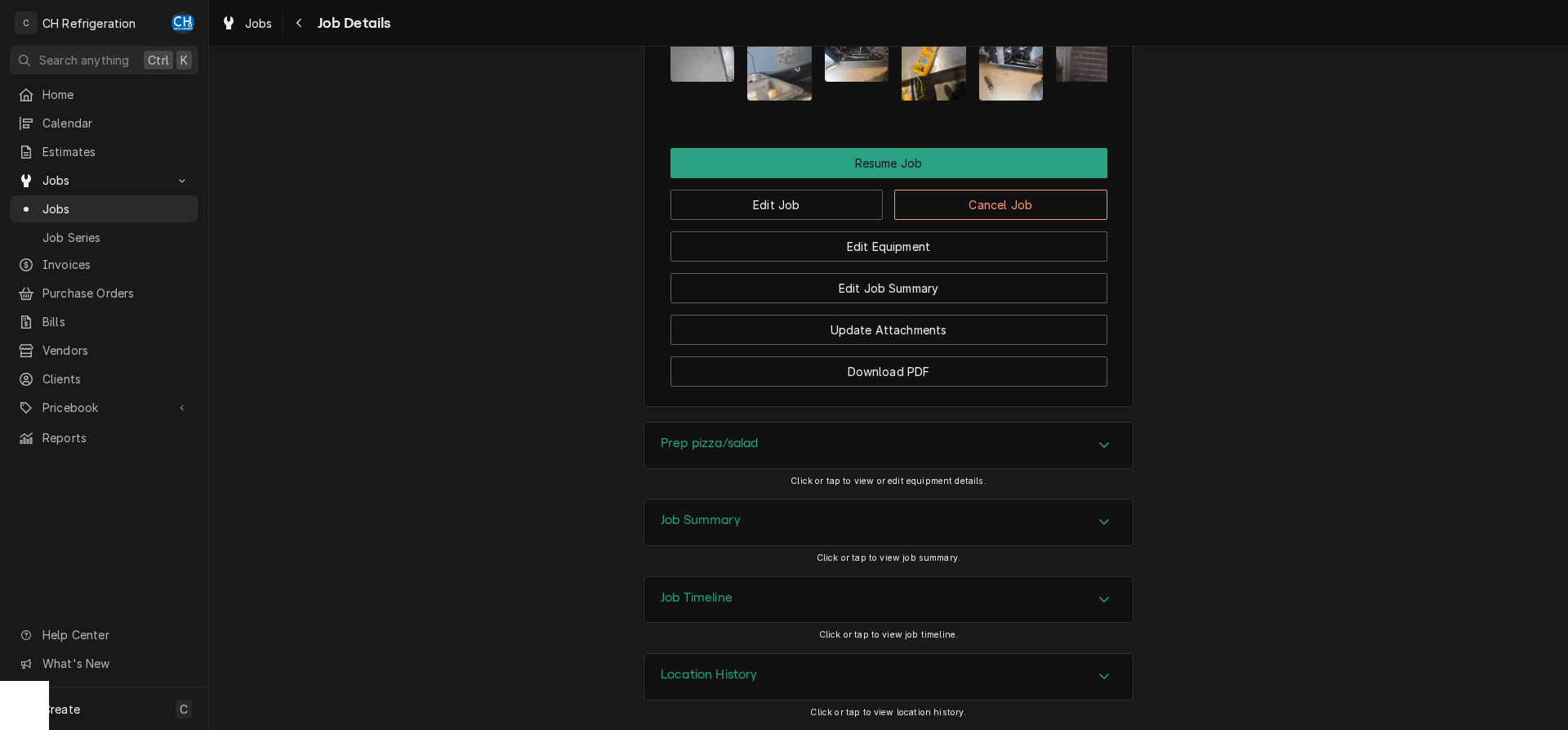
click at [841, 528] on div "Job Summary" at bounding box center [888, 522] width 488 height 46
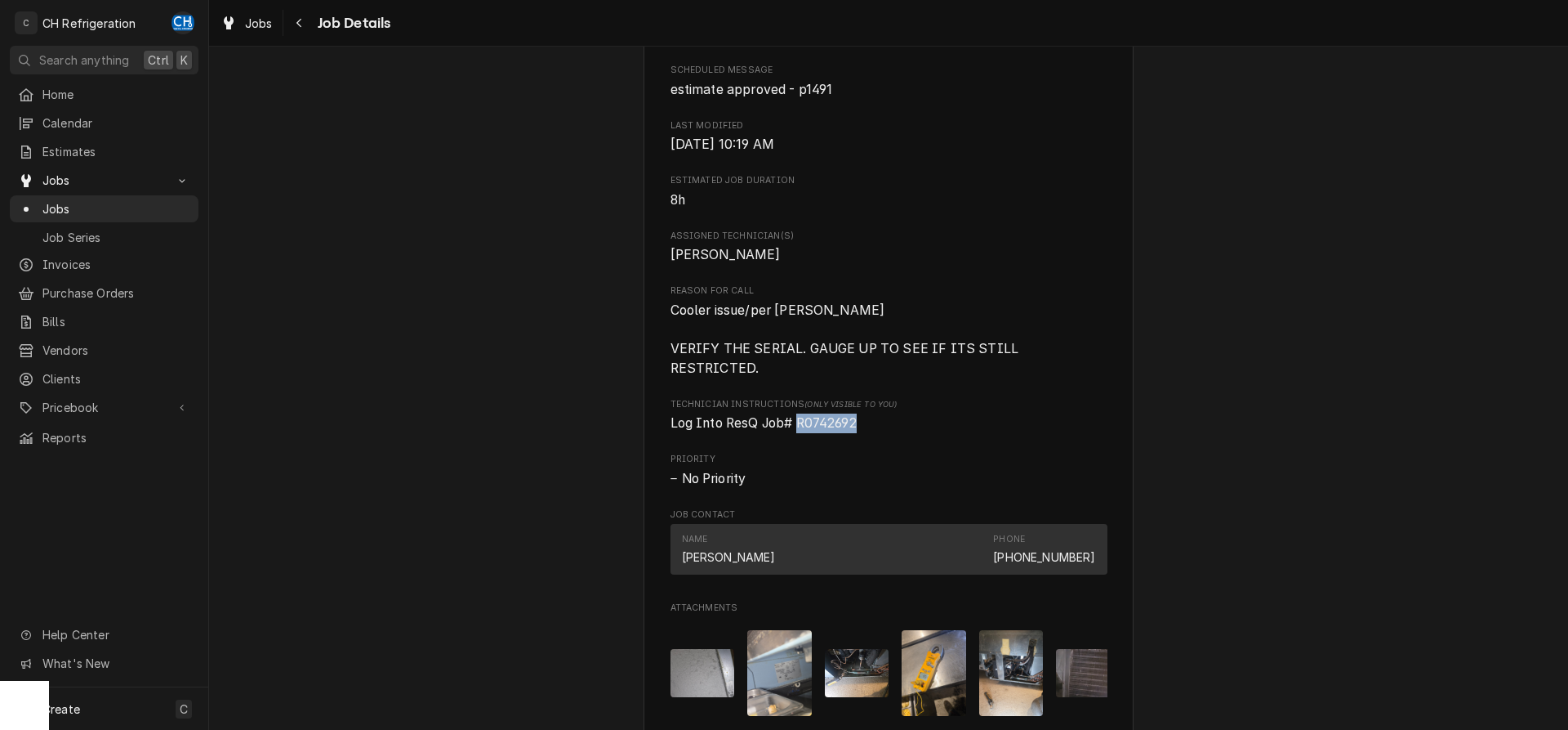
scroll to position [750, 0]
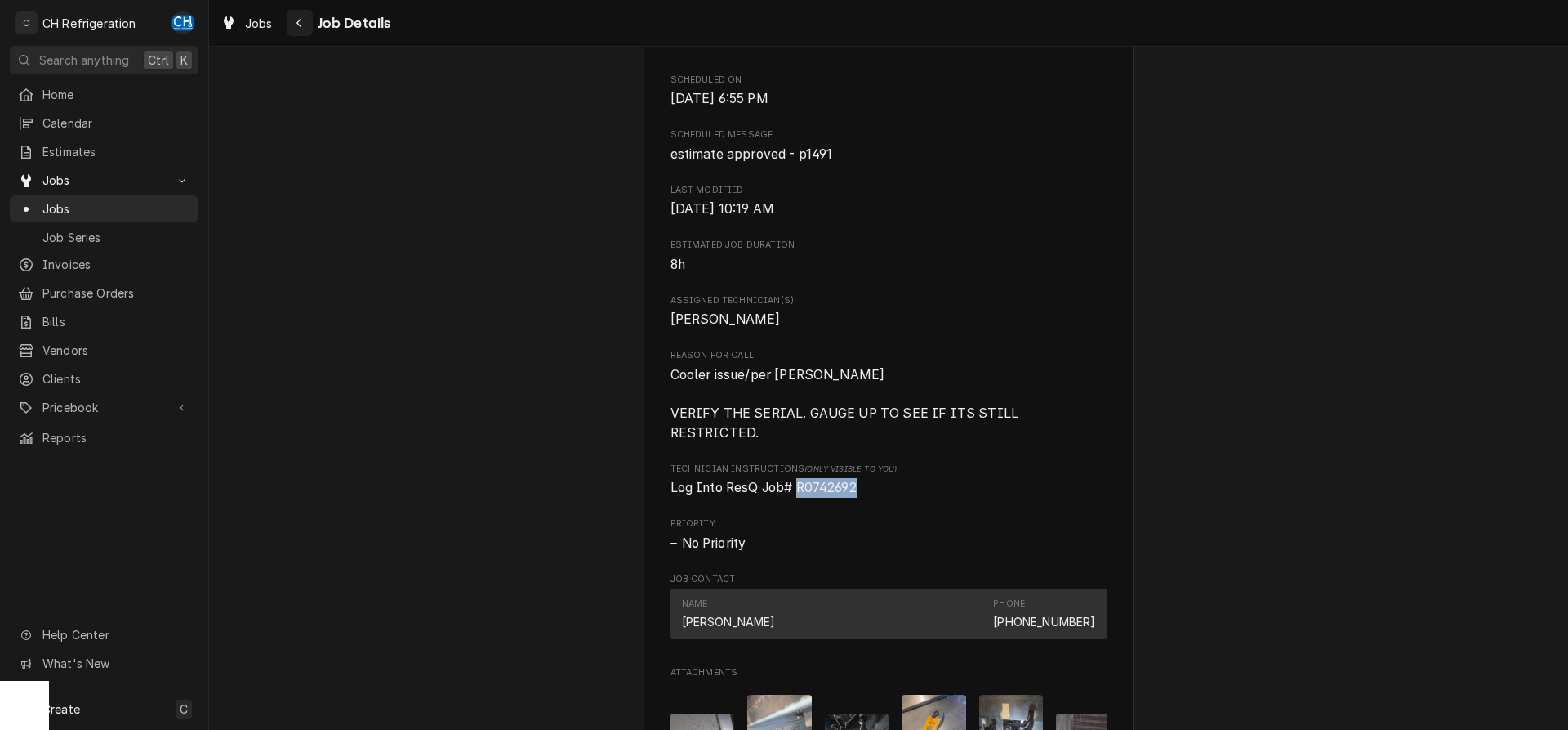
click at [295, 22] on div "Navigate back" at bounding box center [300, 23] width 17 height 17
